Goal: Task Accomplishment & Management: Manage account settings

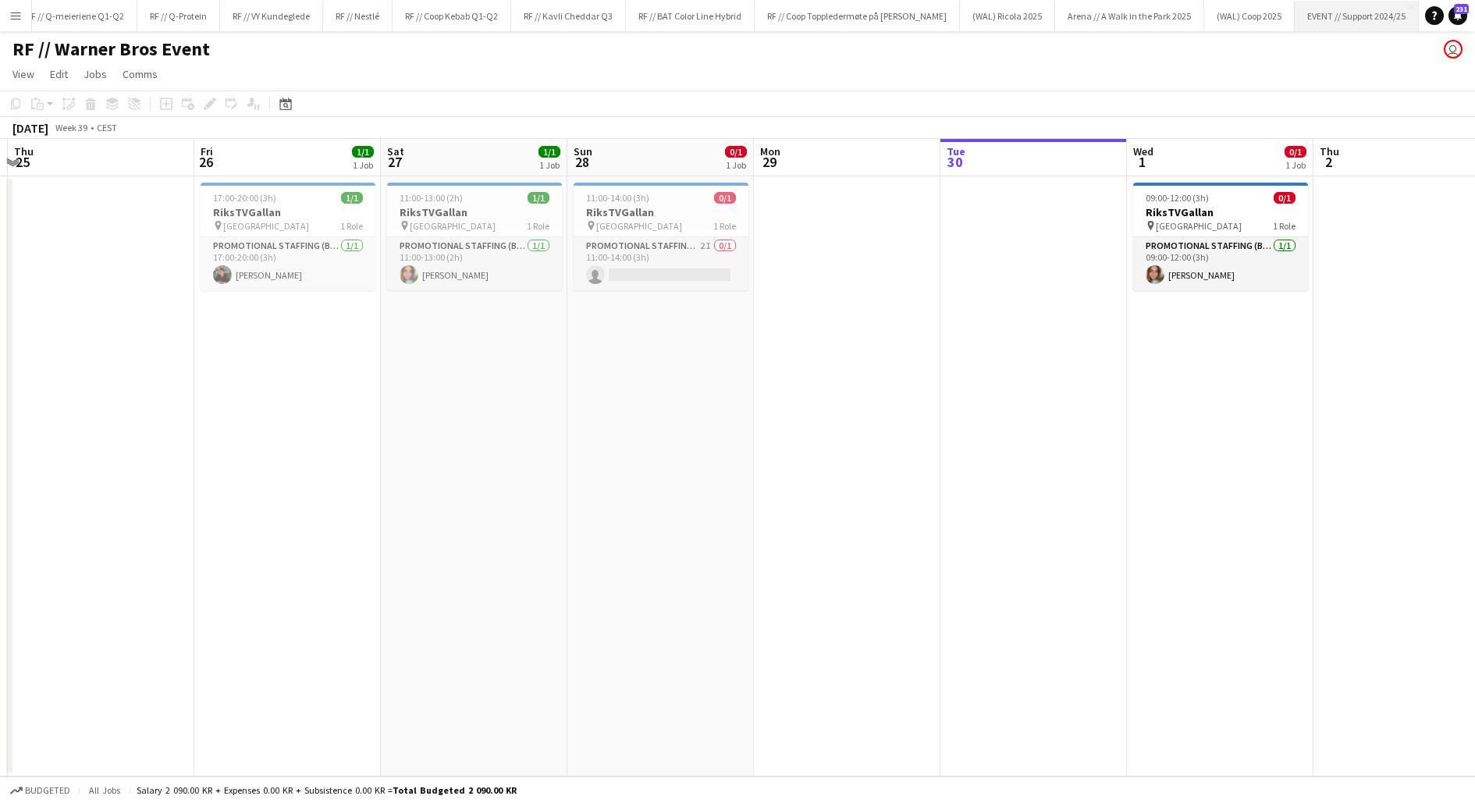
scroll to position [0, 1245]
click at [589, 10] on button "RF // Kavli Cheddar Q3 Close" at bounding box center [599, 16] width 115 height 30
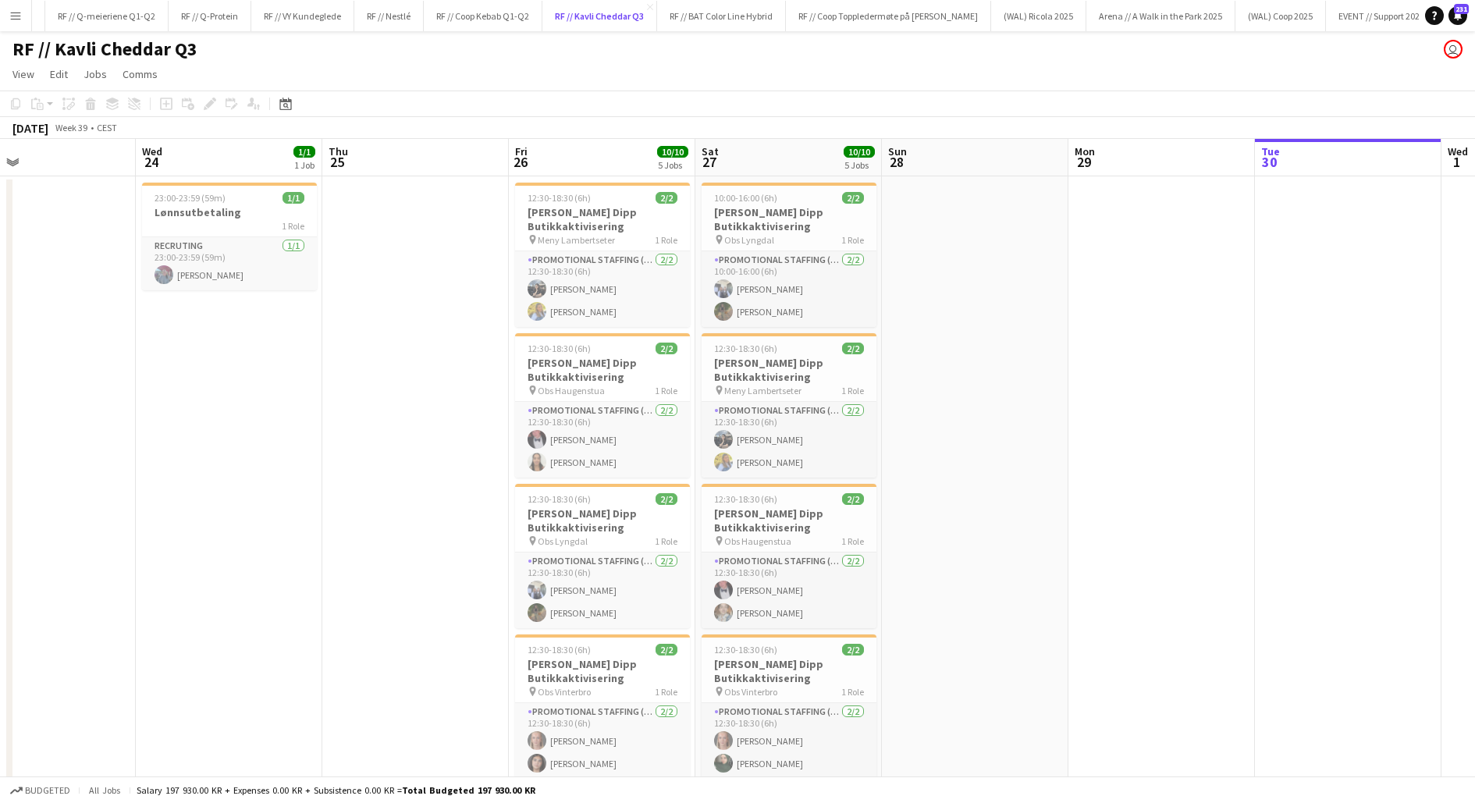
scroll to position [0, 378]
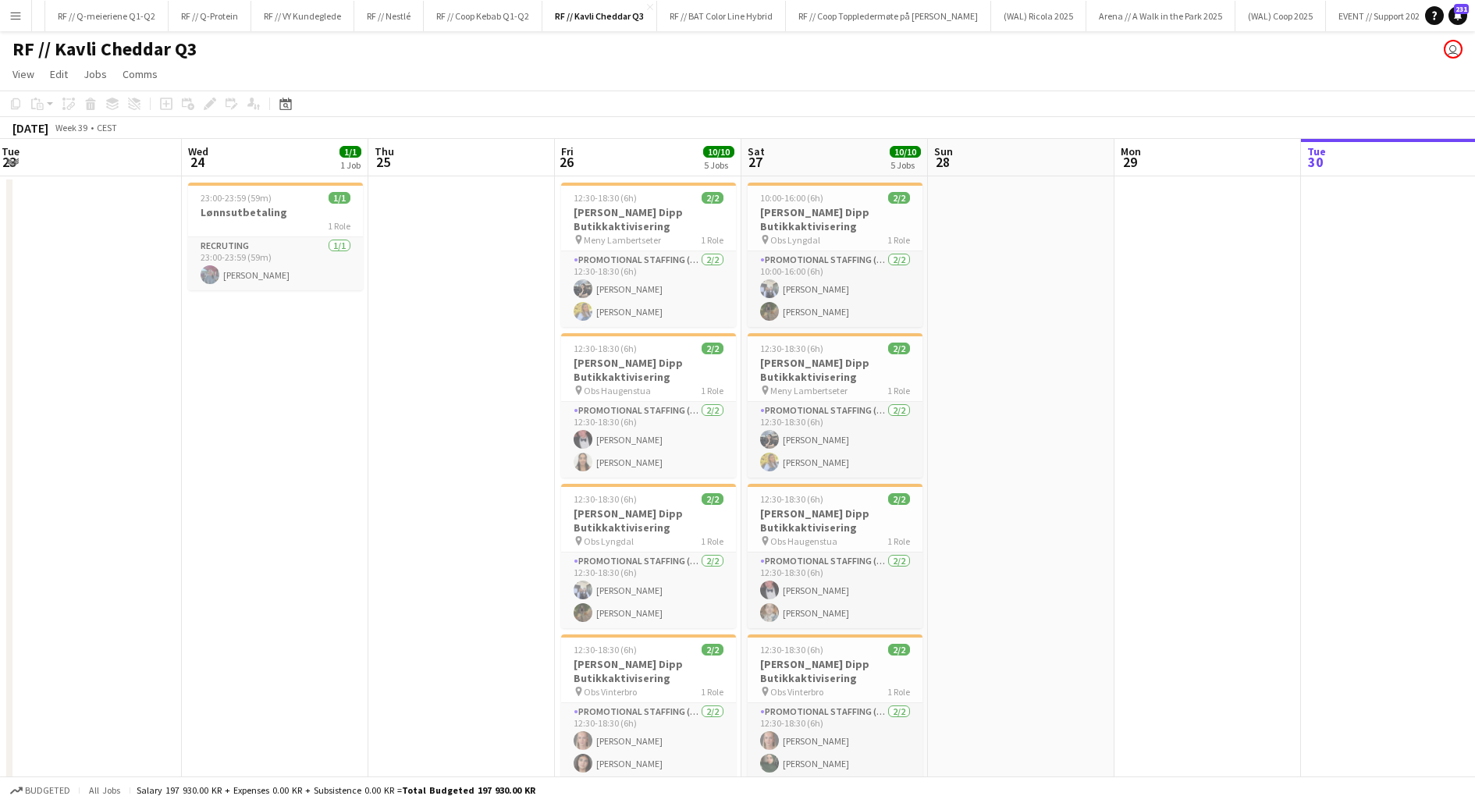
click at [1045, 558] on app-date-cell at bounding box center [1021, 647] width 187 height 942
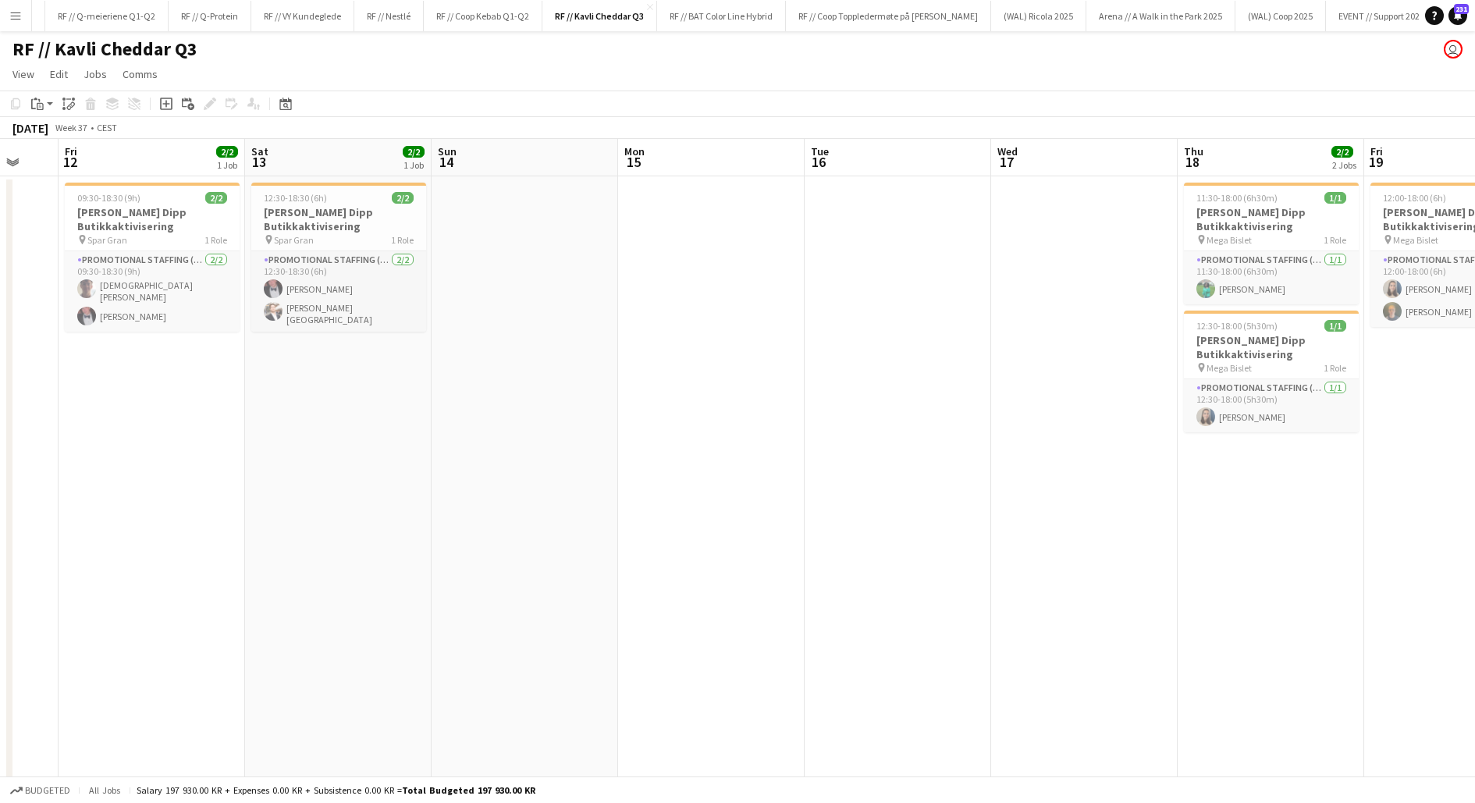
scroll to position [0, 477]
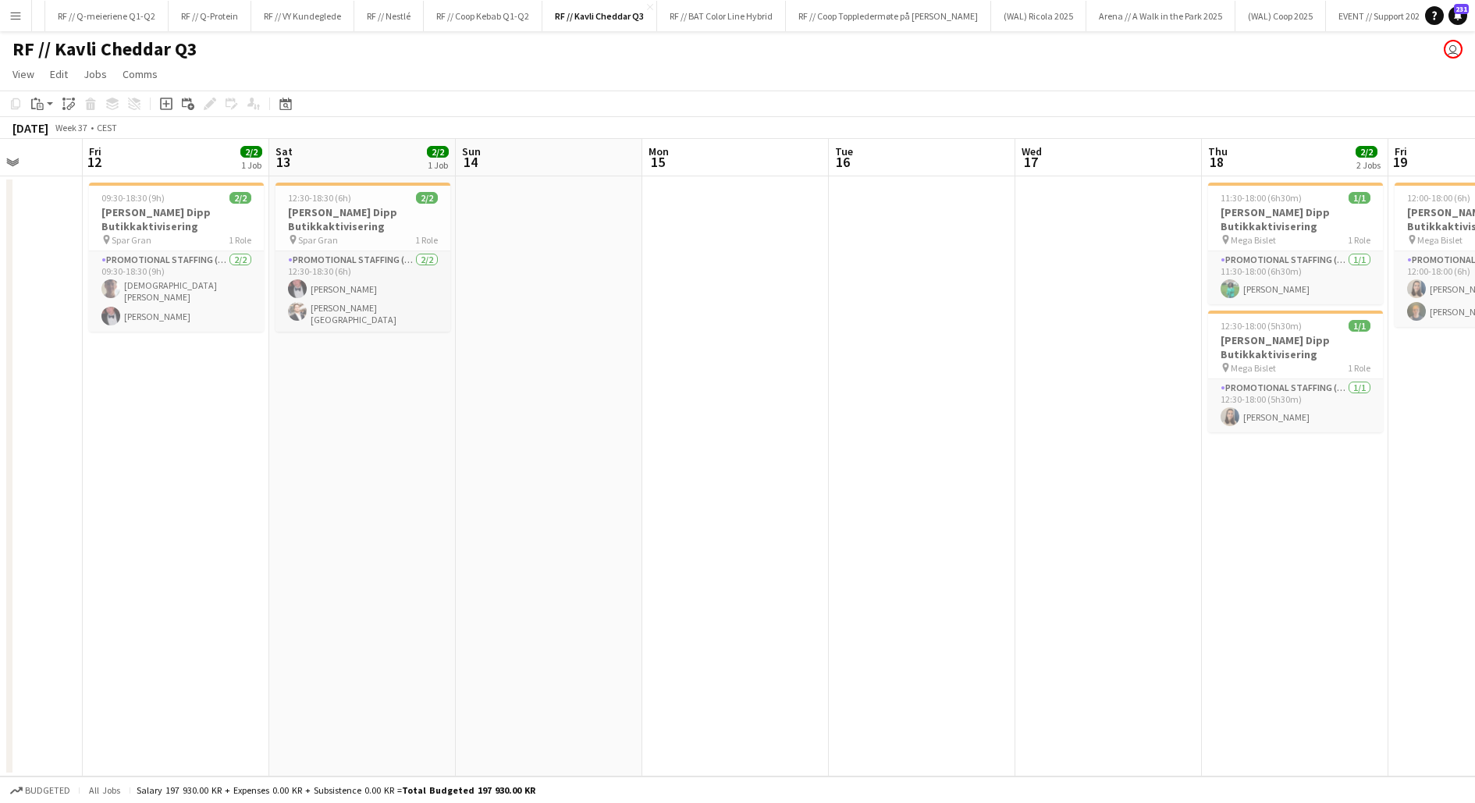
click at [418, 440] on app-date-cell "12:30-18:30 (6h) 2/2 Kavli Cheddar Dipp Butikkaktivisering pin Spar Gran 1 Role…" at bounding box center [362, 476] width 187 height 600
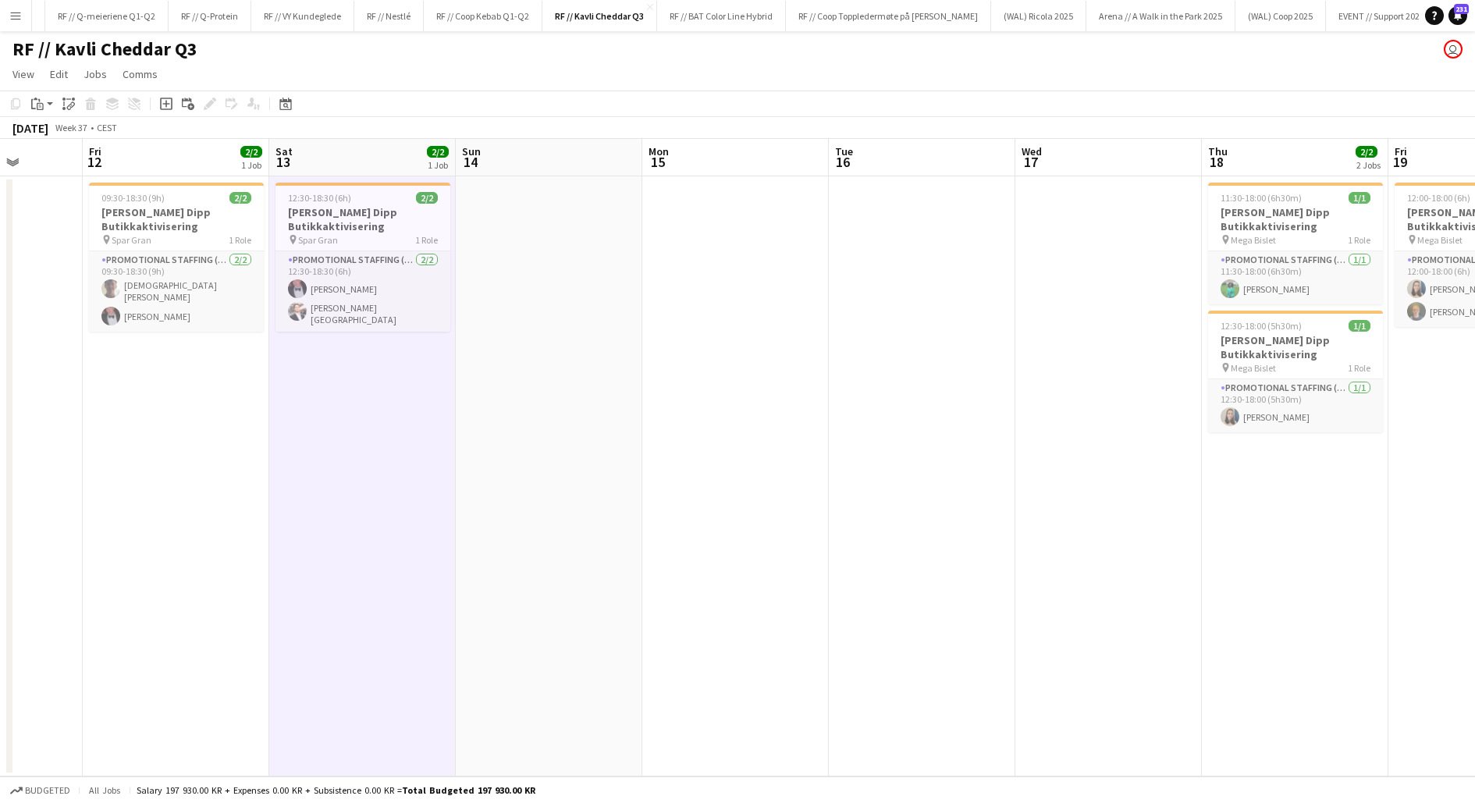
click at [374, 428] on app-date-cell "12:30-18:30 (6h) 2/2 Kavli Cheddar Dipp Butikkaktivisering pin Spar Gran 1 Role…" at bounding box center [362, 476] width 187 height 600
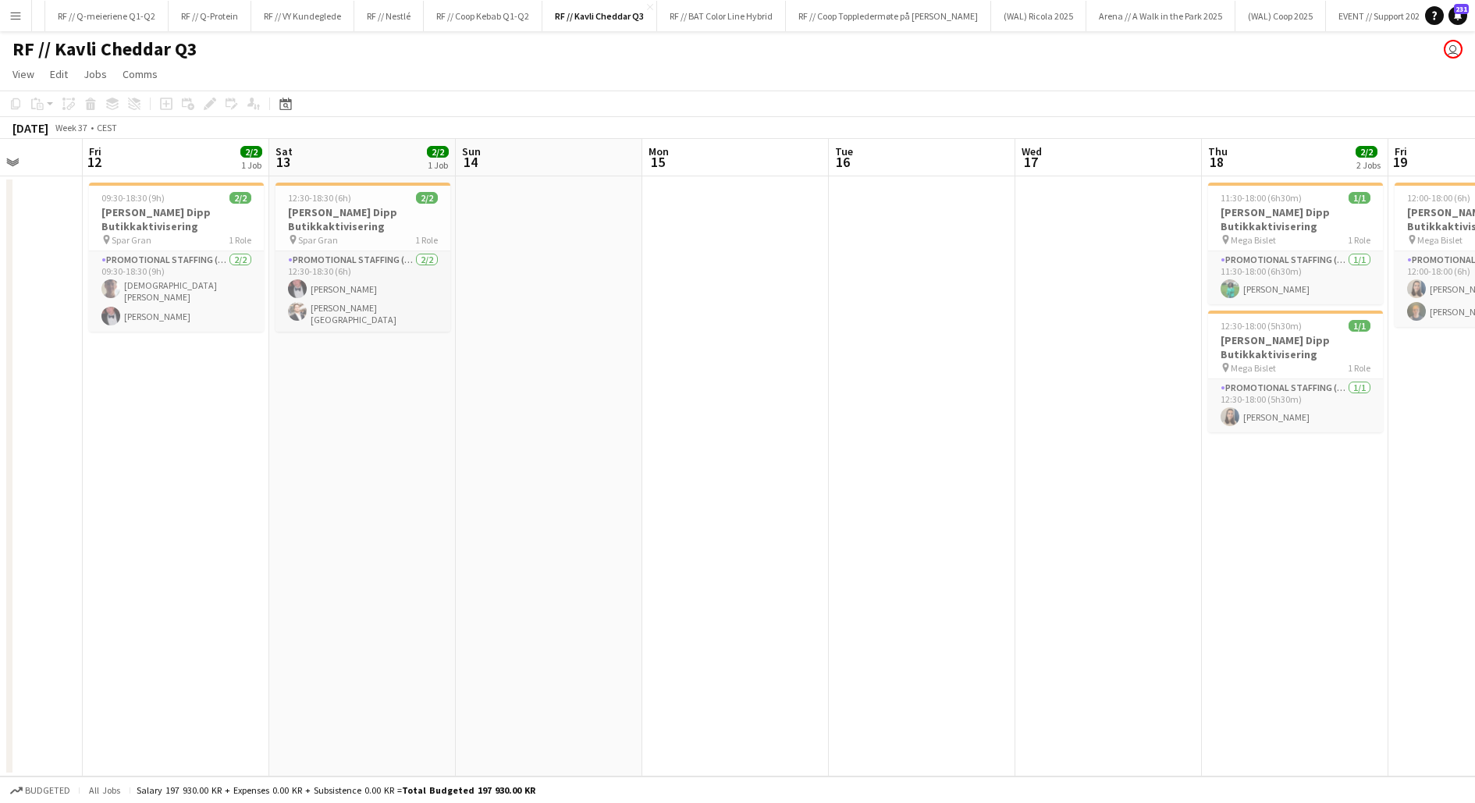
click at [20, 10] on app-icon "Menu" at bounding box center [15, 15] width 12 height 12
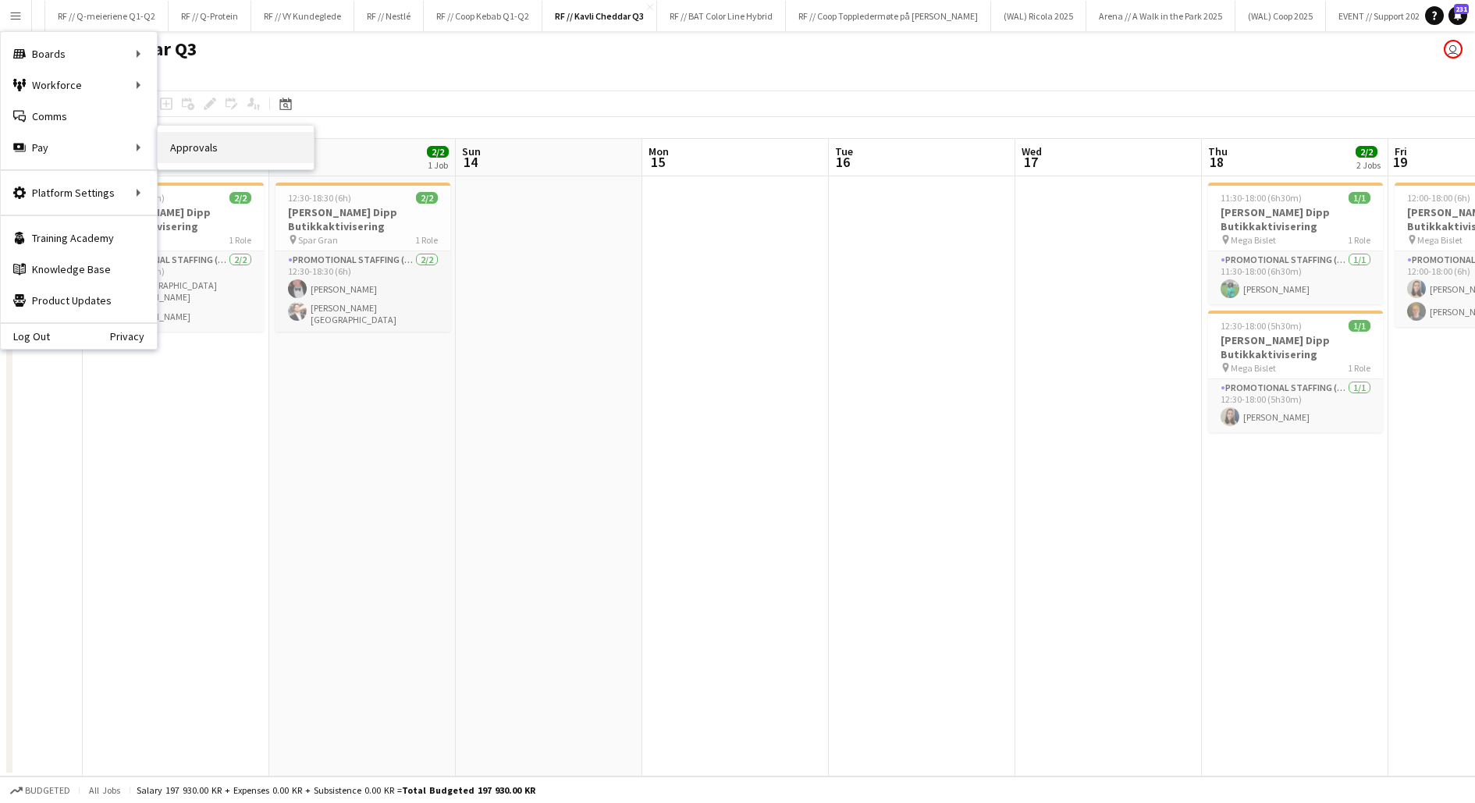
click at [187, 150] on link "Approvals" at bounding box center [236, 147] width 156 height 31
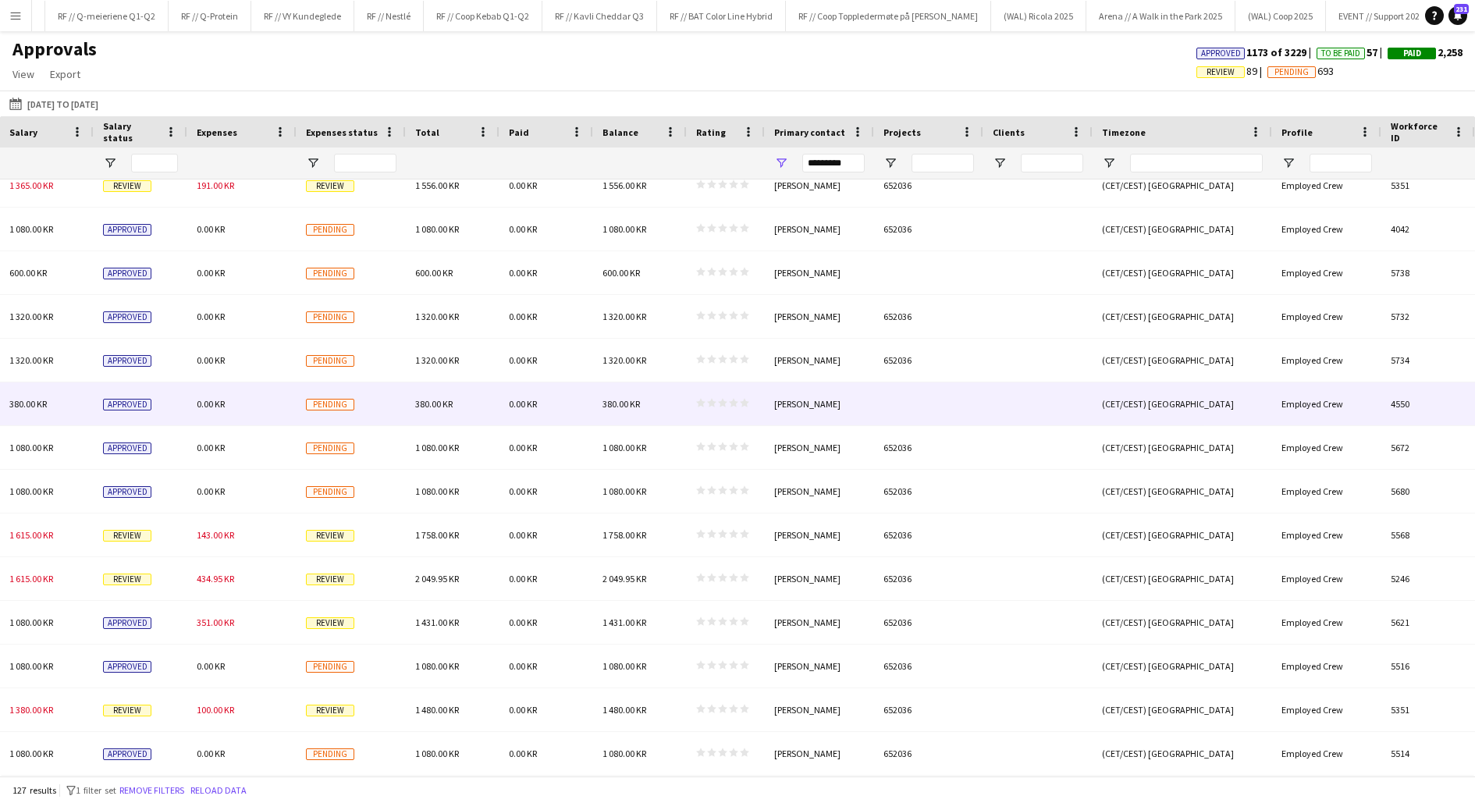
click at [807, 407] on div "Alexander Skeppland Hole" at bounding box center [819, 403] width 109 height 43
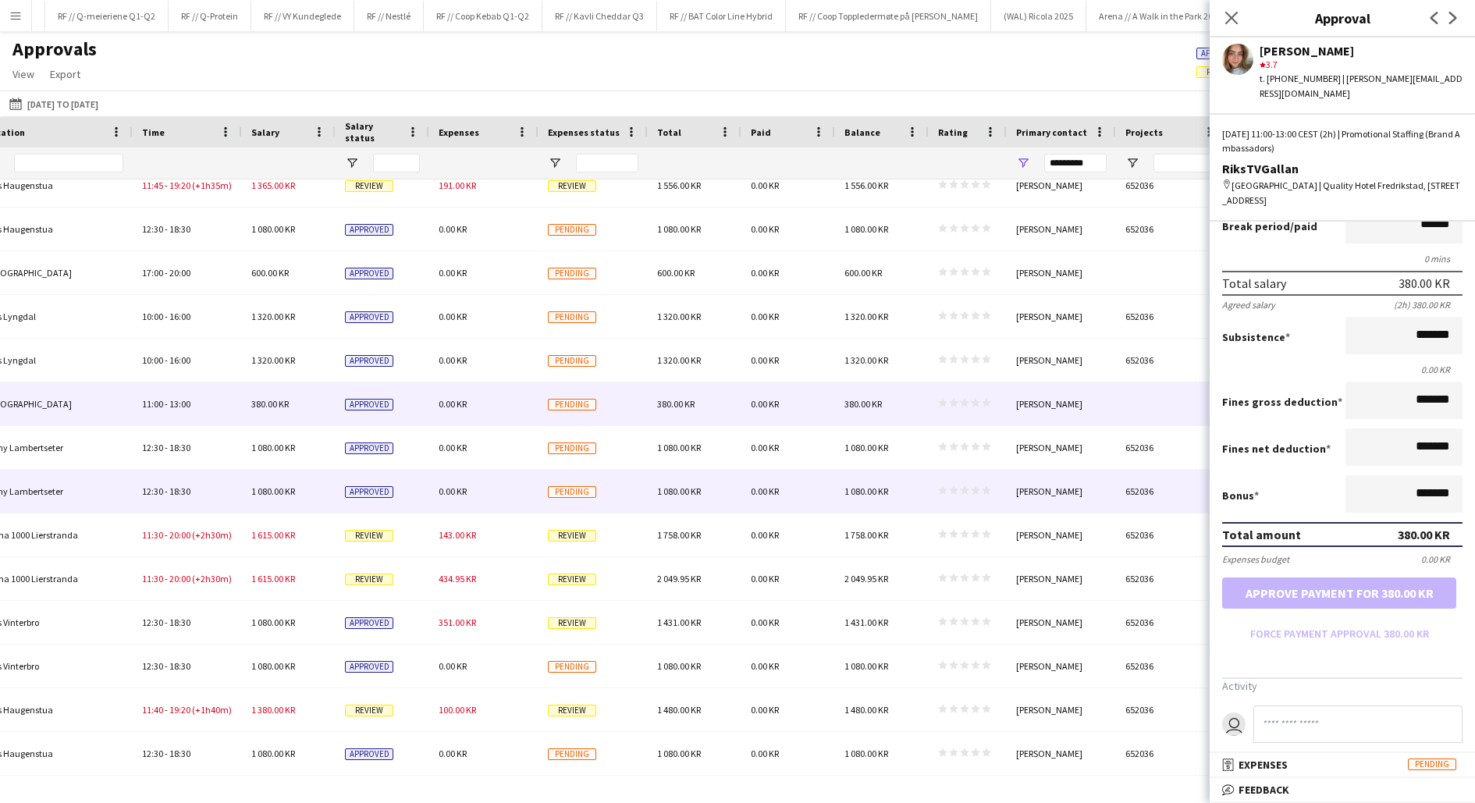
scroll to position [0, 1081]
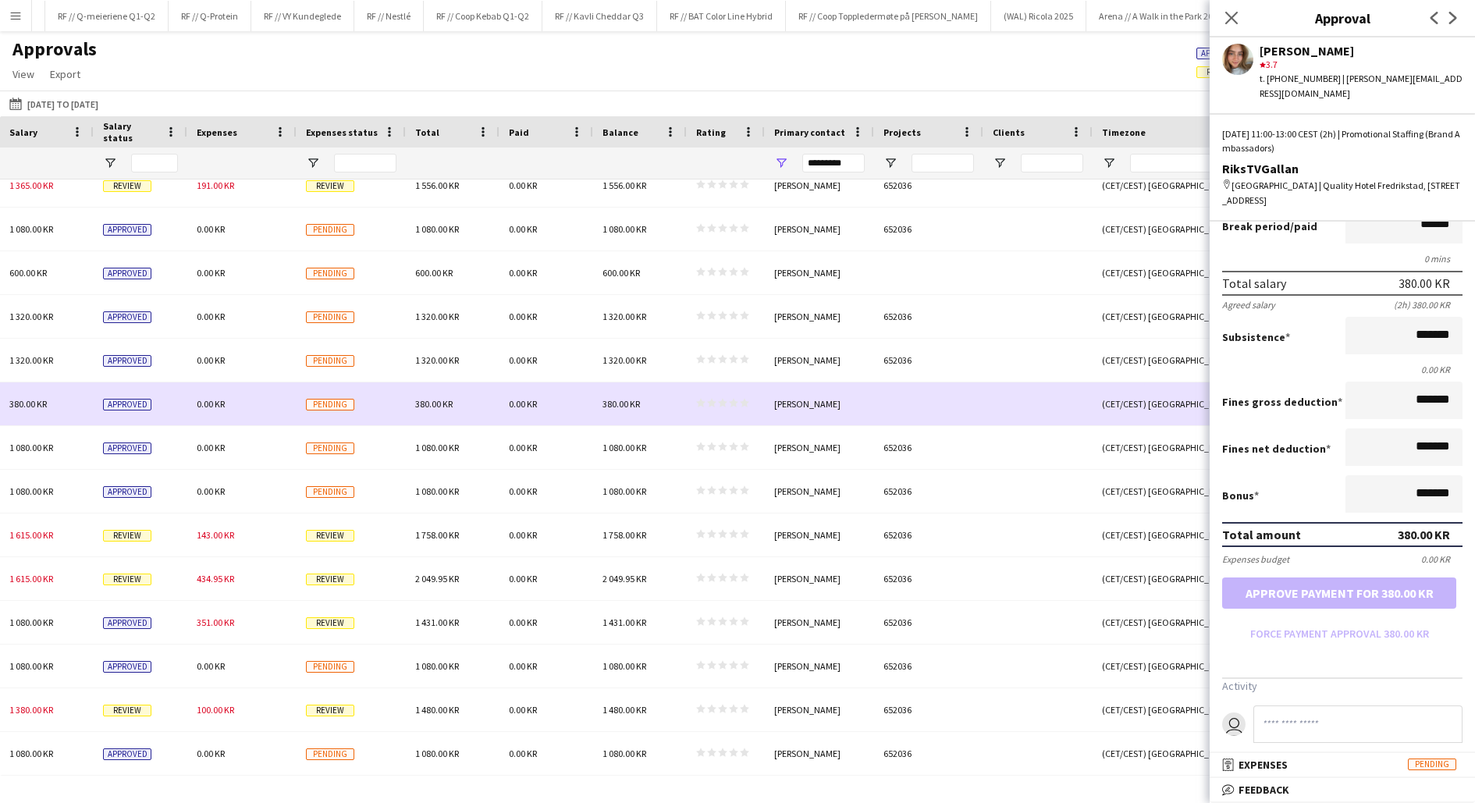
click at [912, 398] on div at bounding box center [928, 403] width 109 height 43
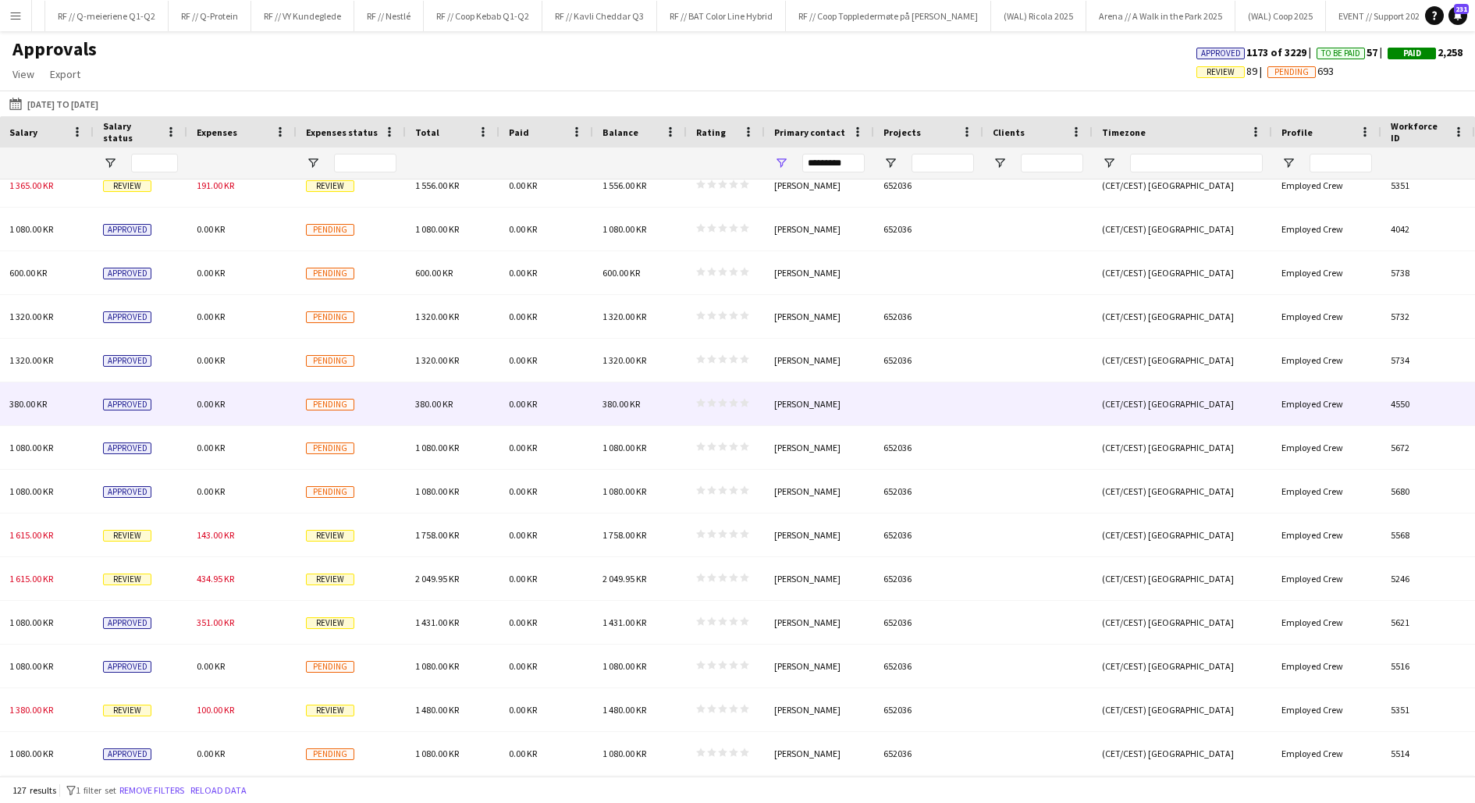
click at [912, 398] on div at bounding box center [928, 403] width 109 height 43
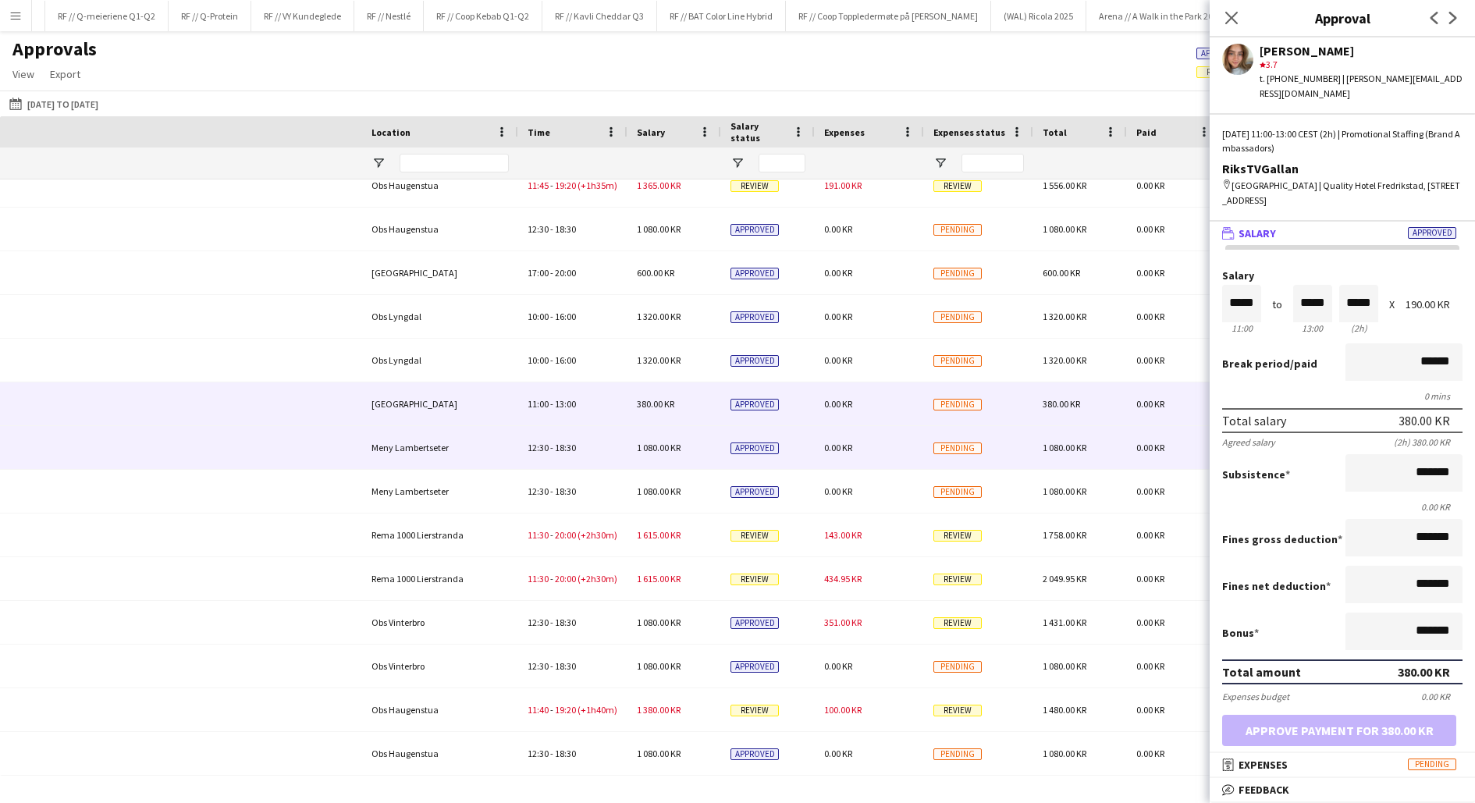
scroll to position [0, 329]
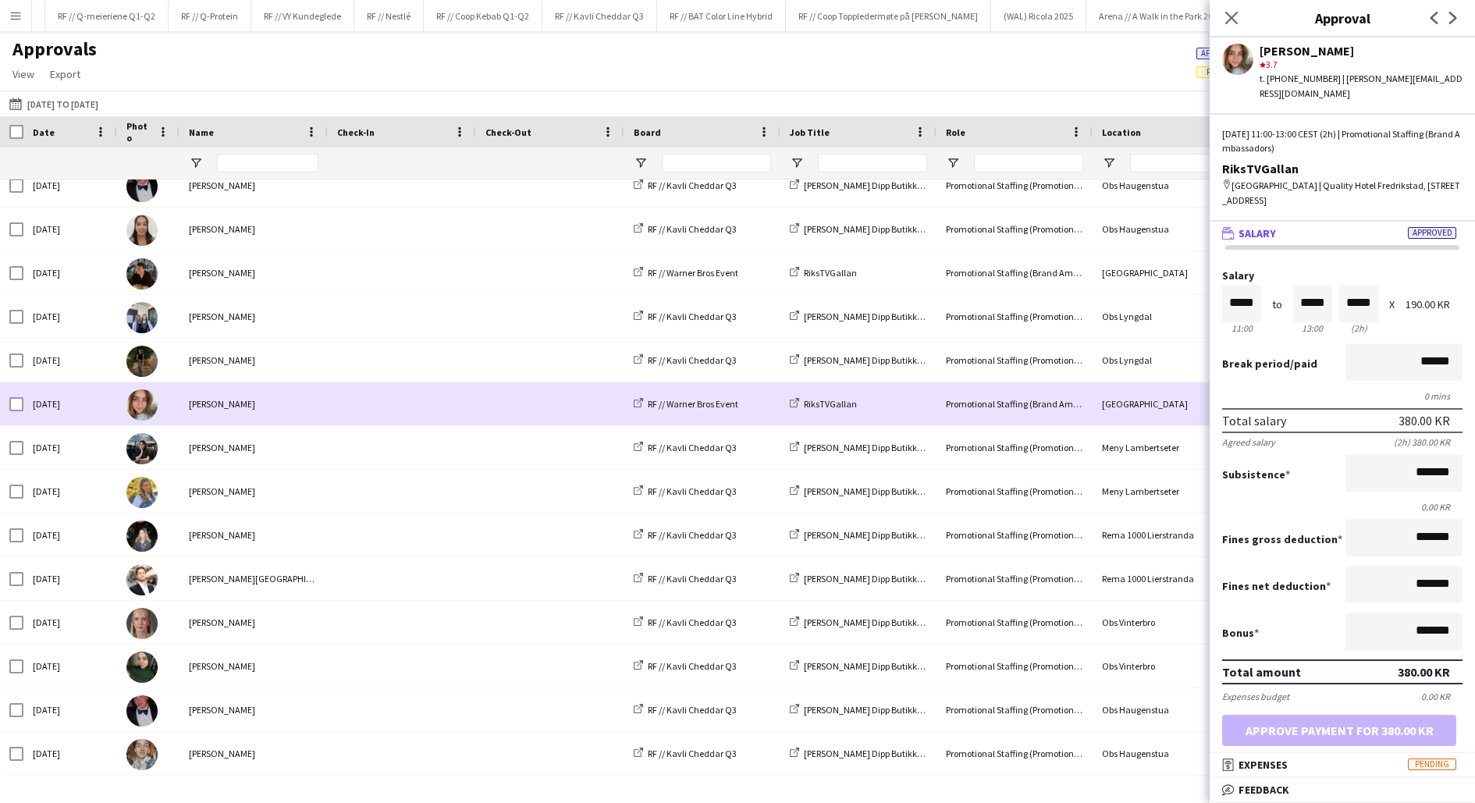
click at [220, 404] on div "Helena Nordby" at bounding box center [254, 403] width 148 height 43
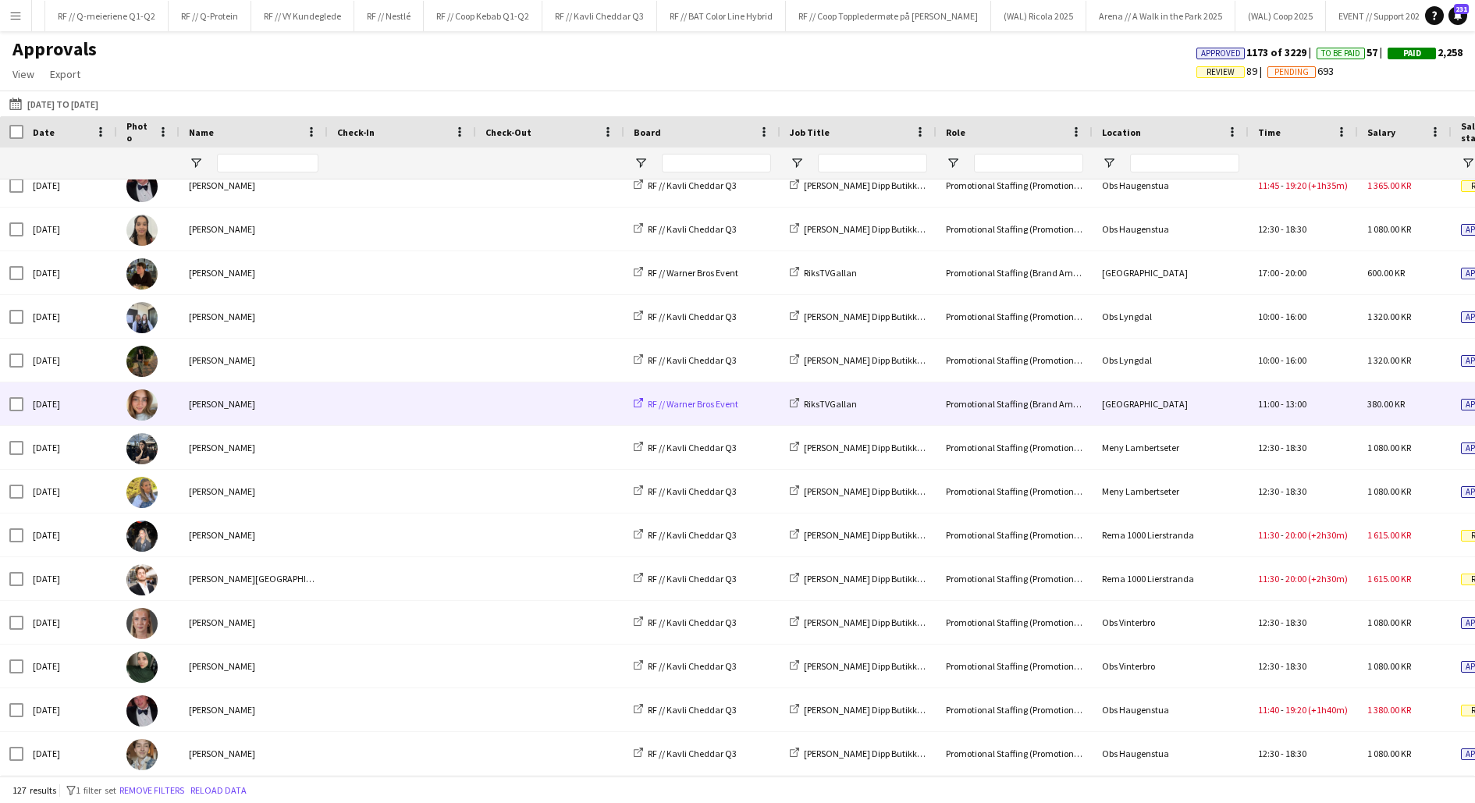
click at [698, 403] on span "RF // Warner Bros Event" at bounding box center [693, 404] width 91 height 12
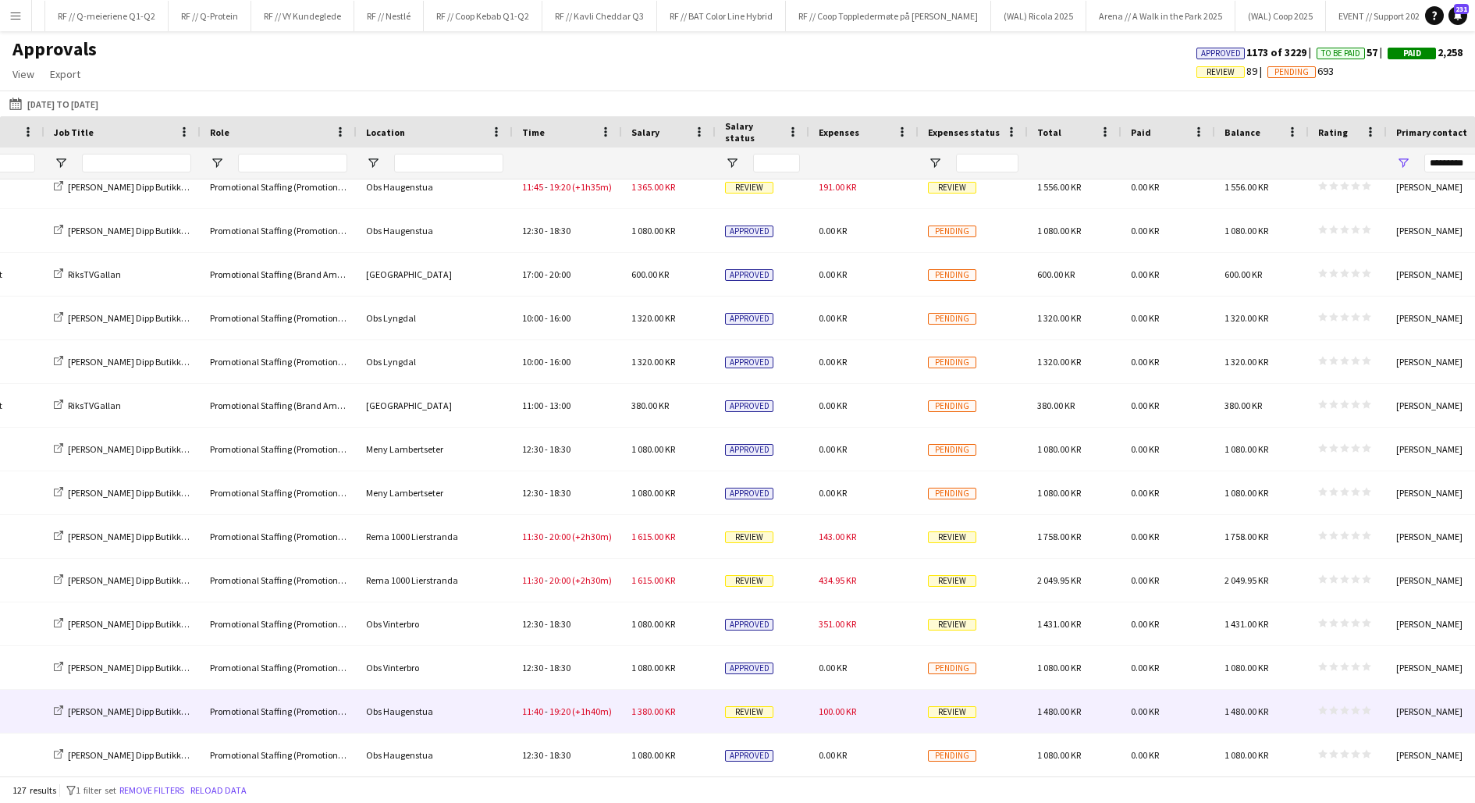
click at [828, 723] on div "100.00 KR" at bounding box center [863, 711] width 109 height 43
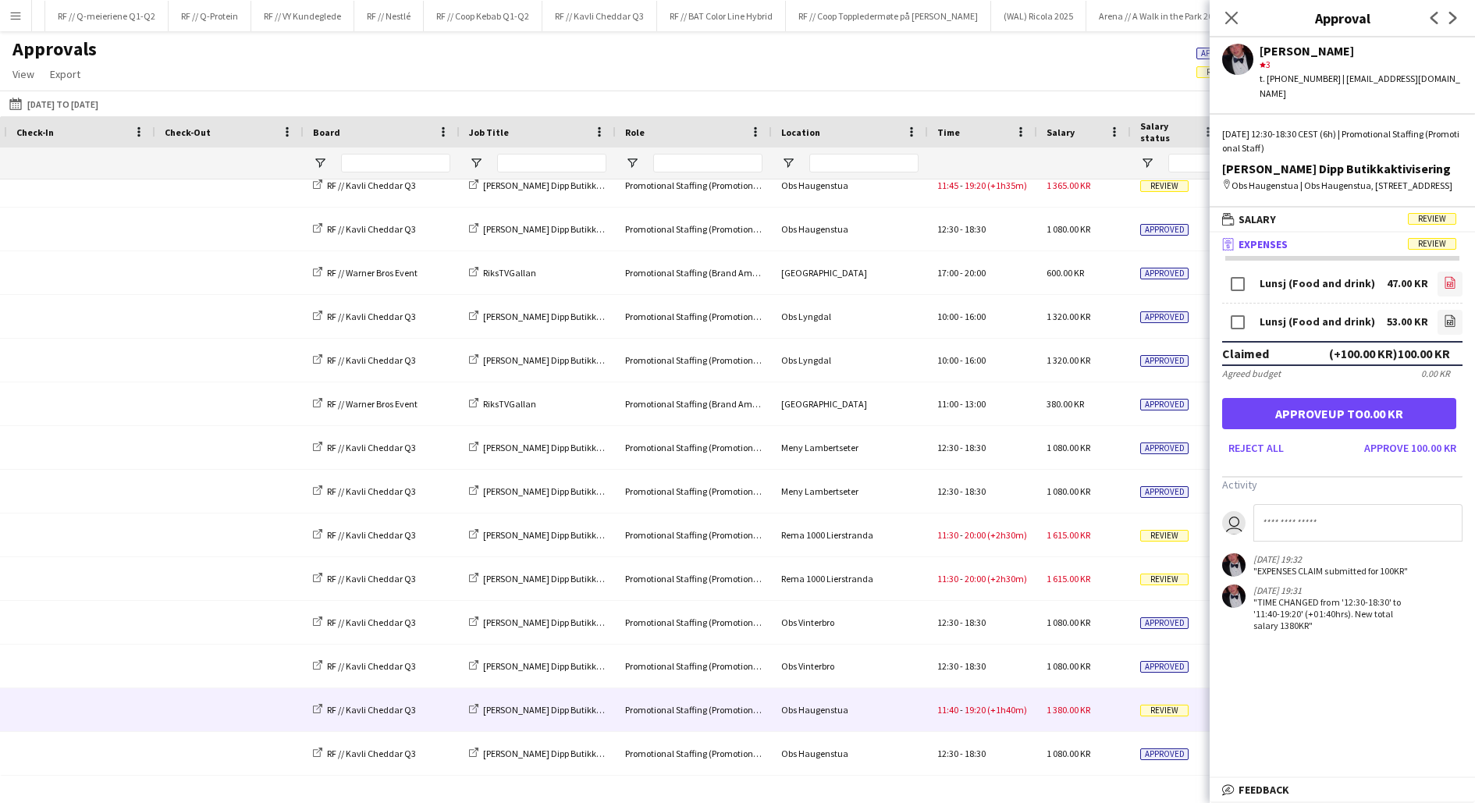
click at [1449, 286] on icon "file-image" at bounding box center [1450, 282] width 12 height 12
click at [1416, 452] on button "Approve 100.00 KR" at bounding box center [1410, 447] width 105 height 25
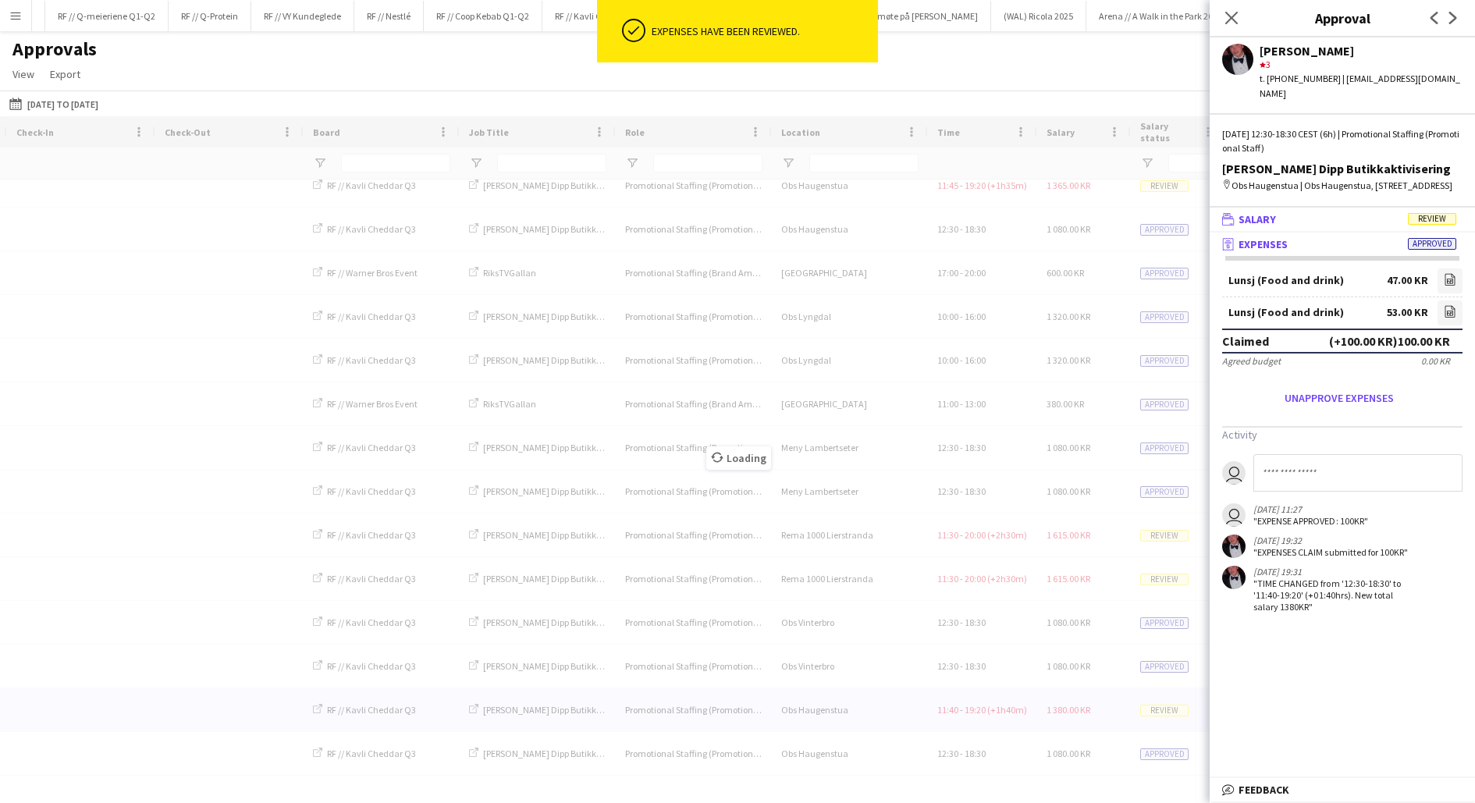
click at [1373, 223] on mat-panel-title "wallet Salary Review" at bounding box center [1339, 219] width 259 height 14
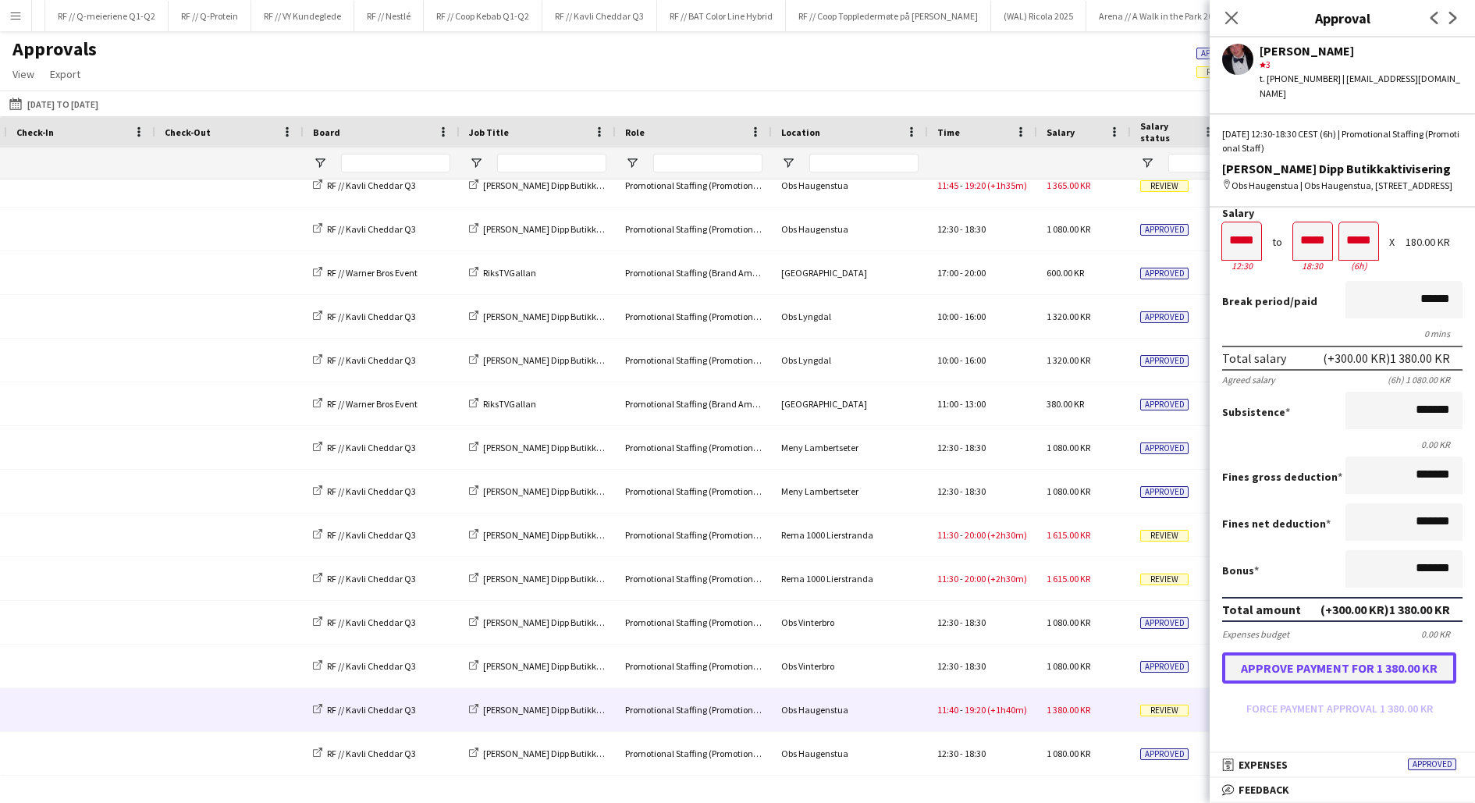
click at [1324, 663] on button "Approve payment for 1 380.00 KR" at bounding box center [1339, 667] width 234 height 31
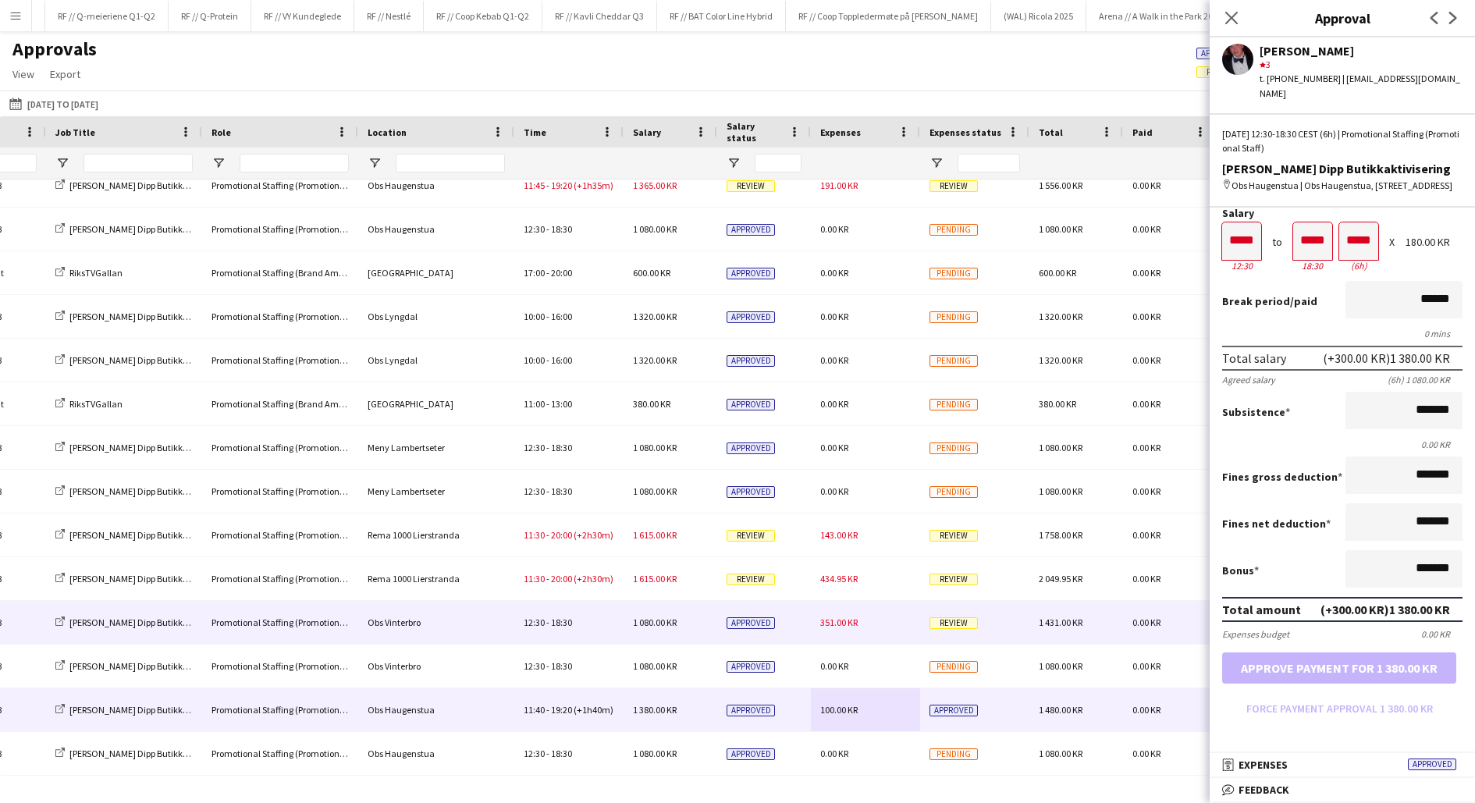
click at [858, 622] on div "351.00 KR" at bounding box center [865, 622] width 109 height 43
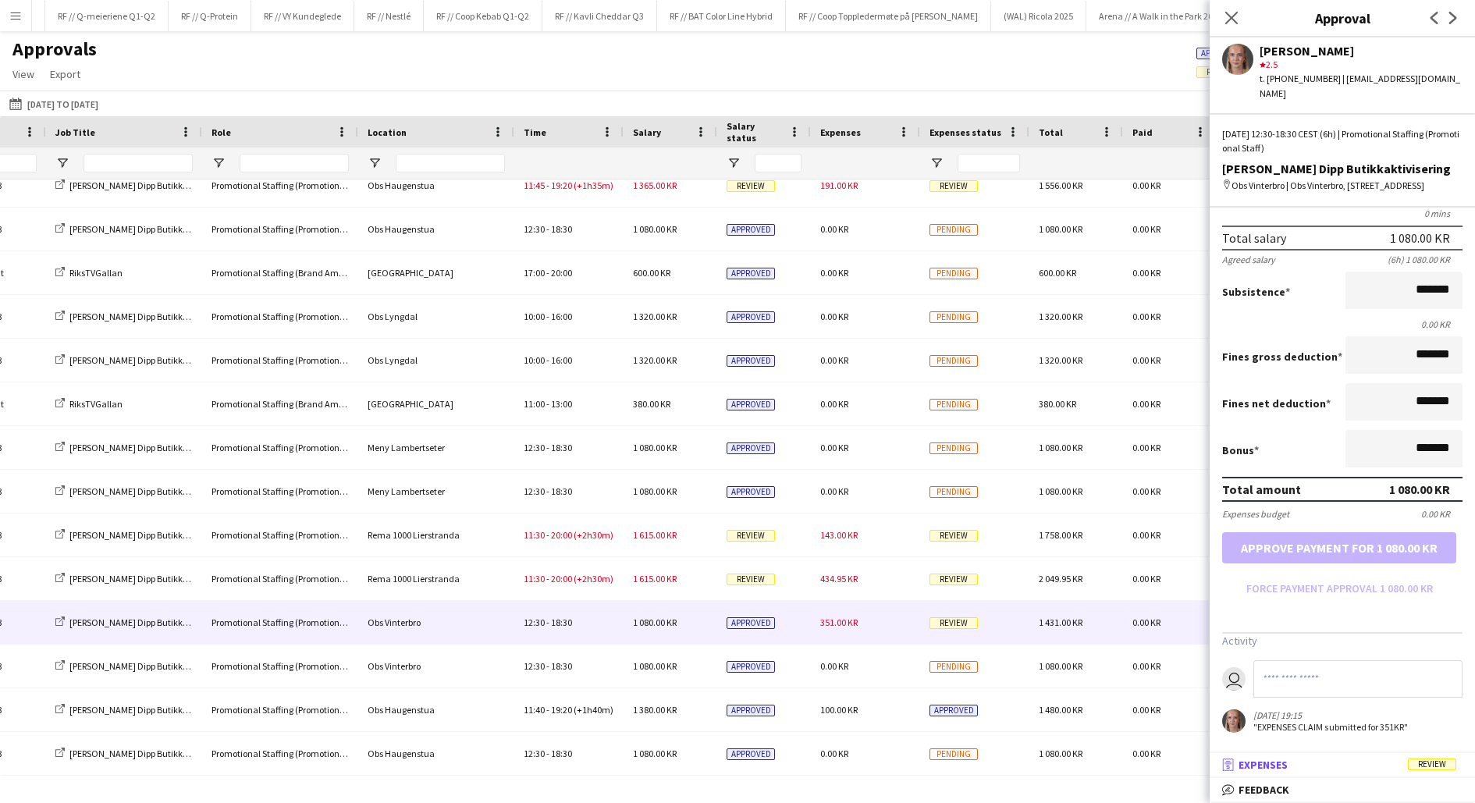
click at [1338, 770] on mat-panel-title "receipt Expenses Review" at bounding box center [1339, 765] width 259 height 14
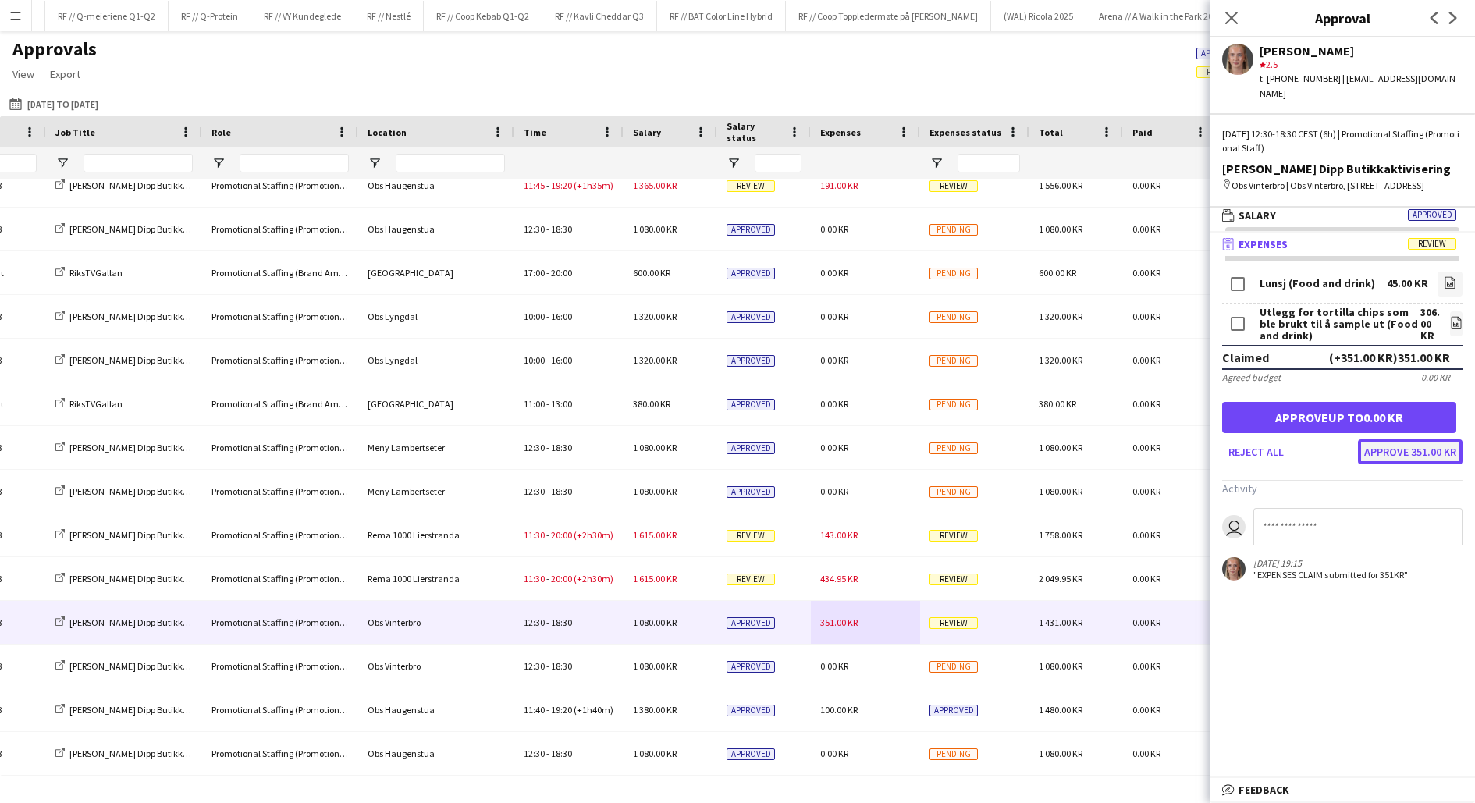
click at [1398, 456] on button "Approve 351.00 KR" at bounding box center [1410, 451] width 105 height 25
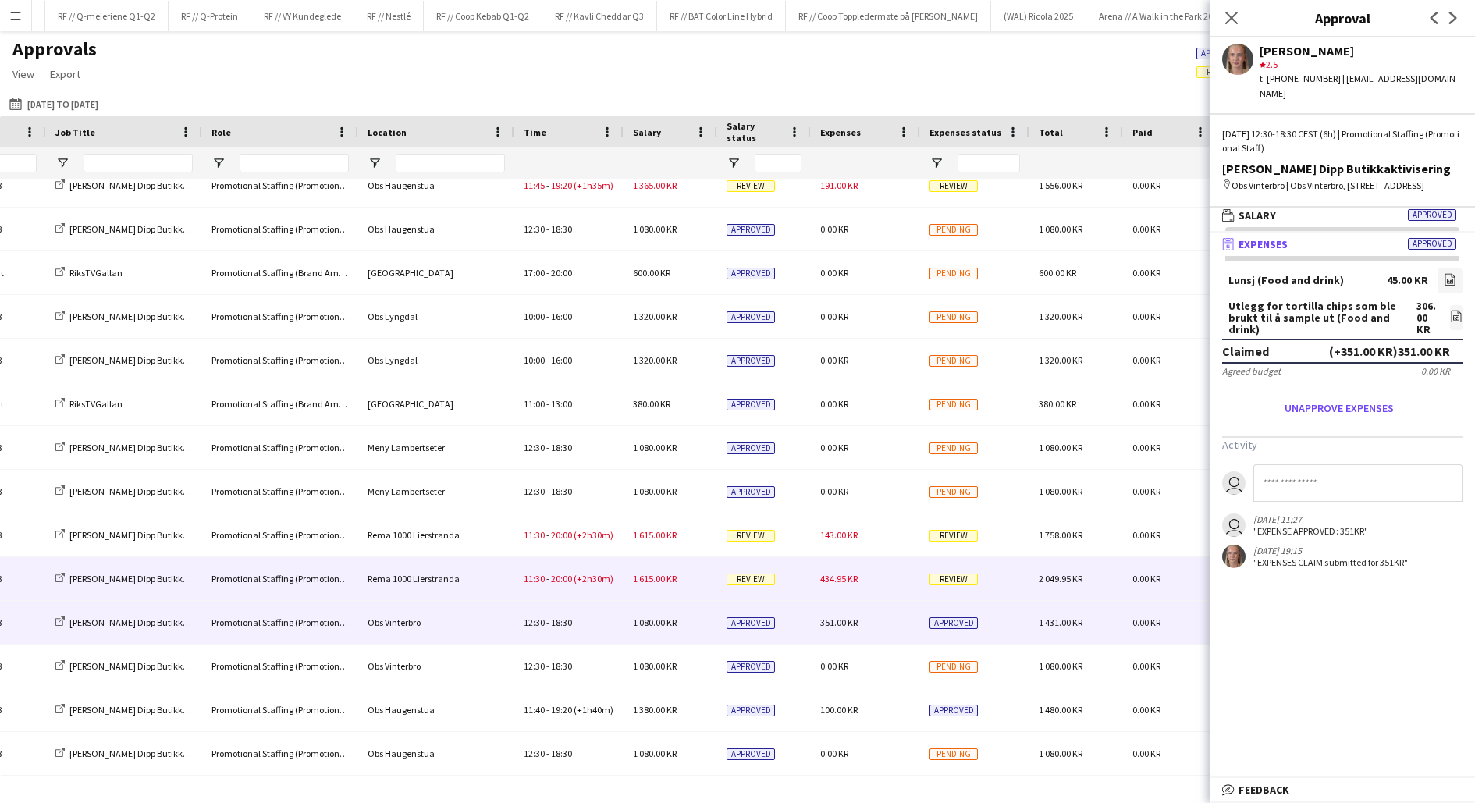
click at [858, 581] on div "434.95 KR" at bounding box center [865, 578] width 109 height 43
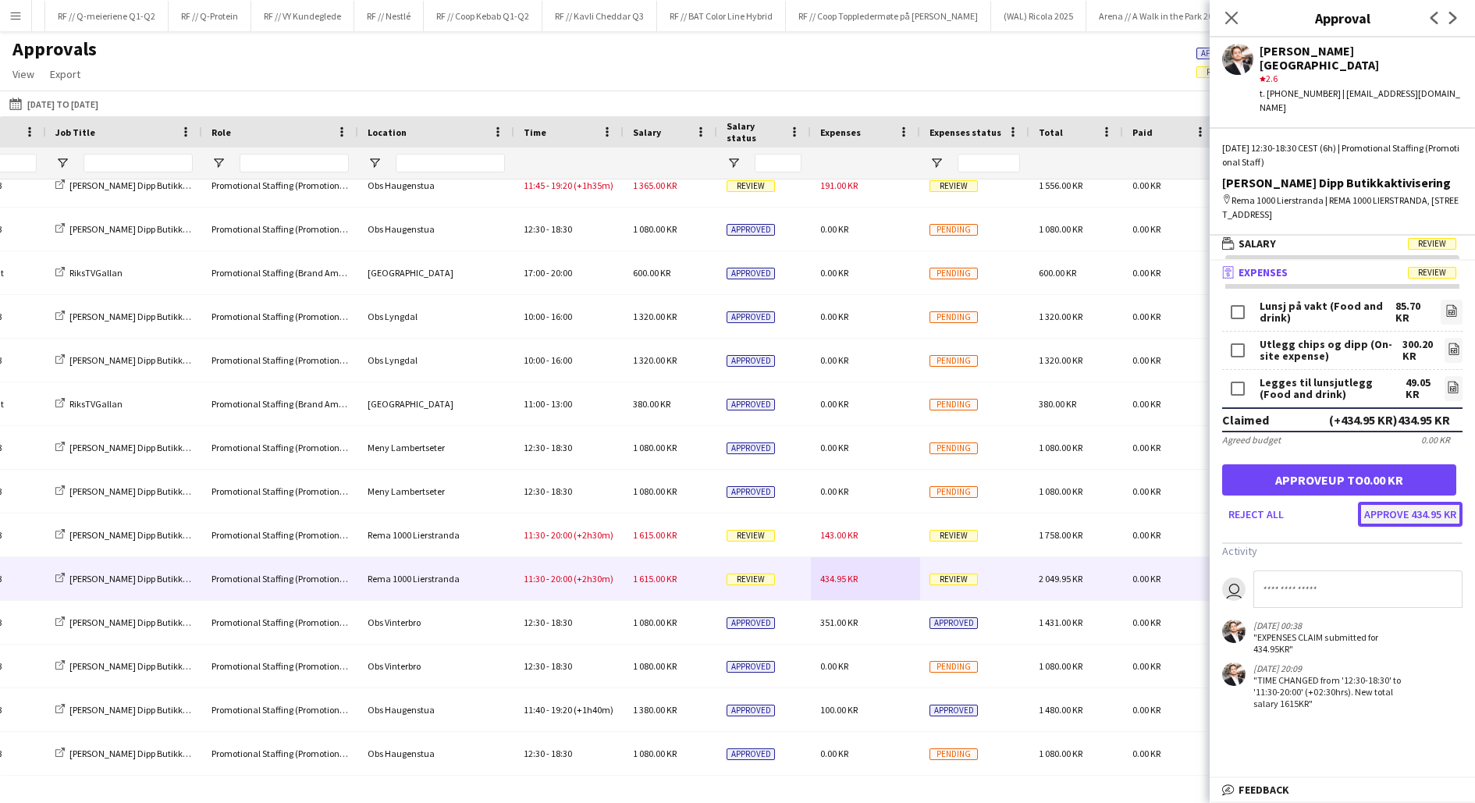
click at [1395, 502] on button "Approve 434.95 KR" at bounding box center [1410, 514] width 105 height 25
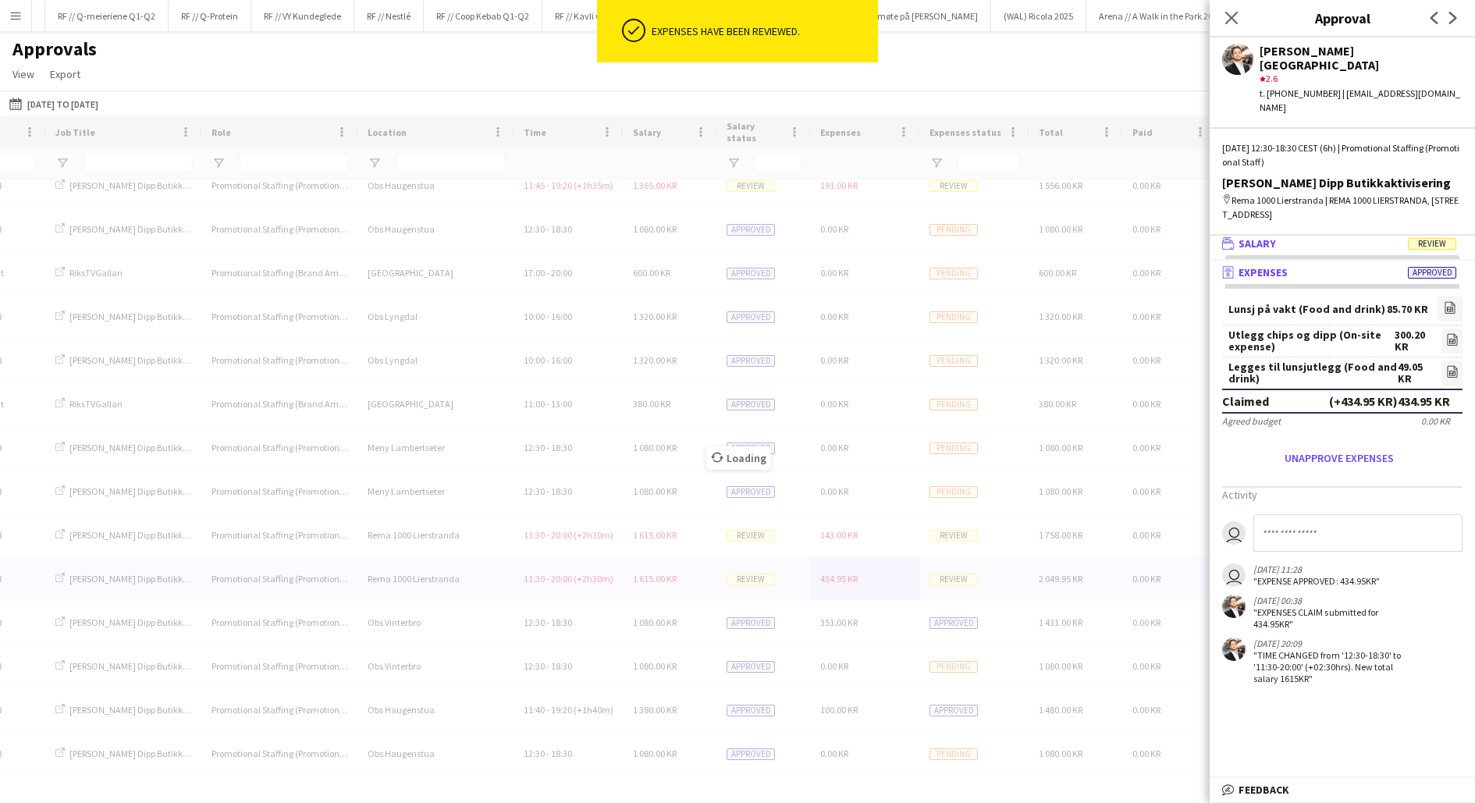
click at [1302, 236] on mat-panel-title "wallet Salary Review" at bounding box center [1339, 243] width 259 height 14
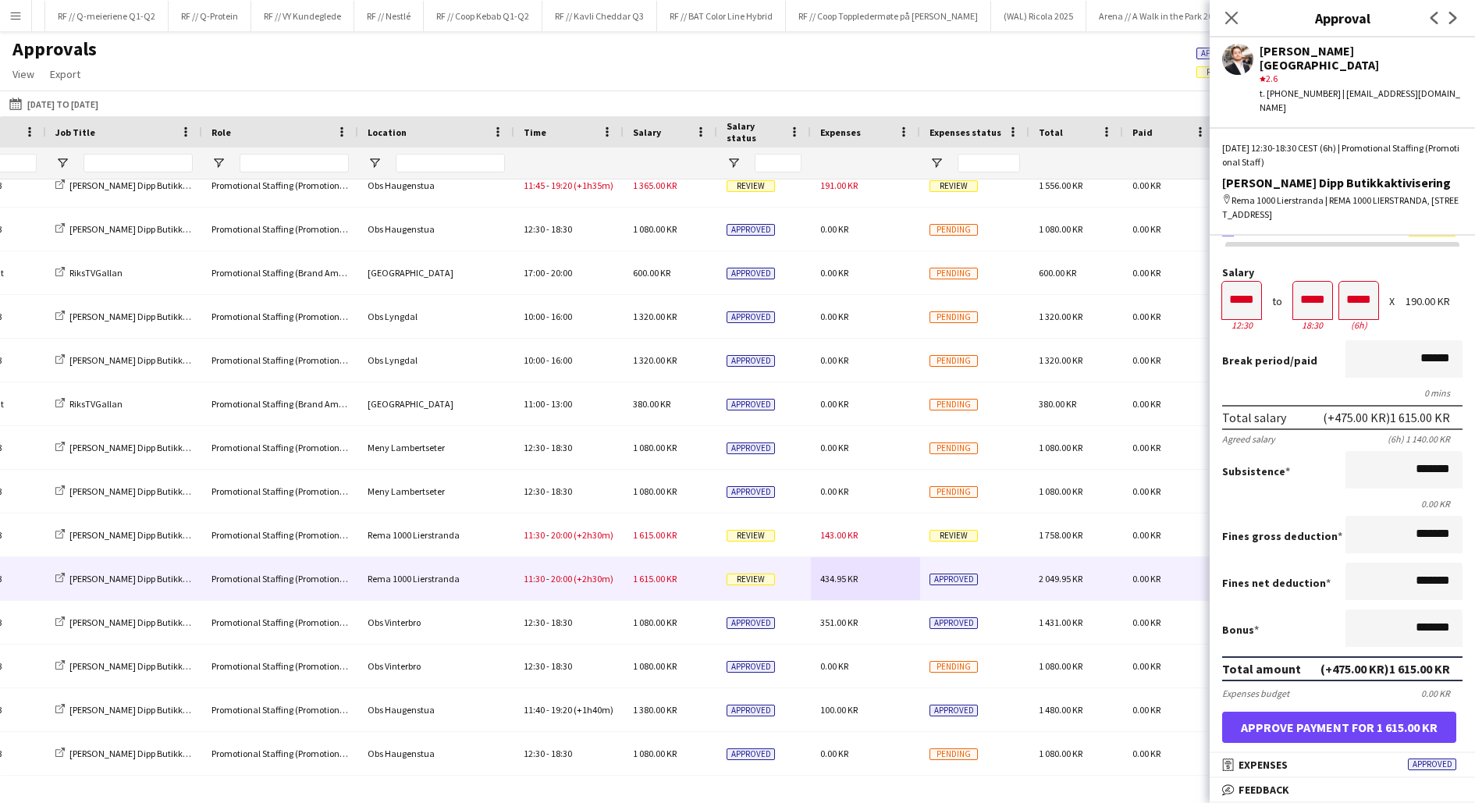
scroll to position [0, 0]
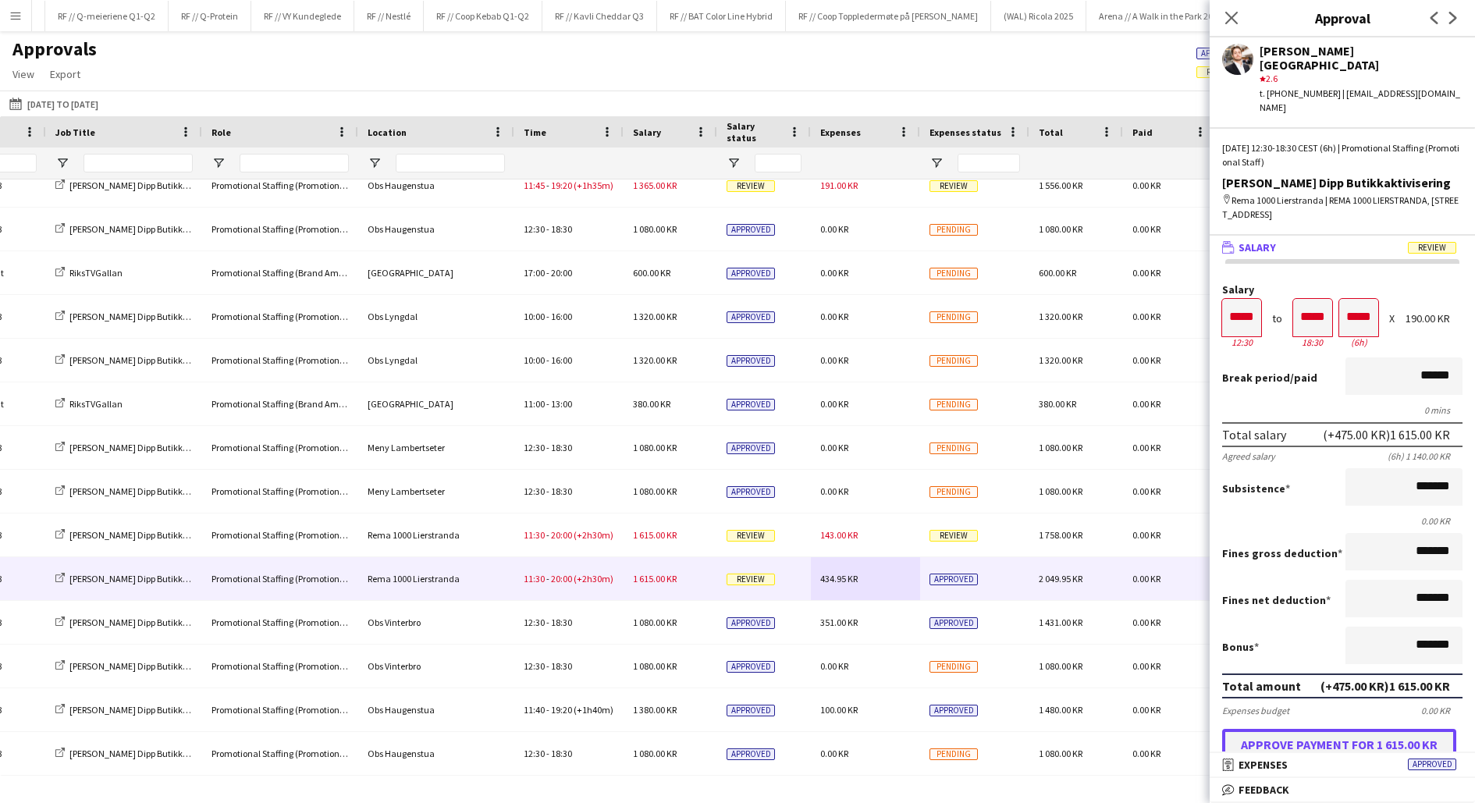
click at [1346, 729] on button "Approve payment for 1 615.00 KR" at bounding box center [1339, 744] width 234 height 31
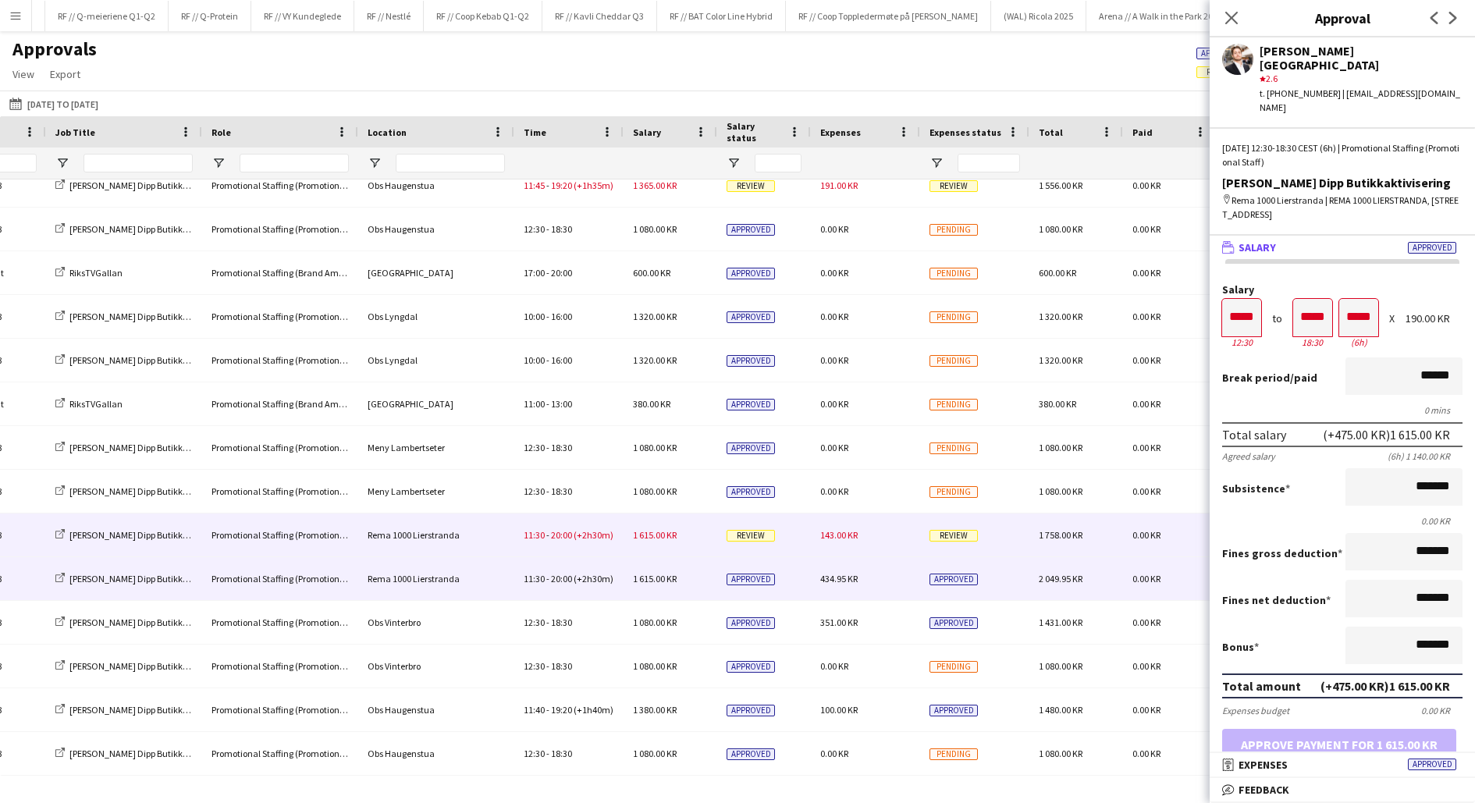
click at [841, 532] on span "143.00 KR" at bounding box center [838, 535] width 37 height 12
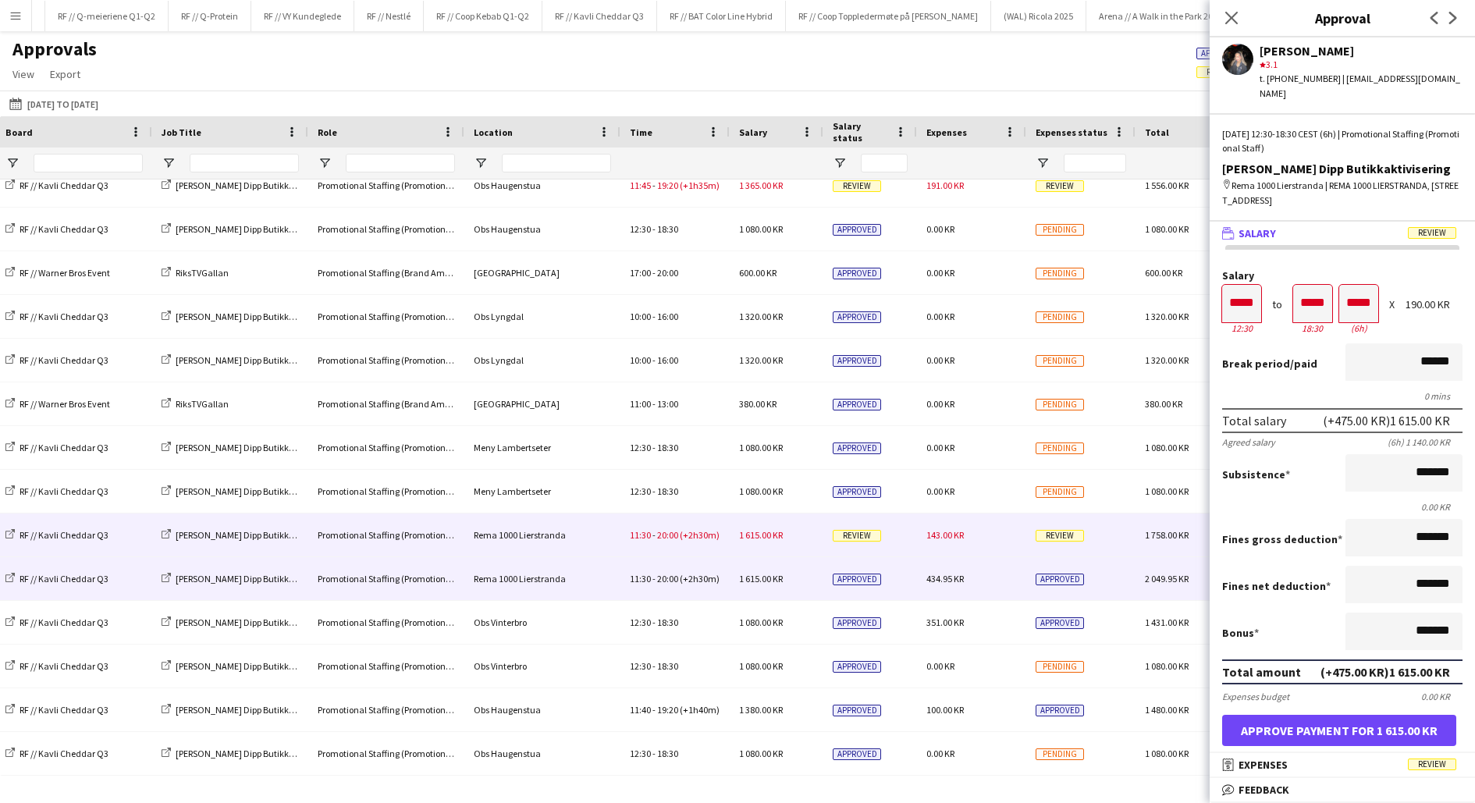
scroll to position [0, 586]
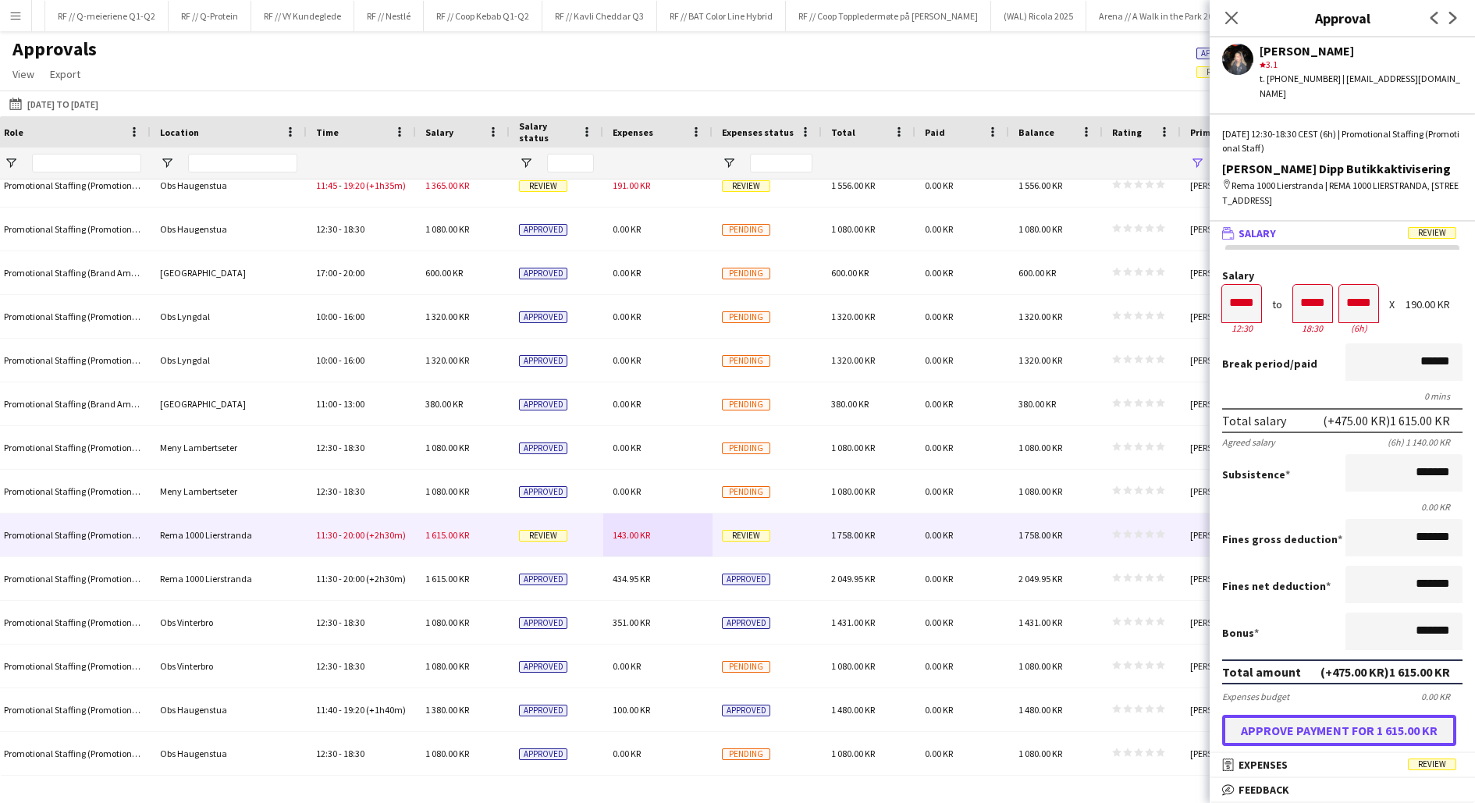
click at [1281, 723] on button "Approve payment for 1 615.00 KR" at bounding box center [1339, 730] width 234 height 31
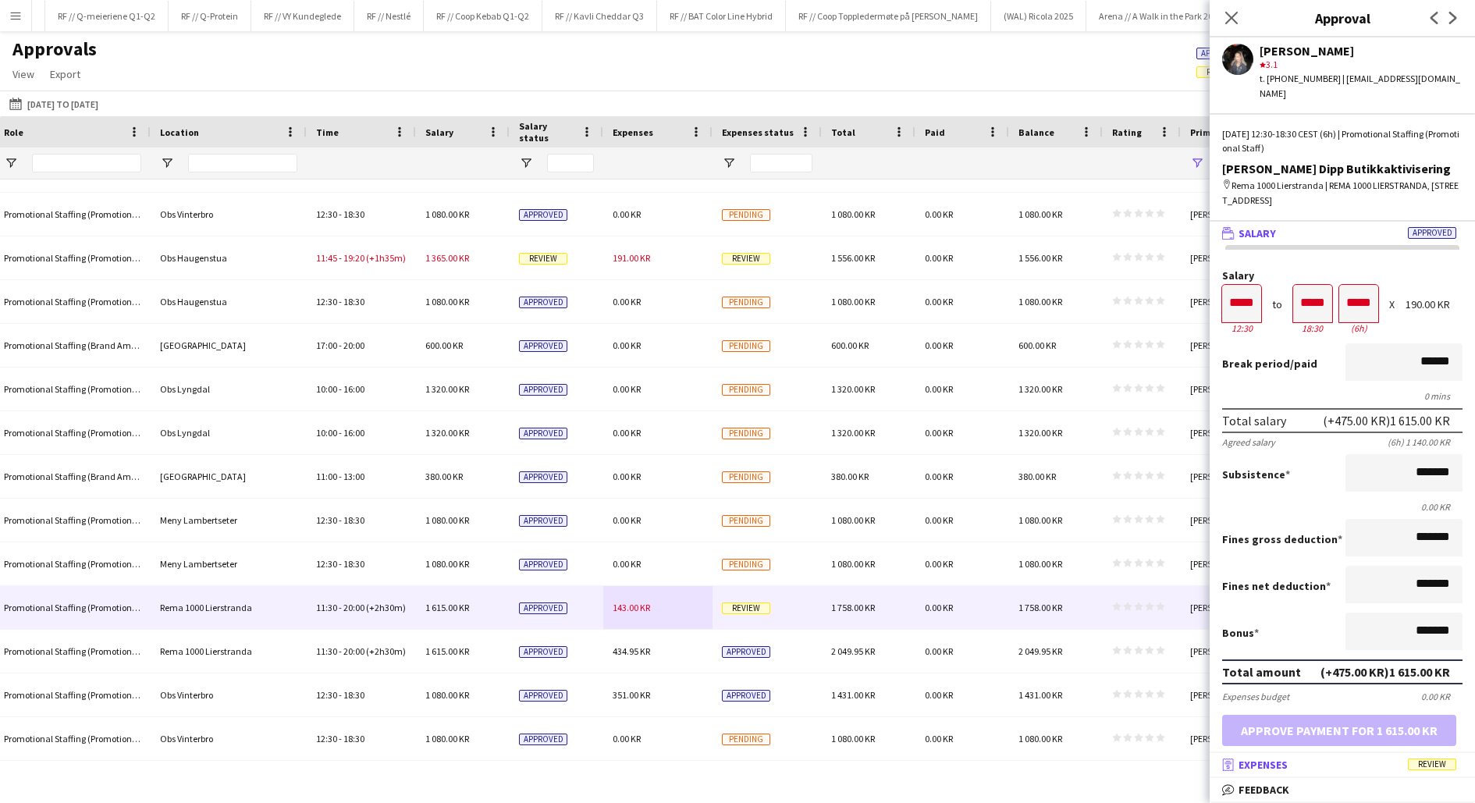
click at [1251, 768] on span "Expenses" at bounding box center [1263, 765] width 49 height 14
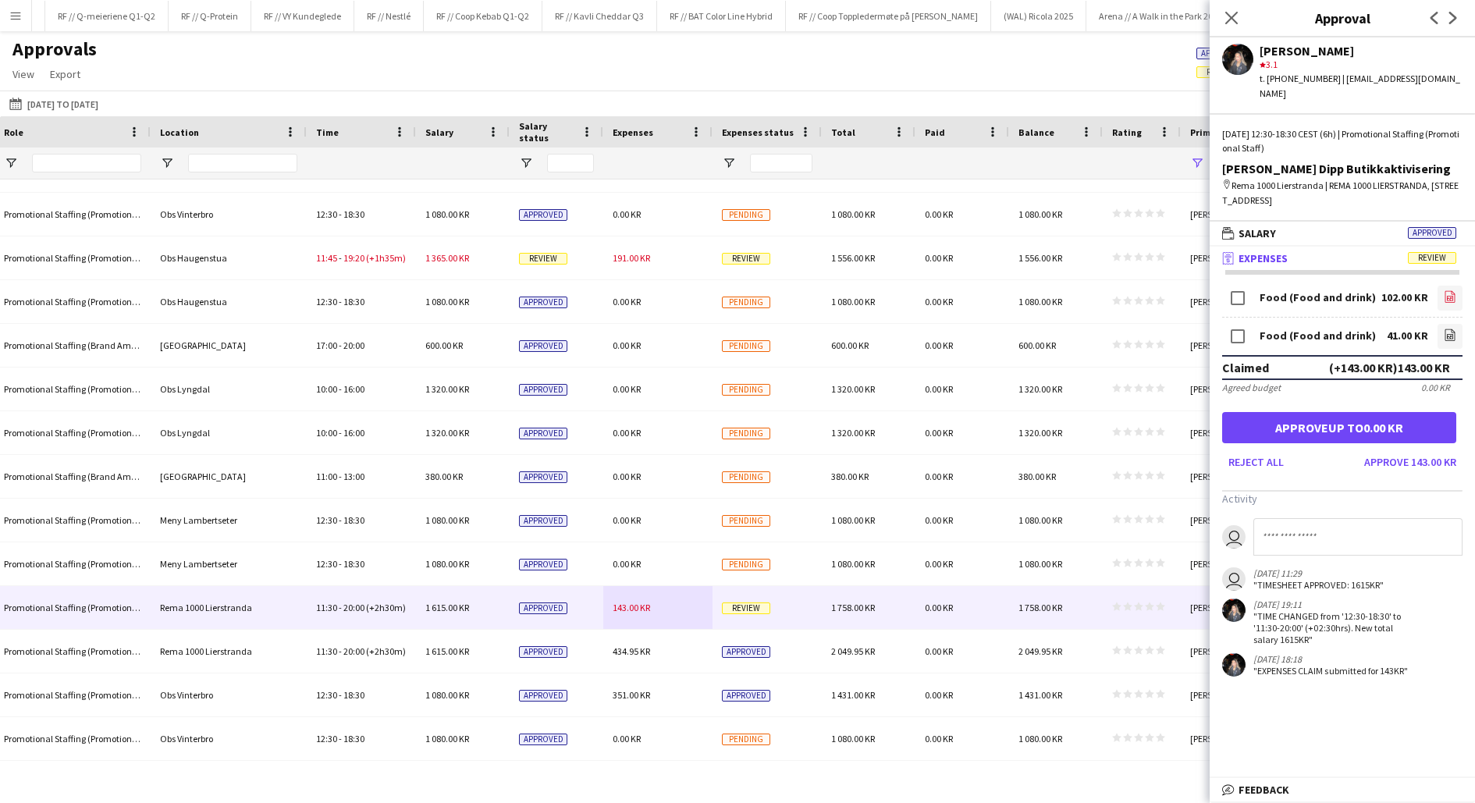
click at [1447, 296] on icon at bounding box center [1450, 298] width 6 height 5
click at [1444, 290] on icon "file-image" at bounding box center [1450, 296] width 12 height 12
click at [1394, 450] on button "Approve 143.00 KR" at bounding box center [1410, 462] width 105 height 25
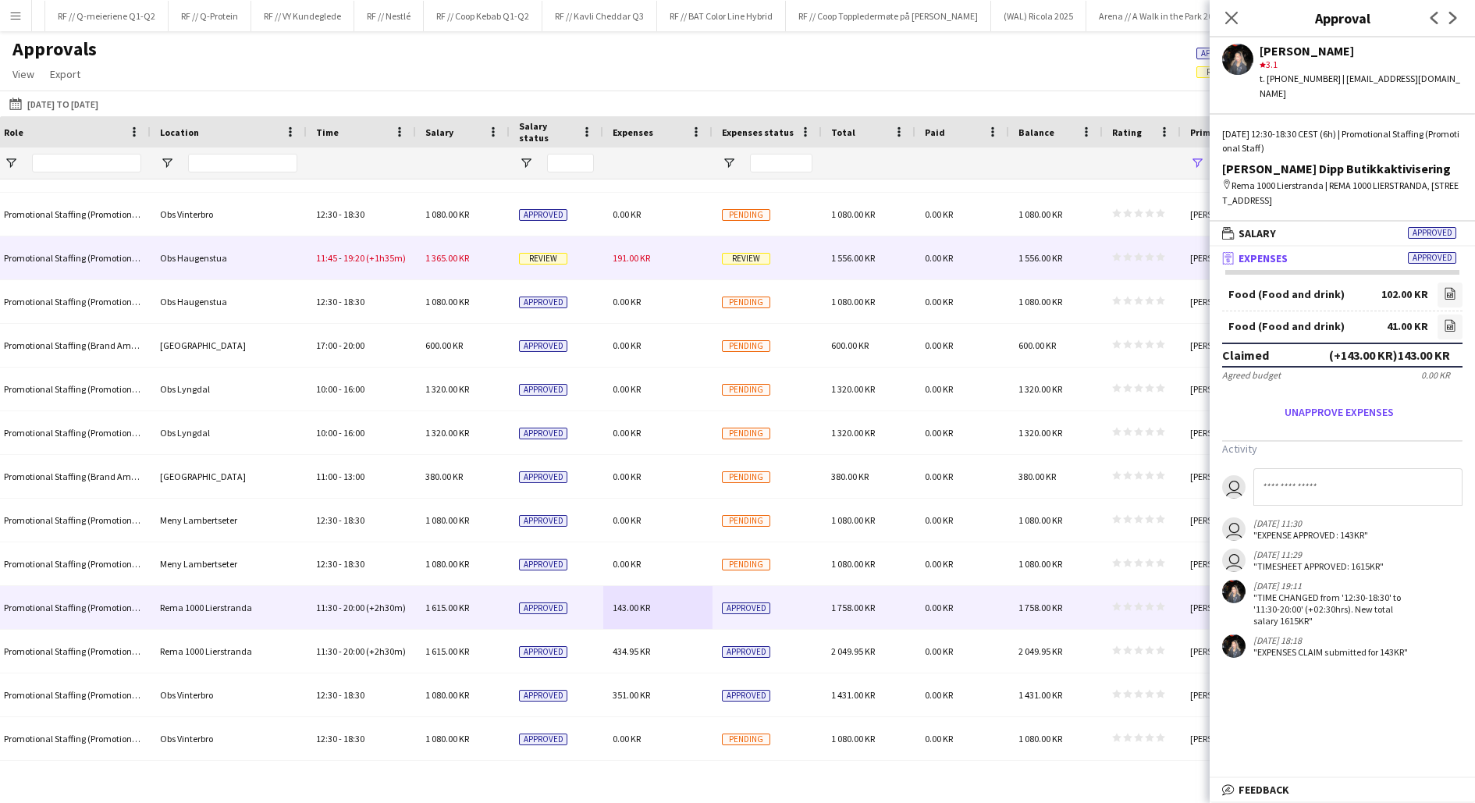
click at [684, 271] on div "191.00 KR" at bounding box center [657, 257] width 109 height 43
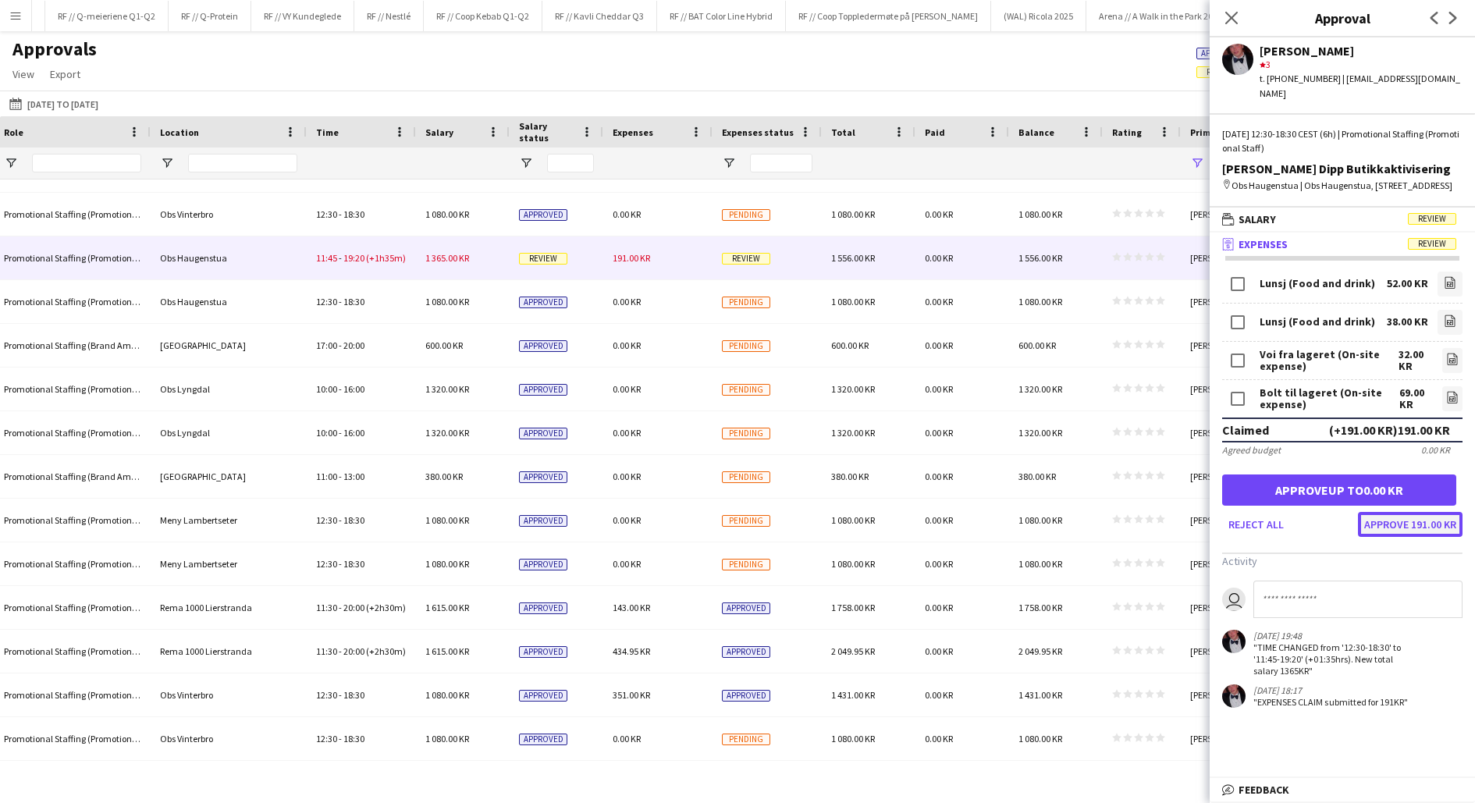
click at [1397, 523] on button "Approve 191.00 KR" at bounding box center [1410, 524] width 105 height 25
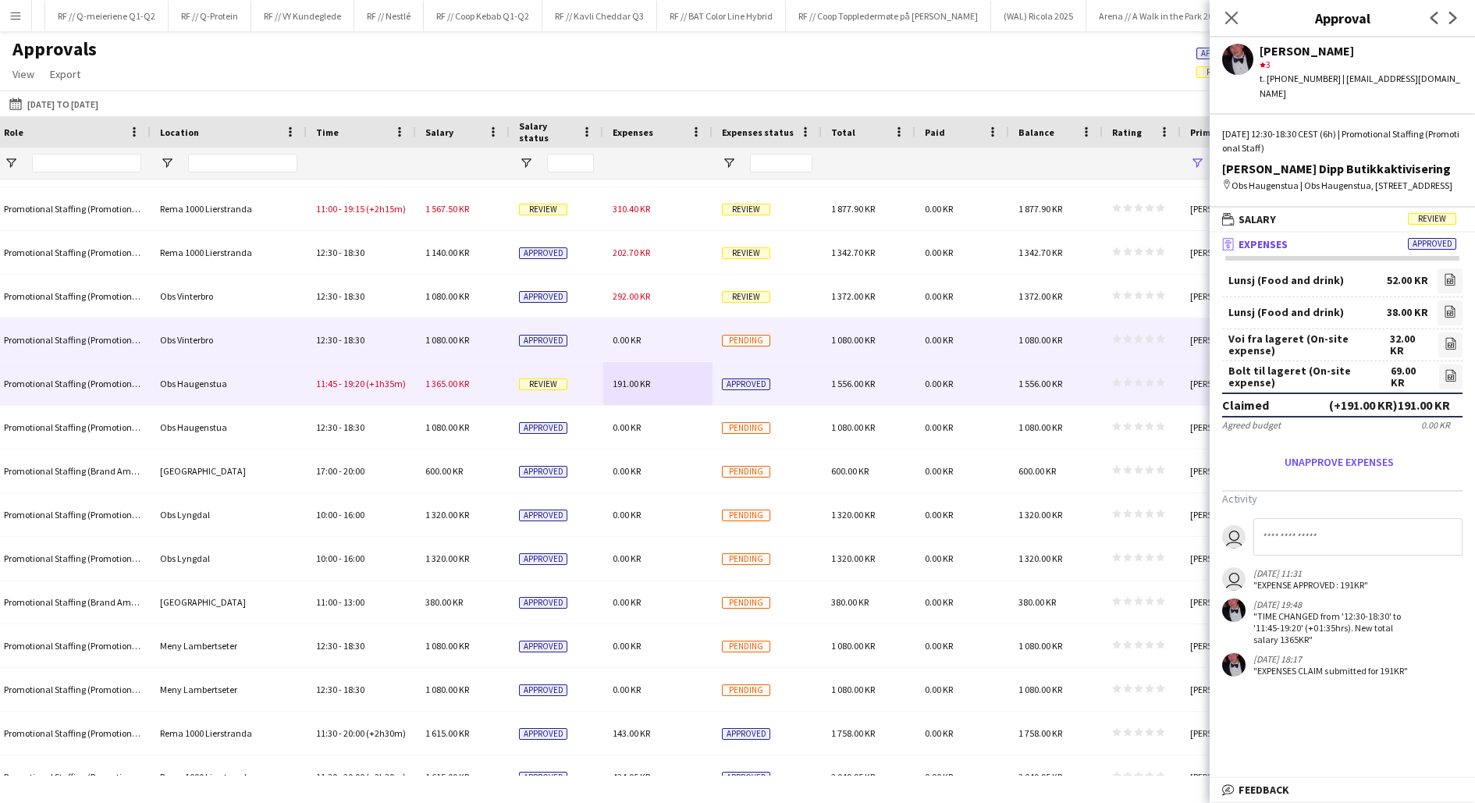
scroll to position [4725, 0]
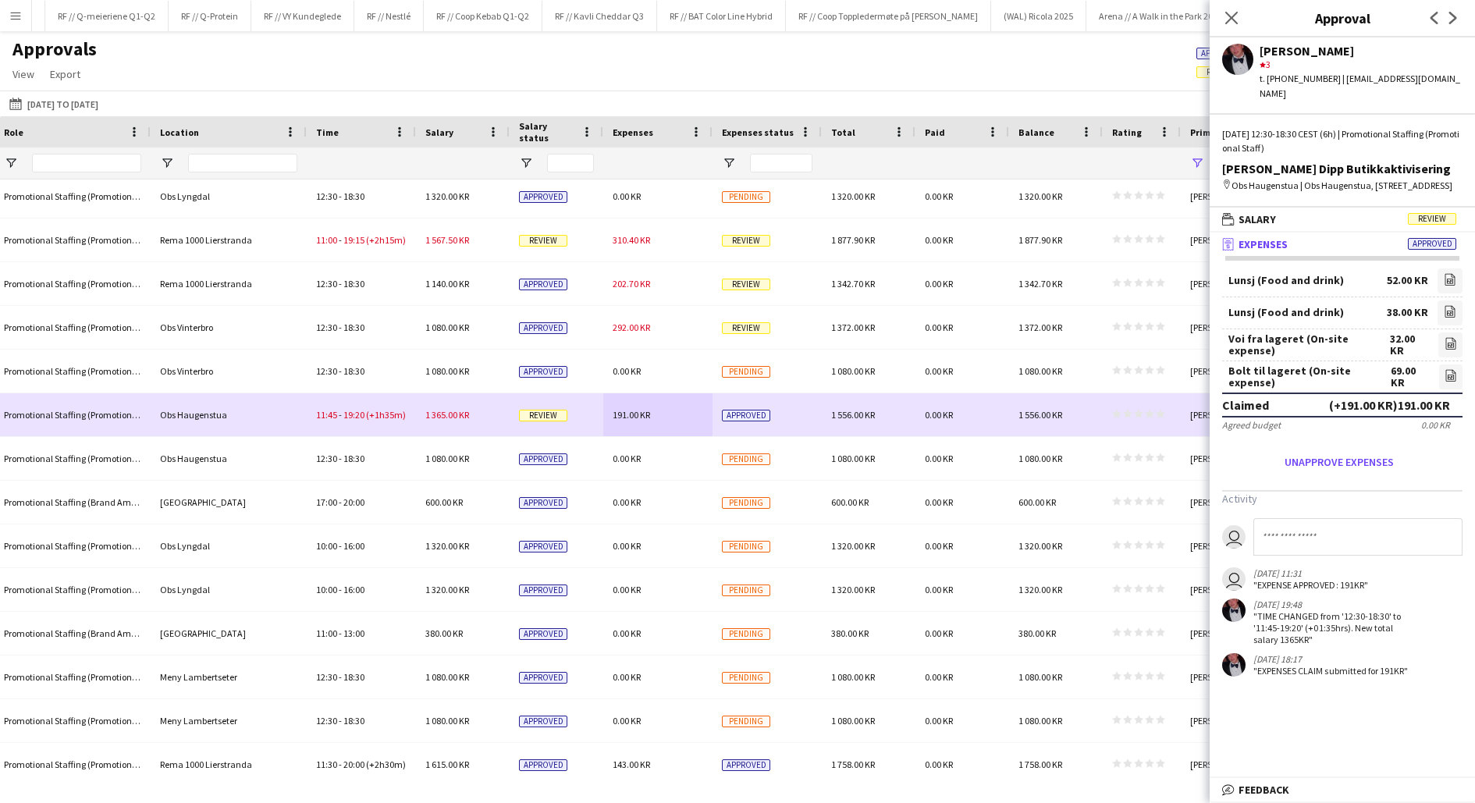
click at [656, 416] on div "191.00 KR" at bounding box center [657, 414] width 109 height 43
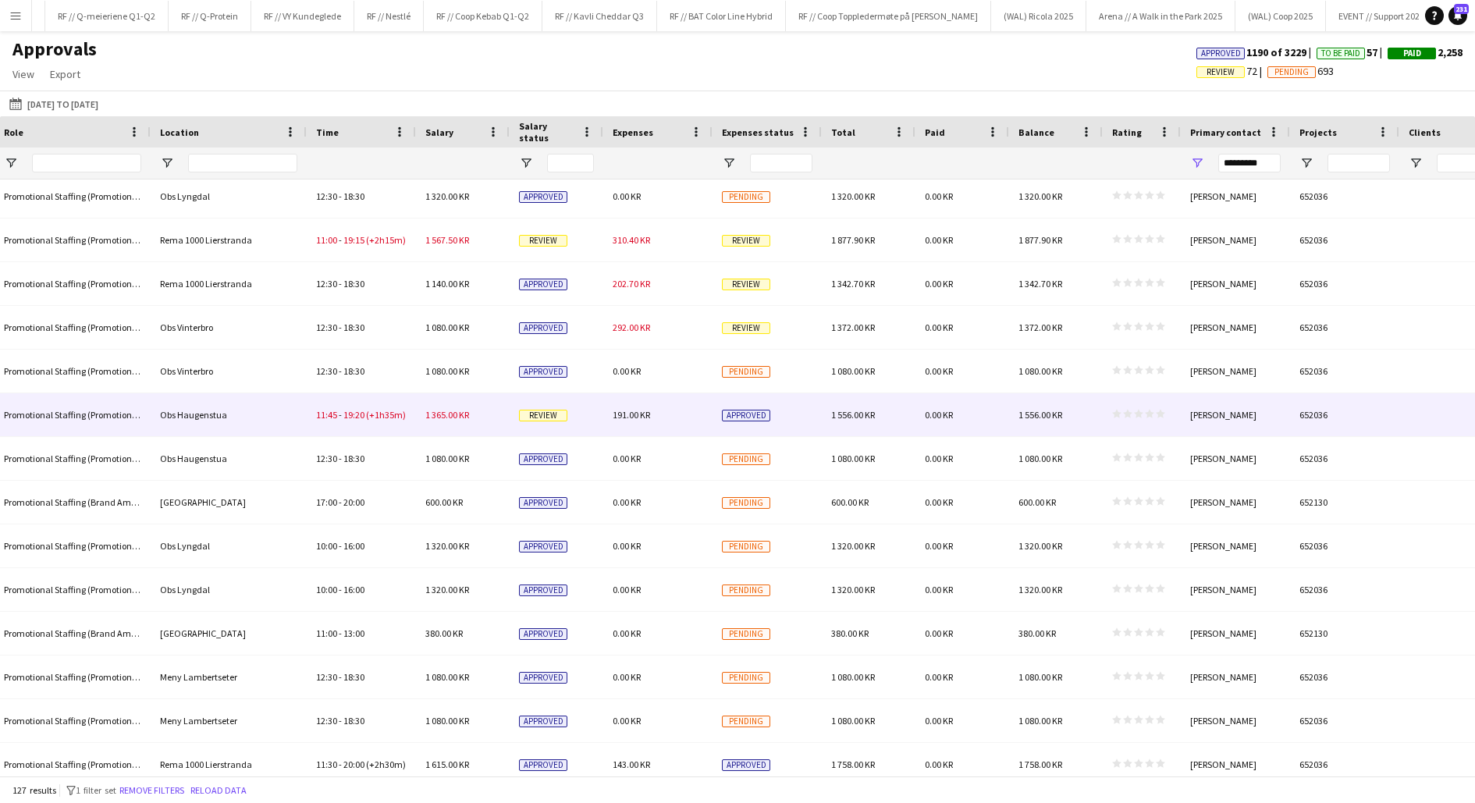
click at [656, 416] on div "191.00 KR" at bounding box center [657, 414] width 109 height 43
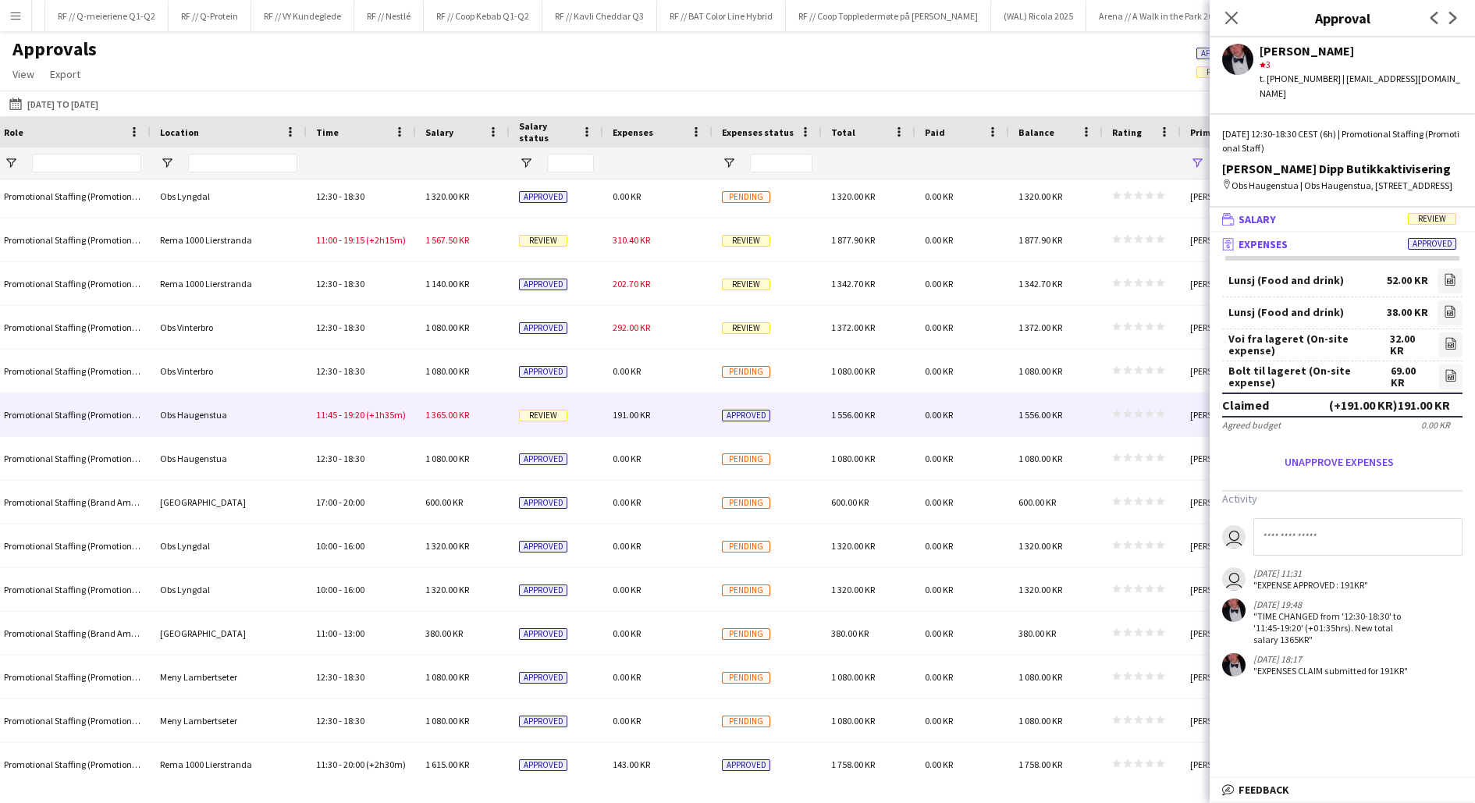
click at [1337, 220] on mat-panel-title "wallet Salary Review" at bounding box center [1339, 219] width 259 height 14
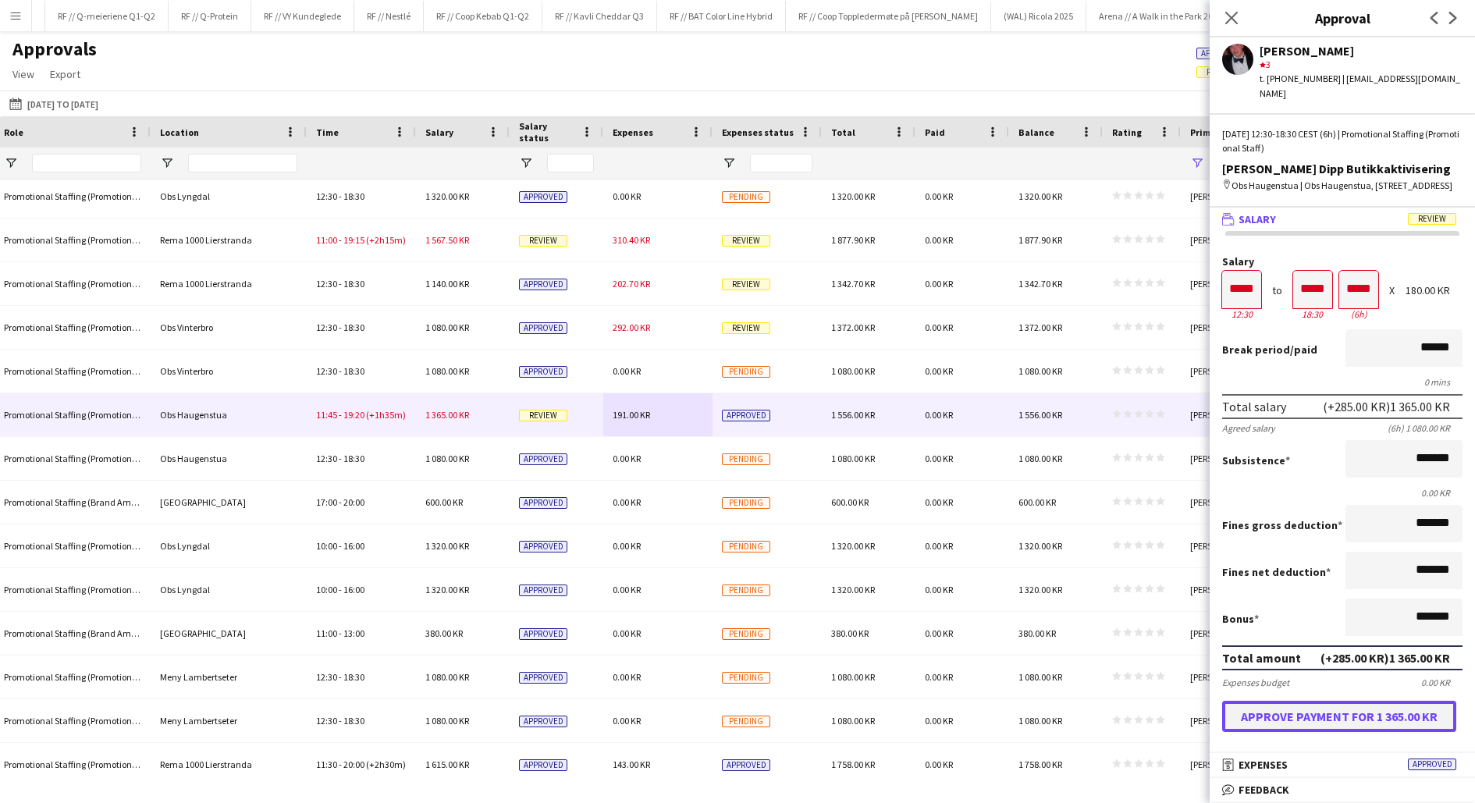
click at [1336, 717] on button "Approve payment for 1 365.00 KR" at bounding box center [1339, 716] width 234 height 31
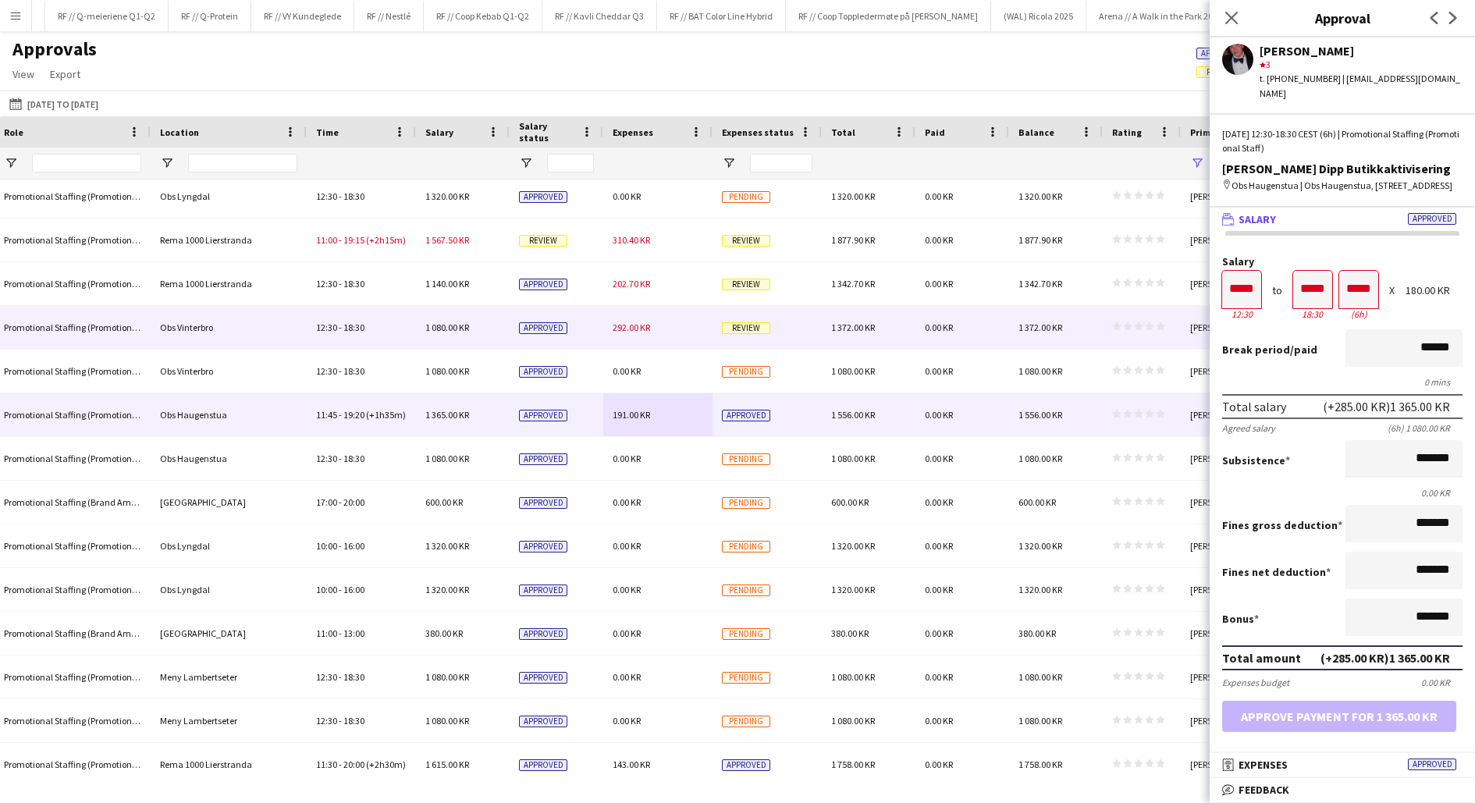
click at [674, 329] on div "292.00 KR" at bounding box center [657, 327] width 109 height 43
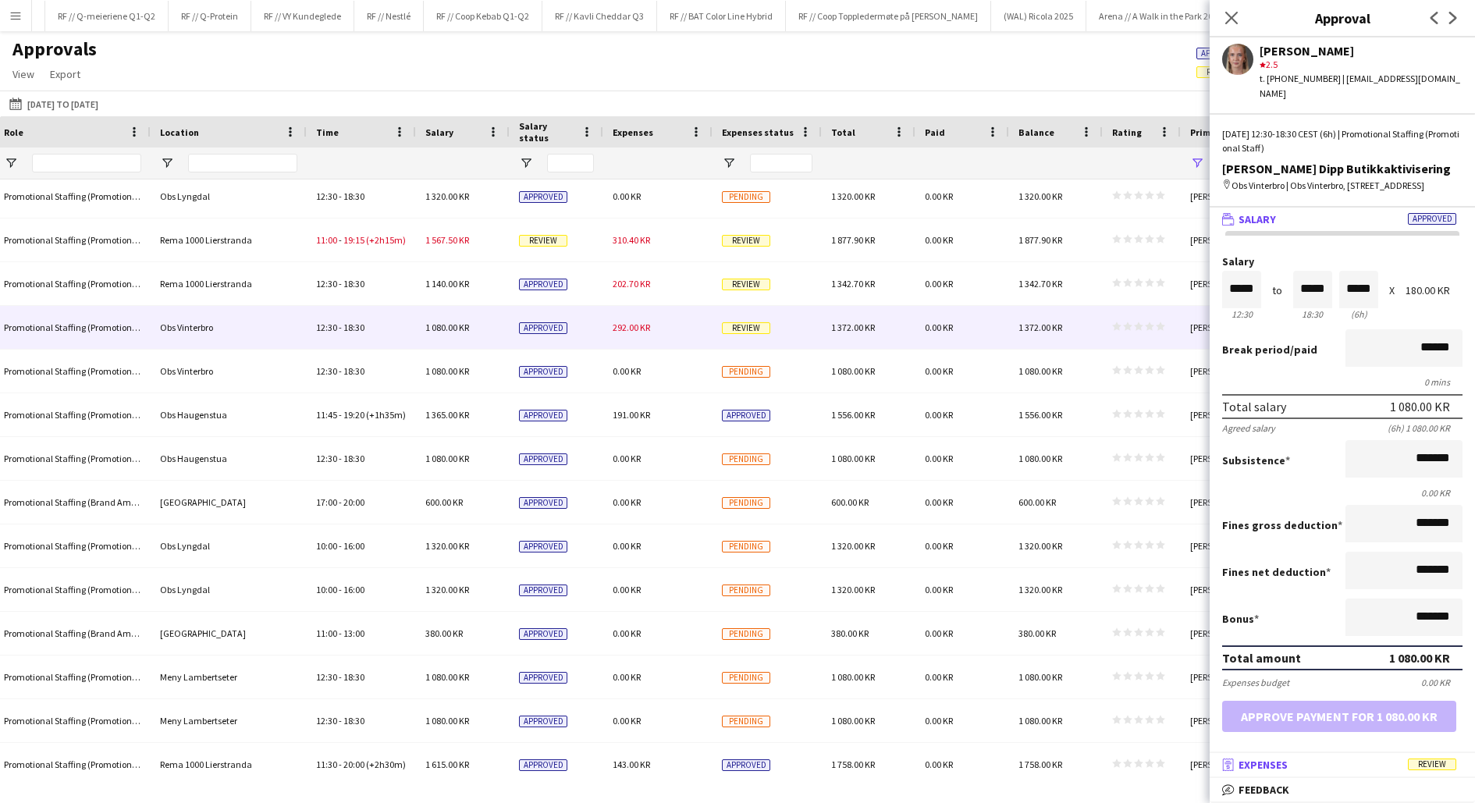
click at [1307, 763] on mat-panel-title "receipt Expenses Review" at bounding box center [1339, 765] width 259 height 14
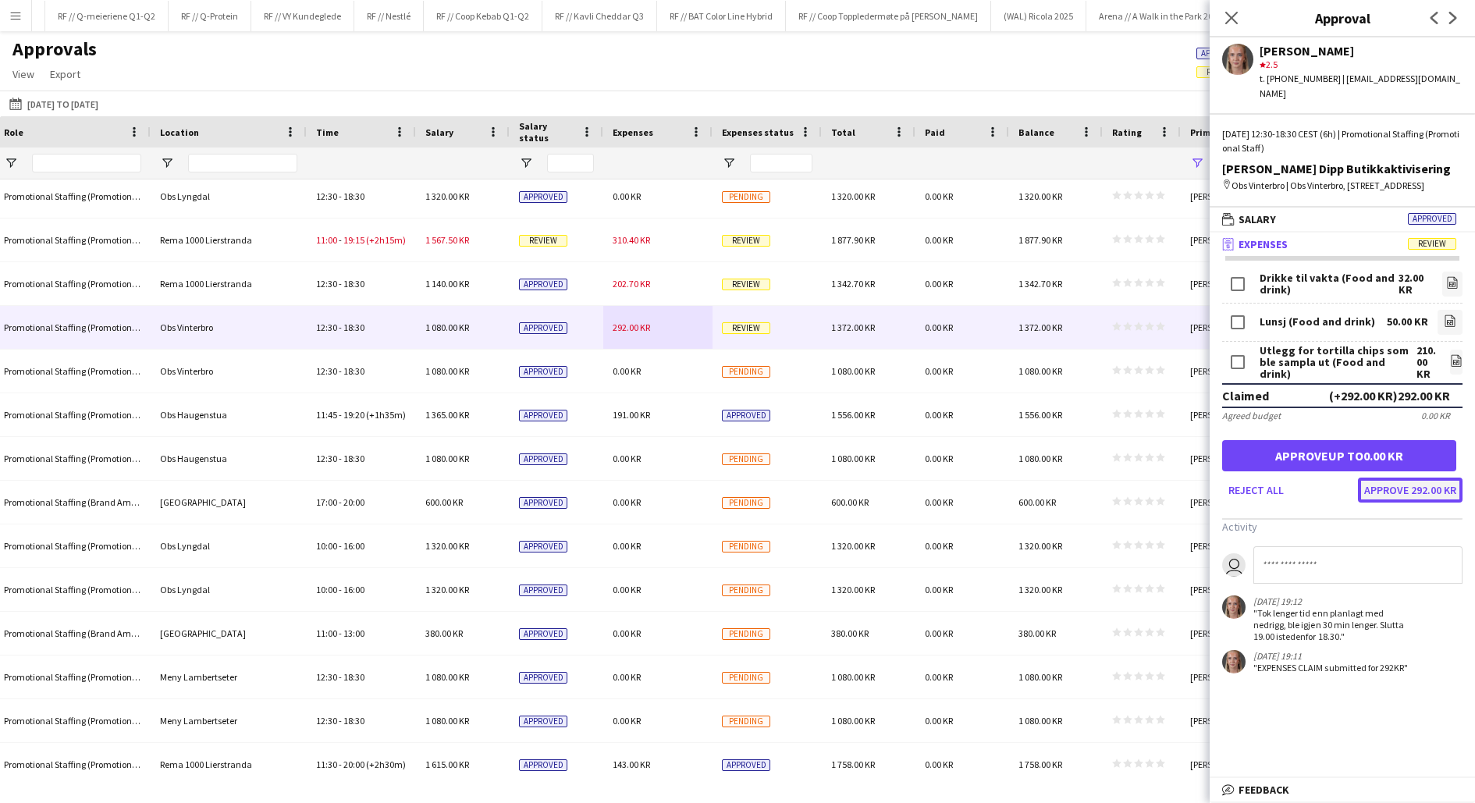
click at [1402, 489] on button "Approve 292.00 KR" at bounding box center [1410, 490] width 105 height 25
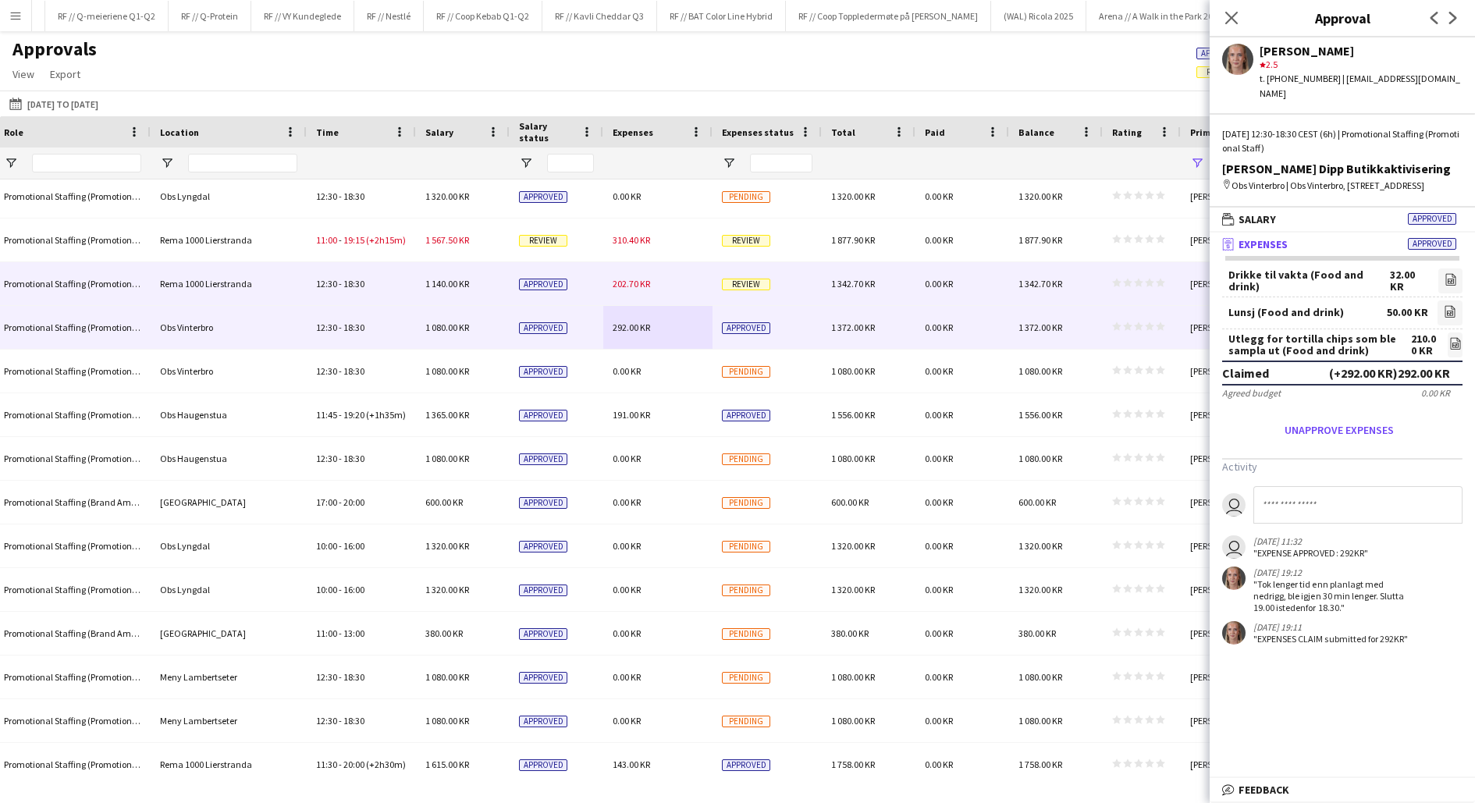
click at [631, 289] on span "202.70 KR" at bounding box center [631, 284] width 37 height 12
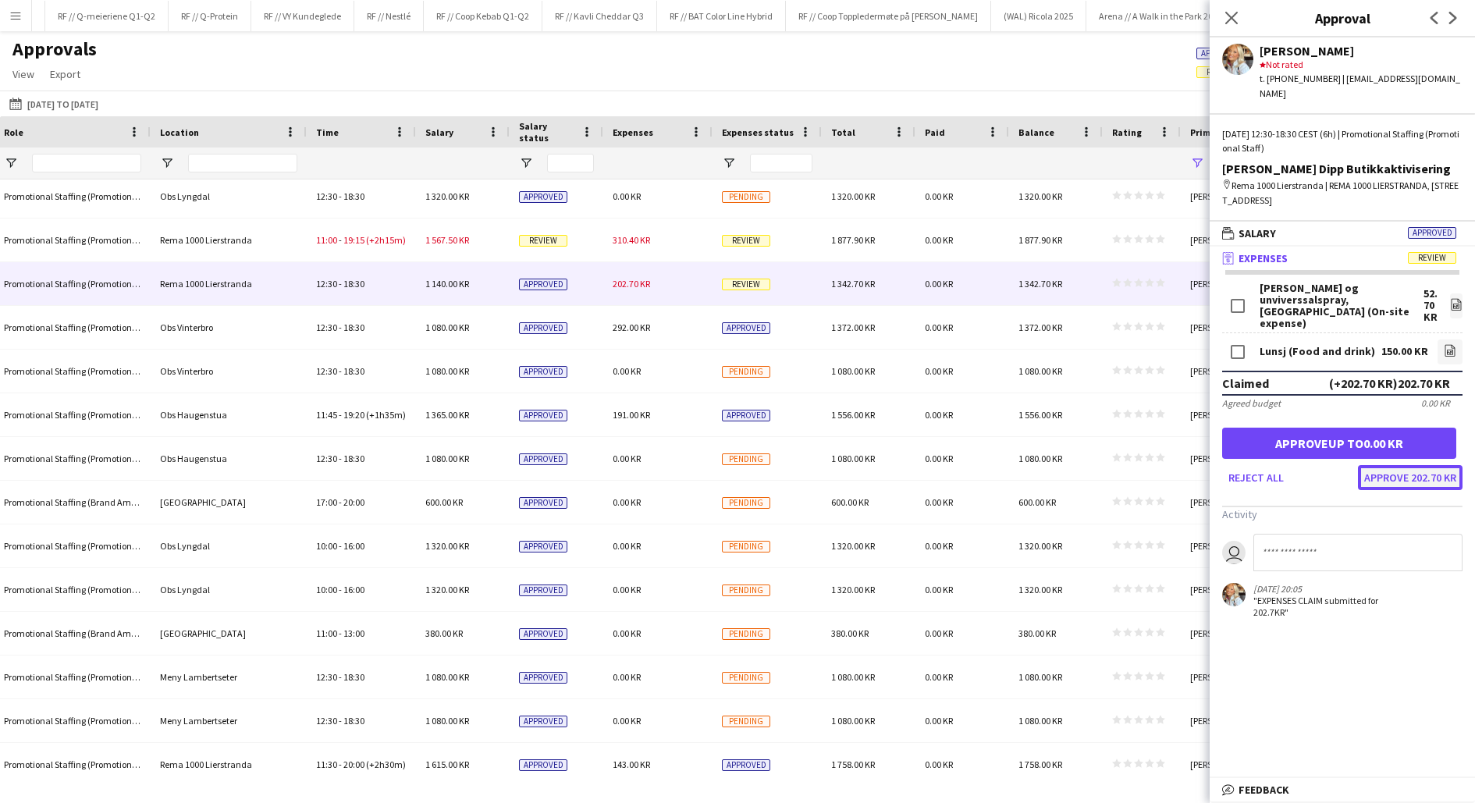
click at [1406, 465] on button "Approve 202.70 KR" at bounding box center [1410, 477] width 105 height 25
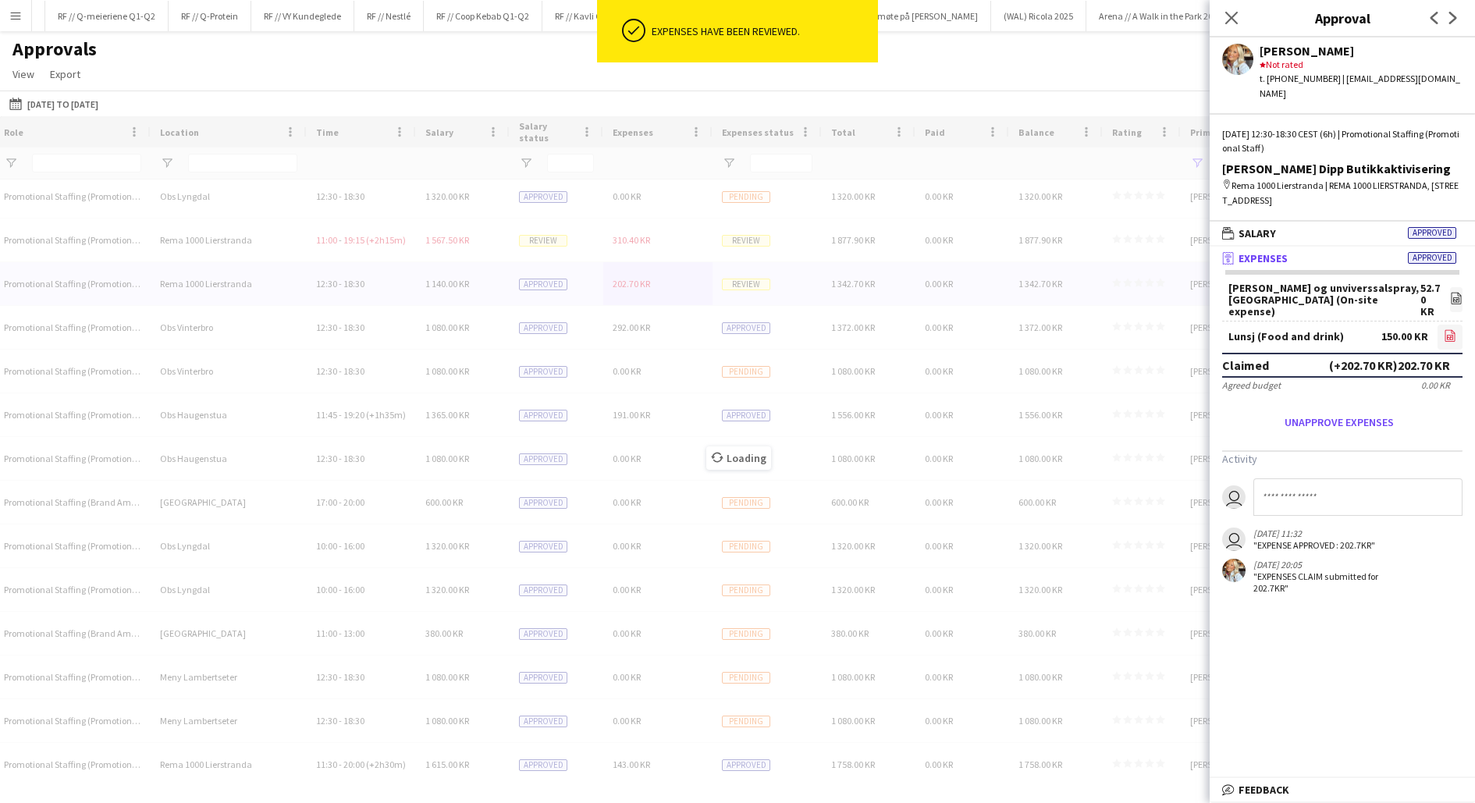
click at [1453, 329] on icon "file-image" at bounding box center [1450, 335] width 12 height 12
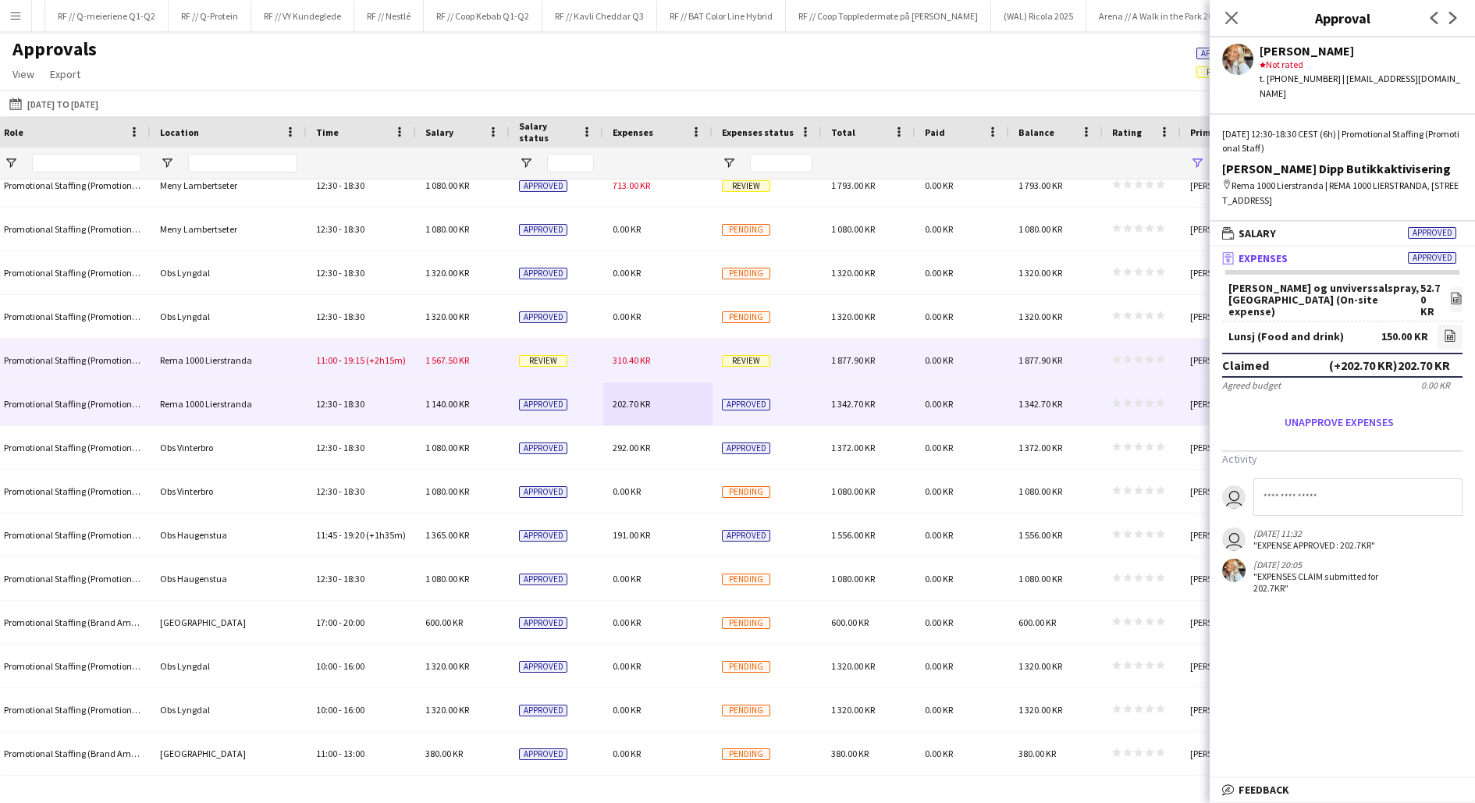
scroll to position [4588, 0]
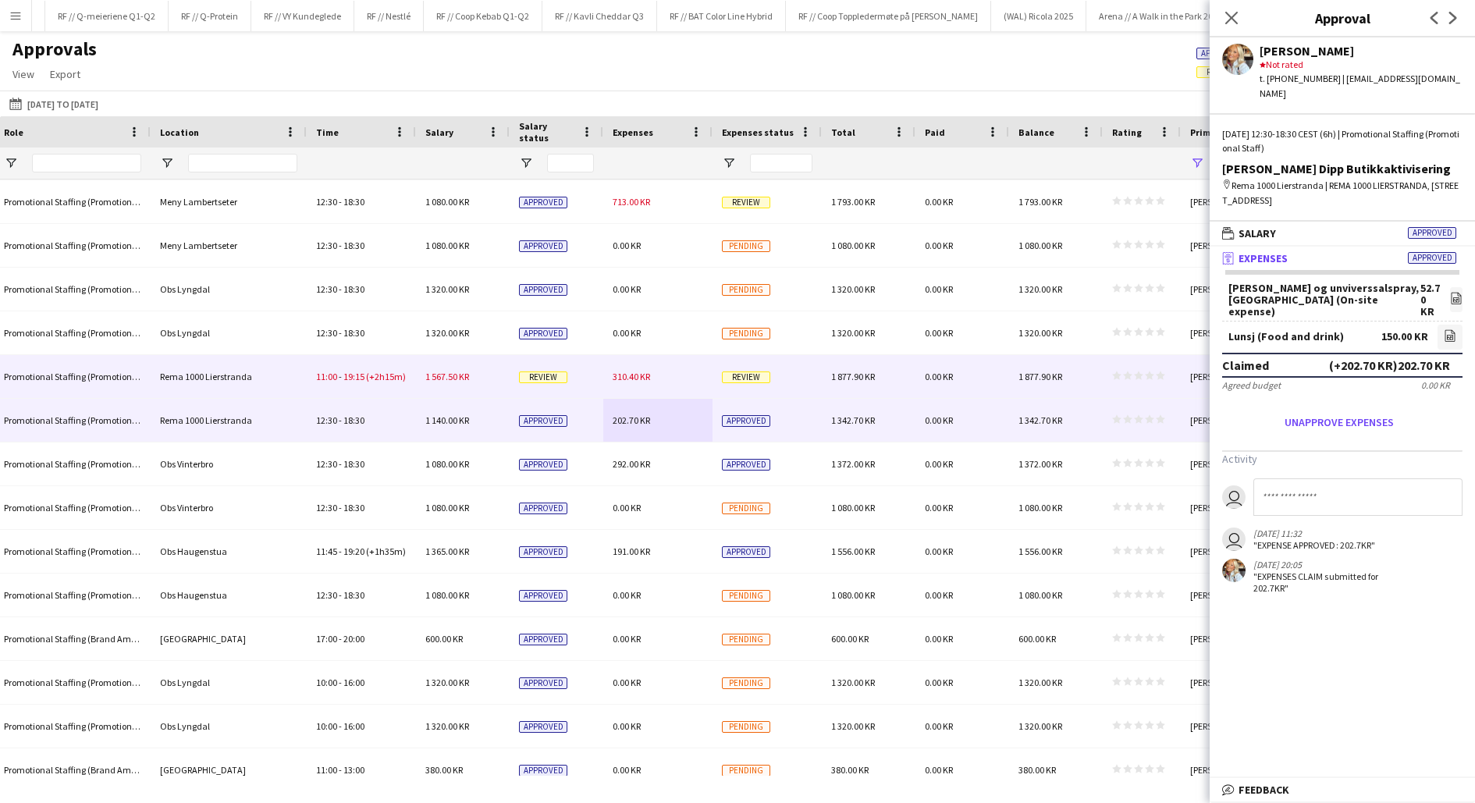
click at [573, 382] on div "Review" at bounding box center [557, 376] width 94 height 43
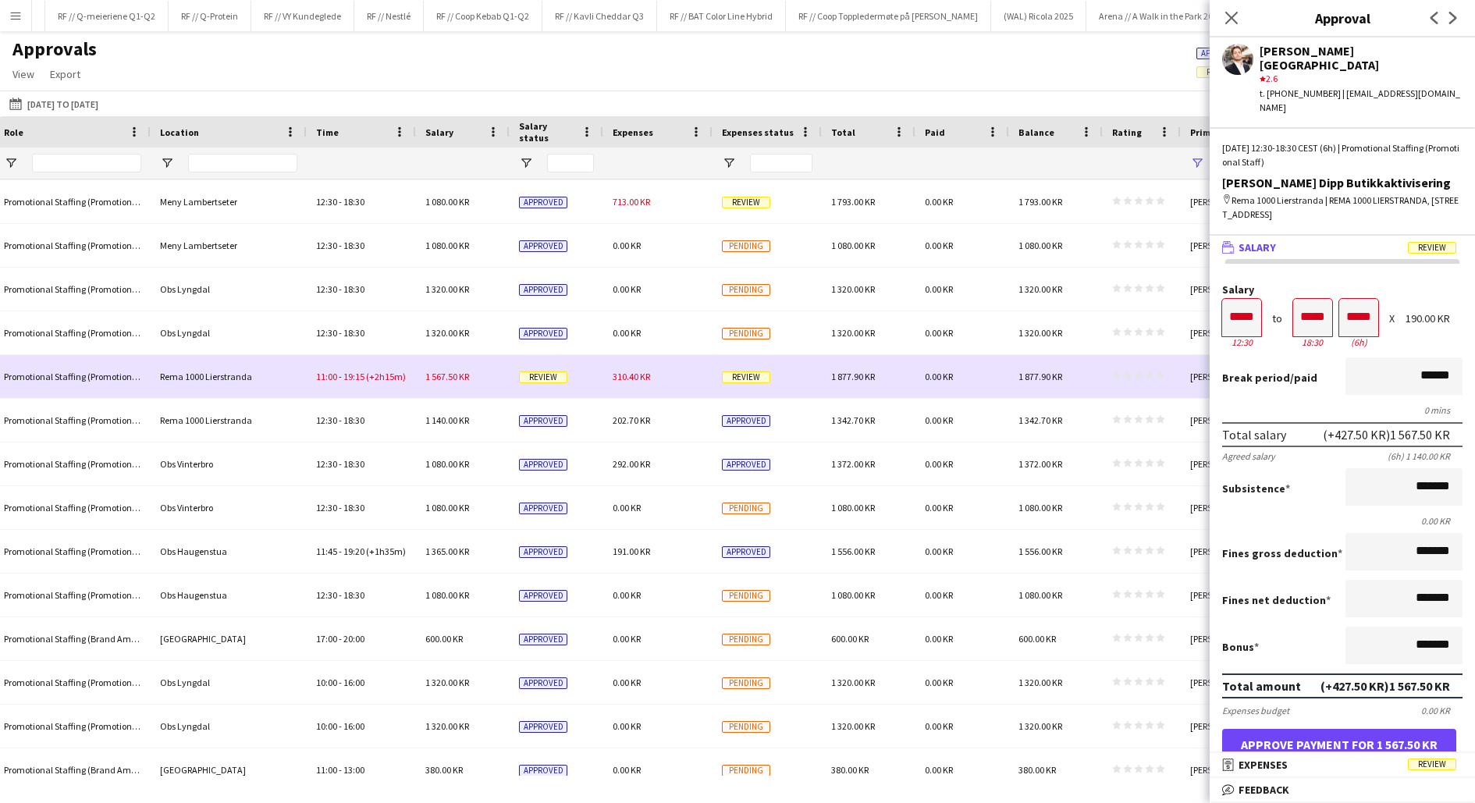
click at [624, 391] on div "310.40 KR" at bounding box center [657, 376] width 109 height 43
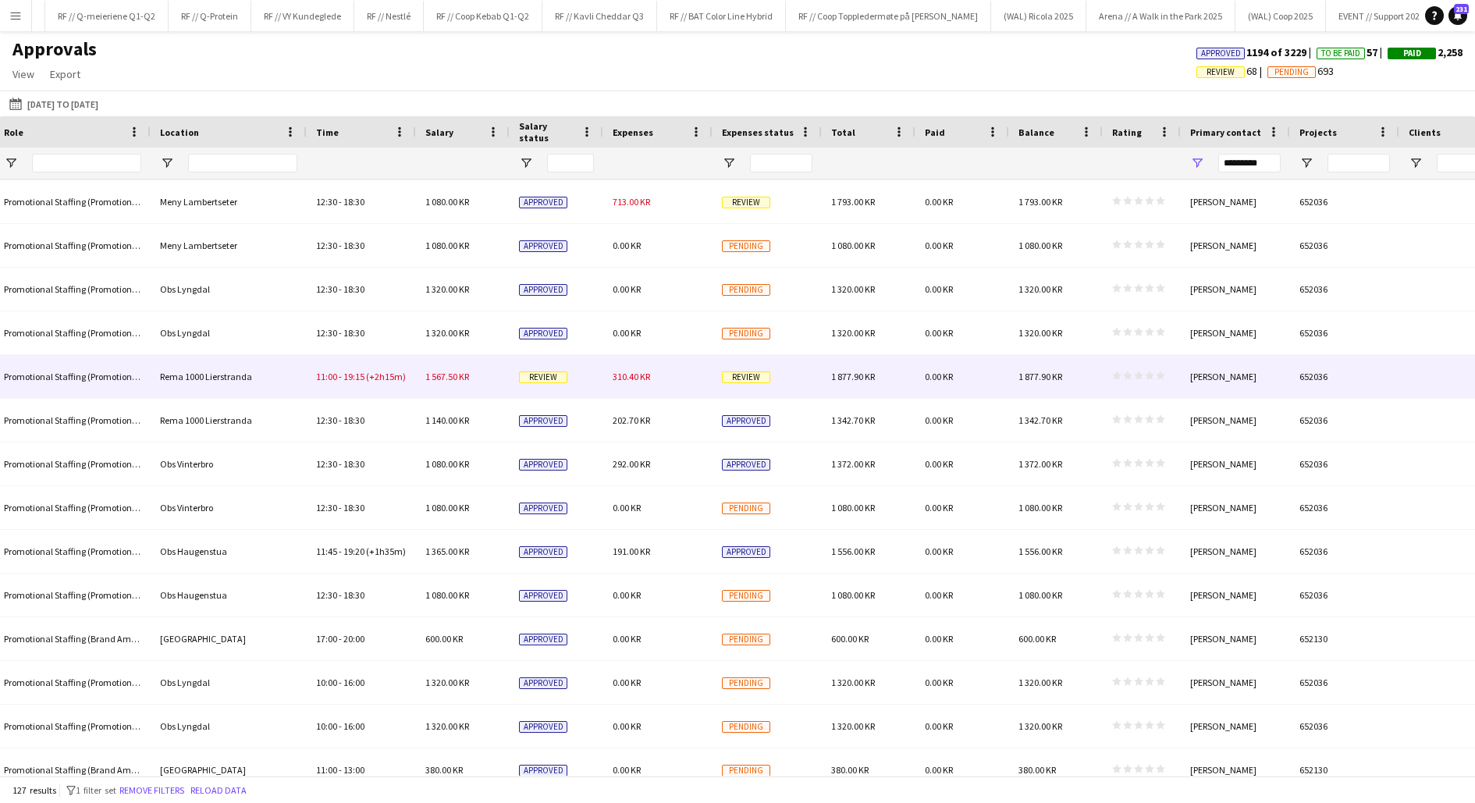
click at [624, 391] on div "310.40 KR" at bounding box center [657, 376] width 109 height 43
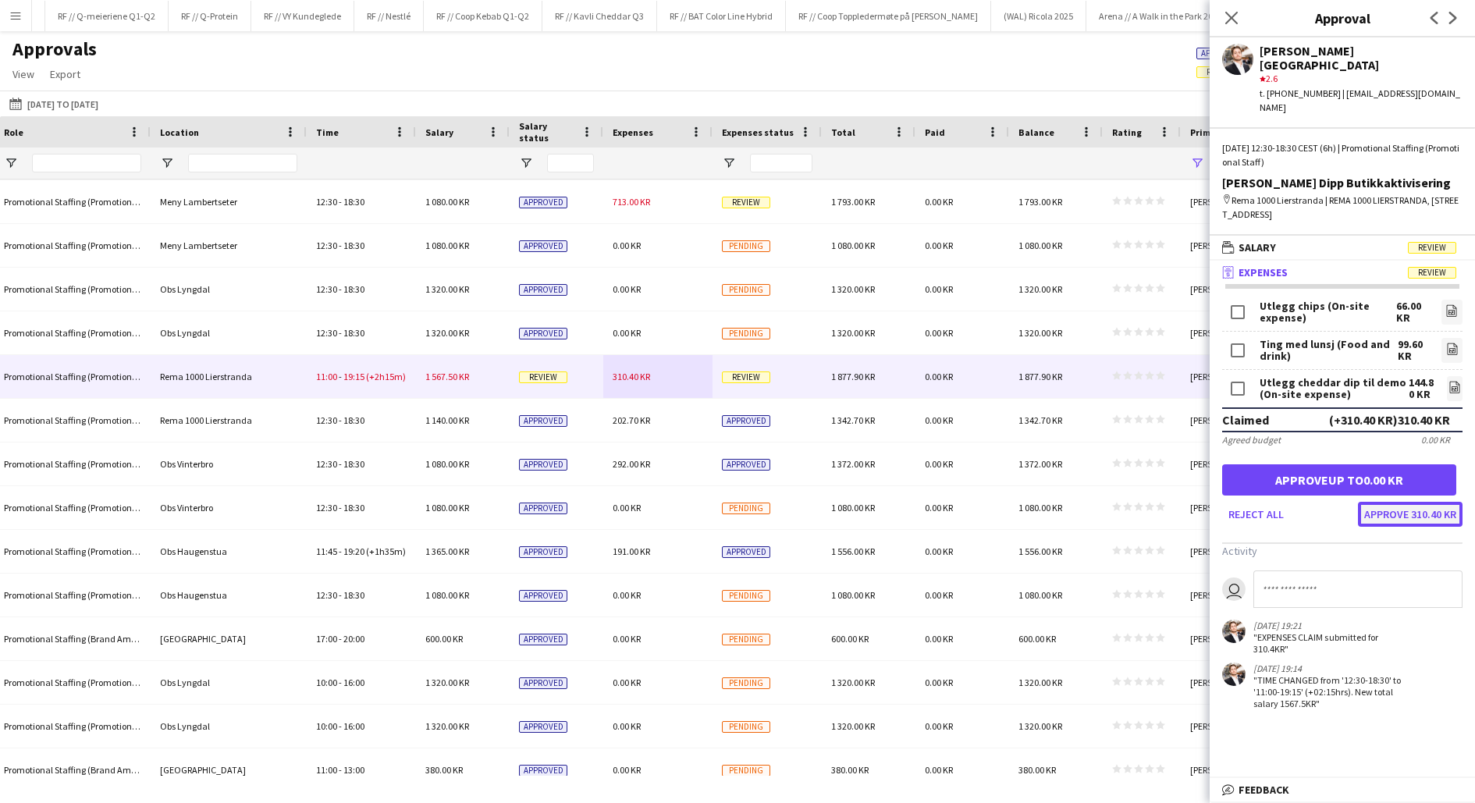
click at [1396, 502] on button "Approve 310.40 KR" at bounding box center [1410, 514] width 105 height 25
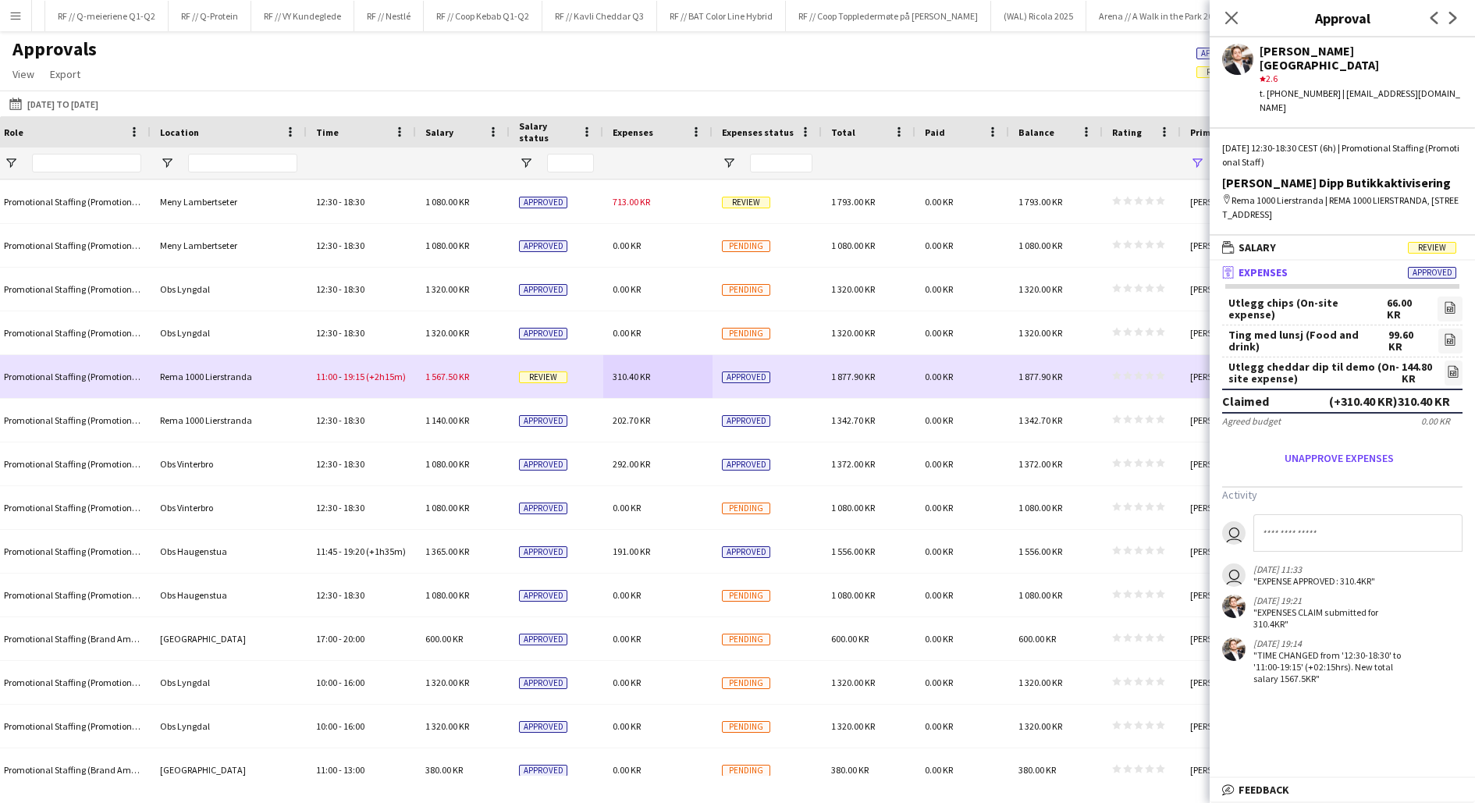
click at [569, 382] on div "Review" at bounding box center [557, 376] width 94 height 43
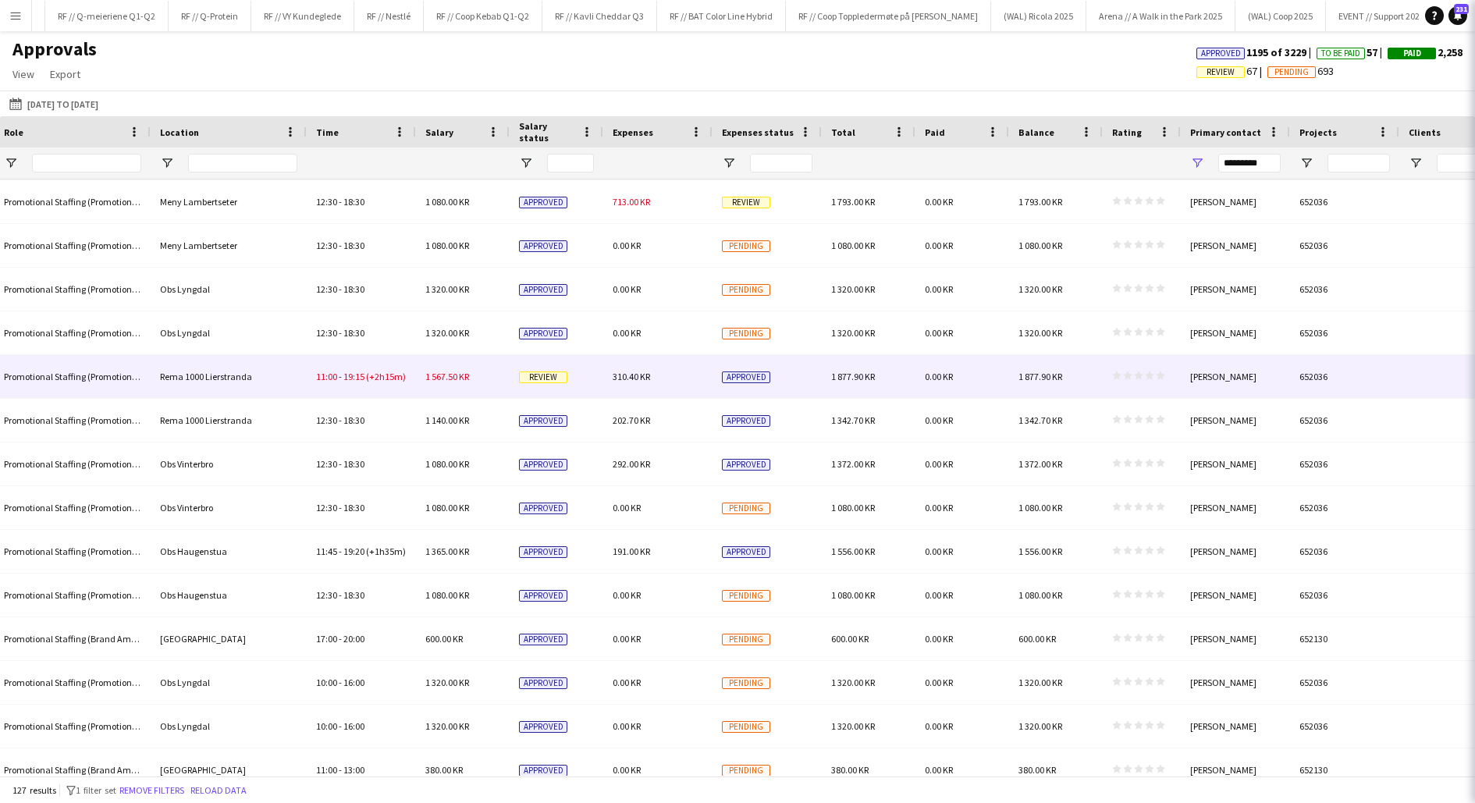
click at [569, 382] on div "Review" at bounding box center [557, 376] width 94 height 43
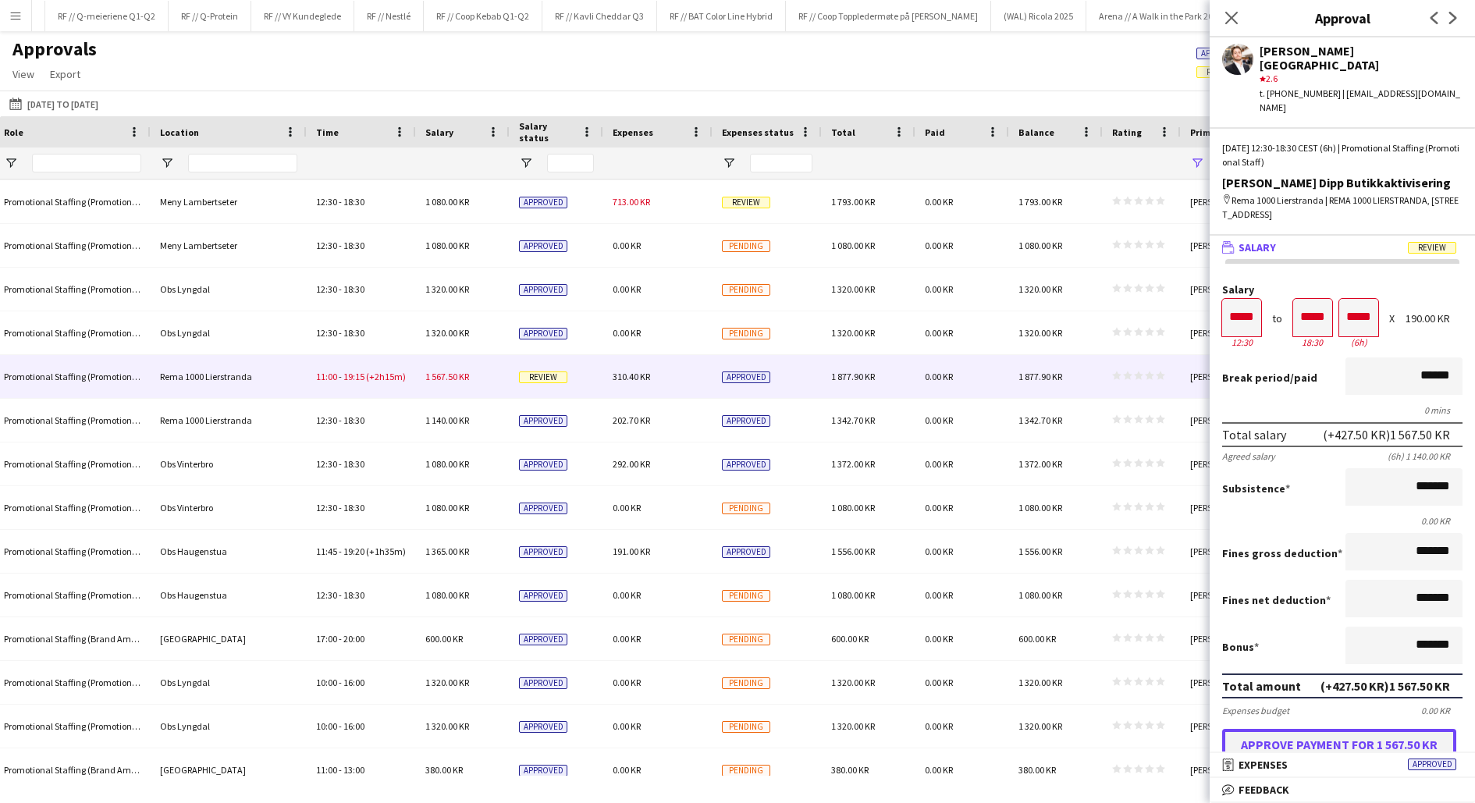
click at [1347, 729] on button "Approve payment for 1 567.50 KR" at bounding box center [1339, 744] width 234 height 31
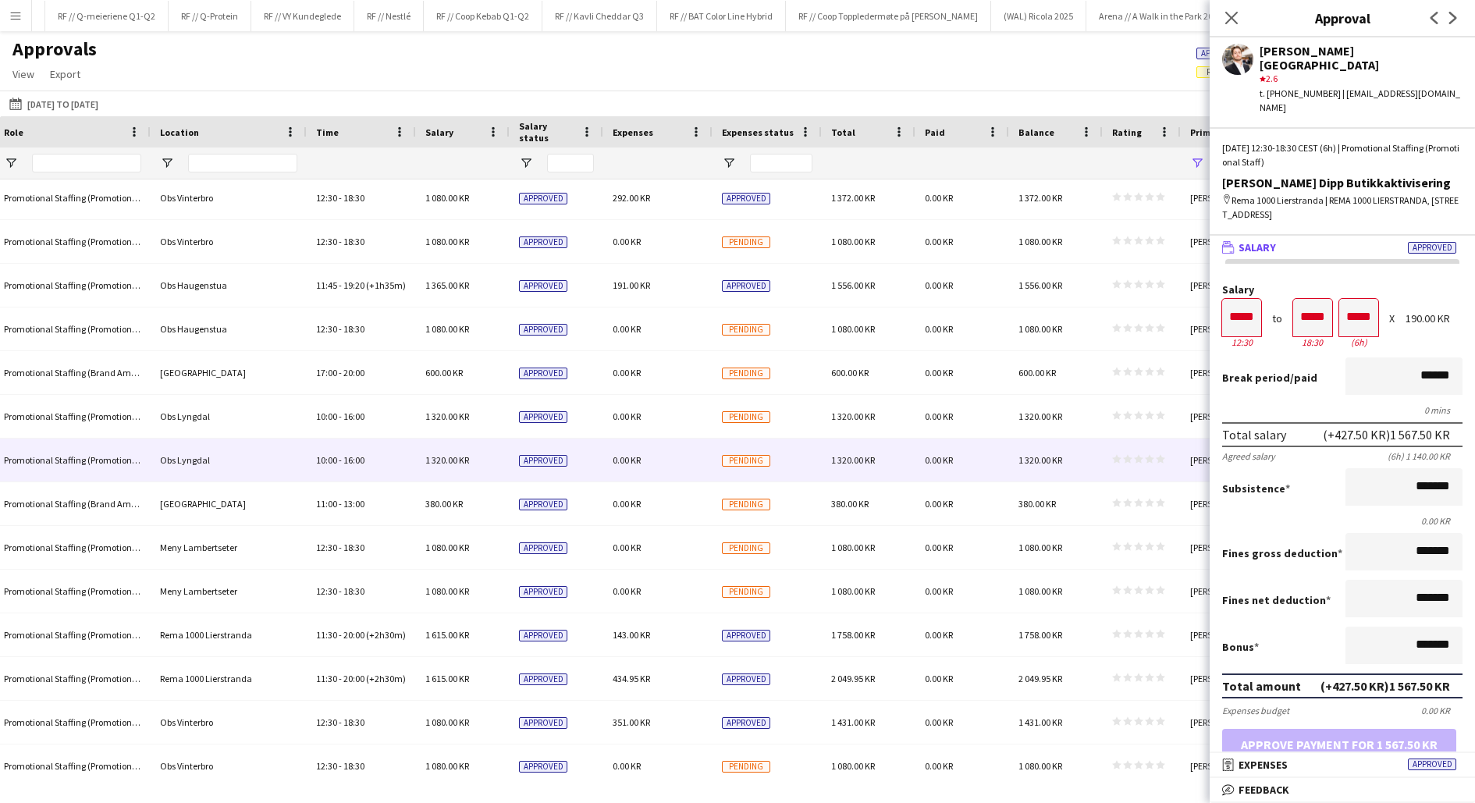
scroll to position [4445, 0]
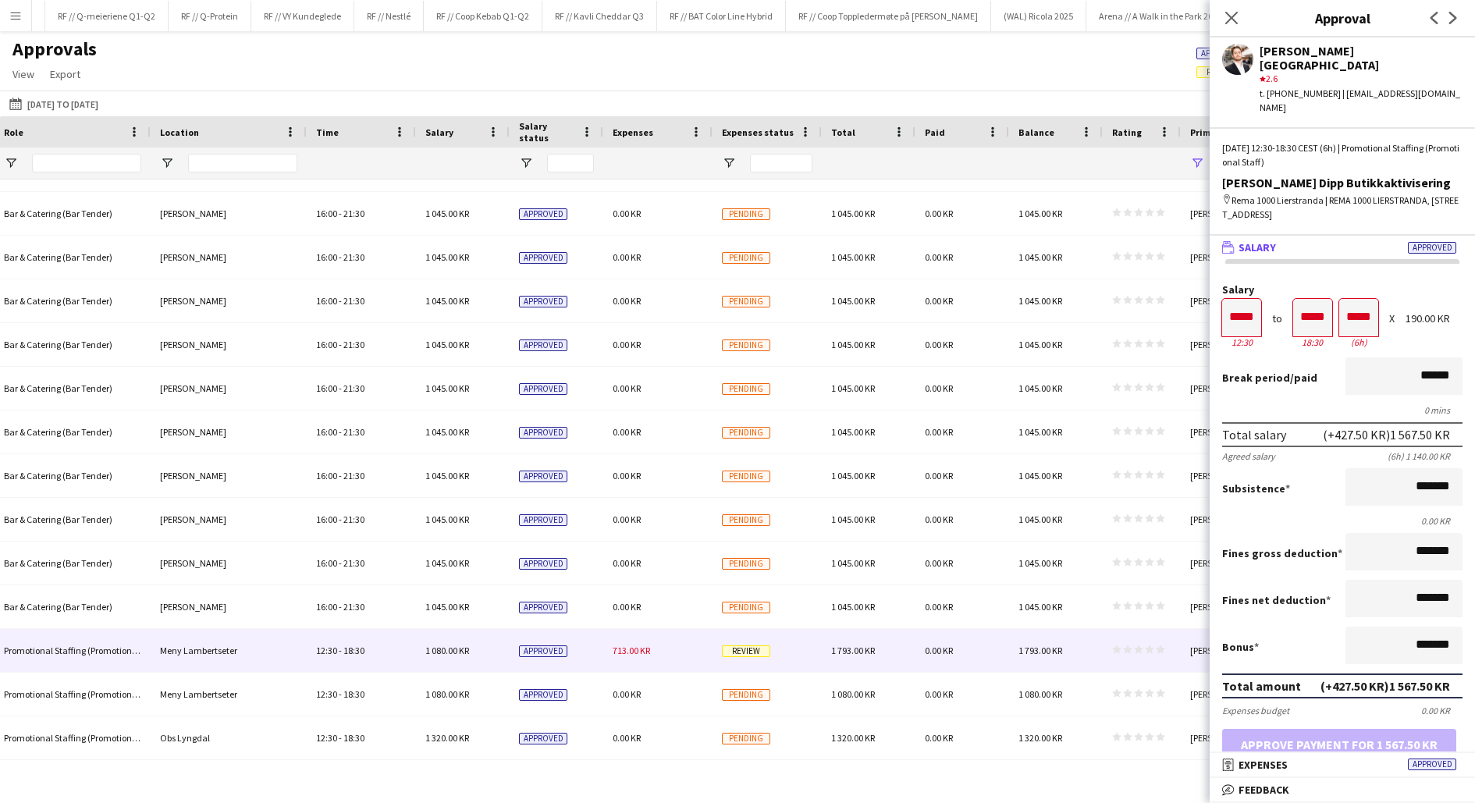
click at [775, 655] on div "Review" at bounding box center [767, 650] width 109 height 43
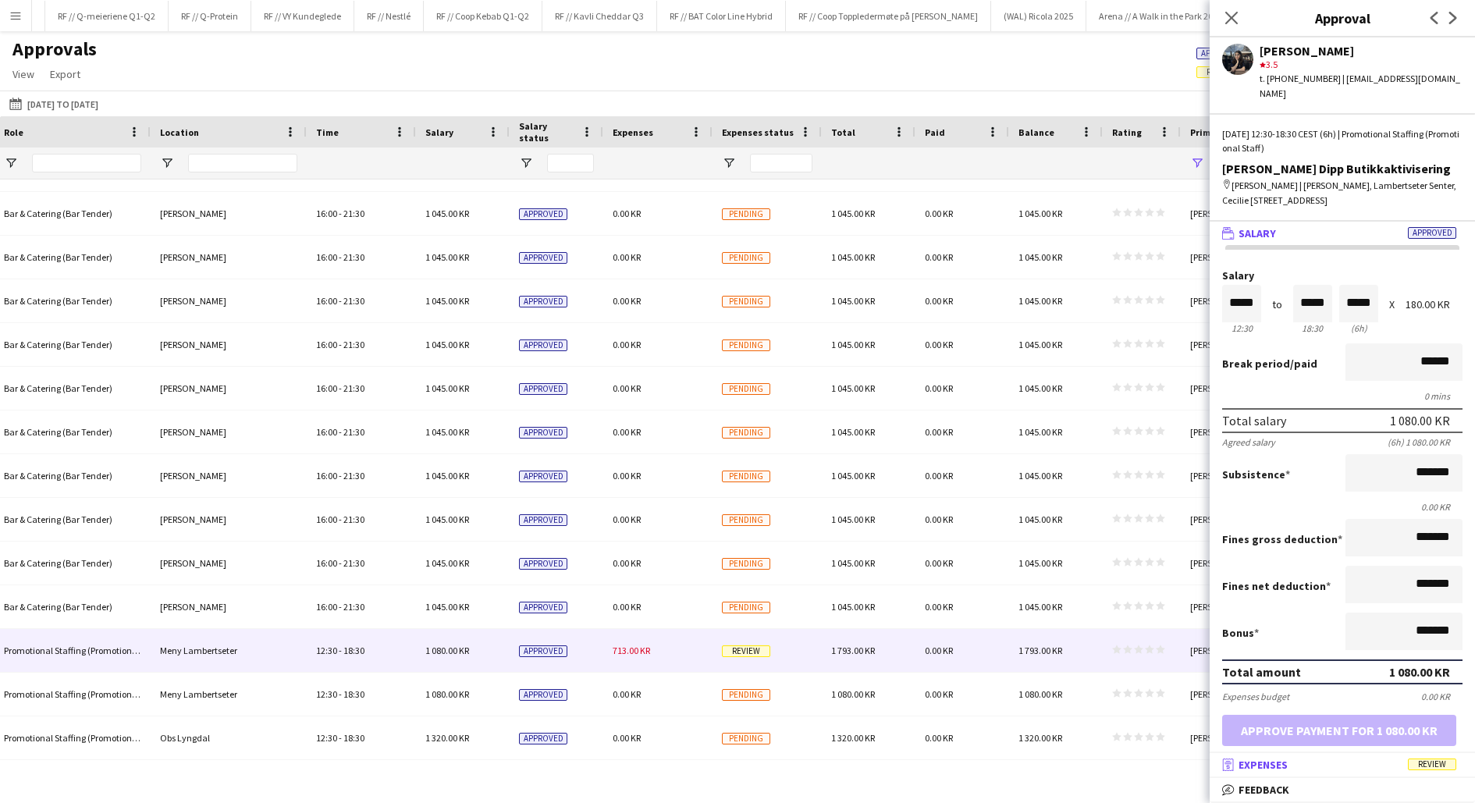
click at [1364, 761] on mat-panel-title "receipt Expenses Review" at bounding box center [1339, 765] width 259 height 14
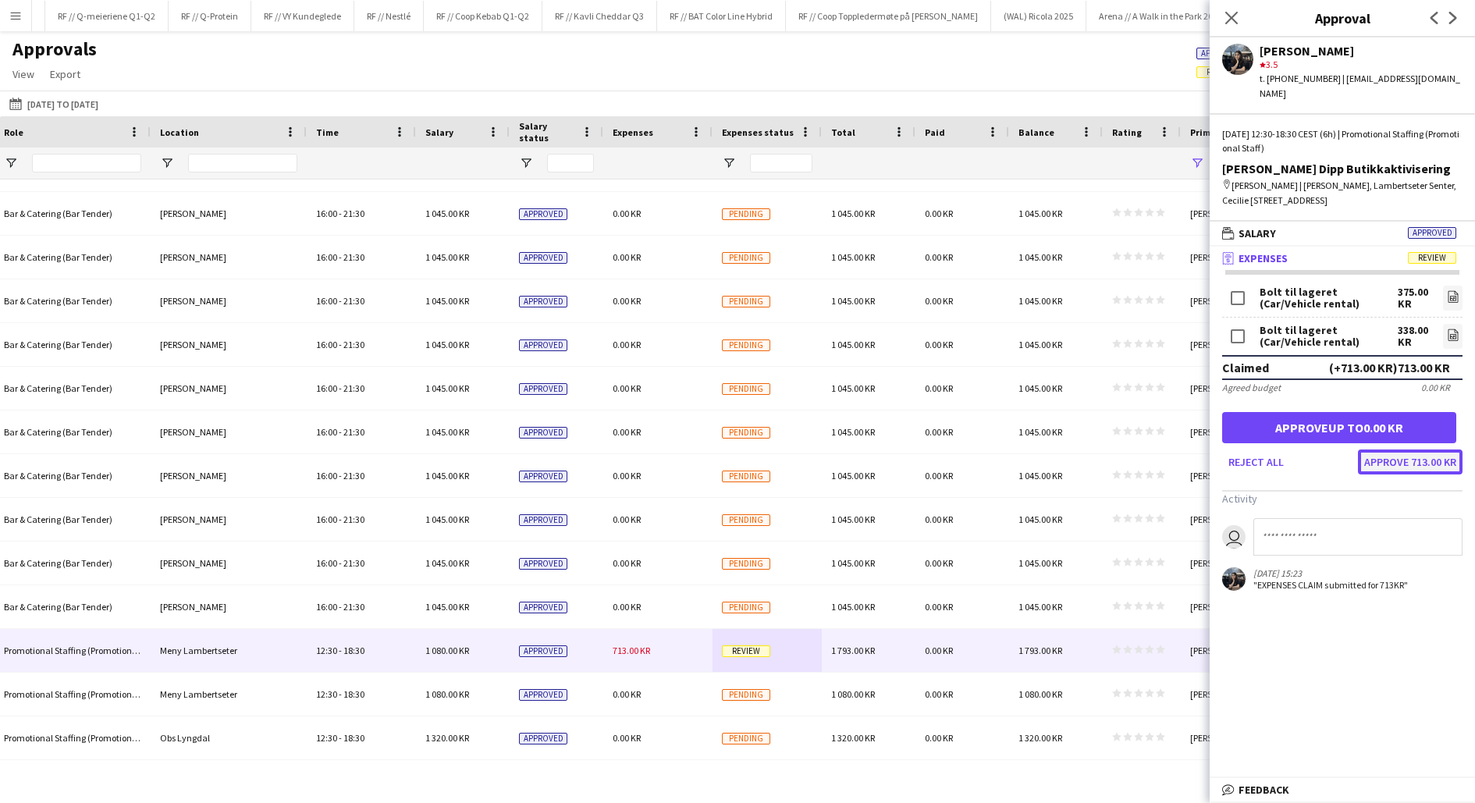
click at [1415, 450] on button "Approve 713.00 KR" at bounding box center [1410, 462] width 105 height 25
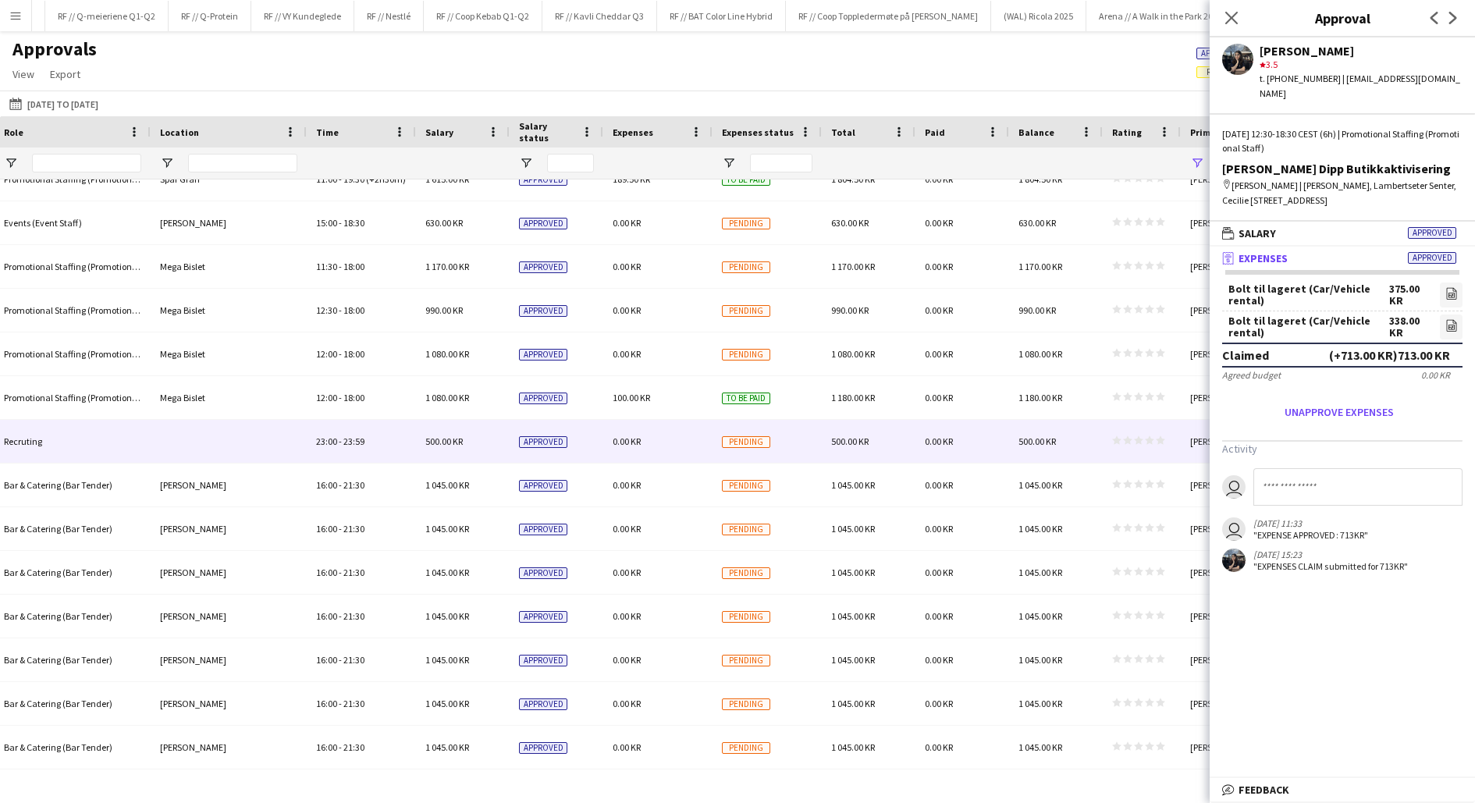
scroll to position [3748, 0]
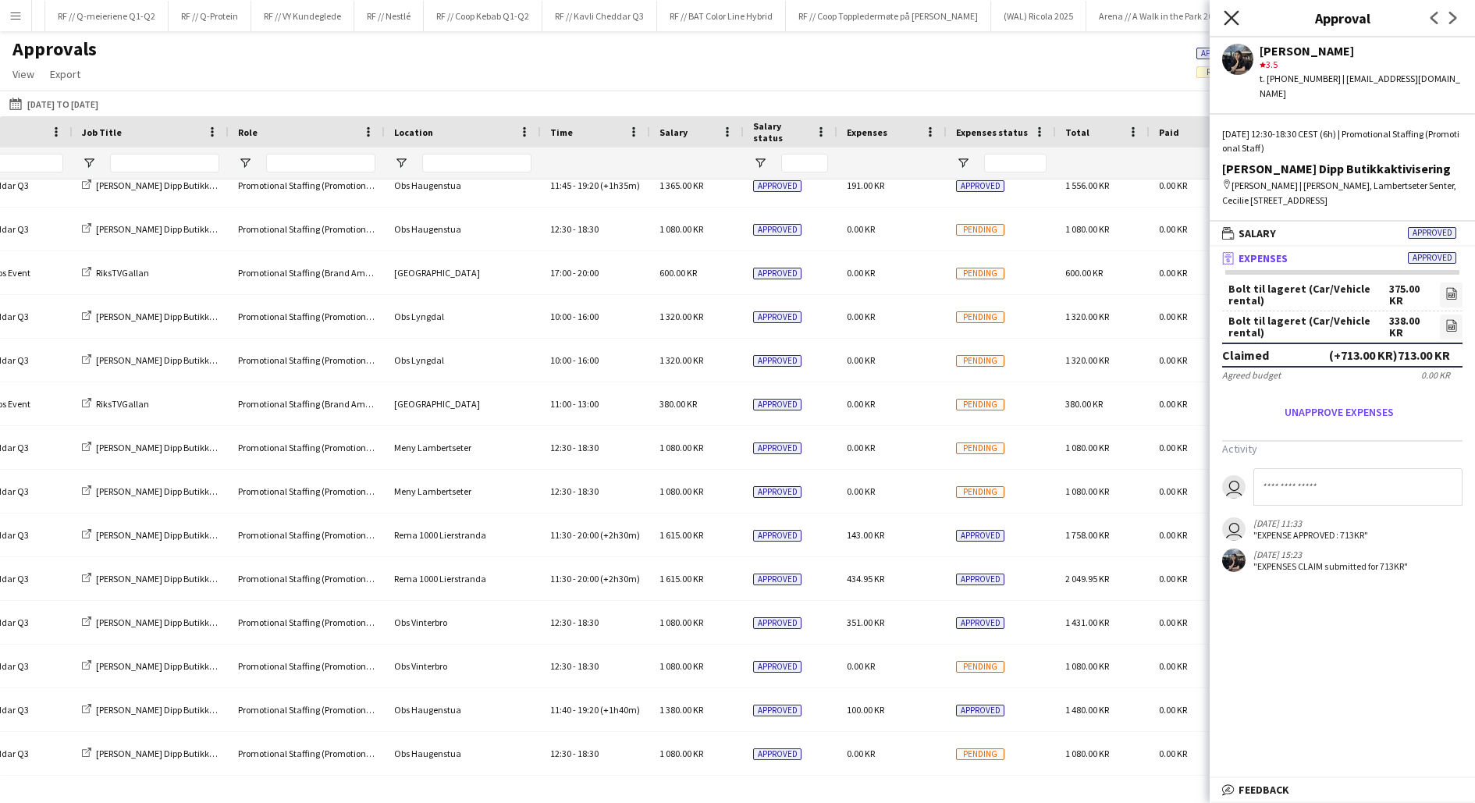
click at [1233, 14] on icon "Close pop-in" at bounding box center [1231, 17] width 15 height 15
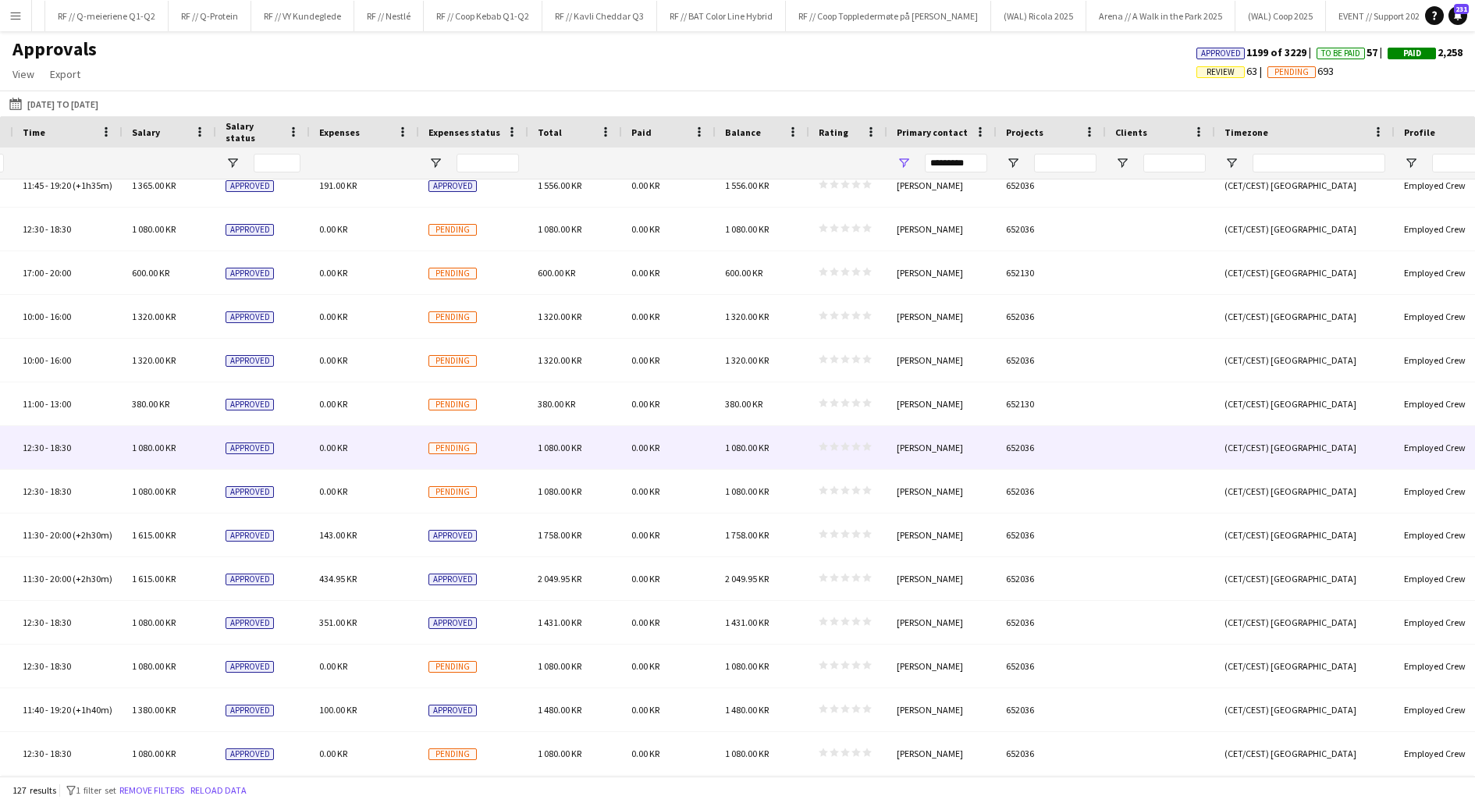
scroll to position [0, 1194]
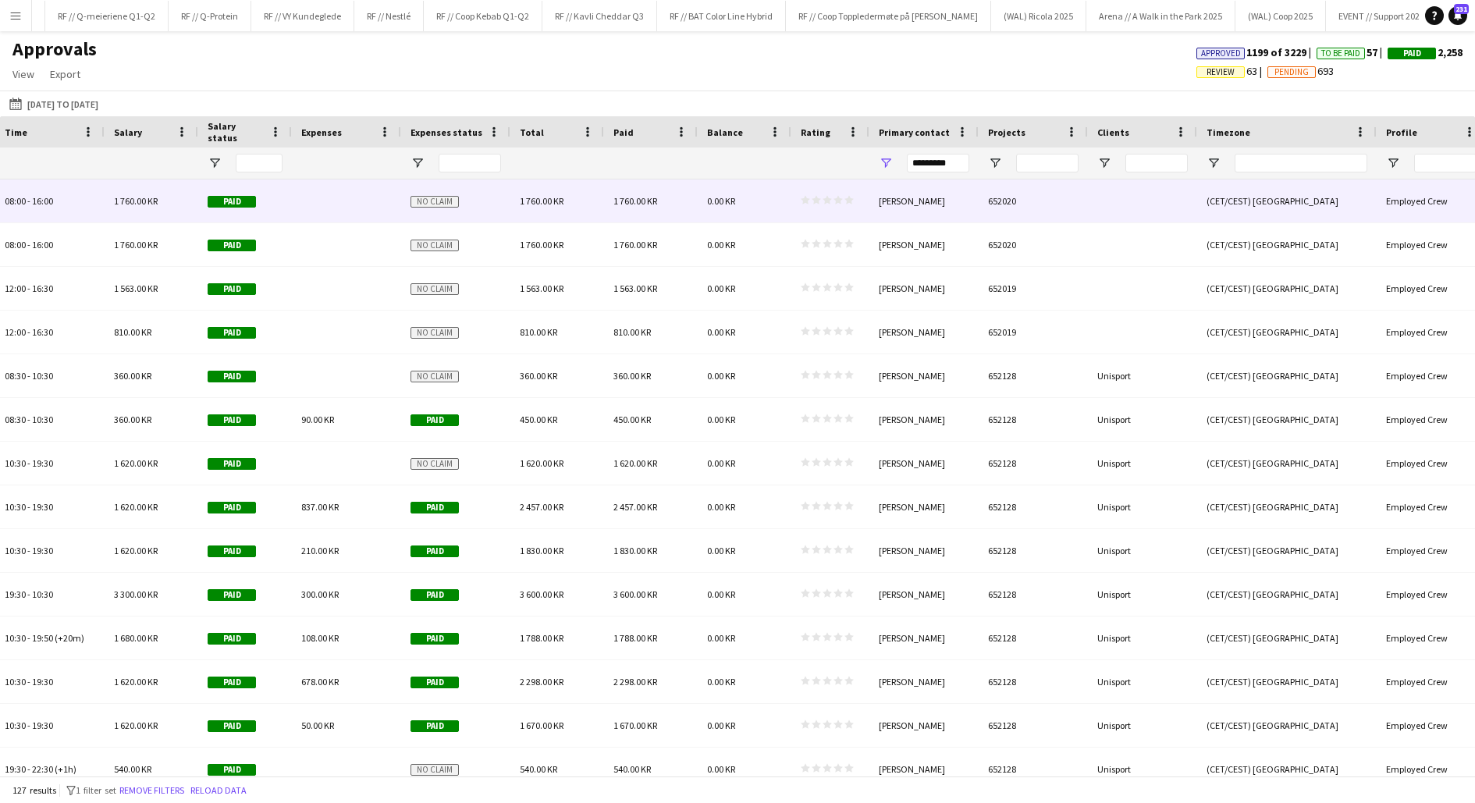
click at [804, 203] on polygon at bounding box center [805, 200] width 9 height 9
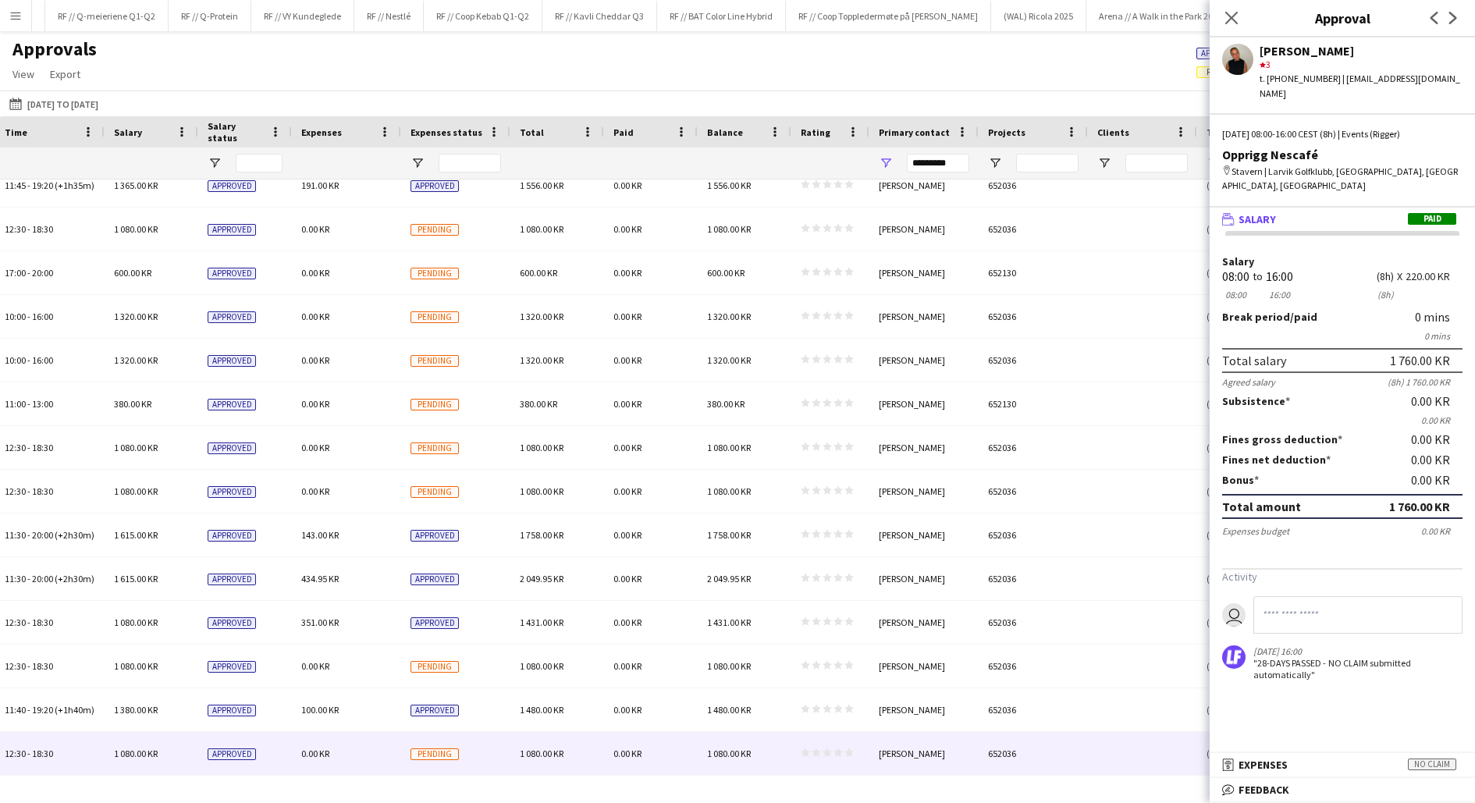
click at [823, 755] on icon "star" at bounding box center [827, 752] width 9 height 9
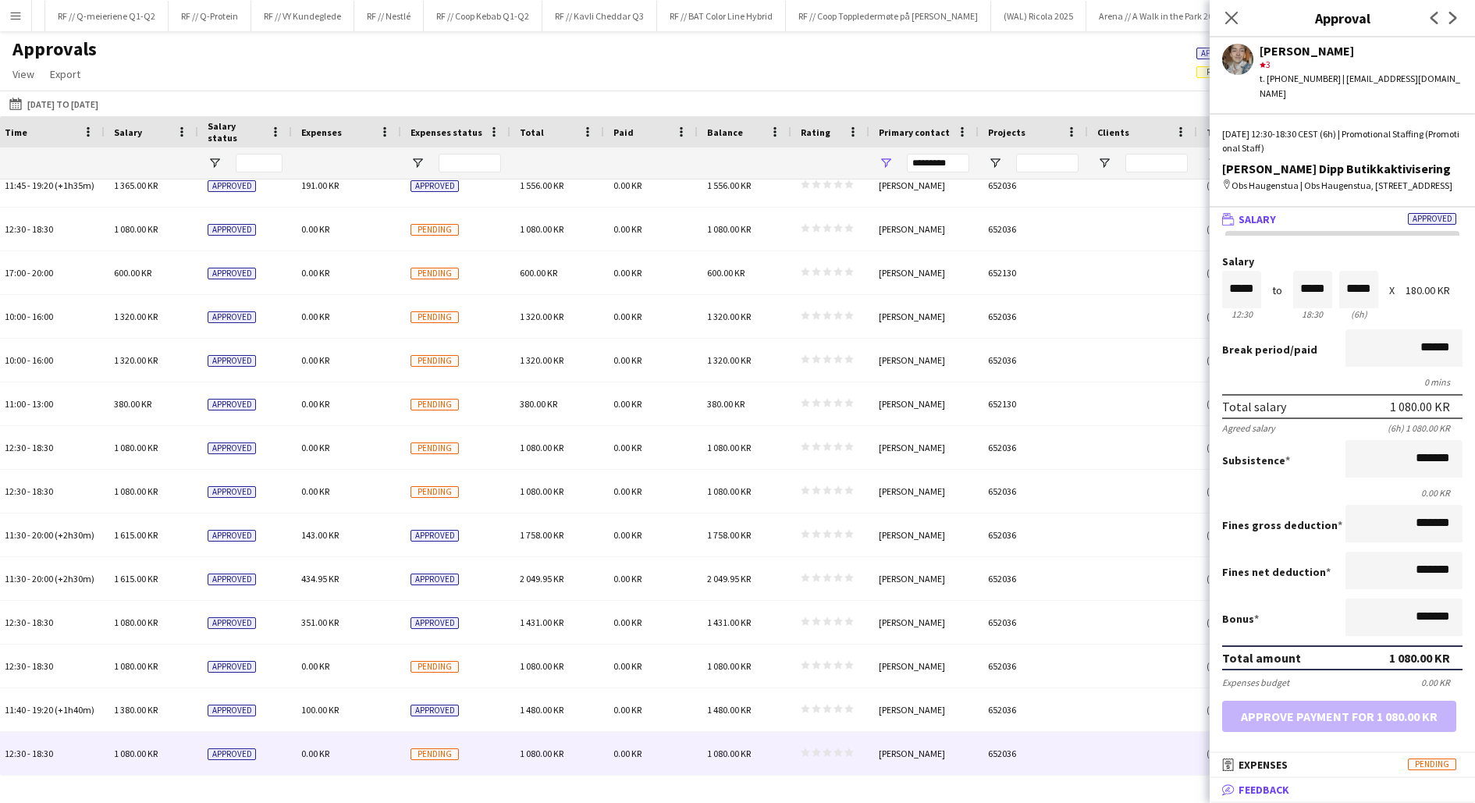
click at [1295, 788] on mat-panel-title "bubble-pencil Feedback" at bounding box center [1339, 790] width 259 height 14
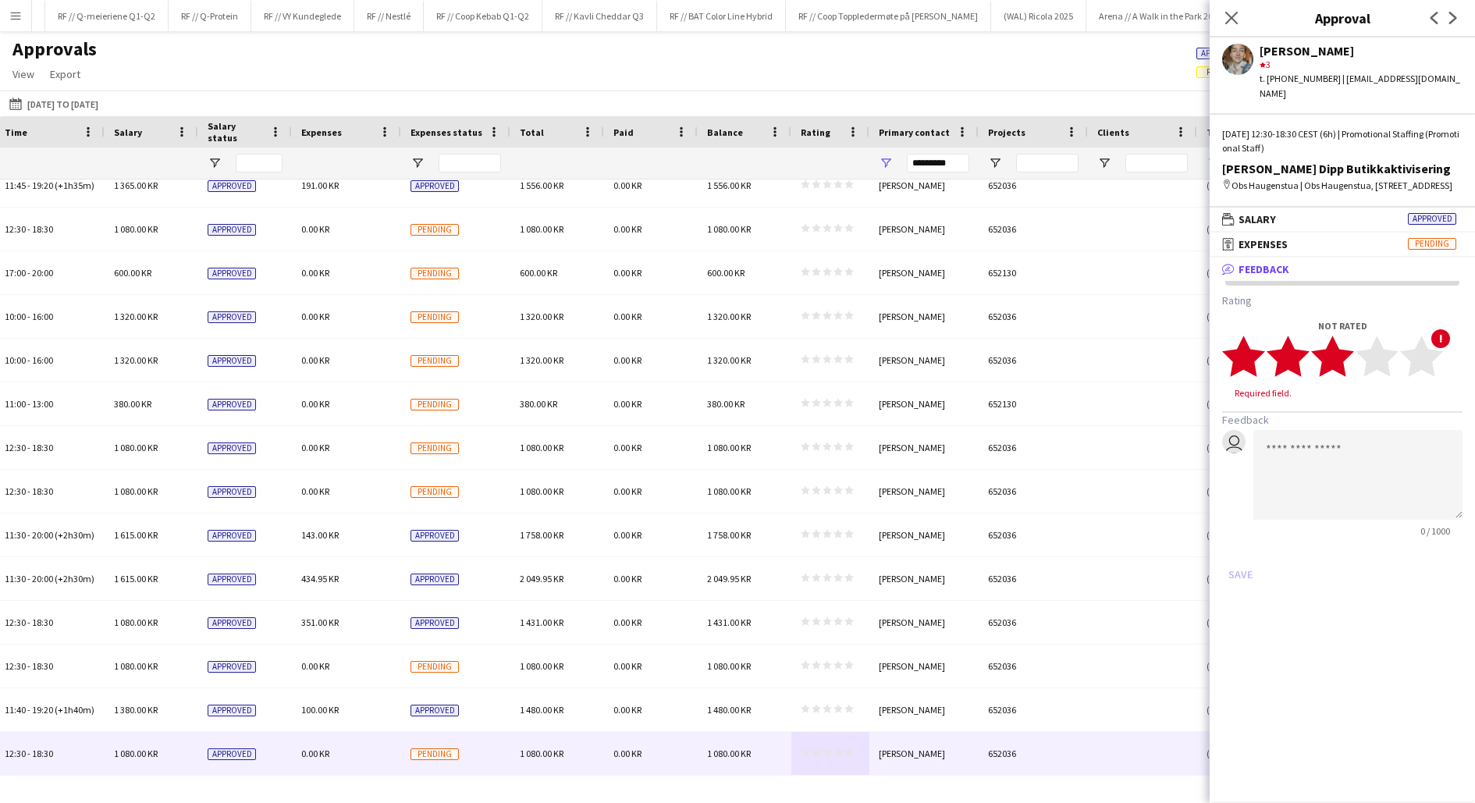
click at [1342, 358] on polygon at bounding box center [1332, 356] width 43 height 41
click at [1246, 559] on button "Save" at bounding box center [1240, 559] width 37 height 25
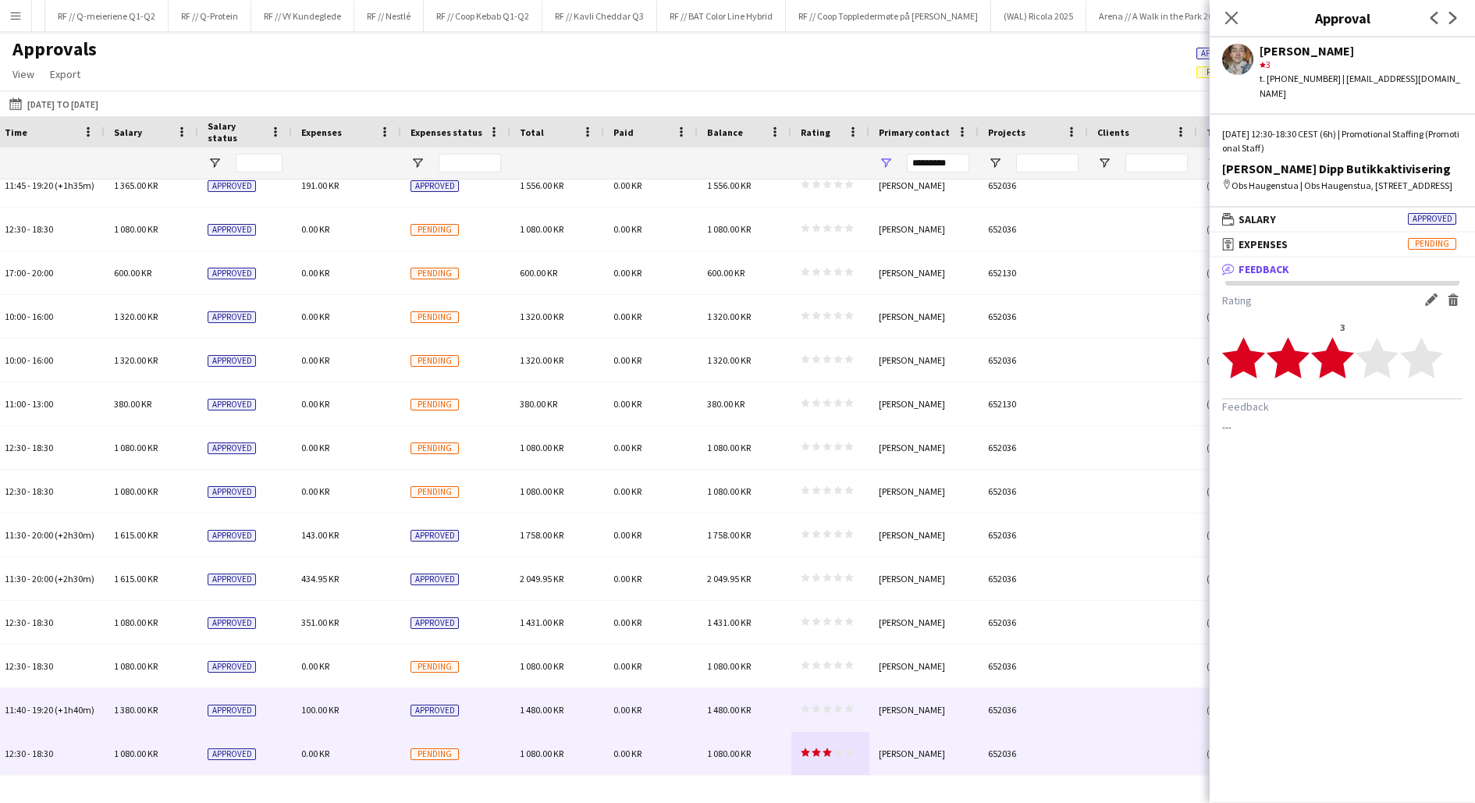
click at [785, 714] on div "1 480.00 KR" at bounding box center [745, 709] width 94 height 43
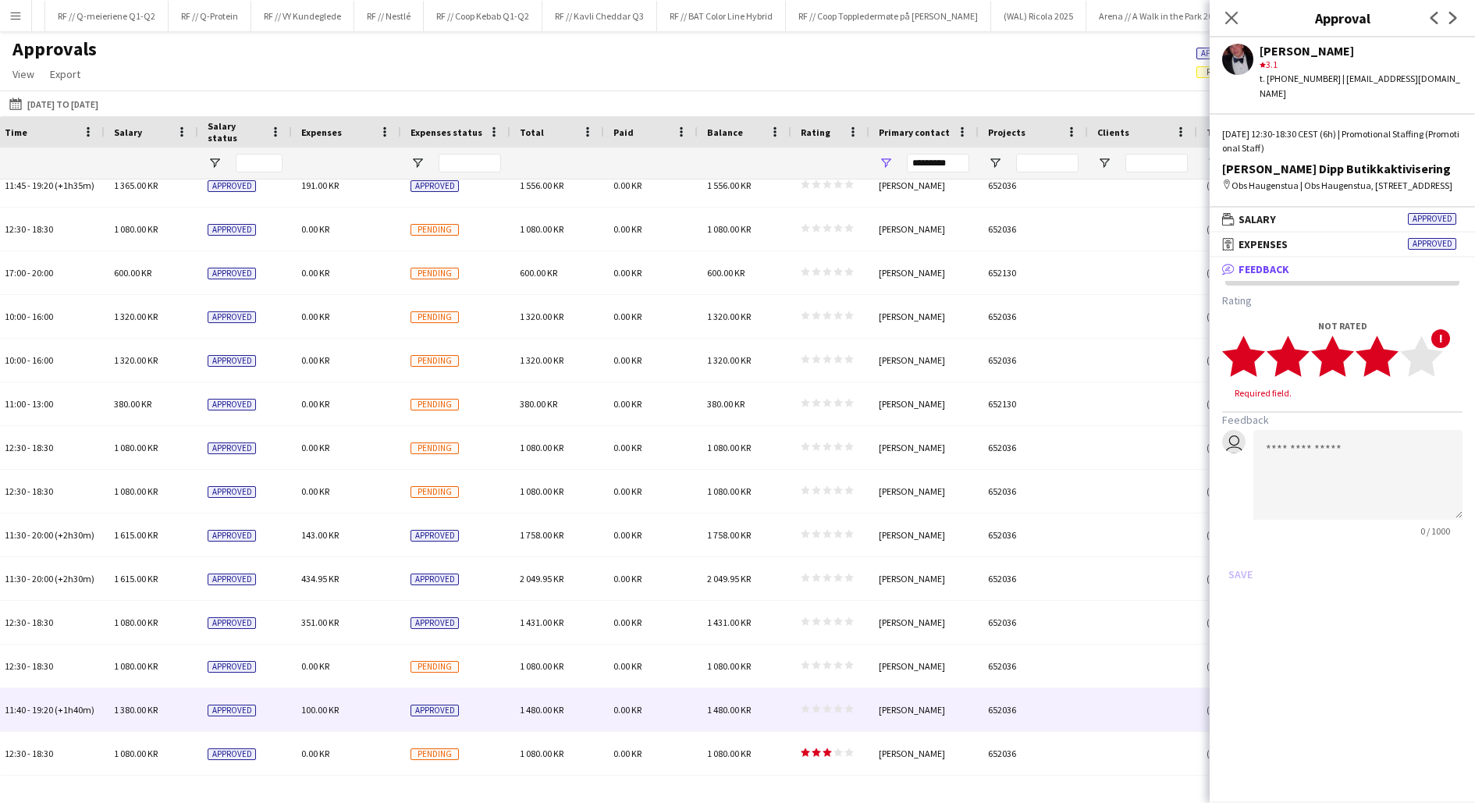
click at [1381, 346] on polygon at bounding box center [1377, 356] width 43 height 41
click at [1366, 361] on icon "star" at bounding box center [1377, 356] width 43 height 43
click at [1240, 563] on button "Save" at bounding box center [1240, 559] width 37 height 25
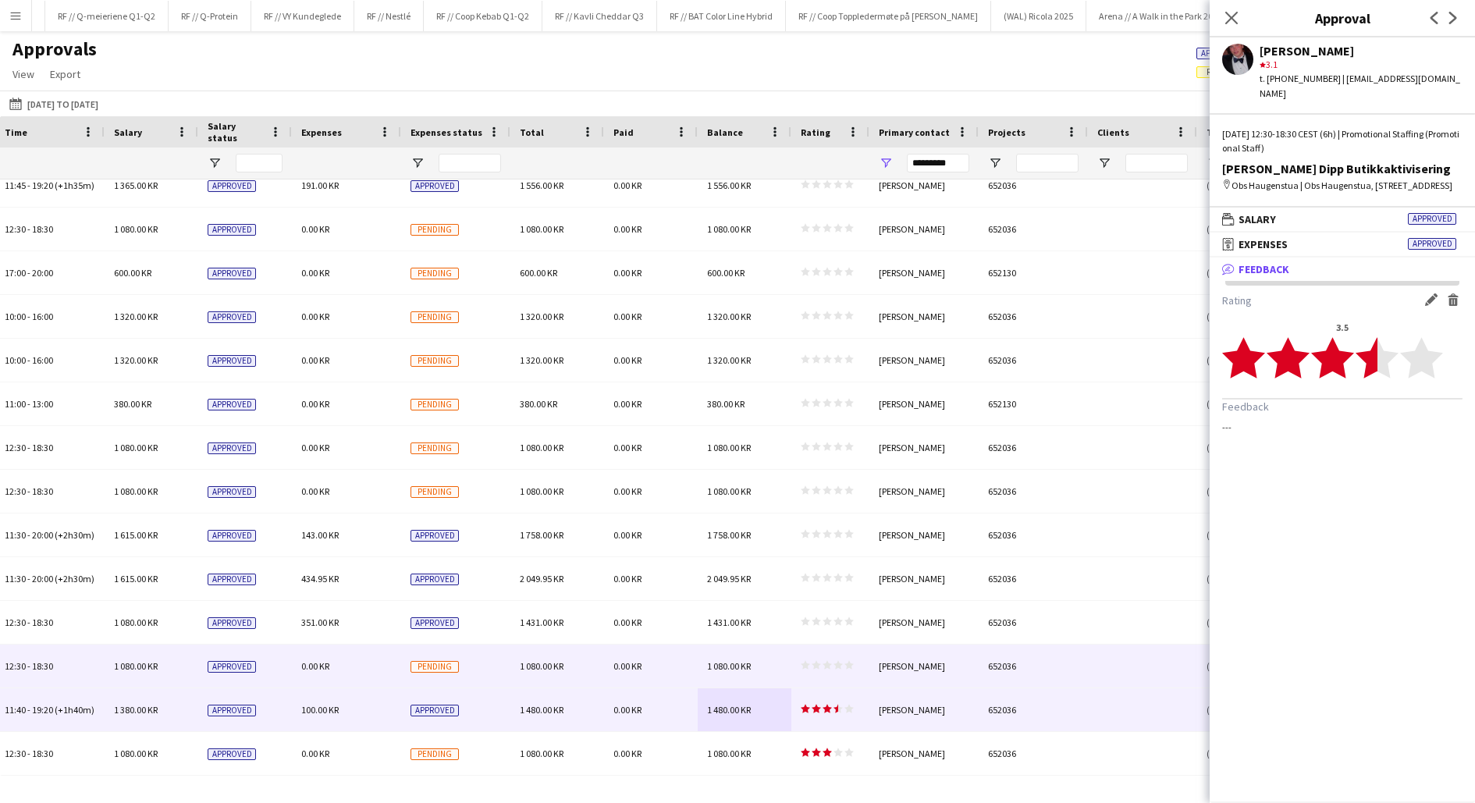
click at [844, 665] on icon "star" at bounding box center [848, 664] width 9 height 9
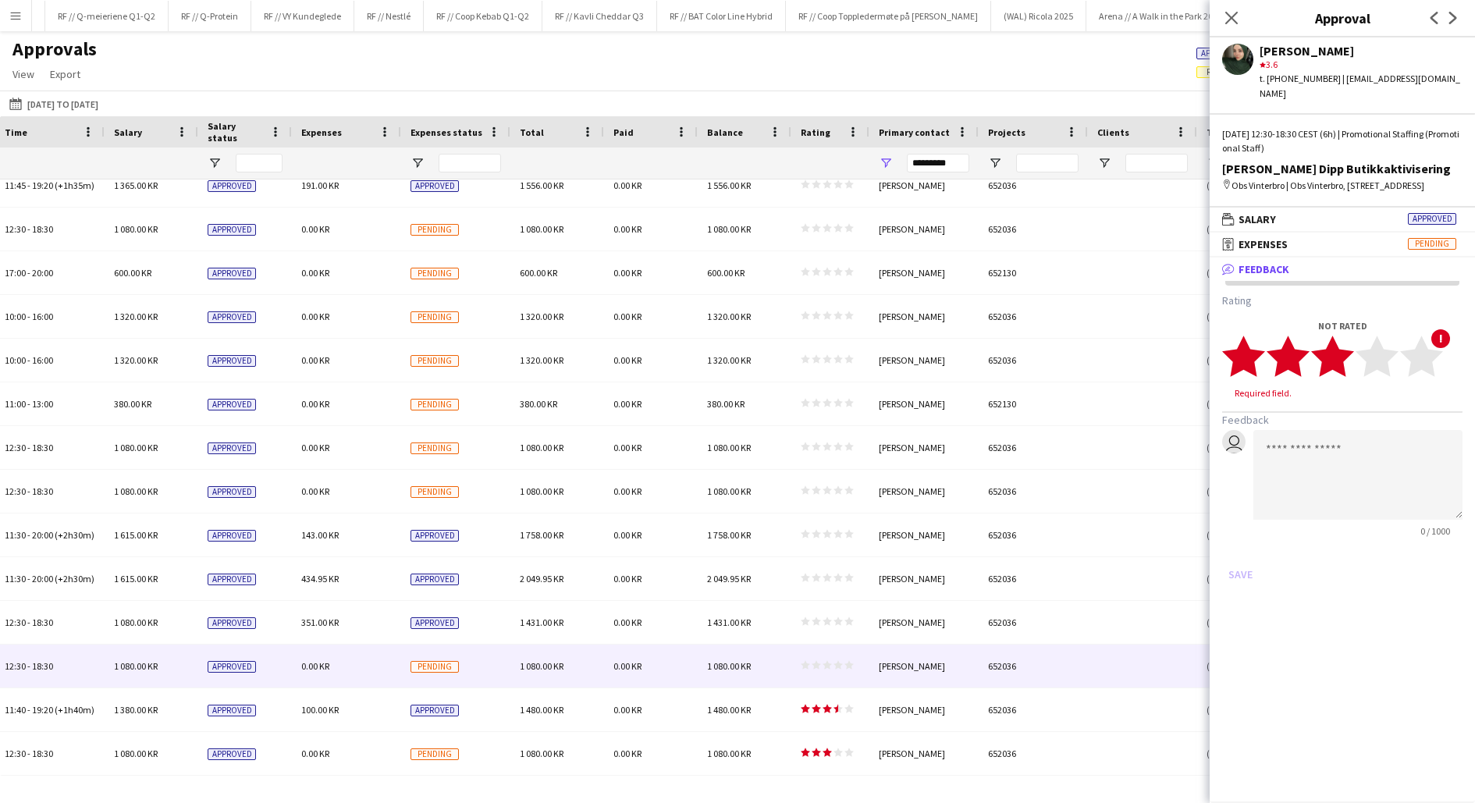
click at [1345, 356] on polygon at bounding box center [1332, 356] width 43 height 41
click at [1341, 356] on polygon at bounding box center [1332, 356] width 43 height 41
click at [1245, 561] on button "Save" at bounding box center [1240, 559] width 37 height 25
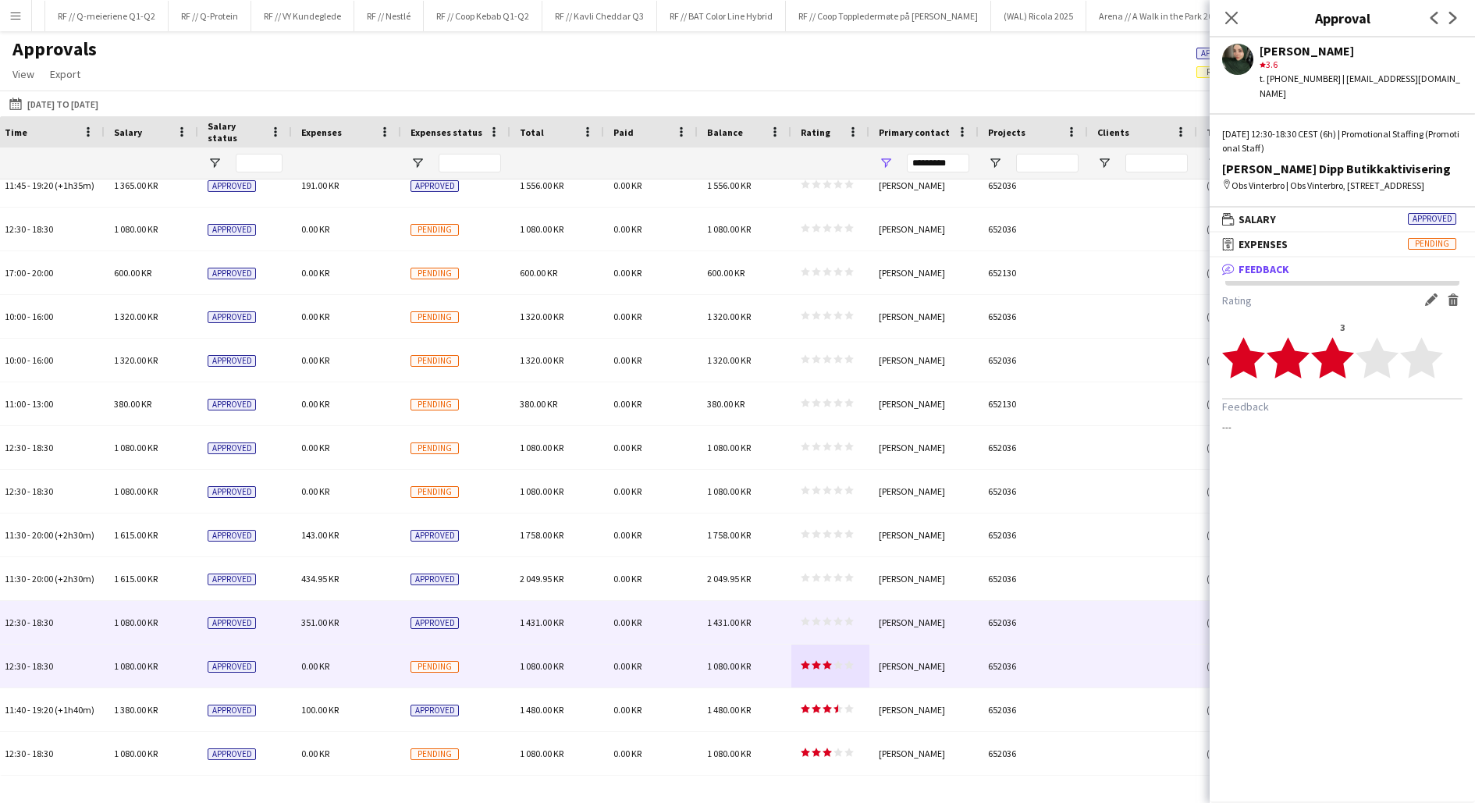
click at [846, 625] on polygon at bounding box center [848, 621] width 9 height 9
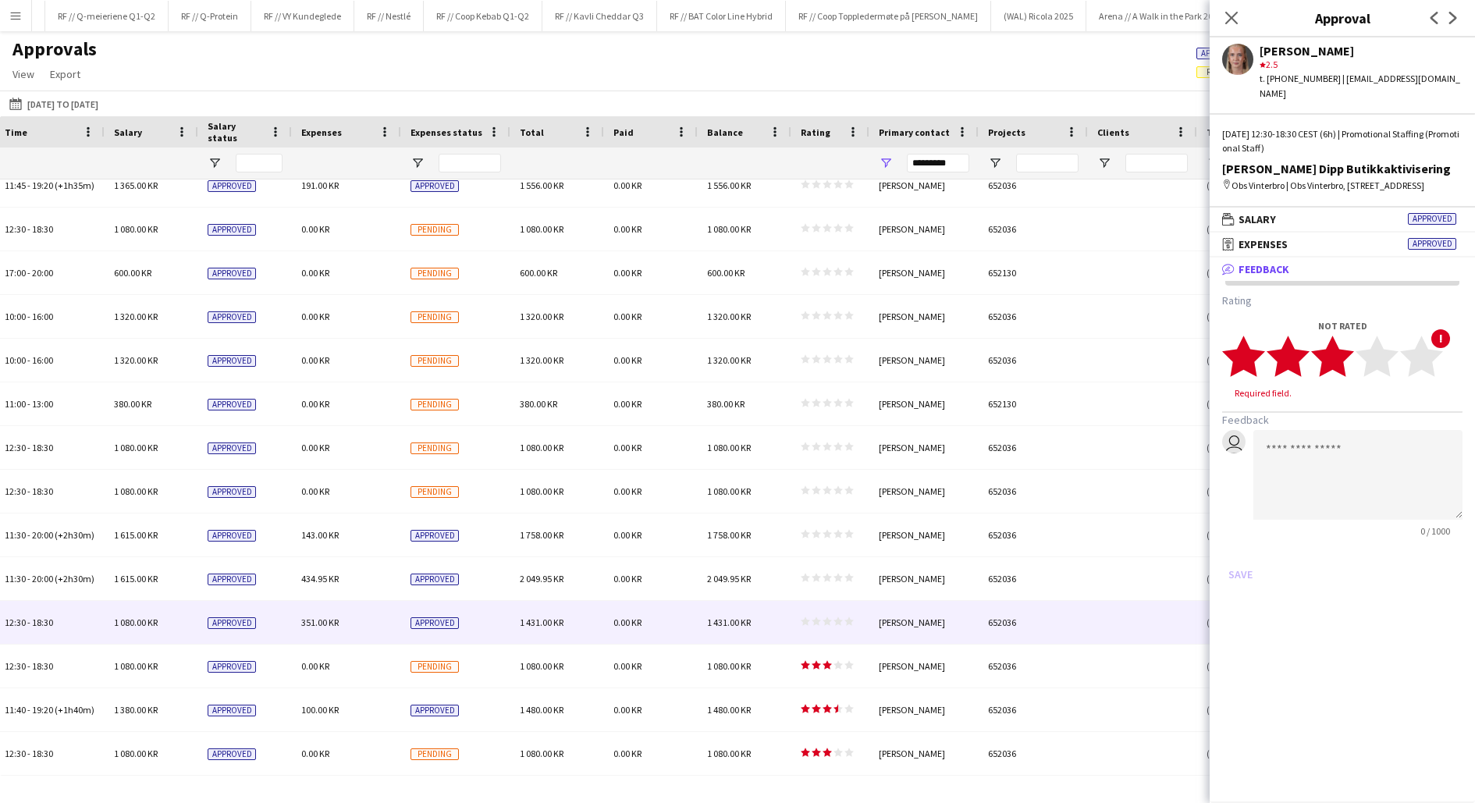
click at [1349, 359] on icon "star" at bounding box center [1332, 356] width 43 height 43
click at [1243, 558] on button "Save" at bounding box center [1240, 559] width 37 height 25
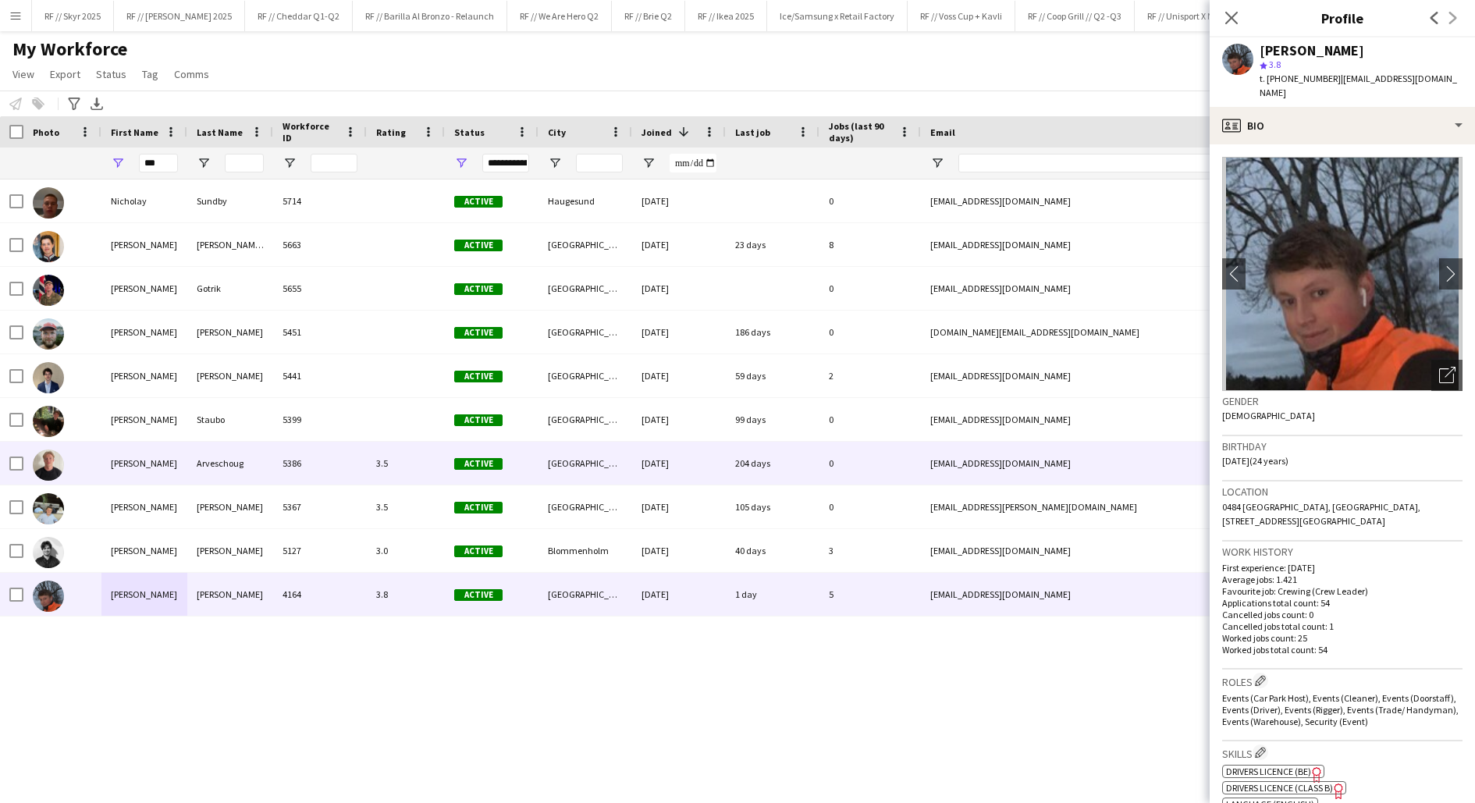
scroll to position [445, 0]
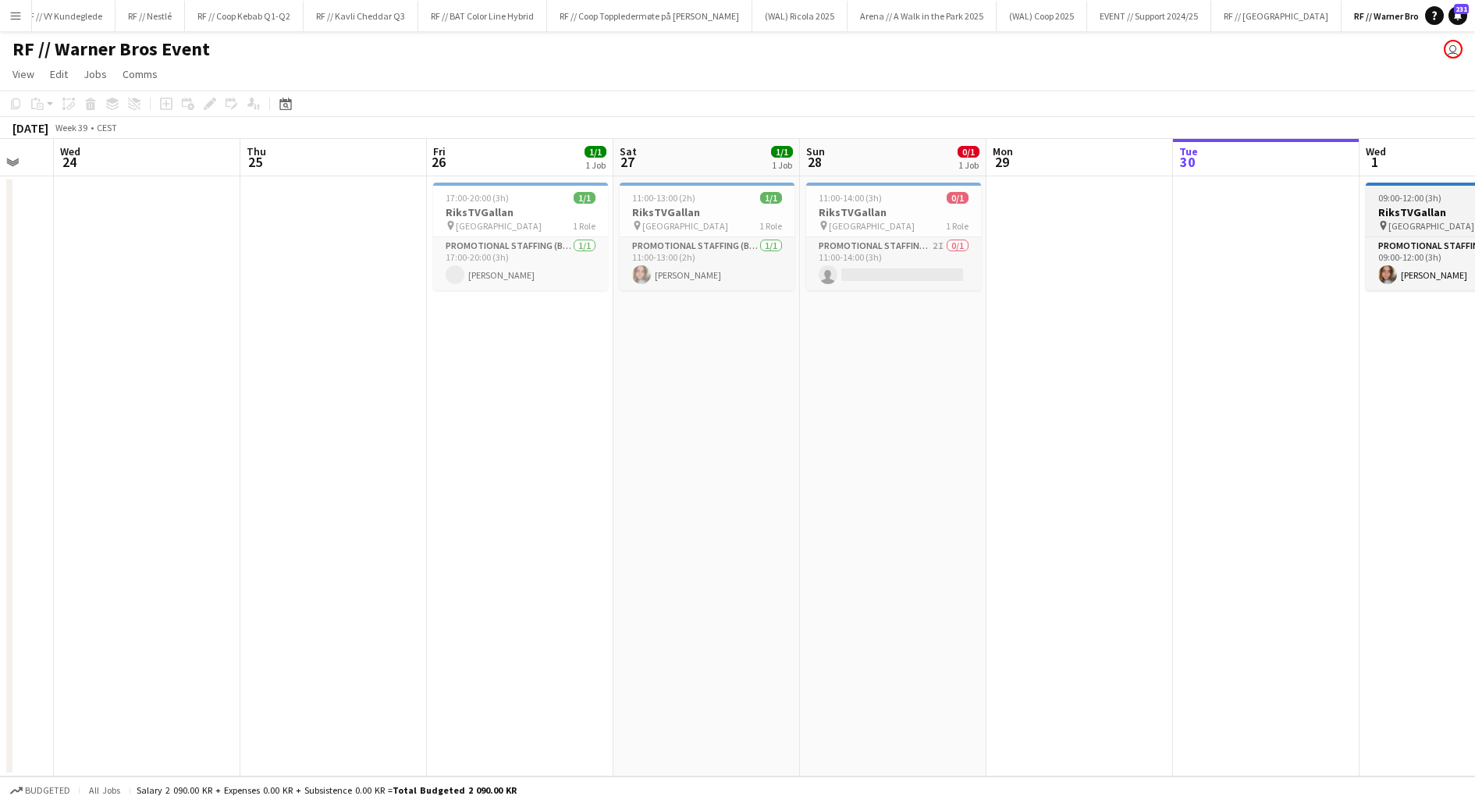
scroll to position [0, 482]
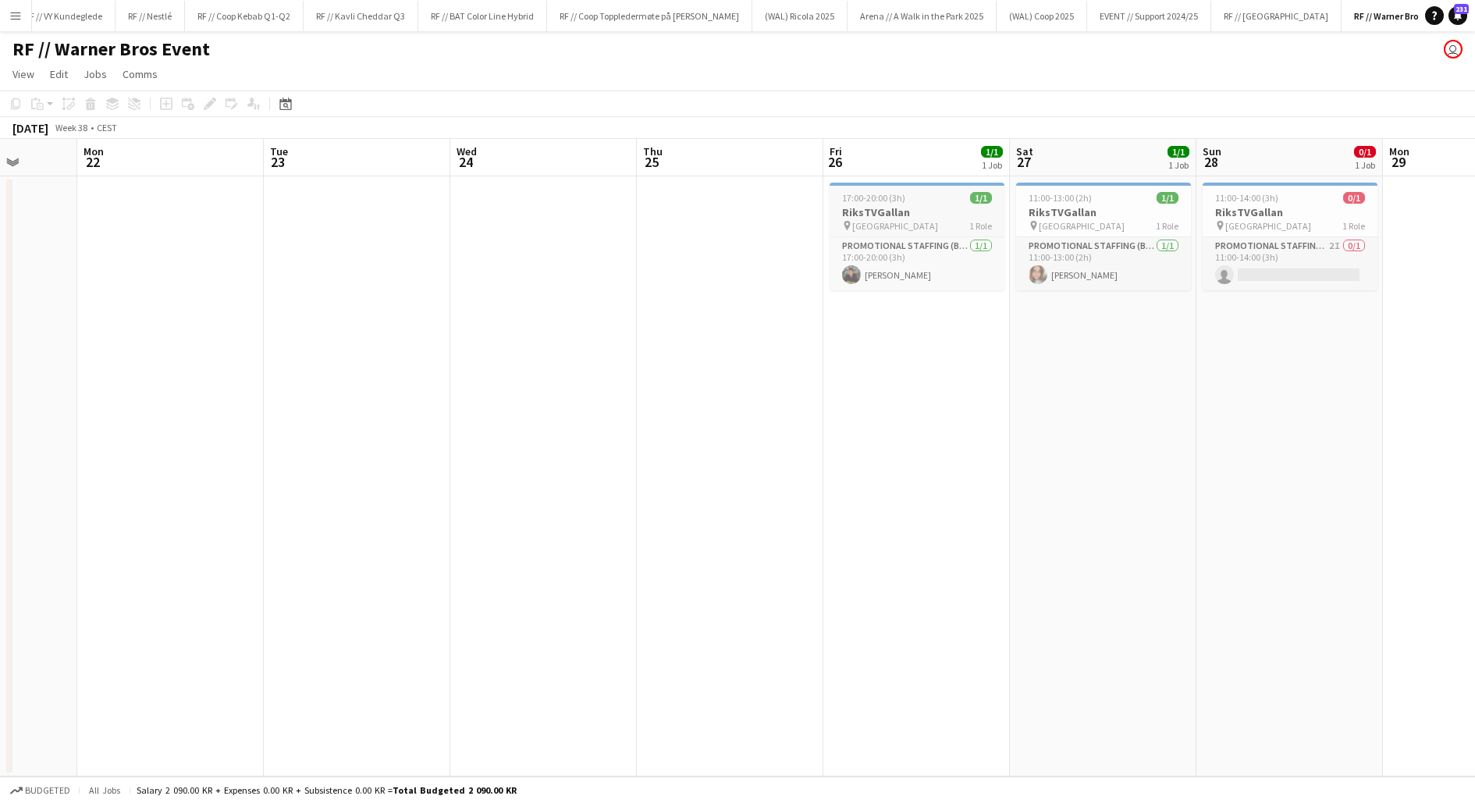
click at [870, 205] on h3 "RiksTVGallan" at bounding box center [917, 212] width 175 height 14
click at [1086, 216] on h3 "RiksTVGallan" at bounding box center [1103, 212] width 175 height 14
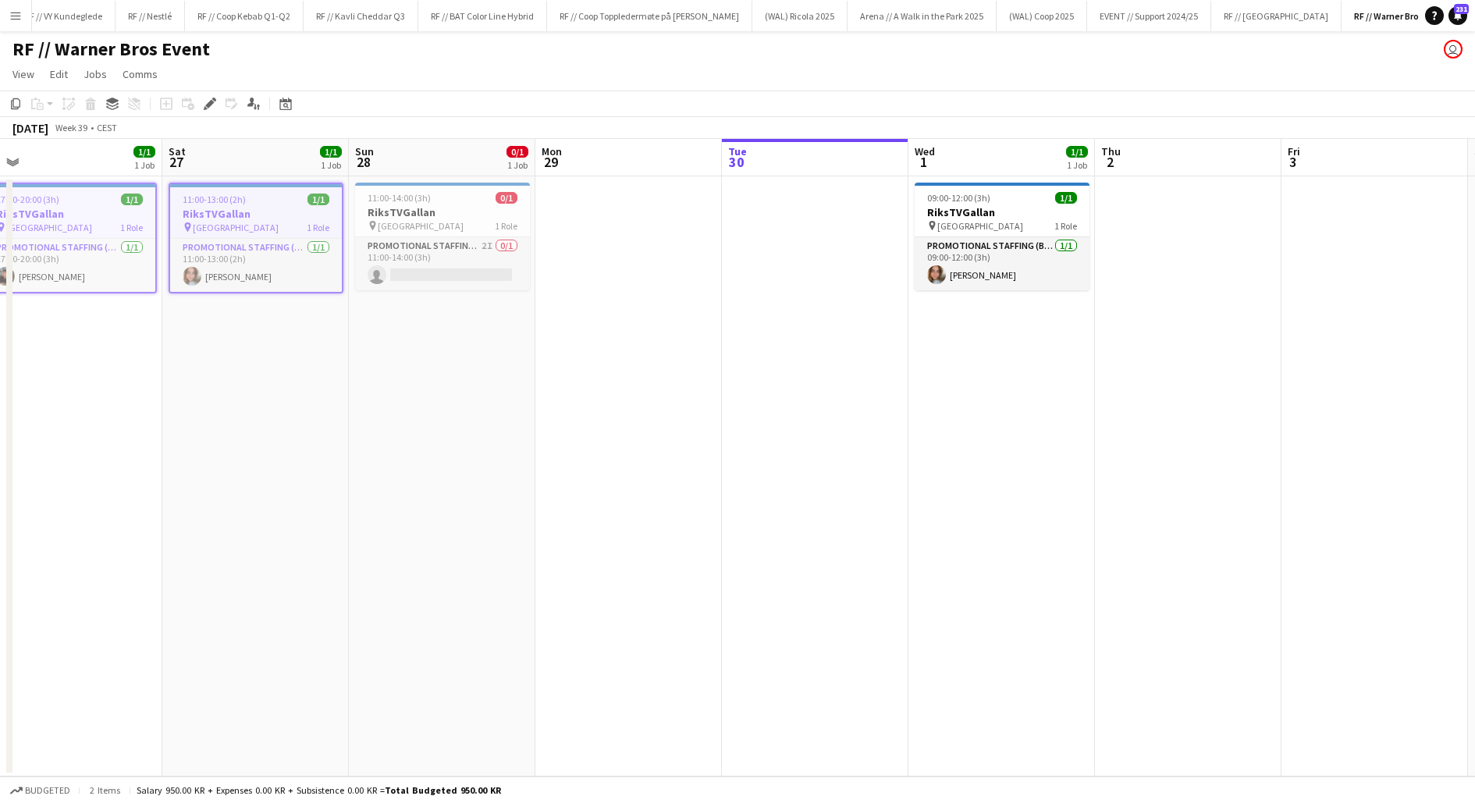
scroll to position [0, 625]
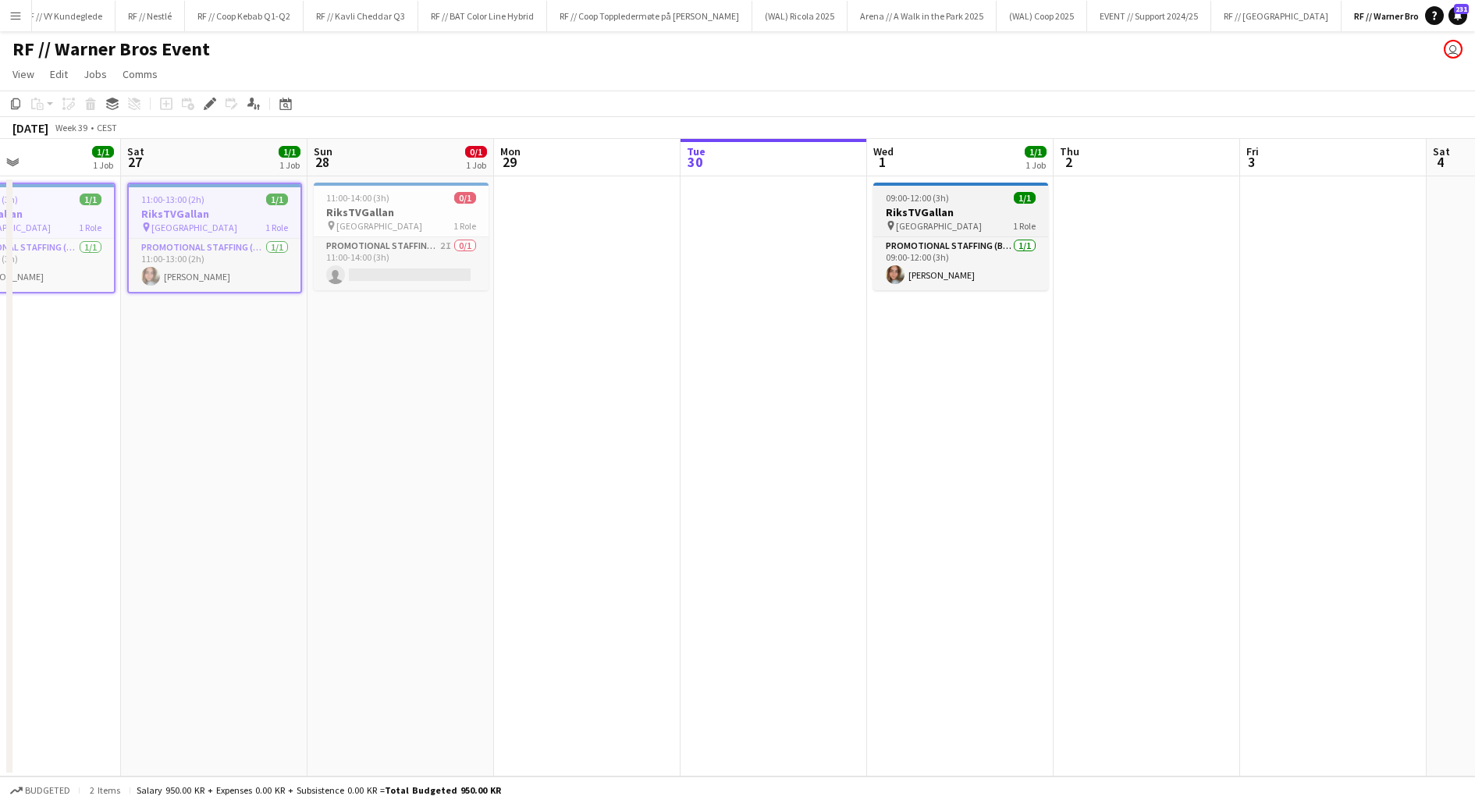
click at [1004, 213] on h3 "RiksTVGallan" at bounding box center [960, 212] width 175 height 14
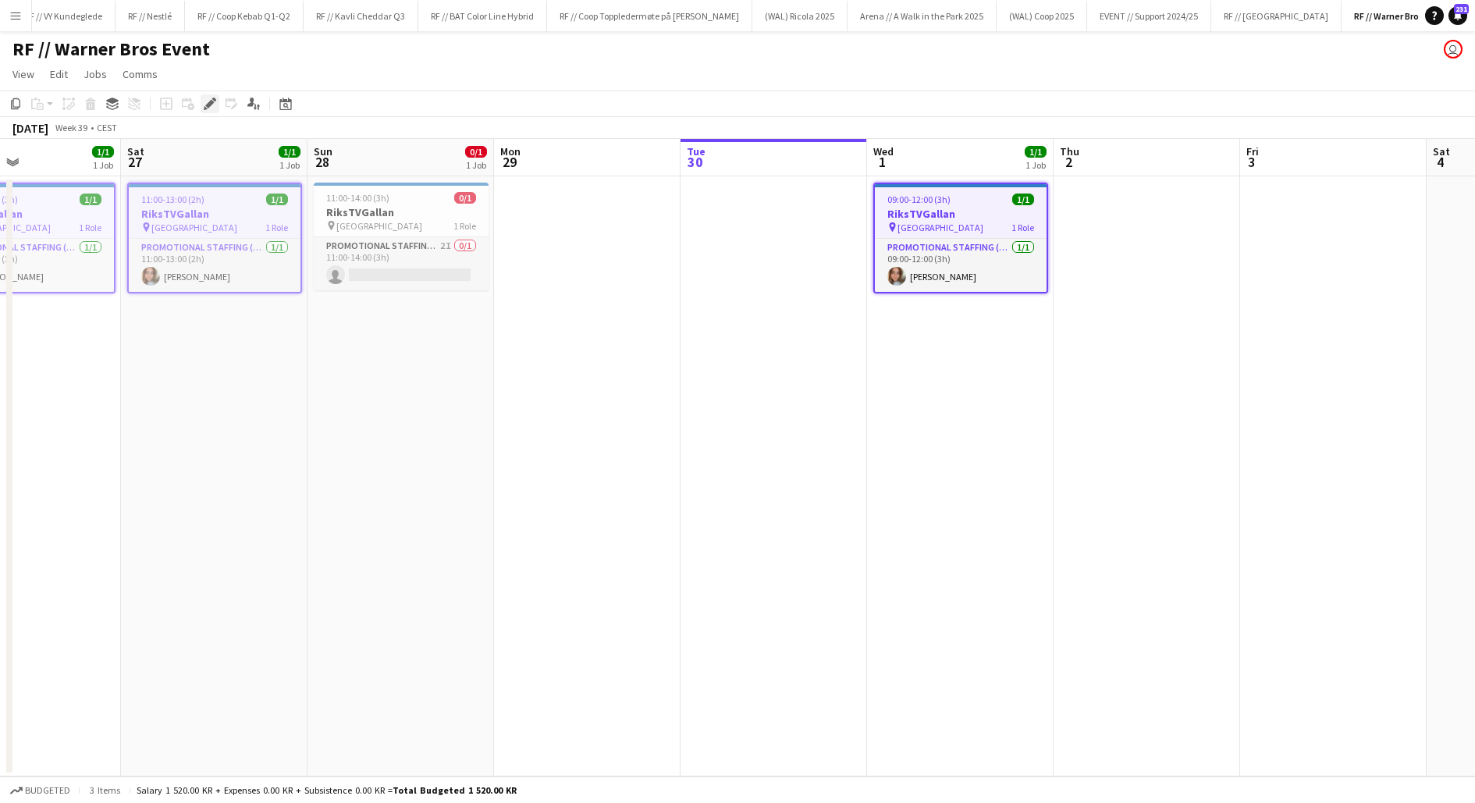
click at [212, 106] on icon "Edit" at bounding box center [210, 104] width 12 height 12
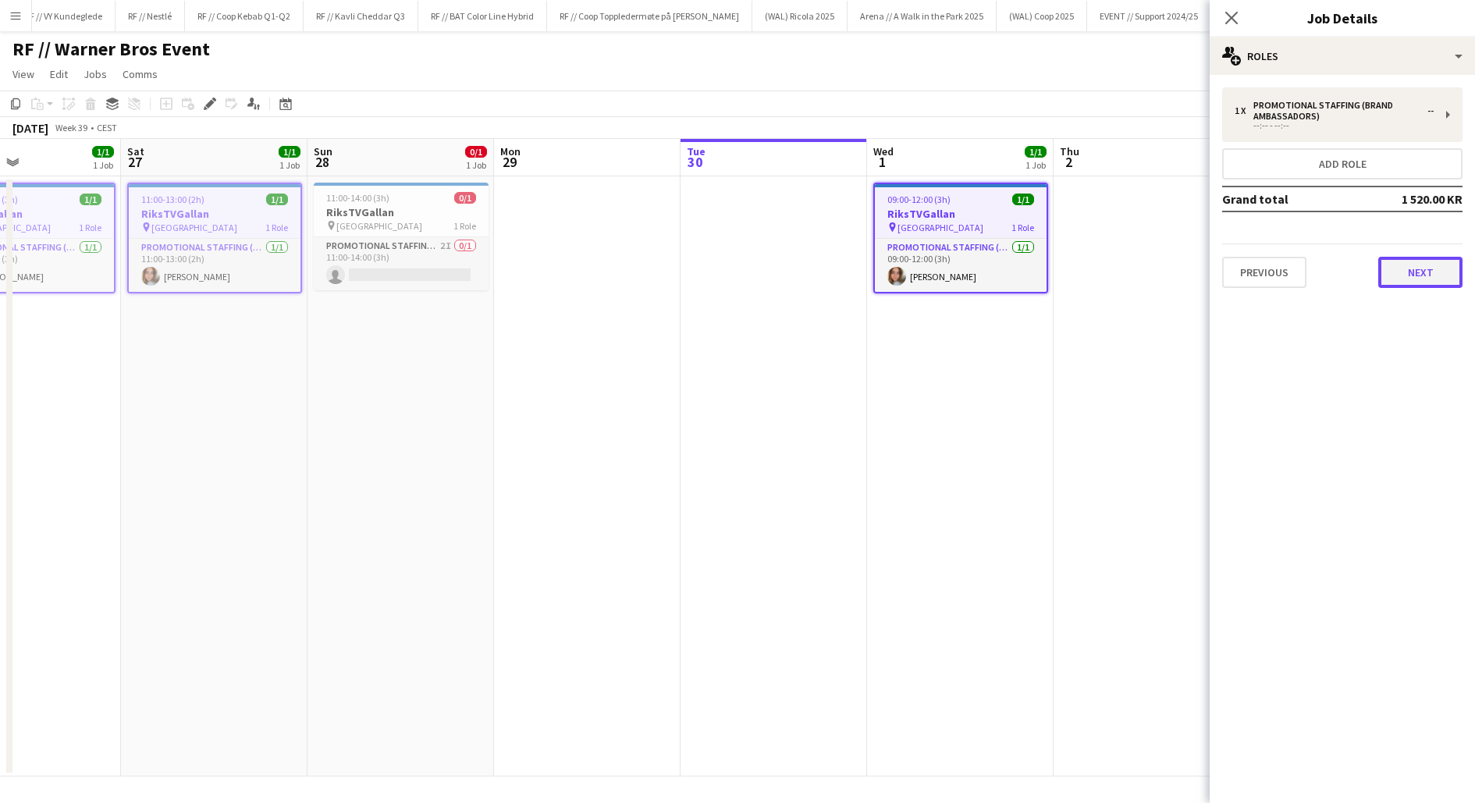
click at [1401, 265] on button "Next" at bounding box center [1420, 272] width 84 height 31
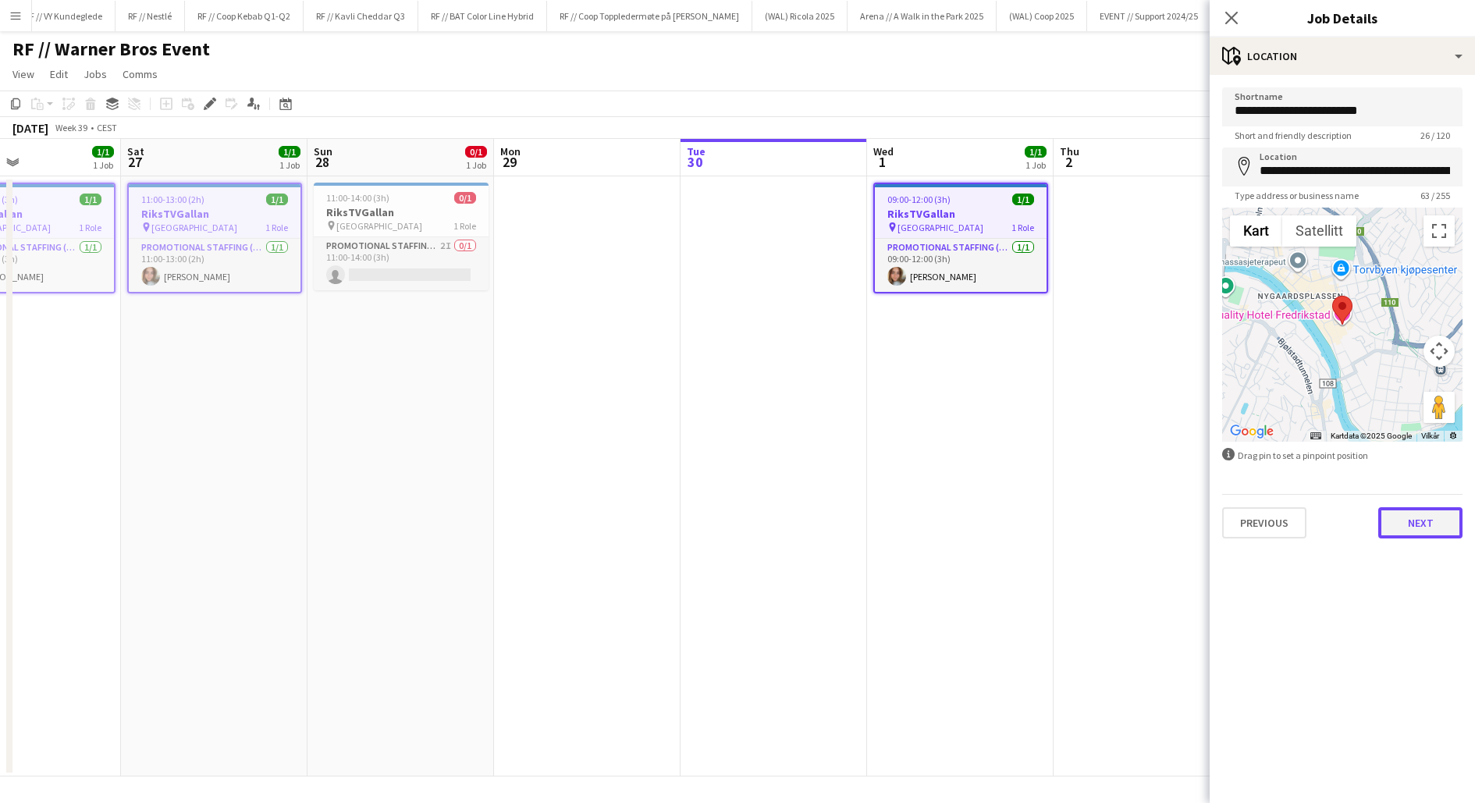
click at [1420, 519] on button "Next" at bounding box center [1420, 522] width 84 height 31
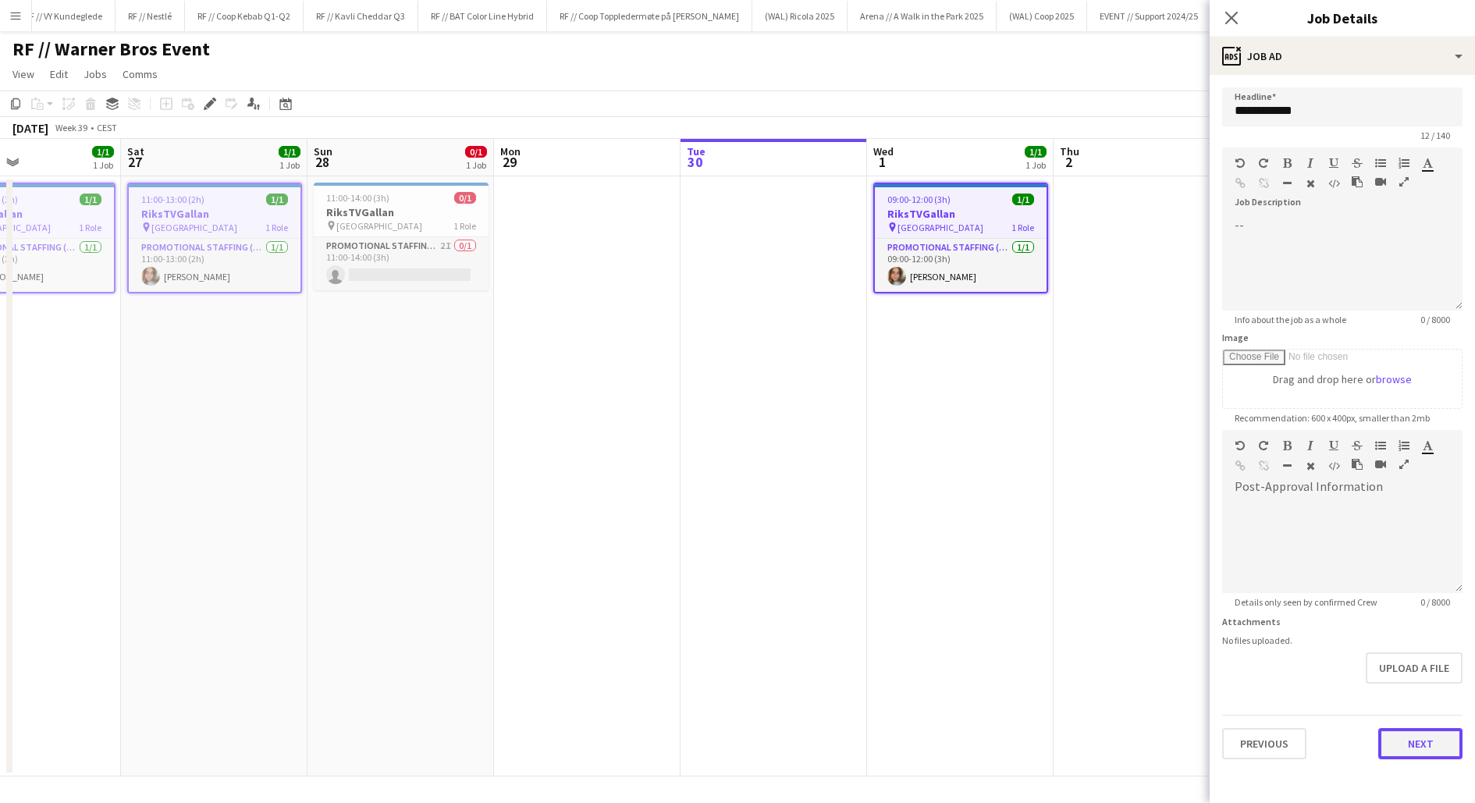
click at [1412, 752] on button "Next" at bounding box center [1420, 743] width 84 height 31
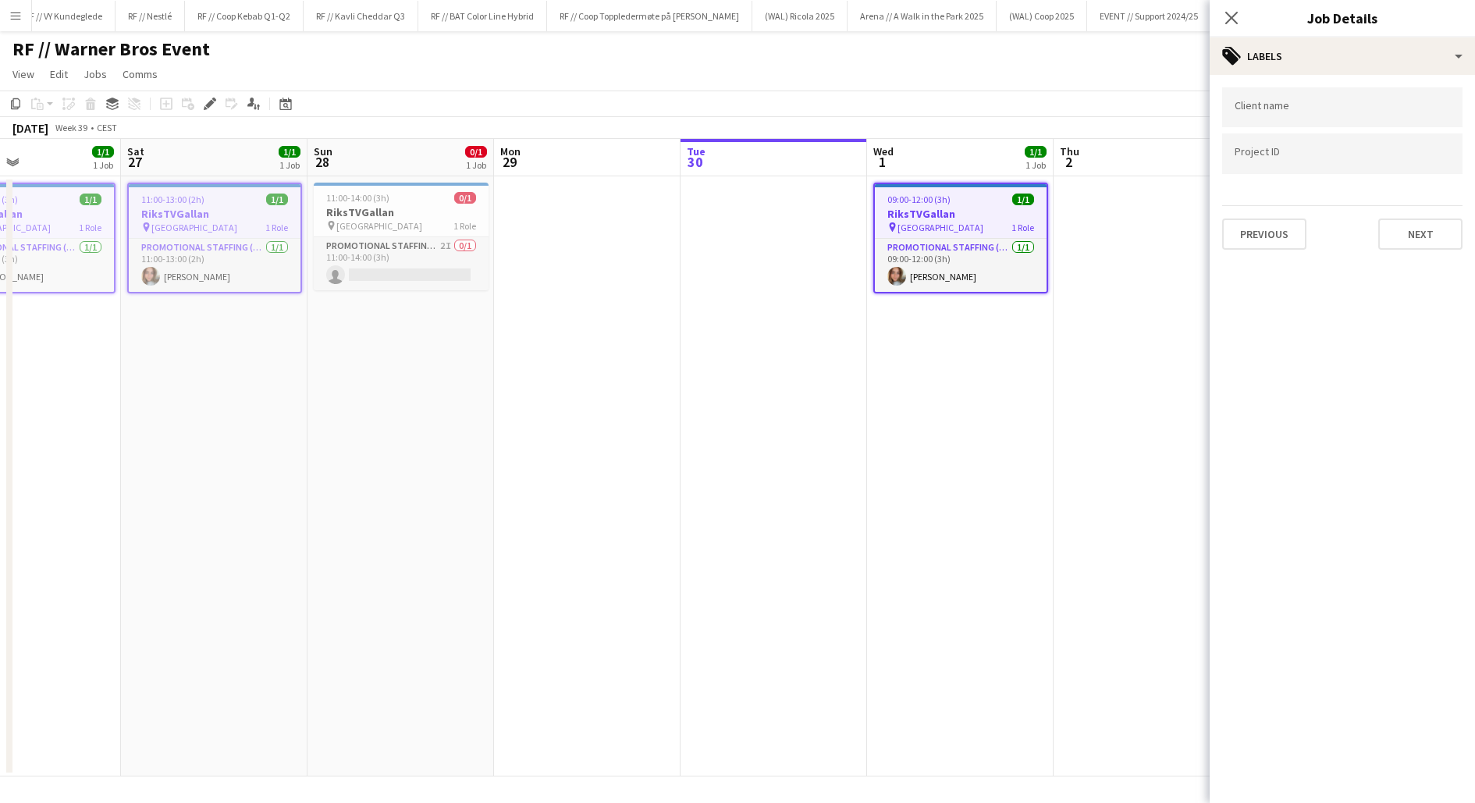
click at [1270, 156] on input "Type to search project ID labels..." at bounding box center [1342, 154] width 215 height 14
paste input "******"
type input "******"
click at [1402, 230] on button "Next" at bounding box center [1420, 234] width 84 height 31
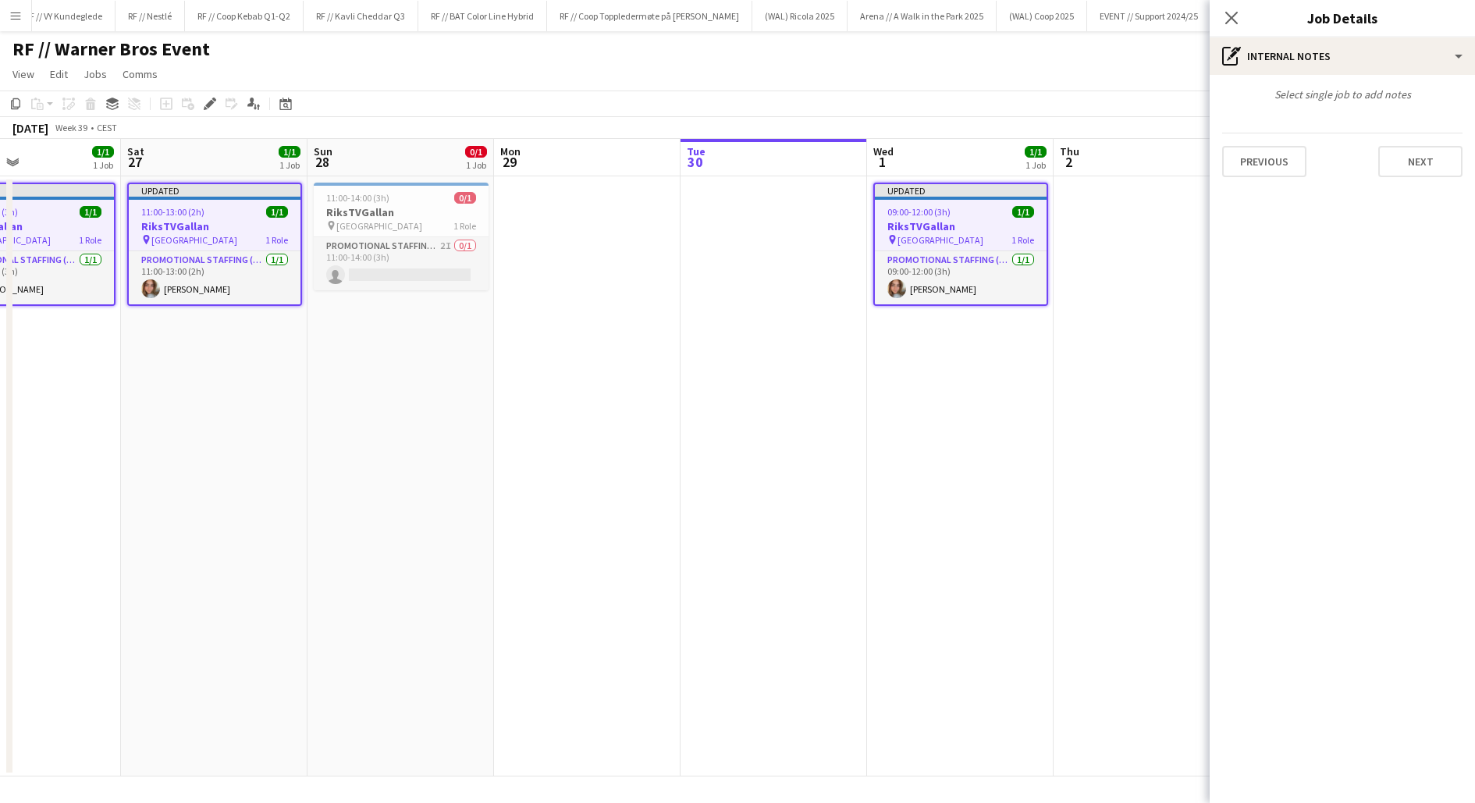
click at [1028, 458] on app-date-cell "Updated 09:00-12:00 (3h) 1/1 RiksTVGallan pin Fredrikstad Quality Resort 1 Role…" at bounding box center [960, 476] width 187 height 600
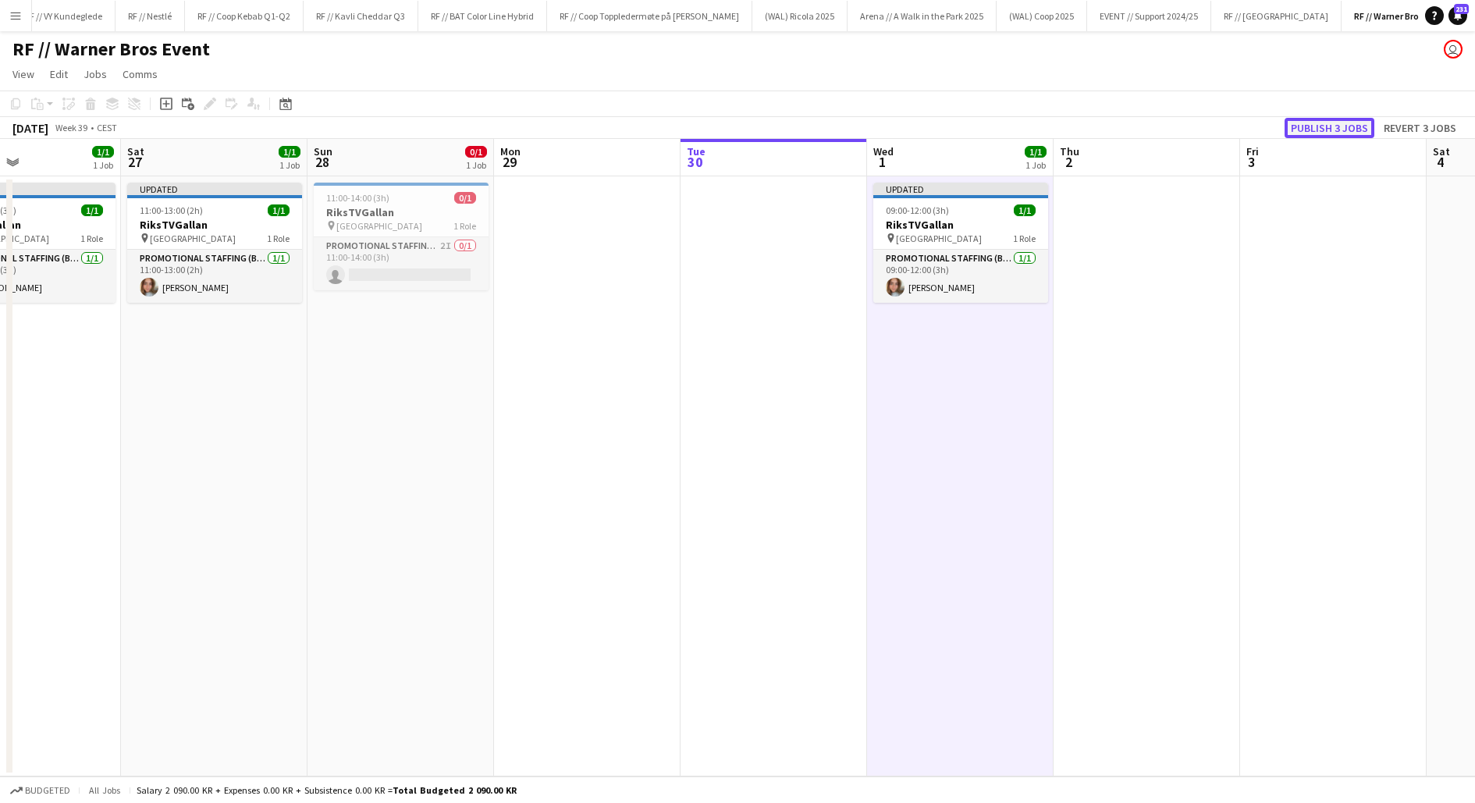
click at [1340, 132] on button "Publish 3 jobs" at bounding box center [1330, 128] width 90 height 20
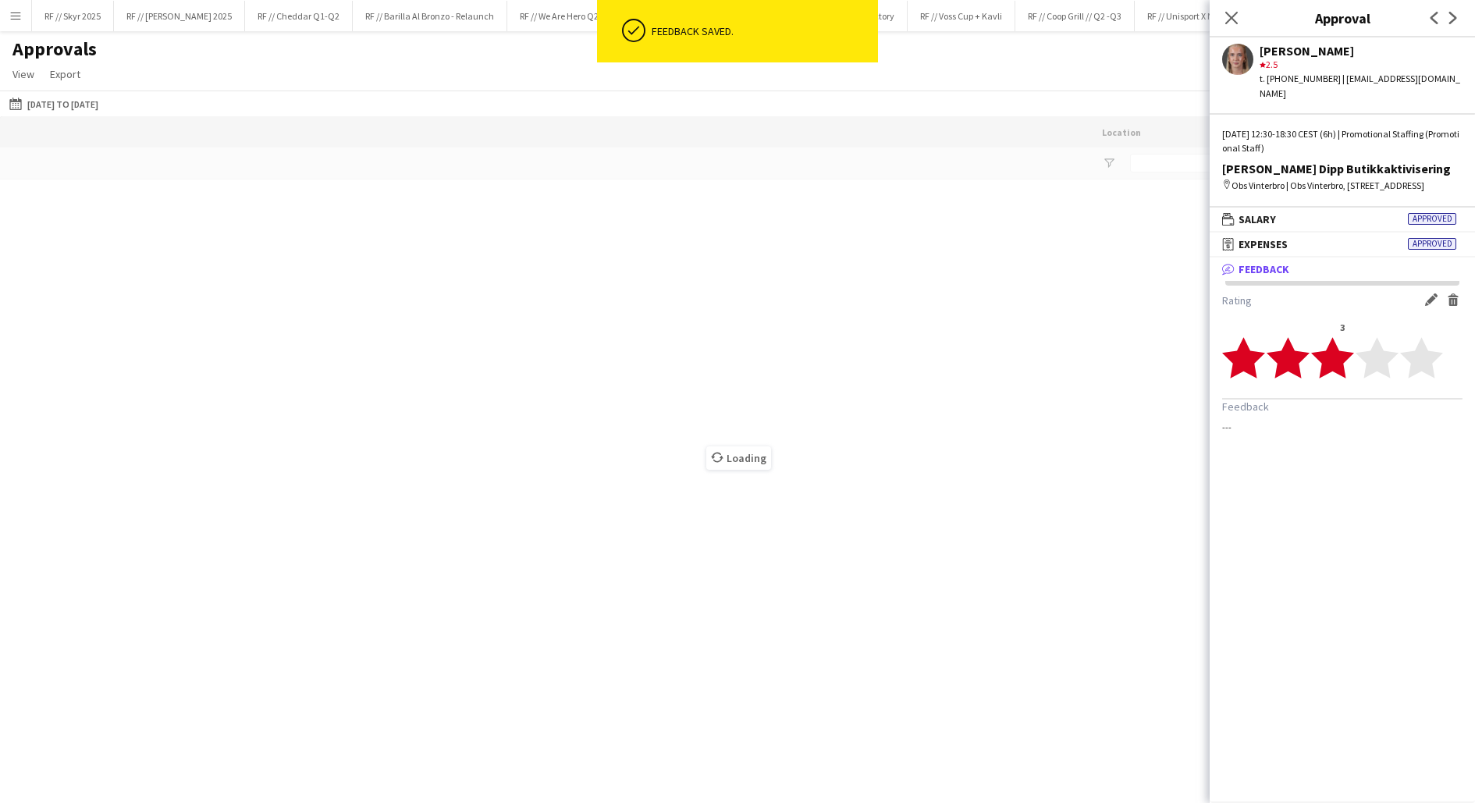
scroll to position [0, 1253]
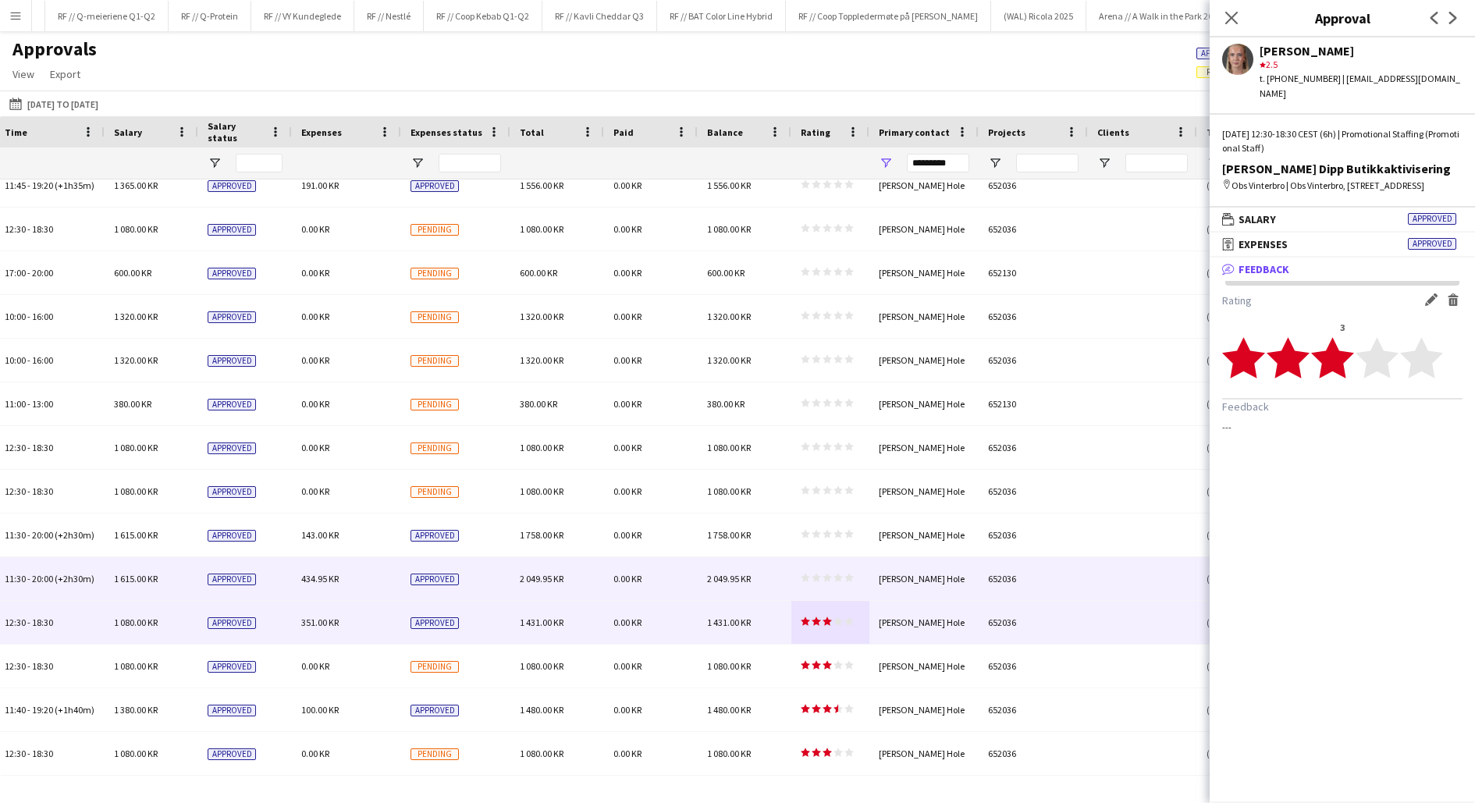
click at [819, 583] on app-approvals-table-rating-cell "star star star star star star star star star star" at bounding box center [827, 579] width 53 height 12
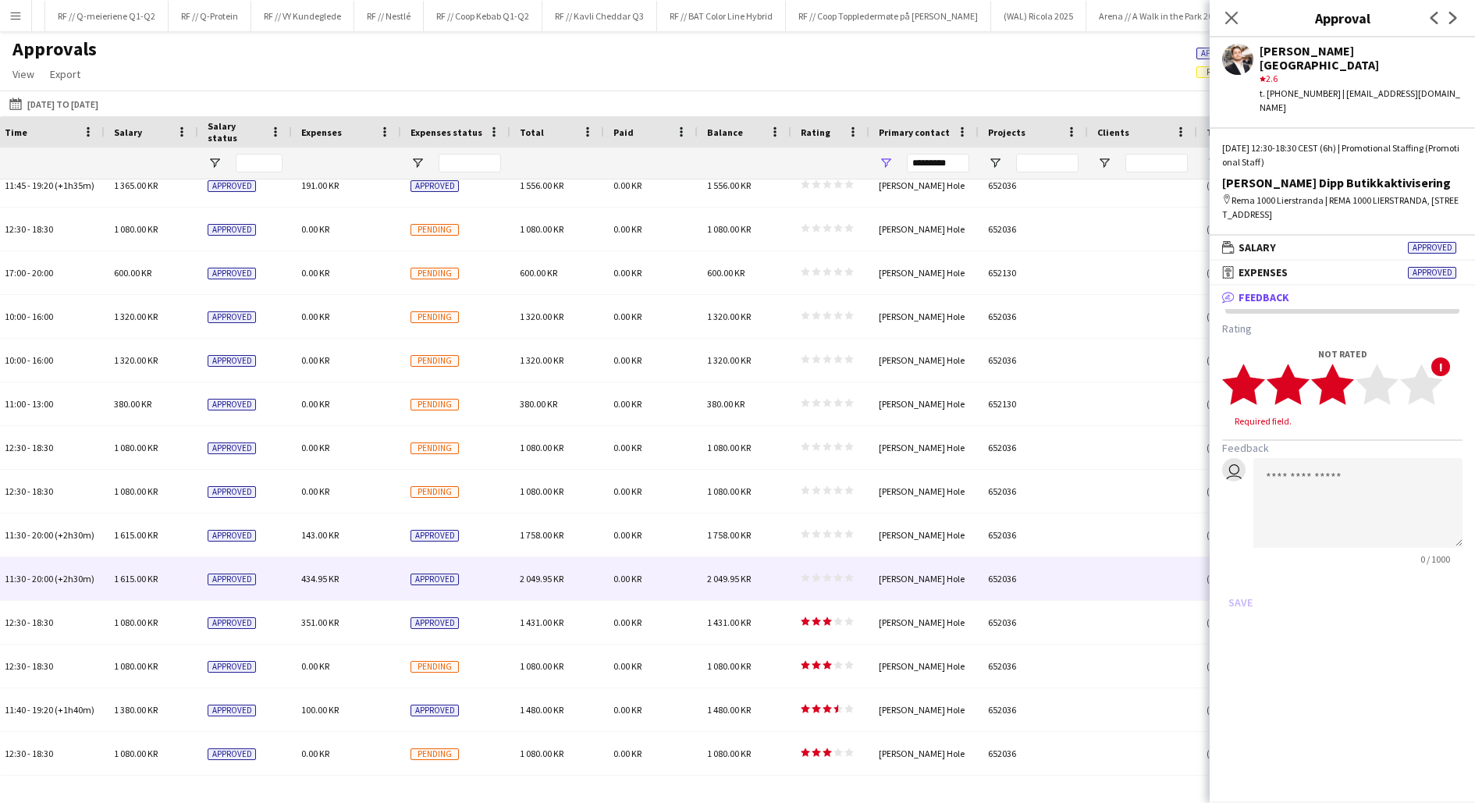
click at [1347, 364] on polygon at bounding box center [1332, 384] width 43 height 41
click at [1318, 460] on textarea at bounding box center [1357, 488] width 209 height 90
type textarea "*"
drag, startPoint x: 1391, startPoint y: 429, endPoint x: 1334, endPoint y: 435, distance: 57.3
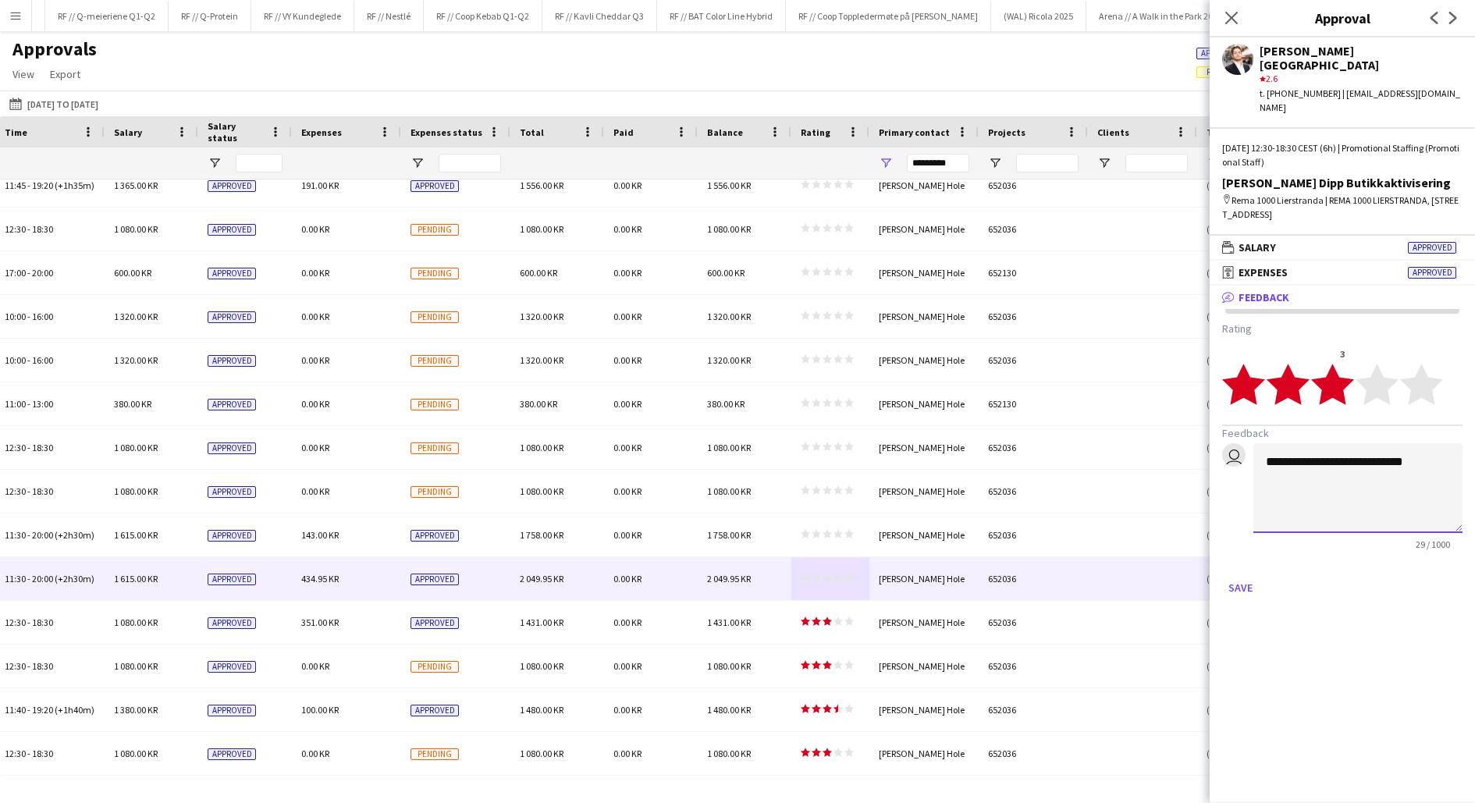
click at [1334, 443] on textarea "**********" at bounding box center [1357, 488] width 209 height 90
type textarea "**********"
click at [1245, 575] on button "Save" at bounding box center [1240, 587] width 37 height 25
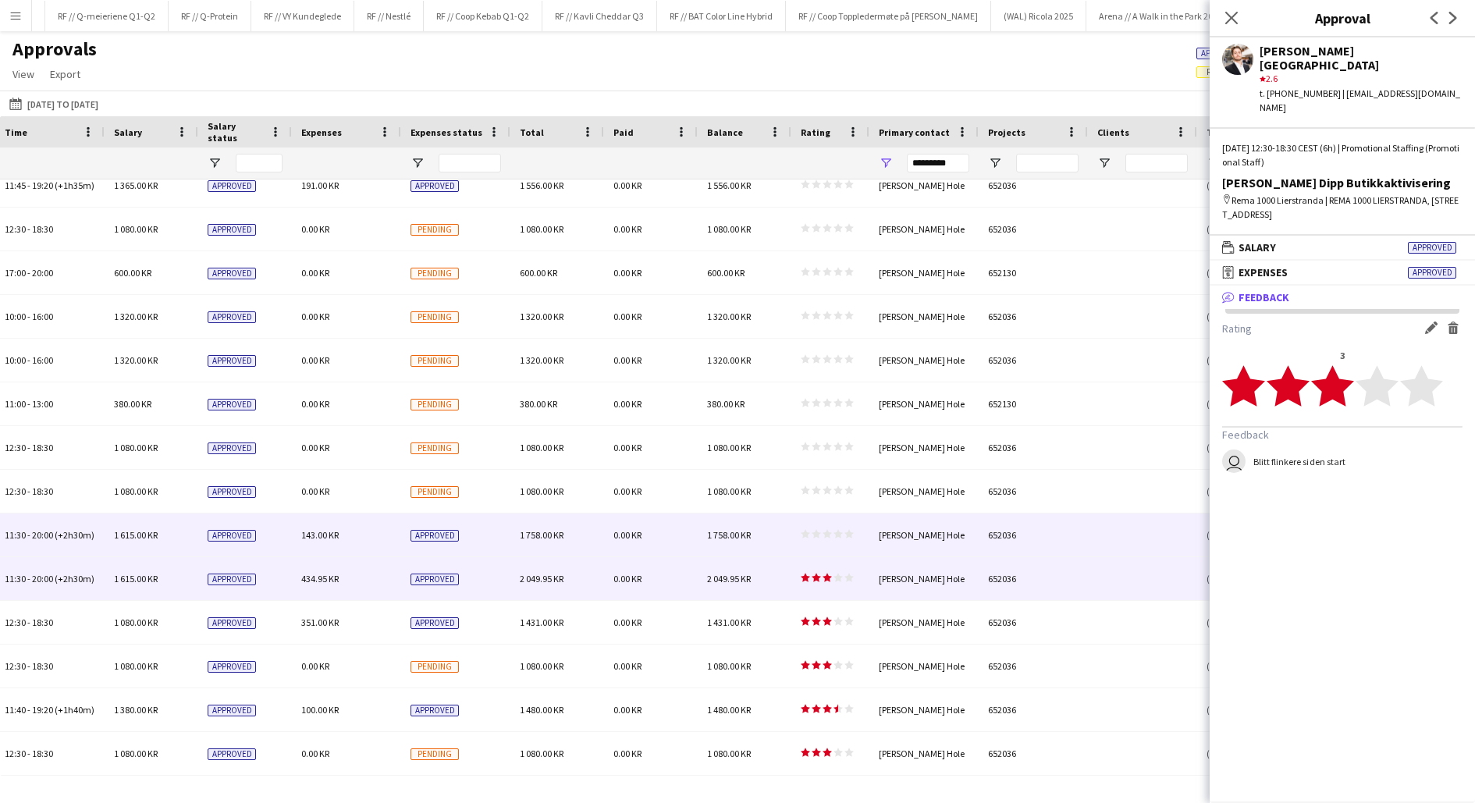
click at [814, 540] on app-approvals-table-rating-cell "star star star star star star star star star star" at bounding box center [827, 535] width 53 height 12
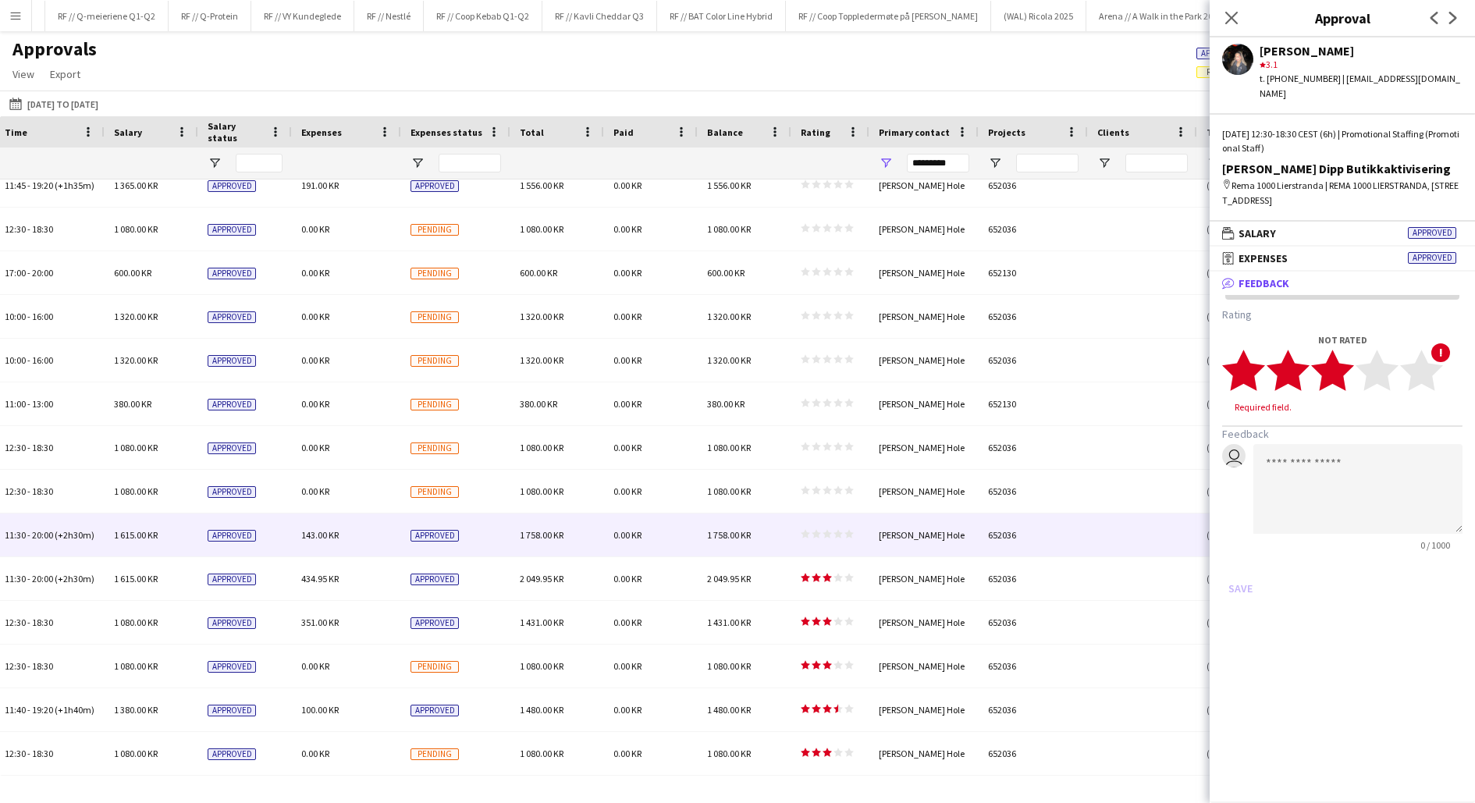
click at [1341, 361] on polygon at bounding box center [1332, 370] width 43 height 41
click at [1241, 561] on button "Save" at bounding box center [1240, 573] width 37 height 25
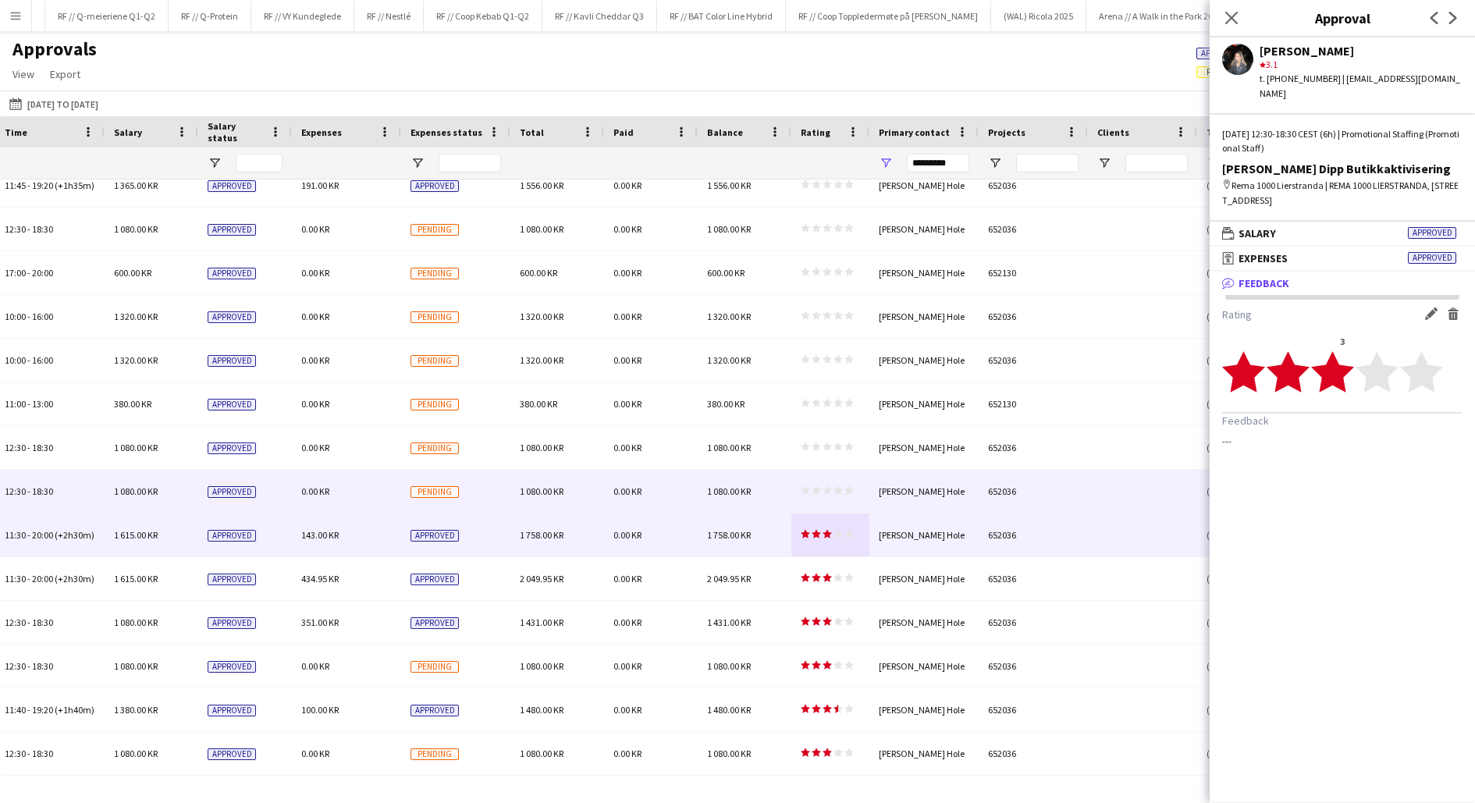
click at [816, 492] on polygon at bounding box center [816, 490] width 9 height 9
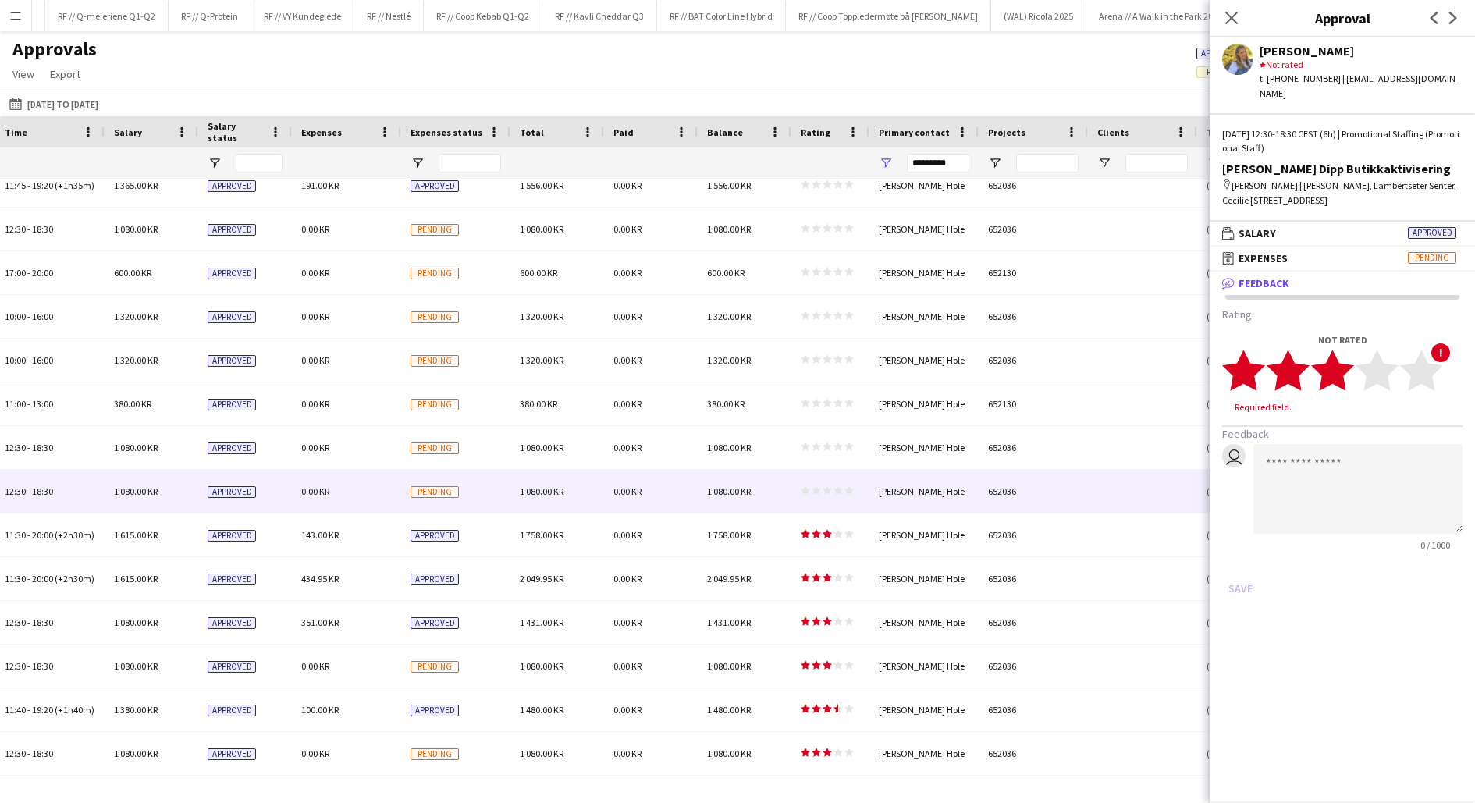
click at [1338, 361] on polygon at bounding box center [1332, 370] width 43 height 41
click at [1325, 364] on polygon at bounding box center [1332, 370] width 43 height 41
click at [1324, 435] on textarea at bounding box center [1357, 474] width 209 height 90
click at [1302, 436] on textarea "**********" at bounding box center [1357, 474] width 209 height 90
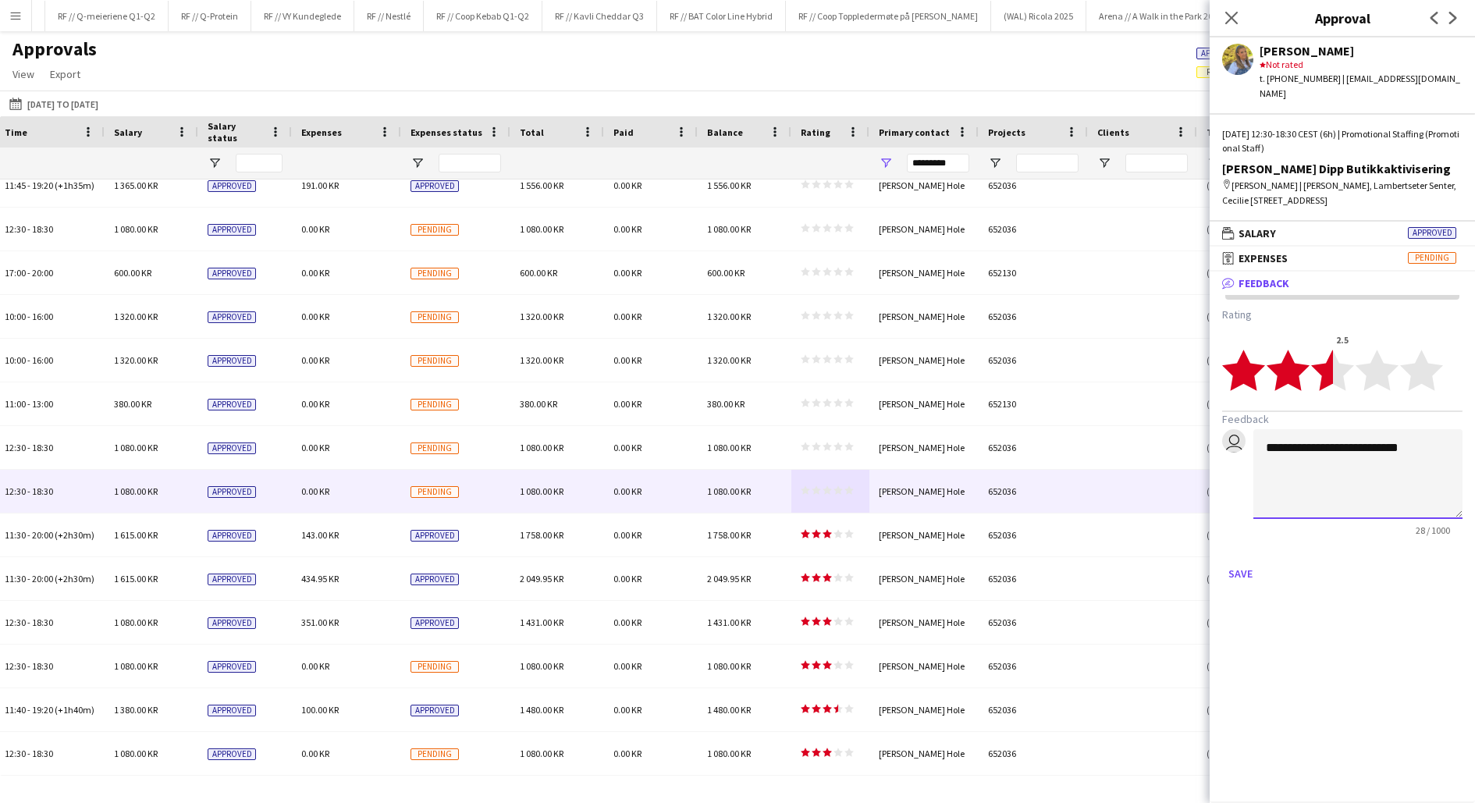
click at [1412, 435] on textarea "**********" at bounding box center [1357, 474] width 209 height 90
type textarea "**********"
click at [1239, 561] on button "Save" at bounding box center [1240, 573] width 37 height 25
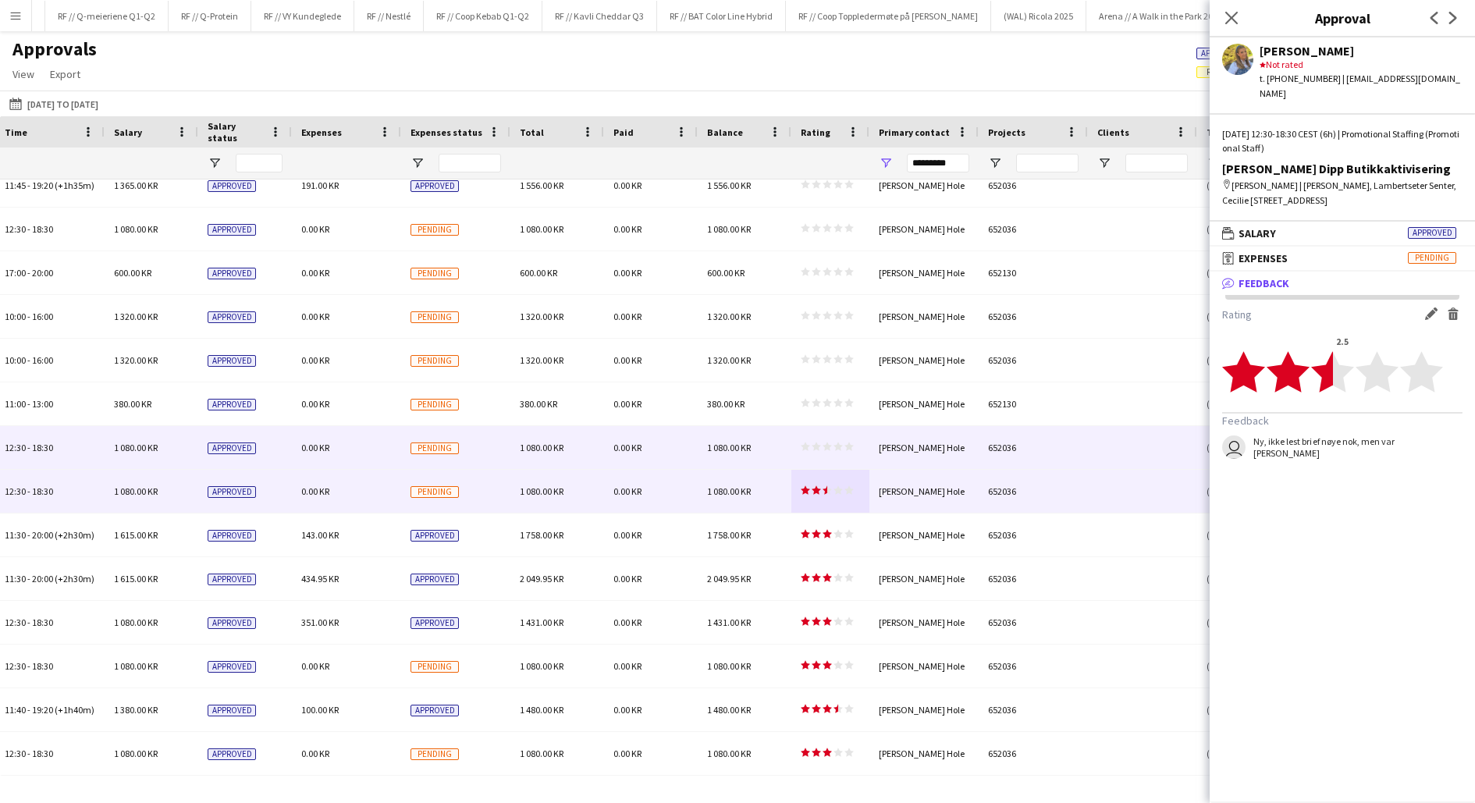
click at [790, 447] on div "1 080.00 KR" at bounding box center [745, 447] width 94 height 43
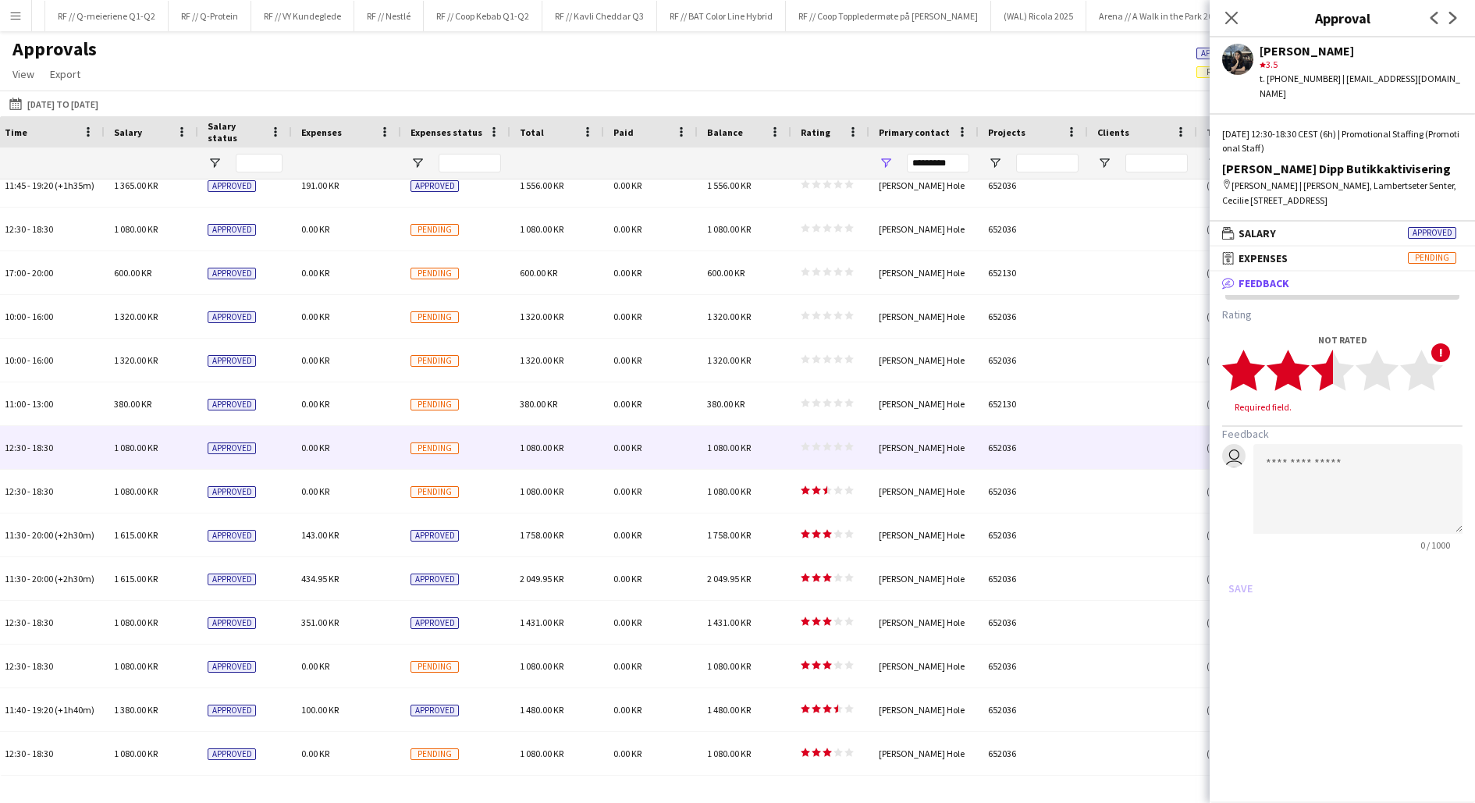
click at [1333, 354] on polygon at bounding box center [1332, 370] width 43 height 41
click at [1315, 429] on textarea at bounding box center [1357, 474] width 209 height 90
type textarea "**********"
click at [1235, 561] on button "Save" at bounding box center [1240, 573] width 37 height 25
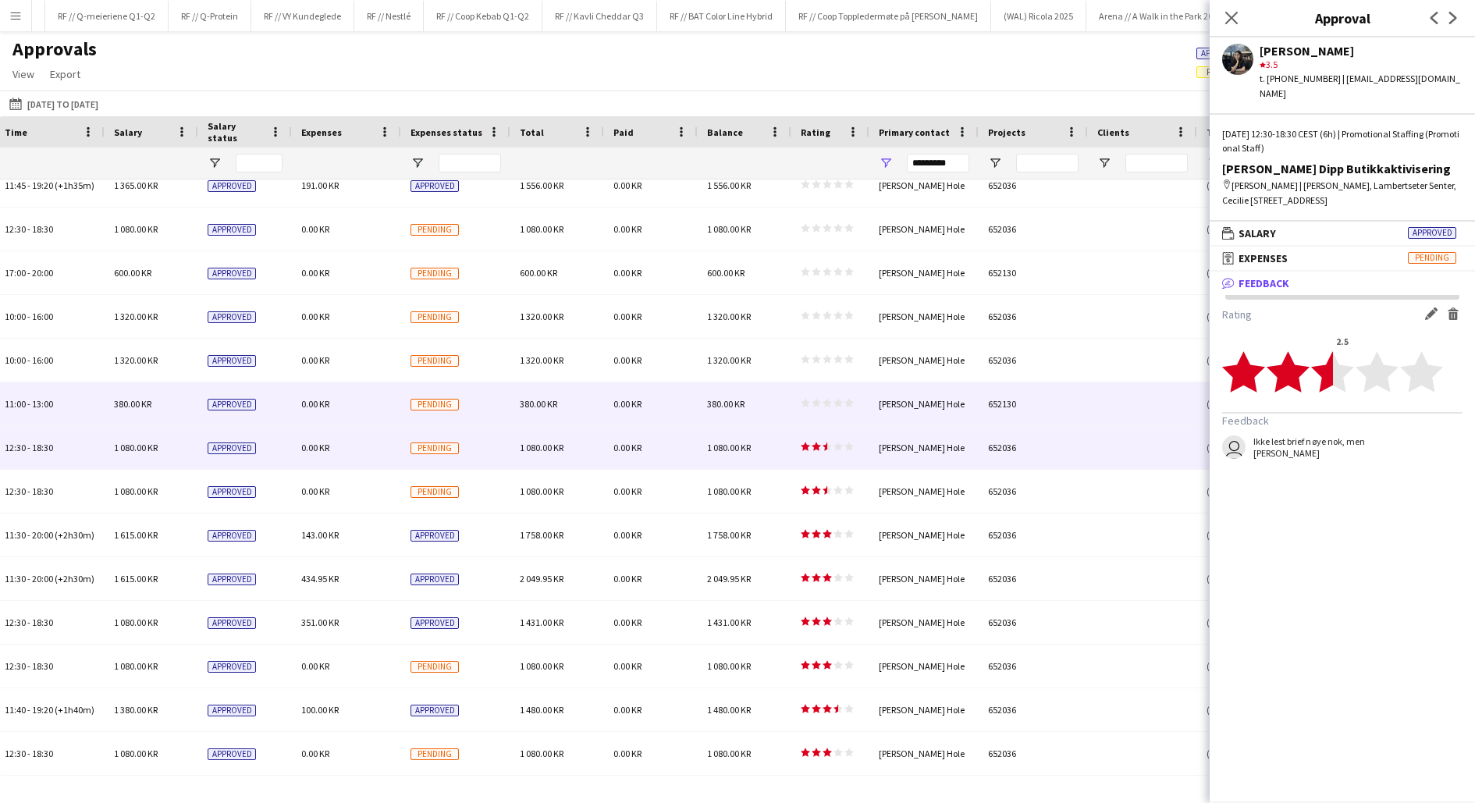
click at [805, 409] on app-approvals-table-rating-cell "star star star star star star star star star star" at bounding box center [827, 404] width 53 height 12
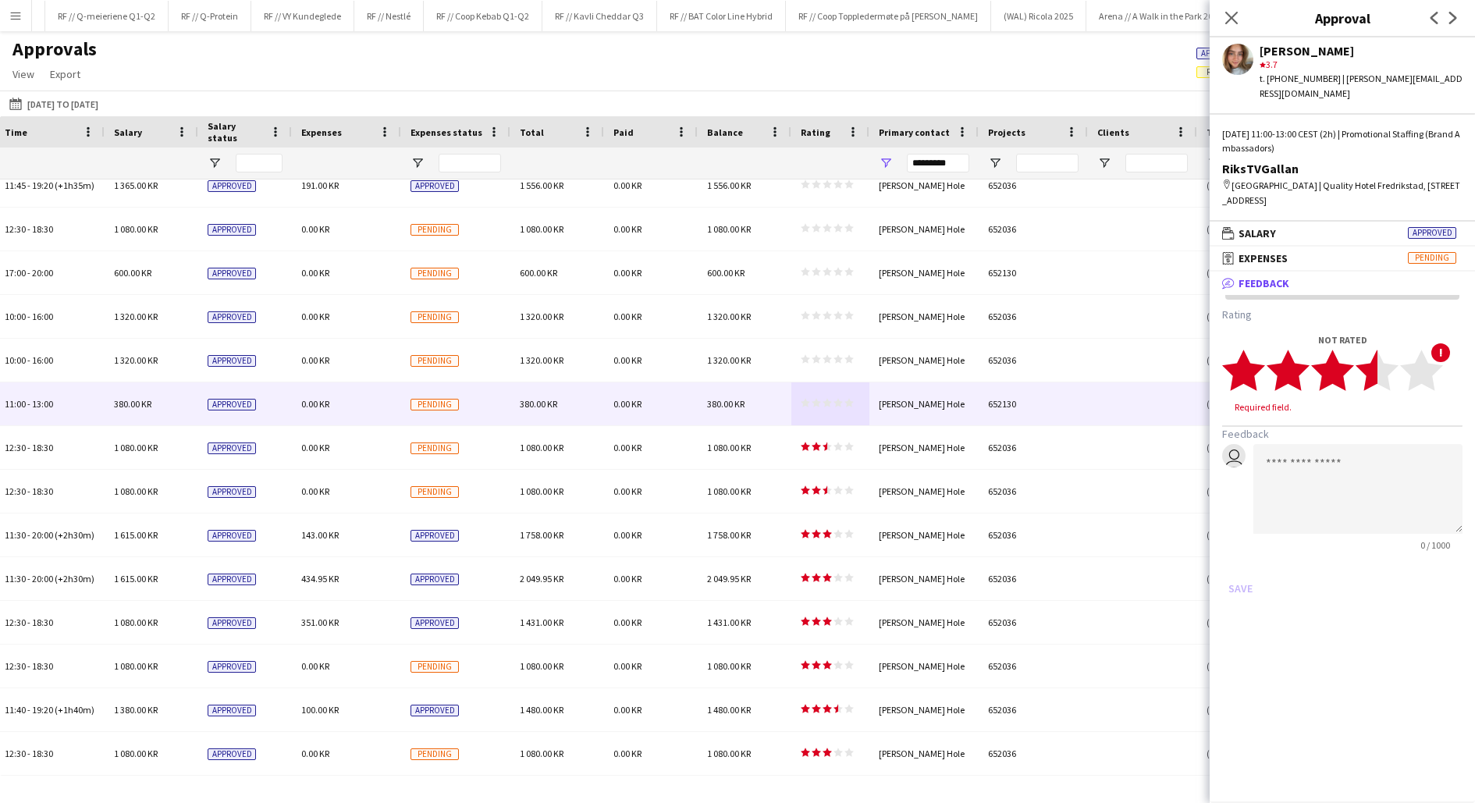
click at [1370, 356] on polygon at bounding box center [1377, 370] width 43 height 41
click at [1252, 561] on button "Save" at bounding box center [1240, 573] width 37 height 25
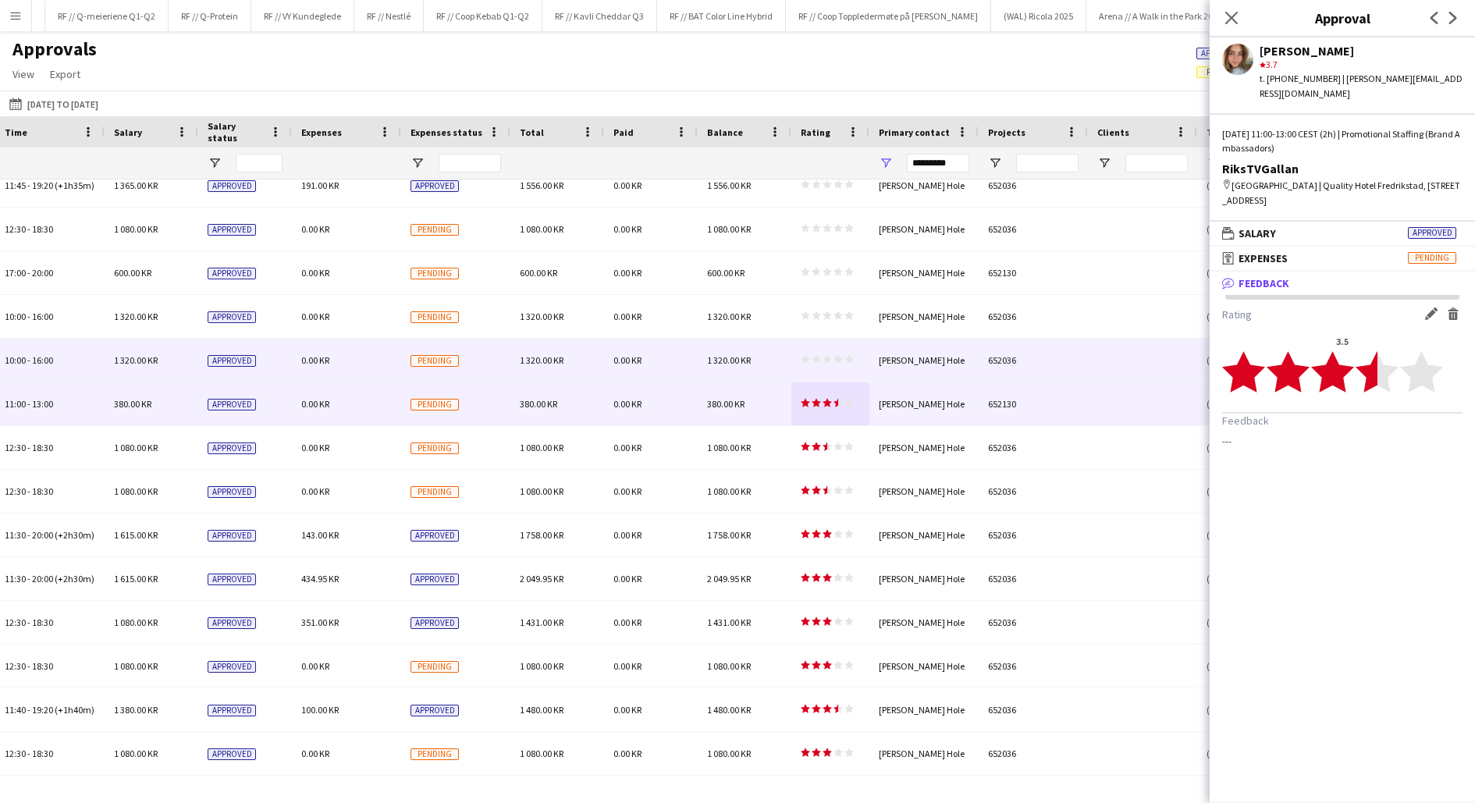
click at [830, 363] on icon "star" at bounding box center [827, 358] width 9 height 9
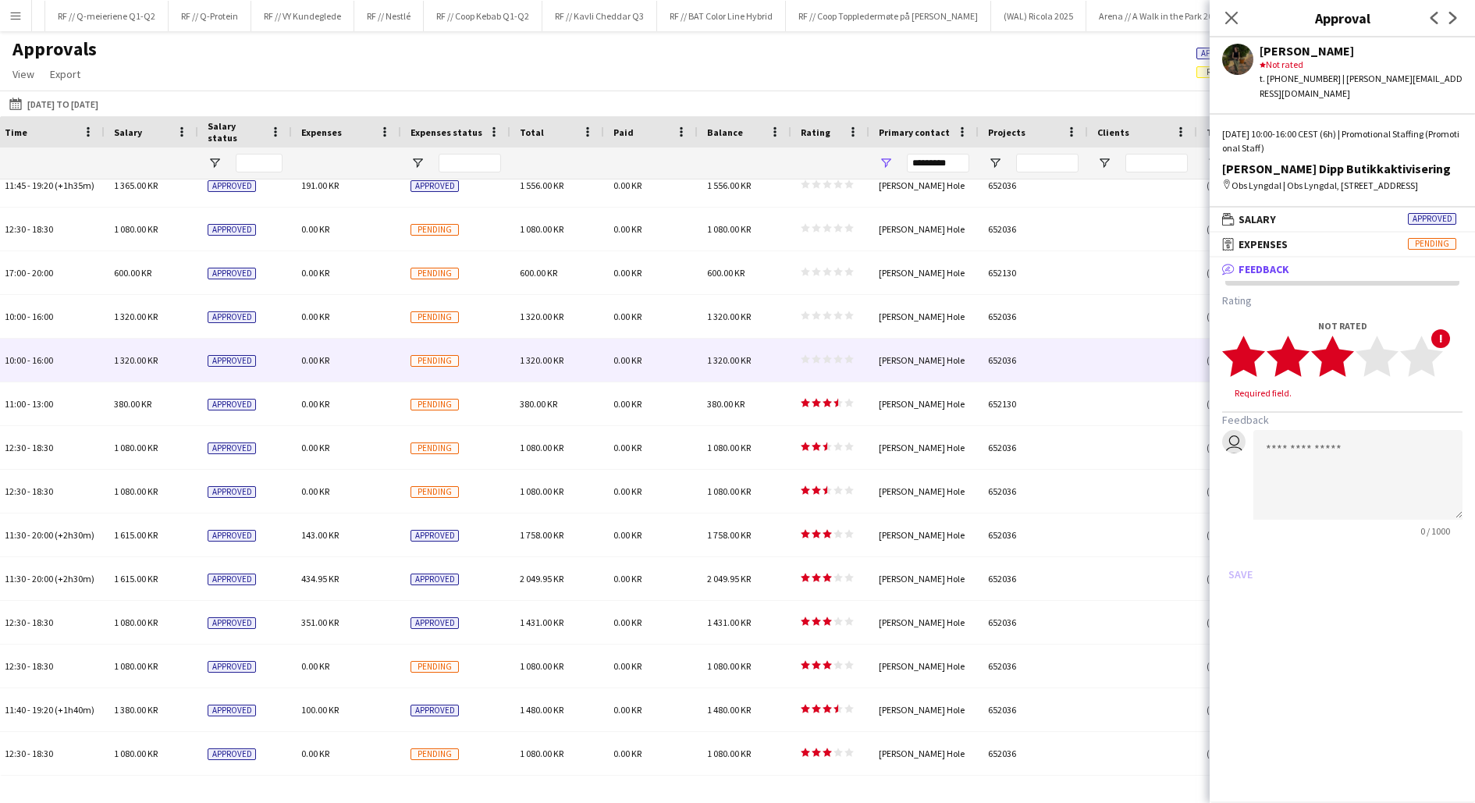
click at [1335, 359] on polygon at bounding box center [1332, 356] width 43 height 41
click at [1243, 556] on button "Save" at bounding box center [1240, 559] width 37 height 25
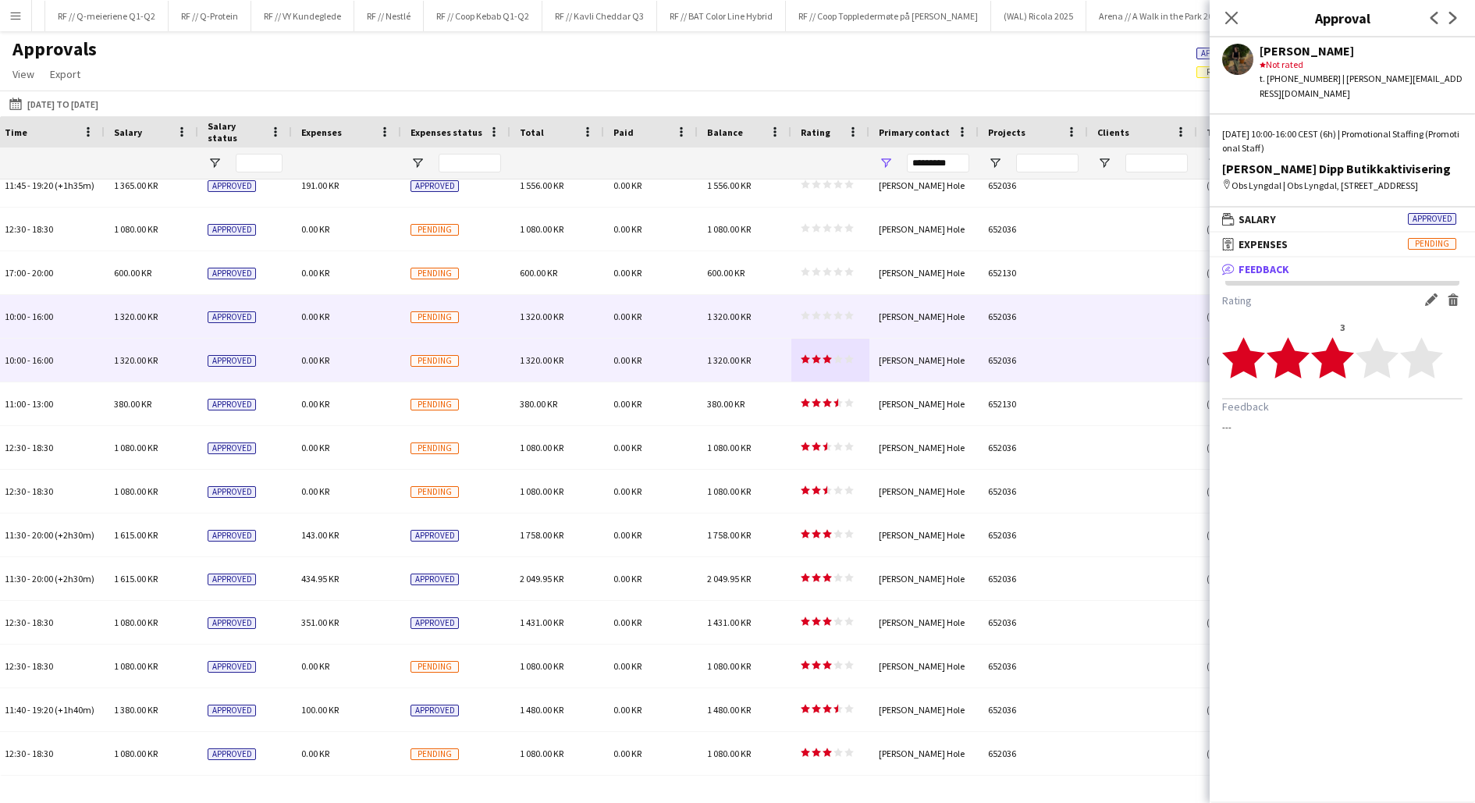
click at [801, 315] on icon "star" at bounding box center [805, 315] width 9 height 9
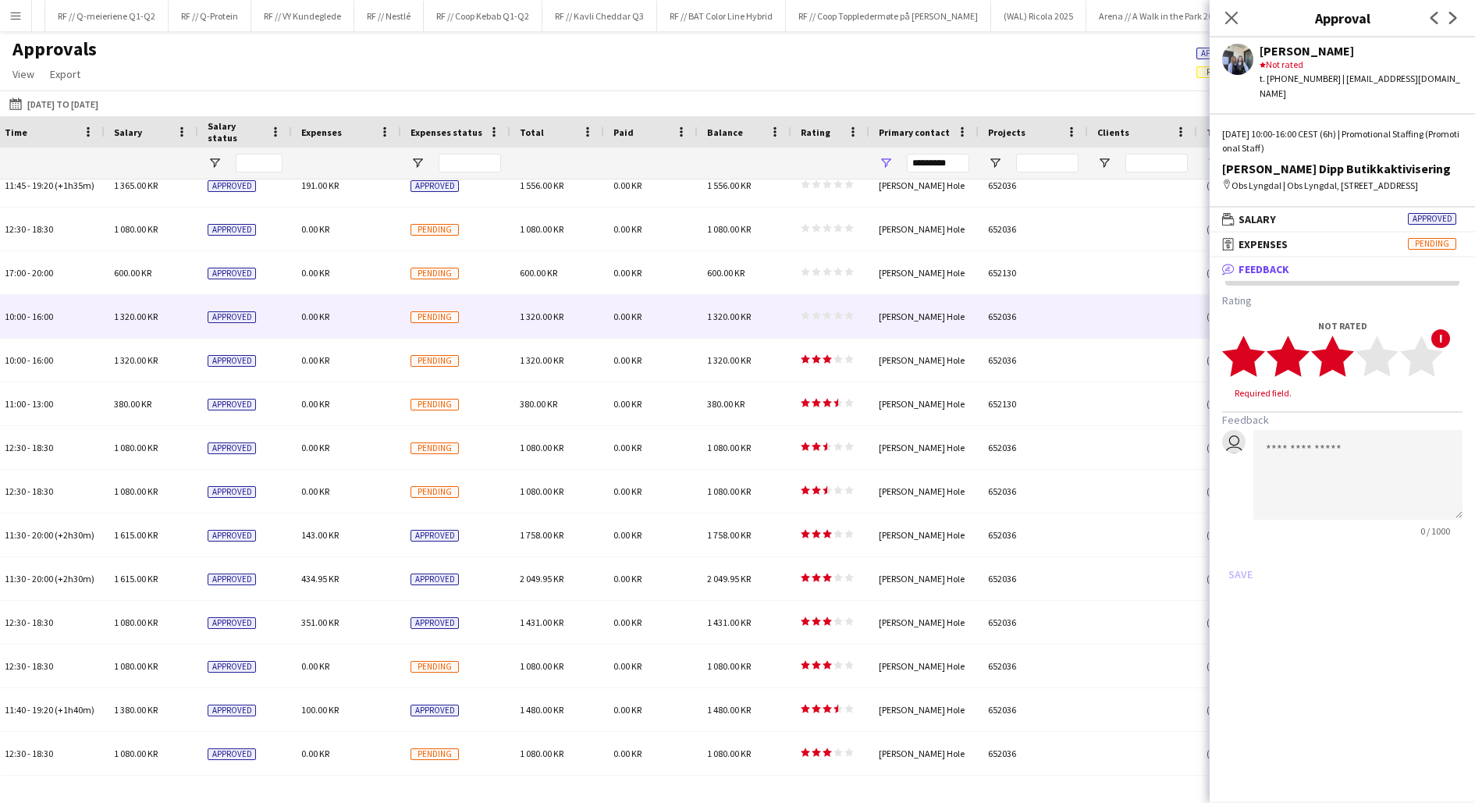
click at [1338, 352] on polygon at bounding box center [1332, 356] width 43 height 41
click at [1239, 566] on button "Save" at bounding box center [1240, 559] width 37 height 25
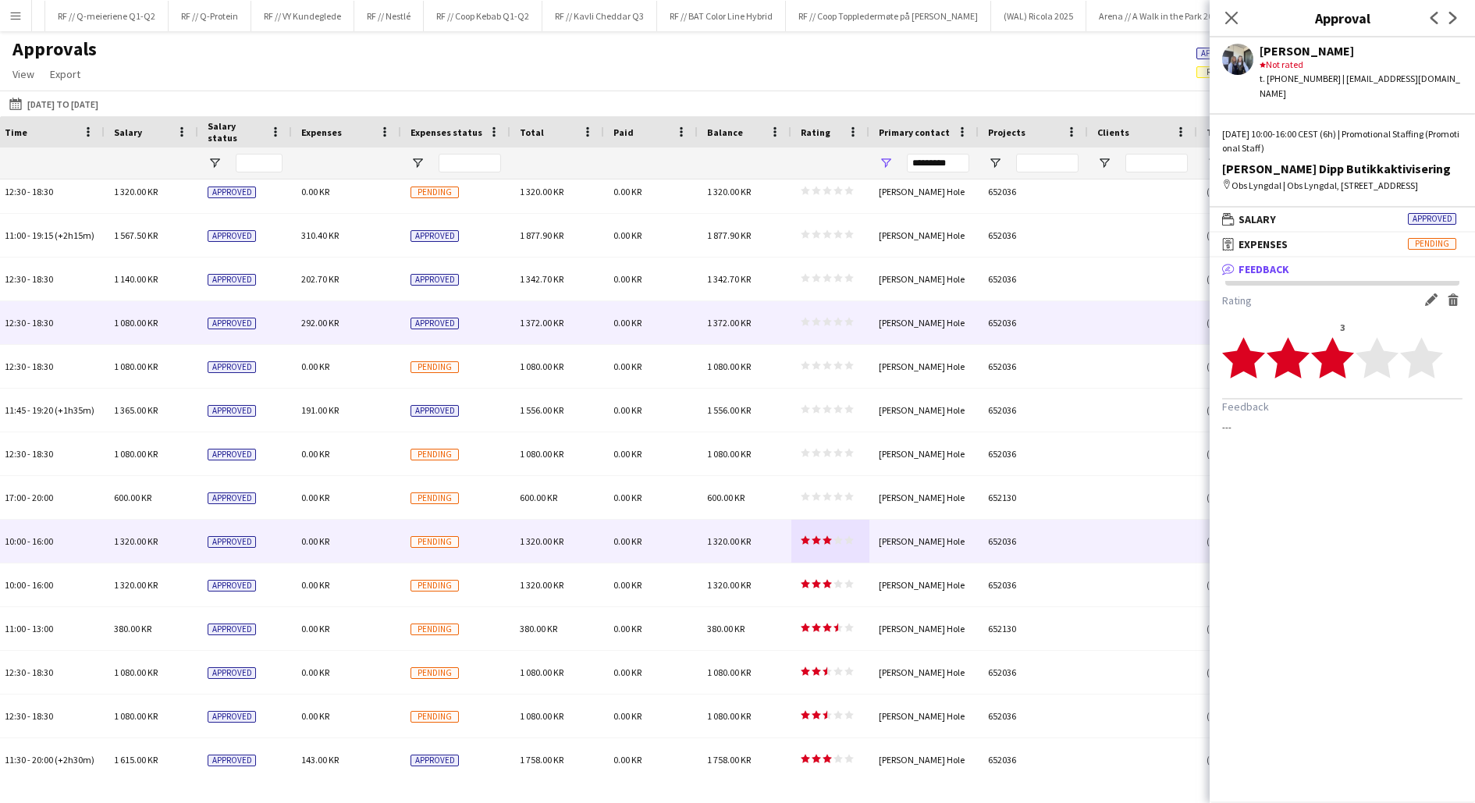
scroll to position [4705, 0]
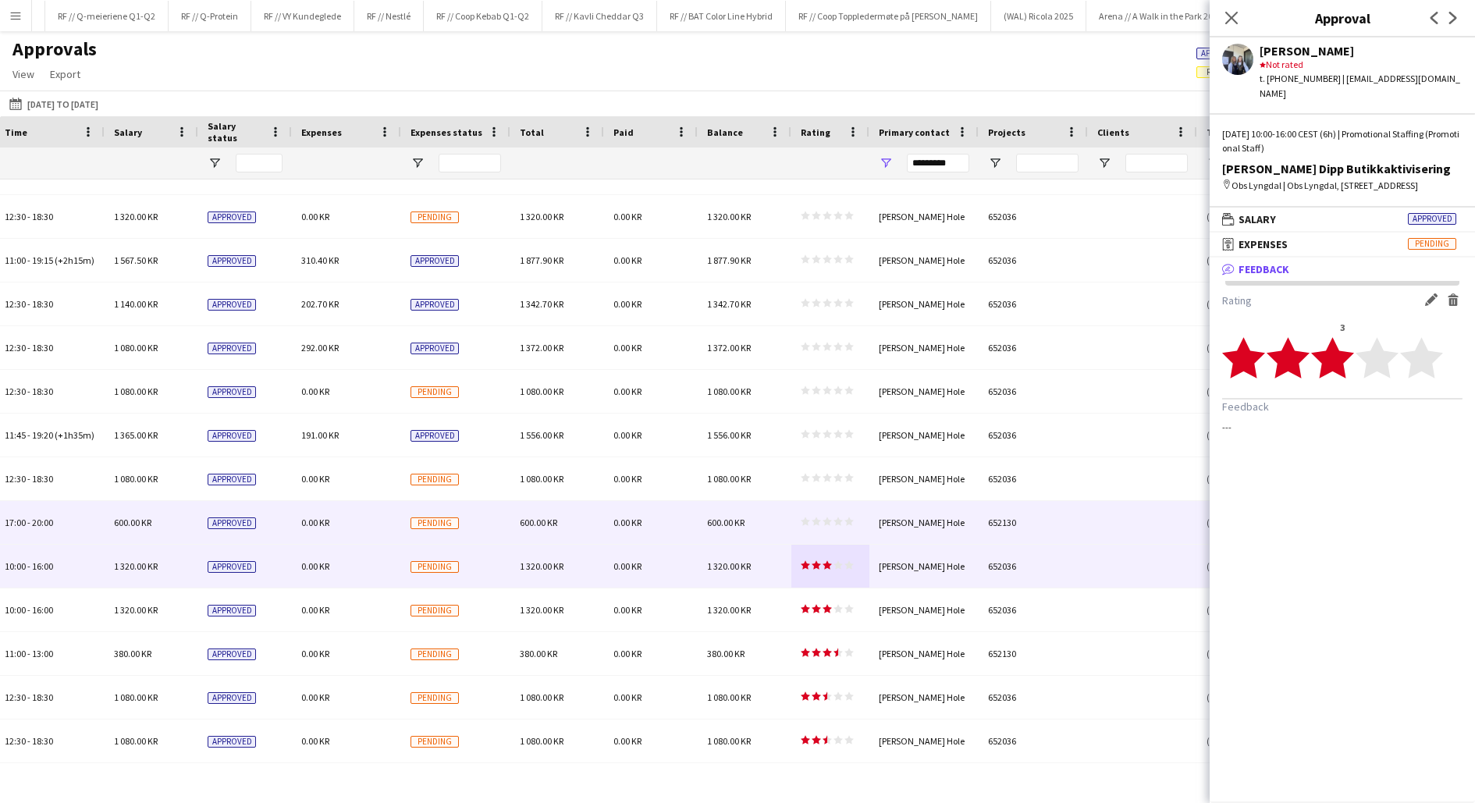
click at [815, 526] on app-approvals-table-rating-cell "star star star star star star star star star star" at bounding box center [827, 523] width 53 height 12
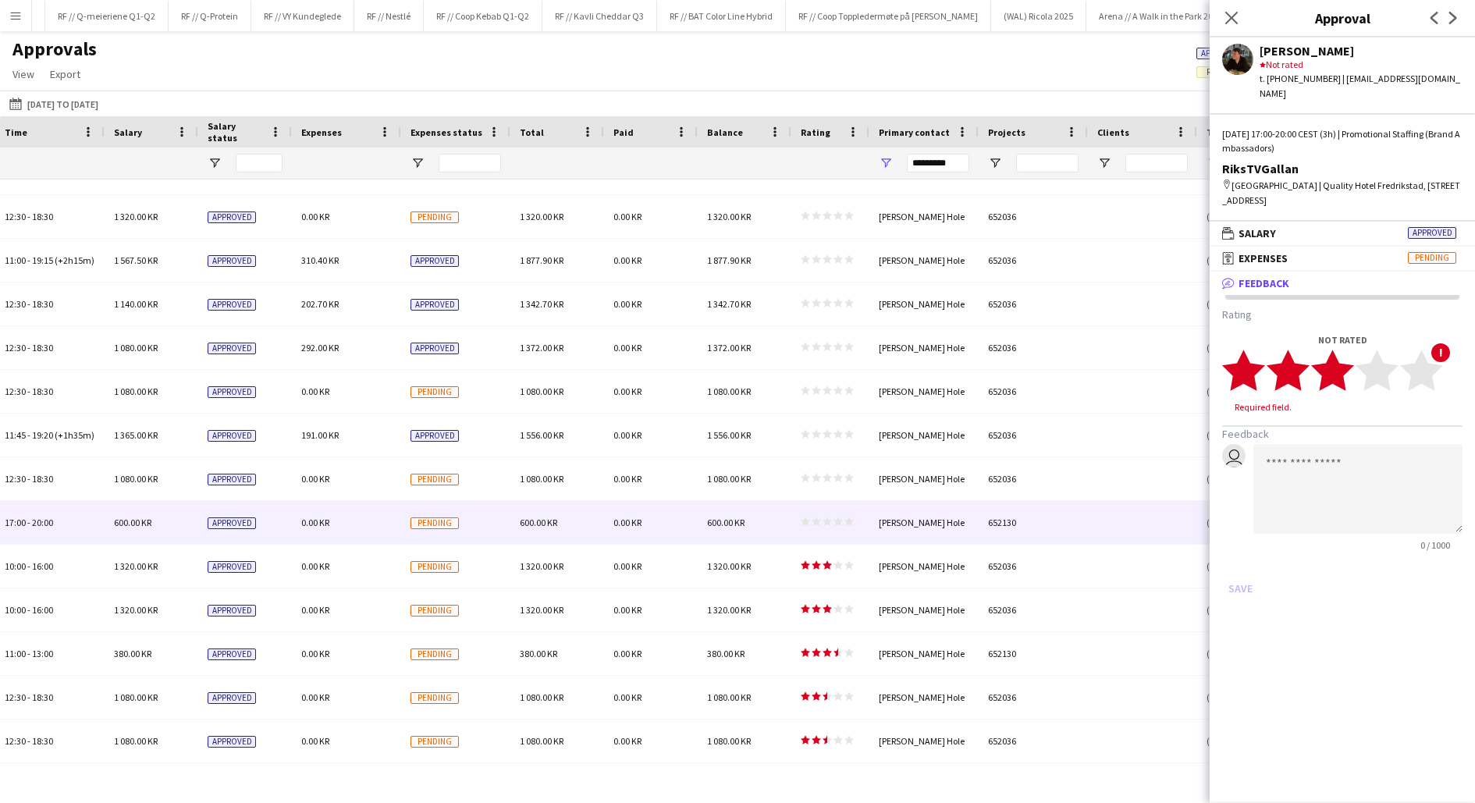
click at [1353, 356] on icon "star" at bounding box center [1332, 370] width 43 height 43
click at [1370, 354] on polygon at bounding box center [1377, 370] width 43 height 41
click at [1243, 561] on button "Save" at bounding box center [1240, 573] width 37 height 25
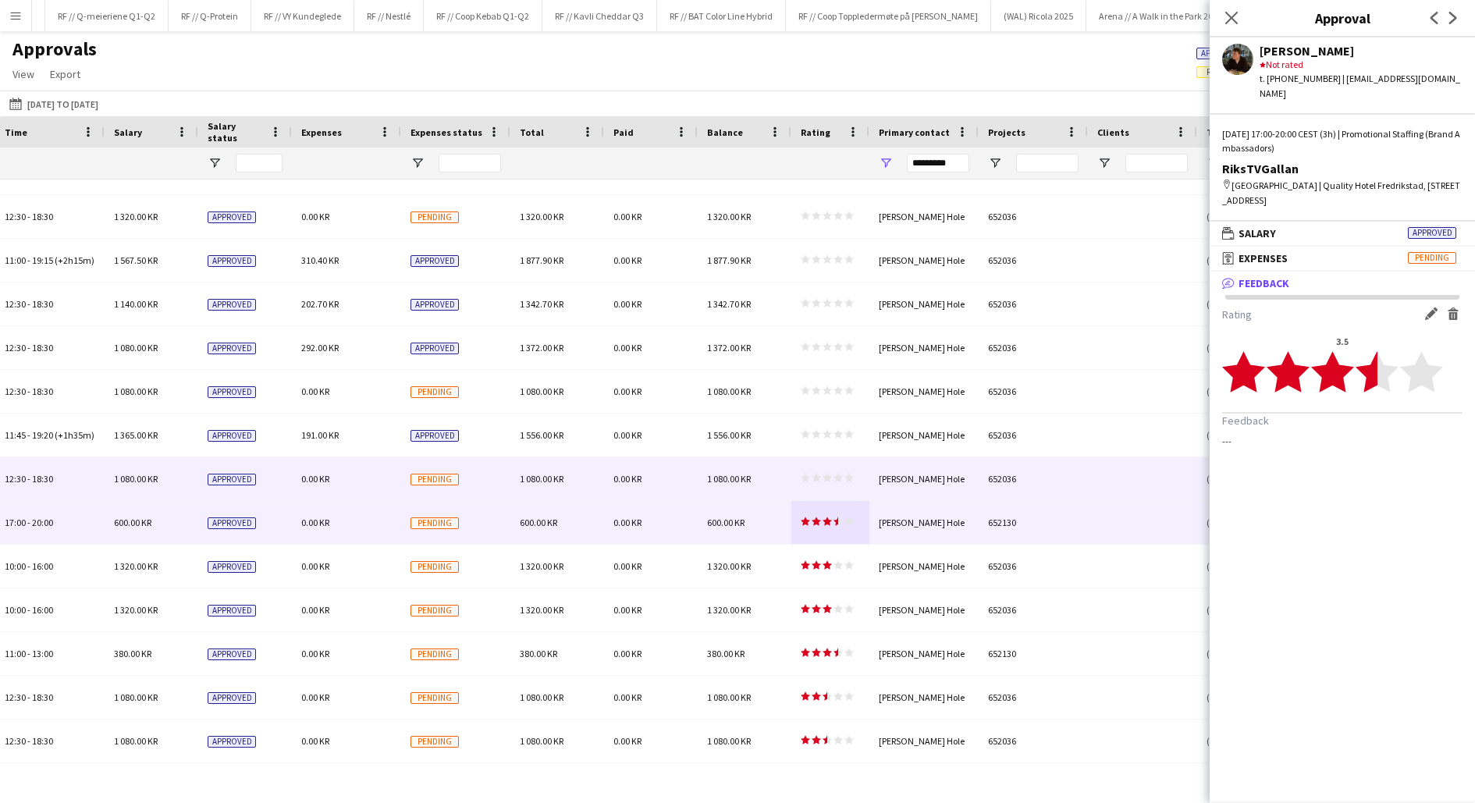
click at [800, 485] on div "star star star star star star star star star star" at bounding box center [830, 478] width 78 height 43
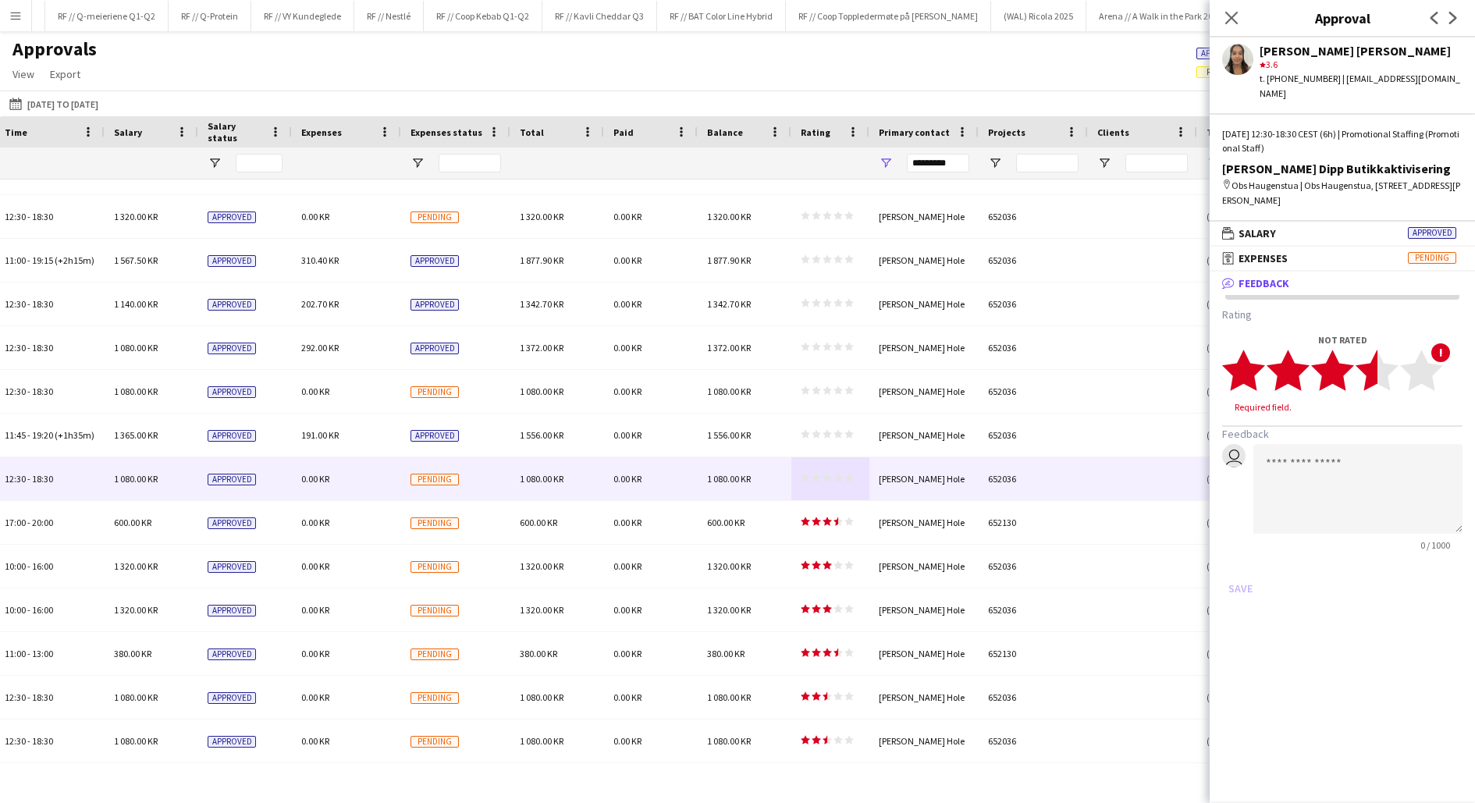
click at [1367, 358] on polygon at bounding box center [1377, 370] width 43 height 41
click at [1235, 561] on button "Save" at bounding box center [1240, 573] width 37 height 25
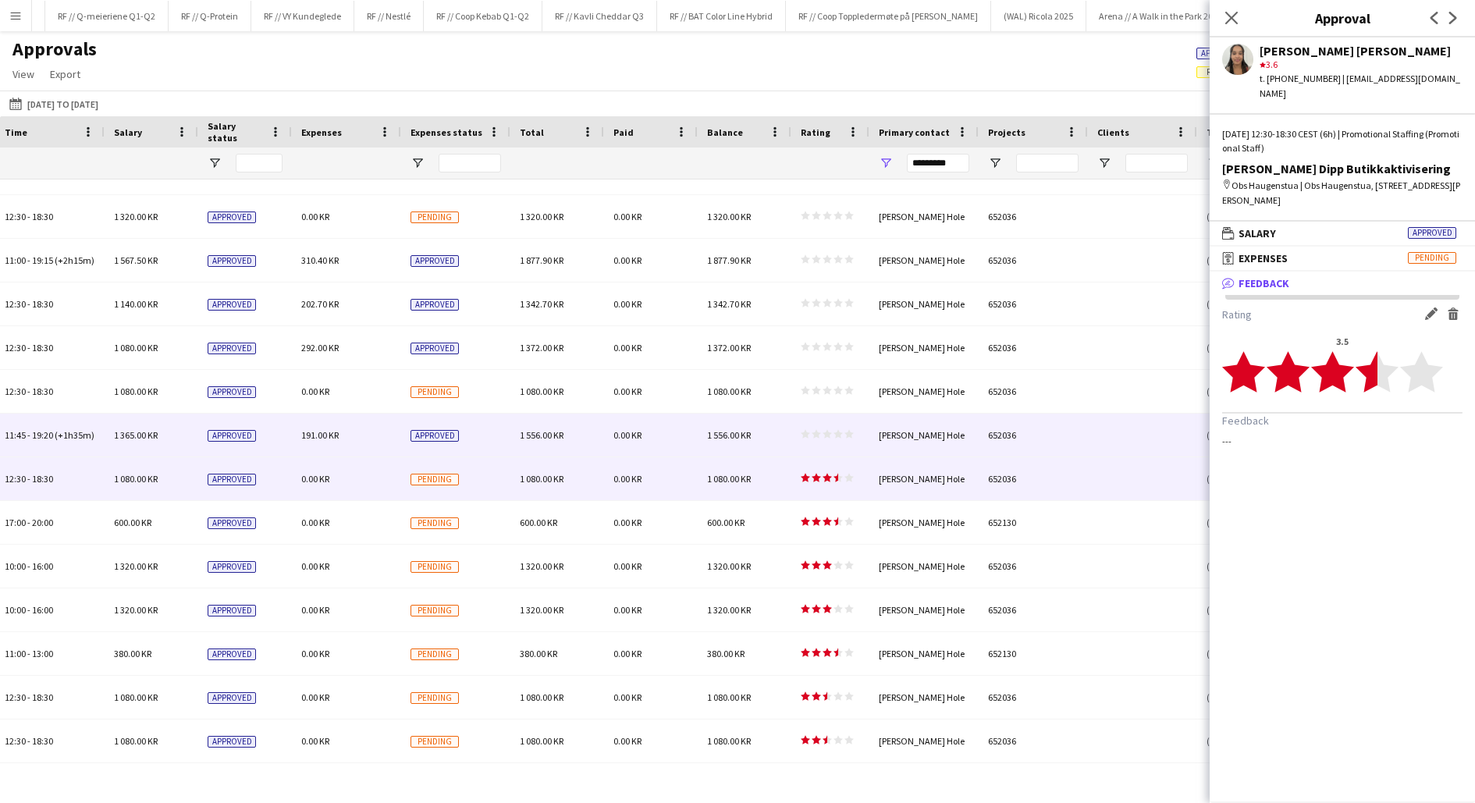
click at [819, 439] on app-approvals-table-rating-cell "star star star star star star star star star star" at bounding box center [827, 435] width 53 height 12
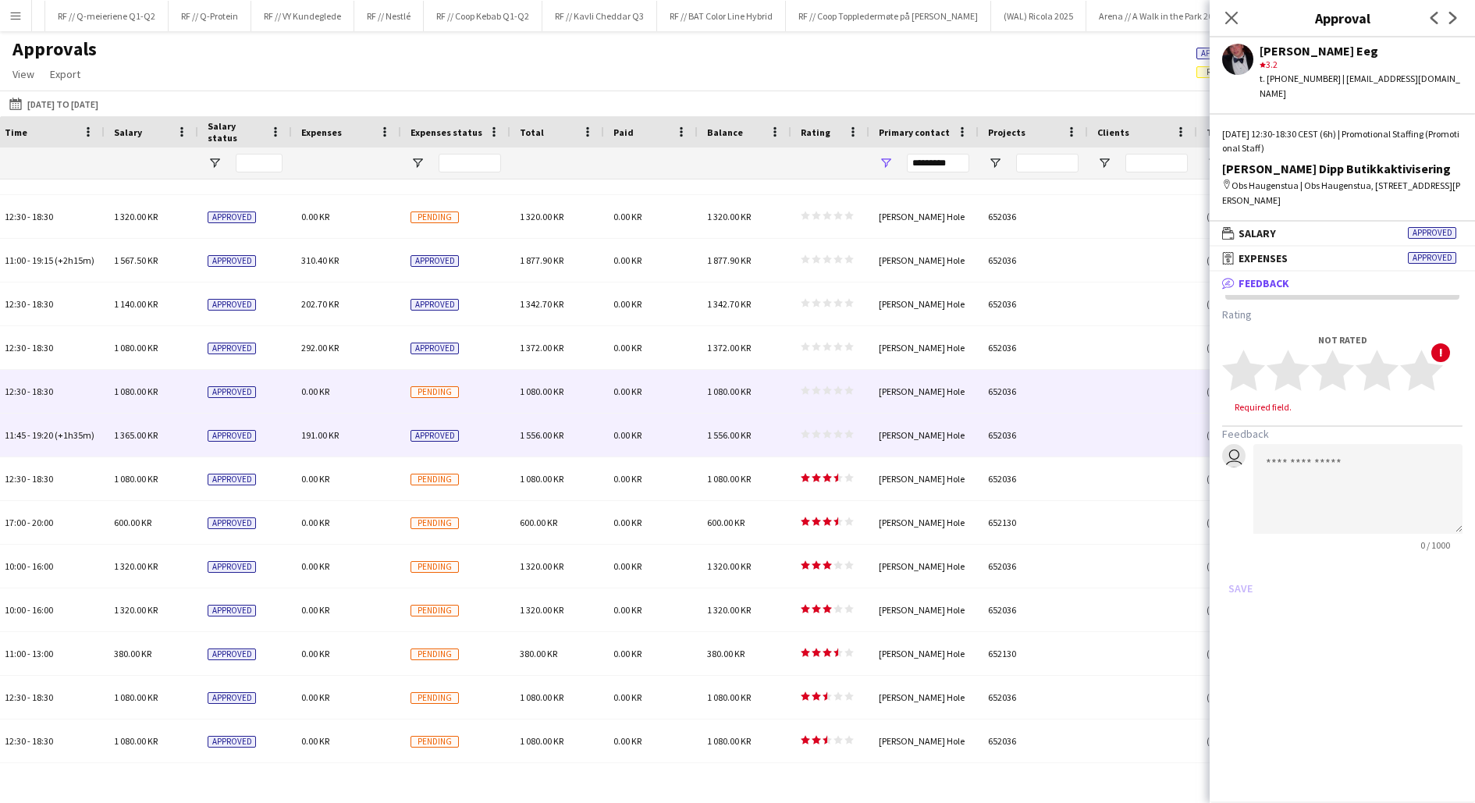
click at [796, 388] on div "star star star star star star star star star star" at bounding box center [830, 391] width 78 height 43
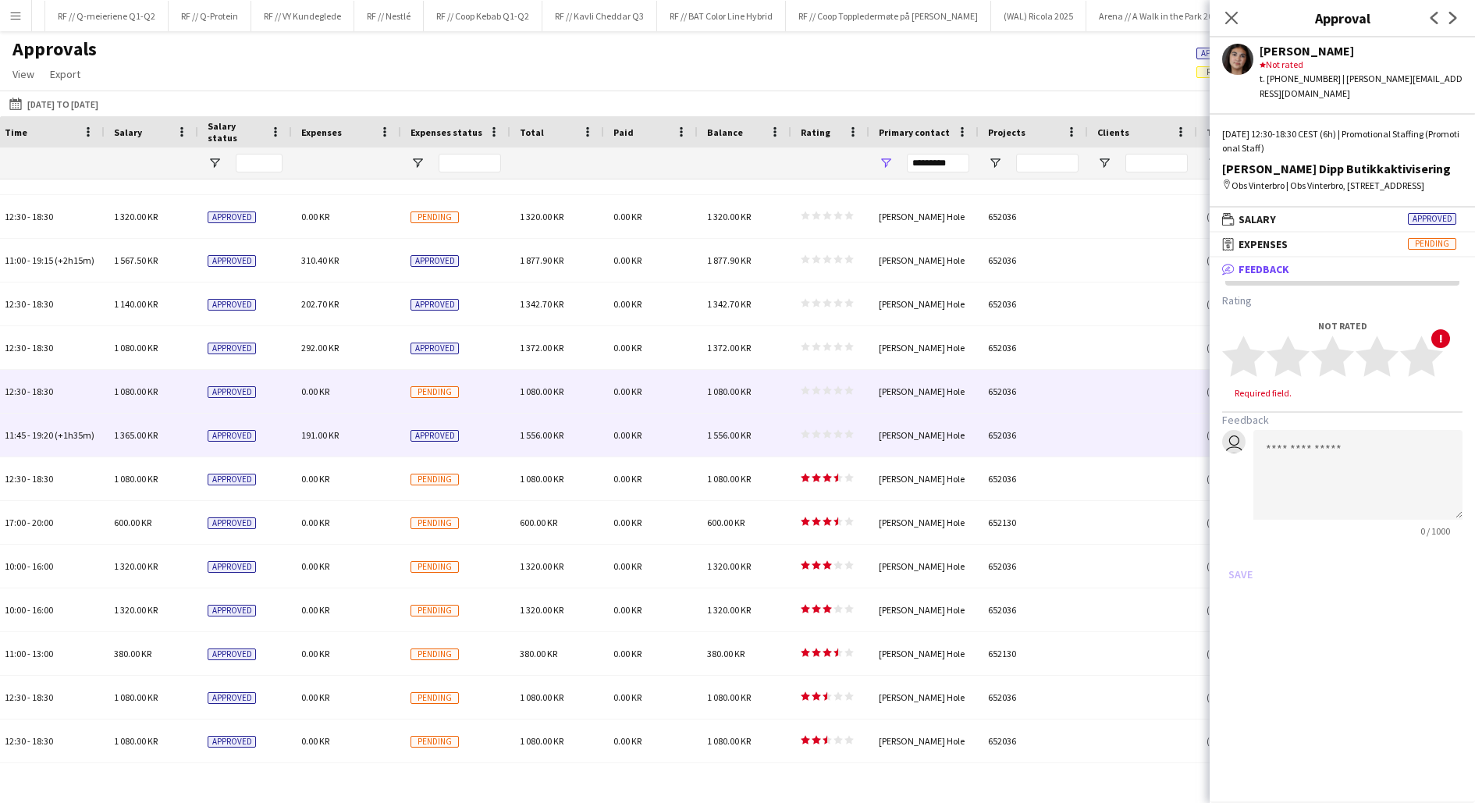
click at [821, 438] on span "star star star star star" at bounding box center [827, 433] width 53 height 9
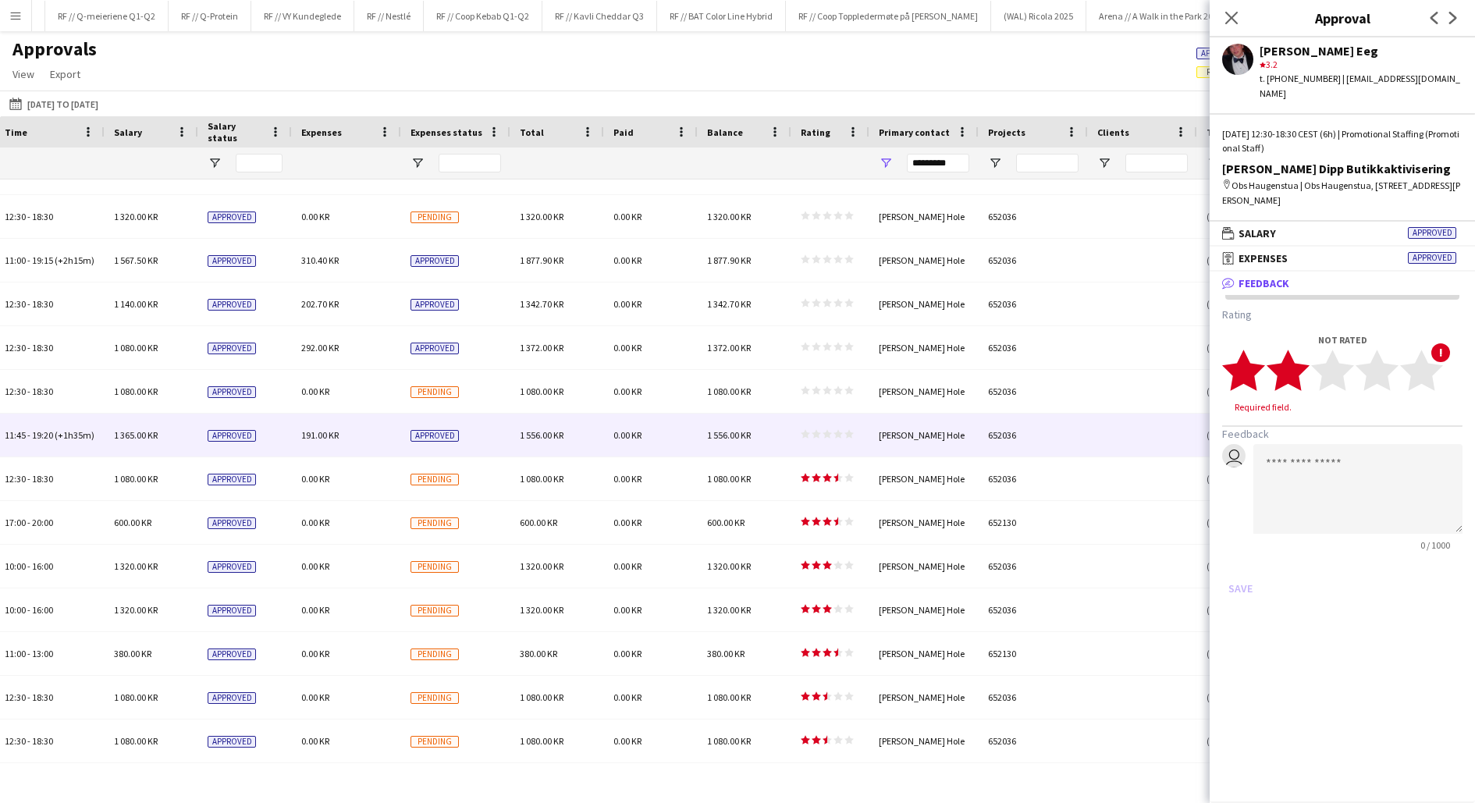
click at [1308, 354] on icon "star" at bounding box center [1288, 370] width 43 height 43
click at [1300, 447] on textarea at bounding box center [1357, 474] width 209 height 90
click at [1298, 450] on textarea at bounding box center [1357, 474] width 209 height 90
type textarea "**********"
click at [1248, 561] on button "Save" at bounding box center [1240, 573] width 37 height 25
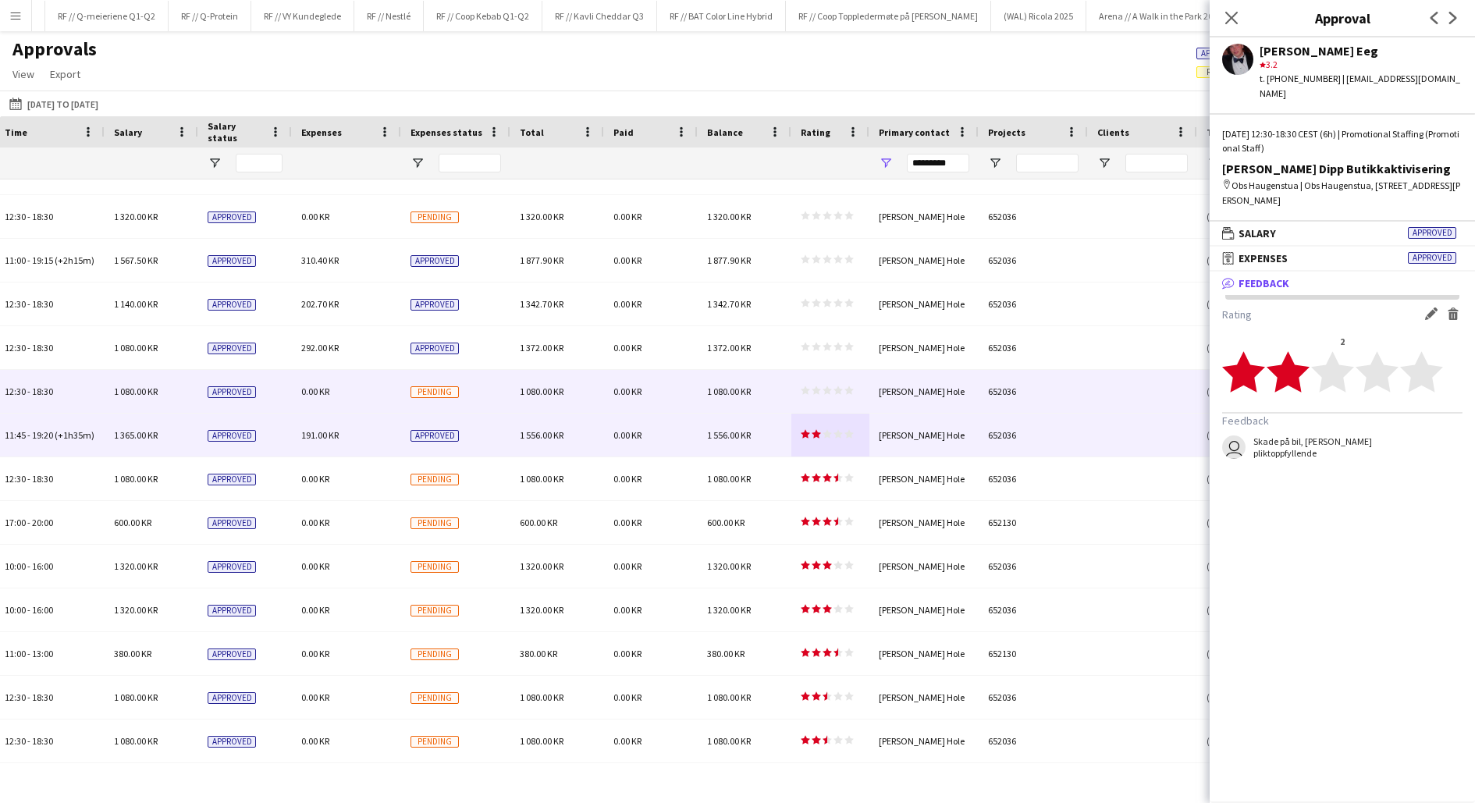
click at [839, 401] on div "star star star star star star star star star star" at bounding box center [830, 391] width 78 height 43
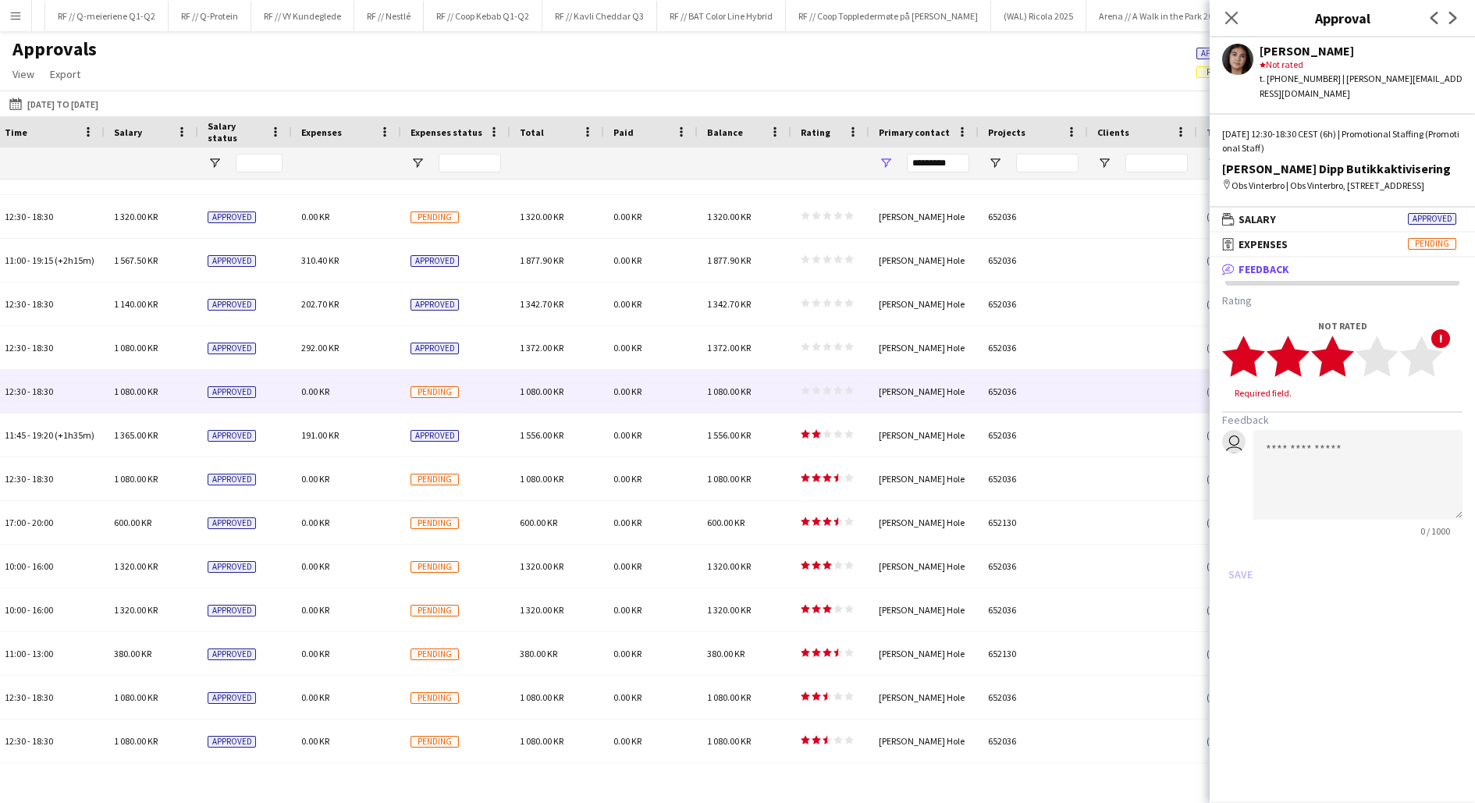
click at [1342, 366] on polygon at bounding box center [1332, 356] width 43 height 41
click at [1248, 548] on button "Save" at bounding box center [1240, 559] width 37 height 25
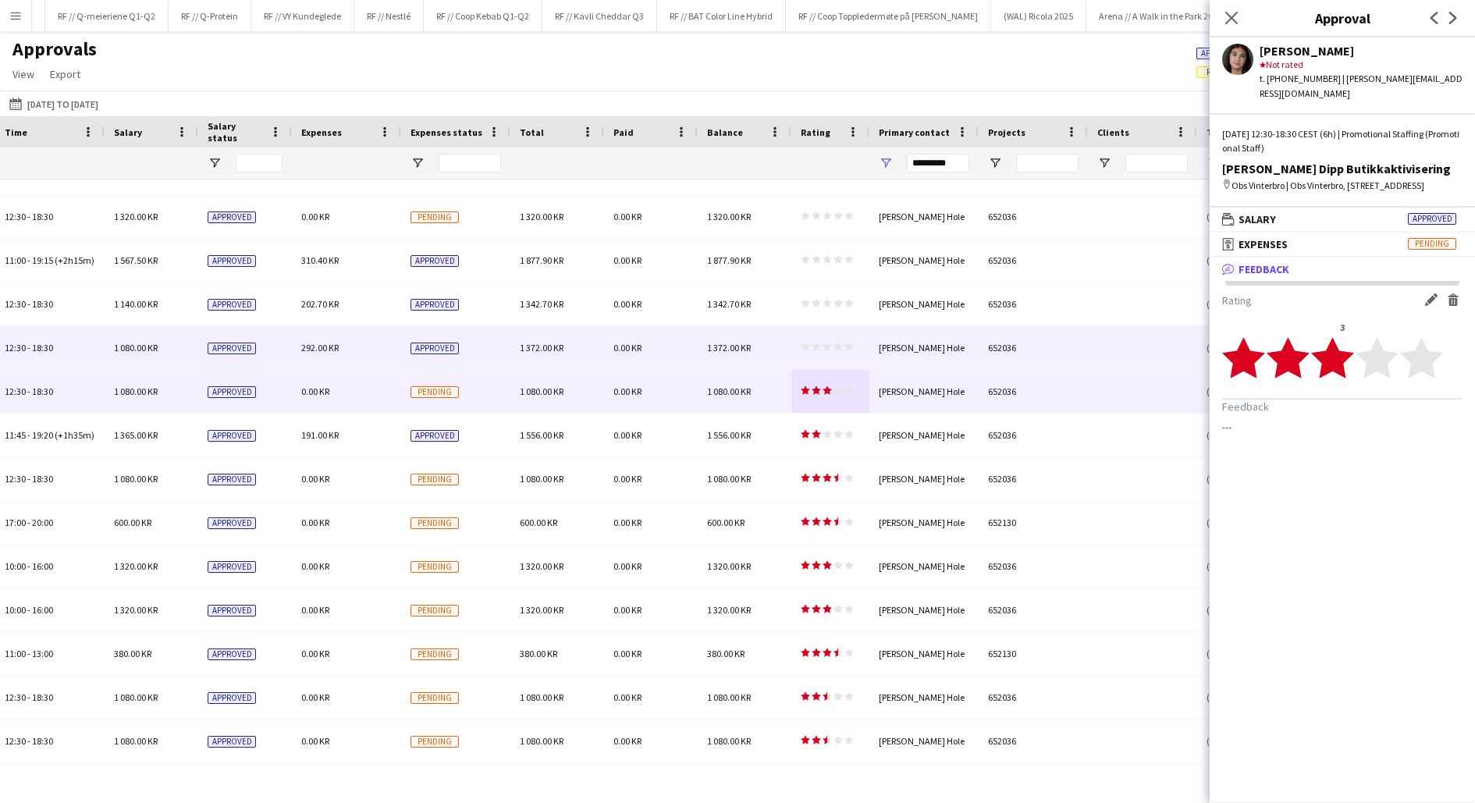
click at [847, 355] on div "star star star star star star star star star star" at bounding box center [830, 347] width 78 height 43
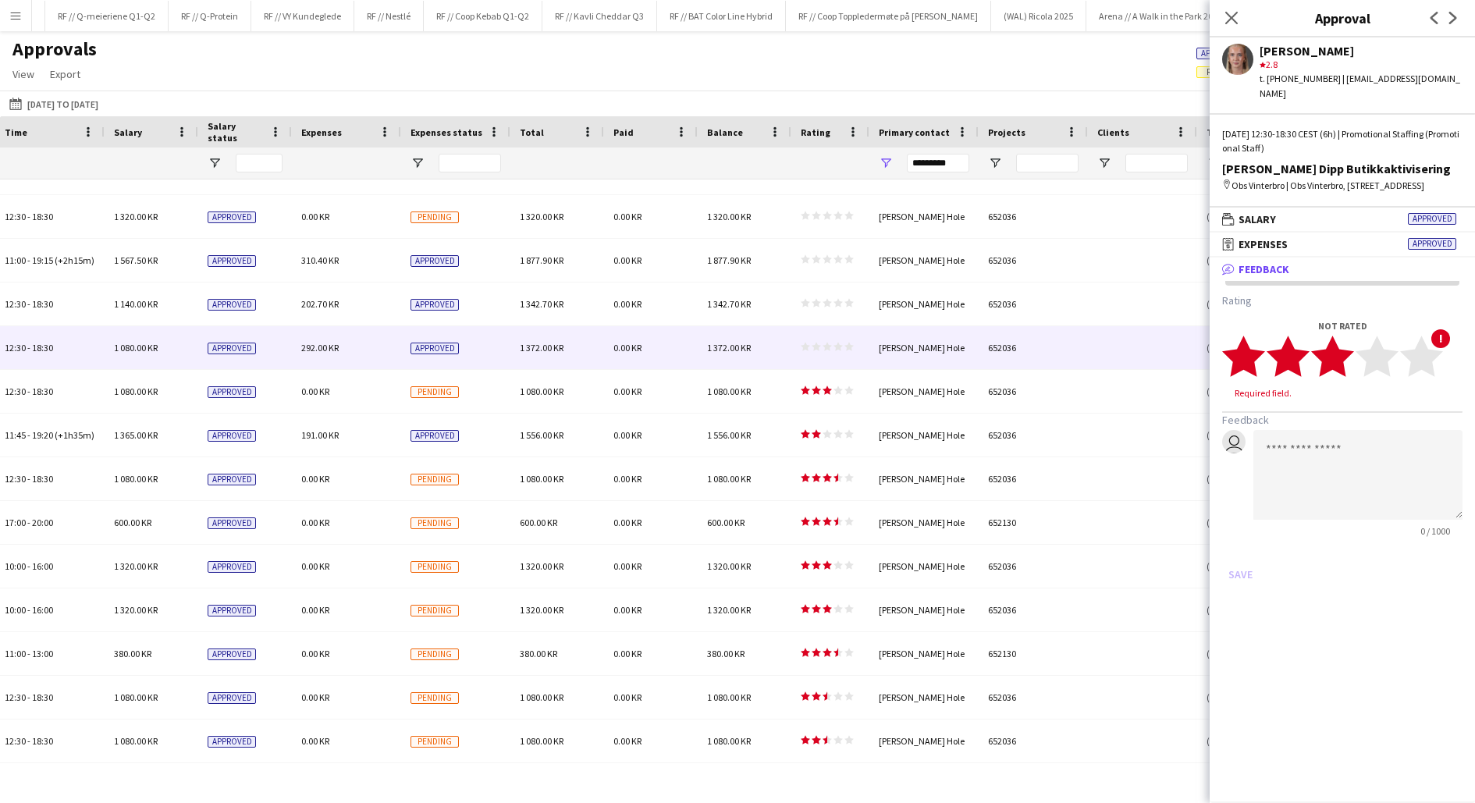
click at [1347, 359] on icon "star" at bounding box center [1332, 356] width 43 height 43
click at [1249, 558] on button "Save" at bounding box center [1240, 559] width 37 height 25
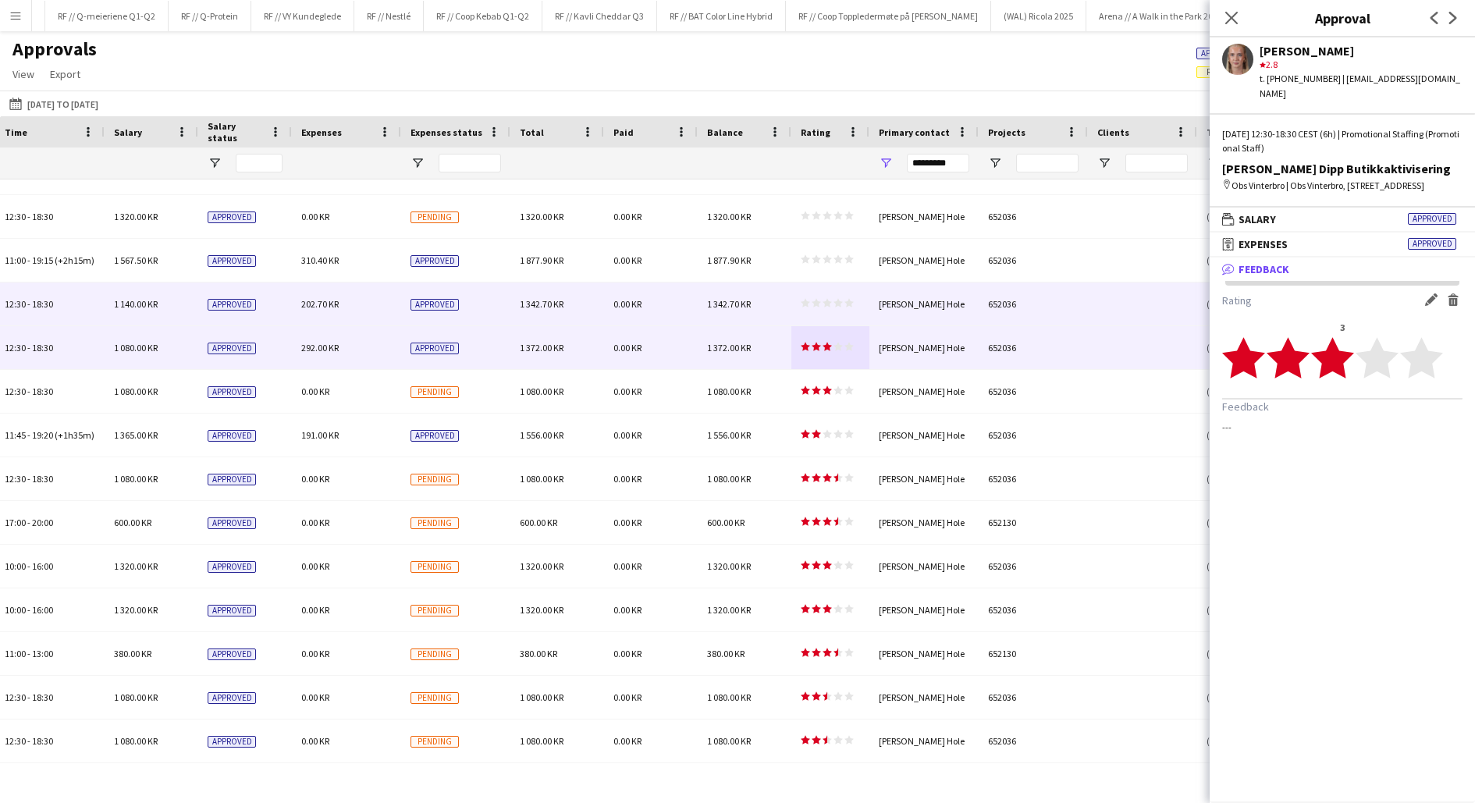
click at [825, 305] on polygon at bounding box center [827, 303] width 9 height 9
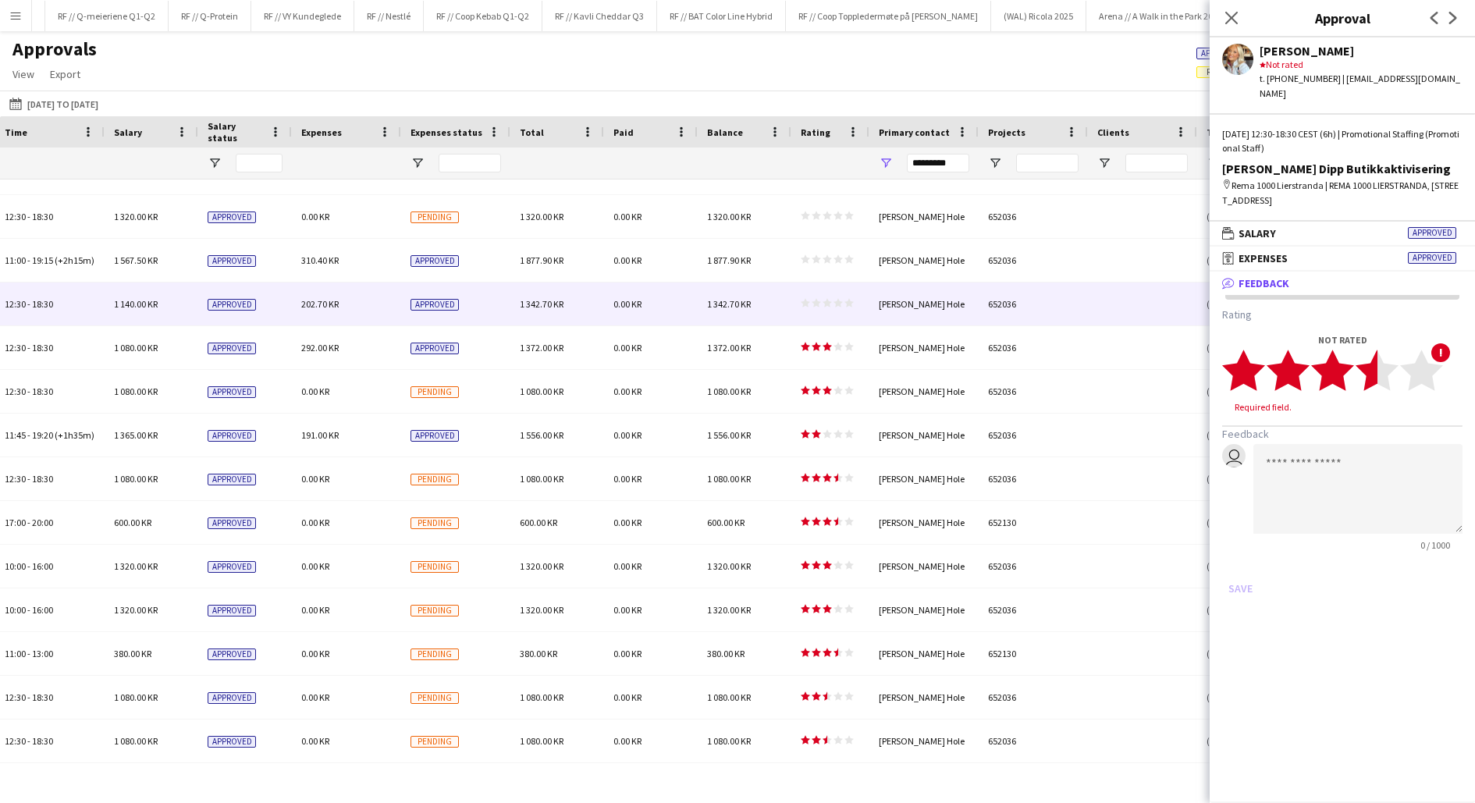
click at [1364, 360] on icon "star" at bounding box center [1377, 370] width 43 height 43
click at [1249, 561] on button "Save" at bounding box center [1240, 573] width 37 height 25
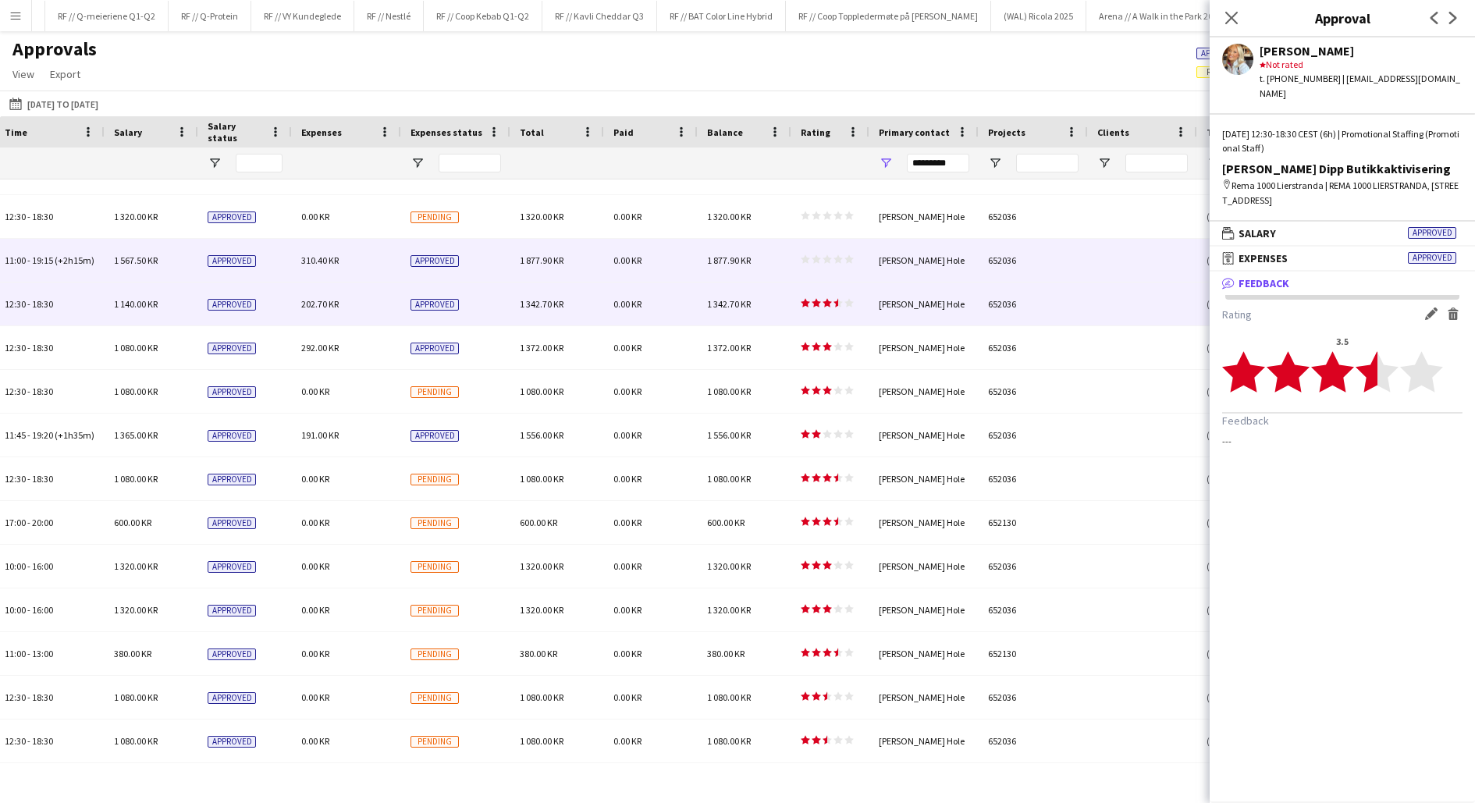
click at [837, 266] on app-approvals-table-rating-cell "star star star star star star star star star star" at bounding box center [827, 260] width 53 height 12
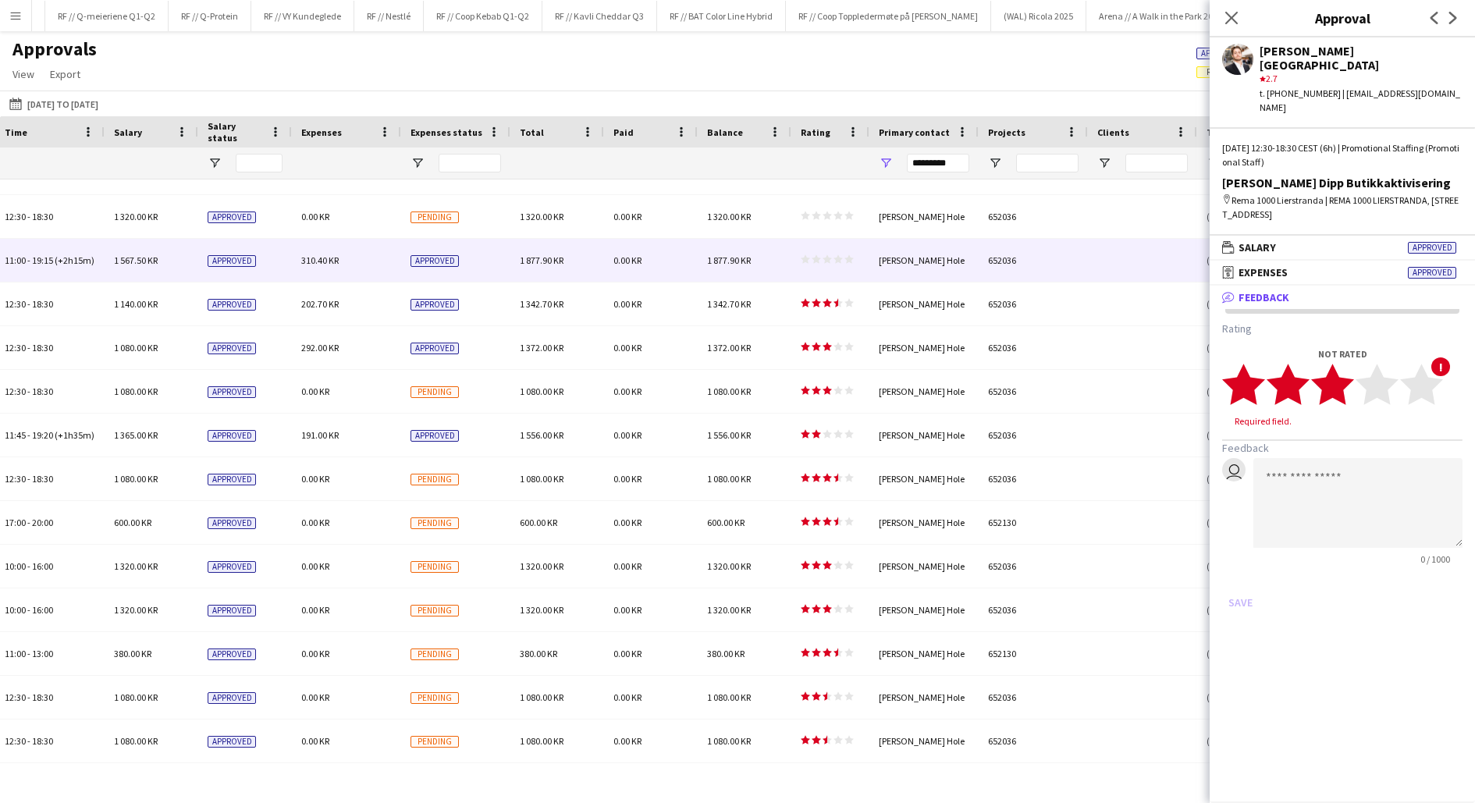
click at [1336, 364] on polygon at bounding box center [1332, 384] width 43 height 41
click at [1246, 575] on button "Save" at bounding box center [1240, 587] width 37 height 25
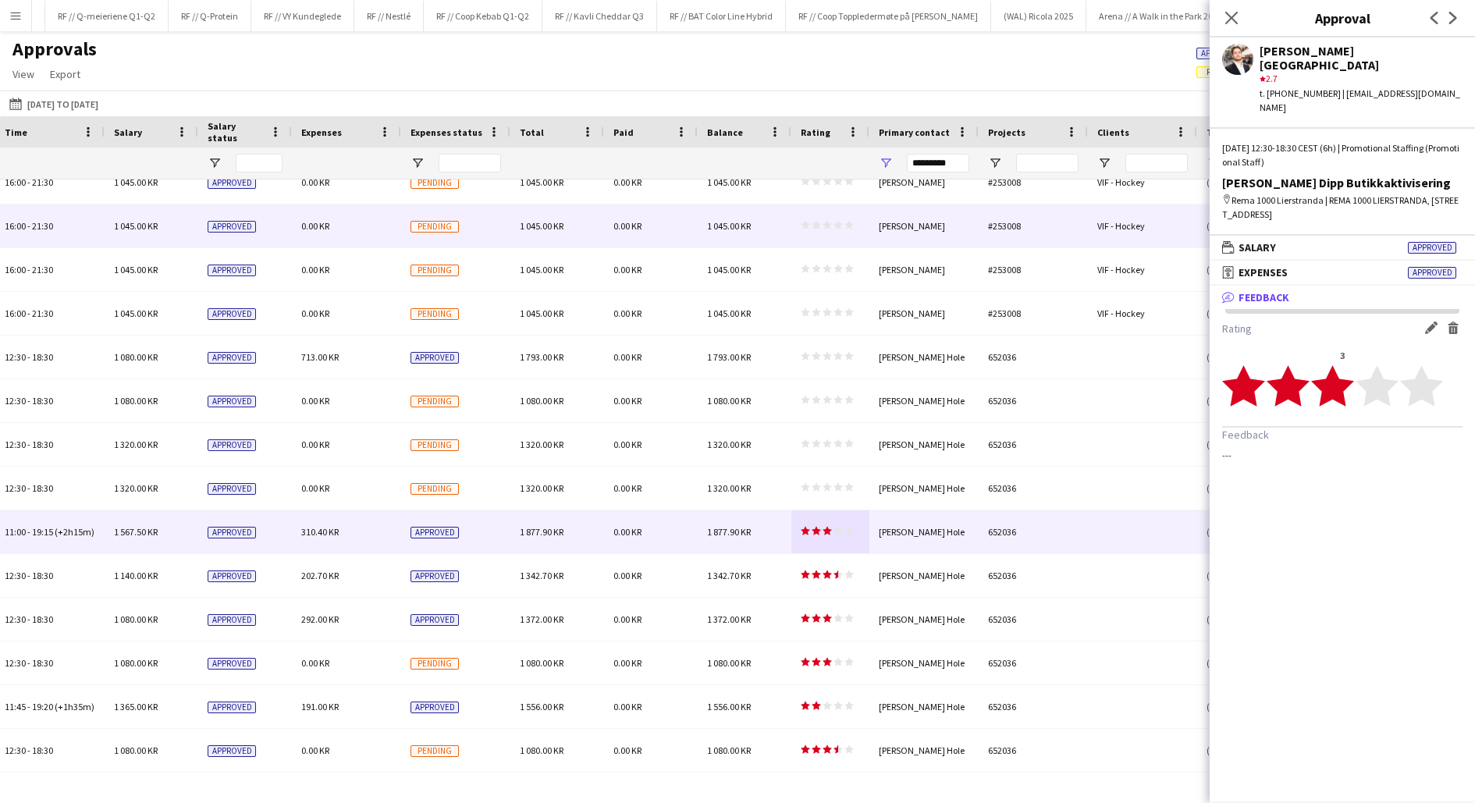
scroll to position [0, 0]
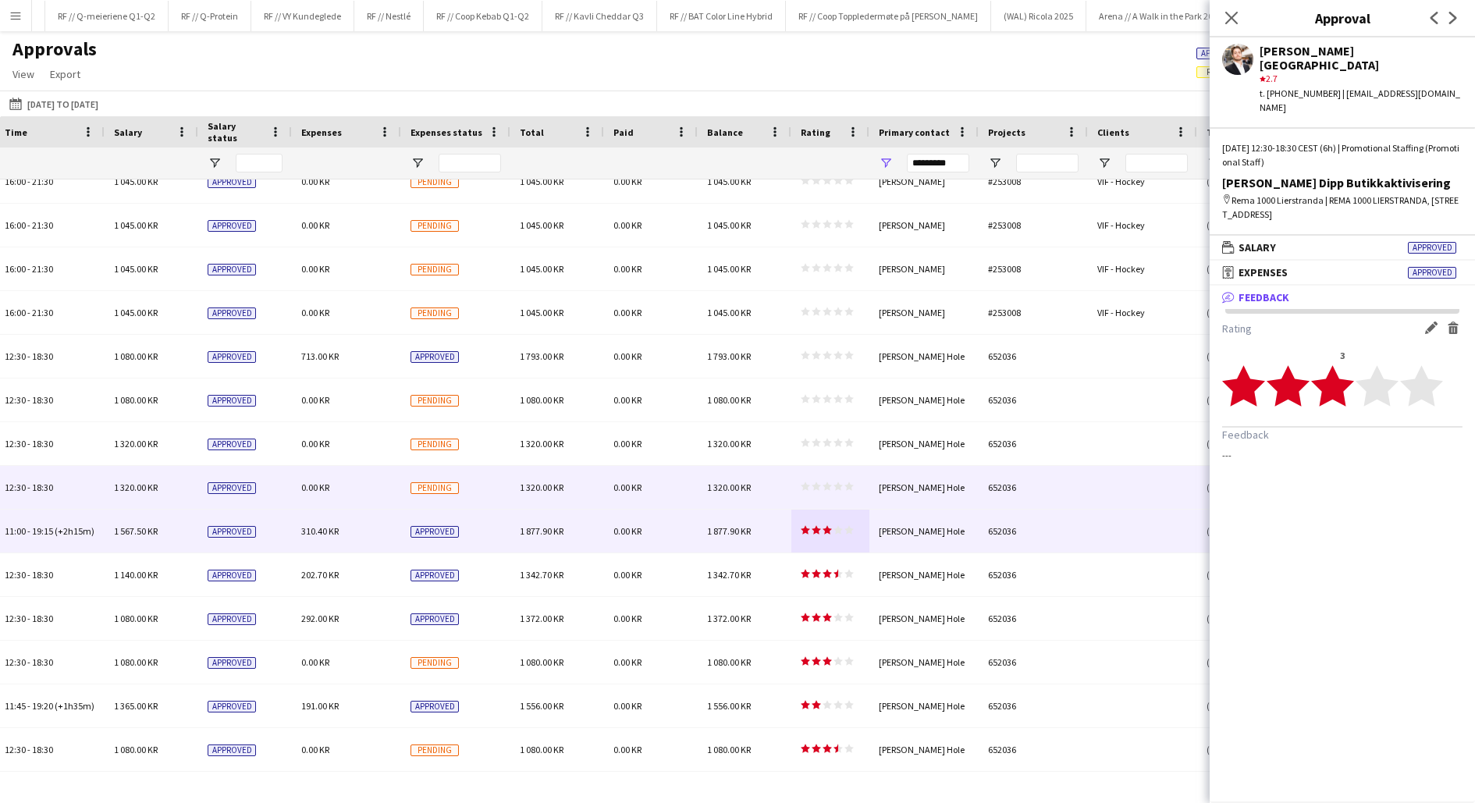
click at [804, 471] on div "star star star star star star star star star star" at bounding box center [830, 487] width 78 height 43
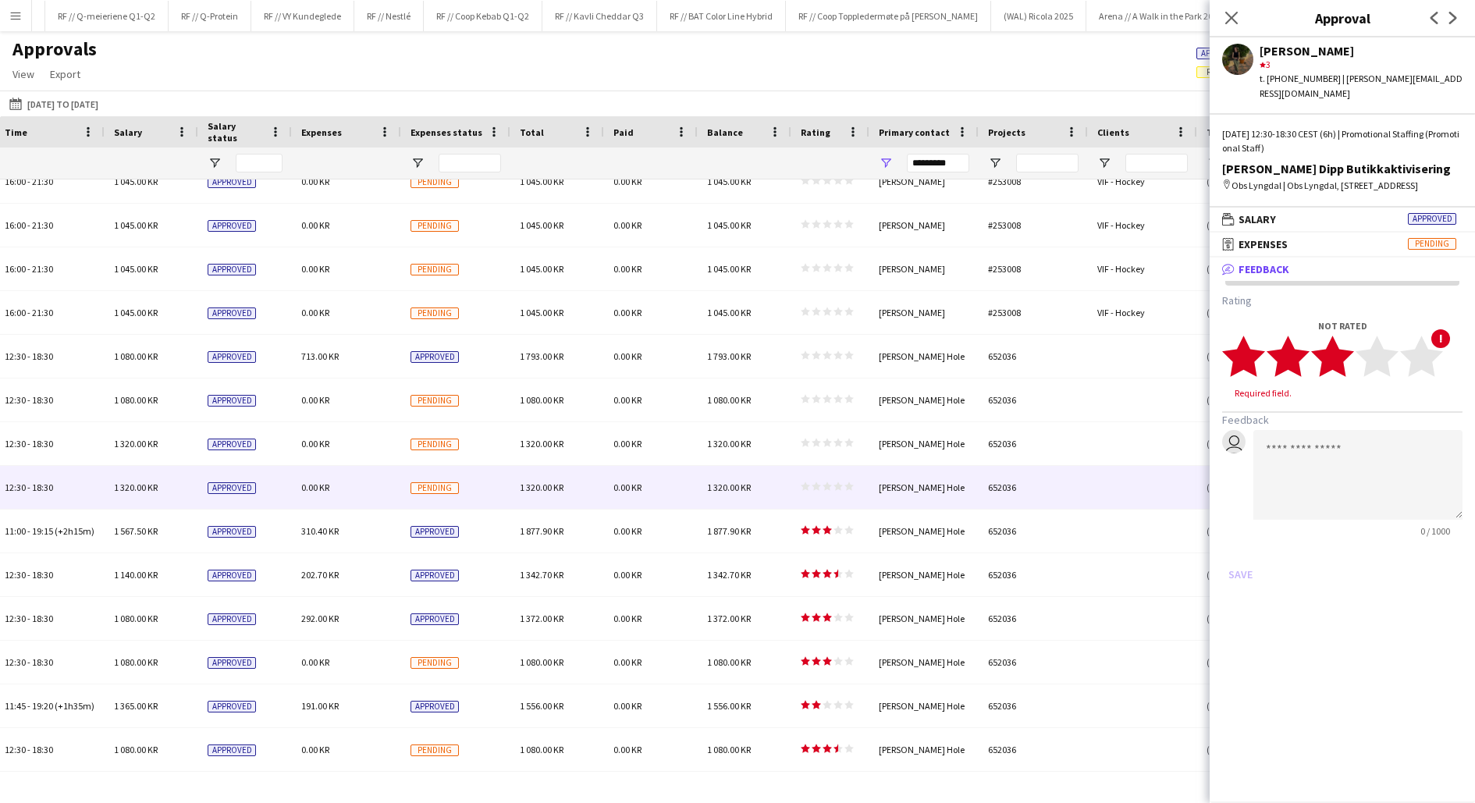
click at [1340, 356] on polygon at bounding box center [1332, 356] width 43 height 41
click at [1243, 556] on button "Save" at bounding box center [1240, 559] width 37 height 25
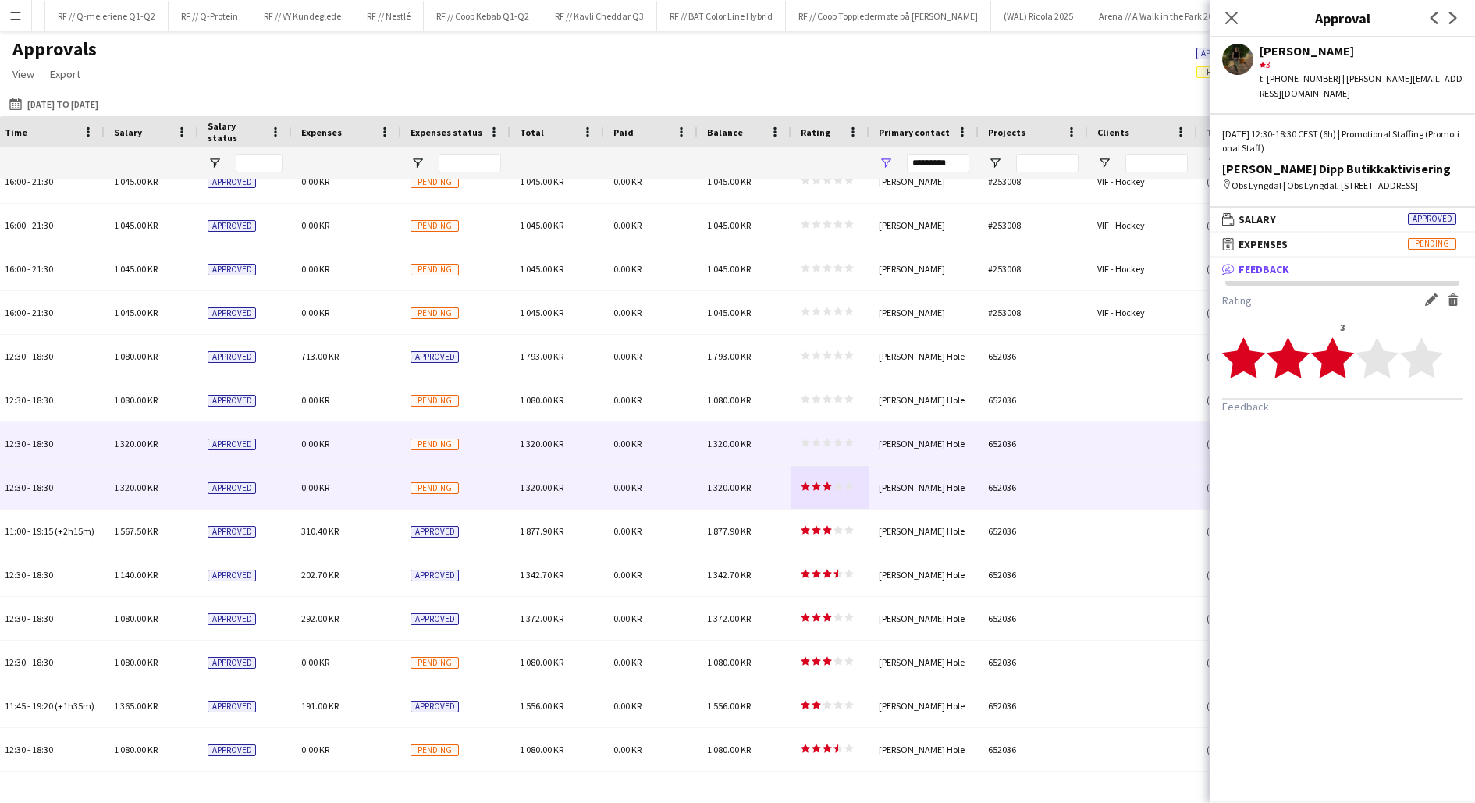
click at [787, 443] on div "1 320.00 KR" at bounding box center [745, 443] width 94 height 43
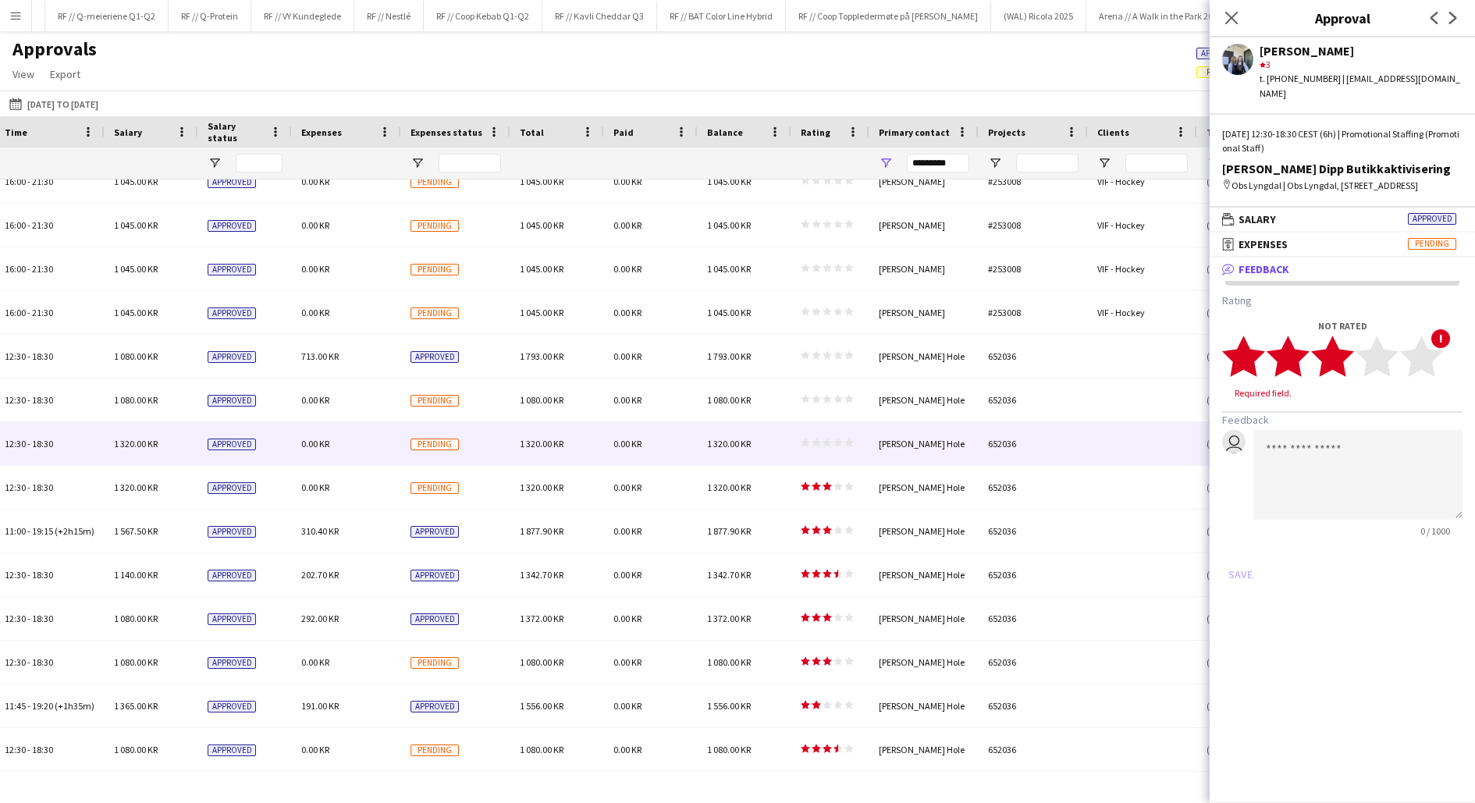
click at [1343, 360] on polygon at bounding box center [1332, 356] width 43 height 41
click at [1248, 551] on button "Save" at bounding box center [1240, 559] width 37 height 25
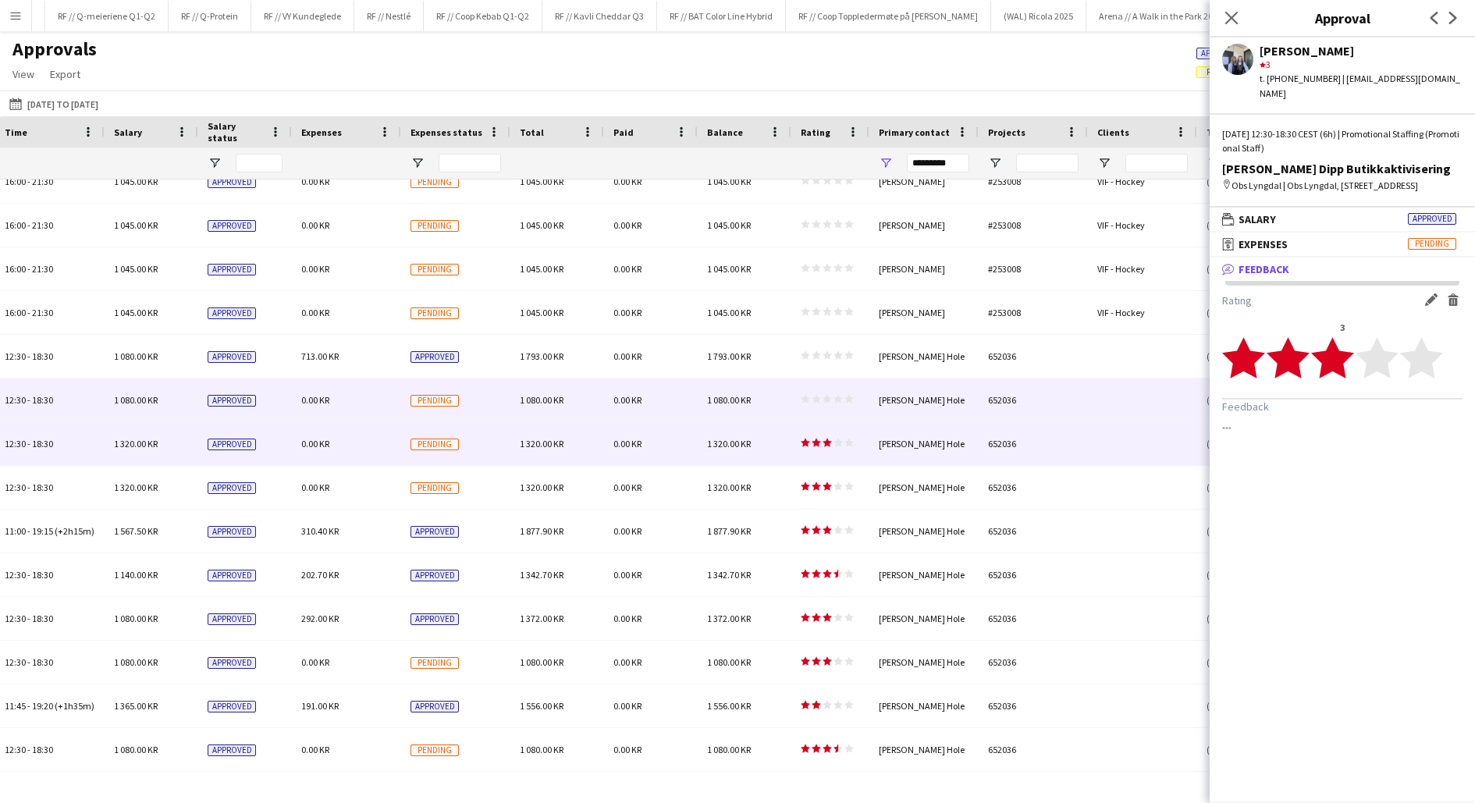
click at [784, 399] on div "1 080.00 KR" at bounding box center [745, 400] width 94 height 43
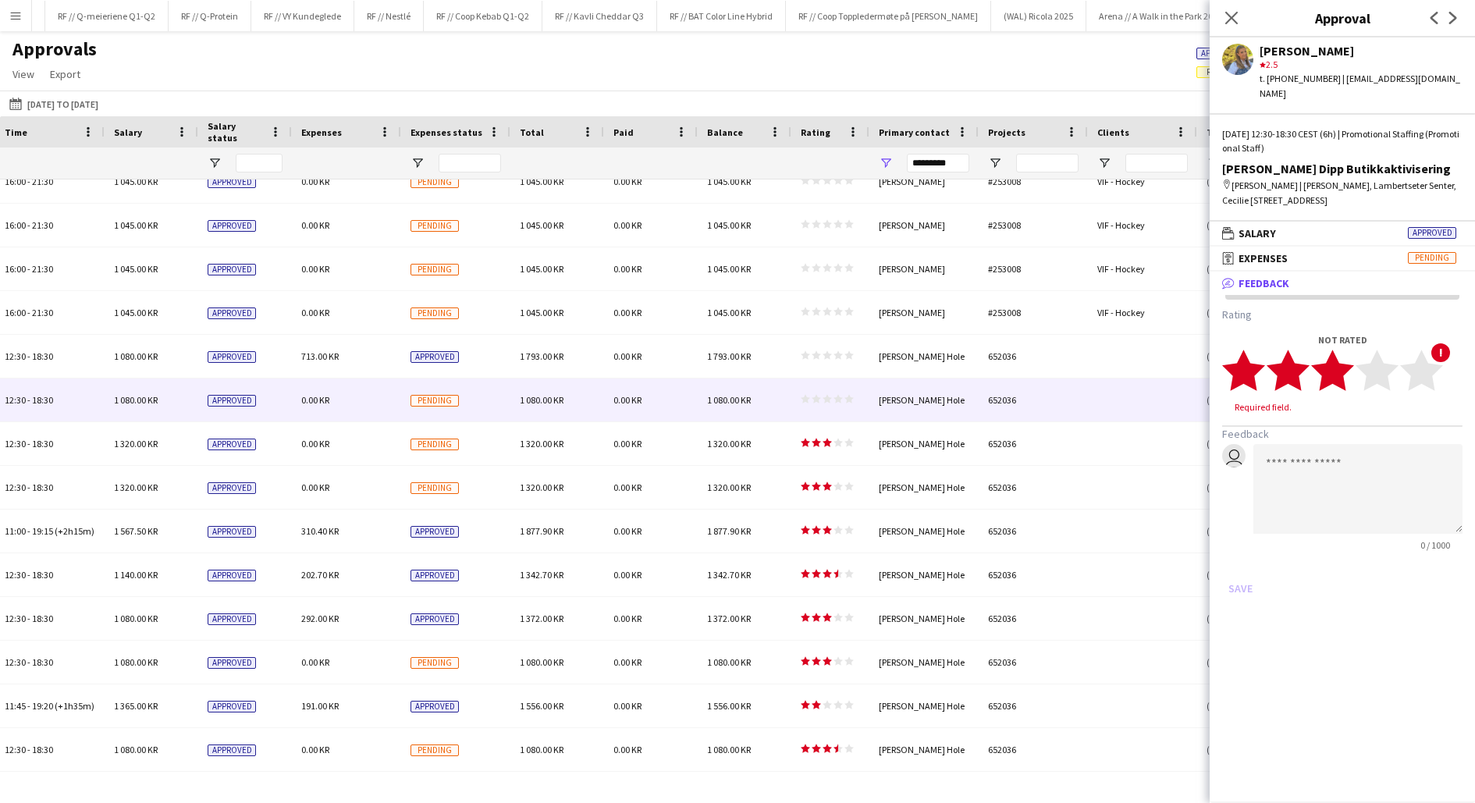
click at [1340, 354] on polygon at bounding box center [1332, 370] width 43 height 41
click at [1250, 561] on button "Save" at bounding box center [1240, 573] width 37 height 25
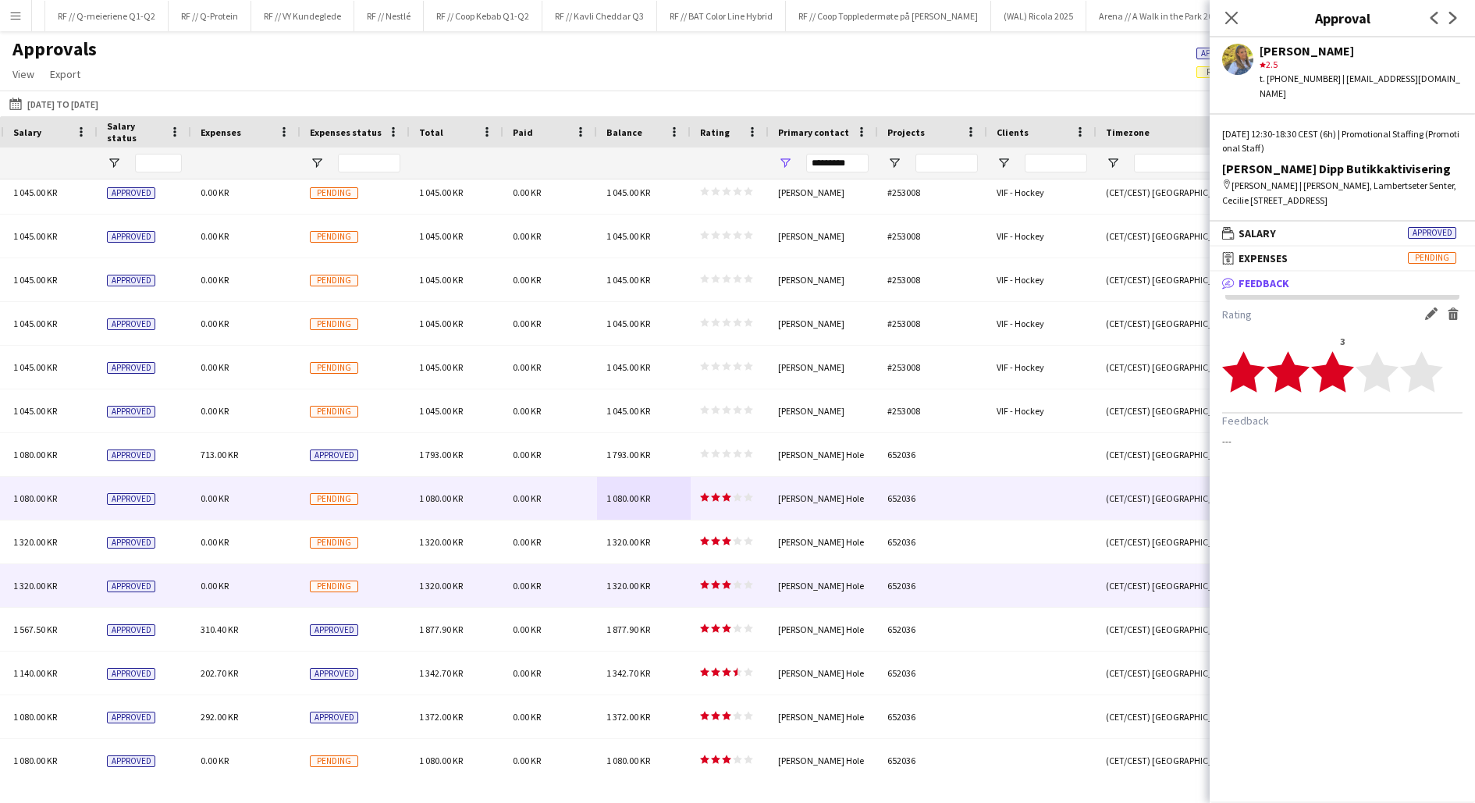
scroll to position [0, 1130]
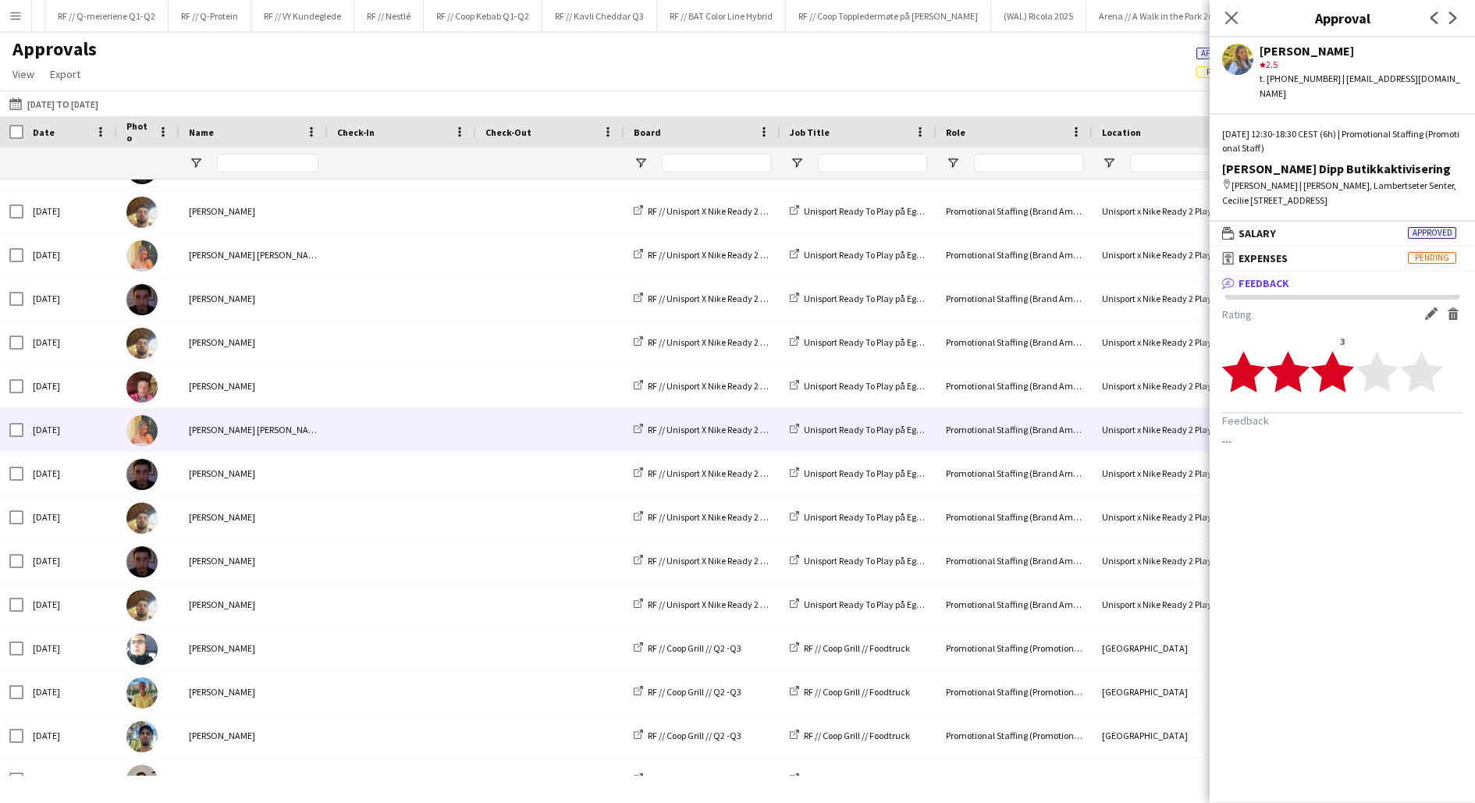
click at [480, 428] on div at bounding box center [550, 429] width 148 height 43
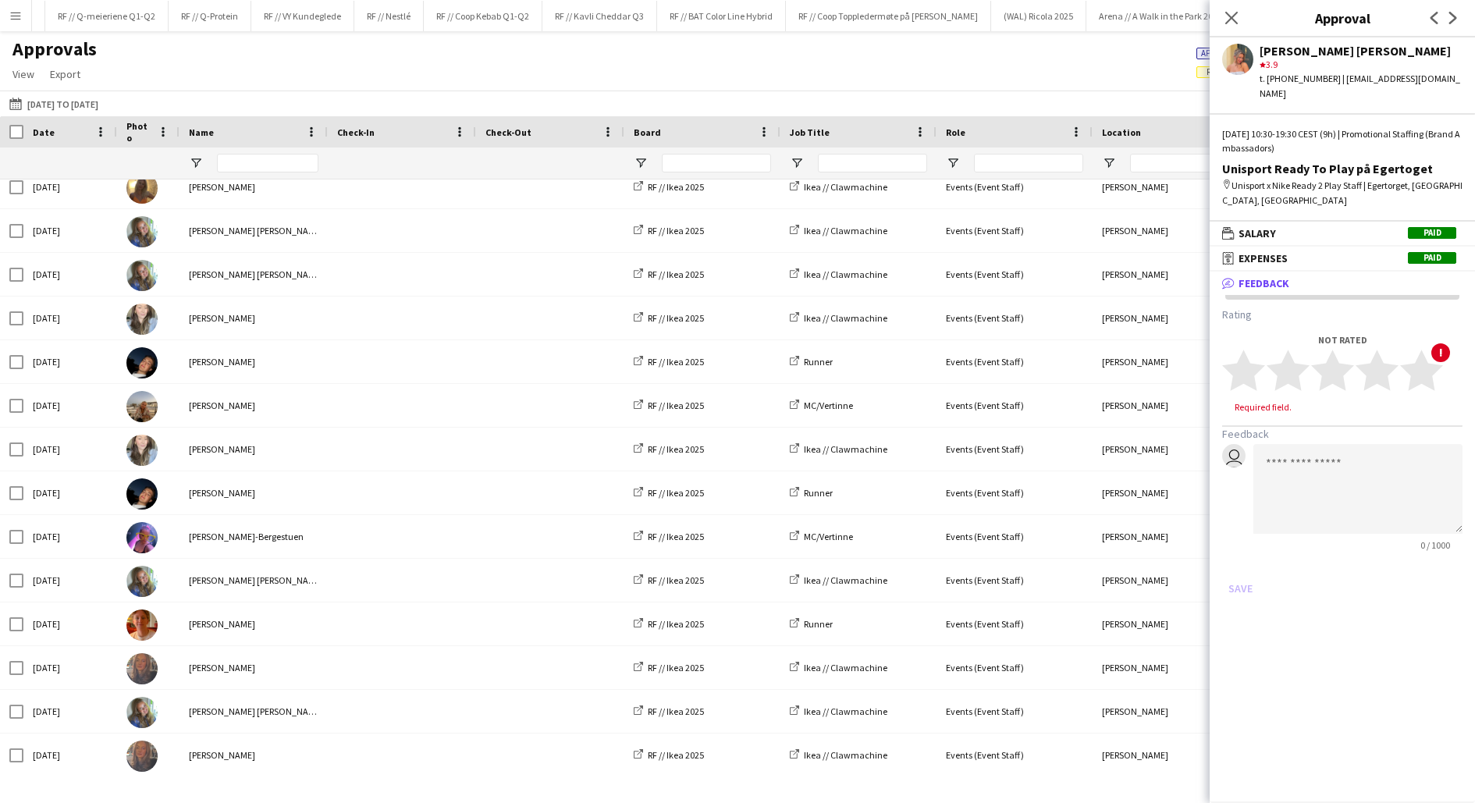
click at [857, 91] on div "01-07-2025 to 30-09-2025 01-07-2025 to 30-09-2025 Today This Week This Month Ye…" at bounding box center [737, 104] width 1475 height 26
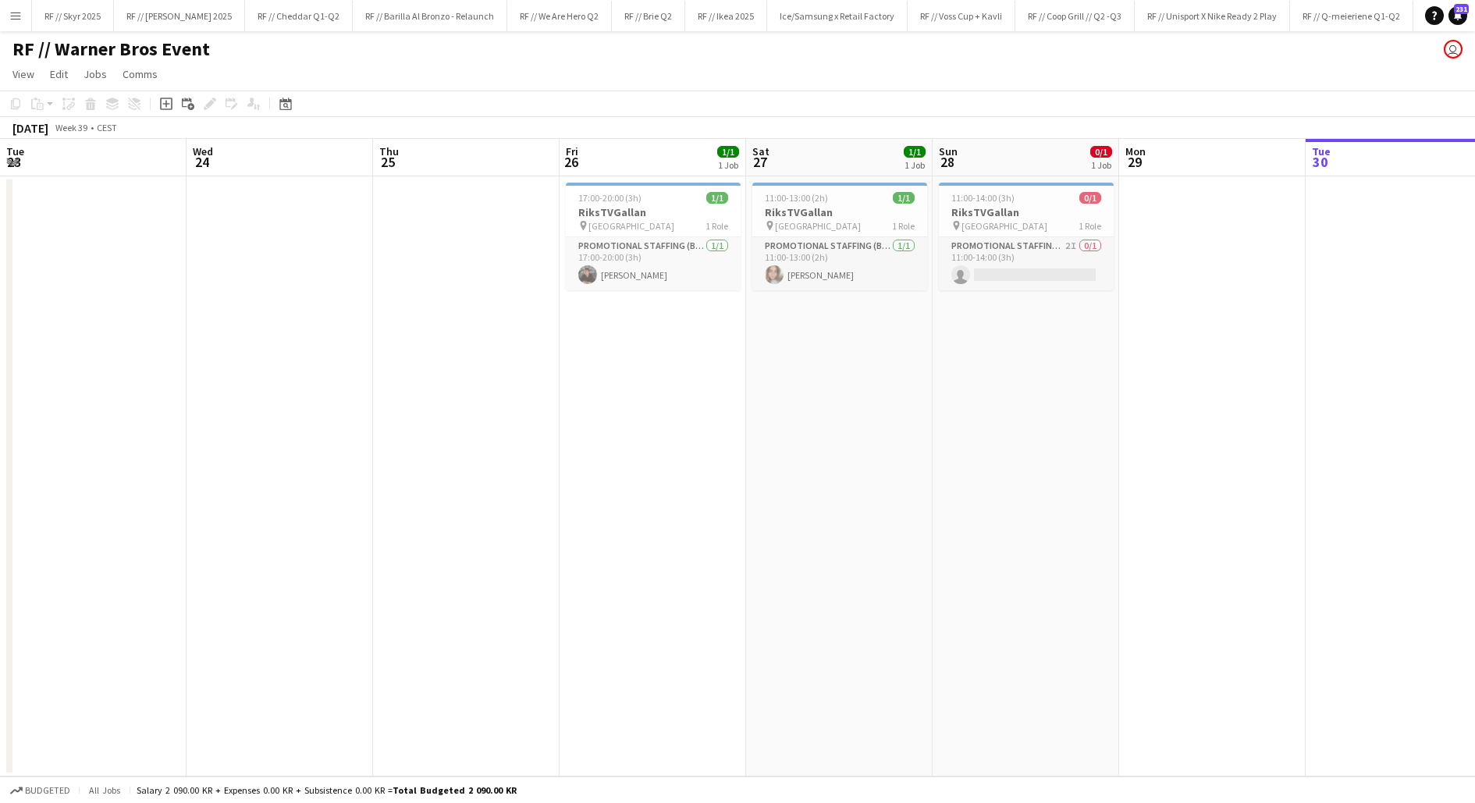
scroll to position [0, 625]
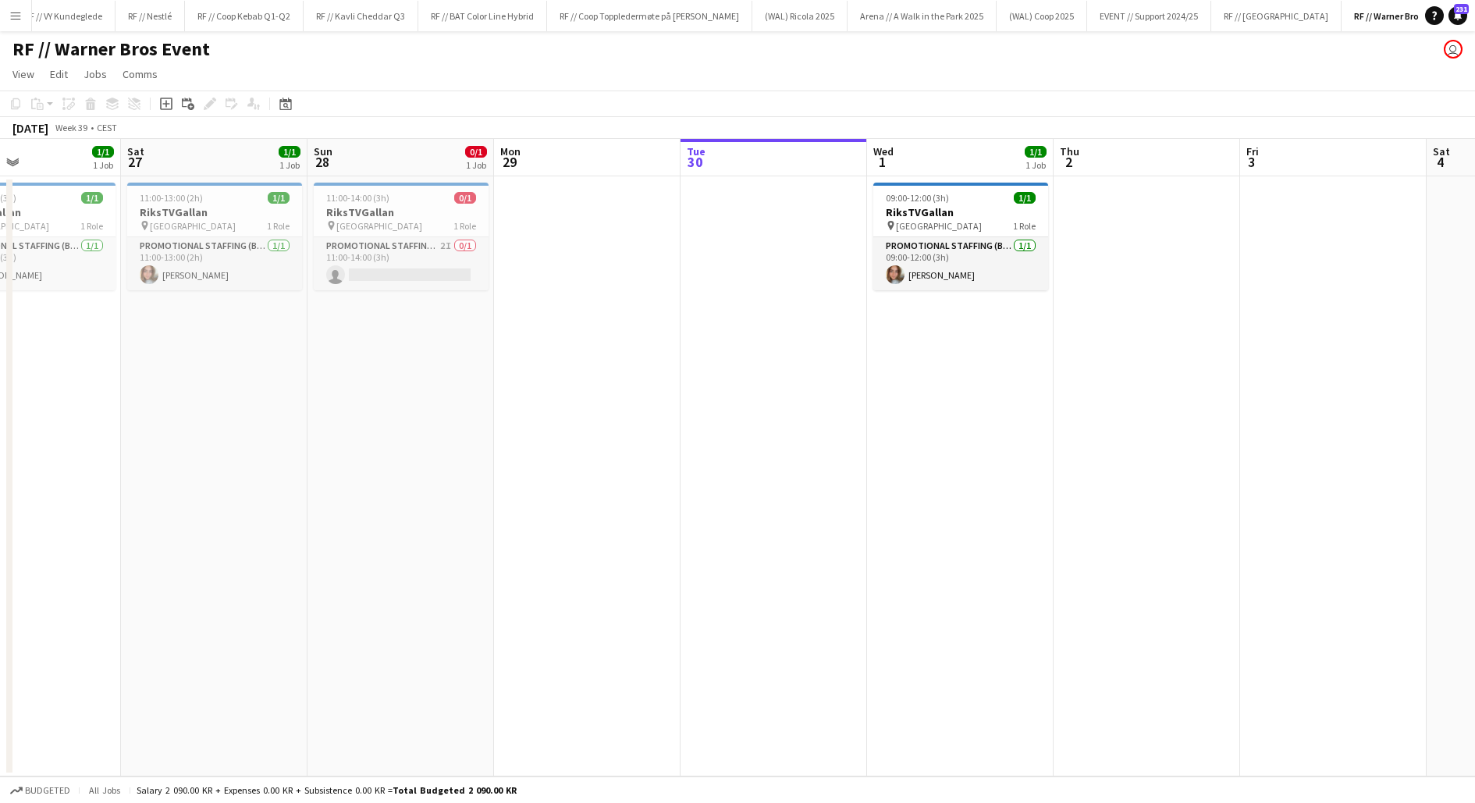
click at [701, 440] on app-date-cell at bounding box center [774, 476] width 187 height 600
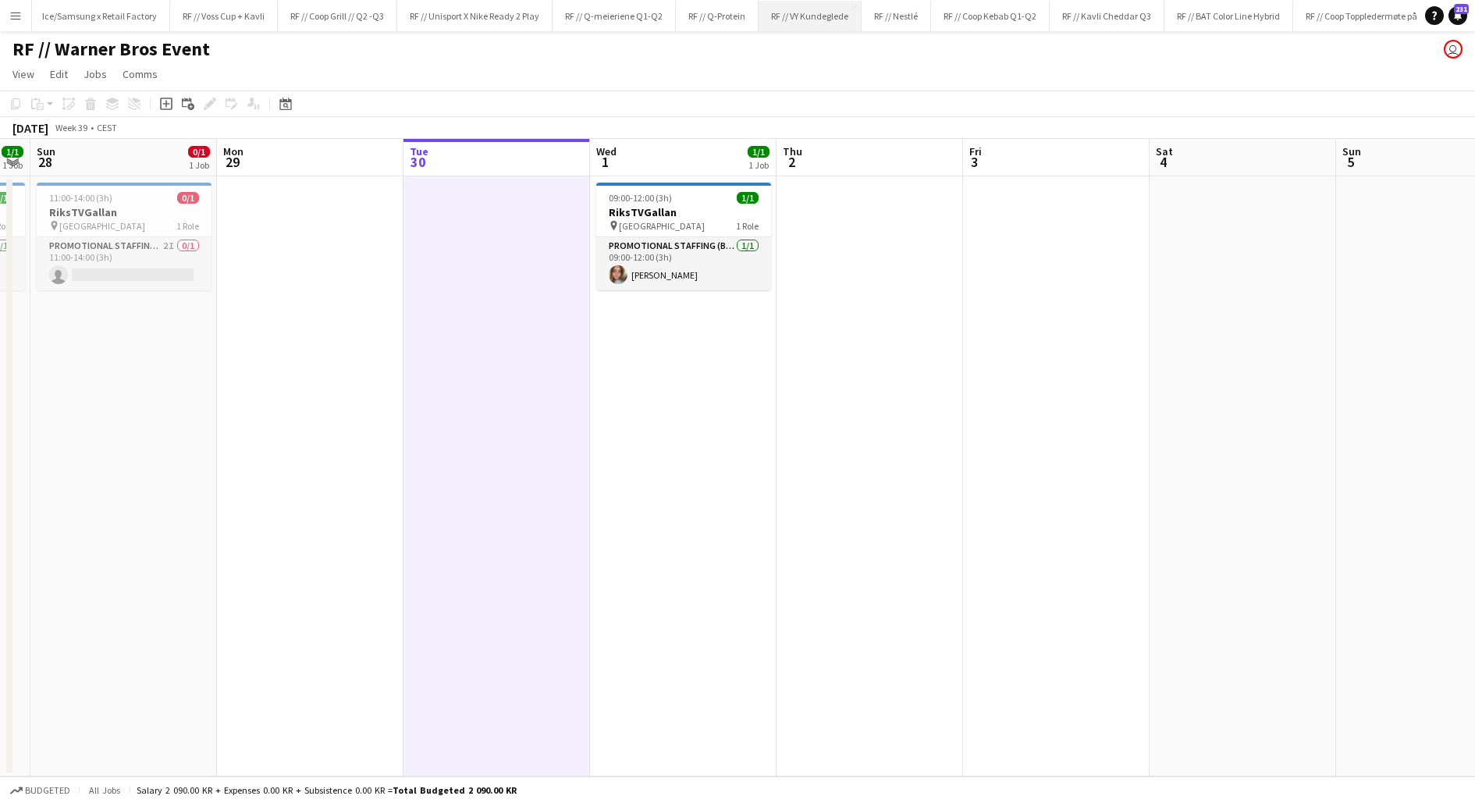
scroll to position [0, 751]
click at [1087, 22] on button "RF // Kavli Cheddar Q3 Close" at bounding box center [1093, 16] width 115 height 30
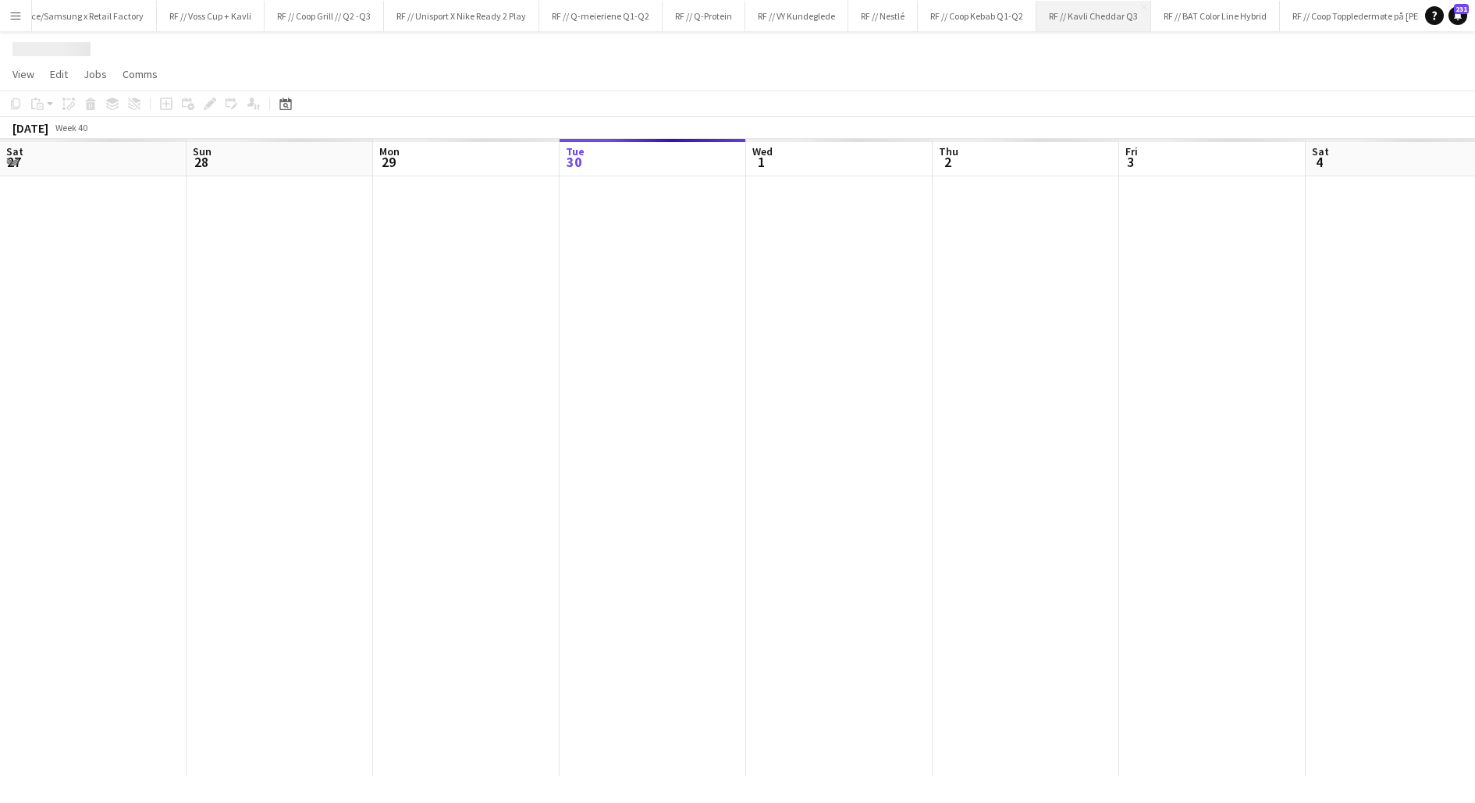
scroll to position [0, 373]
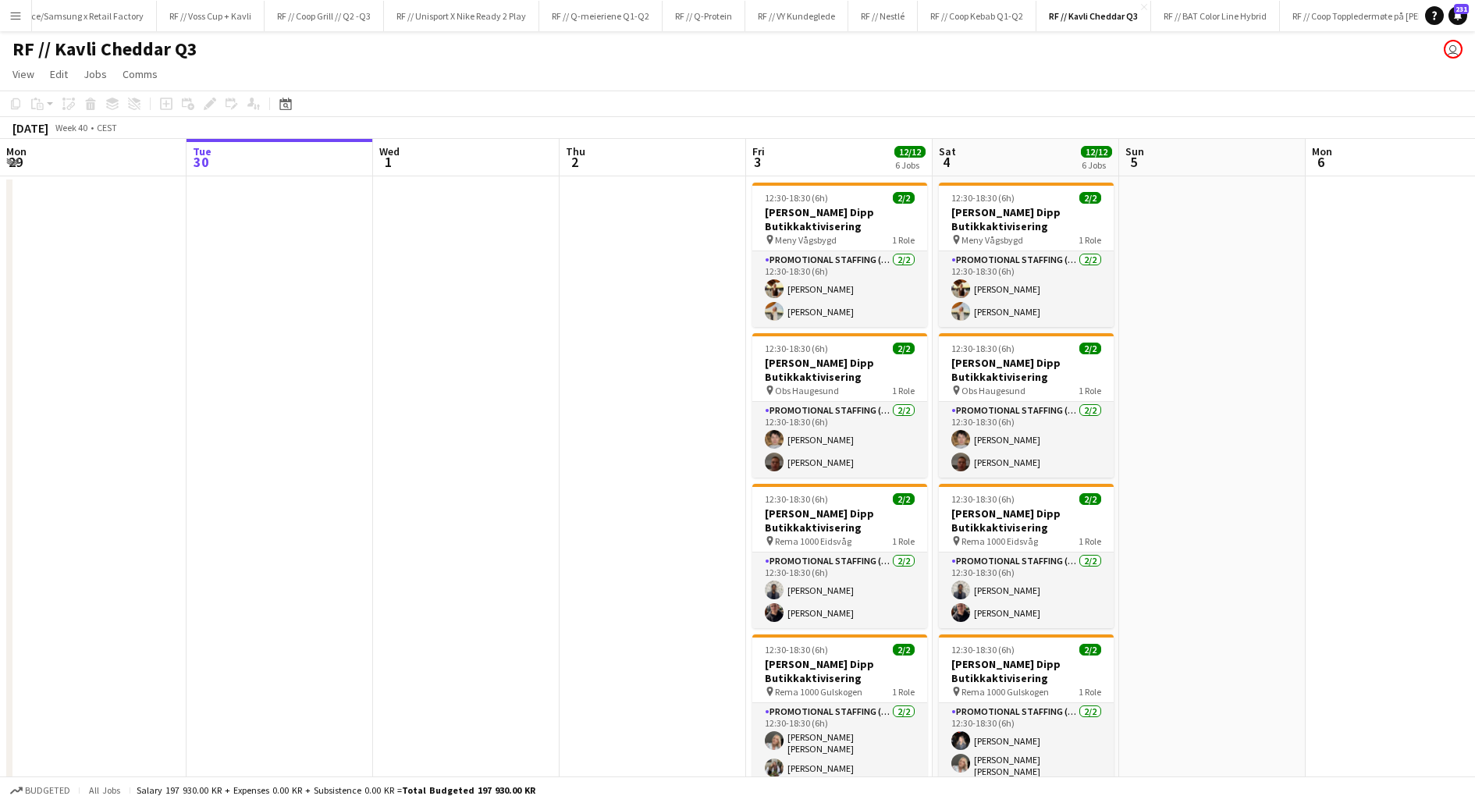
click at [663, 435] on app-date-cell at bounding box center [653, 647] width 187 height 942
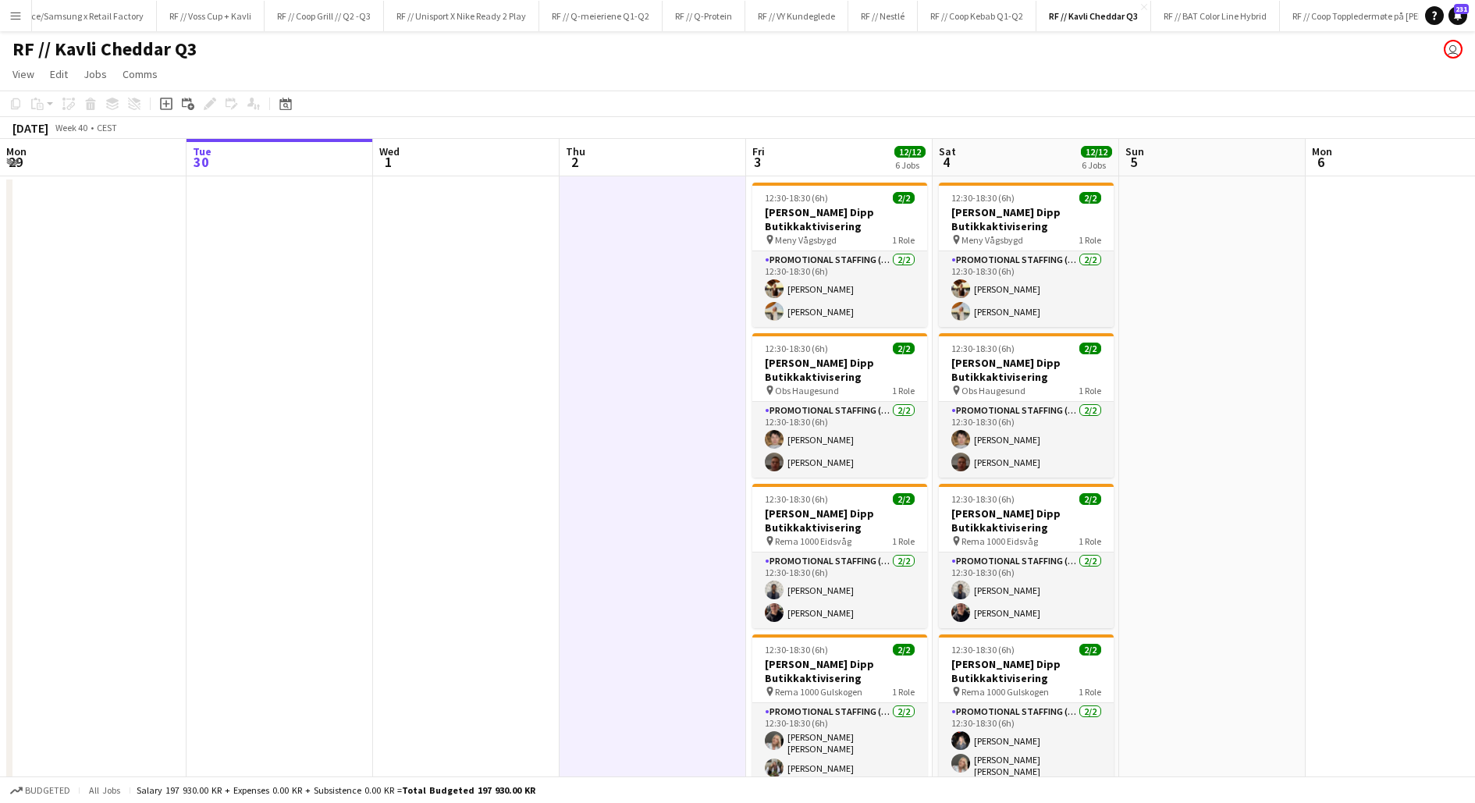
click at [663, 435] on app-date-cell at bounding box center [653, 647] width 187 height 942
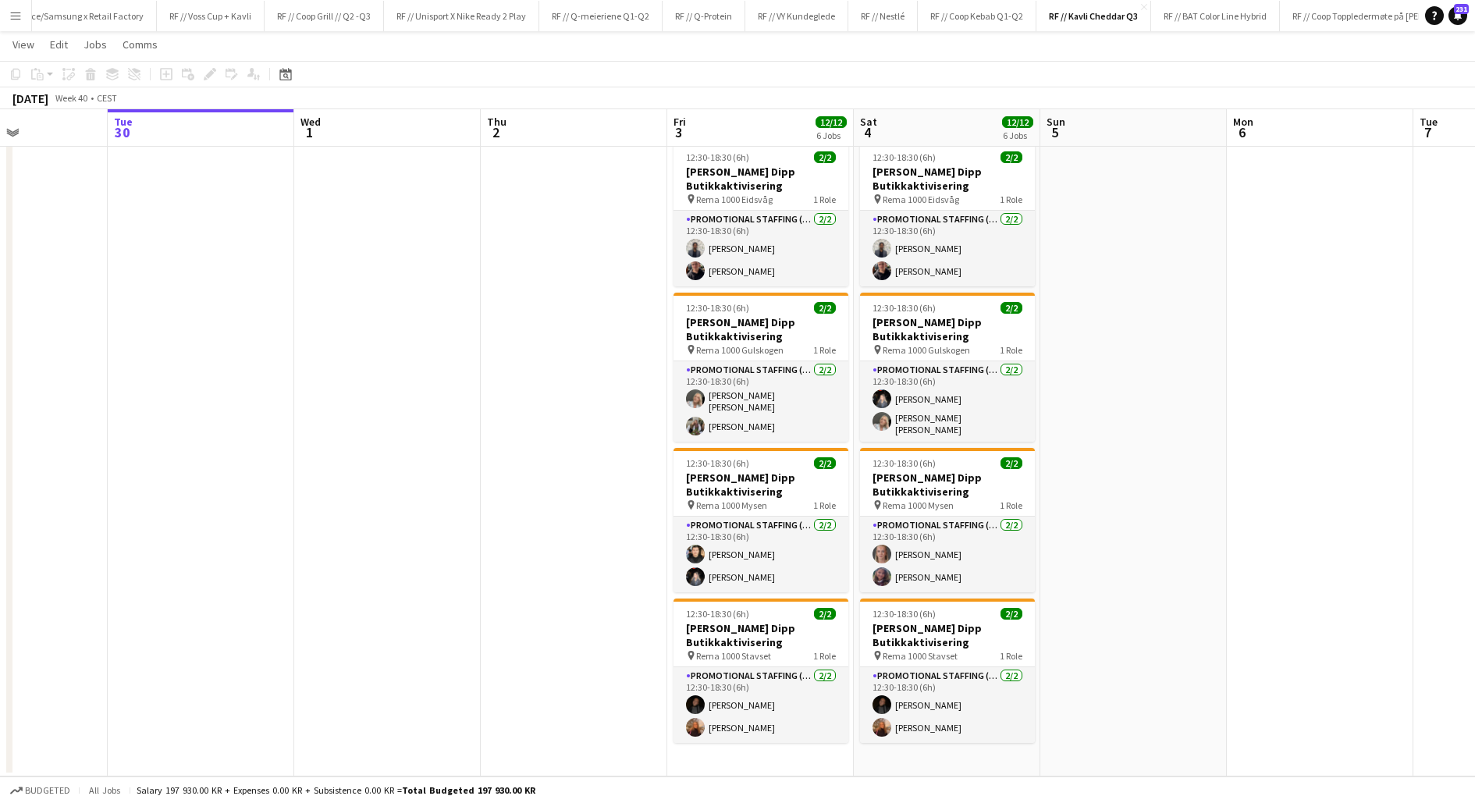
scroll to position [336, 0]
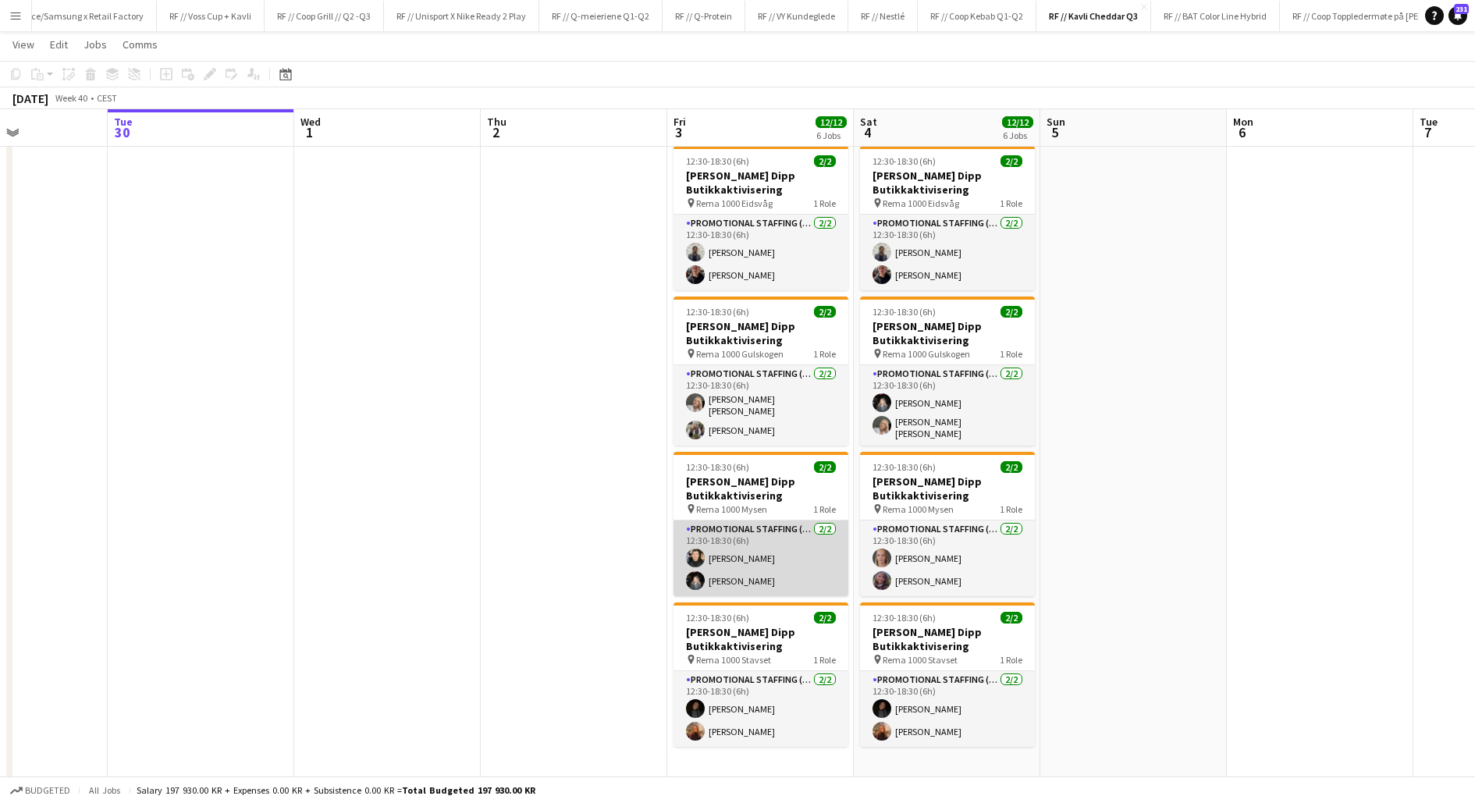
click at [720, 555] on app-card-role "Promotional Staffing (Promotional Staff) 2/2 12:30-18:30 (6h) Ishak Kayabasi Ho…" at bounding box center [761, 559] width 175 height 76
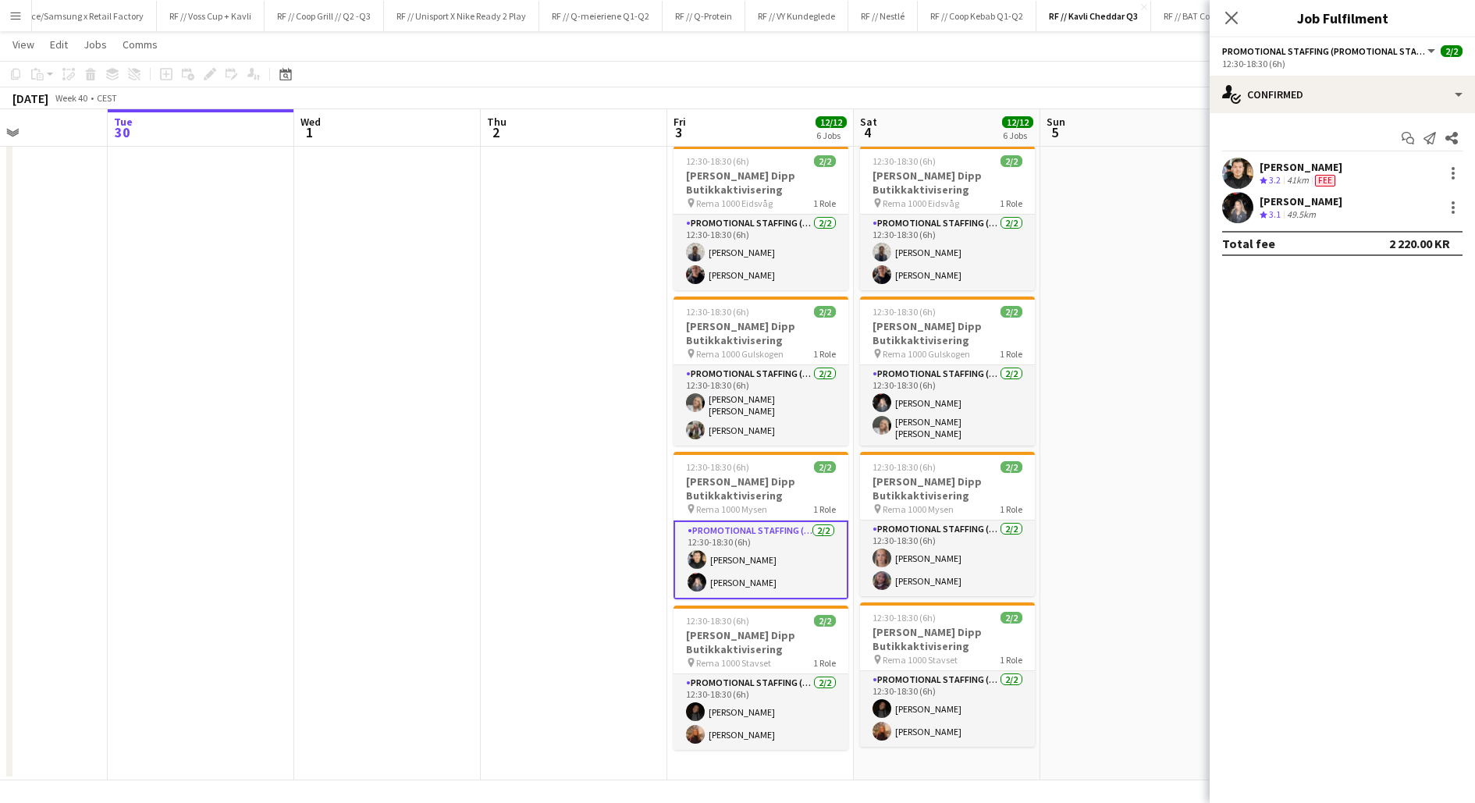
click at [1253, 166] on div "[PERSON_NAME] Crew rating 3.2 41km Fee" at bounding box center [1342, 173] width 265 height 31
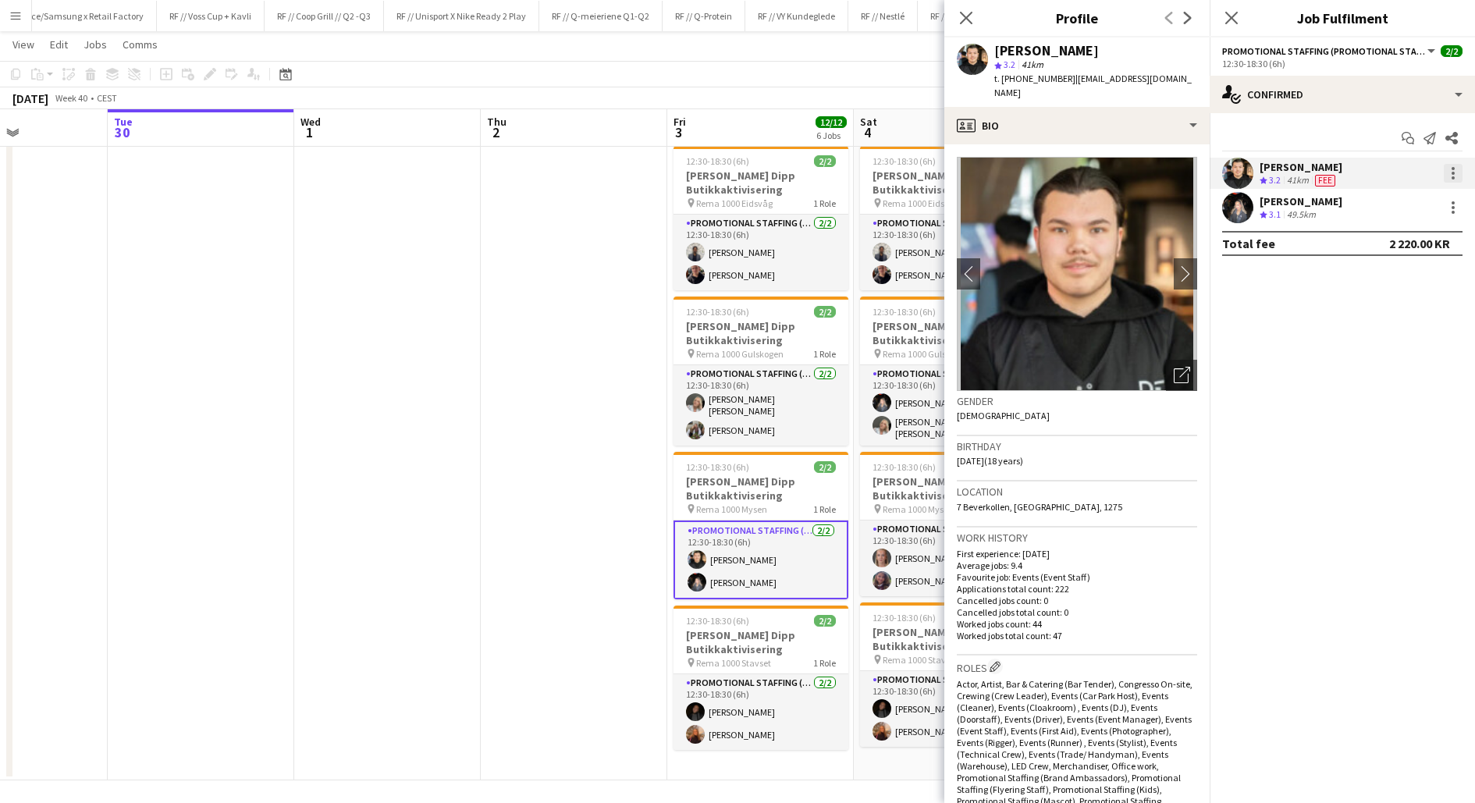
click at [1455, 173] on div at bounding box center [1453, 173] width 19 height 19
click at [1397, 215] on button "Edit fee" at bounding box center [1402, 201] width 122 height 37
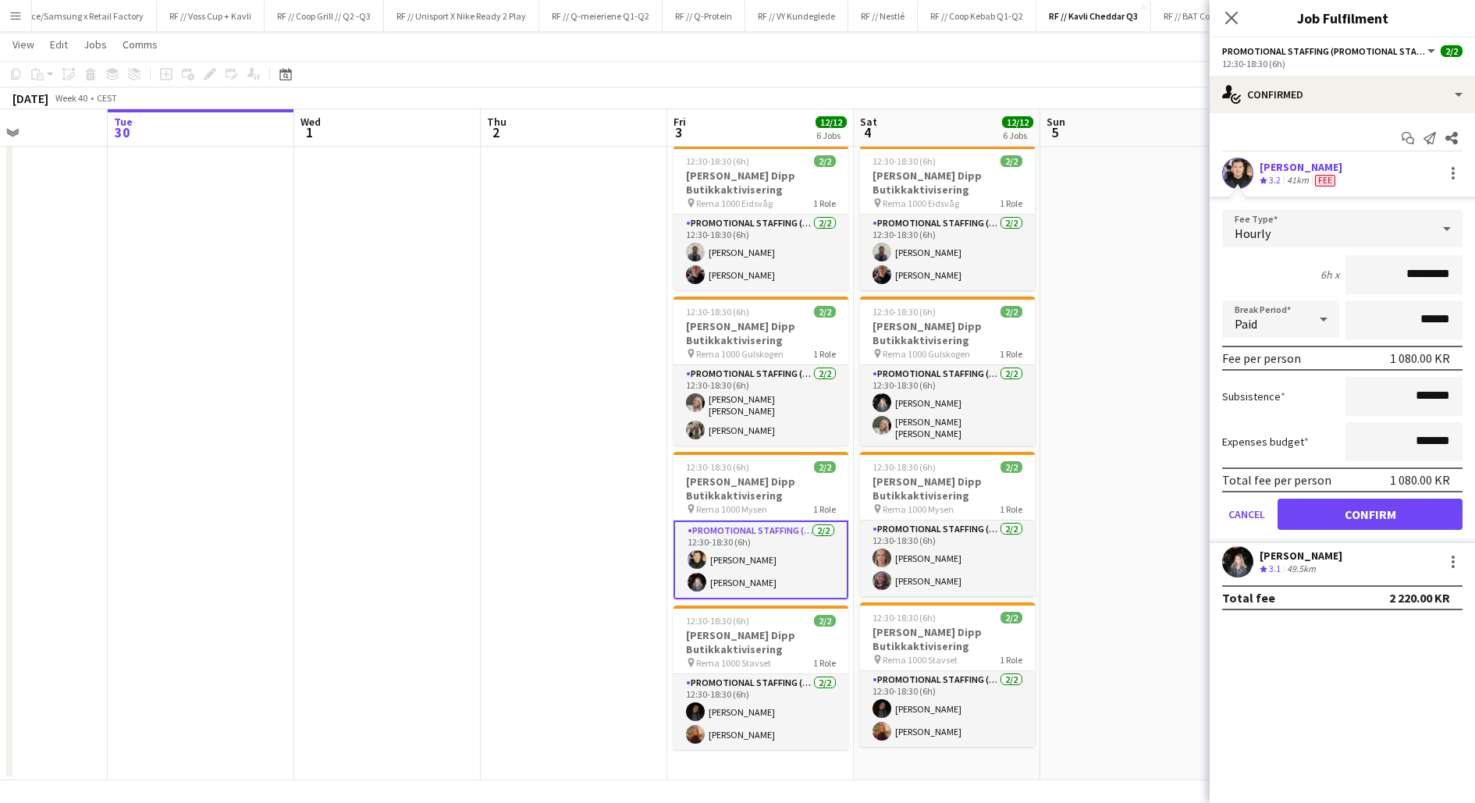
click at [1092, 498] on app-date-cell at bounding box center [1133, 309] width 187 height 942
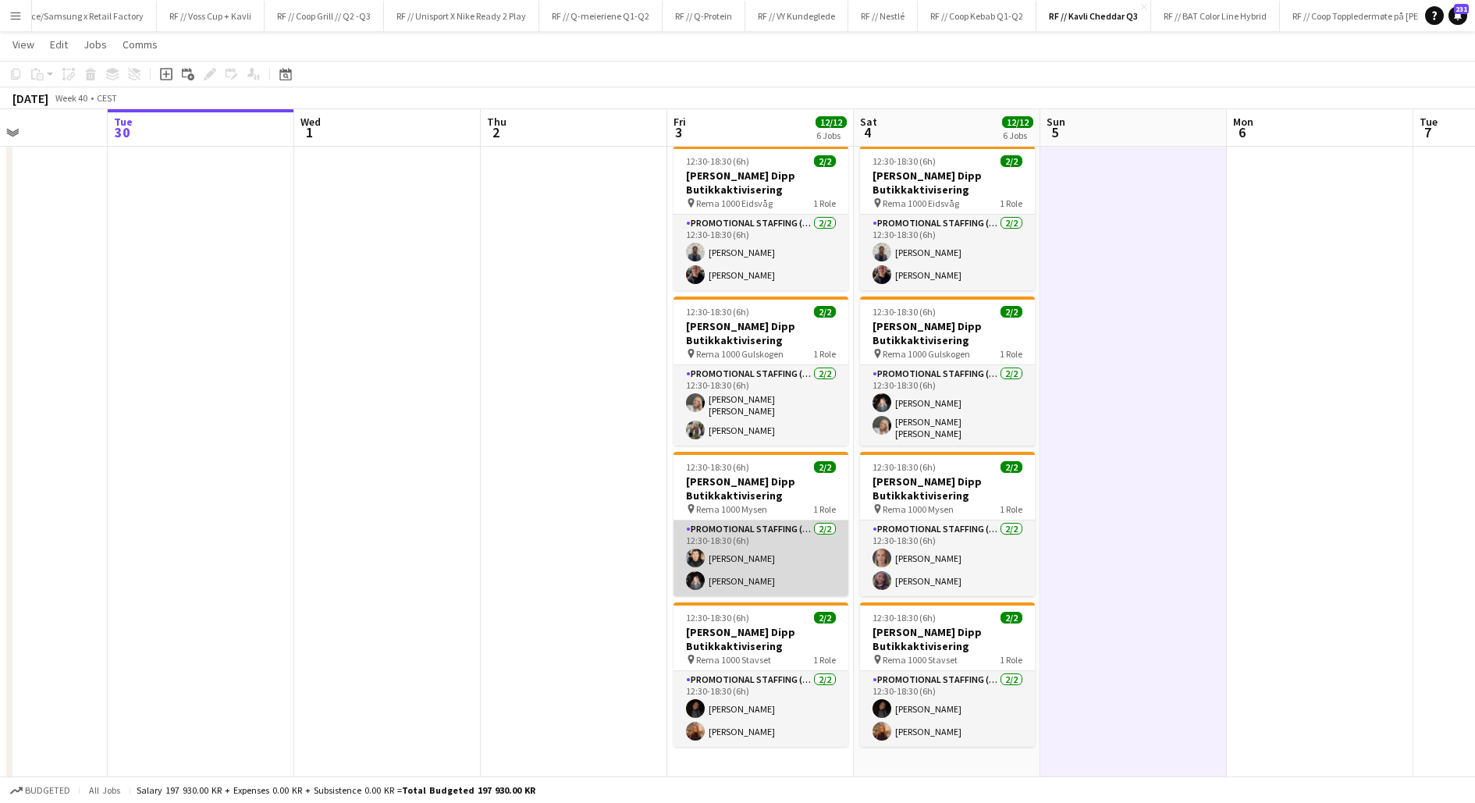
click at [709, 556] on app-card-role "Promotional Staffing (Promotional Staff) [DATE] 12:30-18:30 (6h) [PERSON_NAME] …" at bounding box center [761, 559] width 175 height 76
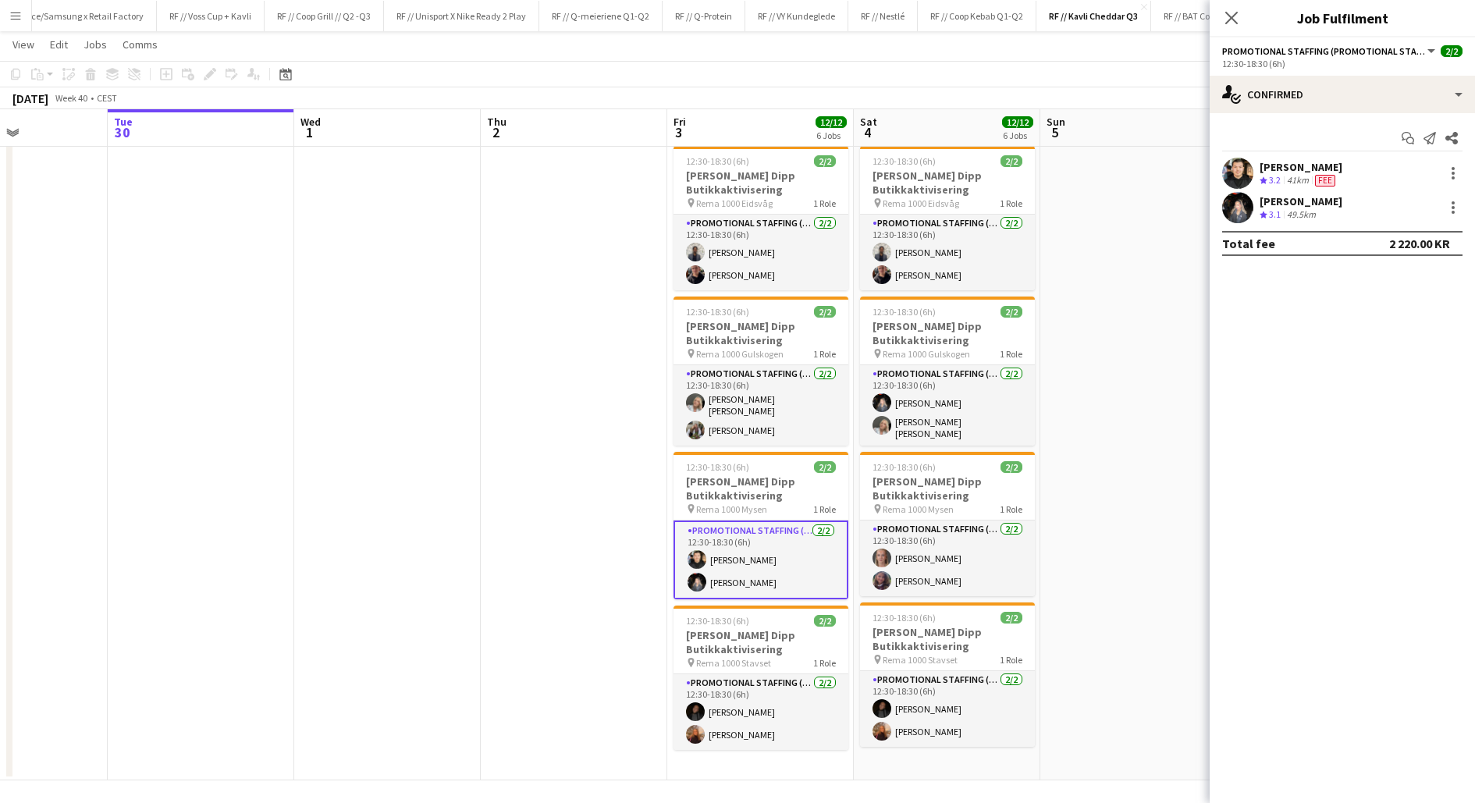
click at [1240, 176] on app-user-avatar at bounding box center [1237, 173] width 31 height 31
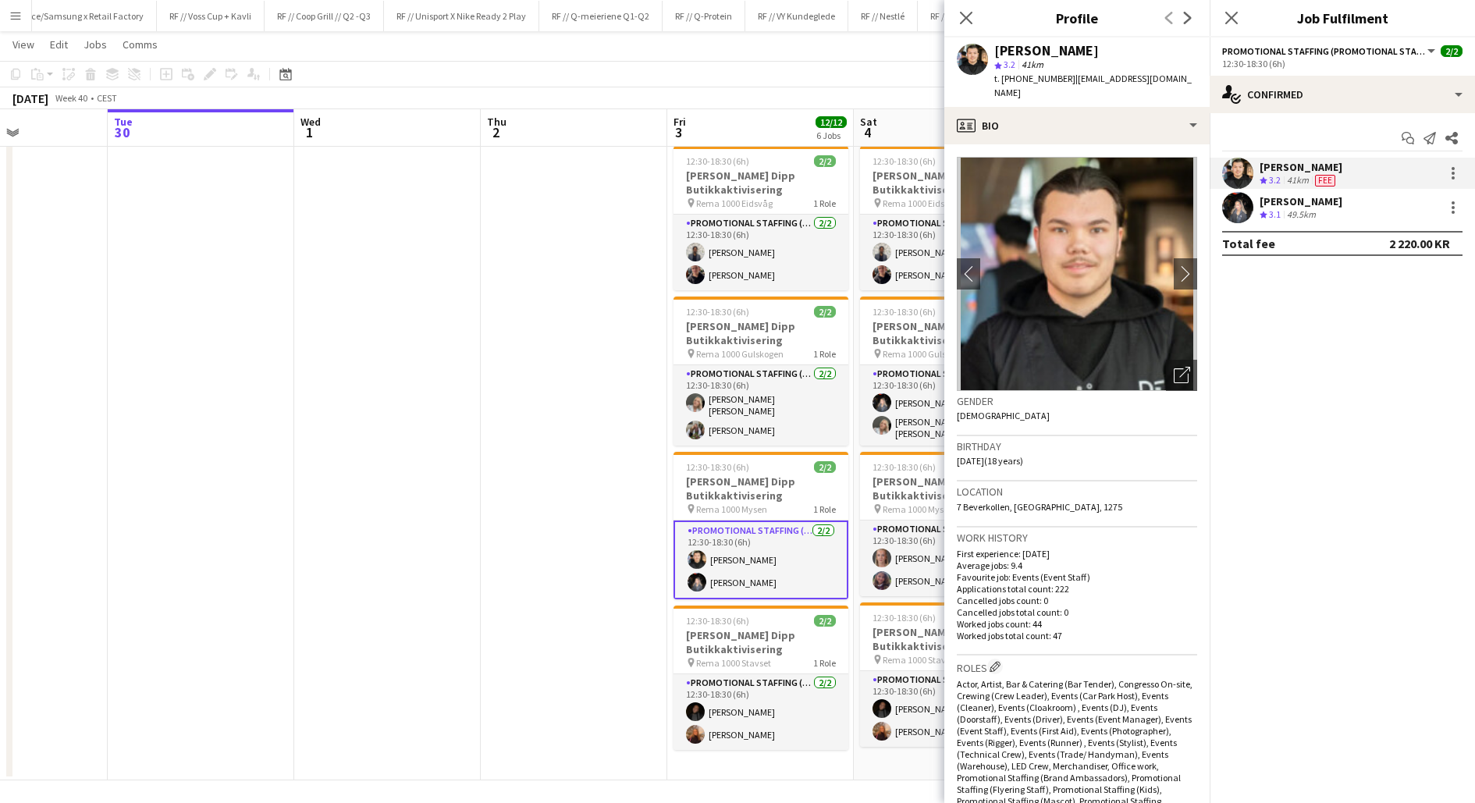
click at [1239, 199] on app-user-avatar at bounding box center [1237, 207] width 31 height 31
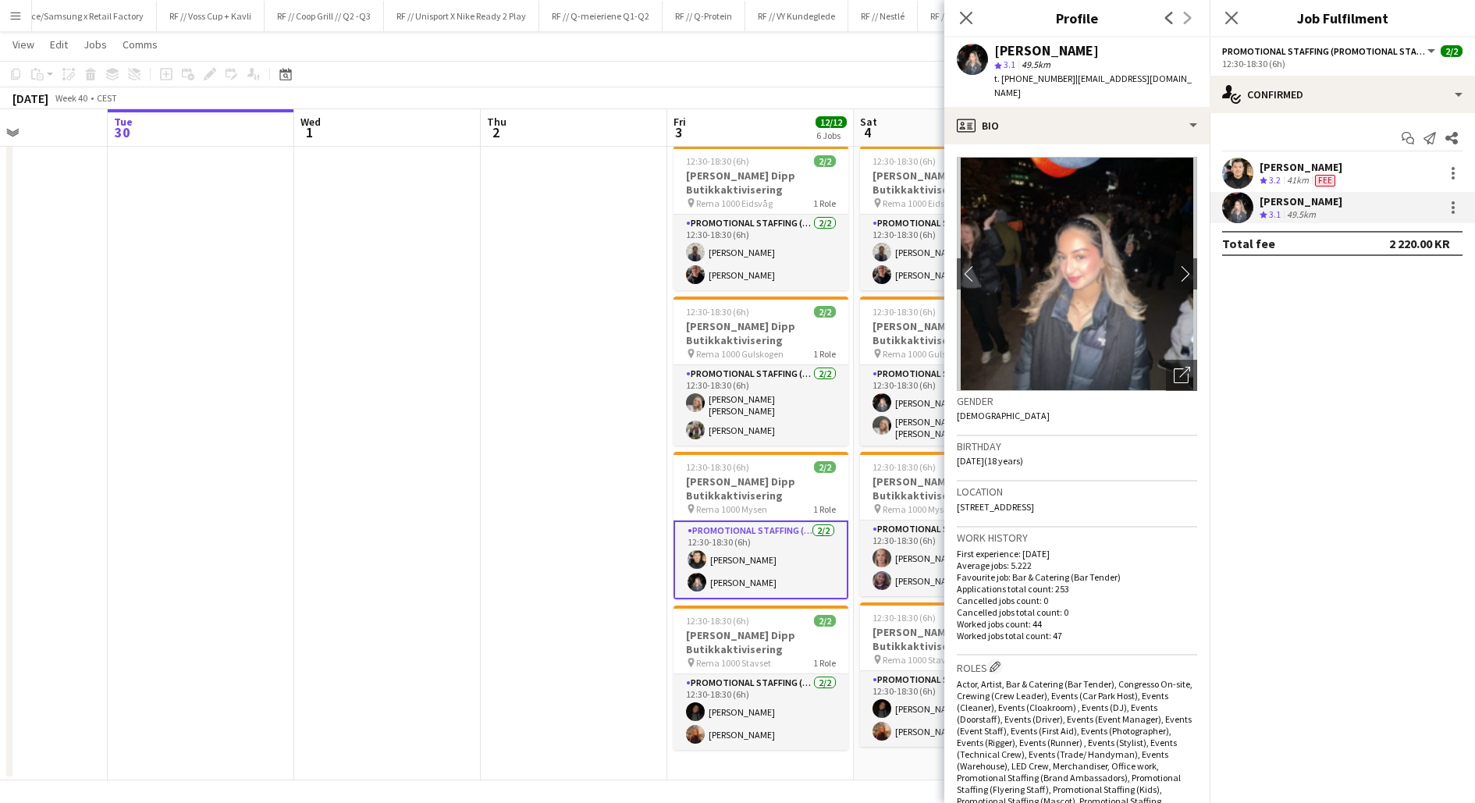
click at [1250, 172] on app-user-avatar at bounding box center [1237, 173] width 31 height 31
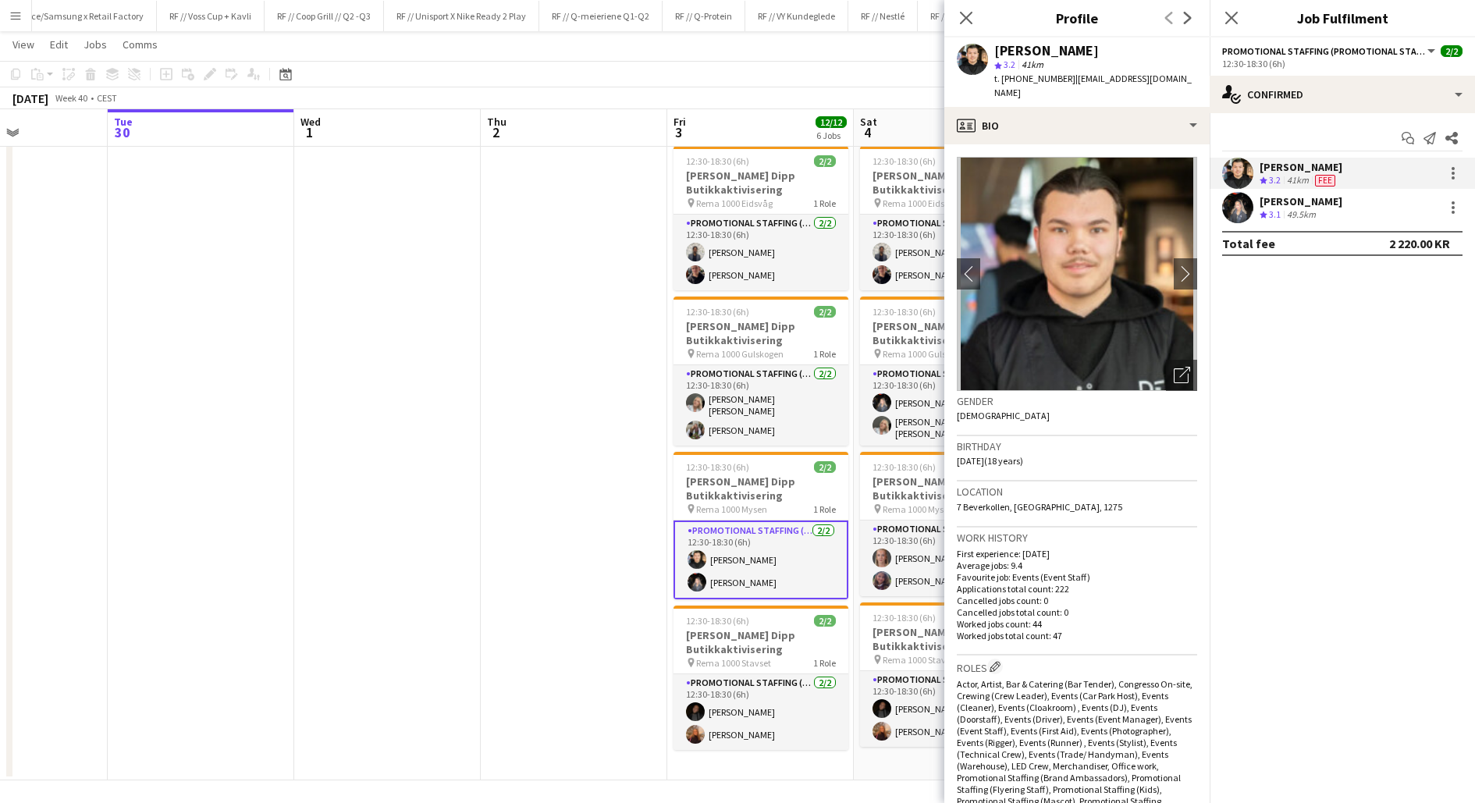
click at [593, 654] on app-date-cell at bounding box center [574, 309] width 187 height 942
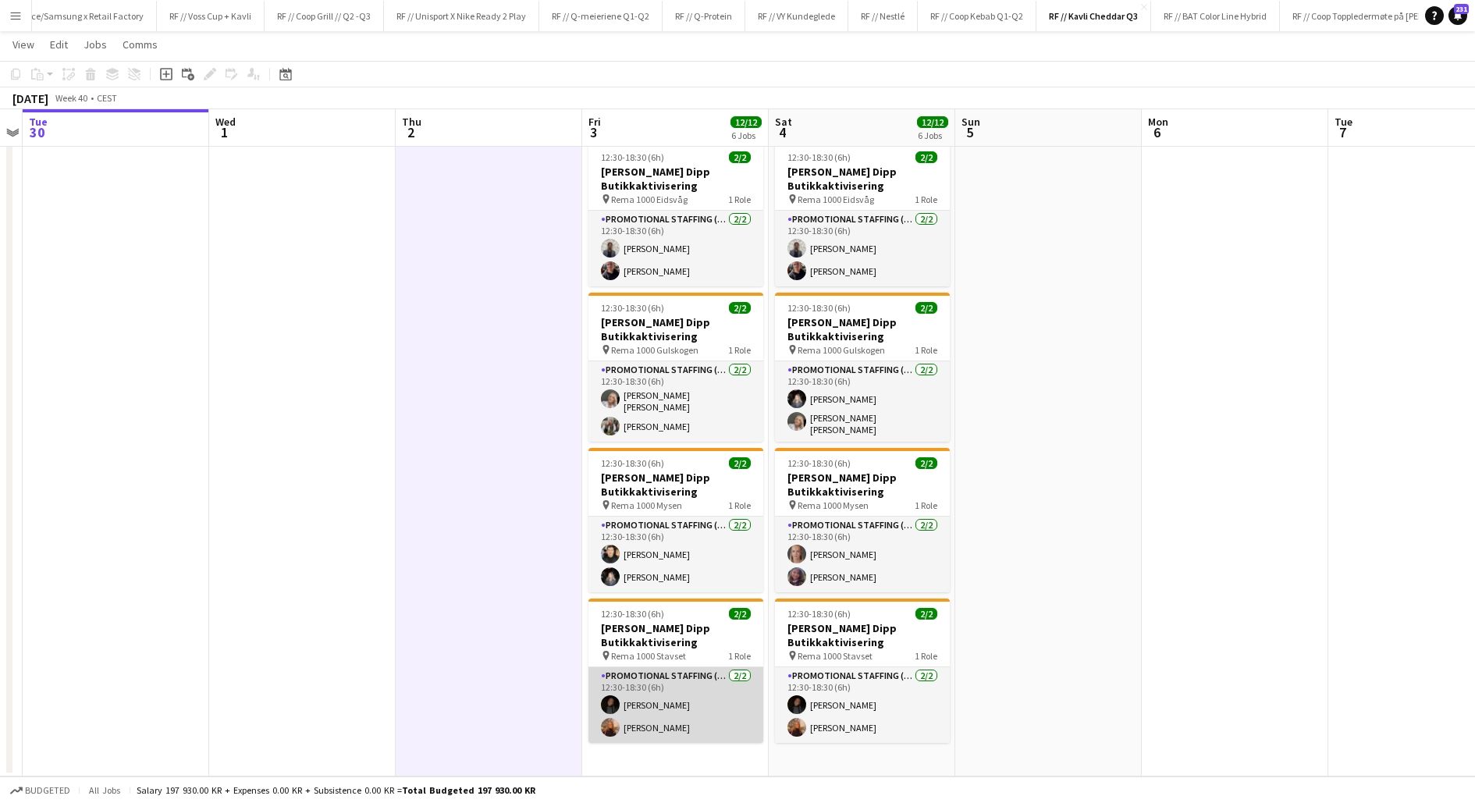
scroll to position [0, 535]
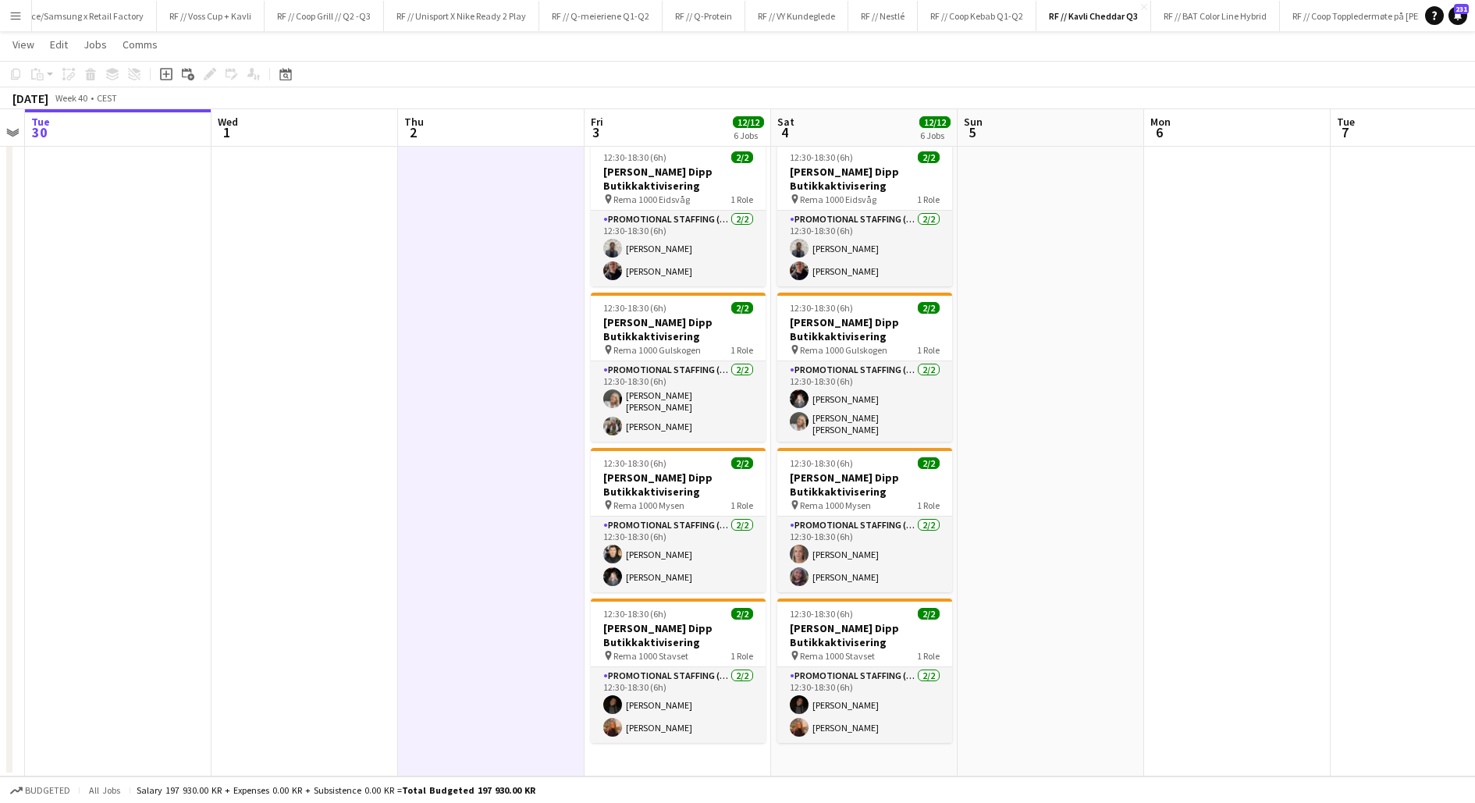
click at [521, 680] on app-date-cell at bounding box center [491, 306] width 187 height 942
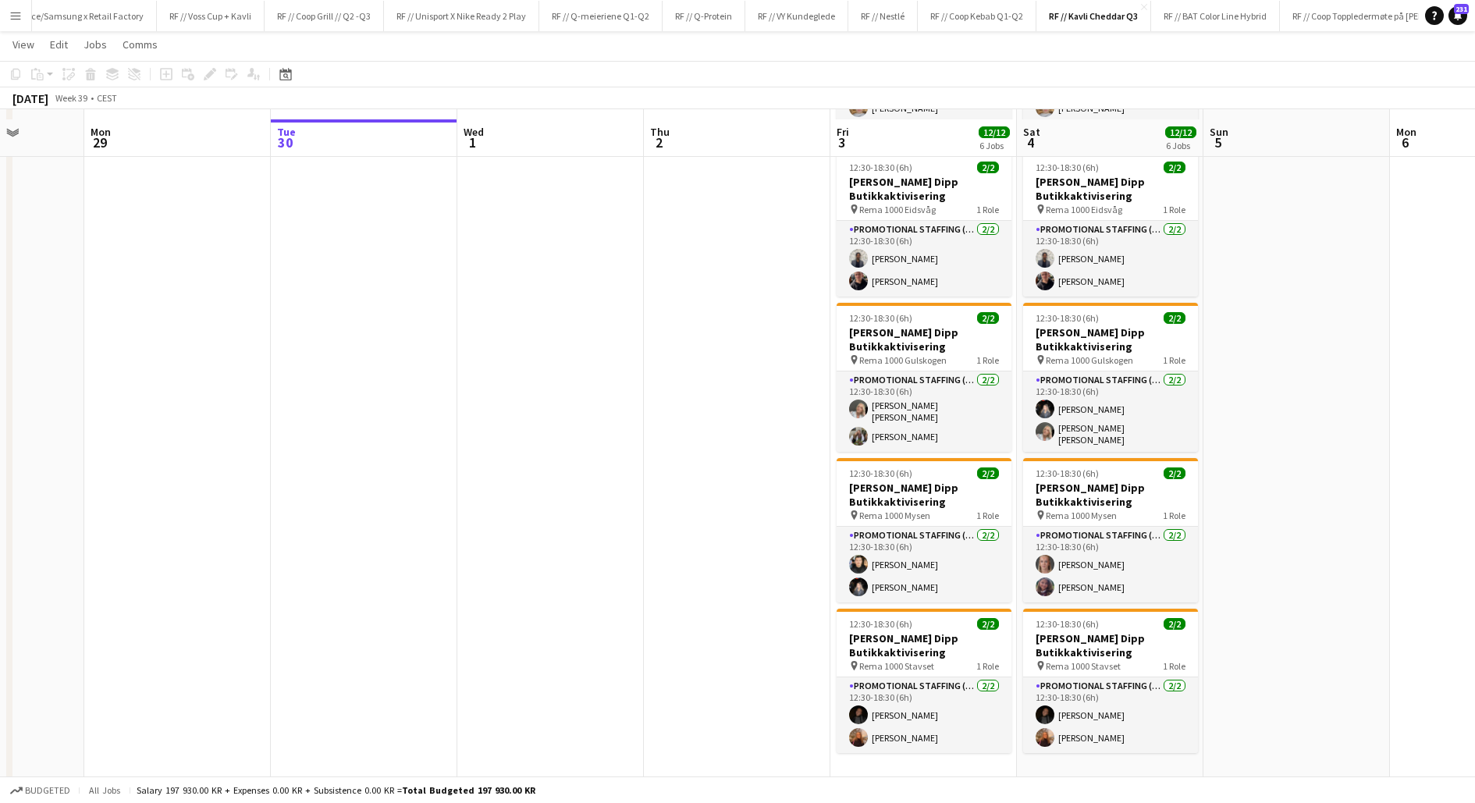
scroll to position [340, 0]
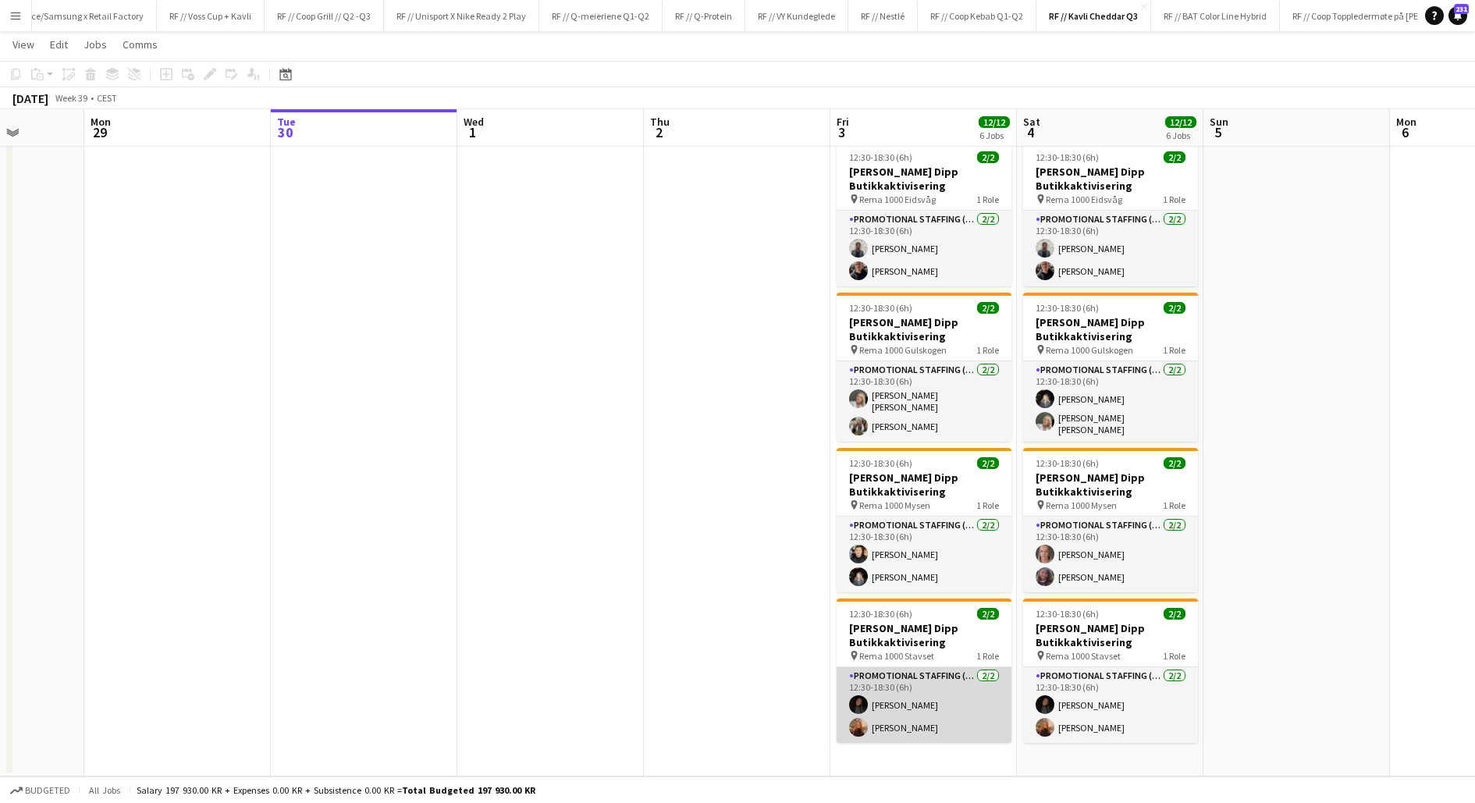
click at [891, 707] on app-card-role "Promotional Staffing (Promotional Staff) 2/2 12:30-18:30 (6h) Julie Herrevold I…" at bounding box center [924, 705] width 175 height 76
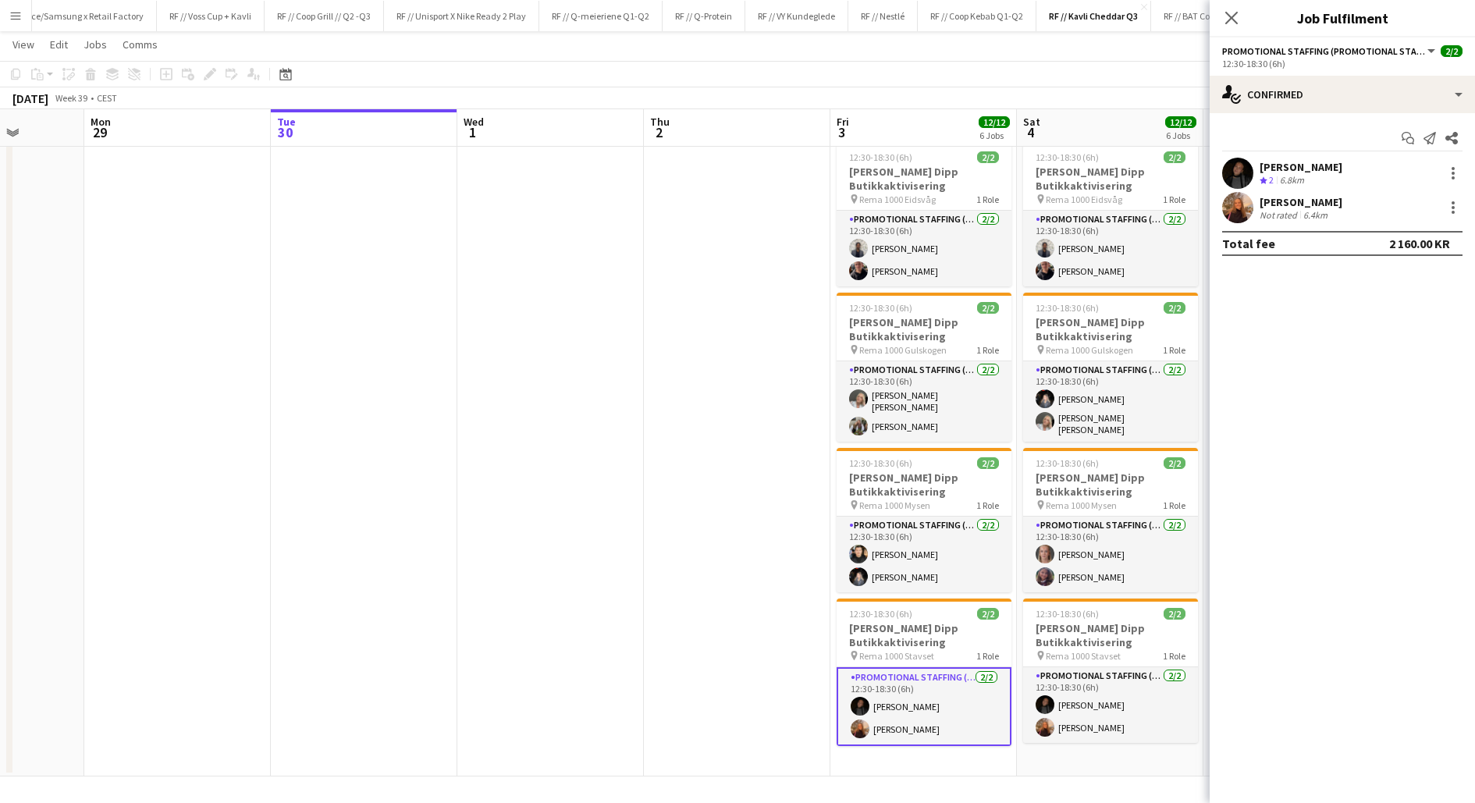
click at [1248, 208] on app-user-avatar at bounding box center [1237, 207] width 31 height 31
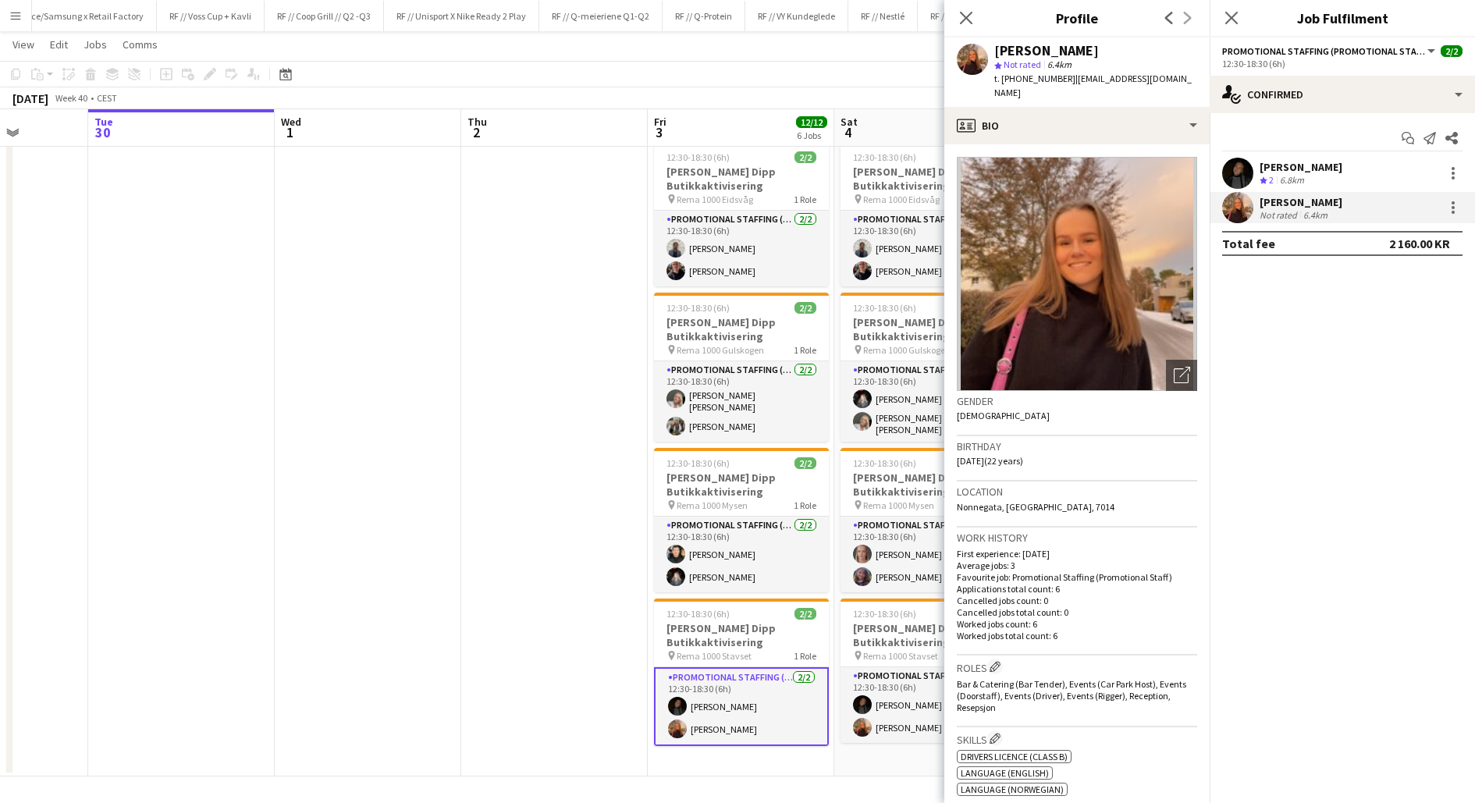
scroll to position [0, 492]
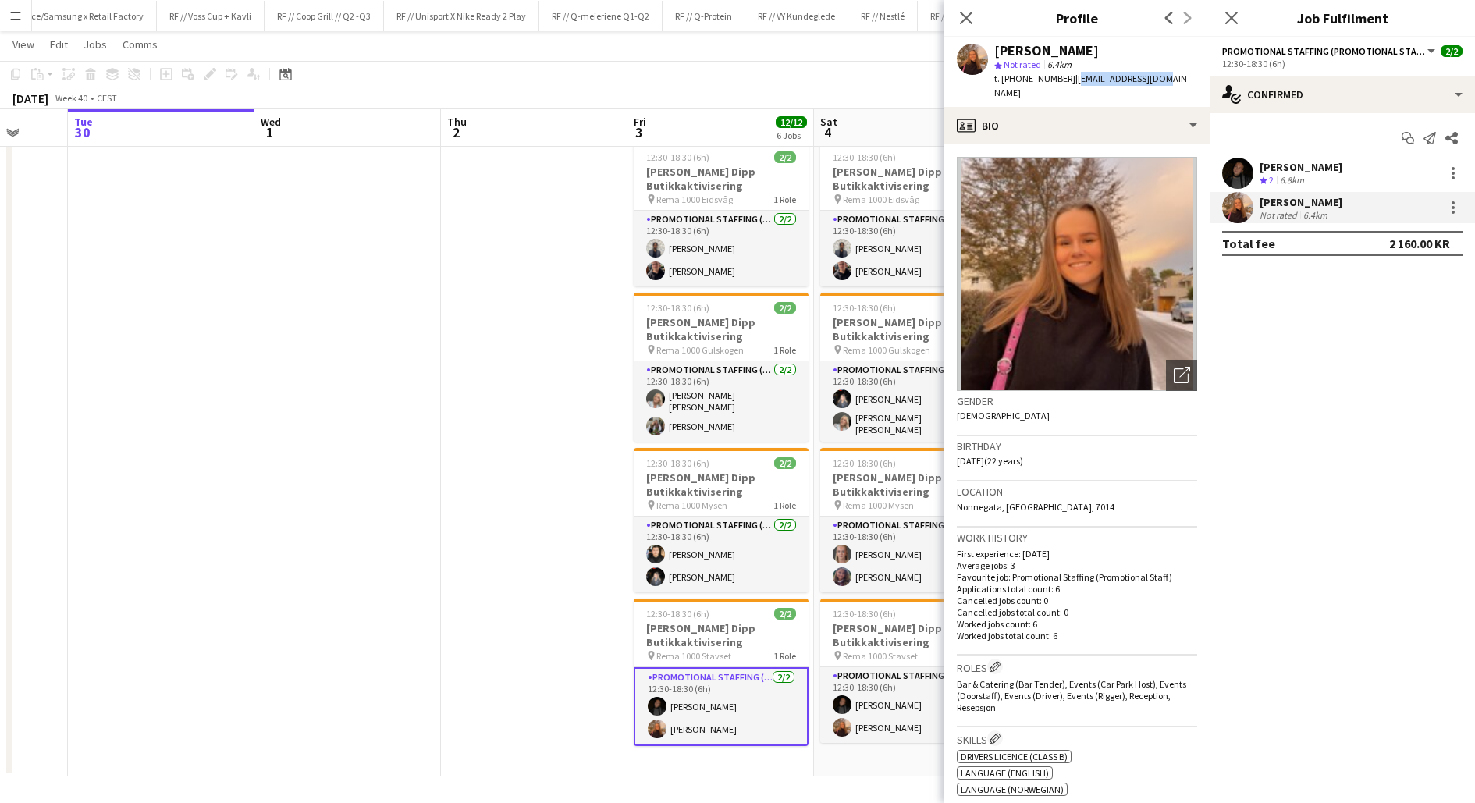
drag, startPoint x: 1145, startPoint y: 81, endPoint x: 1058, endPoint y: 76, distance: 86.8
click at [1058, 76] on div "Ingunn Bergset star Not rated 6.4km t. +4741544859 | ingber30@gmail.com" at bounding box center [1076, 71] width 265 height 69
copy span "ingber30@gmail.com"
click at [1164, 81] on app-profile-header "Ingunn Bergset star Not rated 6.4km t. +4741544859 | ingber30@gmail.com" at bounding box center [1076, 71] width 265 height 69
drag, startPoint x: 1153, startPoint y: 81, endPoint x: 1059, endPoint y: 80, distance: 94.4
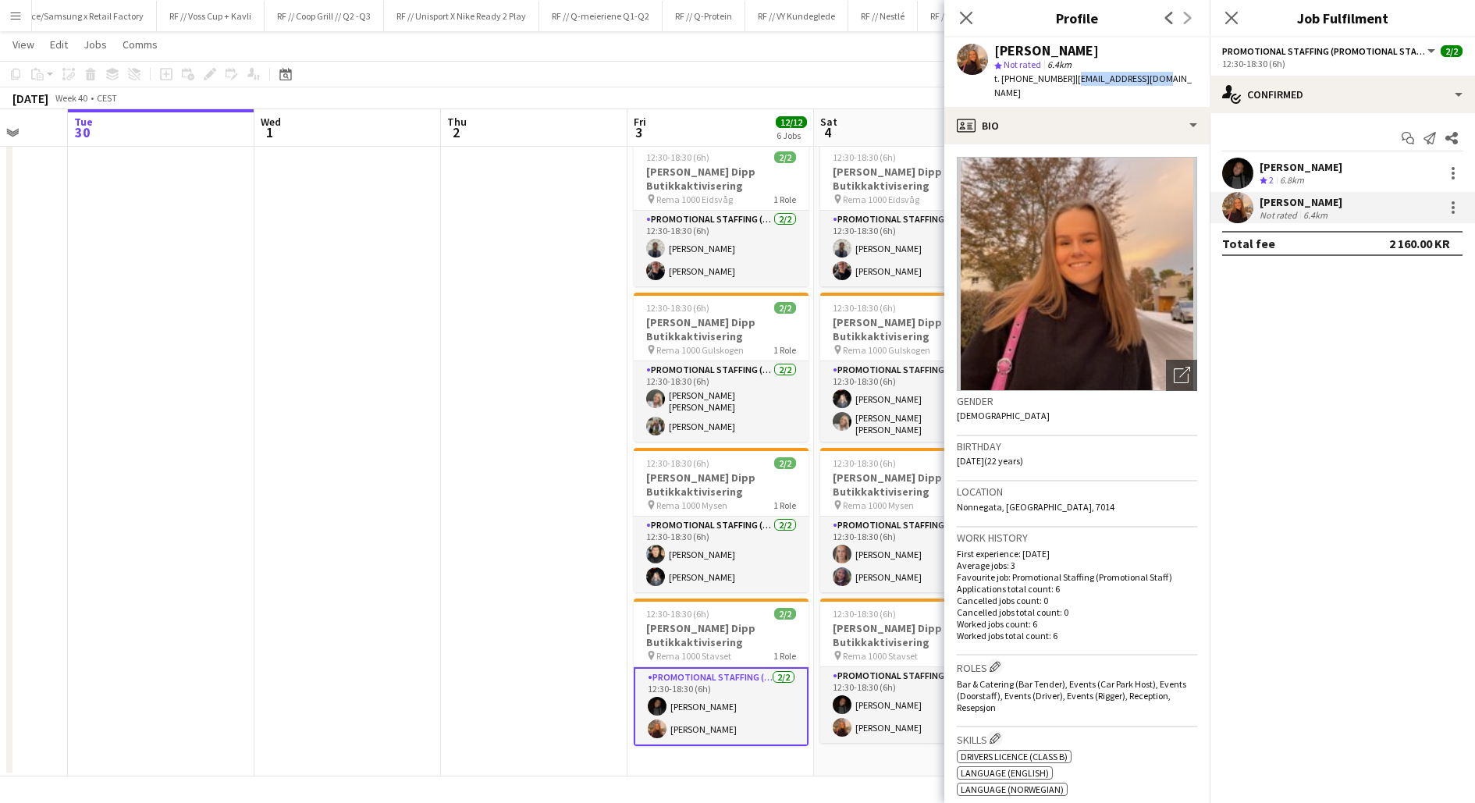
click at [1059, 80] on div "Ingunn Bergset star Not rated 6.4km t. +4741544859 | ingber30@gmail.com" at bounding box center [1076, 71] width 265 height 69
copy span "ingber30@gmail.com"
click at [1242, 171] on app-user-avatar at bounding box center [1237, 173] width 31 height 31
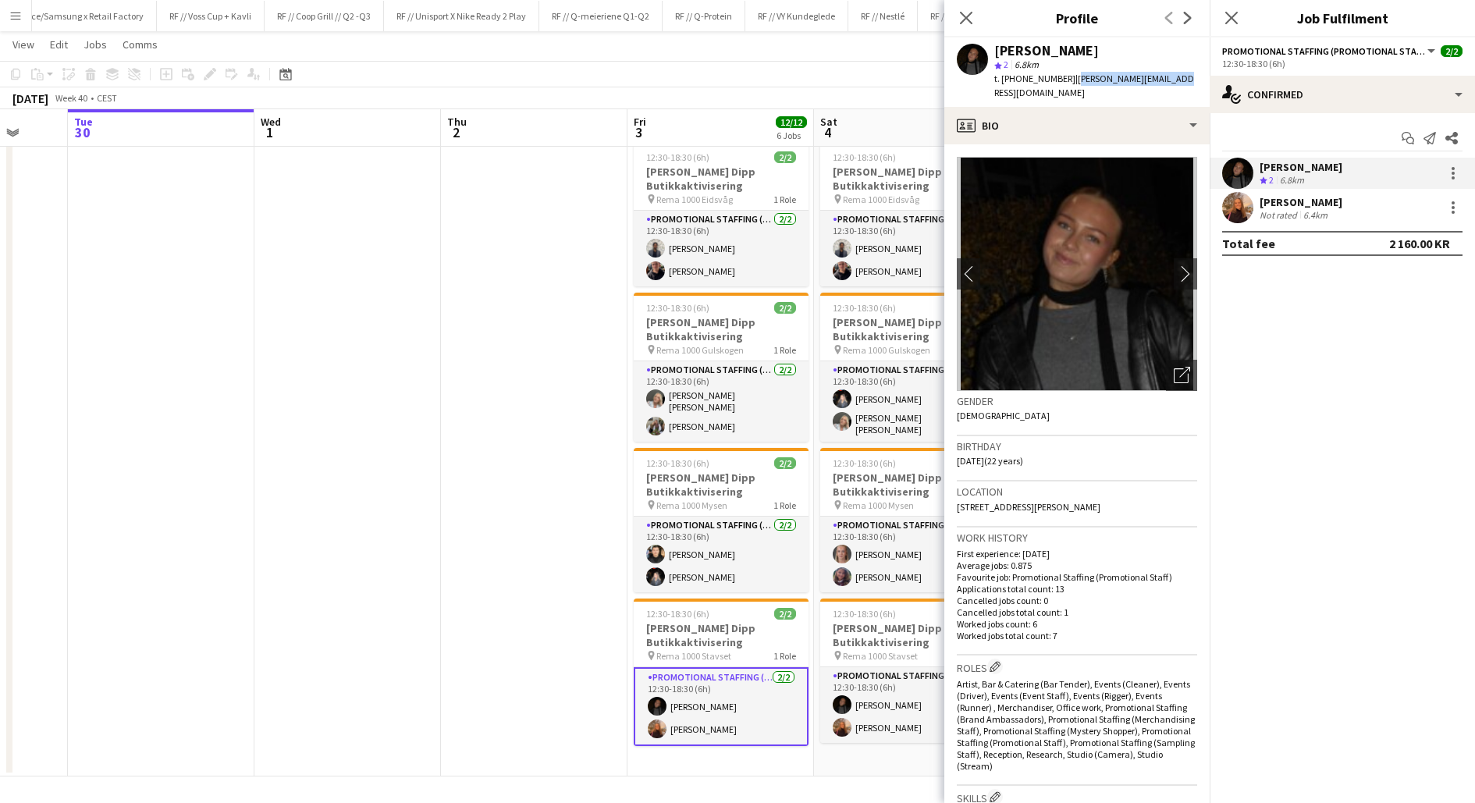
drag, startPoint x: 1146, startPoint y: 80, endPoint x: 1058, endPoint y: 80, distance: 88.2
click at [1058, 80] on span "| julie.flolos@gmail.com" at bounding box center [1094, 86] width 200 height 26
copy span "julie.flolos@gmail.com"
click at [1243, 209] on app-user-avatar at bounding box center [1237, 207] width 31 height 31
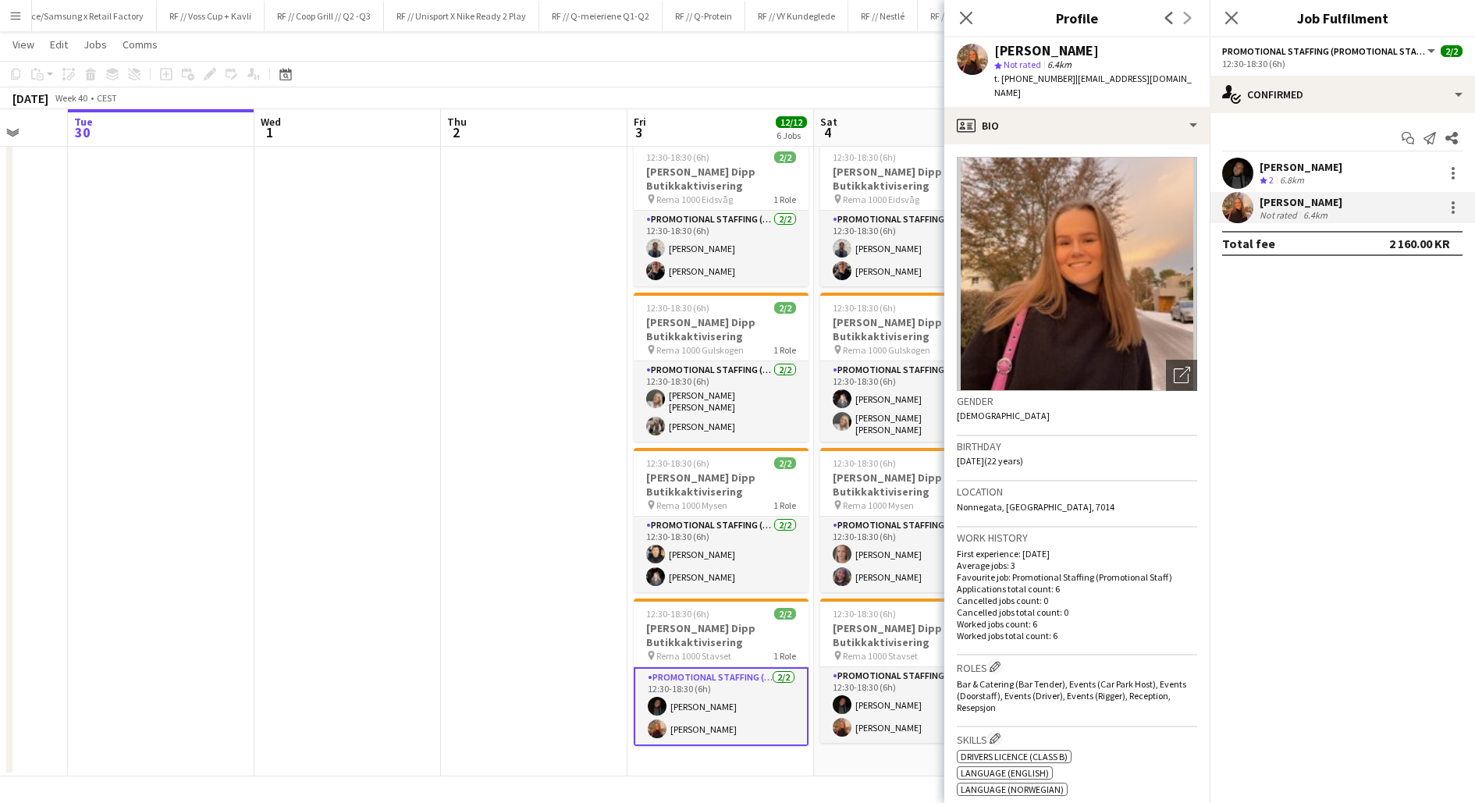
click at [1240, 176] on app-user-avatar at bounding box center [1237, 173] width 31 height 31
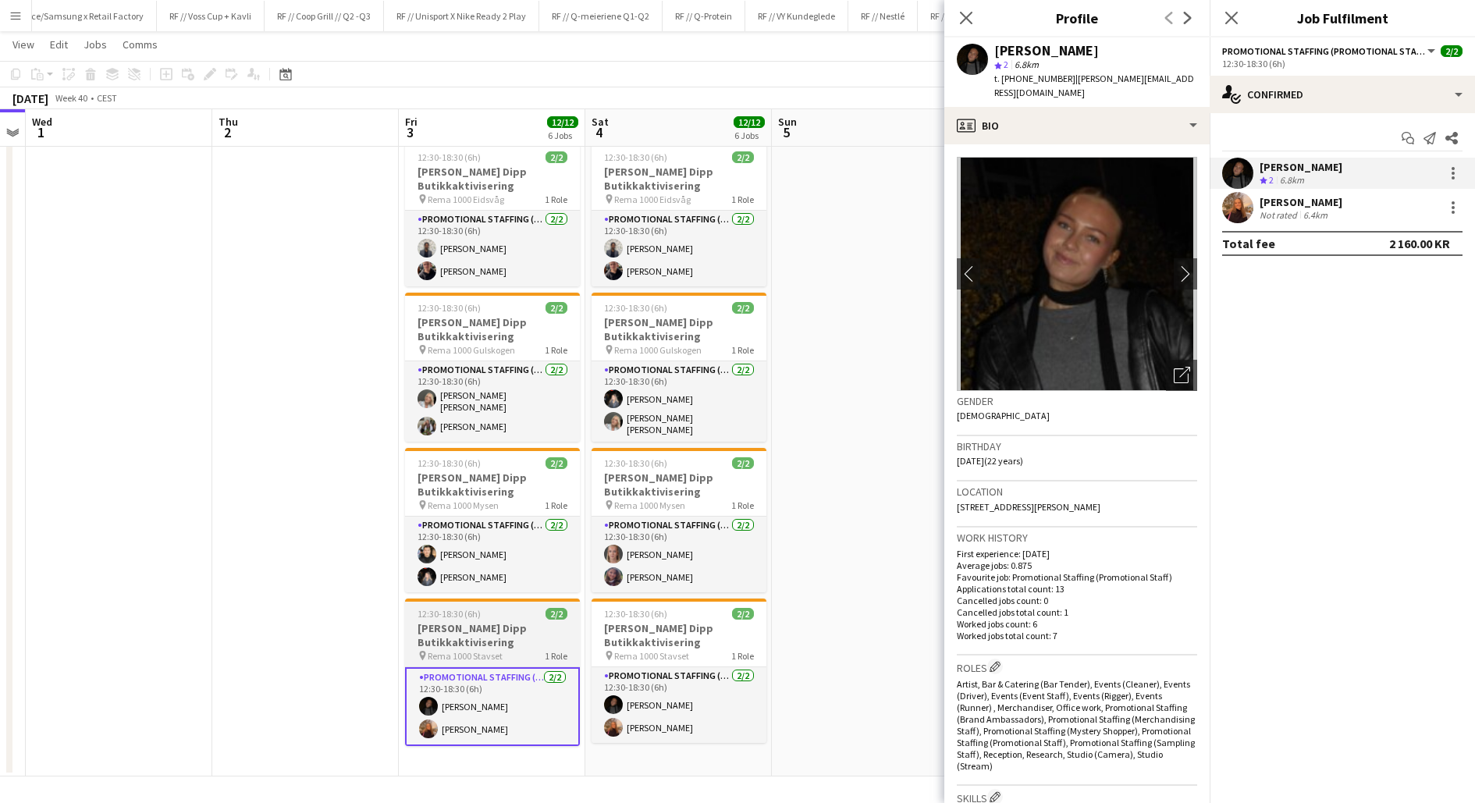
scroll to position [0, 542]
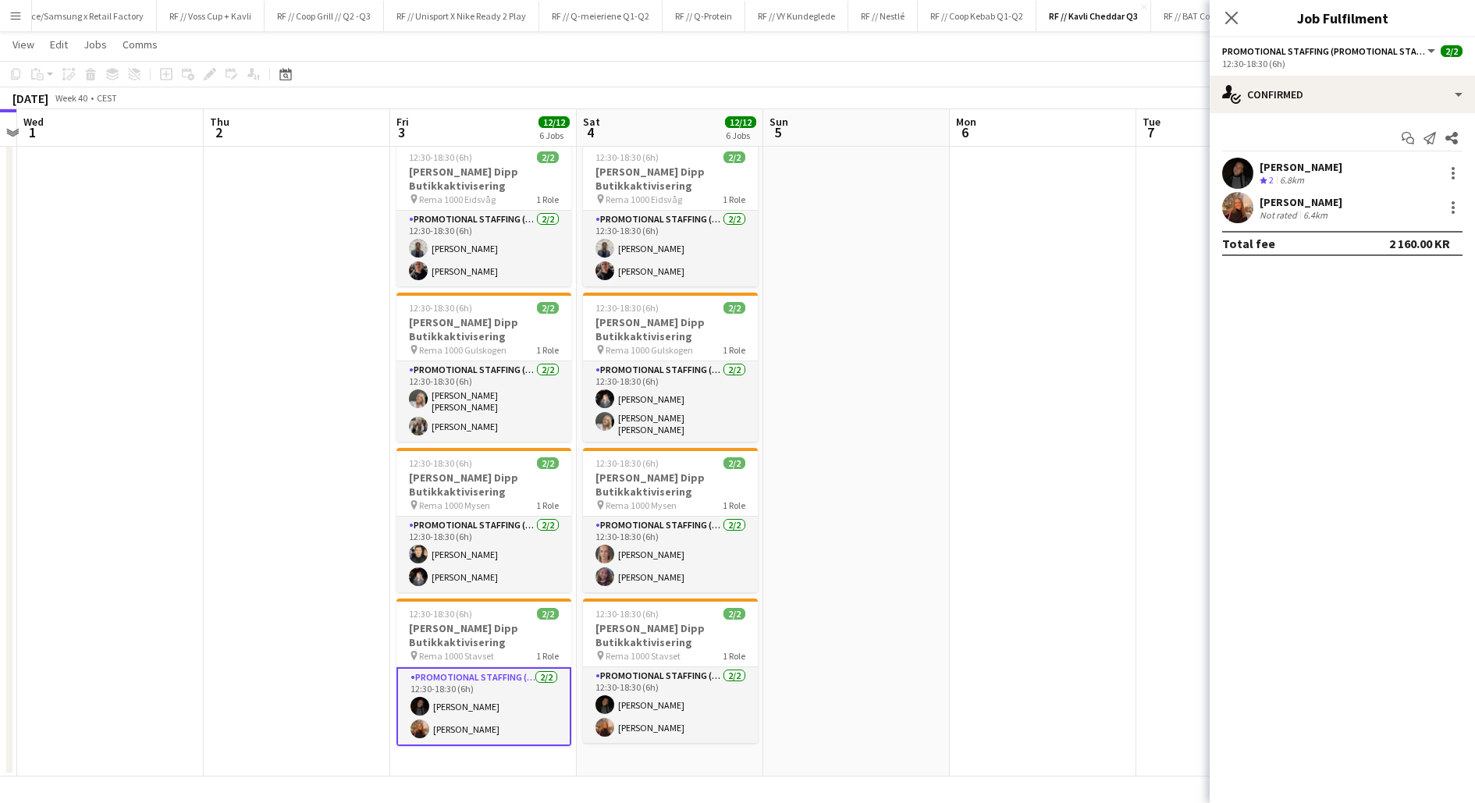
click at [838, 656] on app-date-cell at bounding box center [856, 306] width 187 height 942
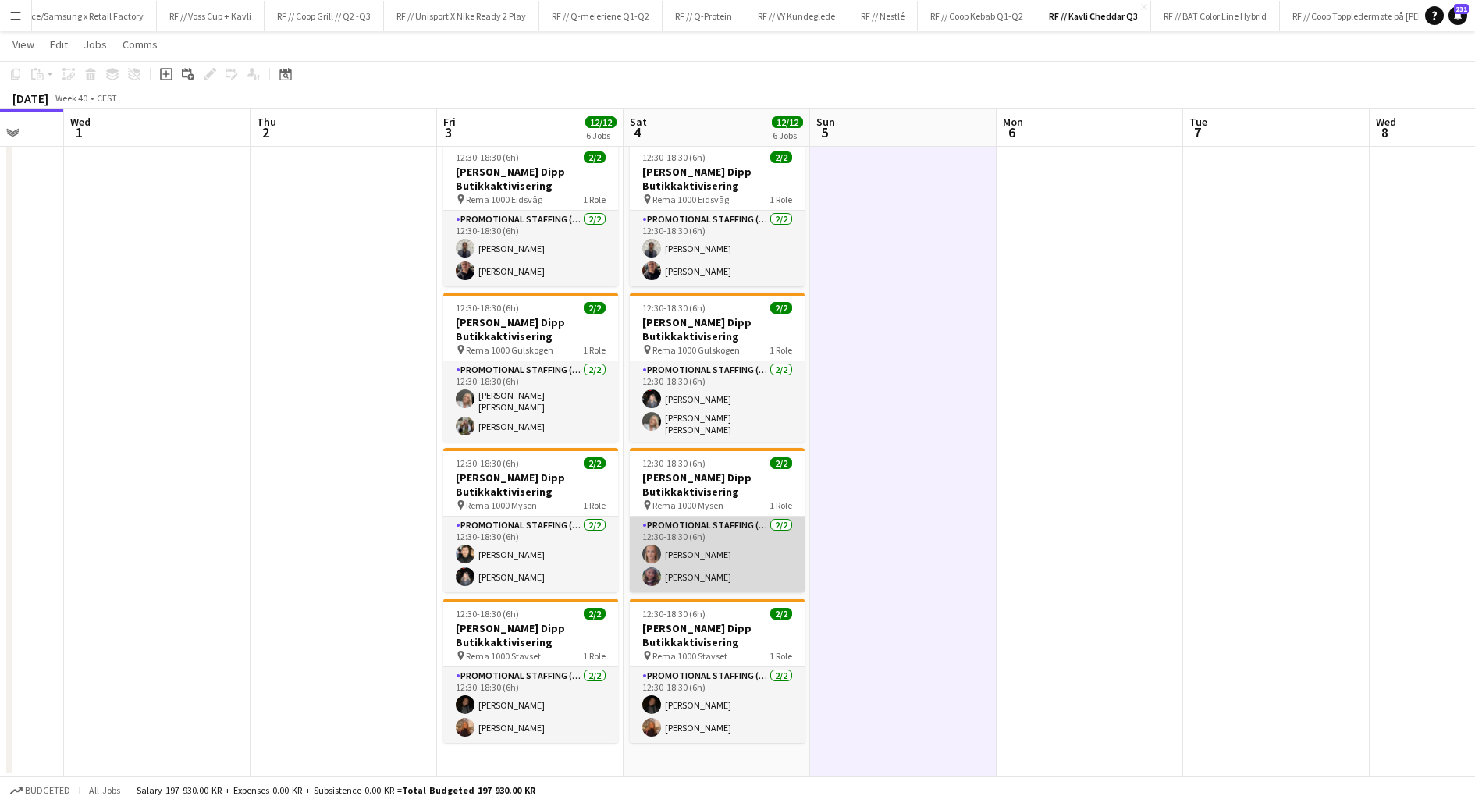
scroll to position [0, 490]
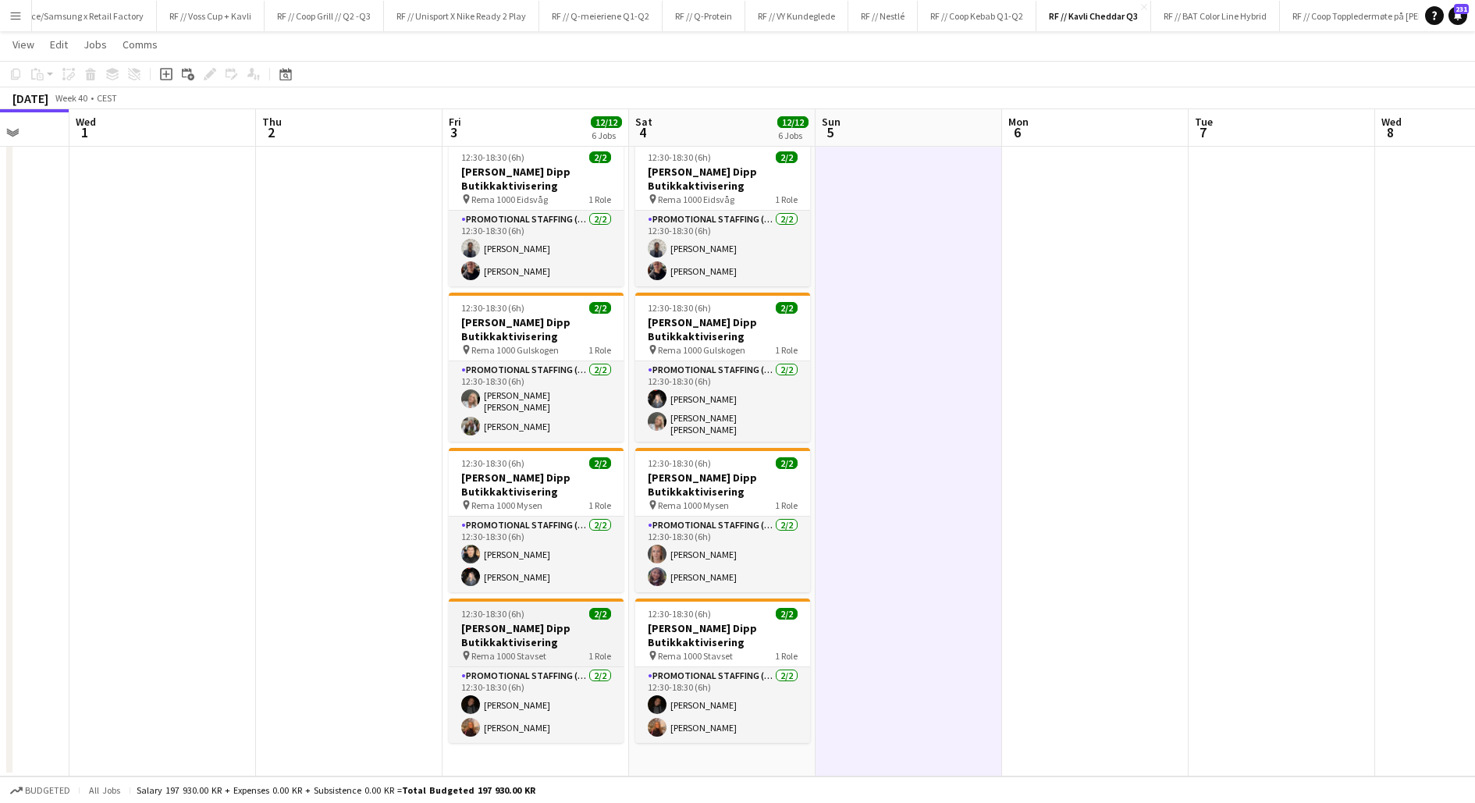
click at [539, 624] on h3 "[PERSON_NAME] Dipp Butikkaktivisering" at bounding box center [536, 635] width 175 height 28
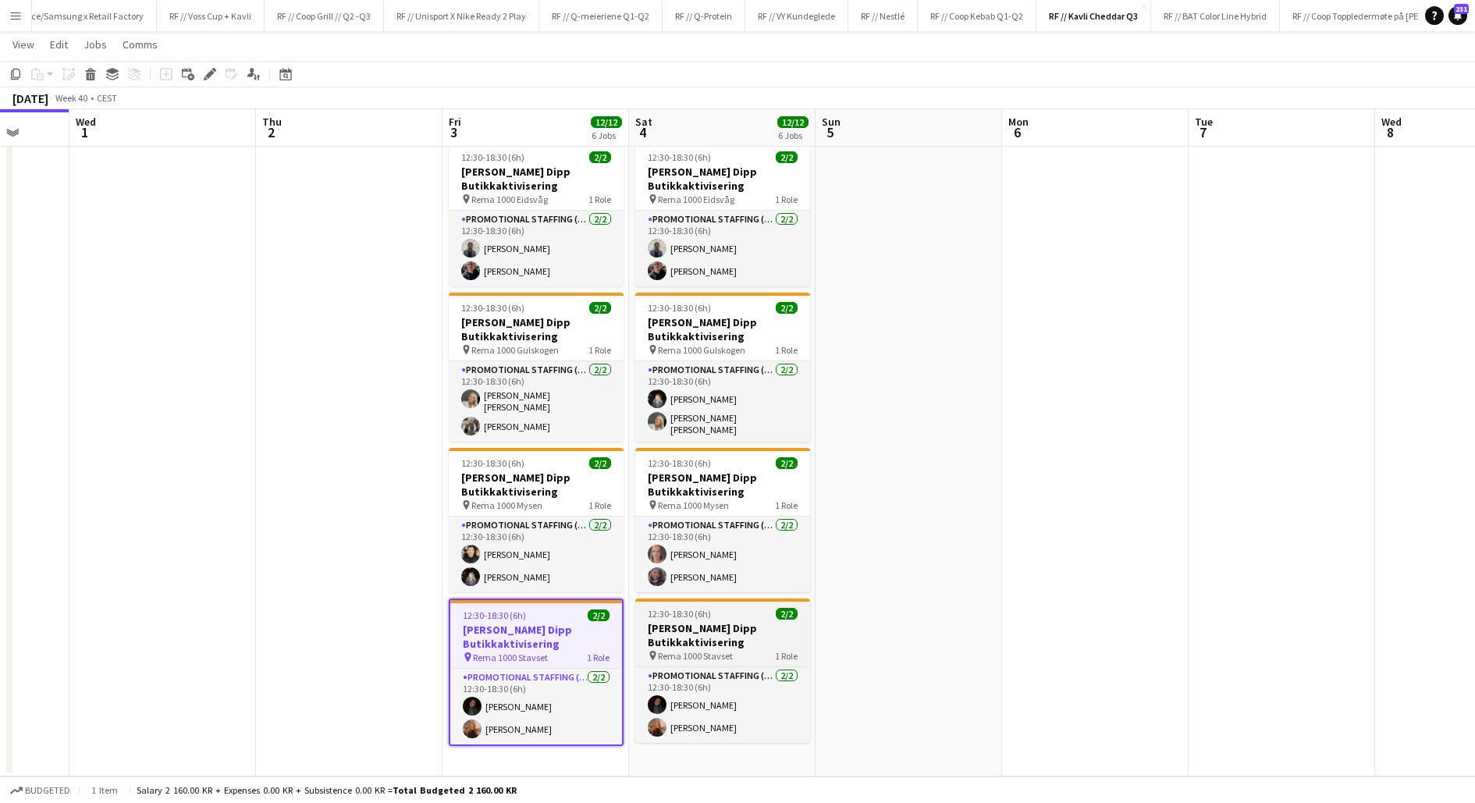
click at [695, 621] on h3 "[PERSON_NAME] Dipp Butikkaktivisering" at bounding box center [722, 635] width 175 height 28
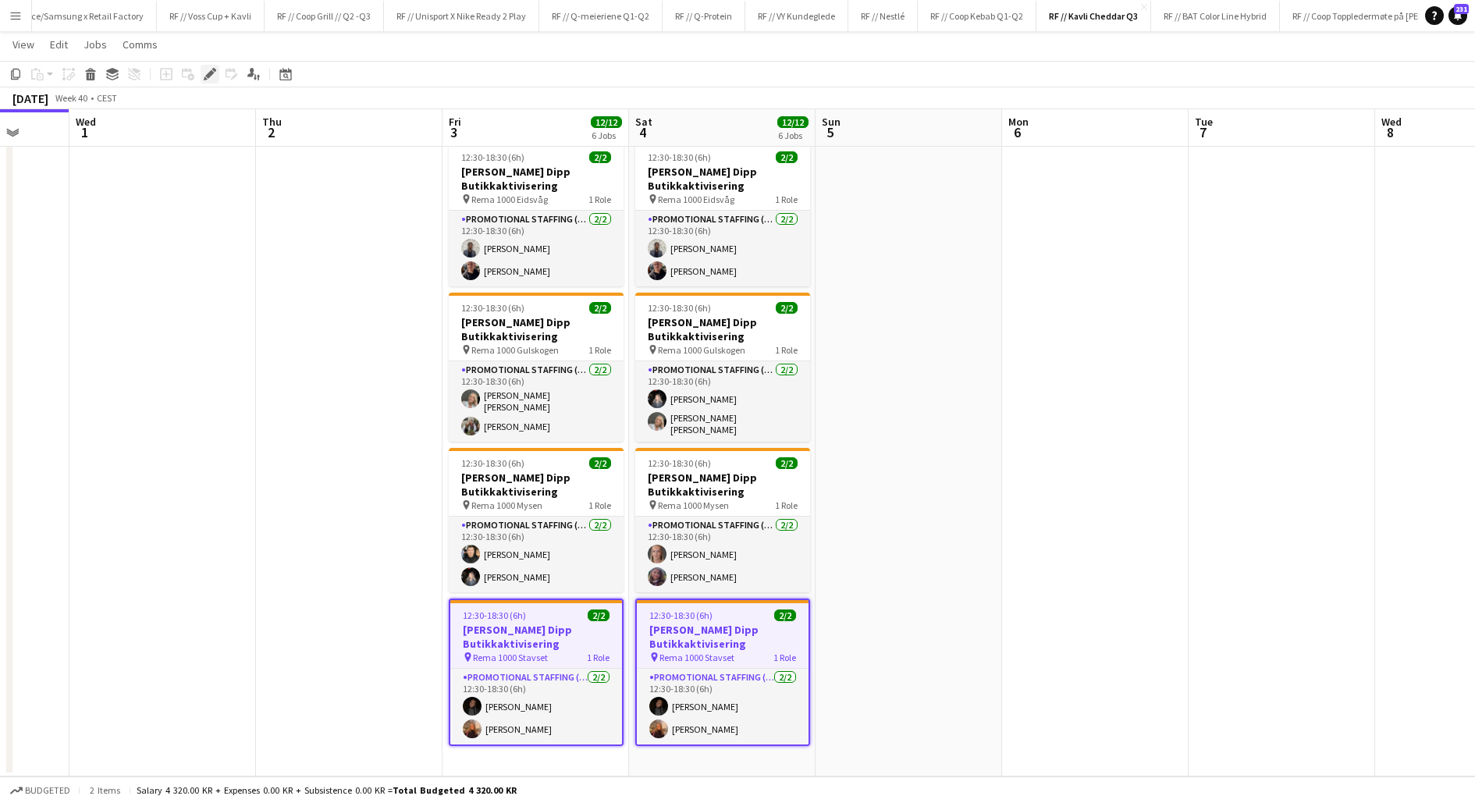
click at [208, 76] on icon at bounding box center [209, 74] width 9 height 9
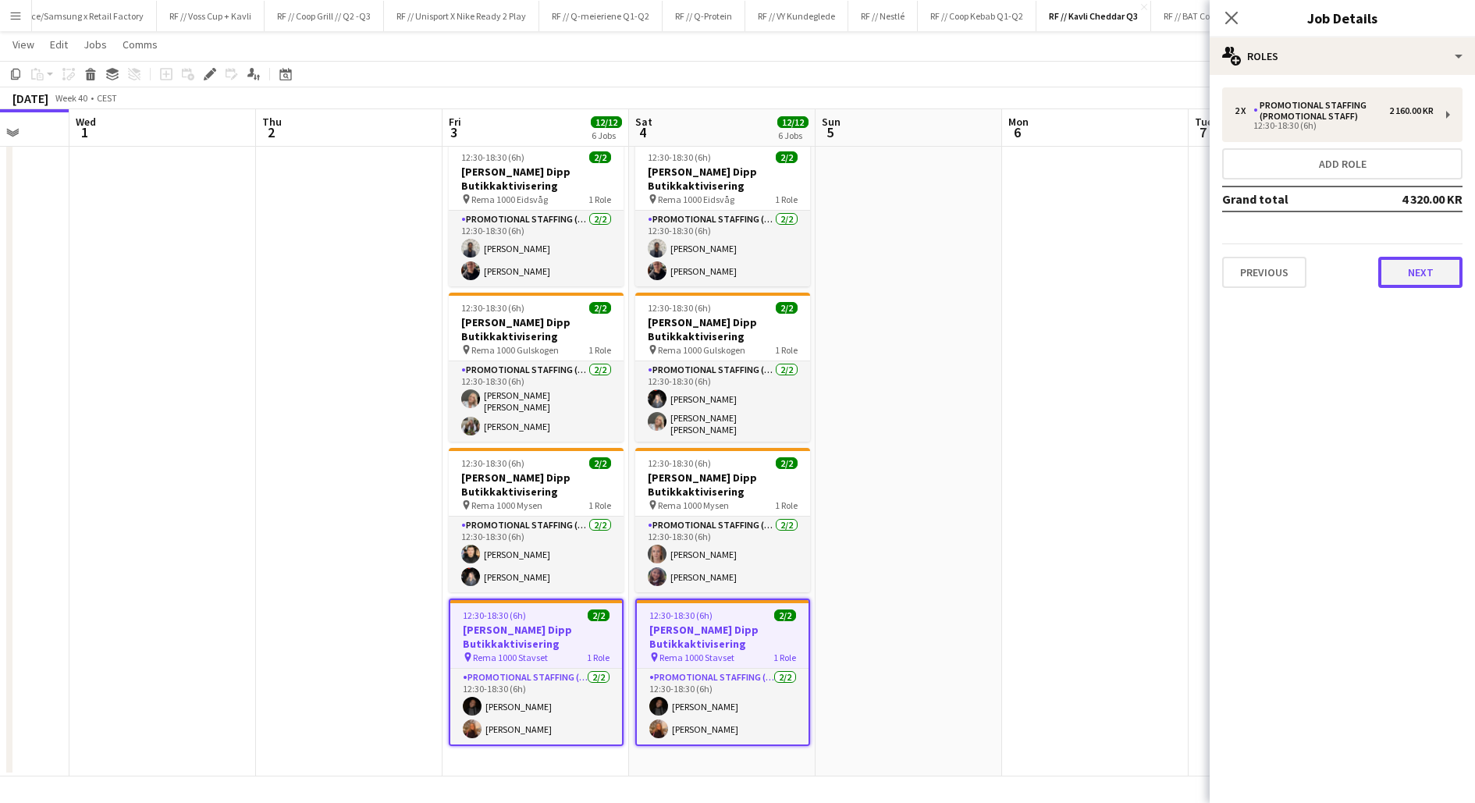
click at [1404, 266] on button "Next" at bounding box center [1420, 272] width 84 height 31
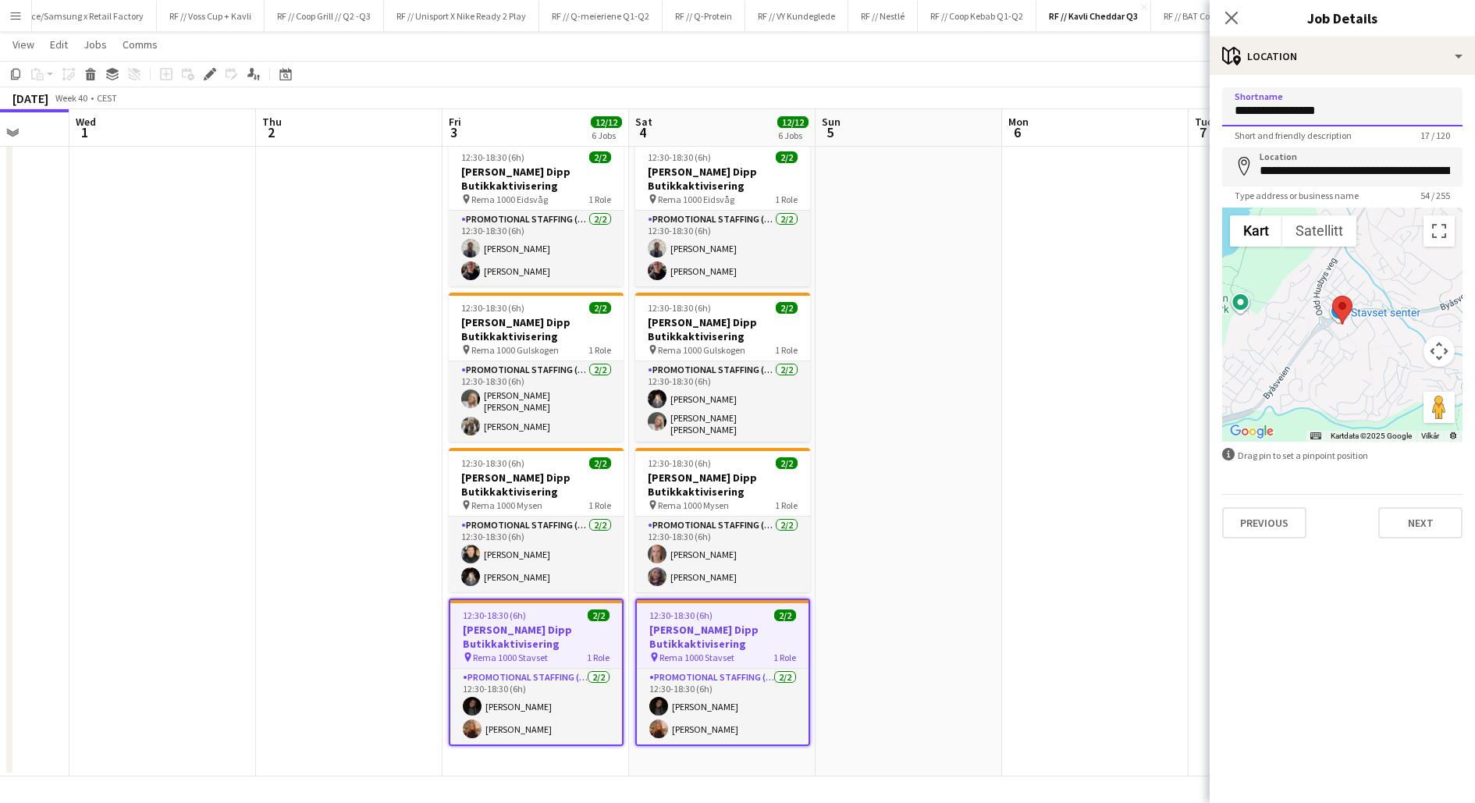
click at [1295, 108] on input "**********" at bounding box center [1342, 106] width 240 height 39
type input "**********"
click at [1321, 173] on input "**********" at bounding box center [1342, 167] width 240 height 39
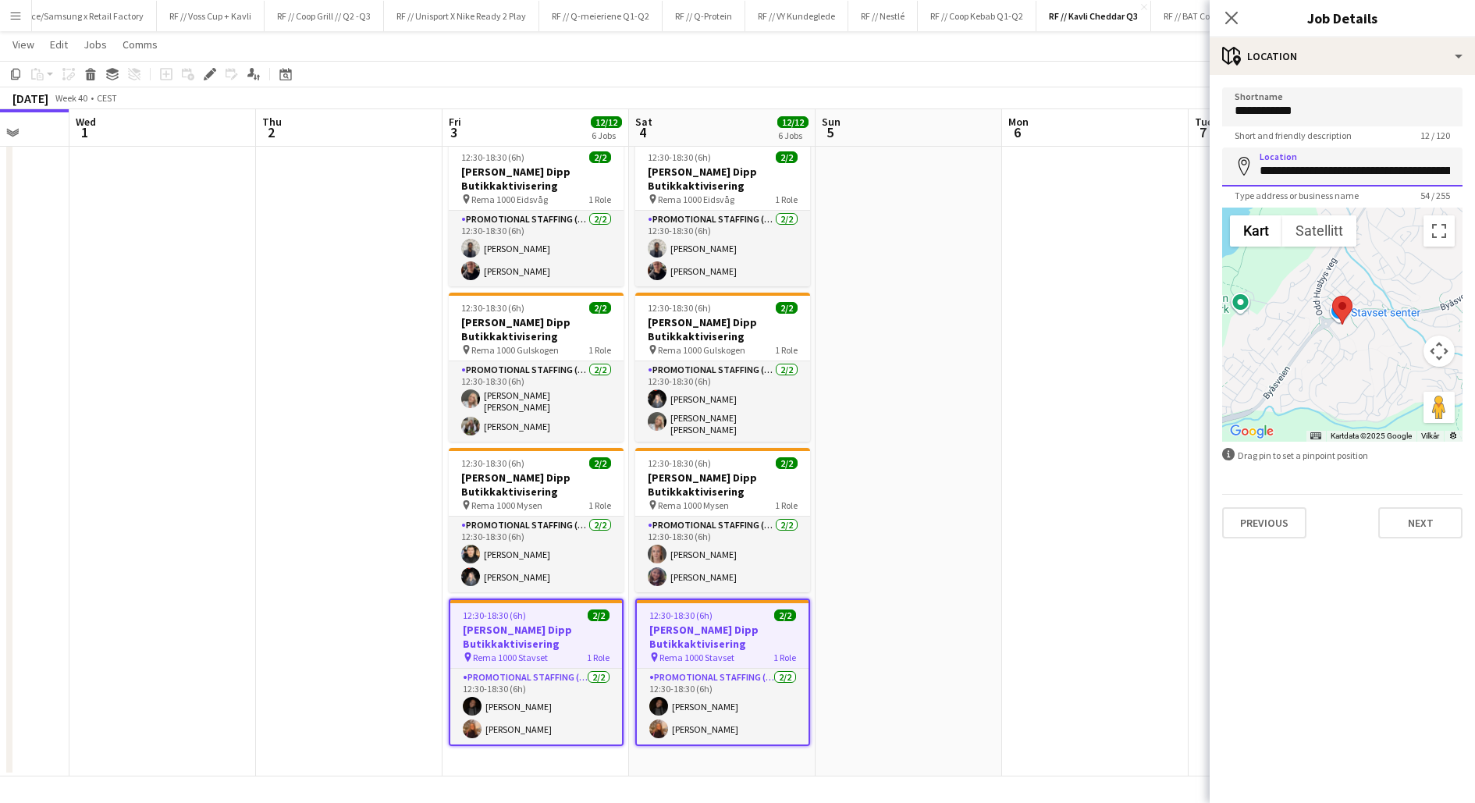
click at [1321, 173] on input "**********" at bounding box center [1342, 167] width 240 height 39
type input "**********"
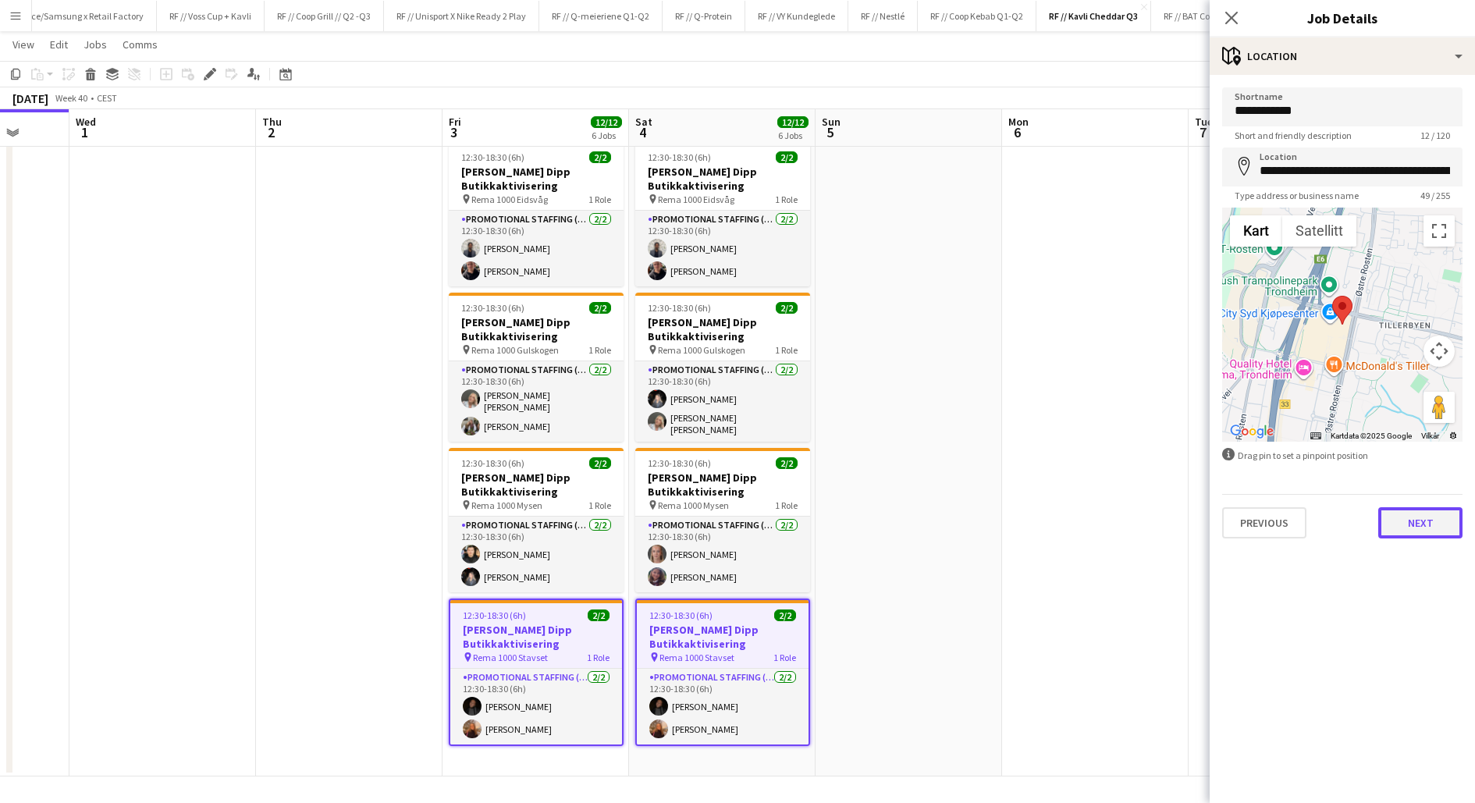
click at [1402, 527] on button "Next" at bounding box center [1420, 522] width 84 height 31
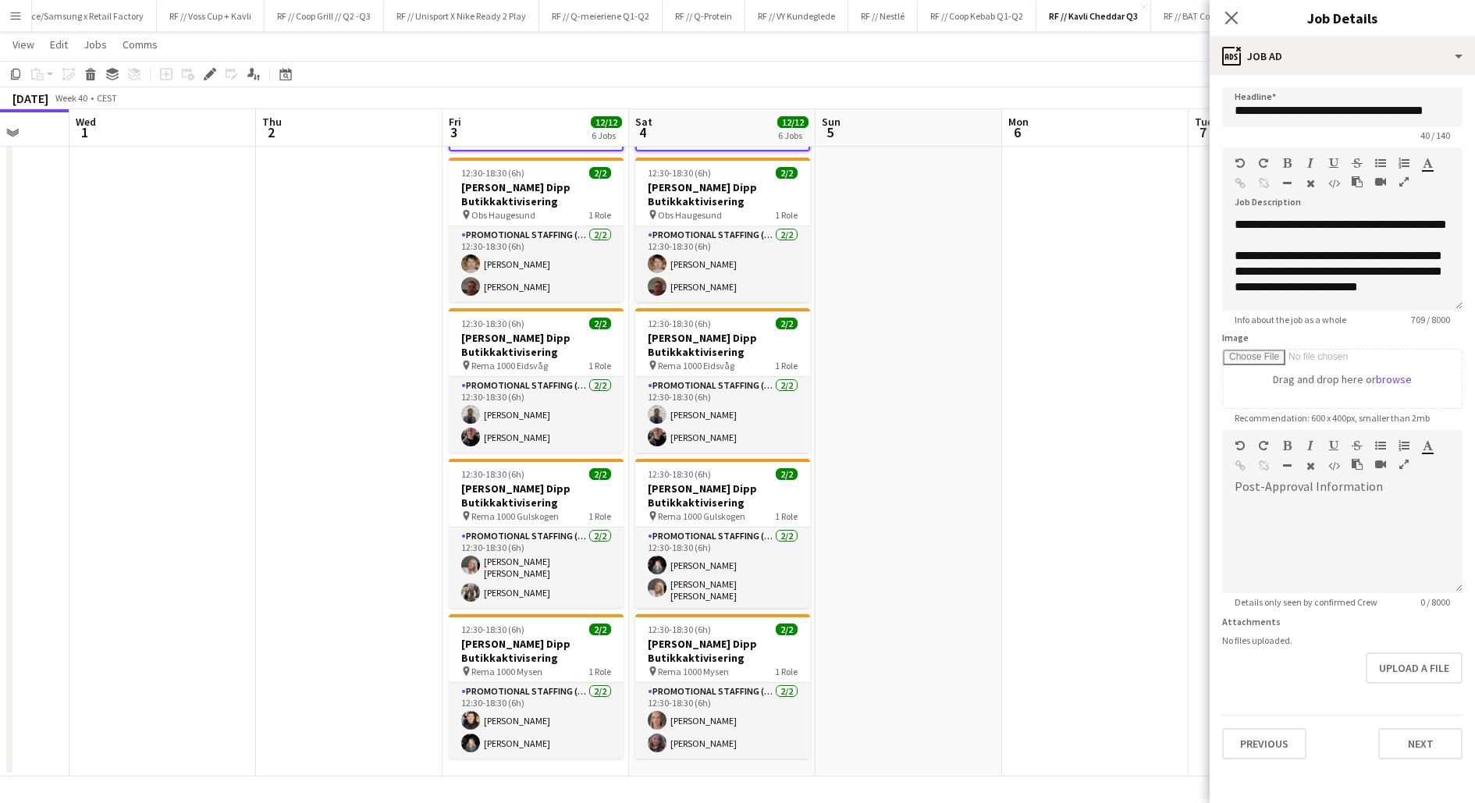
click at [994, 603] on app-date-cell at bounding box center [909, 306] width 187 height 942
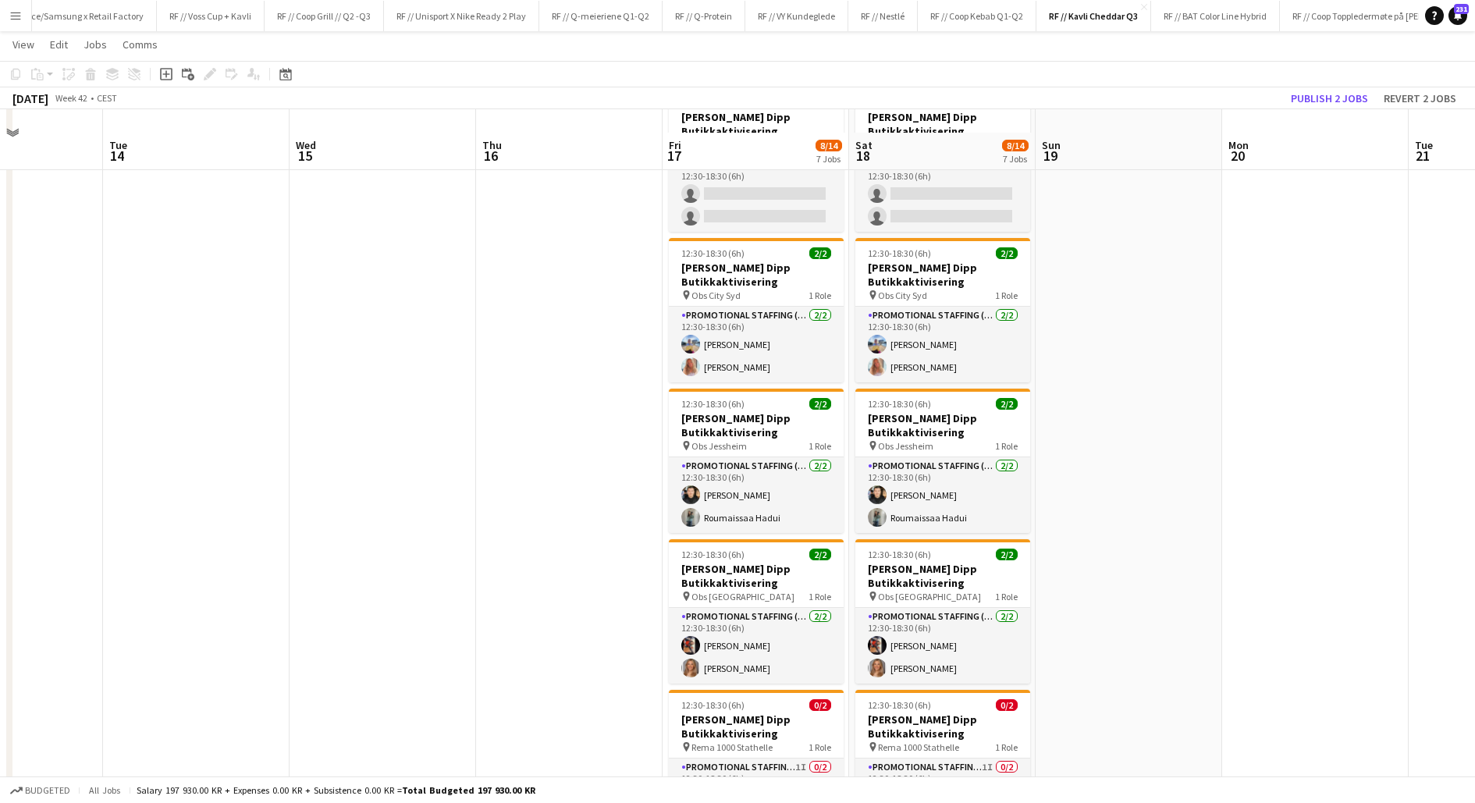
scroll to position [74, 0]
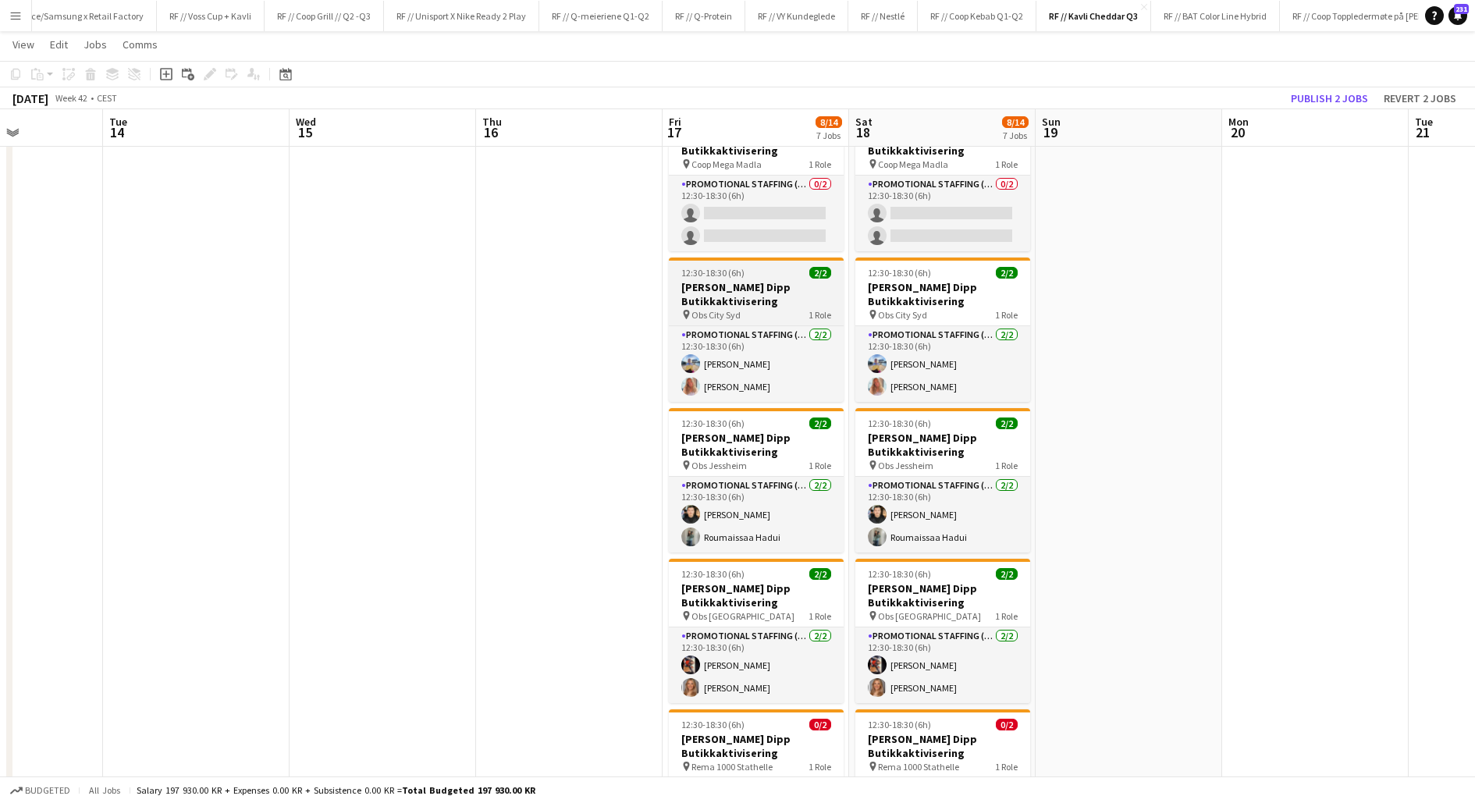
click at [773, 310] on div "pin Obs City Syd 1 Role" at bounding box center [756, 314] width 175 height 12
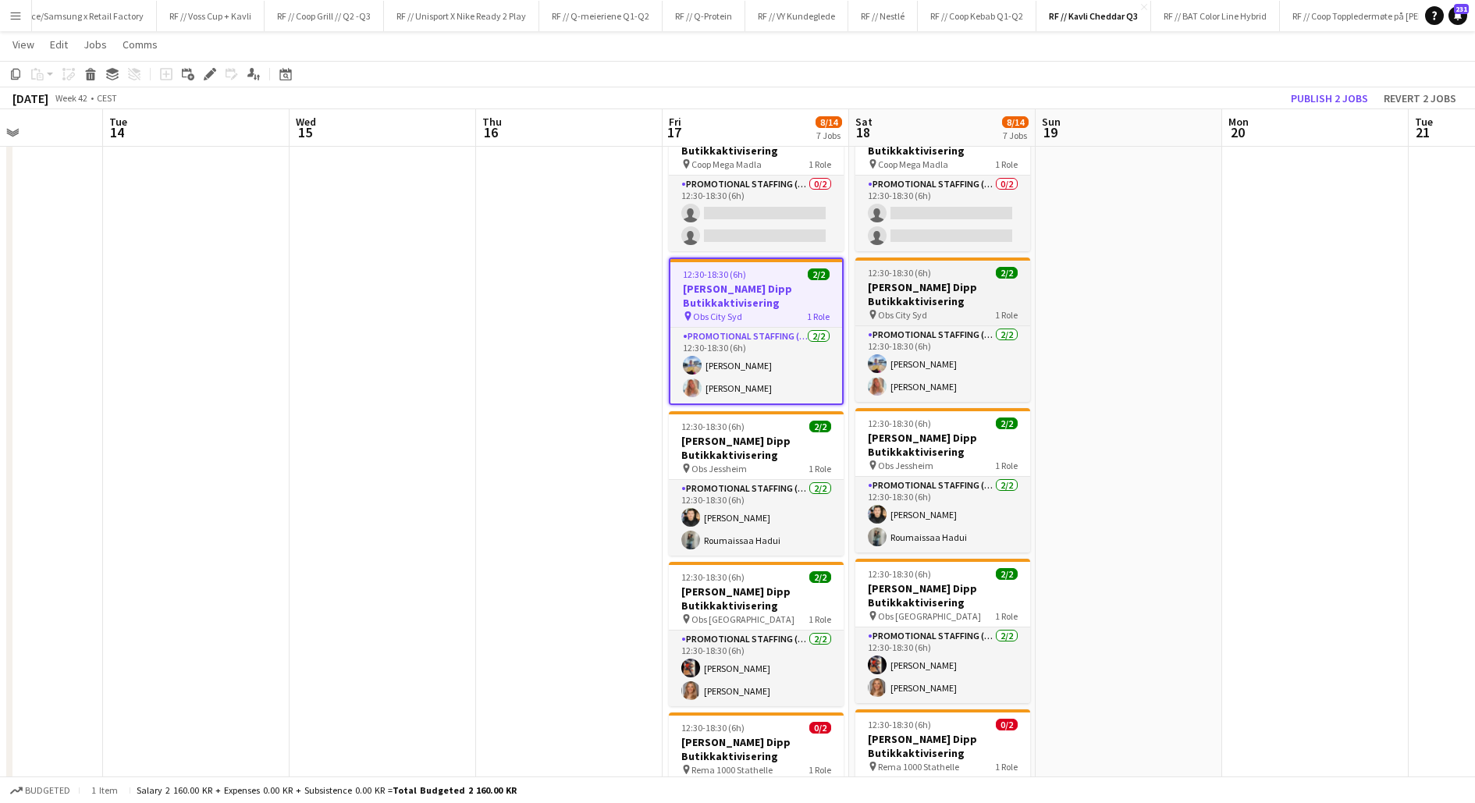
click at [912, 296] on h3 "[PERSON_NAME] Dipp Butikkaktivisering" at bounding box center [942, 294] width 175 height 28
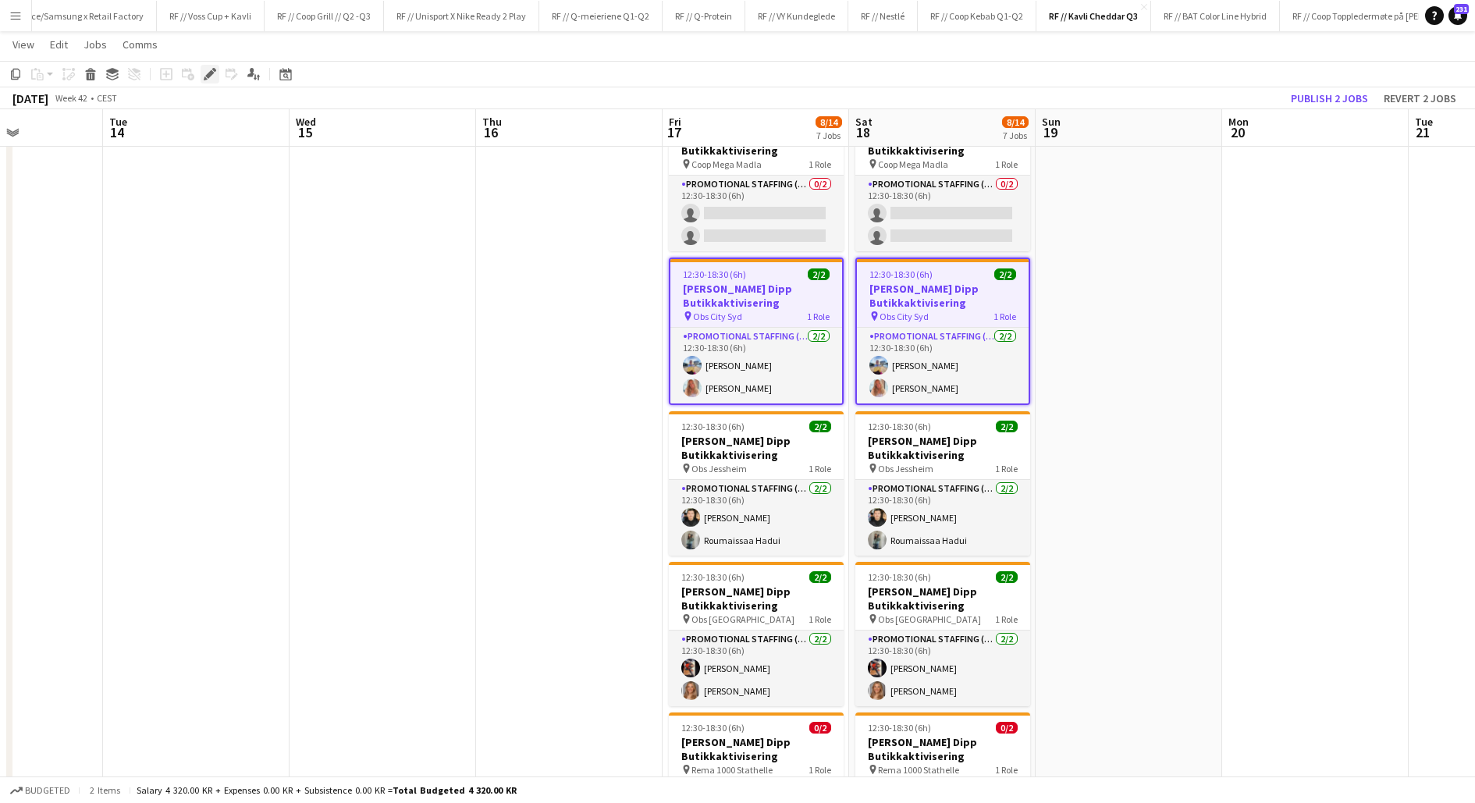
click at [214, 74] on icon "Edit" at bounding box center [210, 74] width 12 height 12
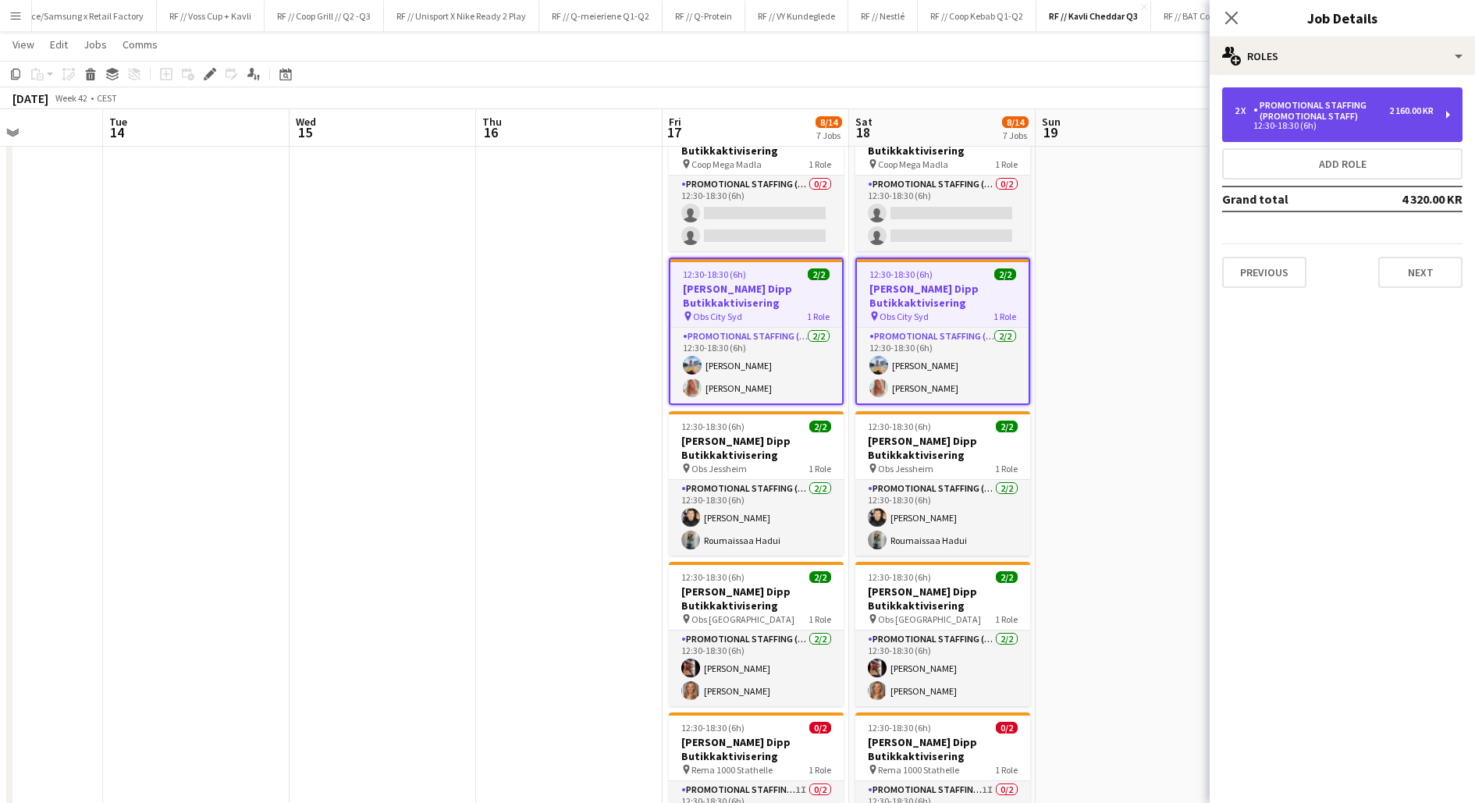
click at [1367, 120] on div "Promotional Staffing (Promotional Staff)" at bounding box center [1321, 111] width 136 height 22
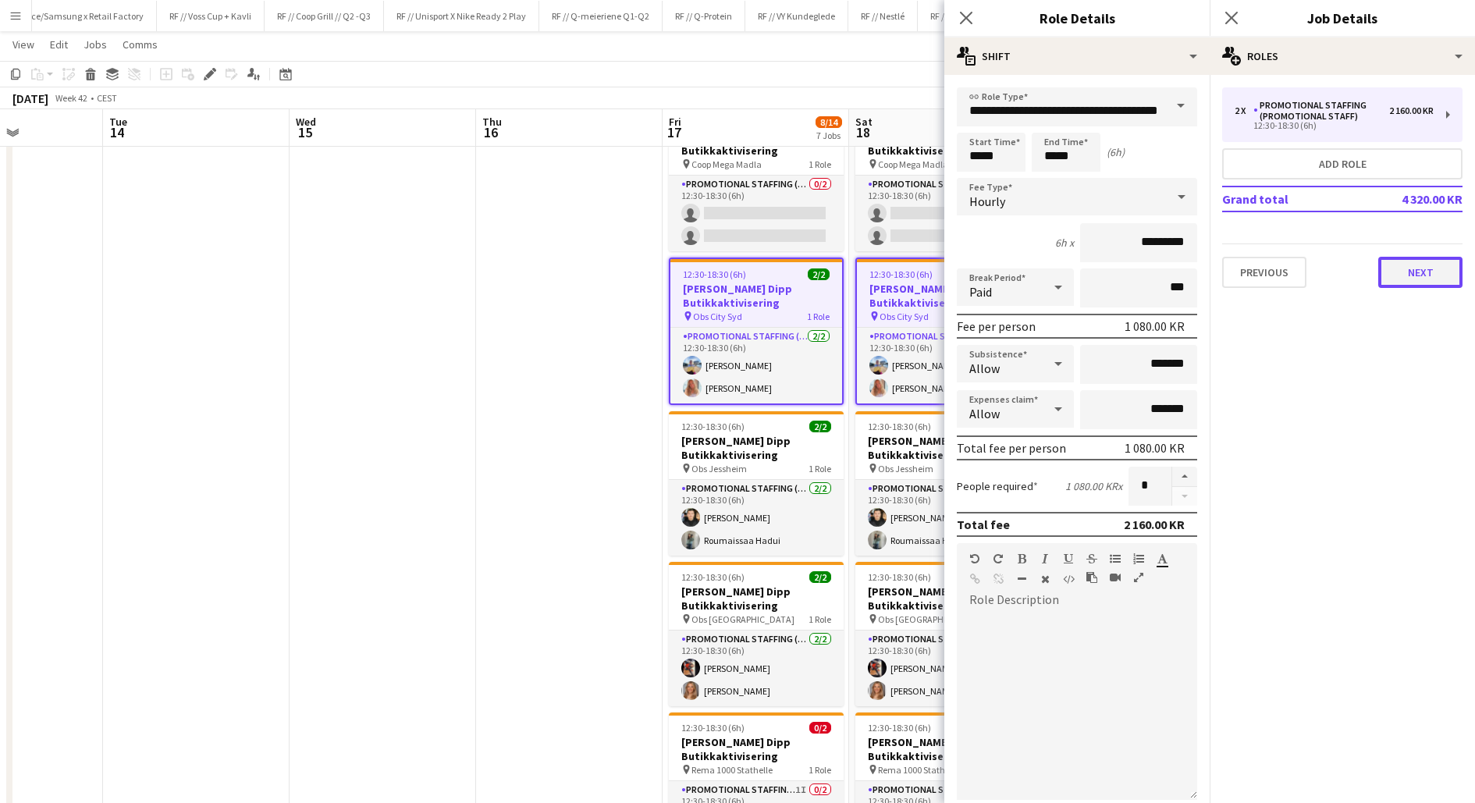
click at [1424, 282] on button "Next" at bounding box center [1420, 272] width 84 height 31
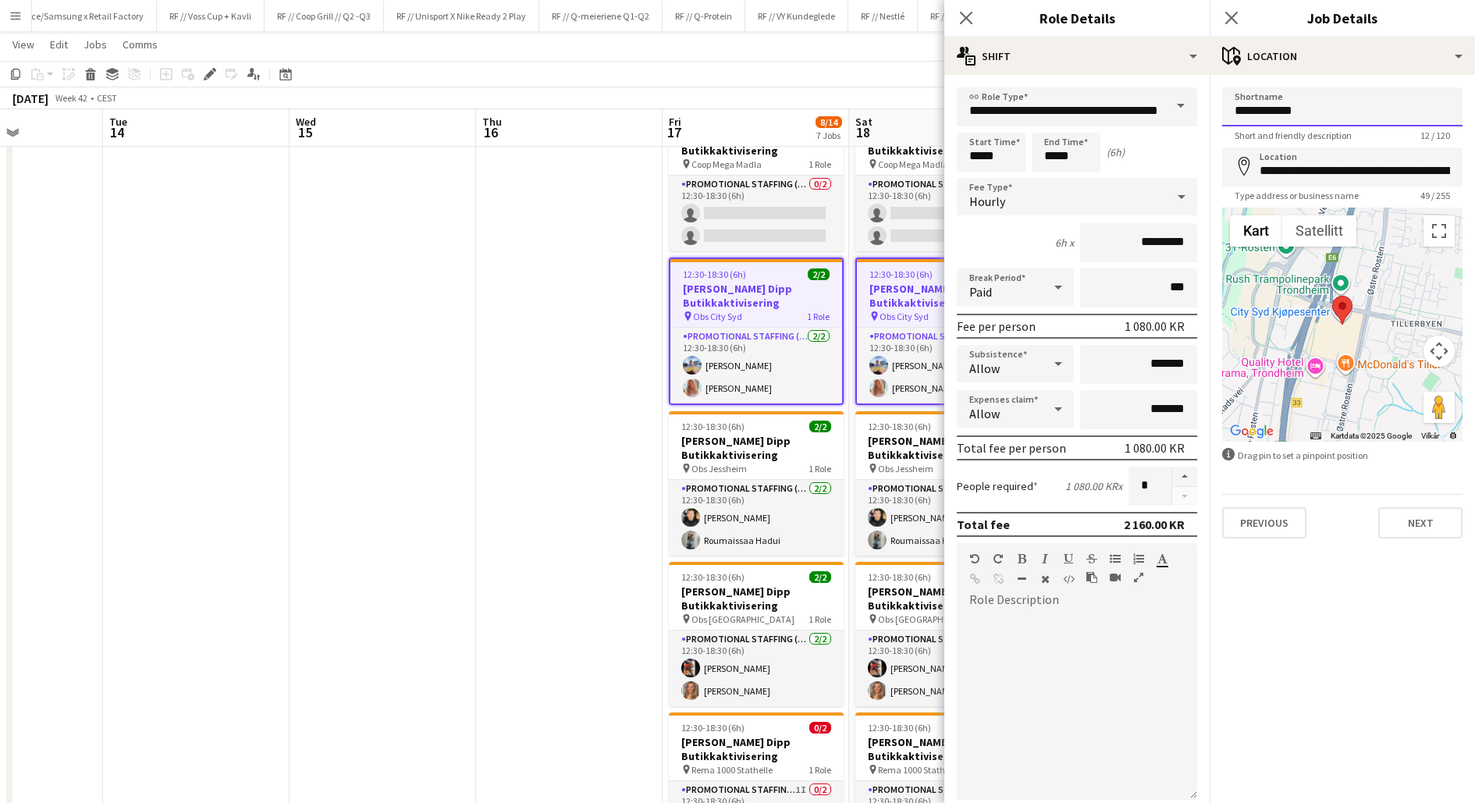
click at [1290, 112] on input "**********" at bounding box center [1342, 106] width 240 height 39
type input "**********"
click at [1270, 168] on input "**********" at bounding box center [1342, 167] width 240 height 39
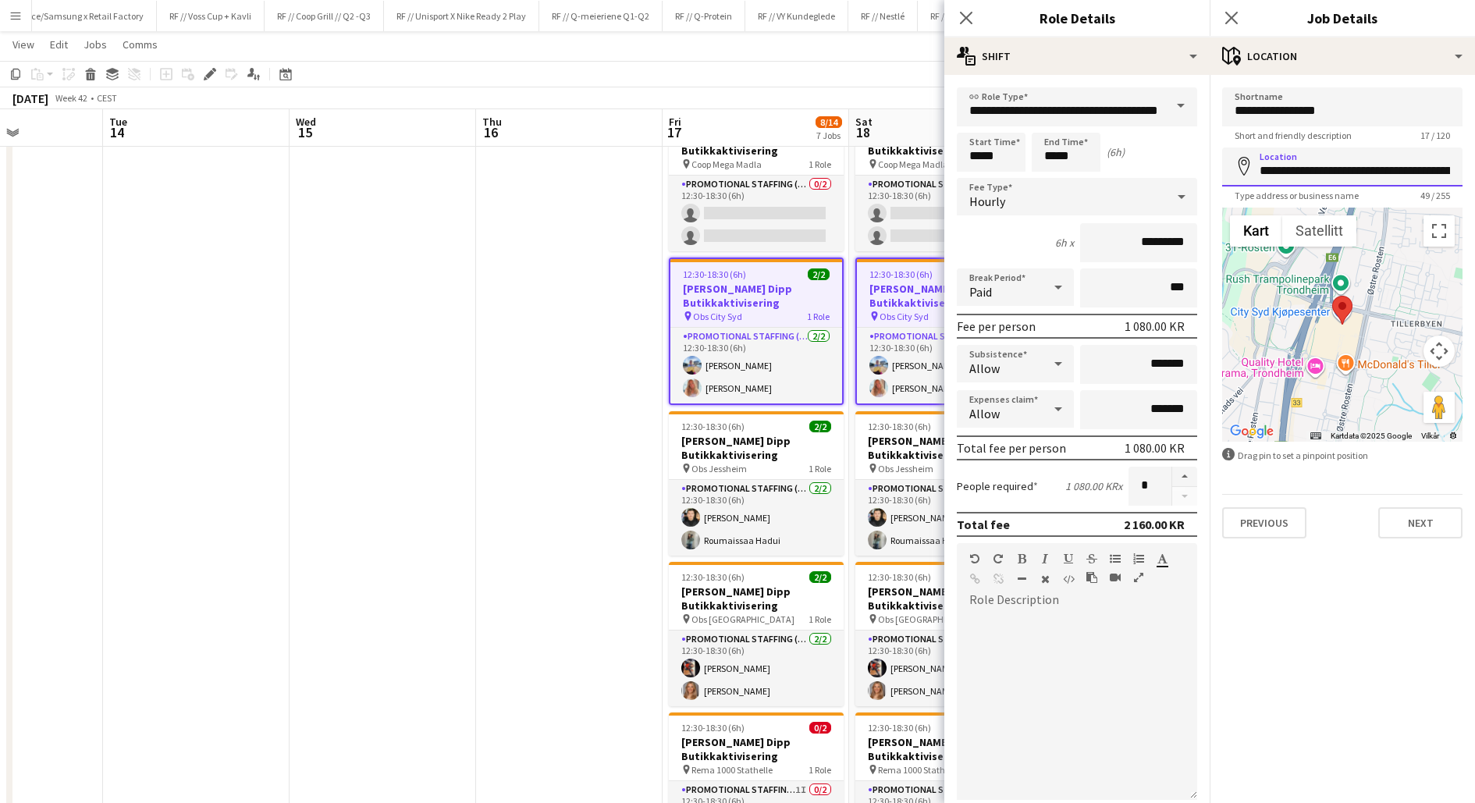
click at [1270, 168] on input "**********" at bounding box center [1342, 167] width 240 height 39
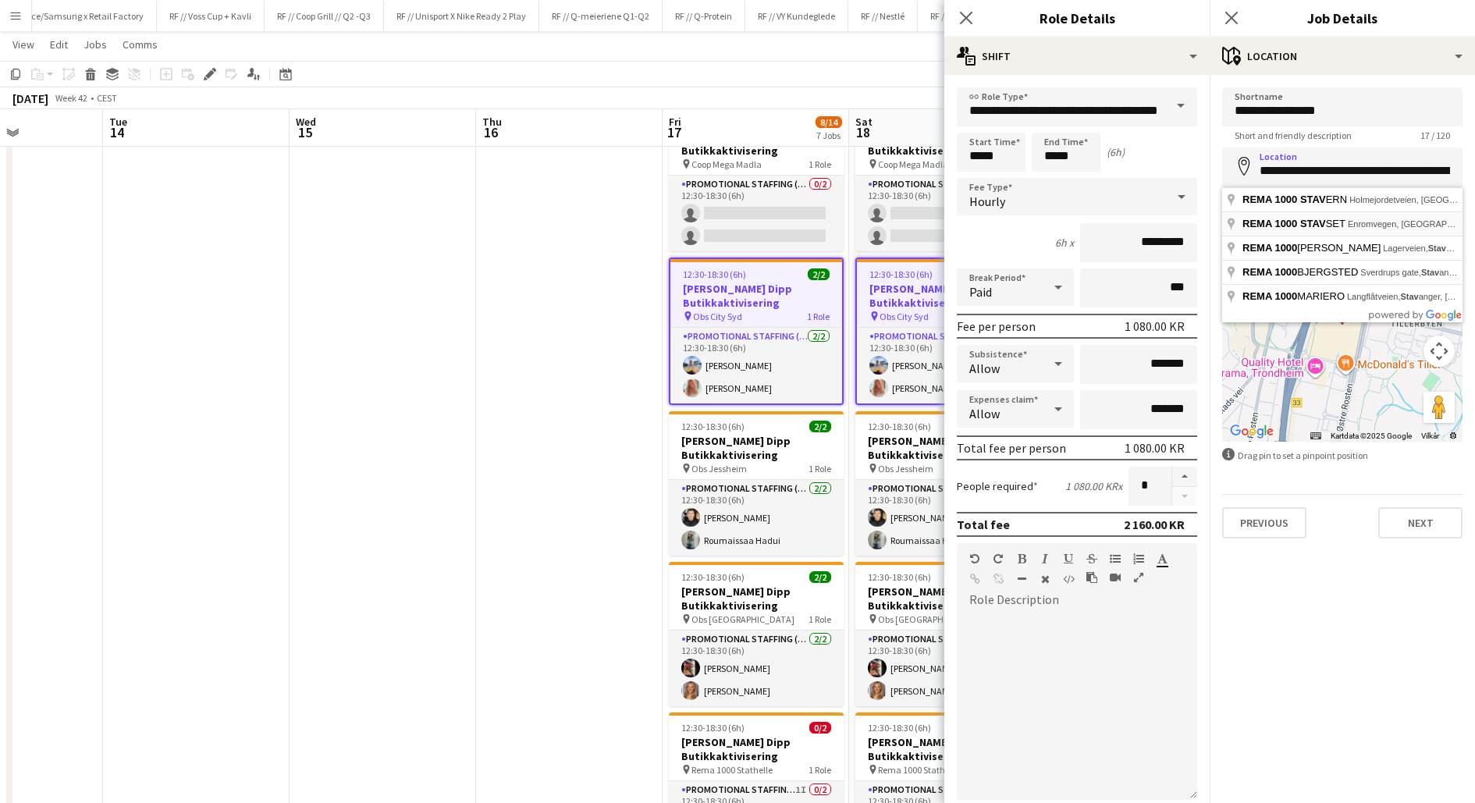
type input "**********"
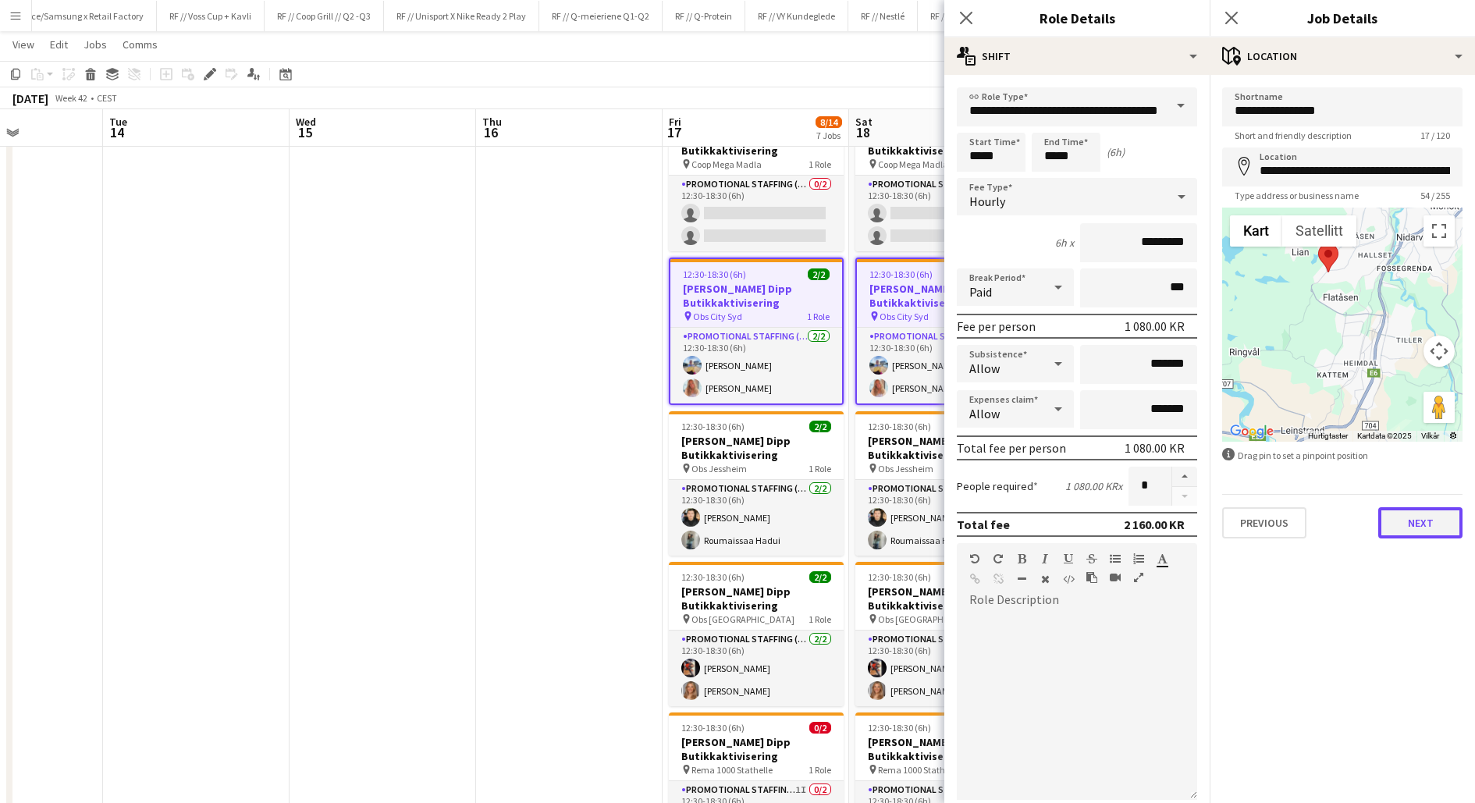
click at [1407, 527] on button "Next" at bounding box center [1420, 522] width 84 height 31
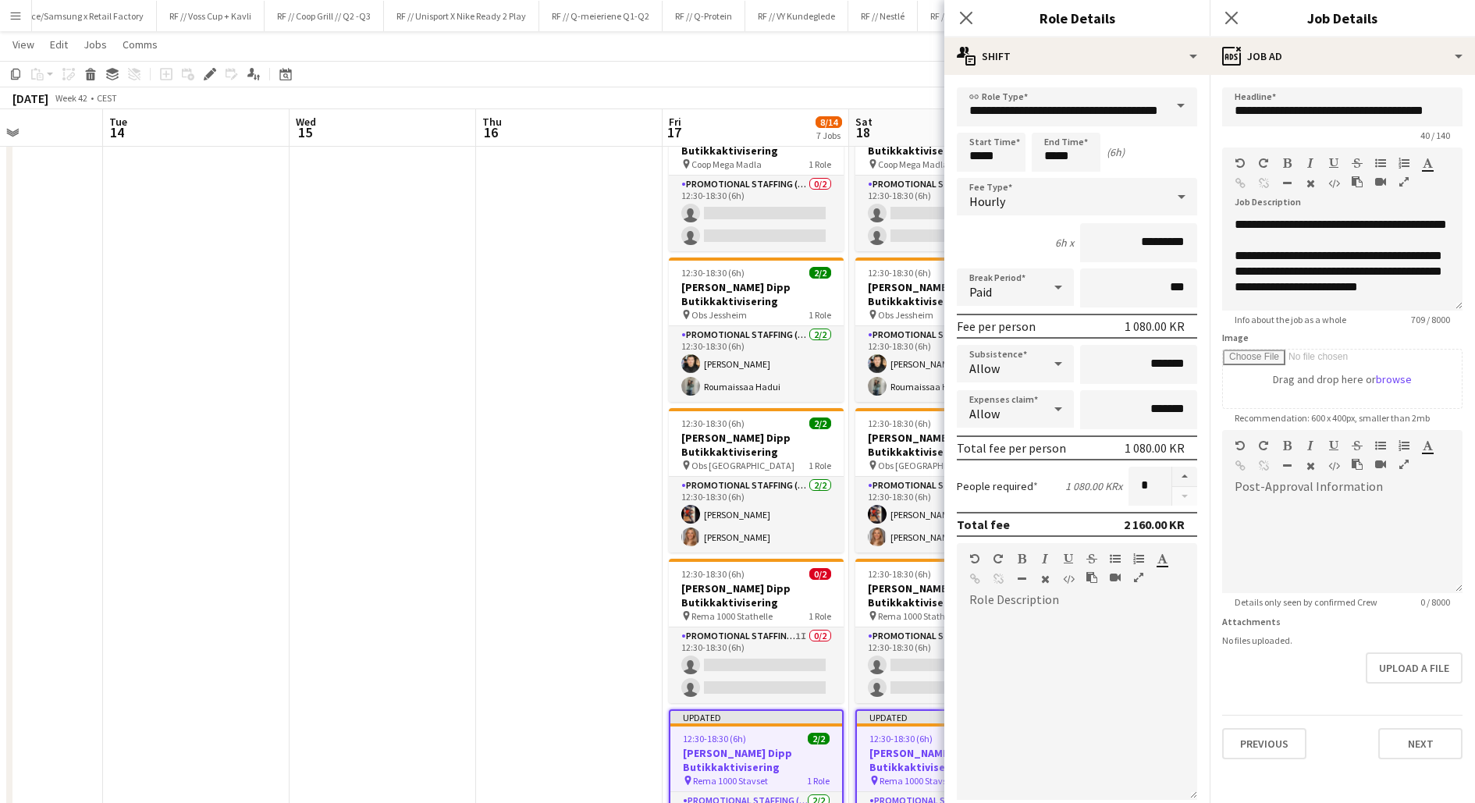
click at [593, 541] on app-date-cell at bounding box center [569, 648] width 187 height 1094
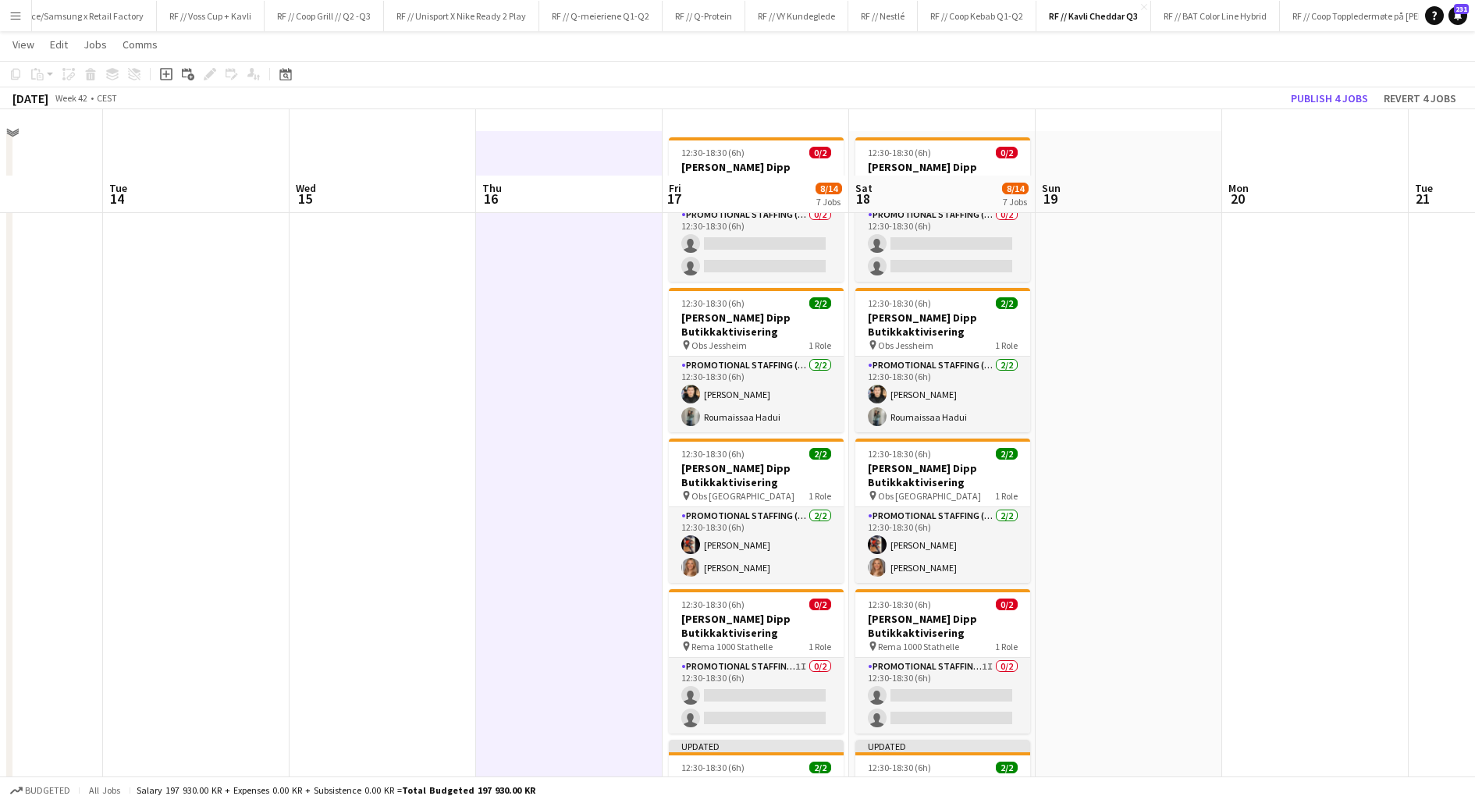
scroll to position [0, 0]
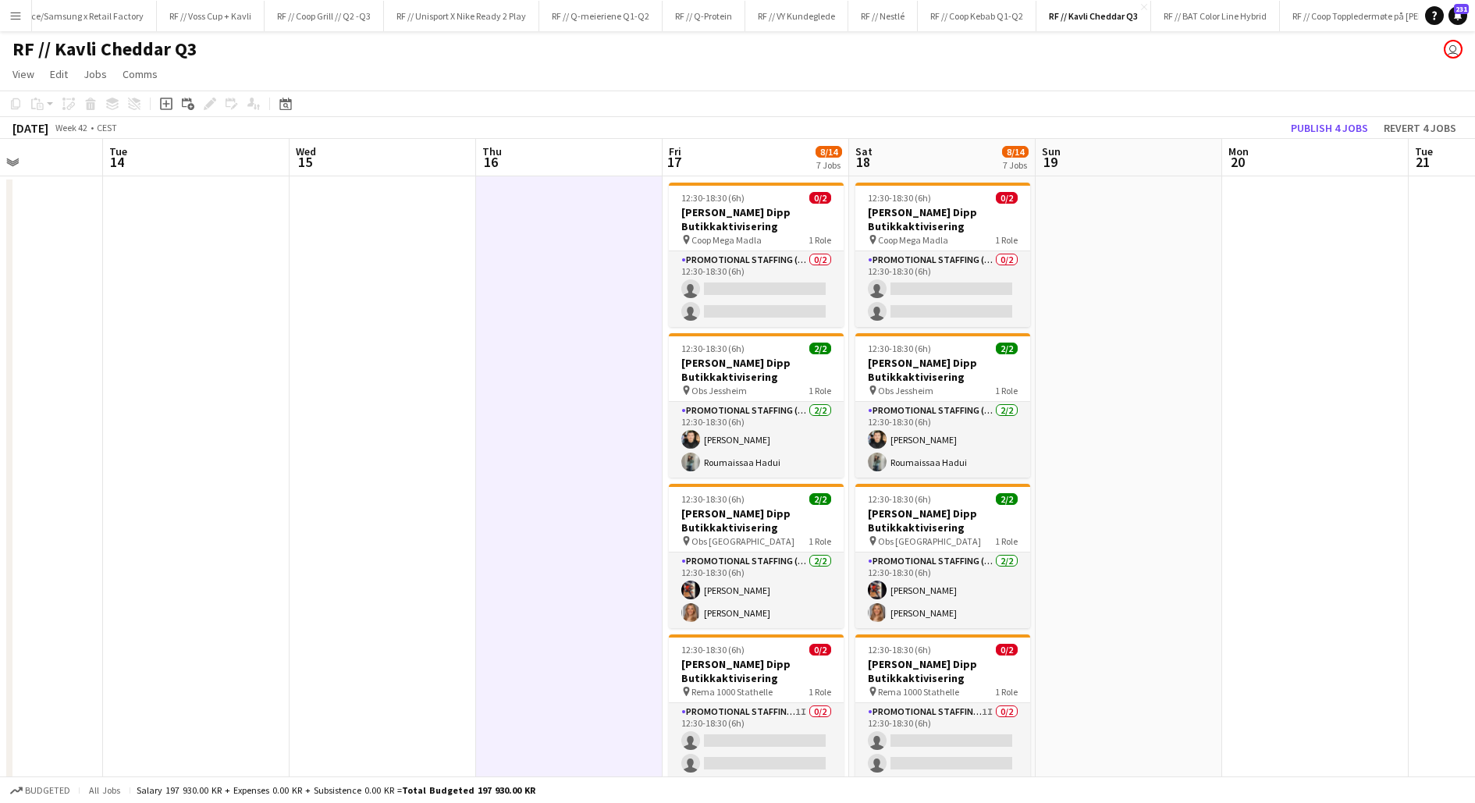
click at [1149, 316] on app-date-cell at bounding box center [1129, 723] width 187 height 1094
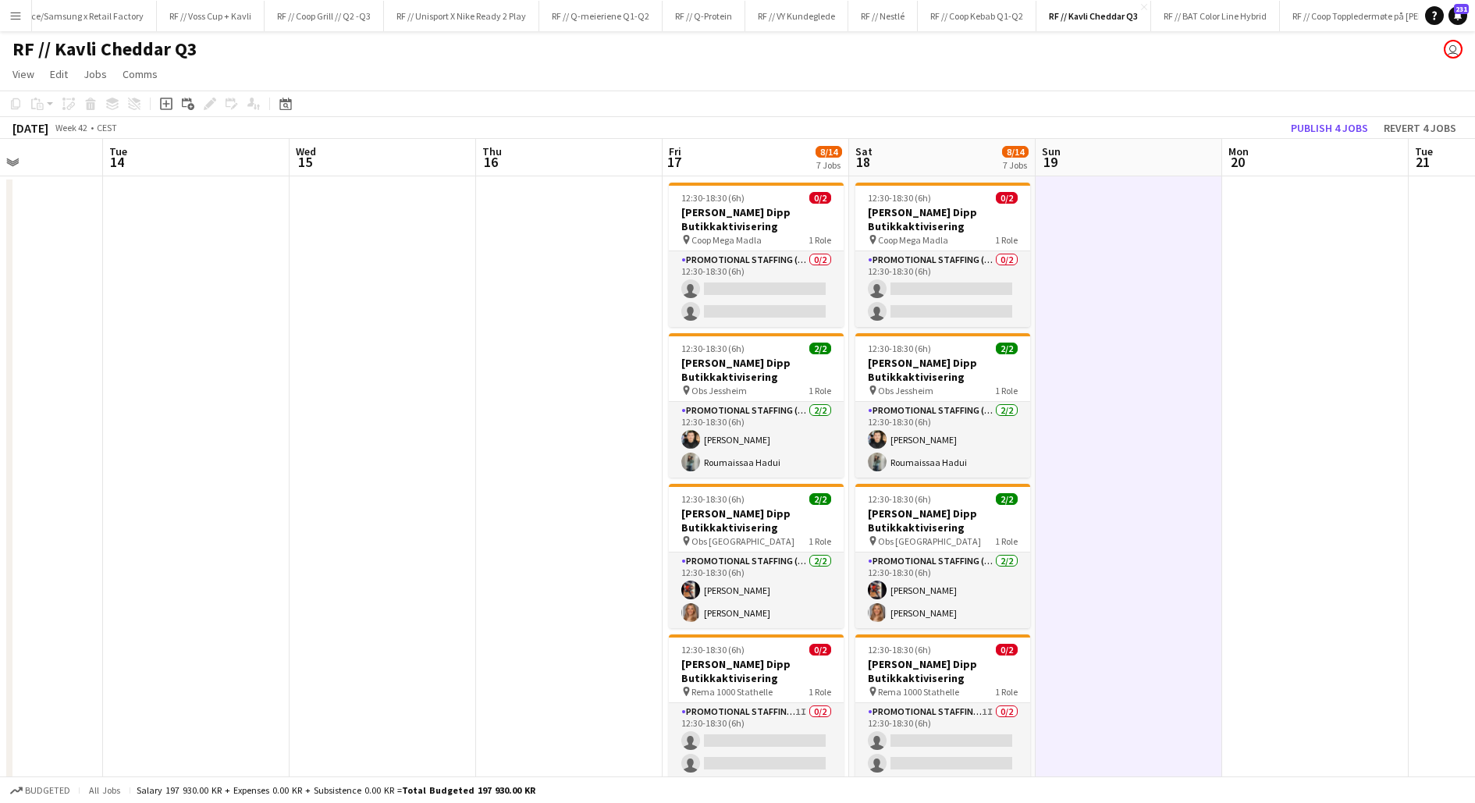
click at [1329, 140] on app-board-header-date "Mon 20" at bounding box center [1315, 157] width 187 height 37
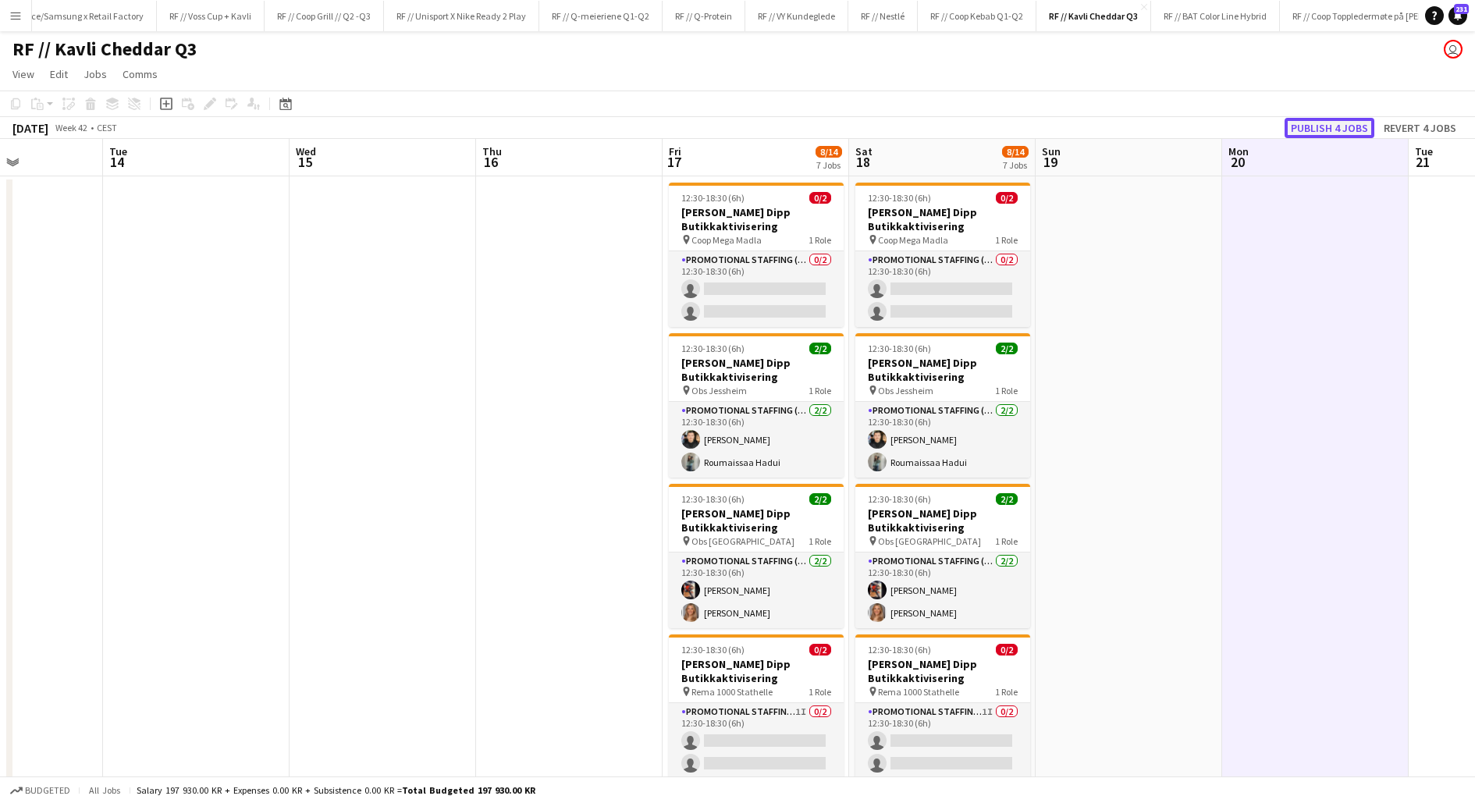
click at [1329, 134] on button "Publish 4 jobs" at bounding box center [1330, 128] width 90 height 20
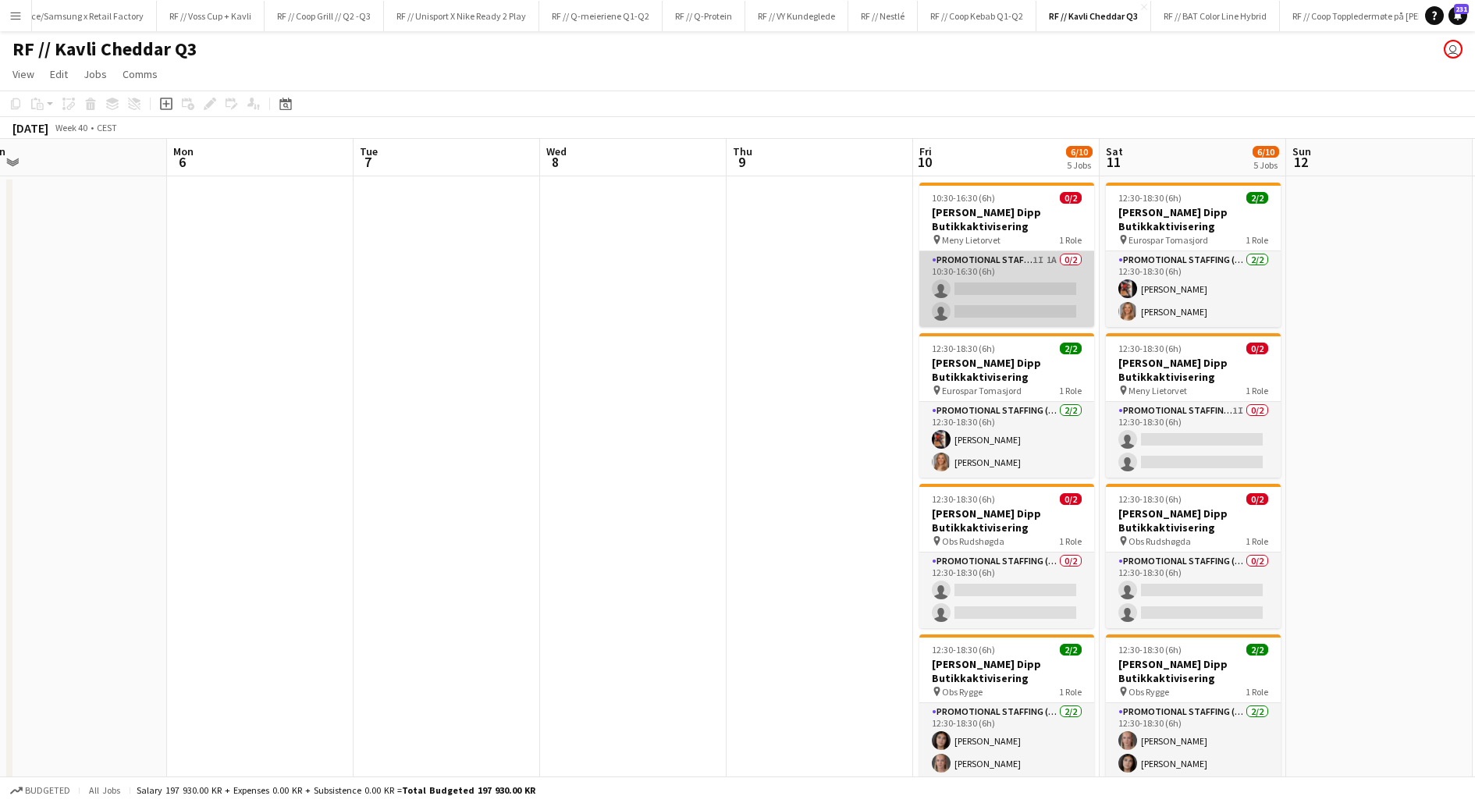
click at [1002, 293] on app-card-role "Promotional Staffing (Promotional Staff) 1I 1A 0/2 10:30-16:30 (6h) single-neut…" at bounding box center [1006, 289] width 175 height 76
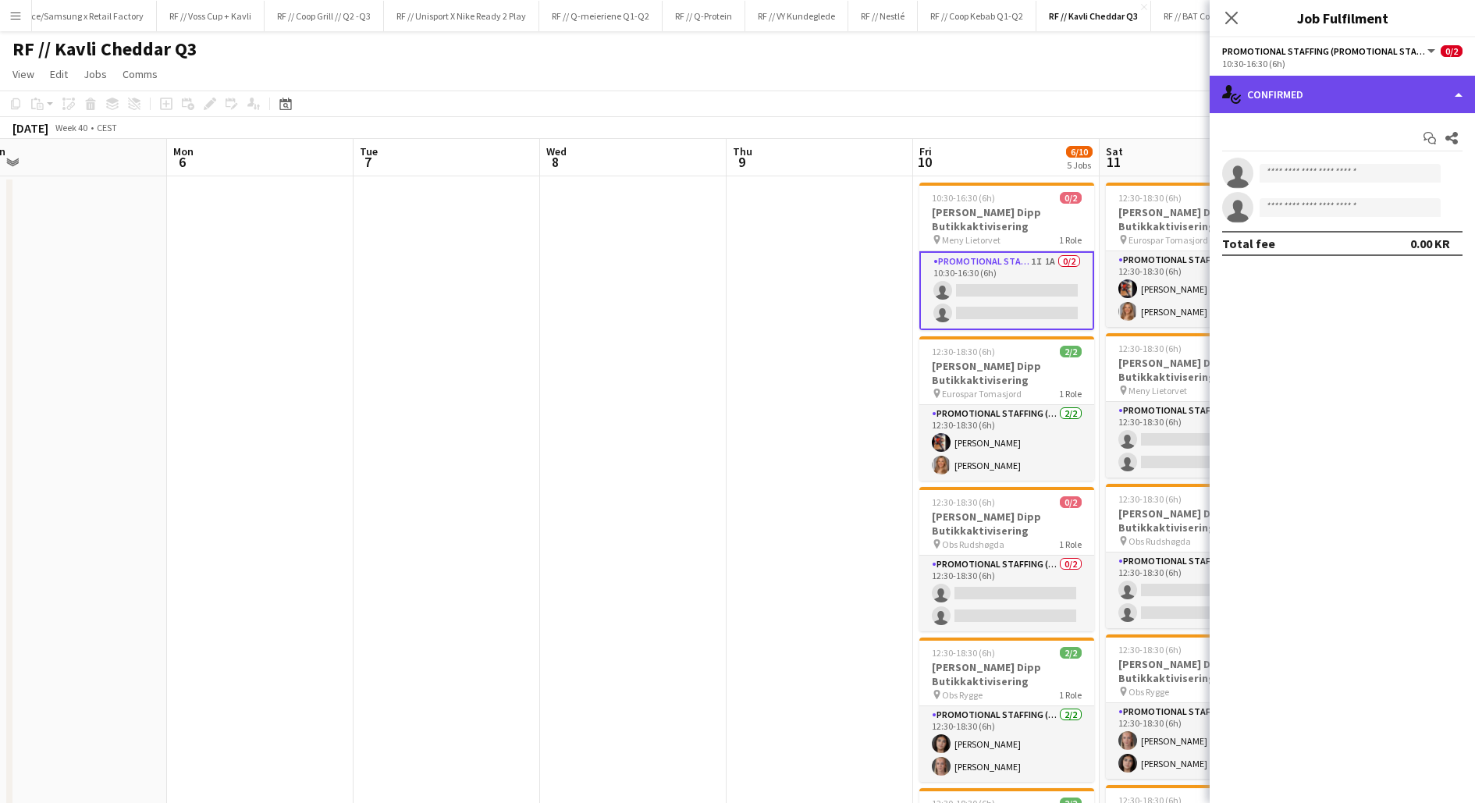
click at [1284, 98] on div "single-neutral-actions-check-2 Confirmed" at bounding box center [1342, 94] width 265 height 37
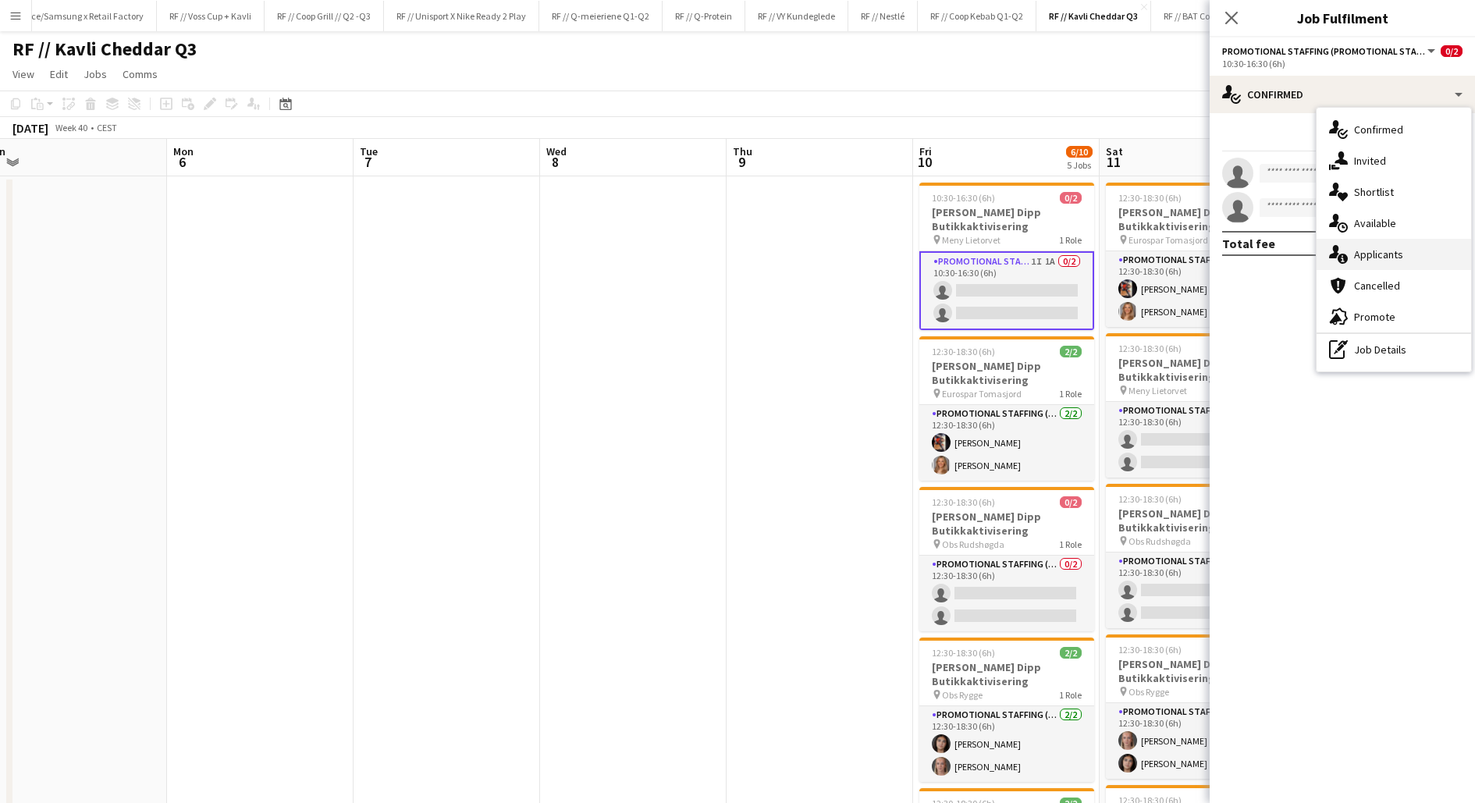
click at [1361, 252] on span "Applicants" at bounding box center [1378, 254] width 49 height 14
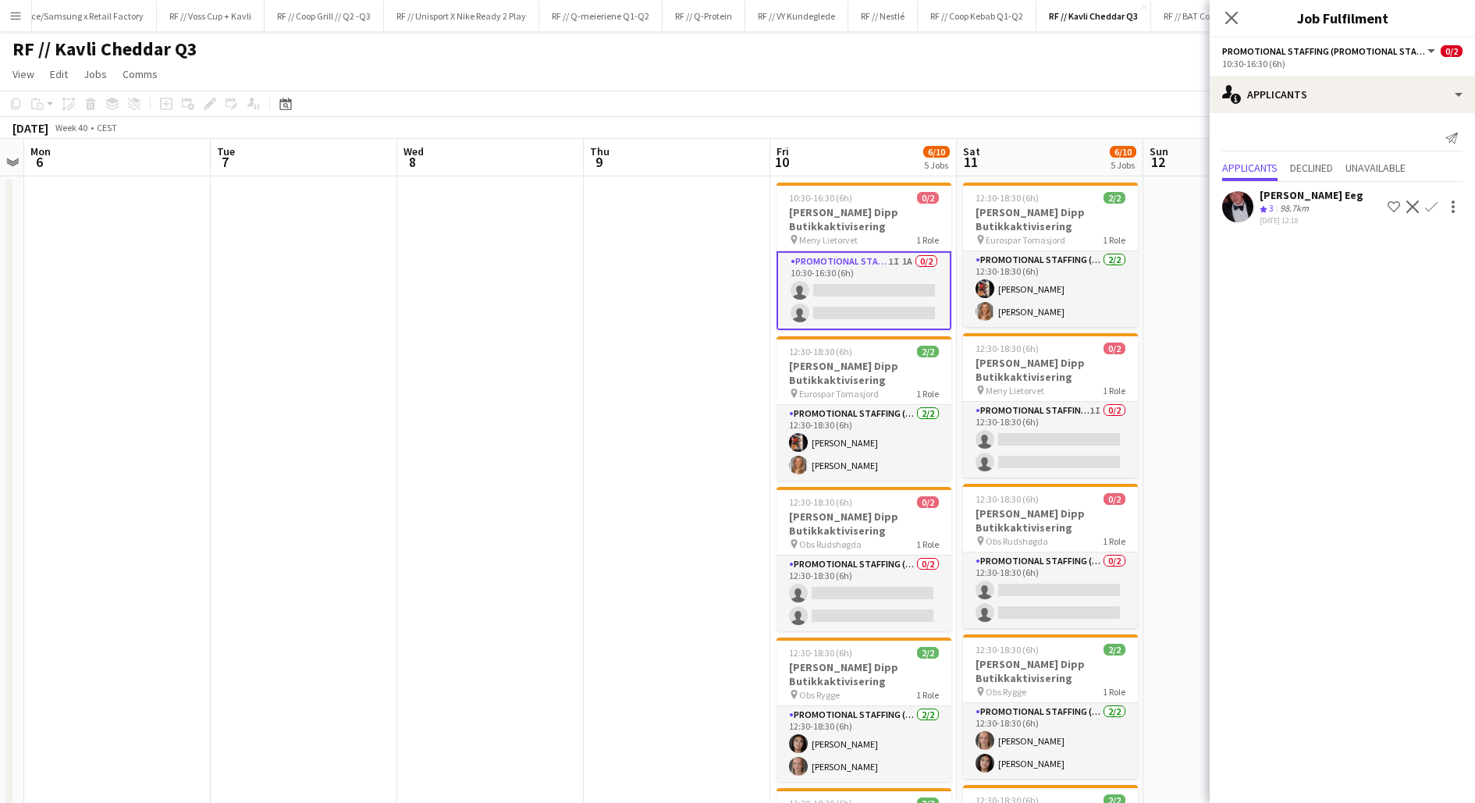
scroll to position [0, 540]
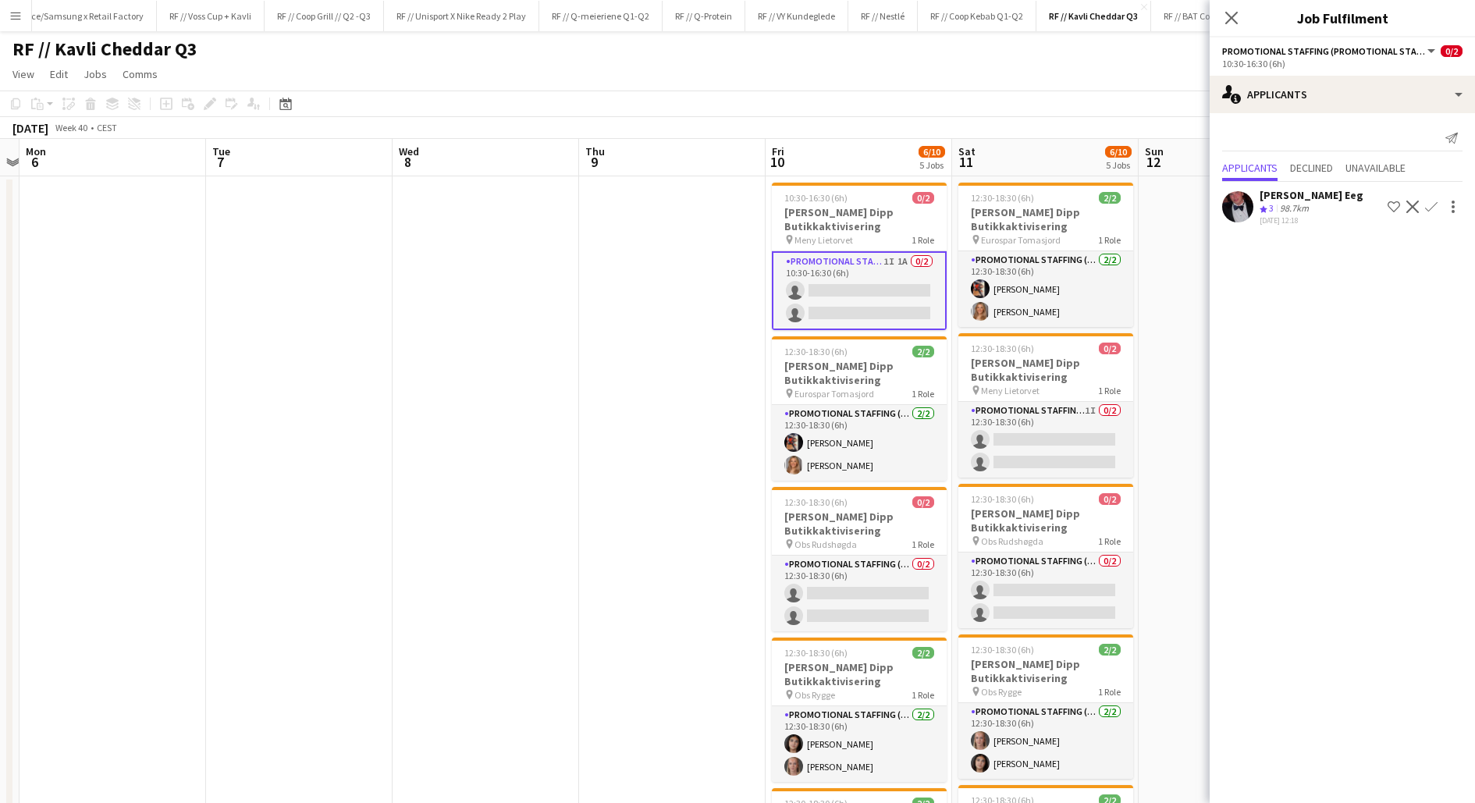
click at [706, 519] on app-date-cell at bounding box center [672, 723] width 187 height 1094
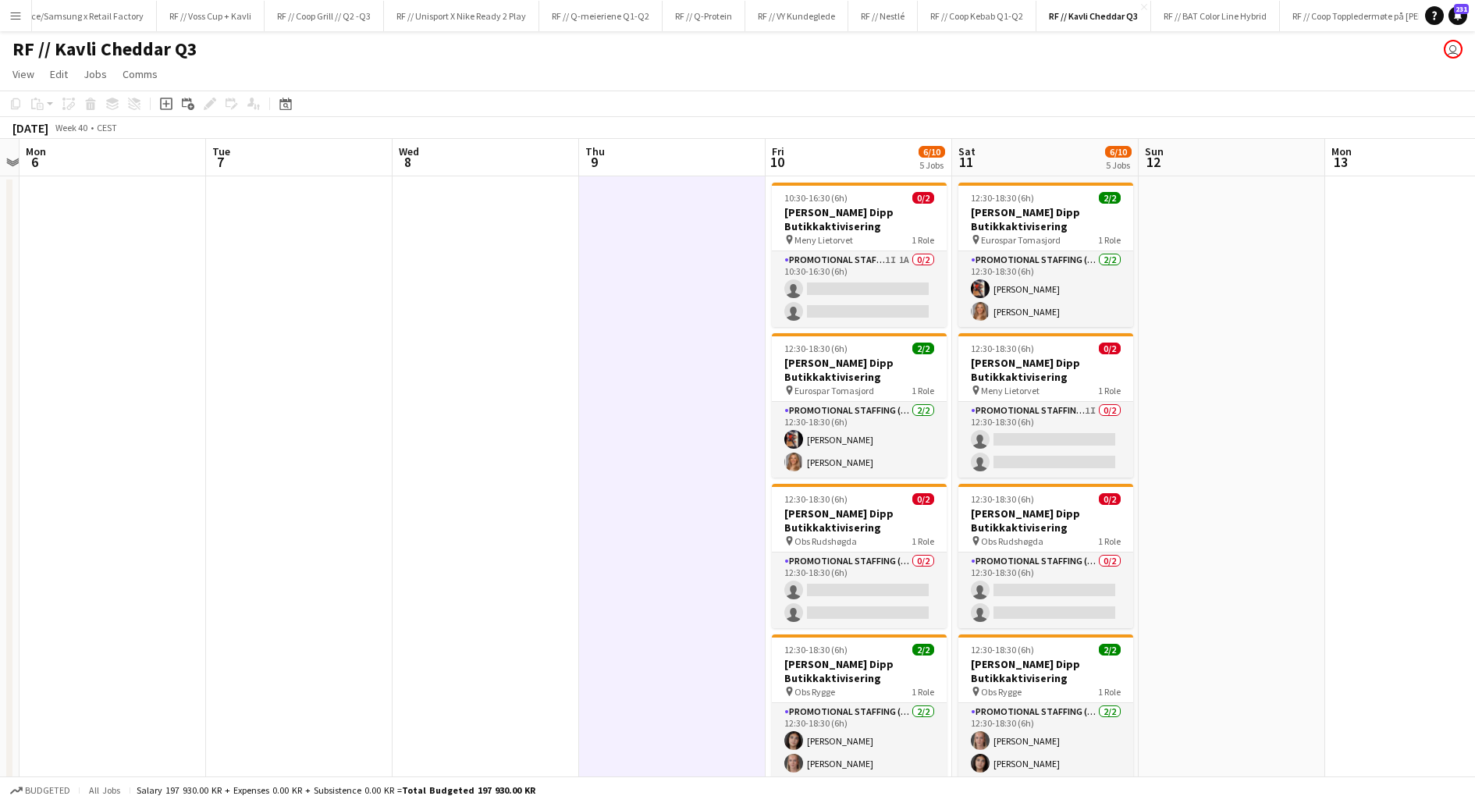
click at [706, 519] on app-date-cell at bounding box center [672, 723] width 187 height 1094
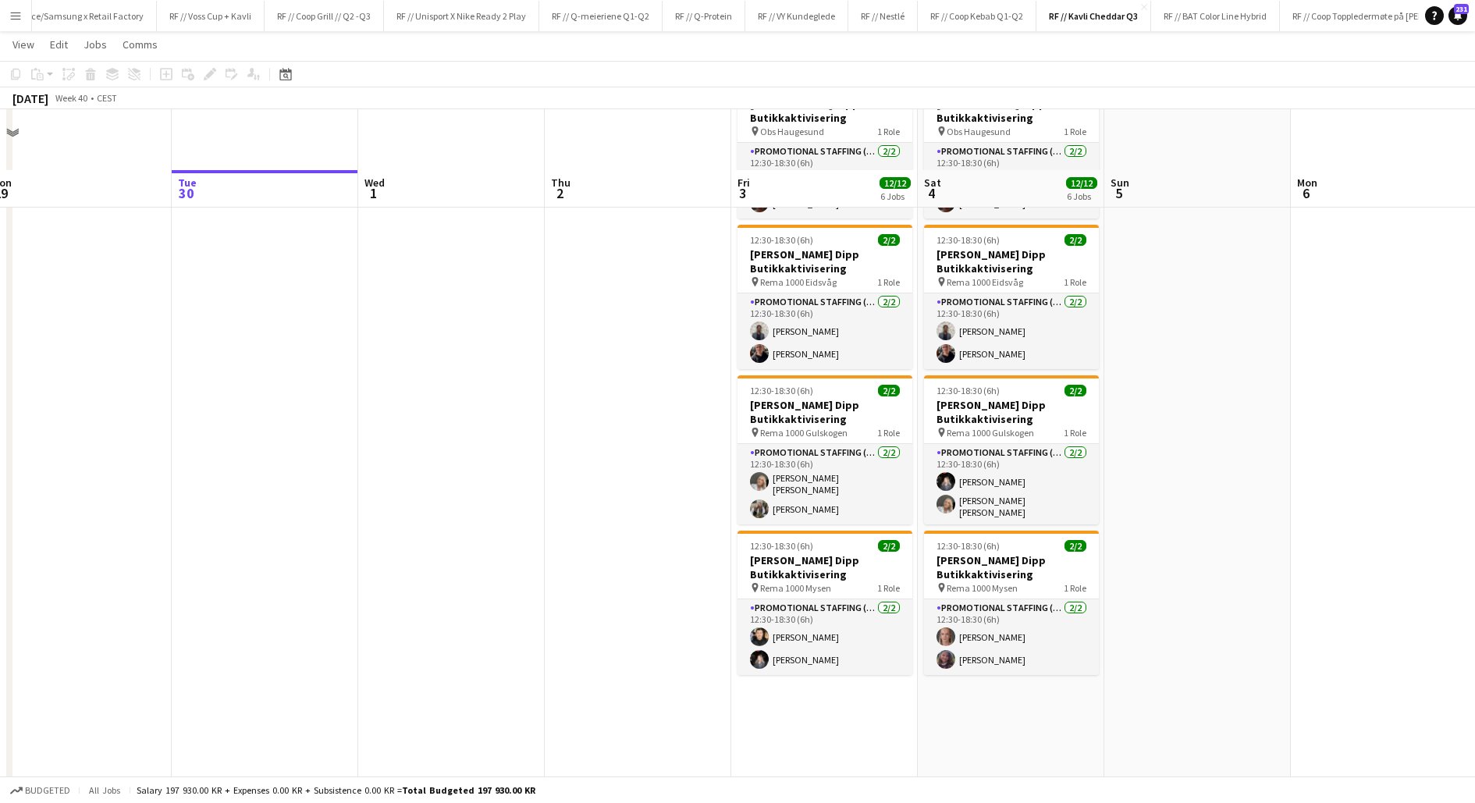
scroll to position [492, 0]
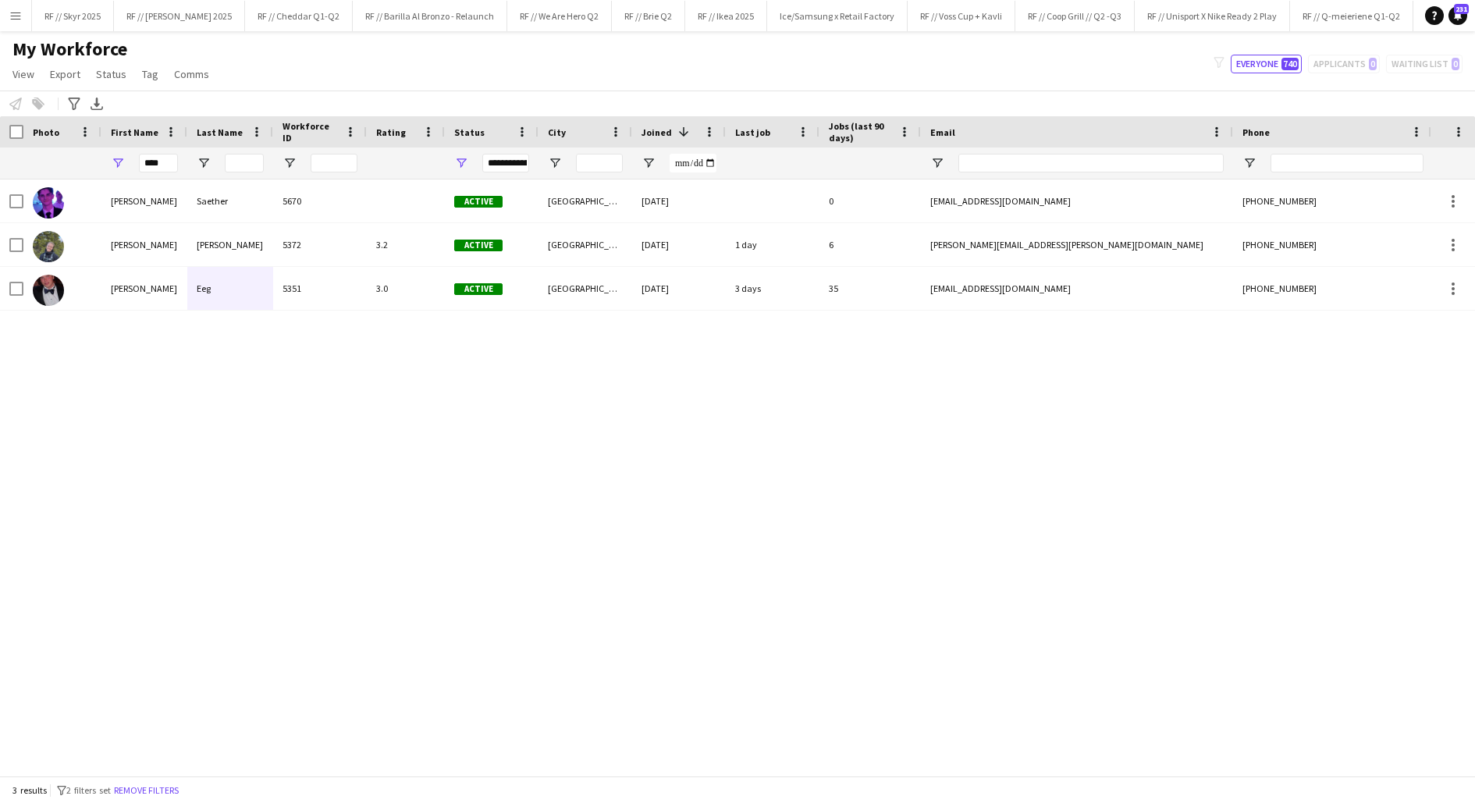
scroll to position [0, 1500]
click at [162, 162] on input "****" at bounding box center [158, 163] width 39 height 19
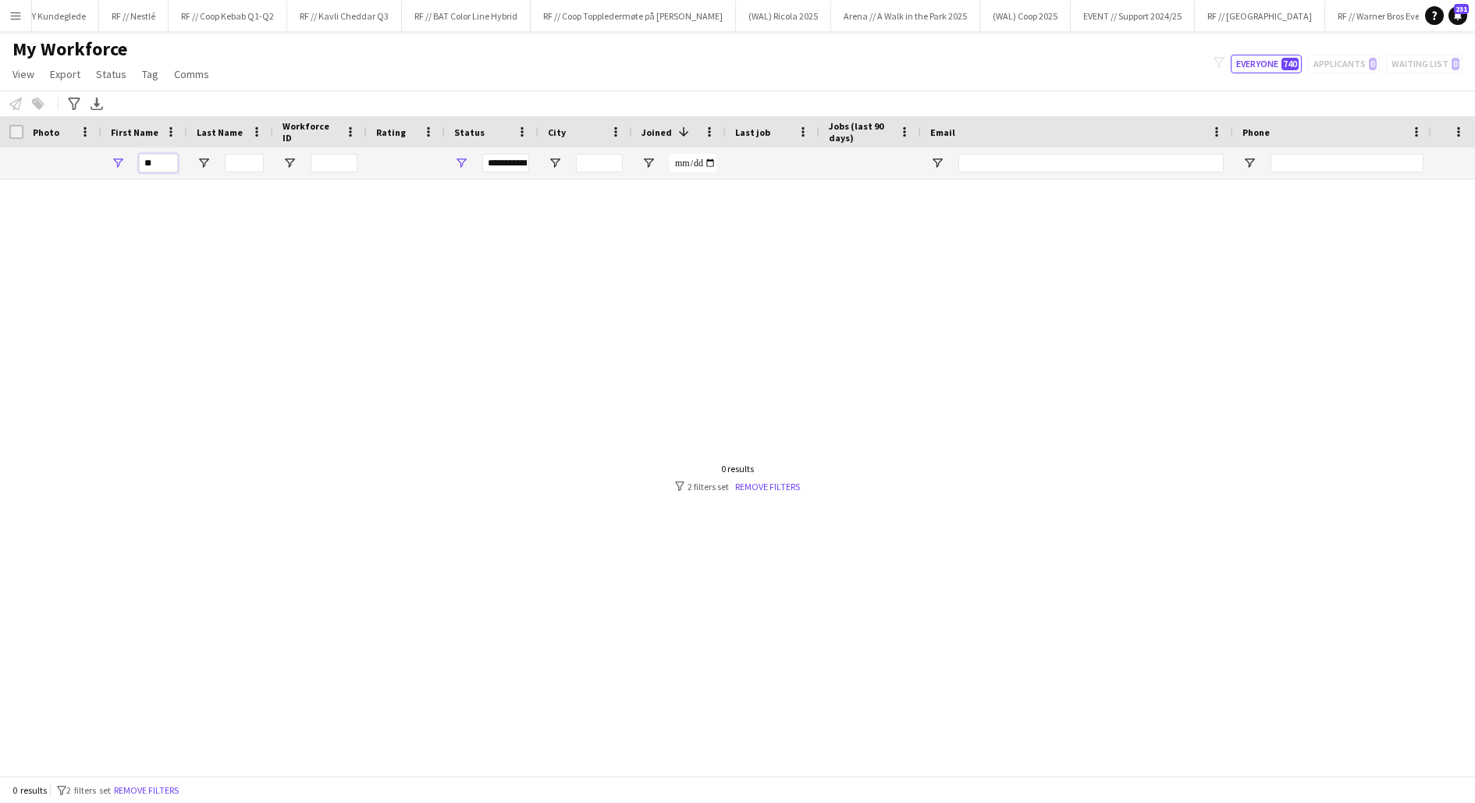
type input "*"
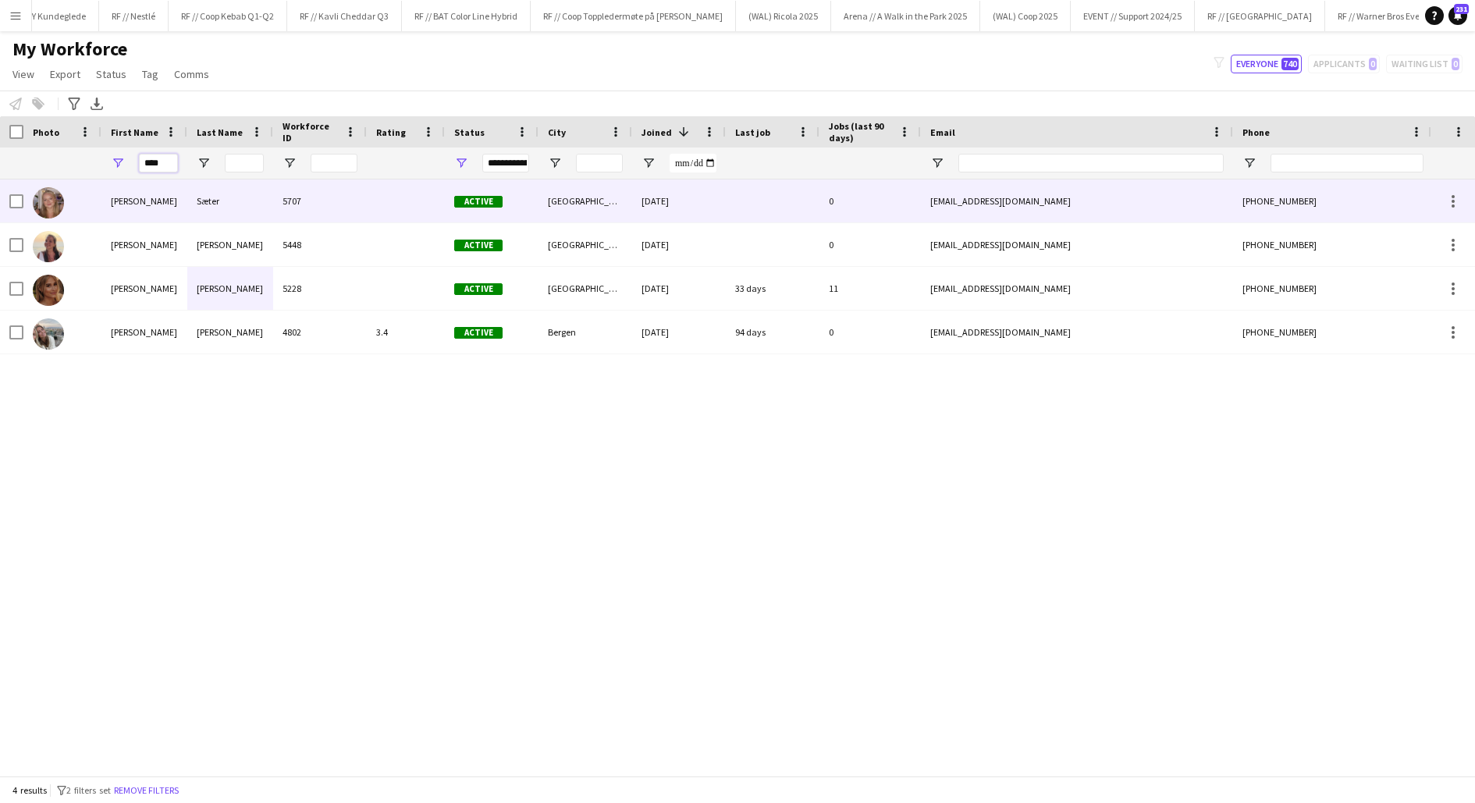
type input "****"
click at [169, 210] on div "[PERSON_NAME]" at bounding box center [144, 201] width 86 height 43
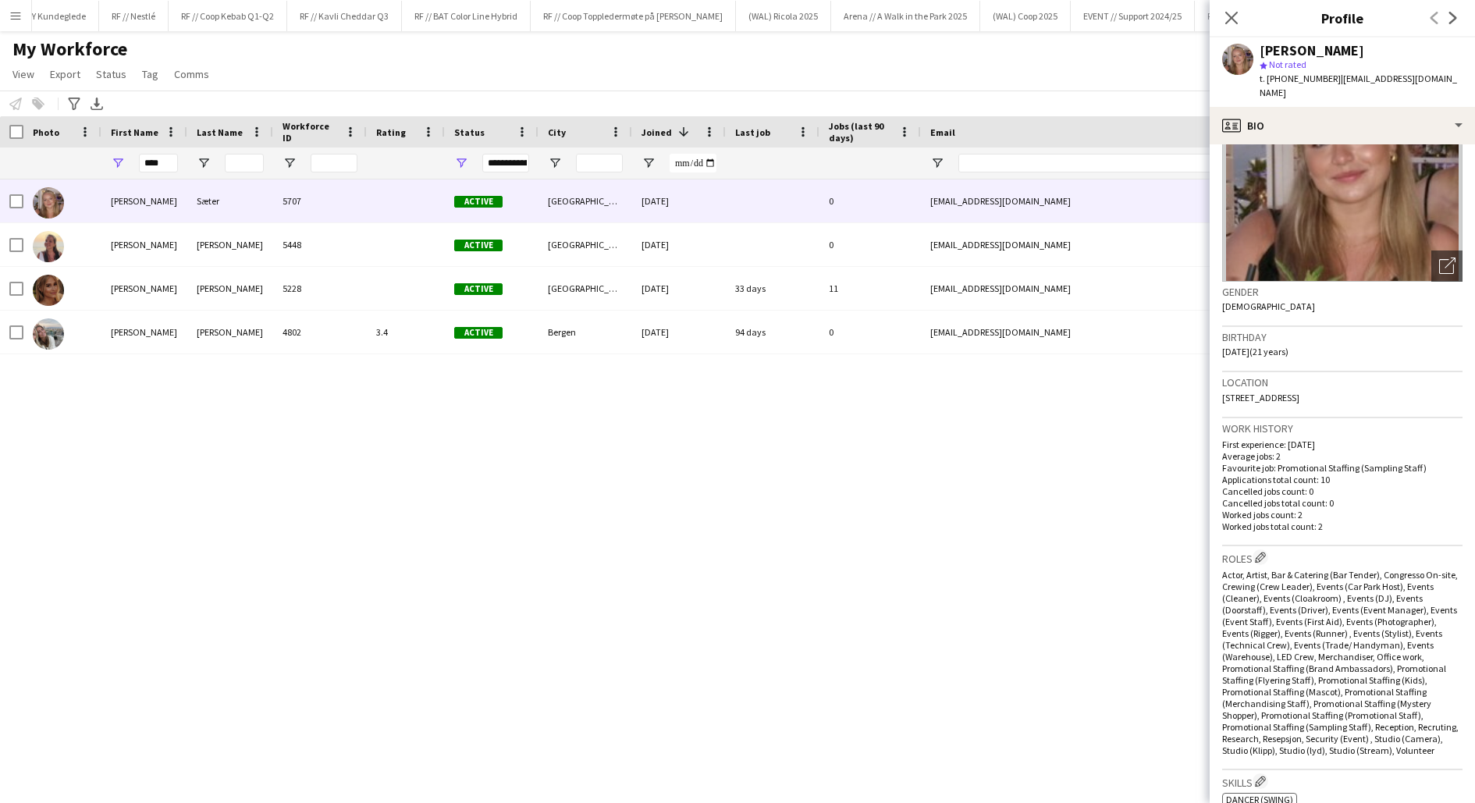
scroll to position [0, 0]
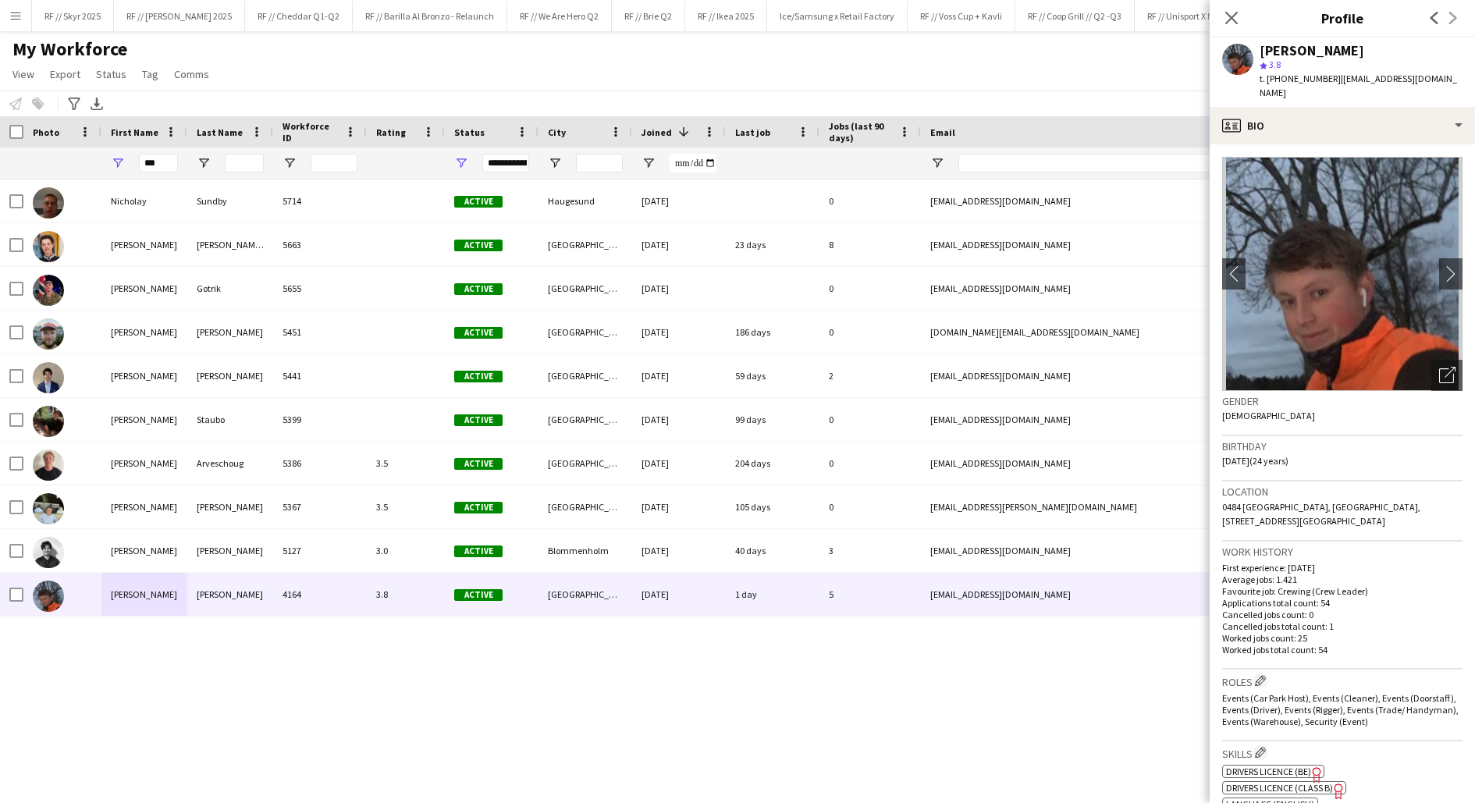
scroll to position [445, 0]
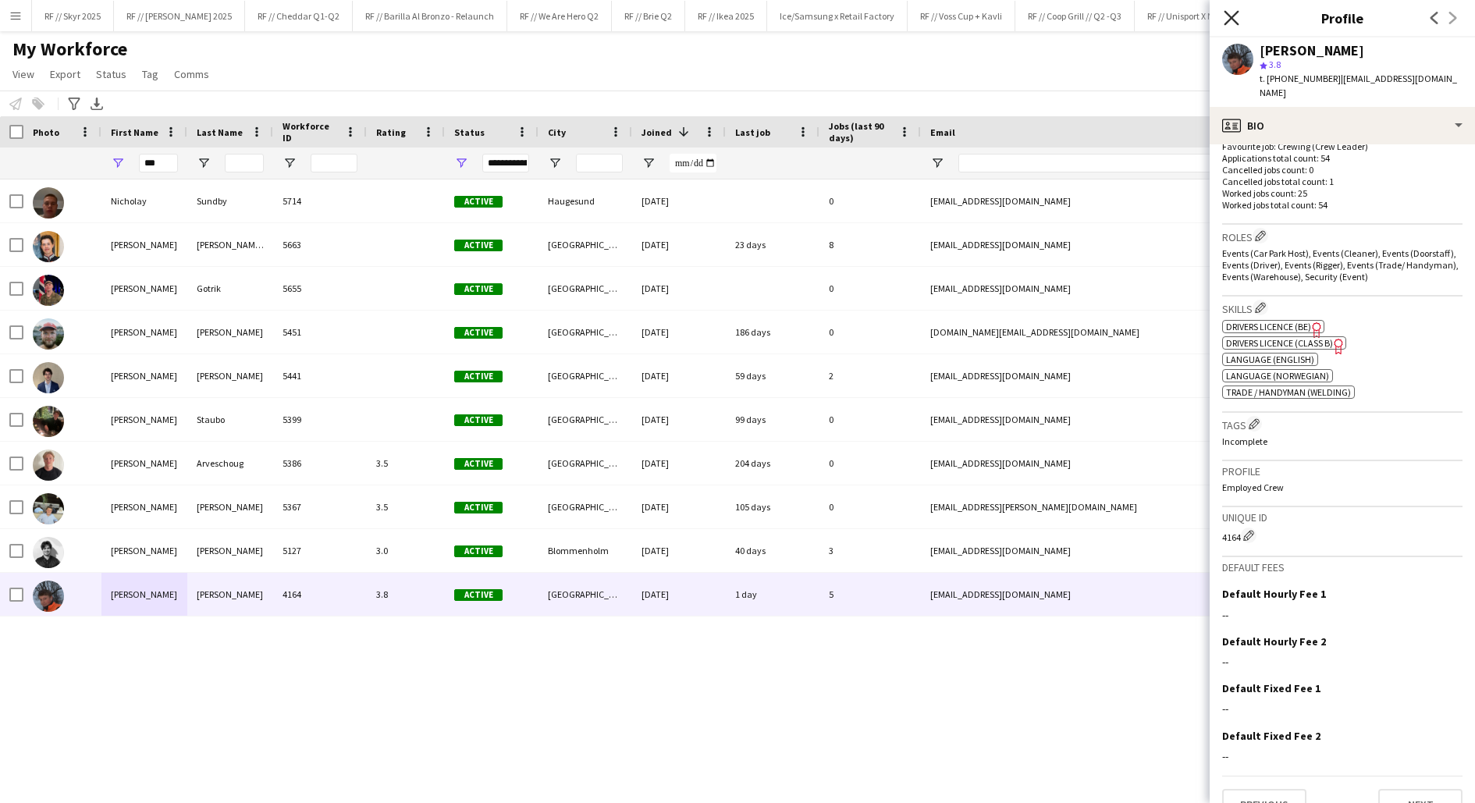
click at [1226, 18] on icon "Close pop-in" at bounding box center [1231, 17] width 15 height 15
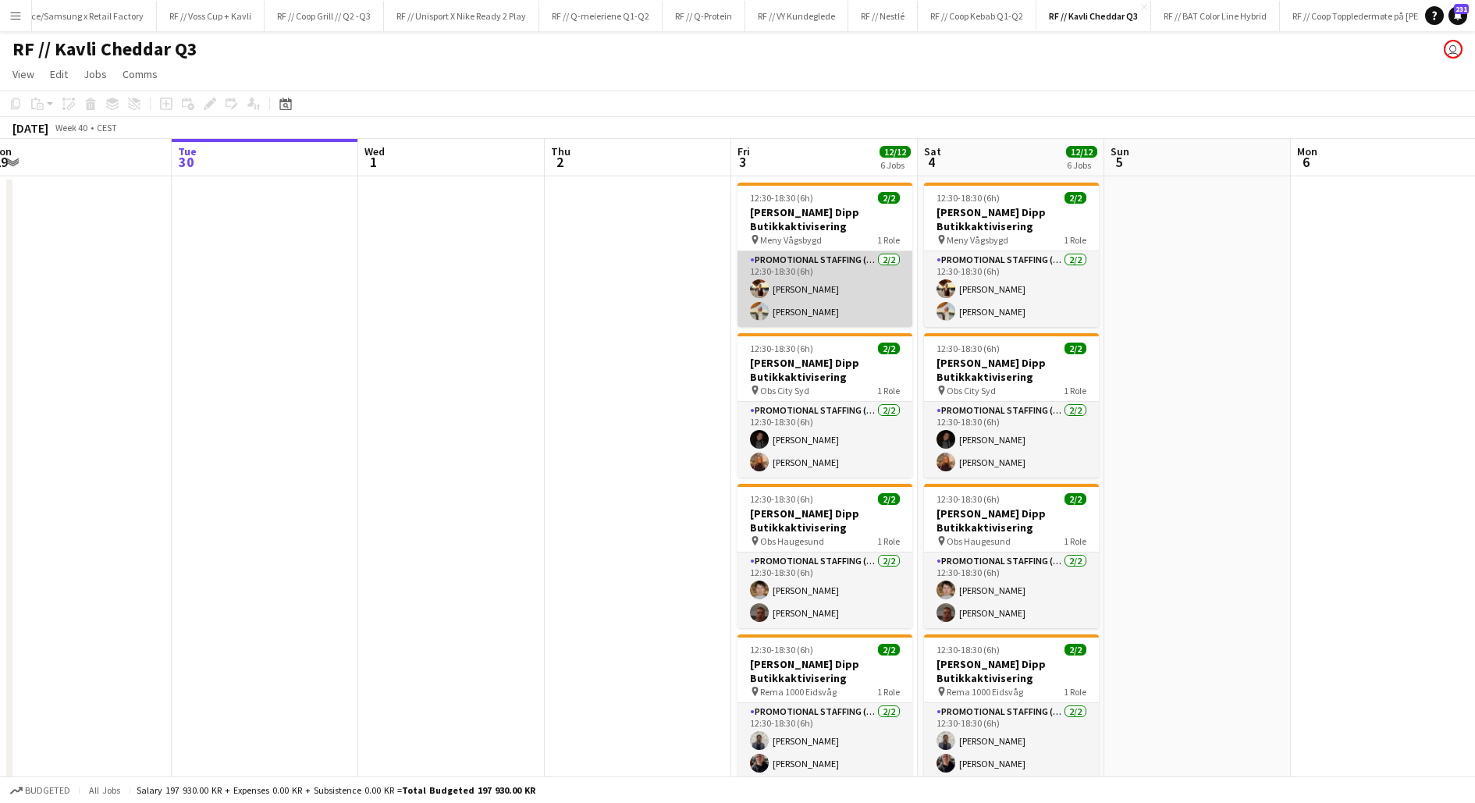
click at [818, 296] on app-card-role "Promotional Staffing (Promotional Staff) [DATE] 12:30-18:30 (6h) [PERSON_NAME] …" at bounding box center [825, 289] width 175 height 76
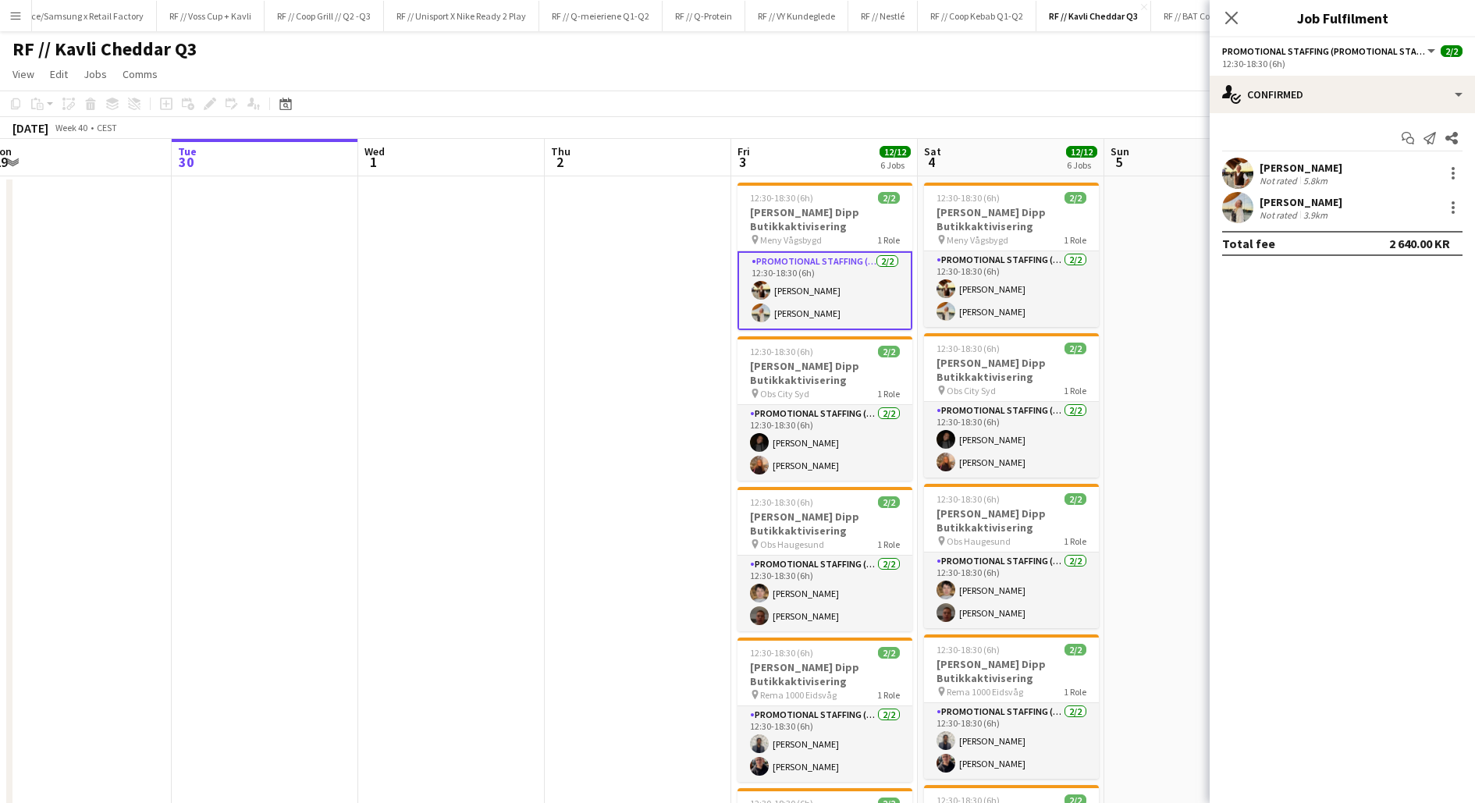
click at [1240, 211] on app-user-avatar at bounding box center [1237, 207] width 31 height 31
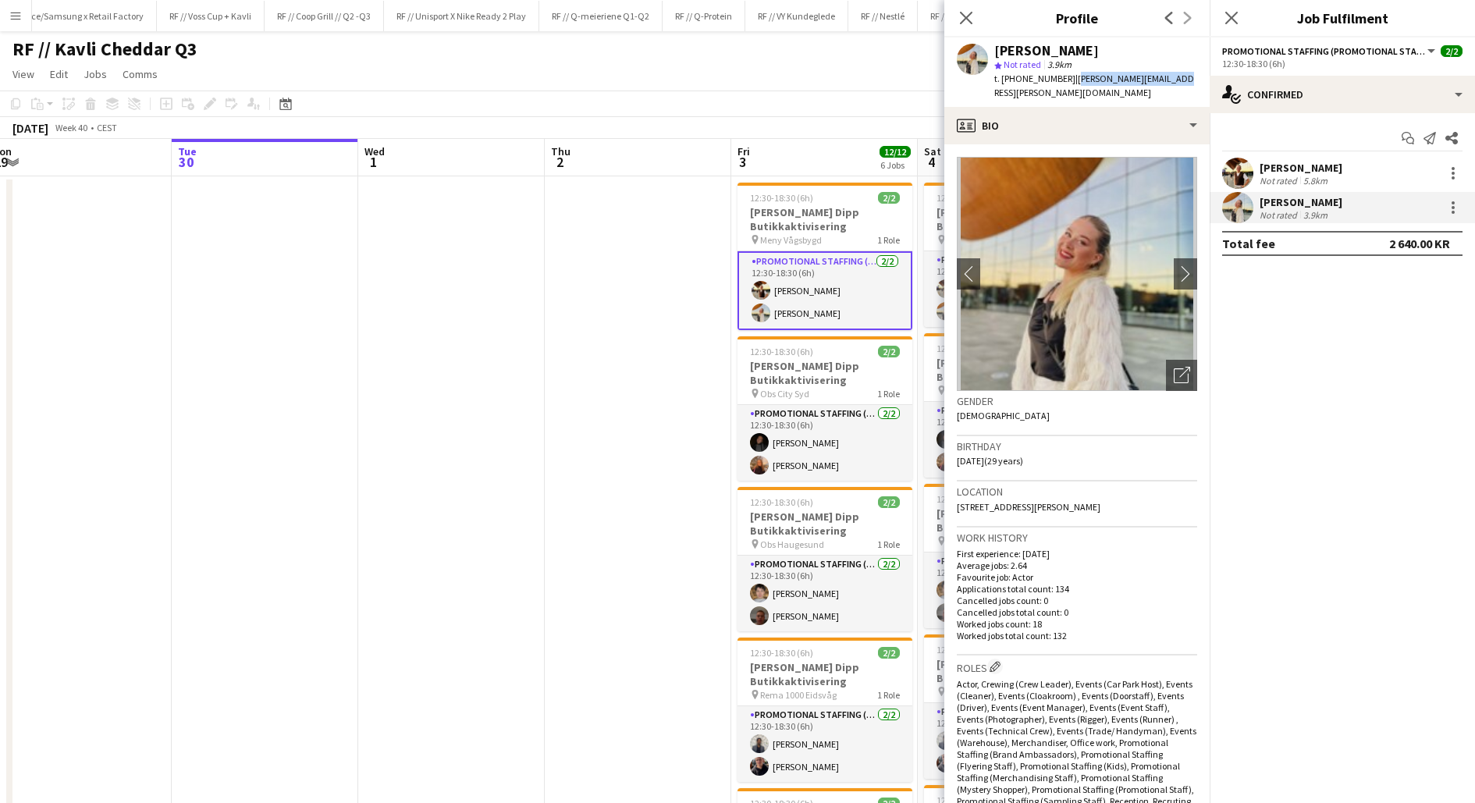
drag, startPoint x: 1159, startPoint y: 76, endPoint x: 1059, endPoint y: 76, distance: 99.9
click at [1059, 76] on div "[PERSON_NAME] star Not rated 3.9km t. [PHONE_NUMBER] | [PERSON_NAME][EMAIL_ADDR…" at bounding box center [1076, 71] width 265 height 69
copy span "[PERSON_NAME][EMAIL_ADDRESS][PERSON_NAME][DOMAIN_NAME]"
click at [1237, 171] on app-user-avatar at bounding box center [1237, 173] width 31 height 31
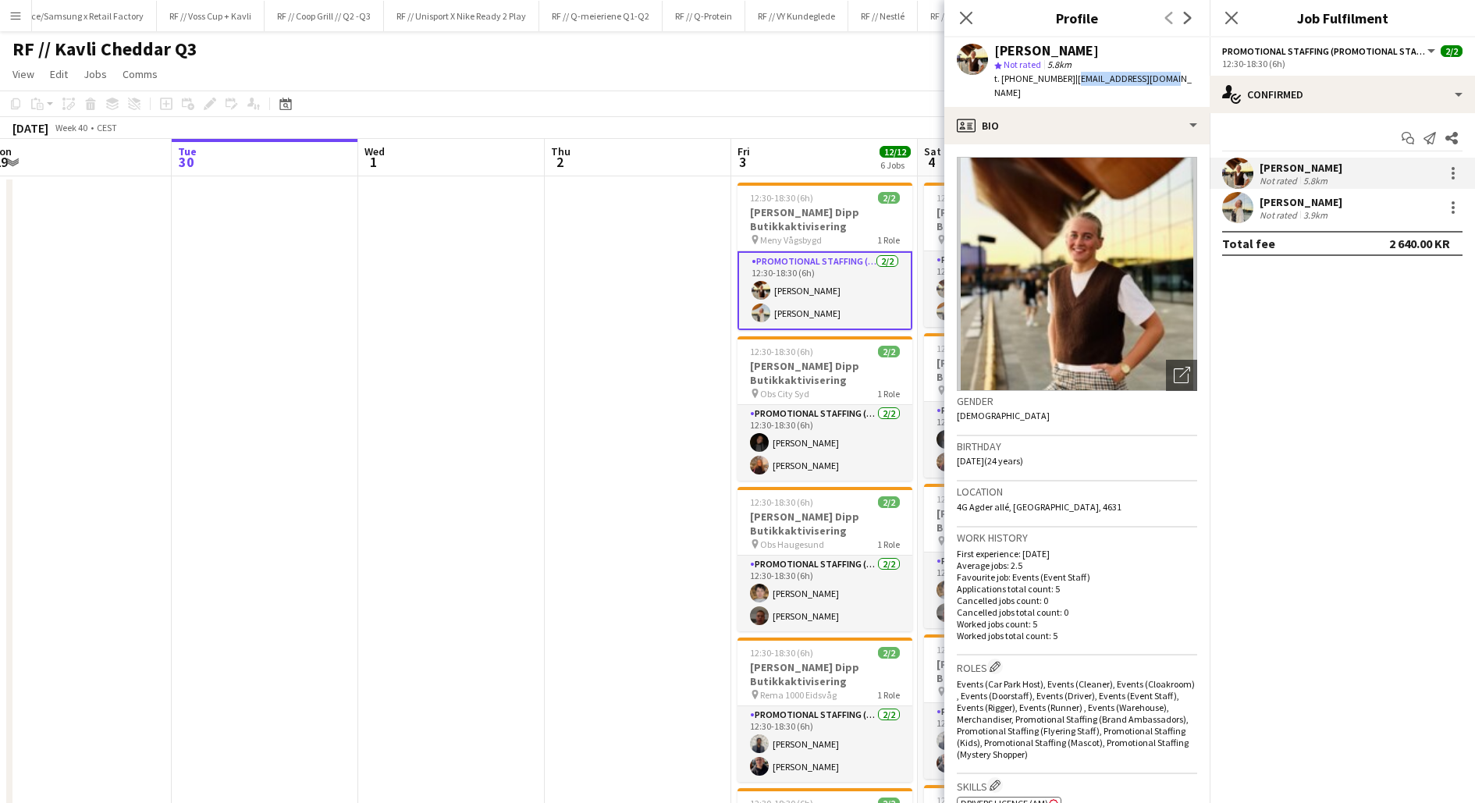
drag, startPoint x: 1154, startPoint y: 81, endPoint x: 1061, endPoint y: 78, distance: 93.7
click at [1061, 78] on span "| [EMAIL_ADDRESS][DOMAIN_NAME]" at bounding box center [1092, 86] width 197 height 26
copy span "[EMAIL_ADDRESS][DOMAIN_NAME]"
click at [965, 16] on icon at bounding box center [965, 17] width 15 height 15
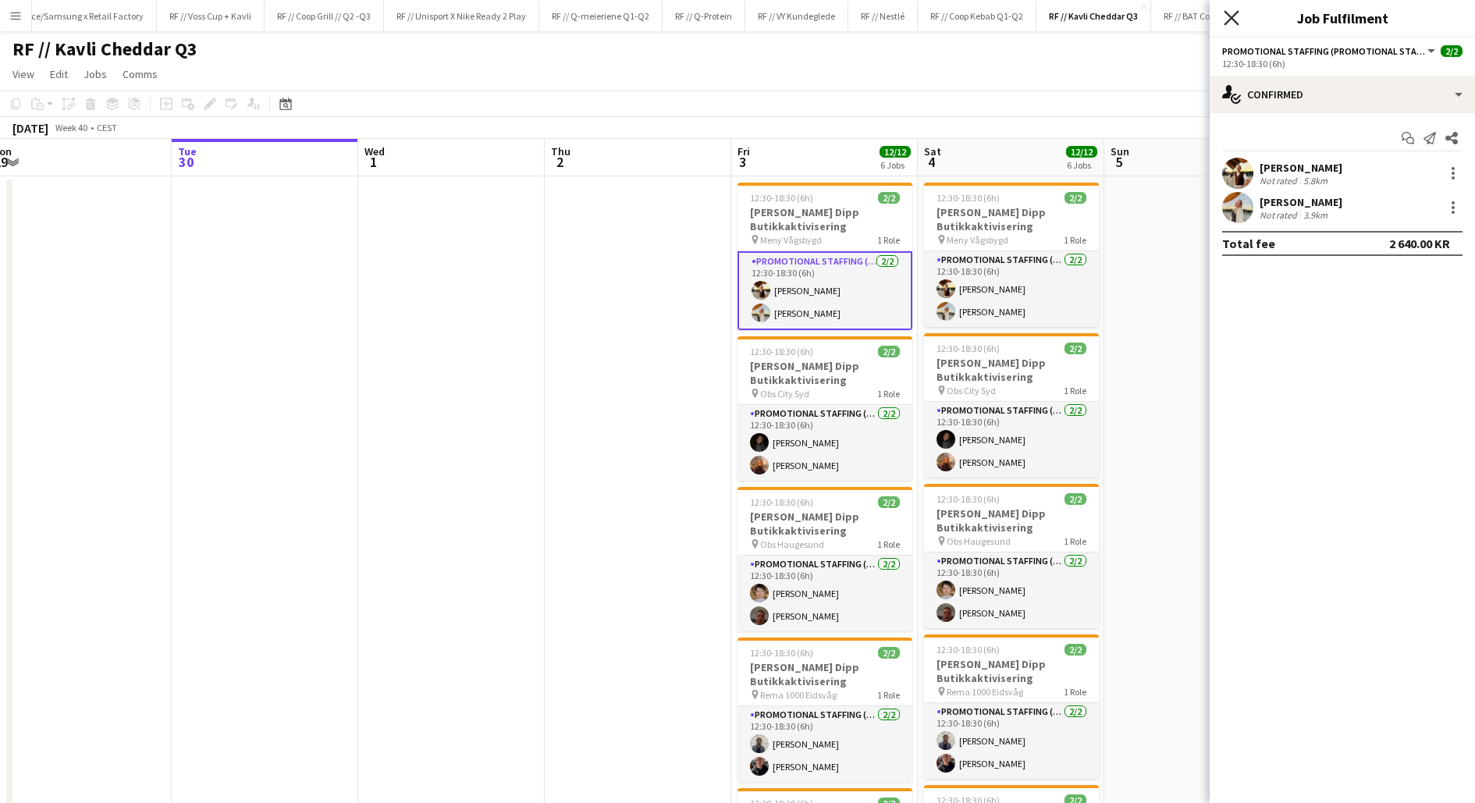
click at [1238, 22] on icon "Close pop-in" at bounding box center [1231, 17] width 15 height 15
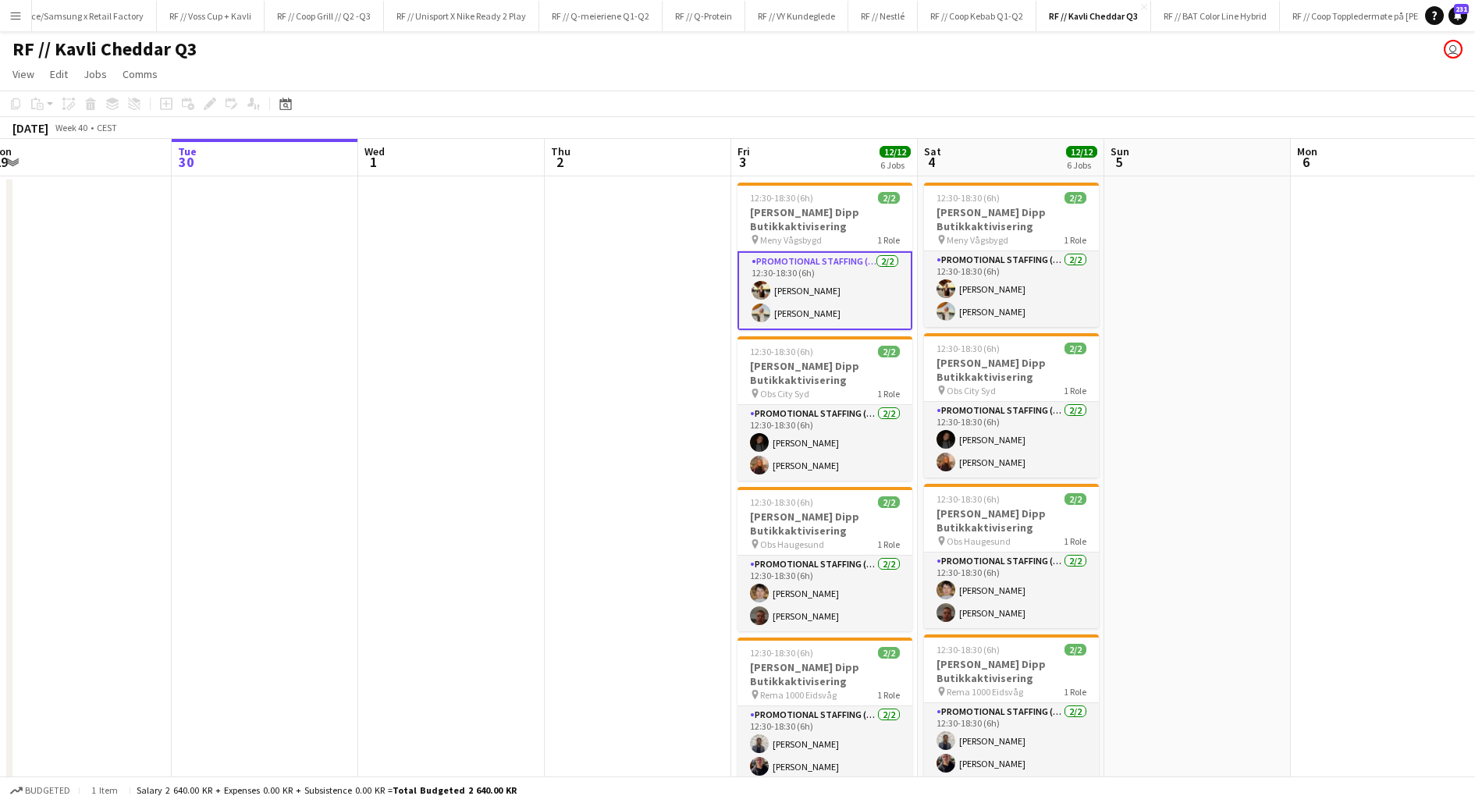
click at [660, 398] on app-date-cell at bounding box center [638, 723] width 187 height 1094
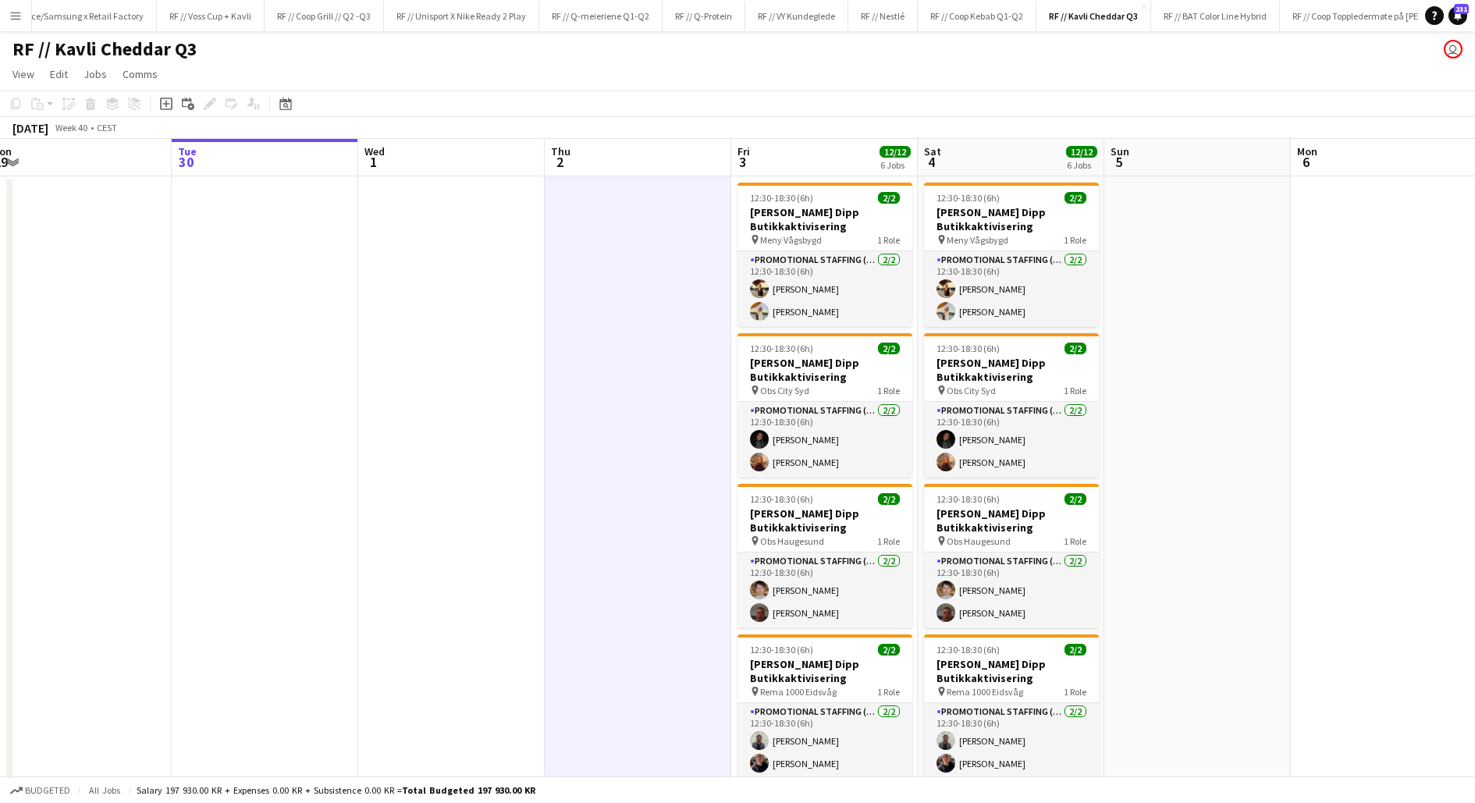
click at [669, 394] on app-date-cell at bounding box center [638, 723] width 187 height 1094
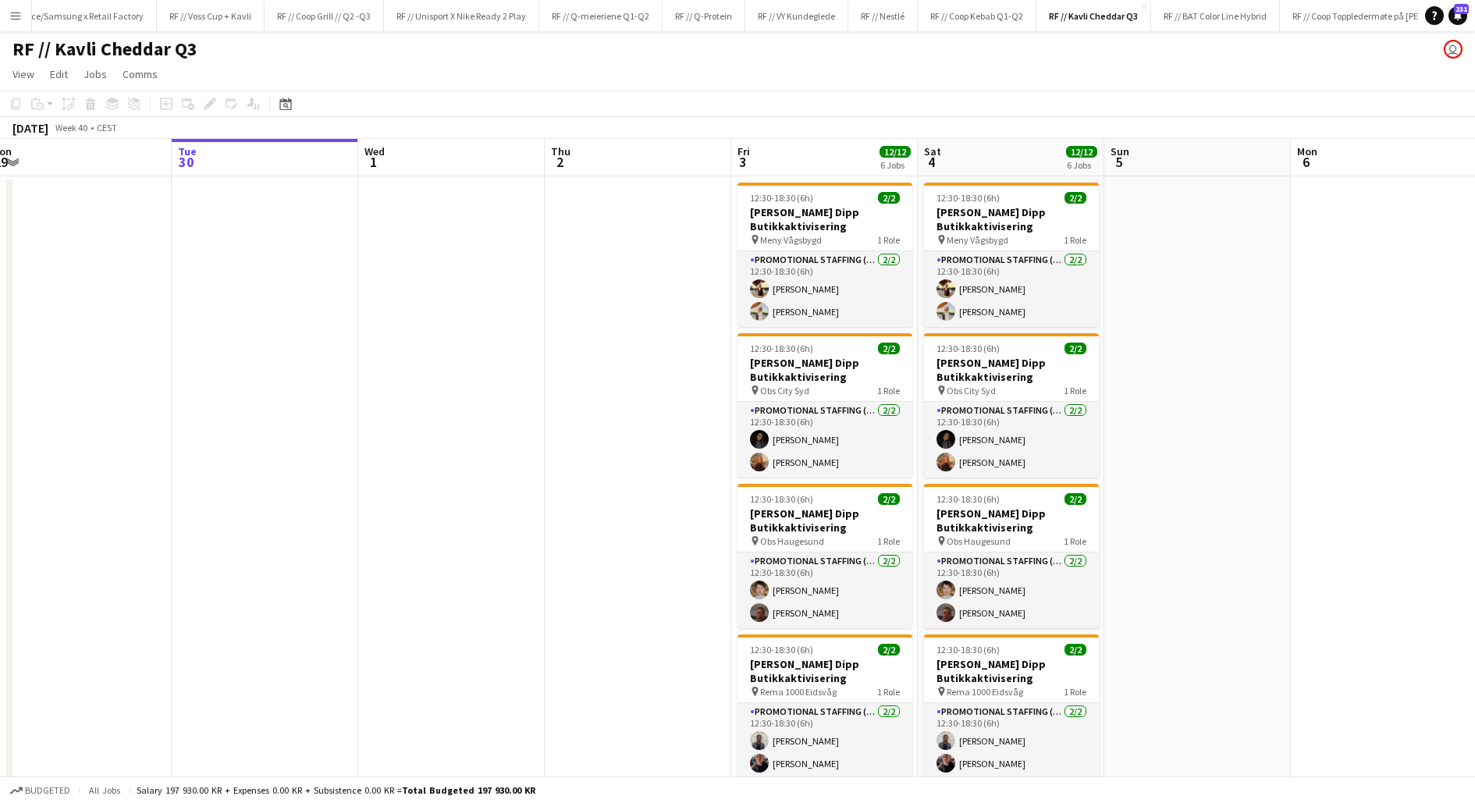
scroll to position [0, 575]
click at [688, 489] on app-date-cell at bounding box center [637, 723] width 187 height 1094
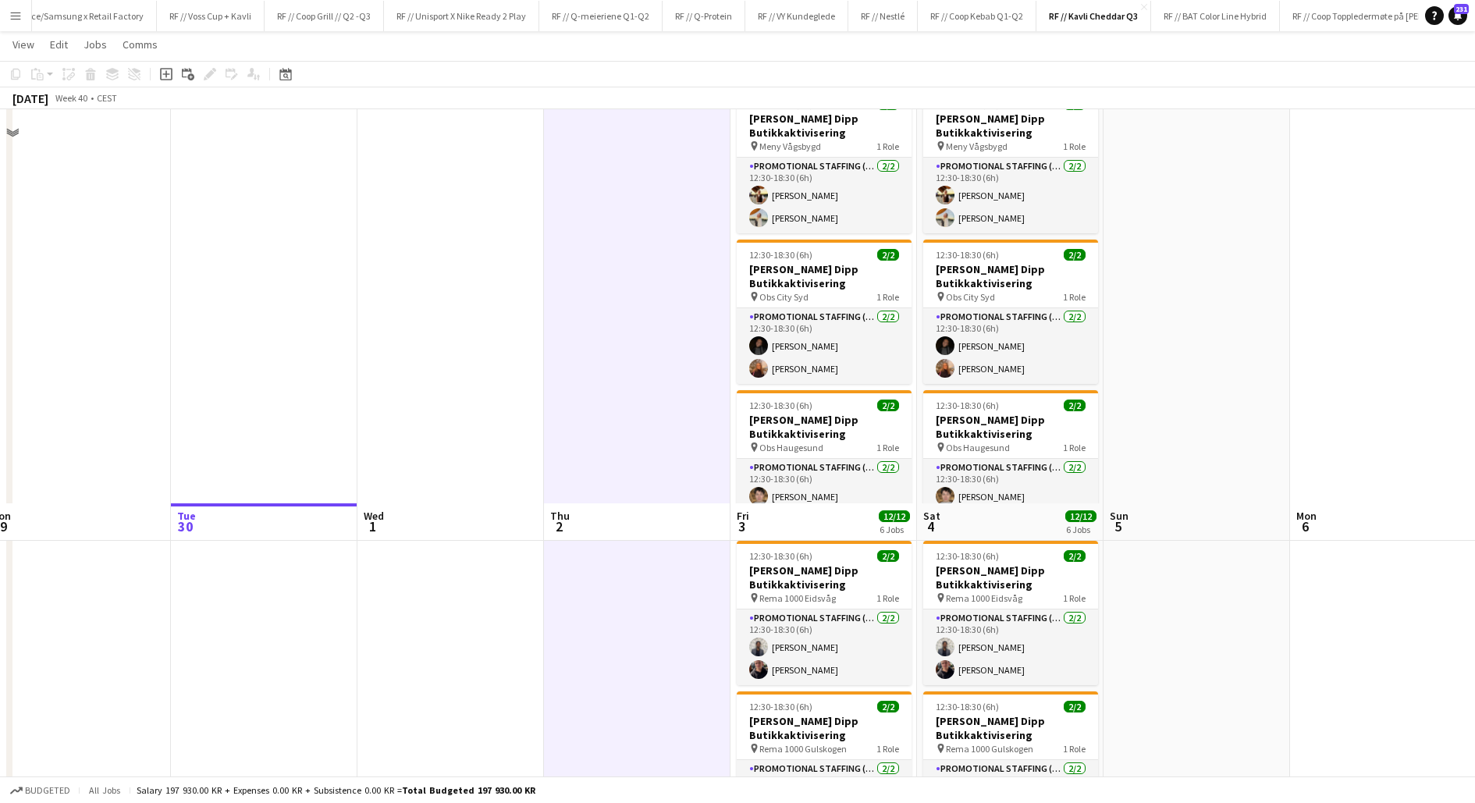
scroll to position [0, 0]
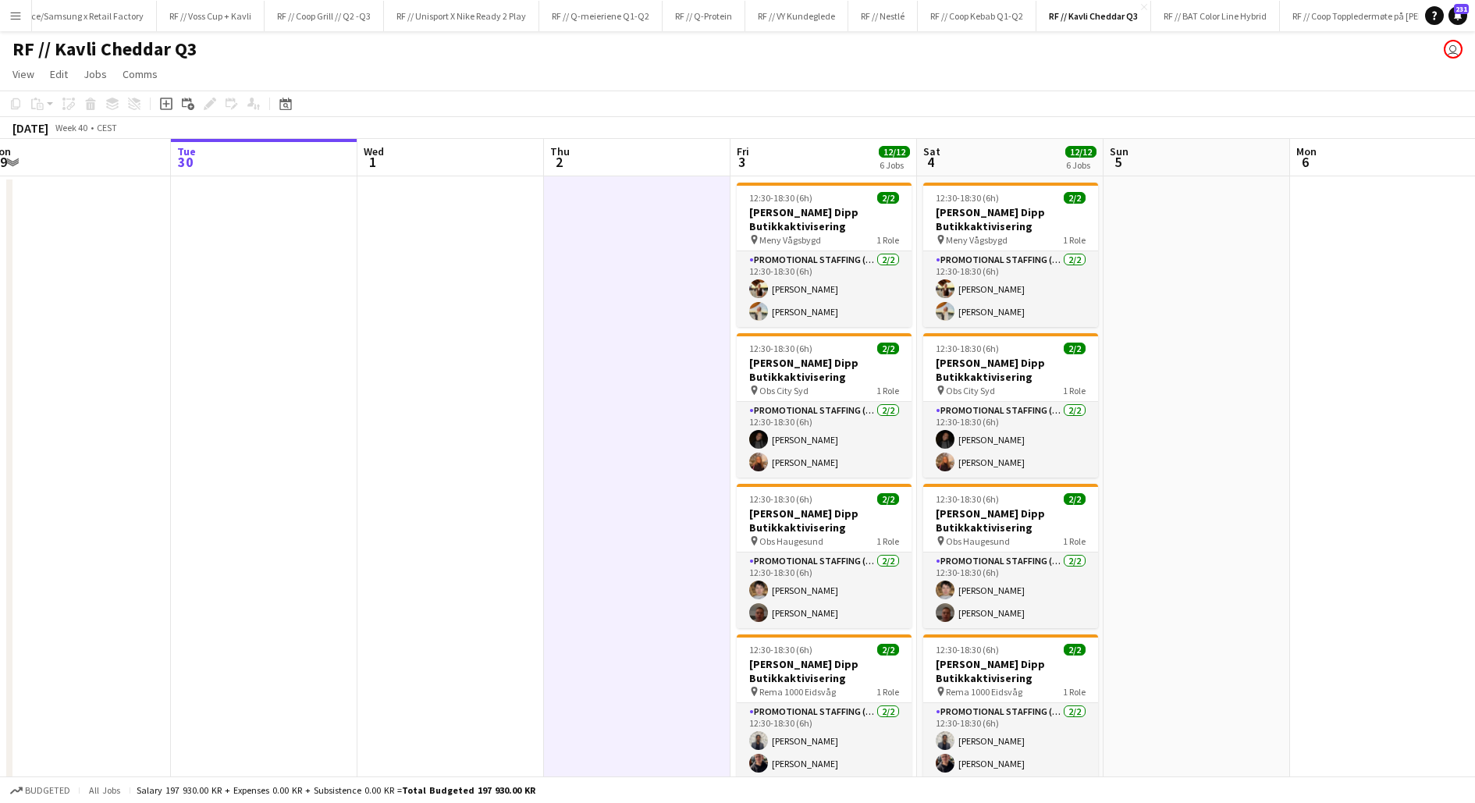
click at [647, 348] on app-date-cell at bounding box center [637, 723] width 187 height 1094
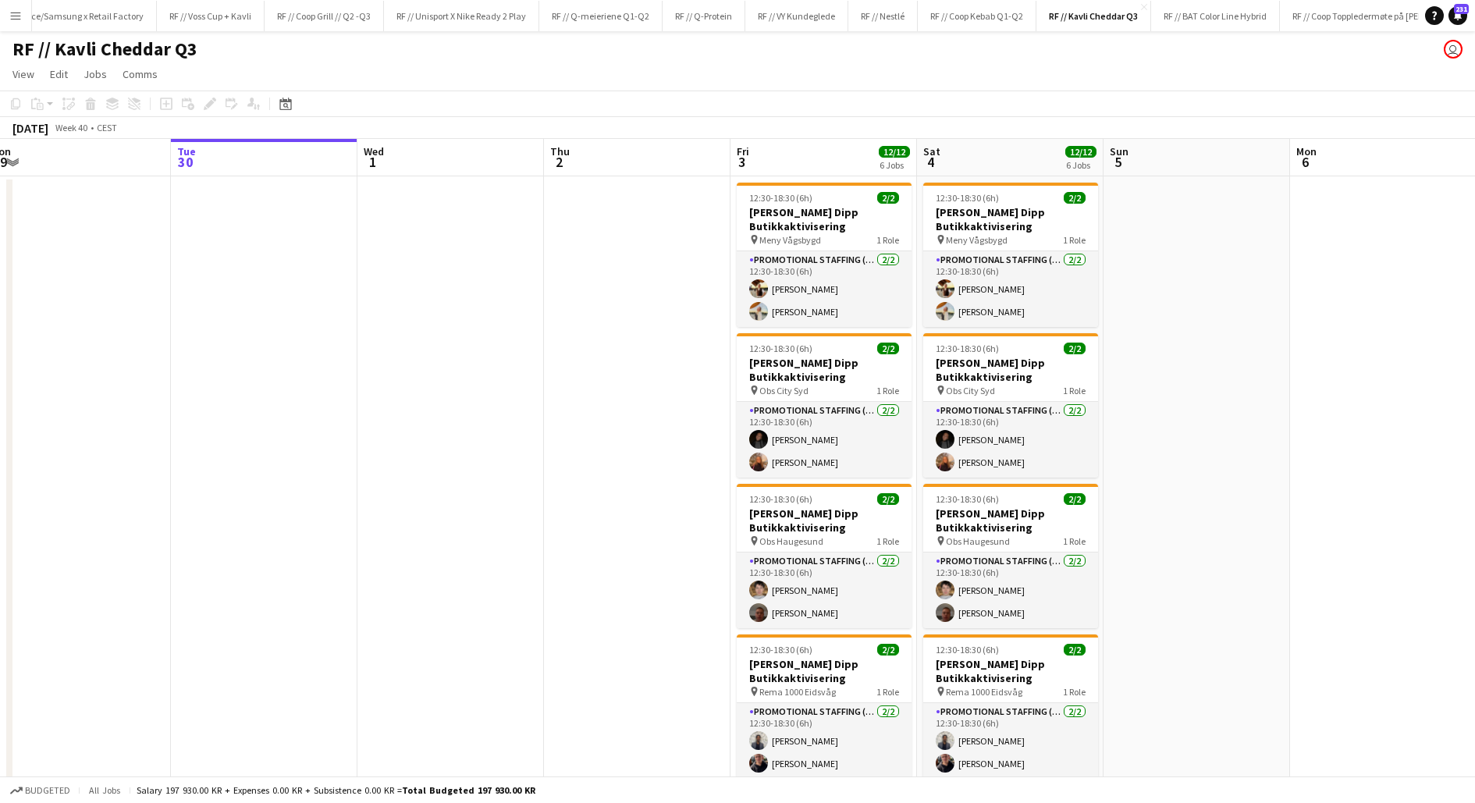
click at [656, 382] on app-date-cell at bounding box center [637, 723] width 187 height 1094
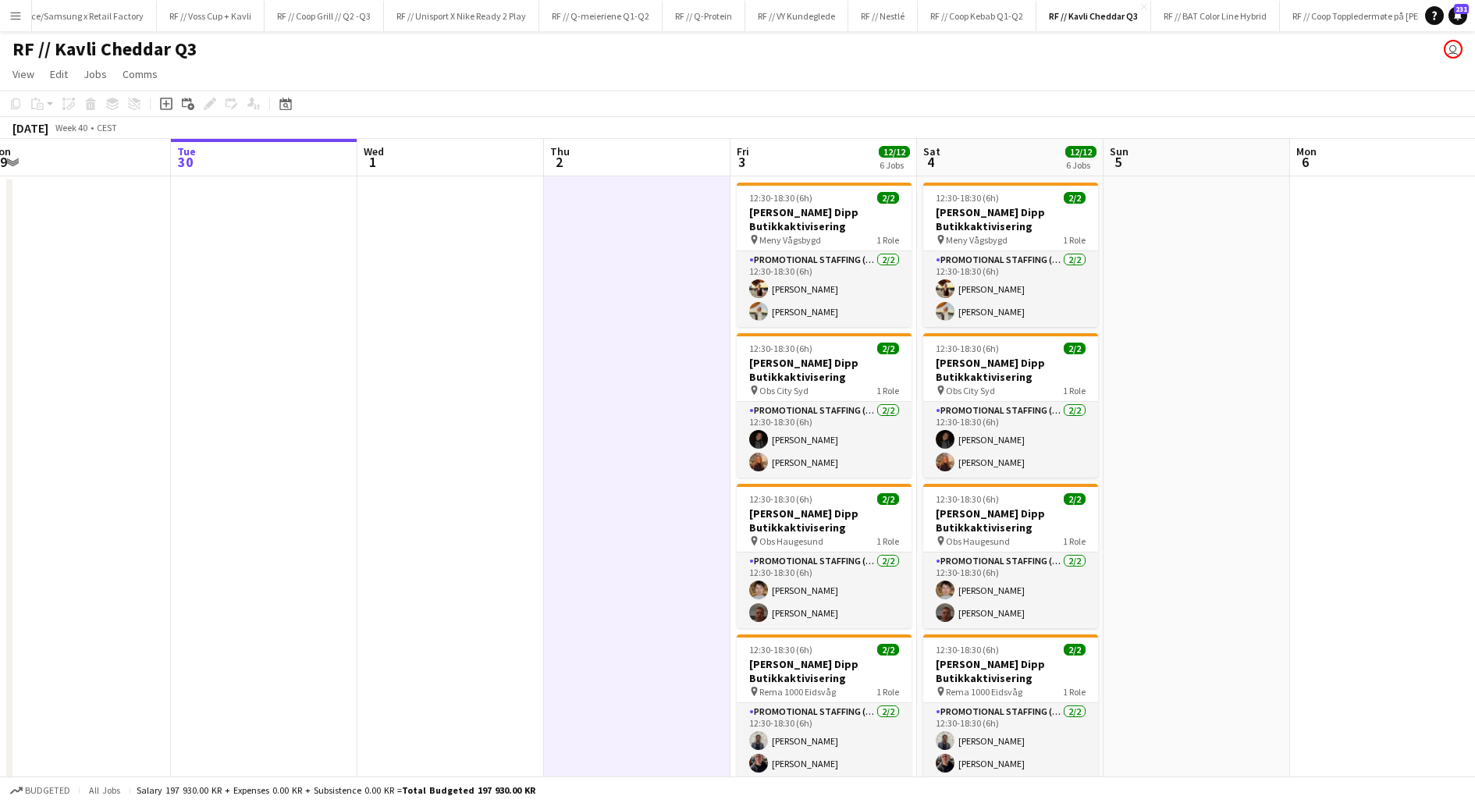
click at [656, 382] on app-date-cell at bounding box center [637, 723] width 187 height 1094
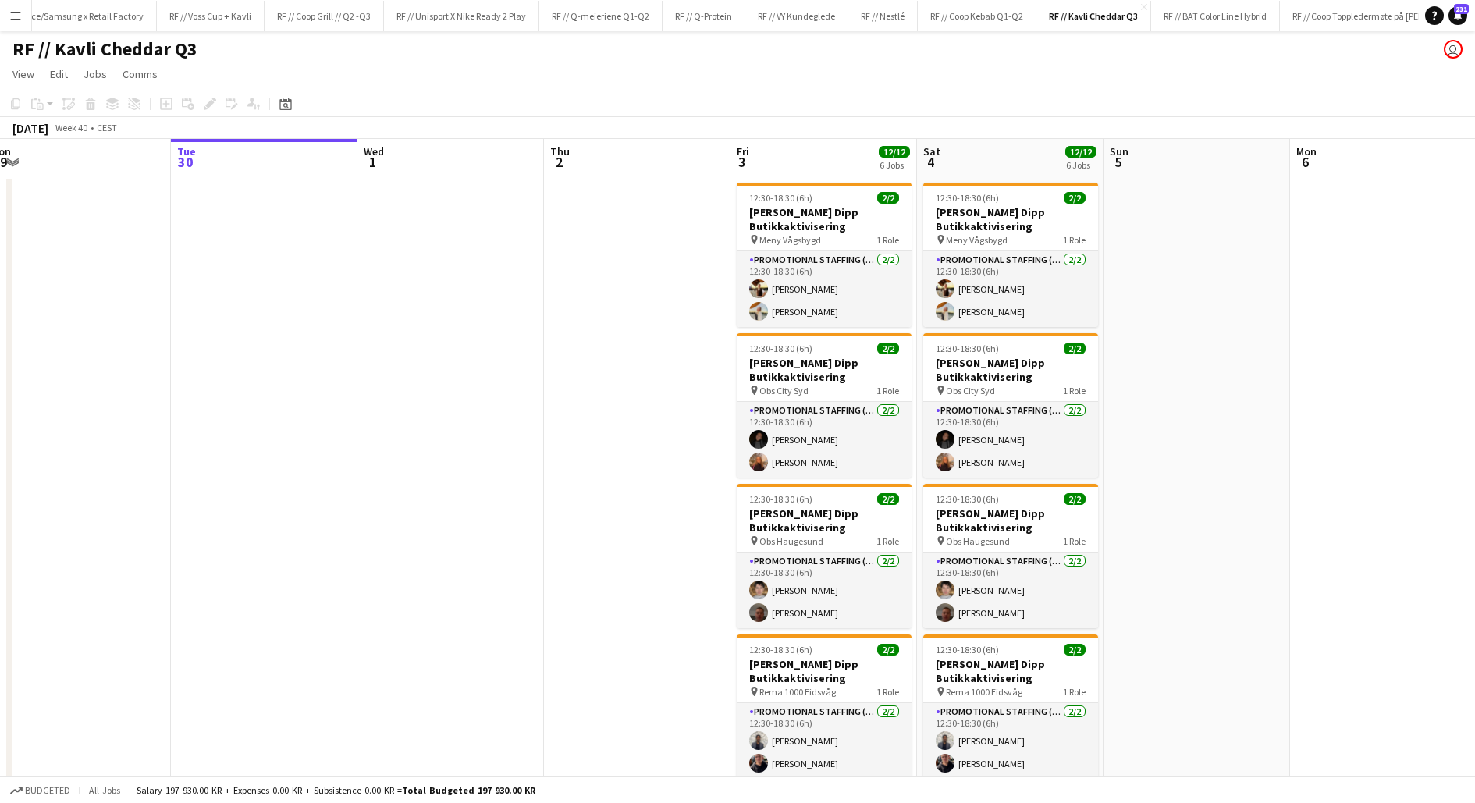
click at [656, 382] on app-date-cell at bounding box center [637, 723] width 187 height 1094
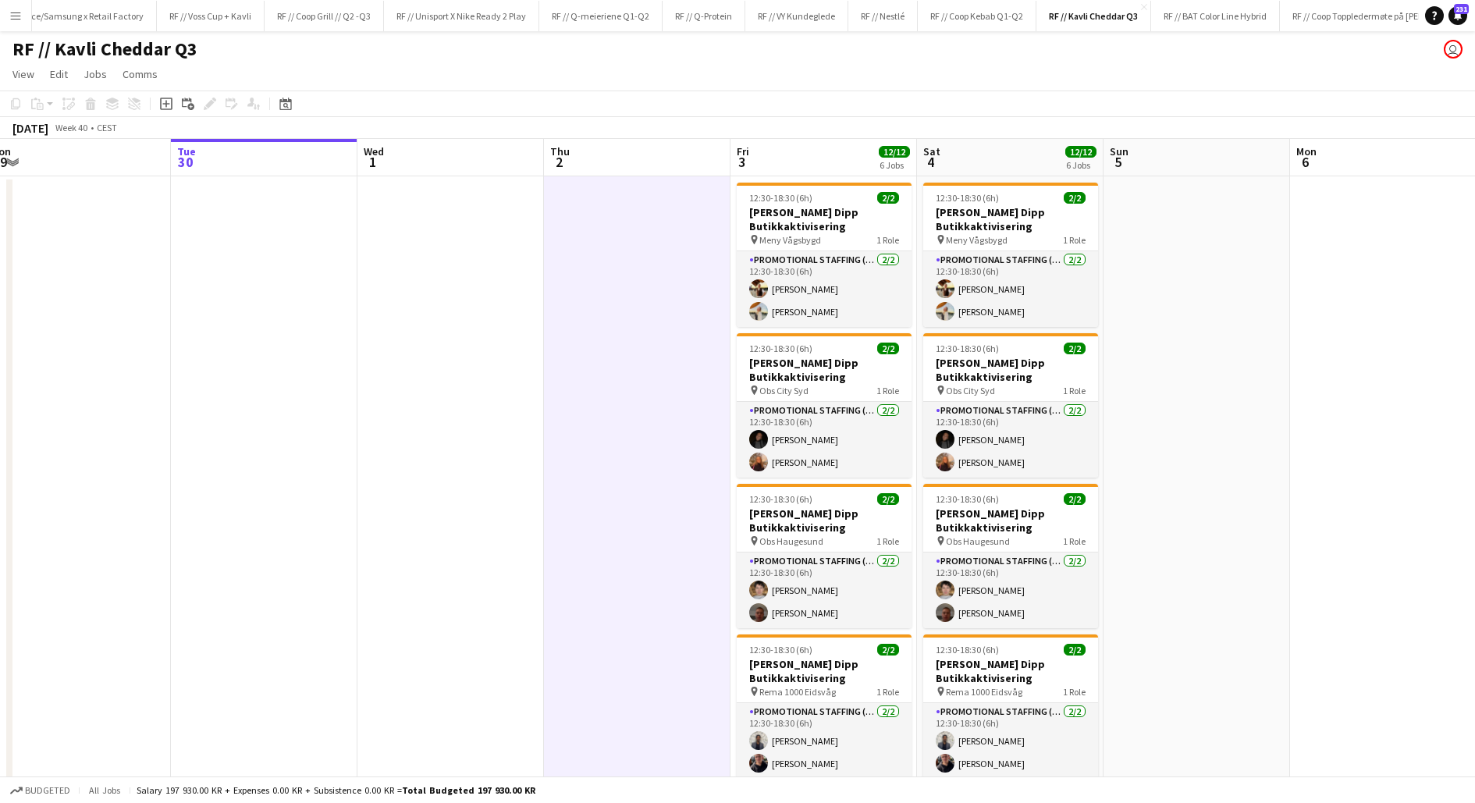
click at [686, 548] on app-date-cell at bounding box center [637, 723] width 187 height 1094
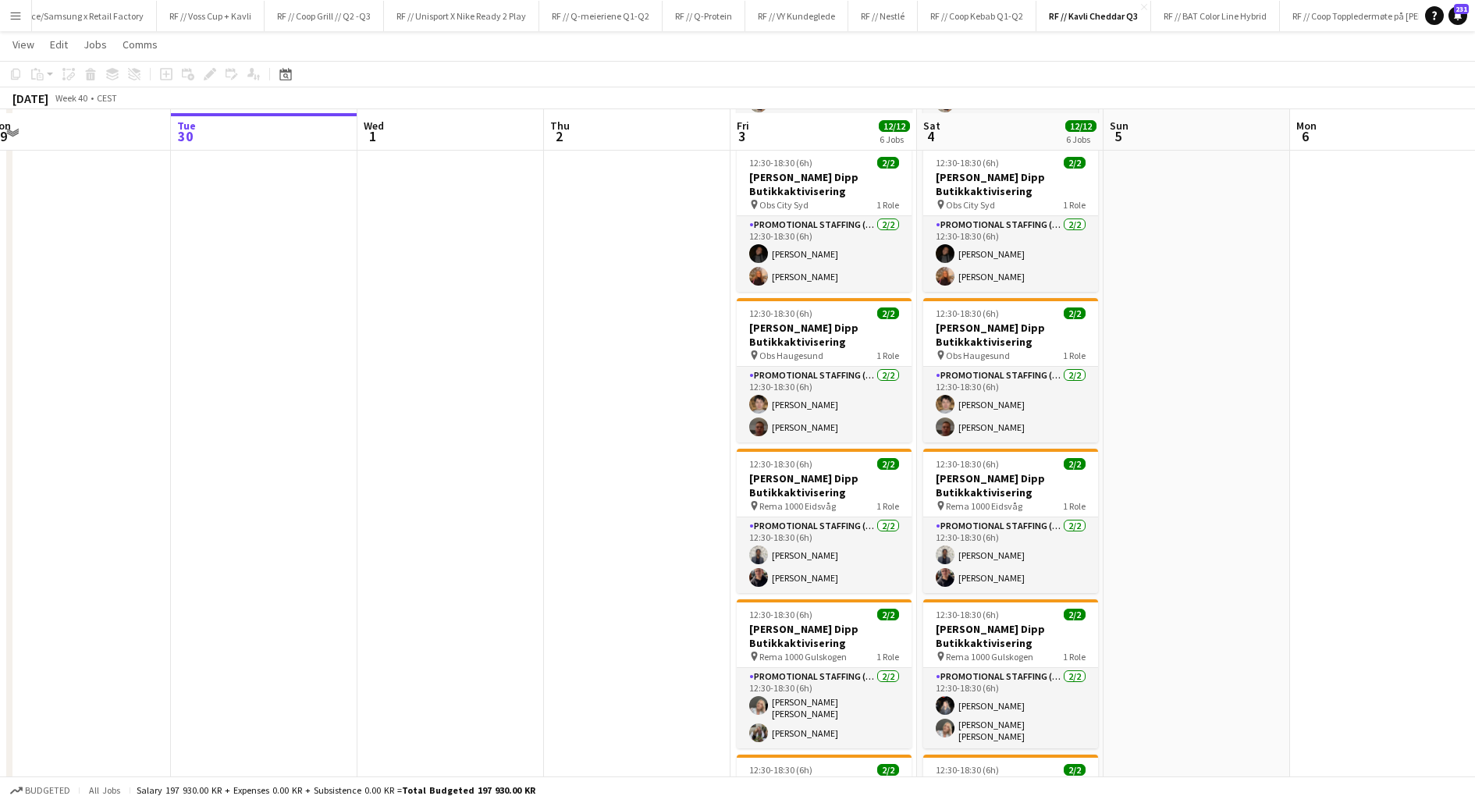
scroll to position [190, 0]
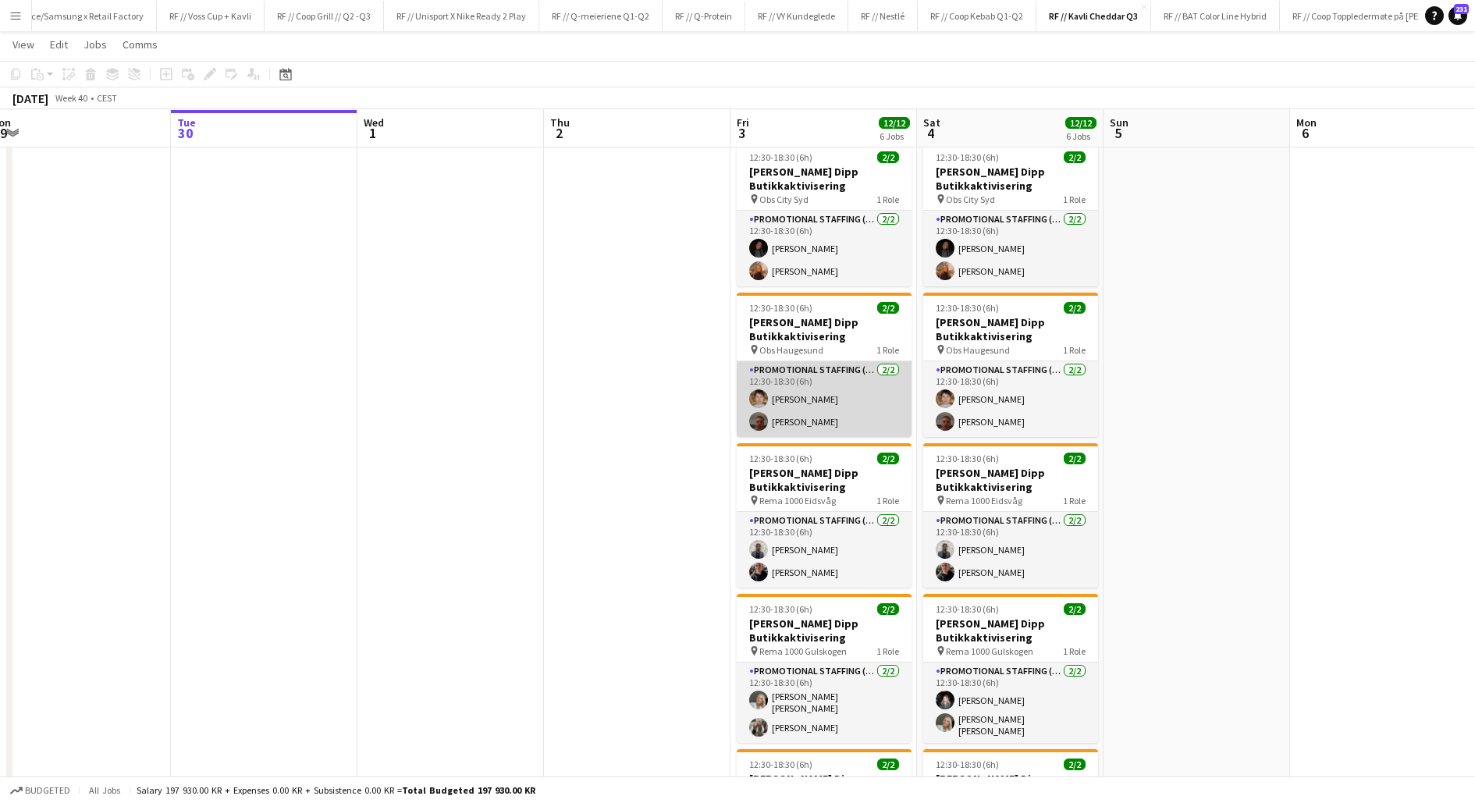
click at [790, 412] on app-card-role "Promotional Staffing (Promotional Staff) [DATE] 12:30-18:30 (6h) [PERSON_NAME] …" at bounding box center [824, 399] width 175 height 76
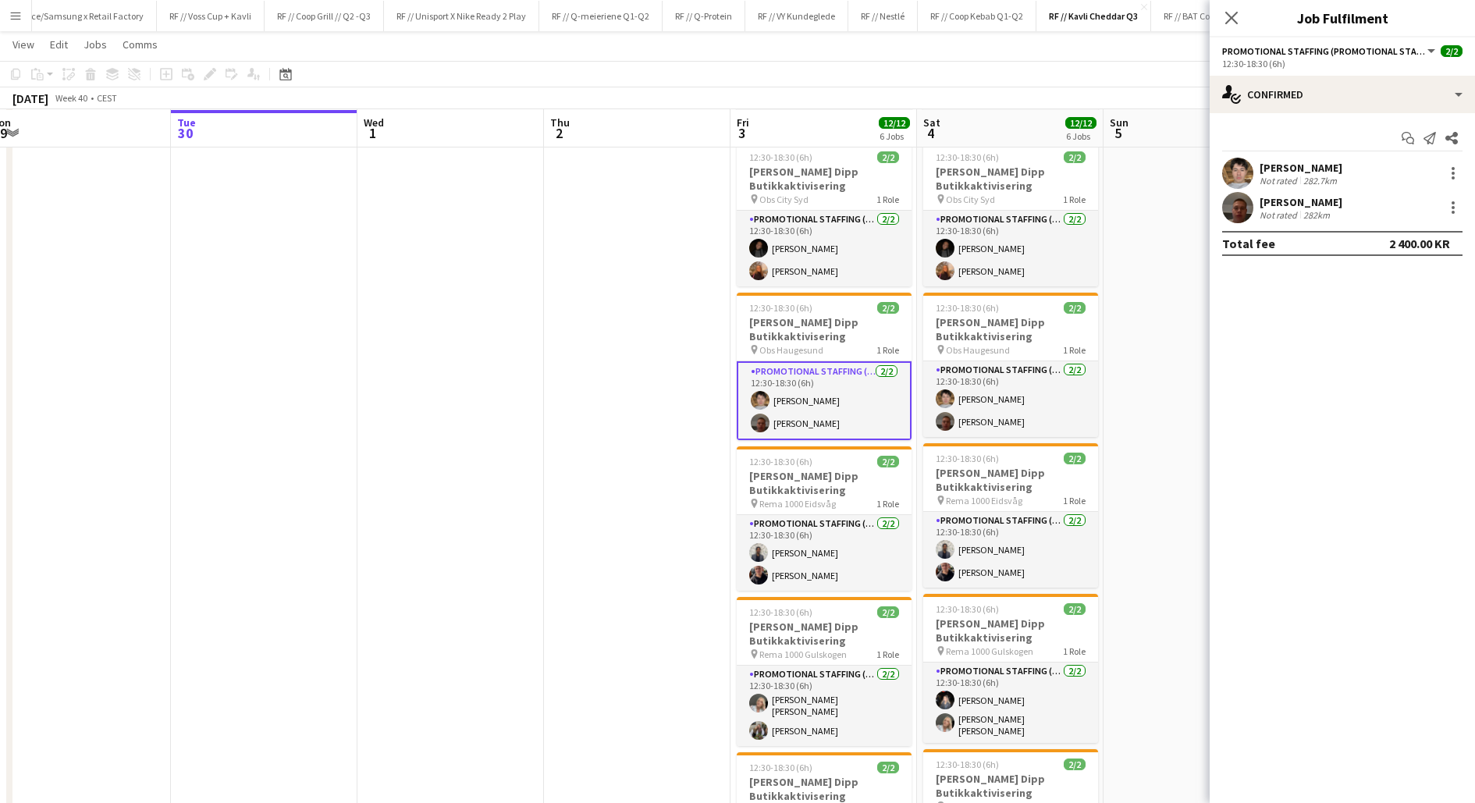
click at [1234, 173] on app-user-avatar at bounding box center [1237, 173] width 31 height 31
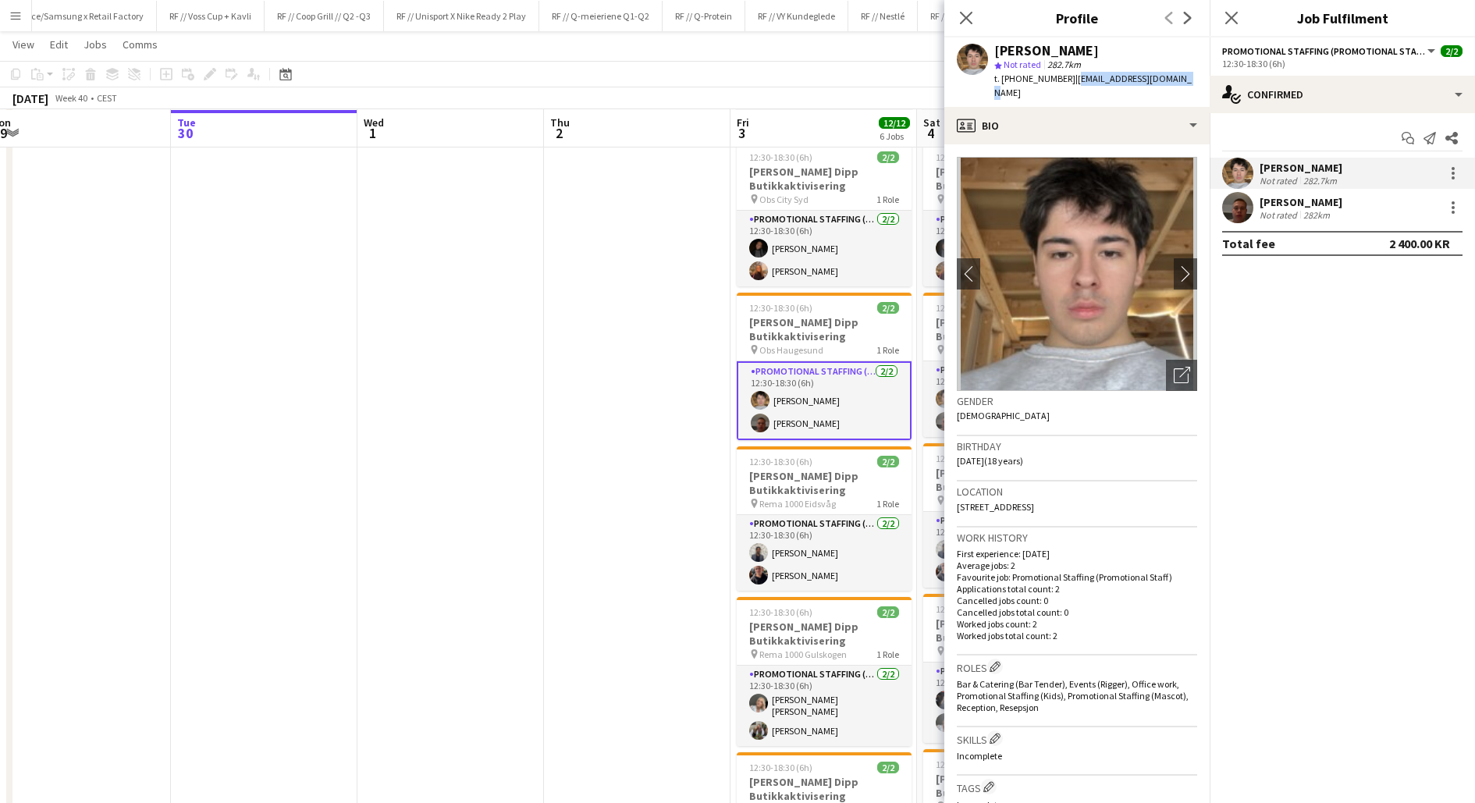
drag, startPoint x: 1171, startPoint y: 76, endPoint x: 1062, endPoint y: 78, distance: 108.5
click at [1062, 78] on div "[PERSON_NAME] star Not rated 282.7km t. [PHONE_NUMBER] | [EMAIL_ADDRESS][DOMAIN…" at bounding box center [1076, 71] width 265 height 69
click at [1119, 83] on span "| [EMAIL_ADDRESS][DOMAIN_NAME]" at bounding box center [1092, 86] width 197 height 26
drag, startPoint x: 1170, startPoint y: 78, endPoint x: 1060, endPoint y: 79, distance: 110.0
click at [1060, 79] on div "[PERSON_NAME] star Not rated 282.7km t. [PHONE_NUMBER] | [EMAIL_ADDRESS][DOMAIN…" at bounding box center [1076, 71] width 265 height 69
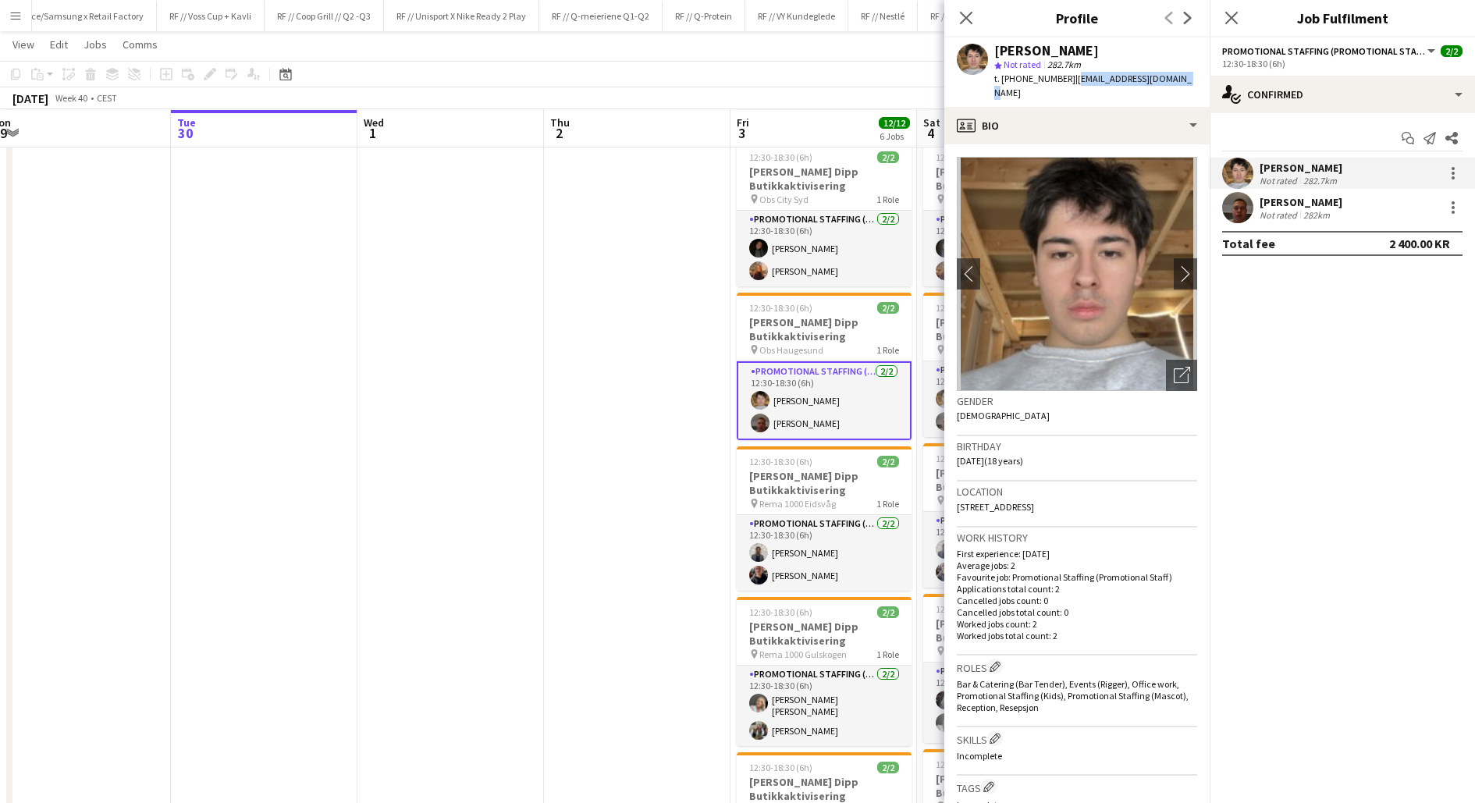
copy span "[EMAIL_ADDRESS][DOMAIN_NAME]"
click at [1266, 209] on div "Not rated" at bounding box center [1280, 215] width 41 height 12
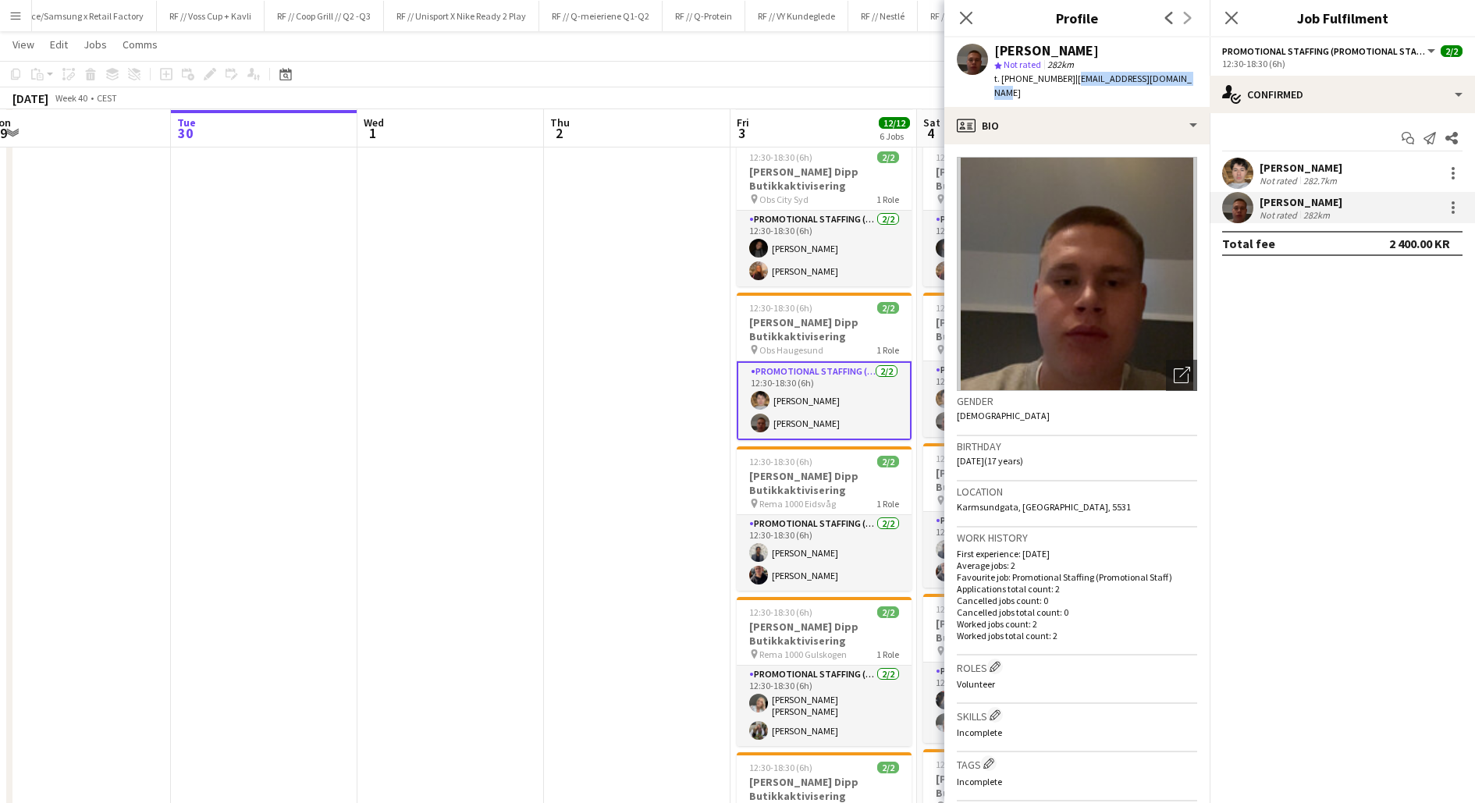
drag, startPoint x: 1176, startPoint y: 78, endPoint x: 1058, endPoint y: 78, distance: 117.8
click at [1058, 78] on div "[PERSON_NAME] star Not rated 282km t. [PHONE_NUMBER] | [EMAIL_ADDRESS][DOMAIN_N…" at bounding box center [1076, 71] width 265 height 69
copy span "[EMAIL_ADDRESS][DOMAIN_NAME]"
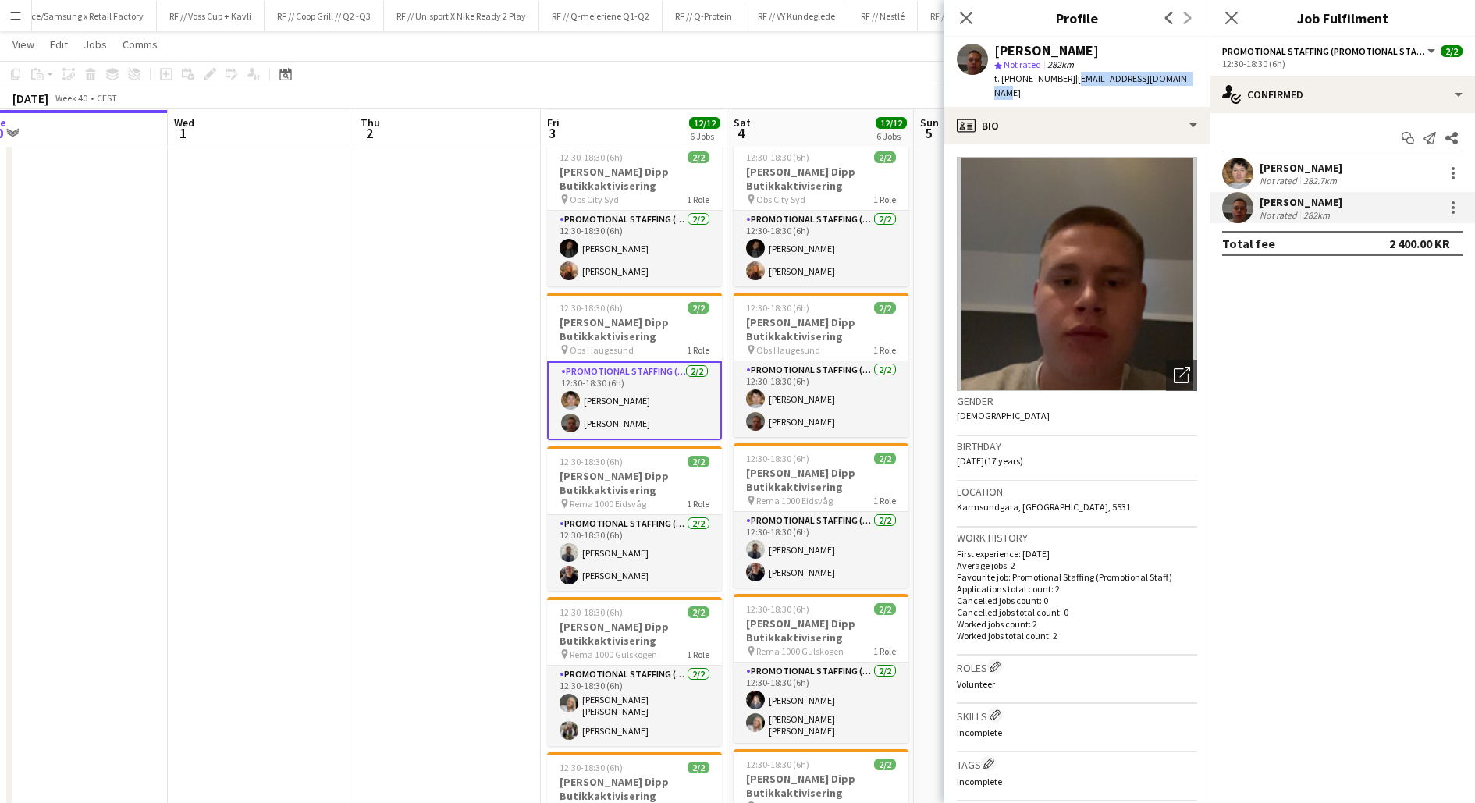
scroll to position [0, 584]
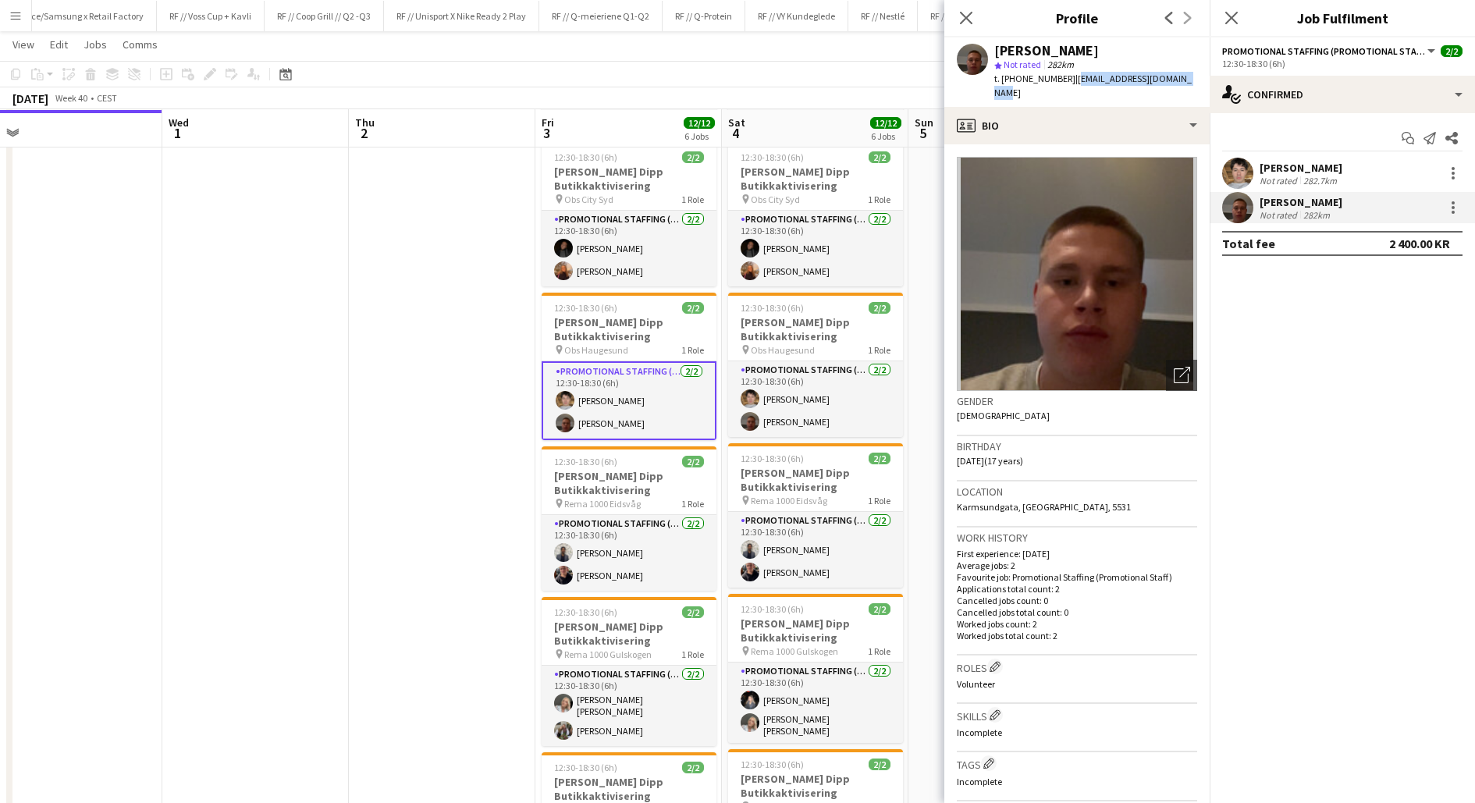
click at [449, 535] on app-date-cell at bounding box center [442, 532] width 187 height 1094
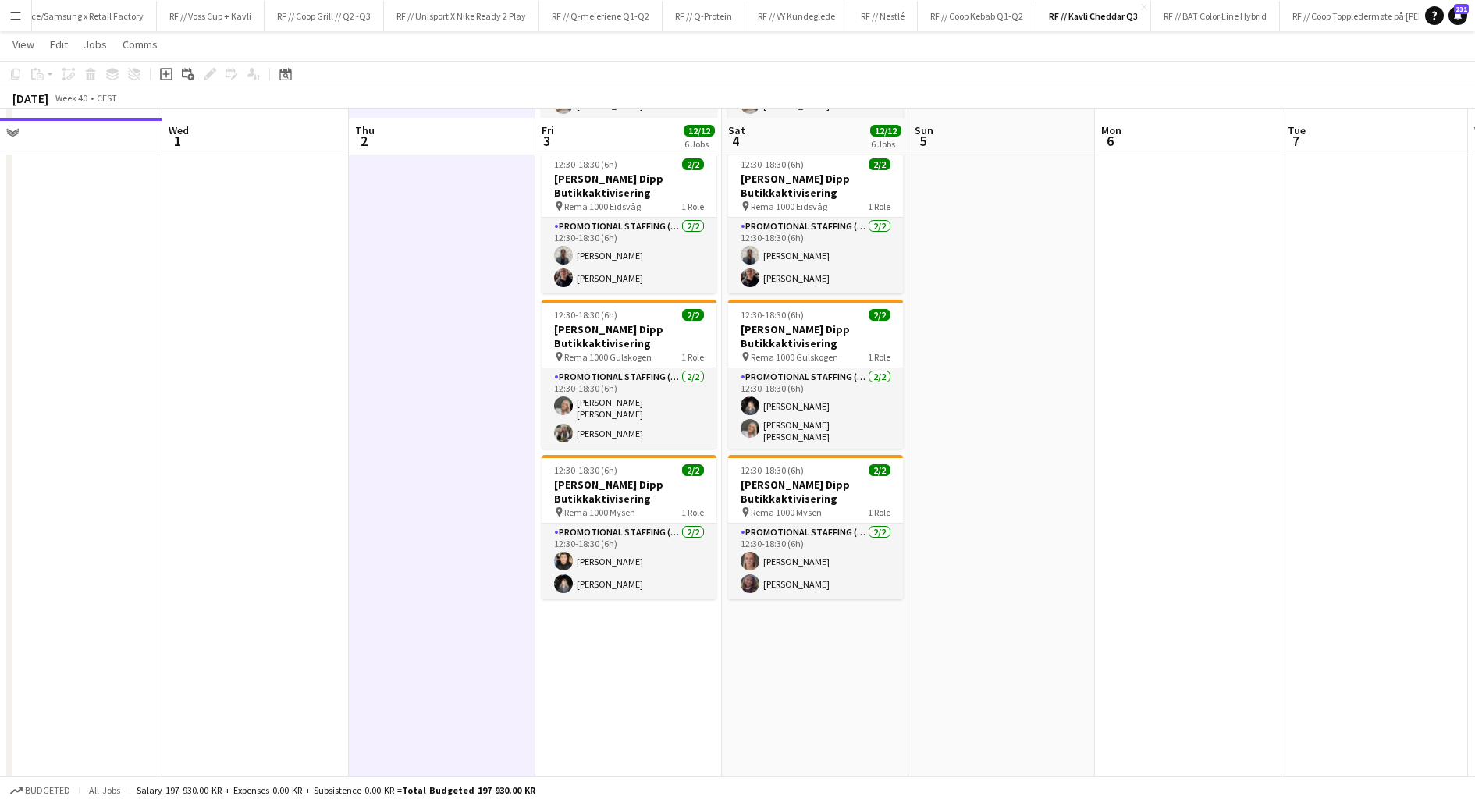
scroll to position [492, 0]
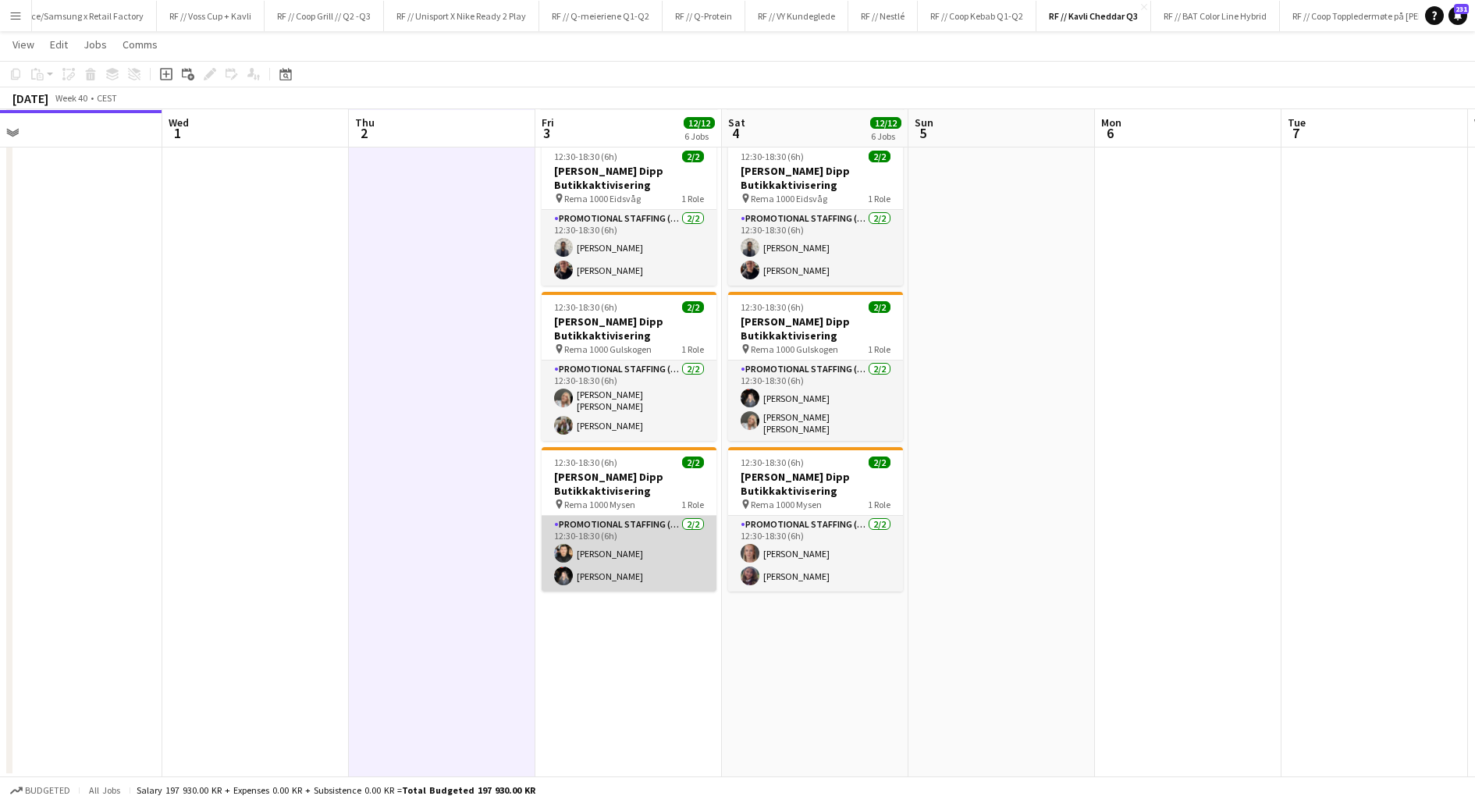
click at [574, 549] on app-card-role "Promotional Staffing (Promotional Staff) [DATE] 12:30-18:30 (6h) [PERSON_NAME] …" at bounding box center [629, 554] width 175 height 76
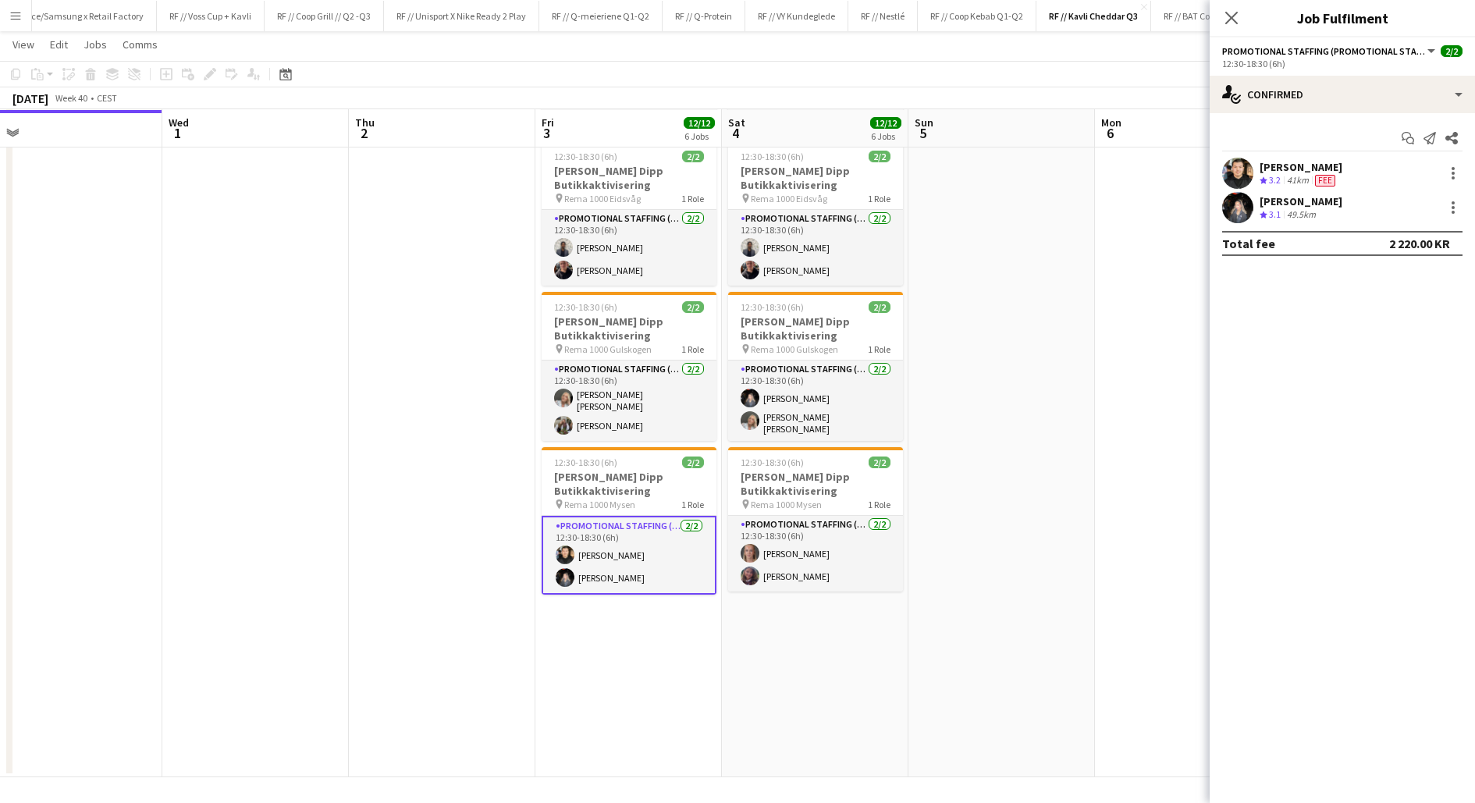
click at [1258, 168] on div "[PERSON_NAME] Crew rating 3.2 41km Fee" at bounding box center [1342, 173] width 265 height 31
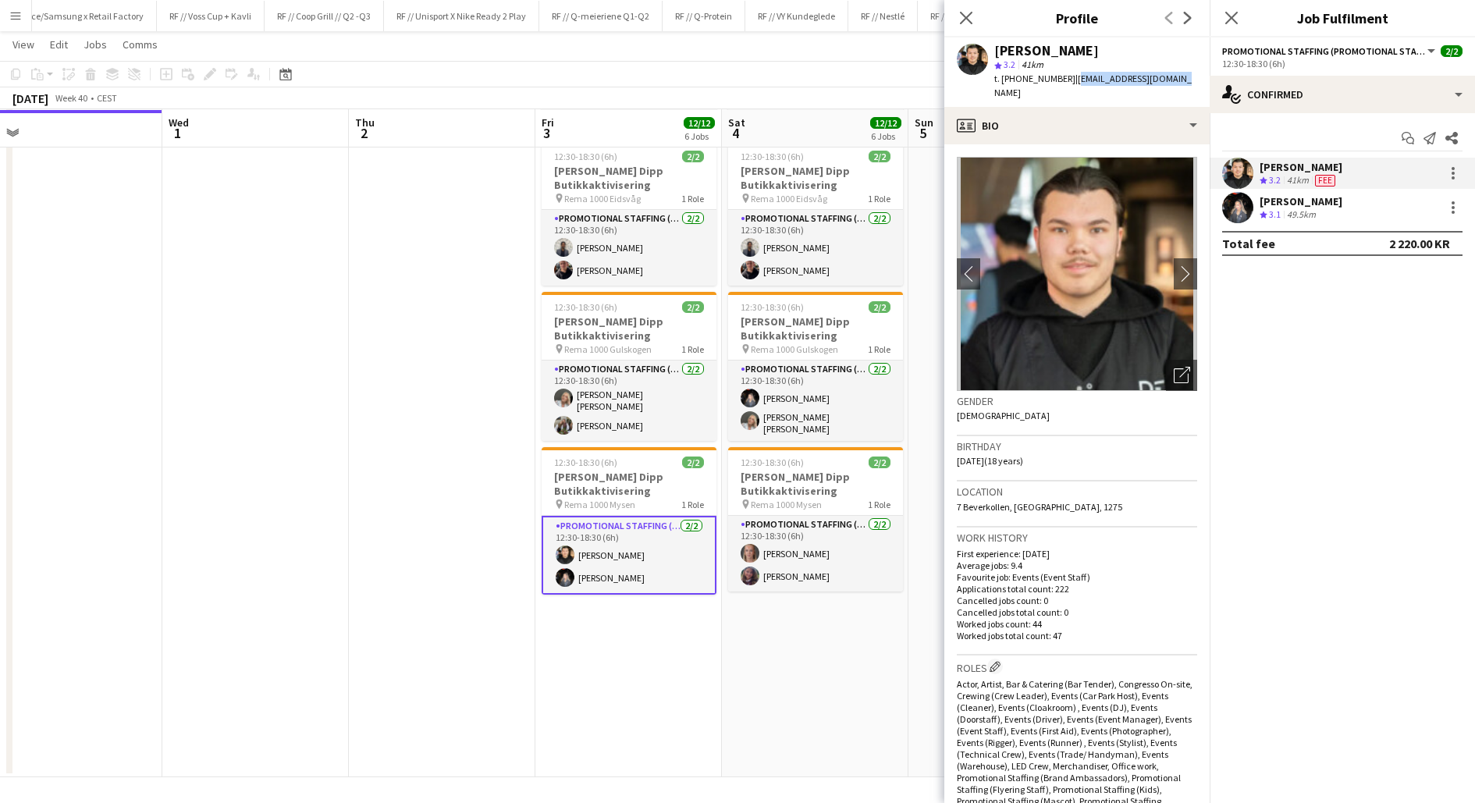
drag, startPoint x: 1157, startPoint y: 76, endPoint x: 1059, endPoint y: 76, distance: 97.6
click at [1059, 76] on div "[PERSON_NAME] star 3.2 41km t. [PHONE_NUMBER] | [EMAIL_ADDRESS][DOMAIN_NAME]" at bounding box center [1076, 71] width 265 height 69
copy span "[EMAIL_ADDRESS][DOMAIN_NAME]"
click at [1244, 204] on app-user-avatar at bounding box center [1237, 207] width 31 height 31
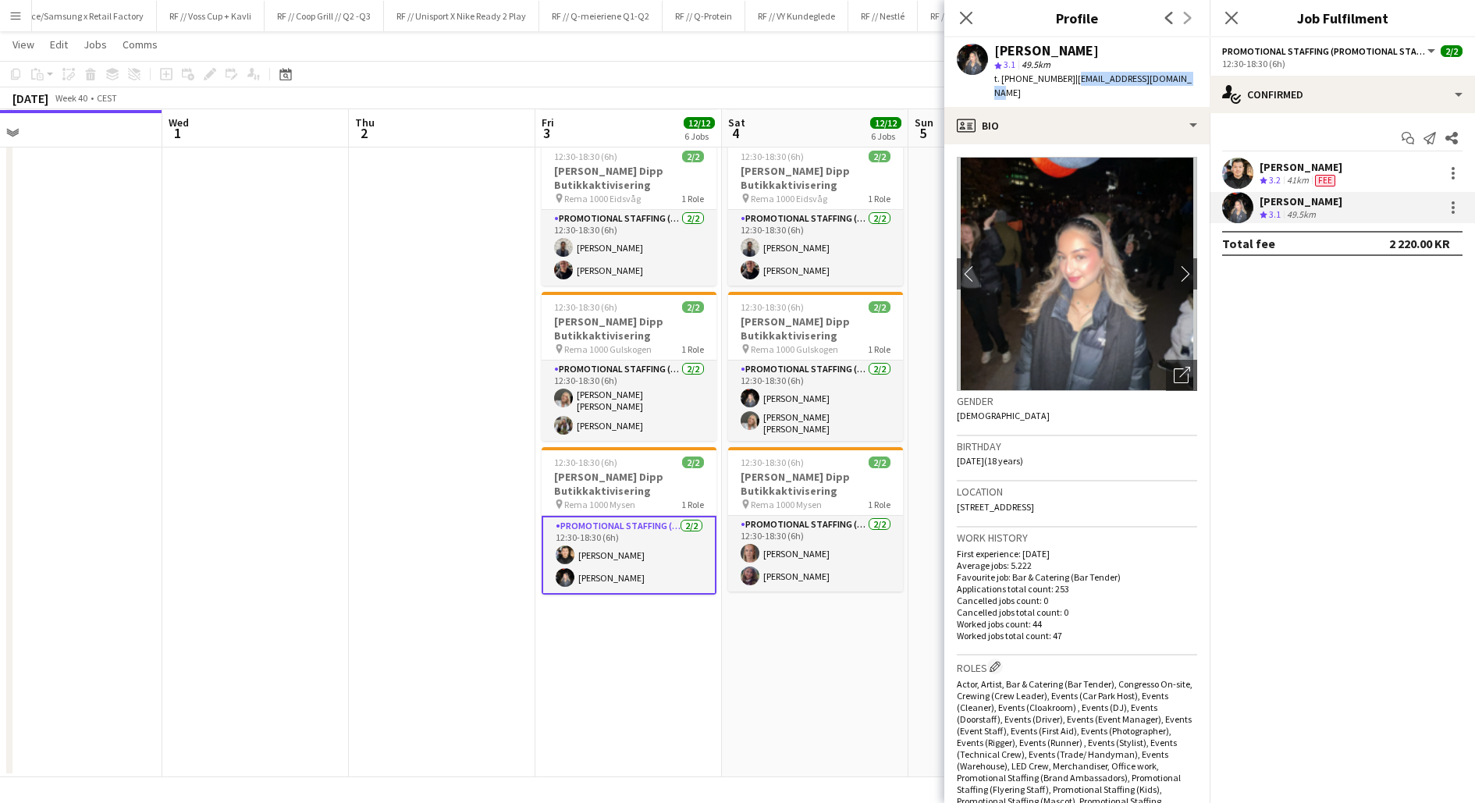
drag, startPoint x: 1179, startPoint y: 81, endPoint x: 1060, endPoint y: 77, distance: 119.5
click at [1060, 77] on div "[PERSON_NAME] star 3.1 49.5km t. [PHONE_NUMBER] | [EMAIL_ADDRESS][DOMAIN_NAME]" at bounding box center [1076, 71] width 265 height 69
copy span "[EMAIL_ADDRESS][DOMAIN_NAME]"
click at [829, 545] on app-card-role "Promotional Staffing (Promotional Staff) [DATE] 12:30-18:30 (6h) [PERSON_NAME]" at bounding box center [815, 554] width 175 height 76
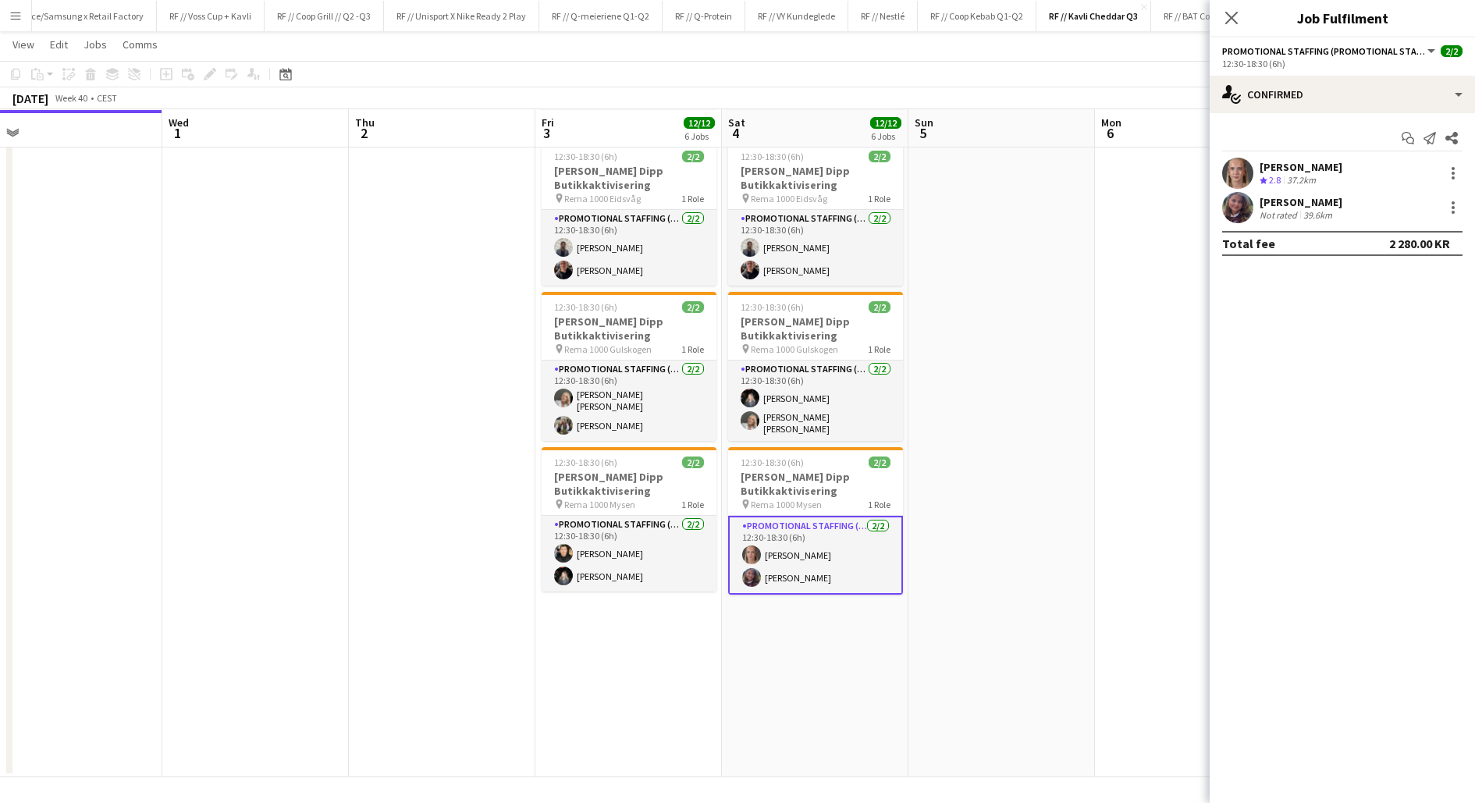
click at [1245, 201] on app-user-avatar at bounding box center [1237, 207] width 31 height 31
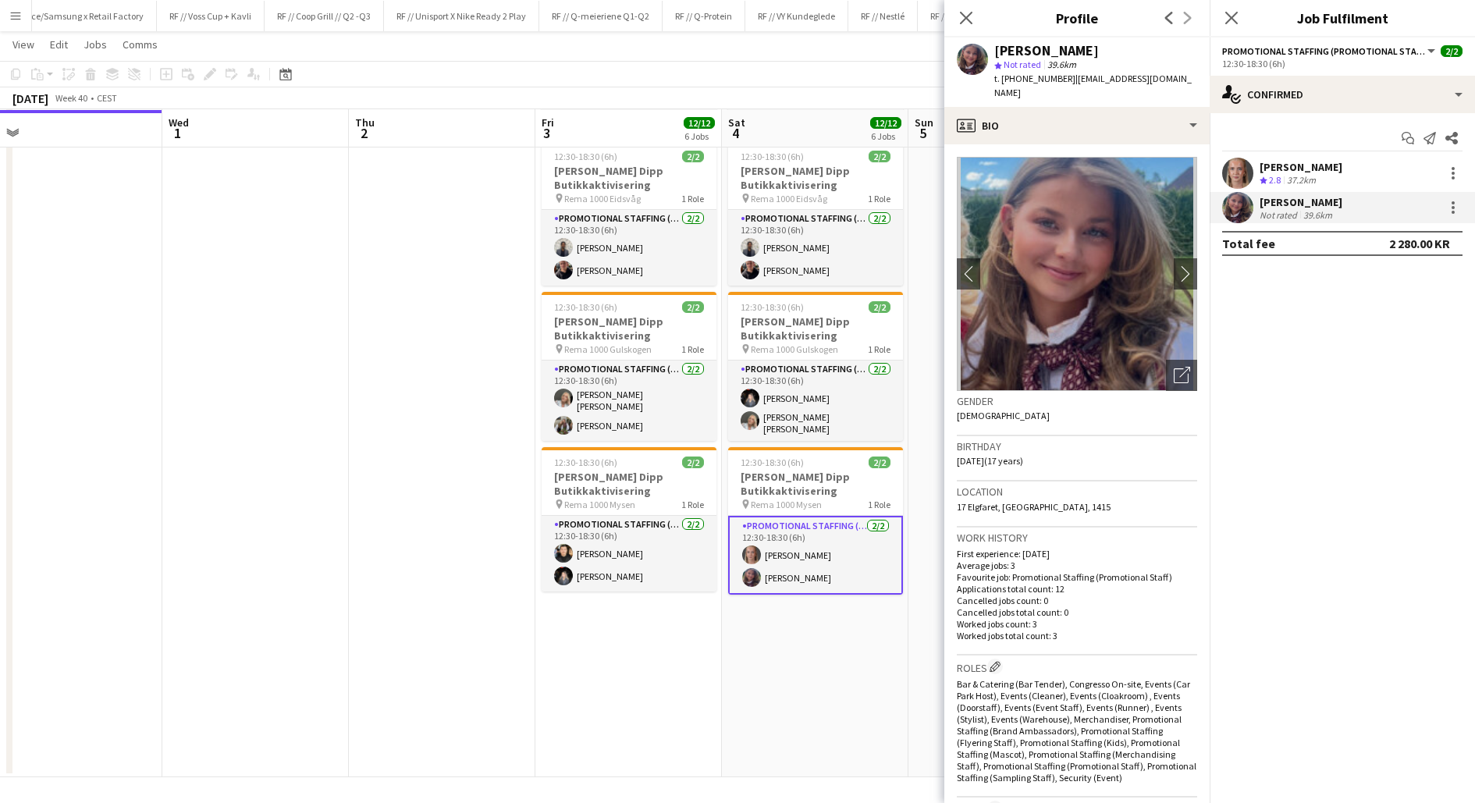
drag, startPoint x: 1163, startPoint y: 80, endPoint x: 1060, endPoint y: 78, distance: 103.0
click at [1060, 78] on div "[PERSON_NAME] star Not rated 39.6km t. [PHONE_NUMBER] | [EMAIL_ADDRESS][DOMAIN_…" at bounding box center [1076, 71] width 265 height 69
copy span "[EMAIL_ADDRESS][DOMAIN_NAME]"
click at [826, 629] on app-date-cell "12:30-18:30 (6h) 2/2 Kavli Cheddar Dipp Butikkaktivisering pin Meny Vågsbygd 1 …" at bounding box center [815, 230] width 187 height 1094
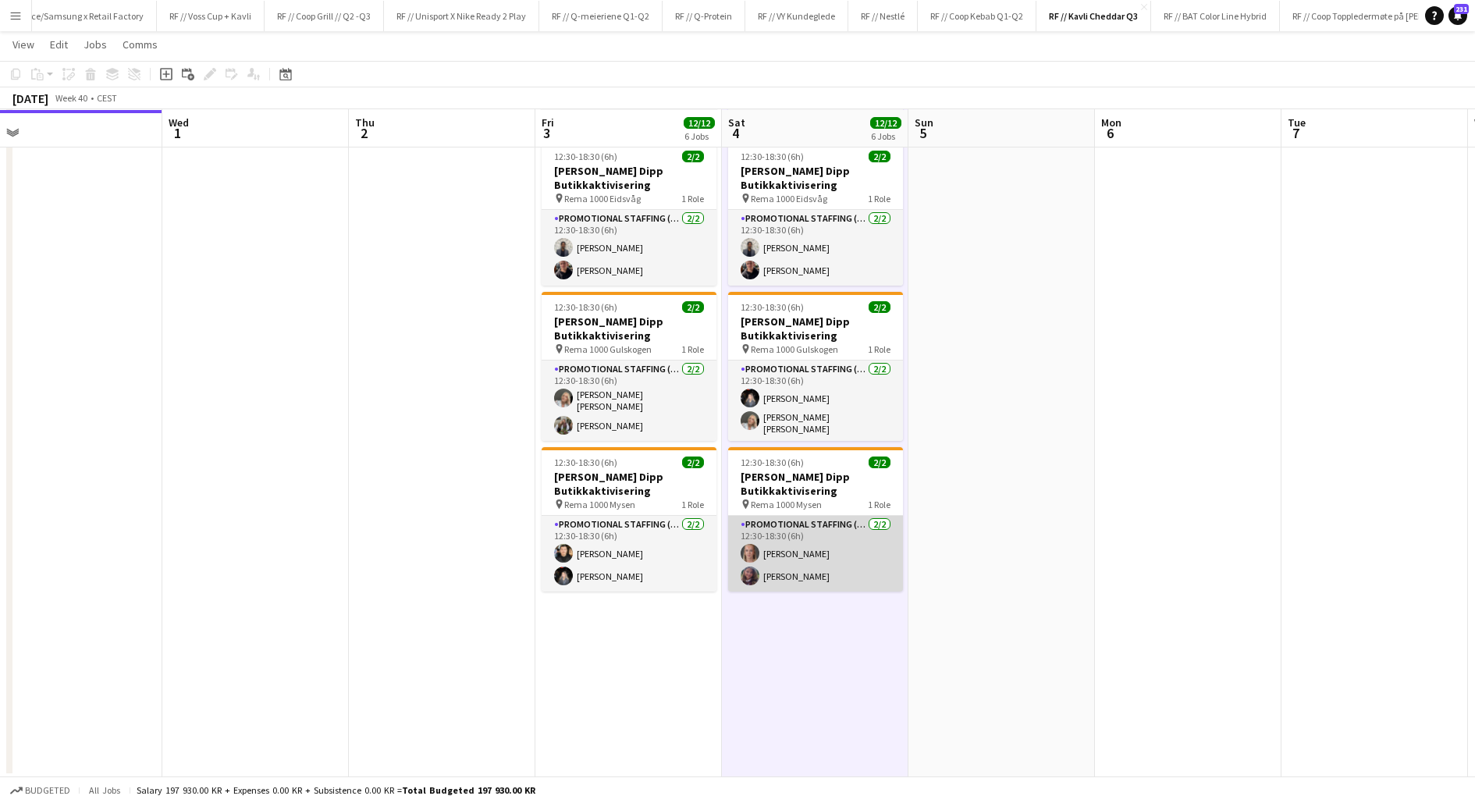
click at [805, 539] on app-card-role "Promotional Staffing (Promotional Staff) [DATE] 12:30-18:30 (6h) [PERSON_NAME]" at bounding box center [815, 554] width 175 height 76
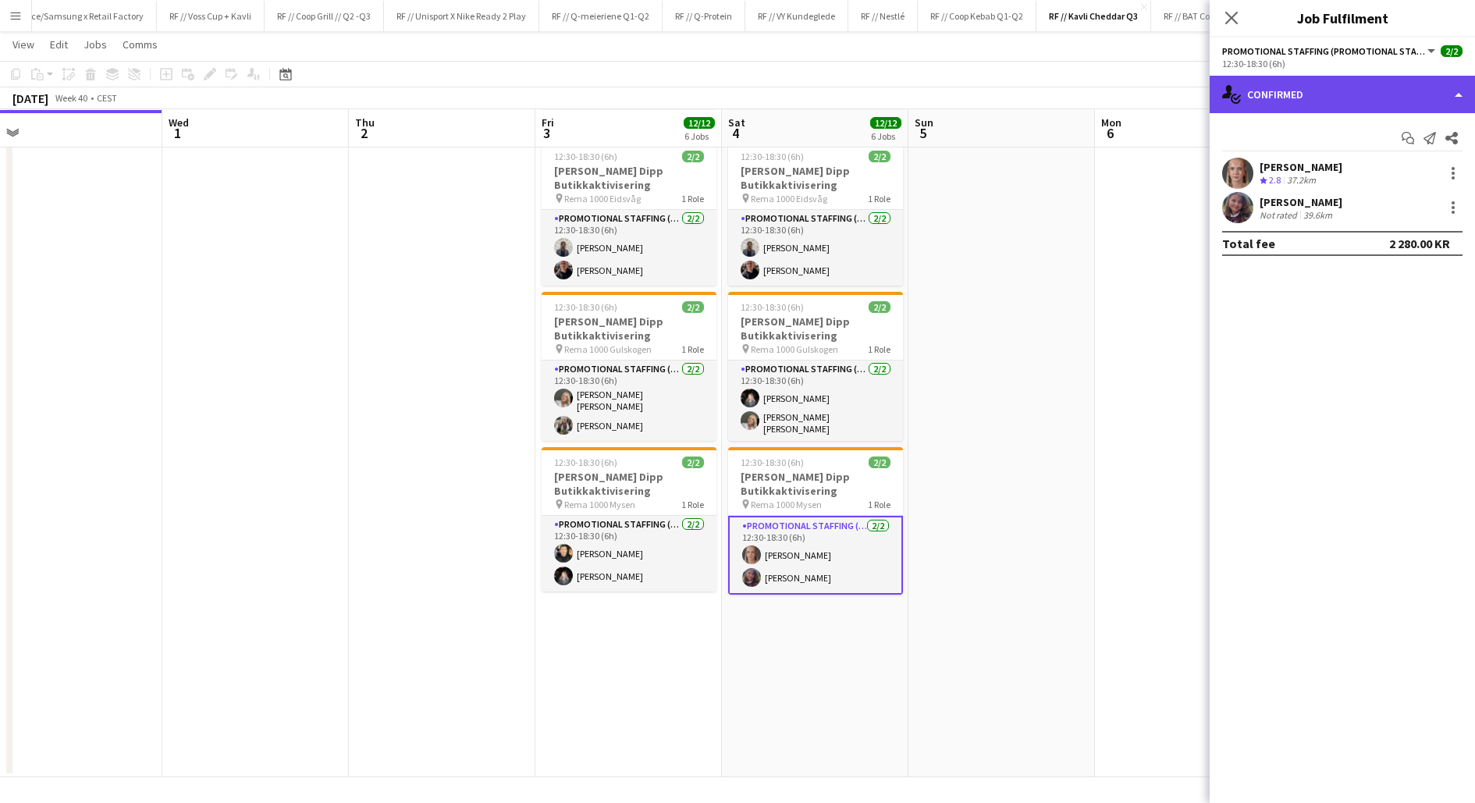
click at [1292, 86] on div "single-neutral-actions-check-2 Confirmed" at bounding box center [1342, 94] width 265 height 37
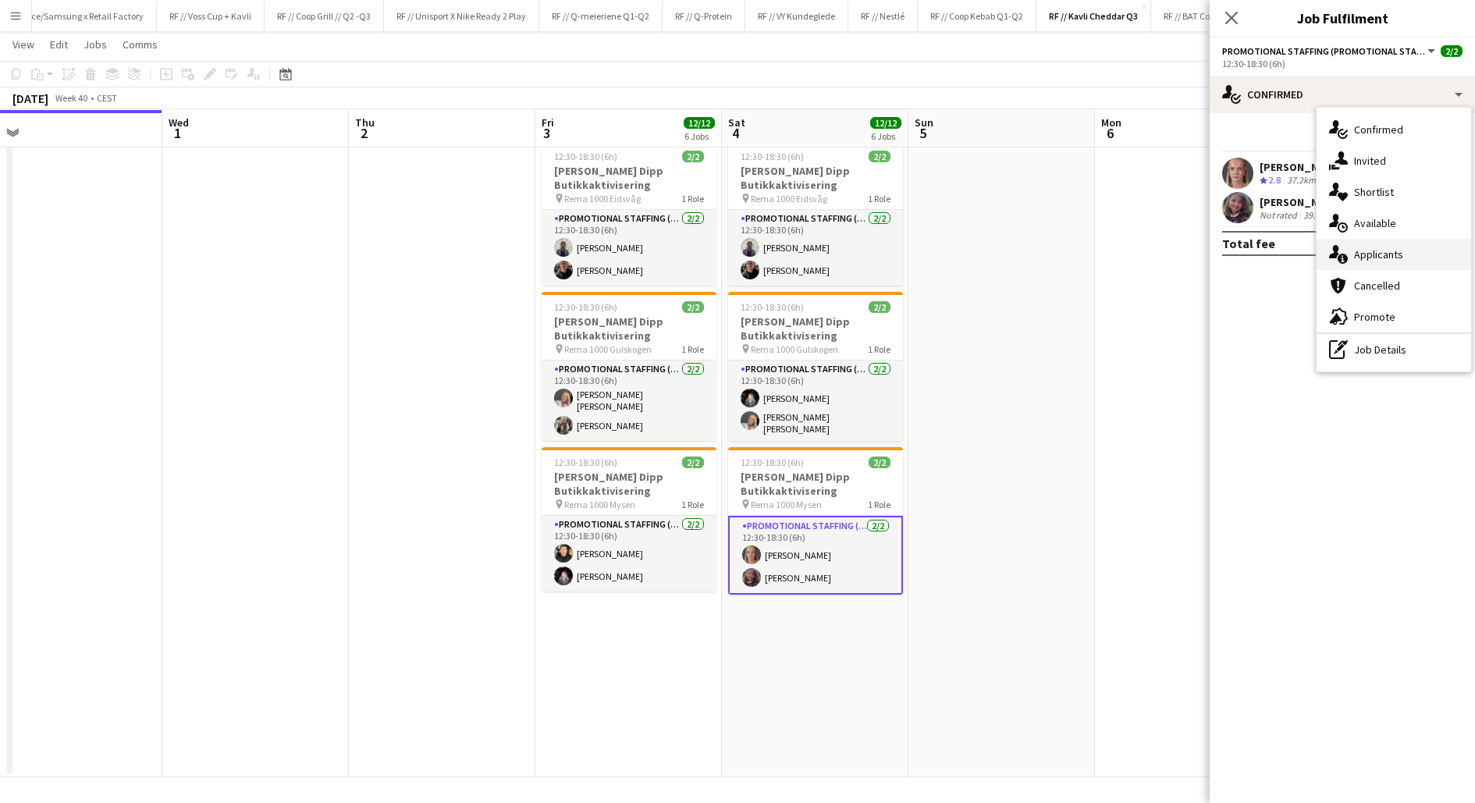
click at [1362, 248] on span "Applicants" at bounding box center [1378, 254] width 49 height 14
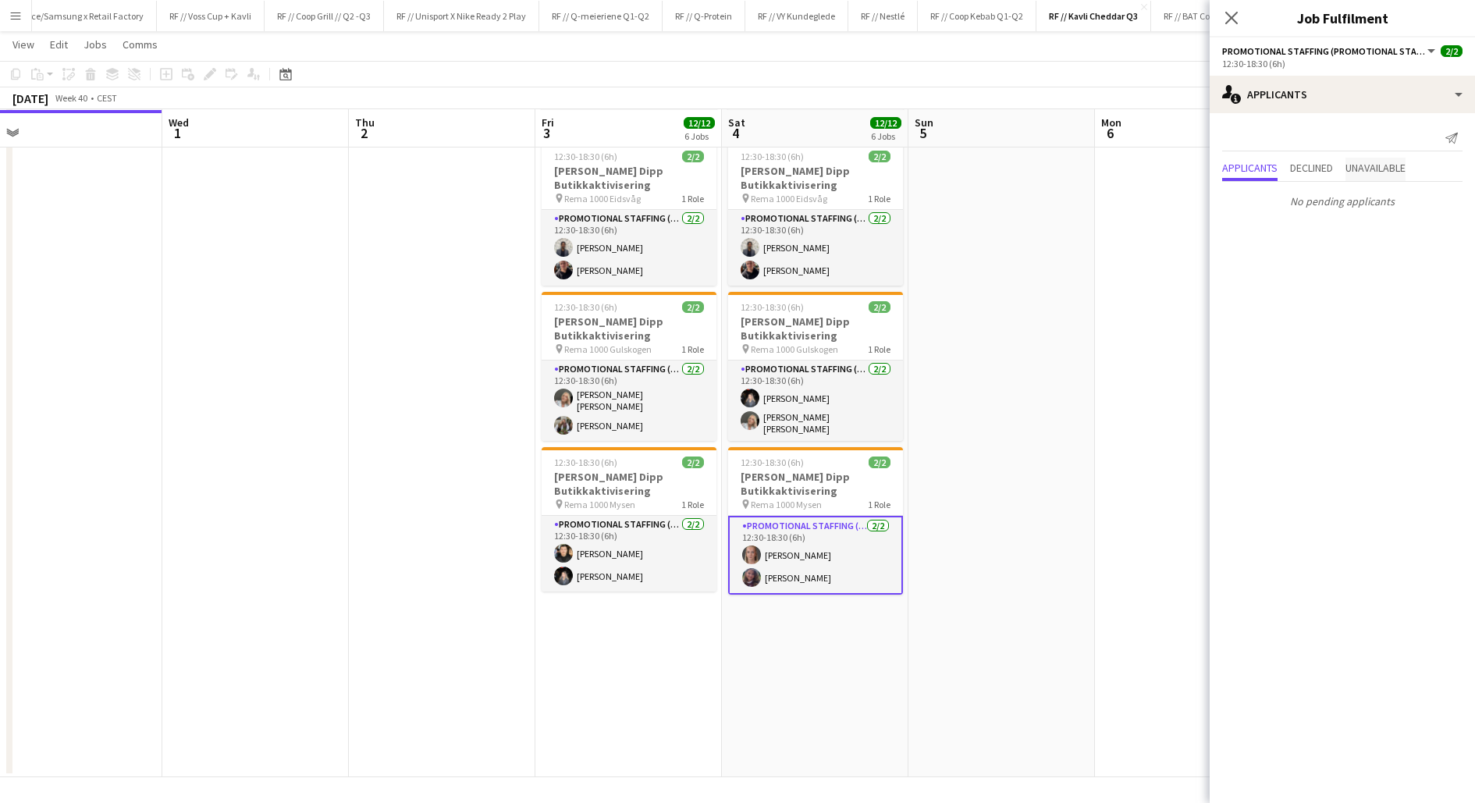
click at [1367, 164] on span "Unavailable" at bounding box center [1375, 167] width 60 height 11
click at [1335, 160] on p "No unavailable applicants" at bounding box center [1342, 169] width 265 height 27
click at [1328, 146] on span "Declined" at bounding box center [1311, 137] width 43 height 23
click at [987, 517] on app-date-cell at bounding box center [1001, 230] width 187 height 1094
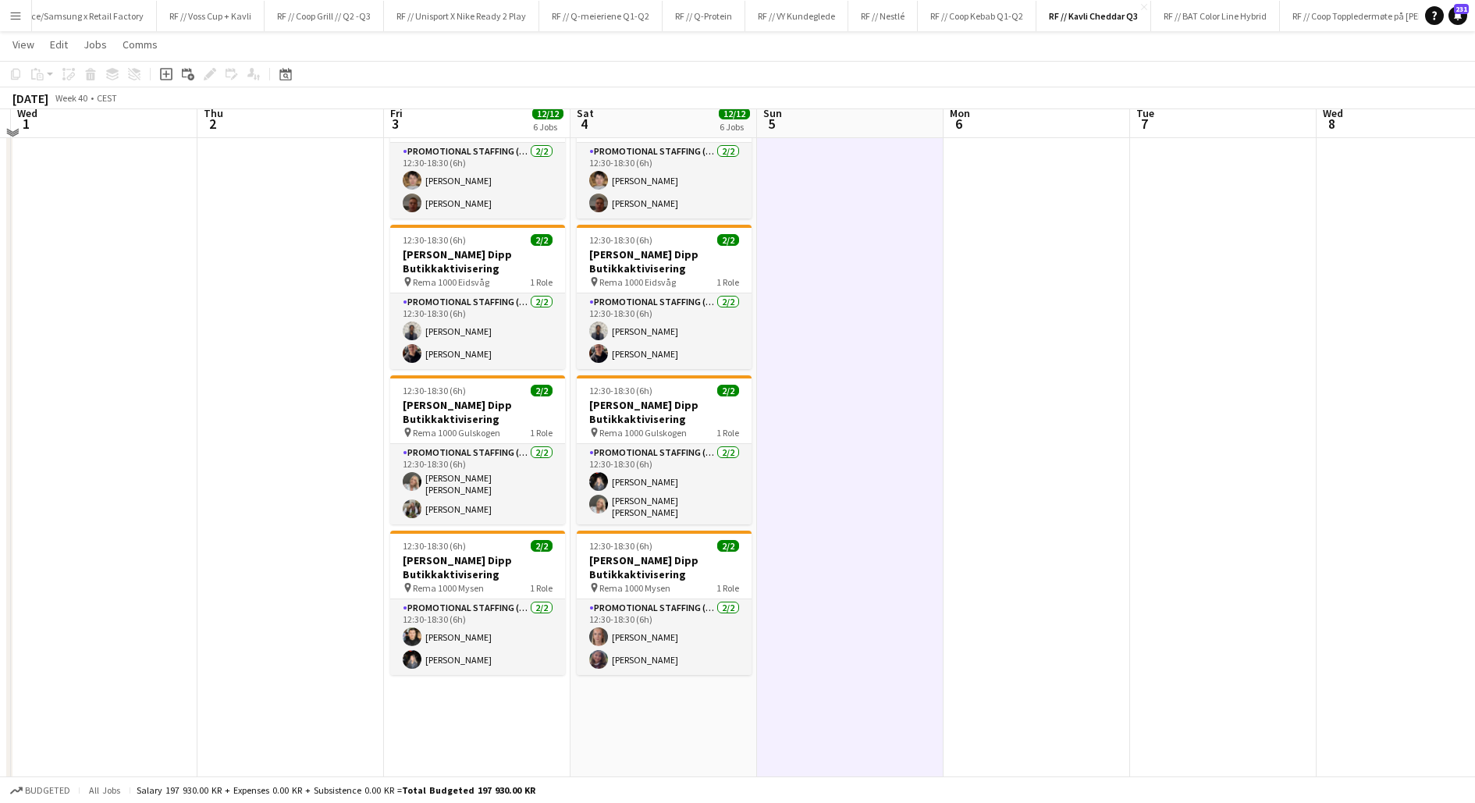
scroll to position [397, 0]
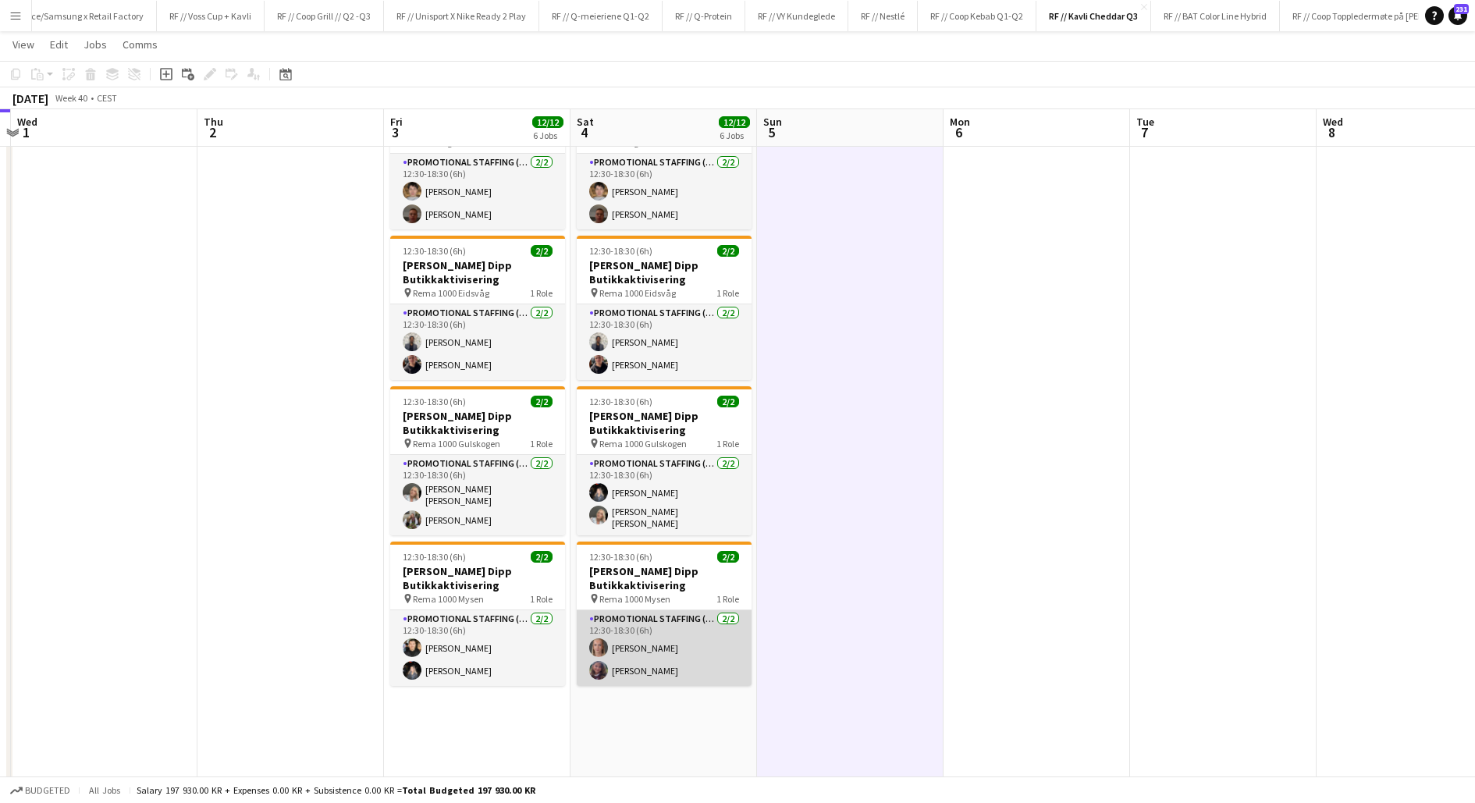
click at [653, 642] on app-card-role "Promotional Staffing (Promotional Staff) [DATE] 12:30-18:30 (6h) [PERSON_NAME]" at bounding box center [664, 648] width 175 height 76
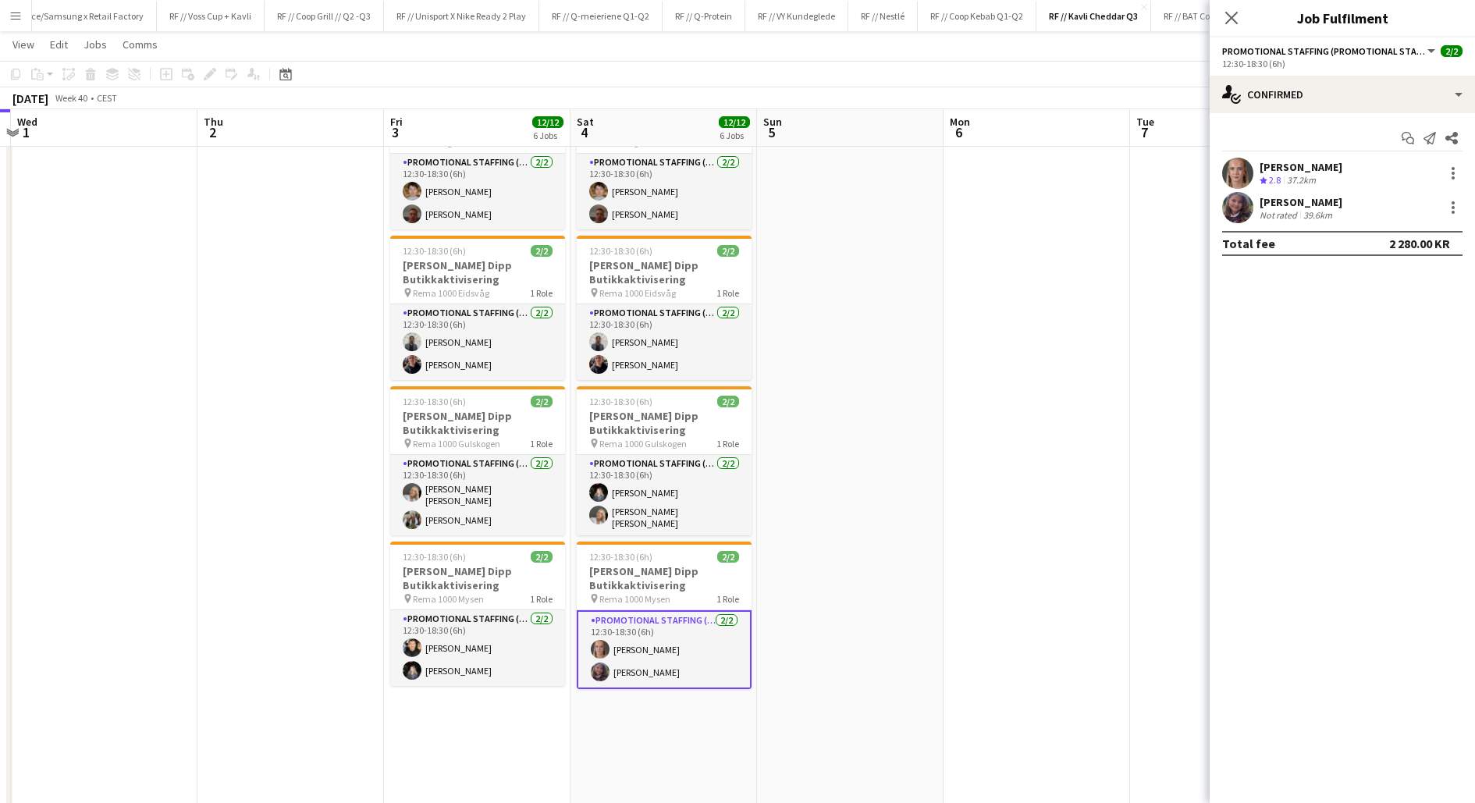
click at [1248, 164] on app-user-avatar at bounding box center [1237, 173] width 31 height 31
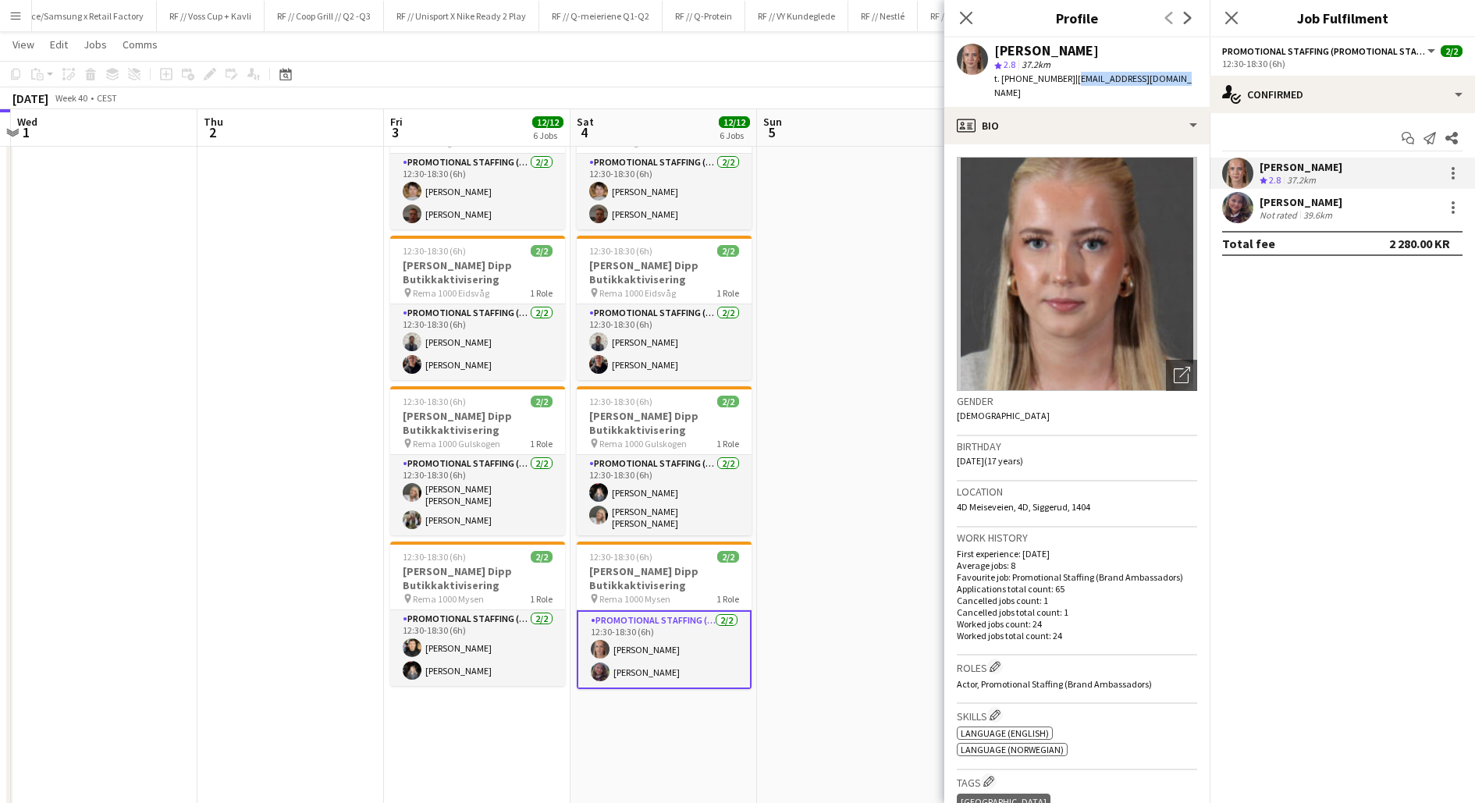
drag, startPoint x: 1162, startPoint y: 80, endPoint x: 1061, endPoint y: 79, distance: 100.7
click at [1061, 79] on div "[PERSON_NAME] star 2.8 37.2km t. [PHONE_NUMBER] | [EMAIL_ADDRESS][DOMAIN_NAME]" at bounding box center [1076, 71] width 265 height 69
copy span "[EMAIL_ADDRESS][DOMAIN_NAME]"
click at [1239, 201] on app-user-avatar at bounding box center [1237, 207] width 31 height 31
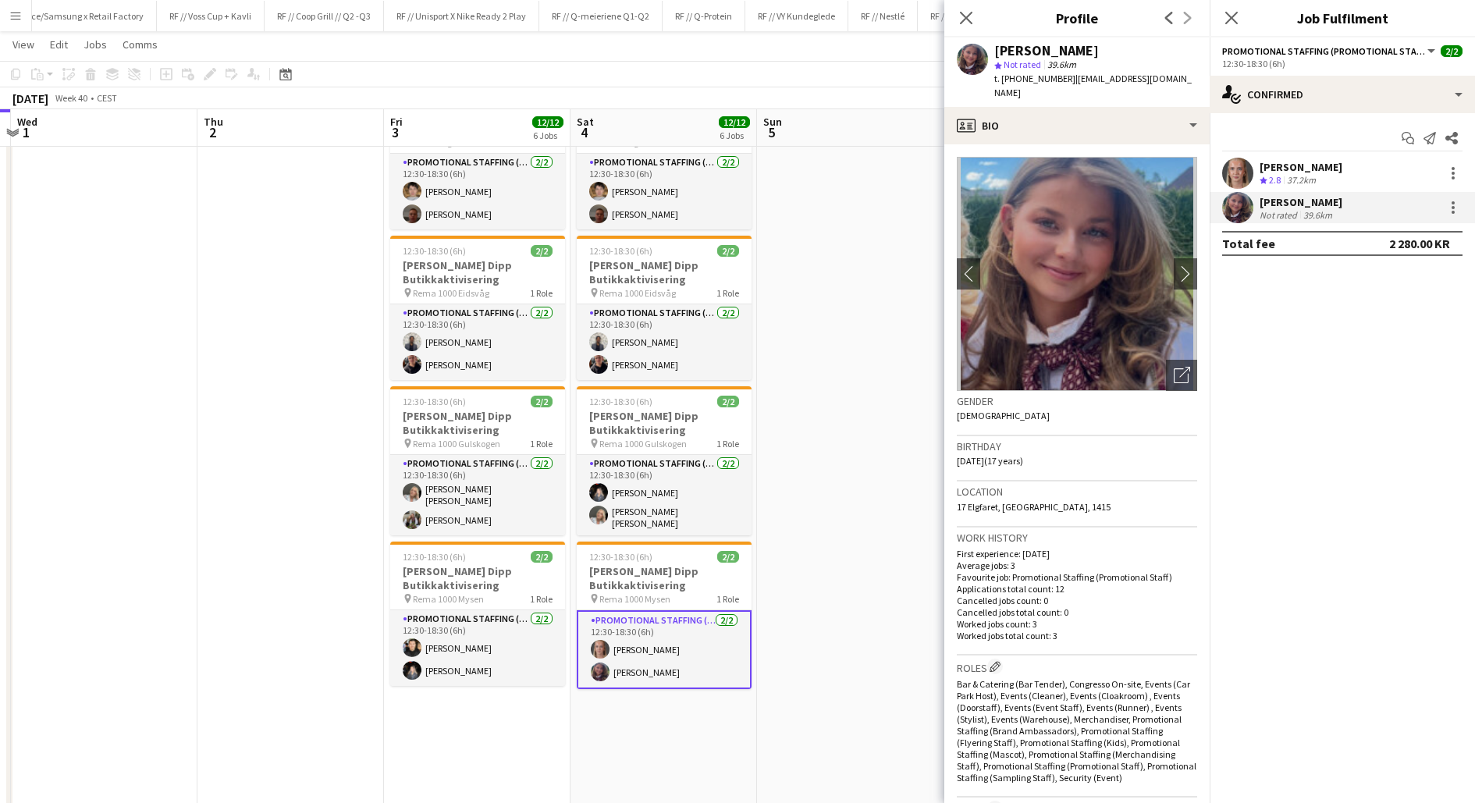
drag, startPoint x: 1184, startPoint y: 76, endPoint x: 1061, endPoint y: 83, distance: 123.5
click at [1061, 83] on div "[PERSON_NAME] star Not rated 39.6km t. [PHONE_NUMBER] | [EMAIL_ADDRESS][DOMAIN_…" at bounding box center [1076, 71] width 265 height 69
copy span "[EMAIL_ADDRESS][DOMAIN_NAME]"
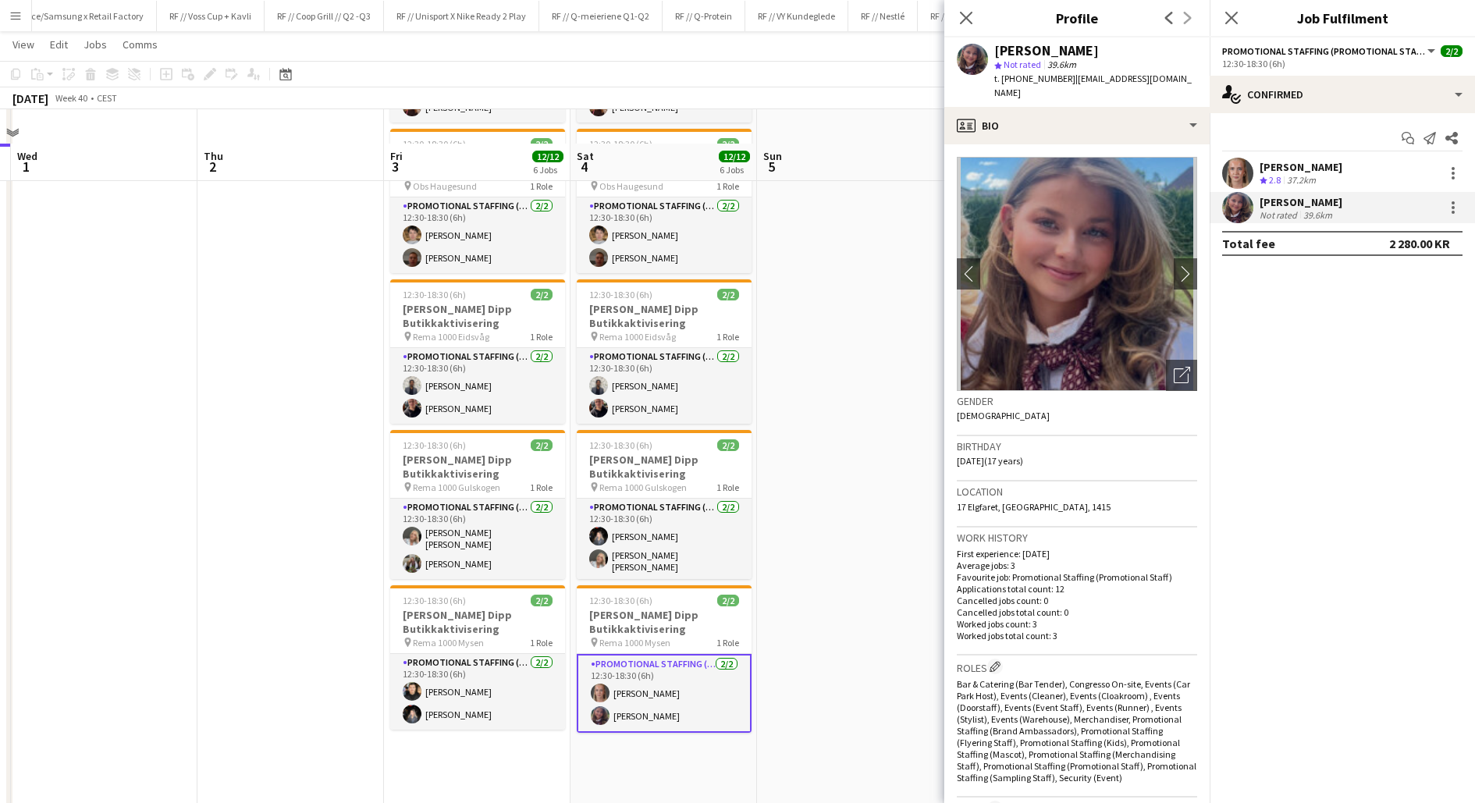
scroll to position [352, 0]
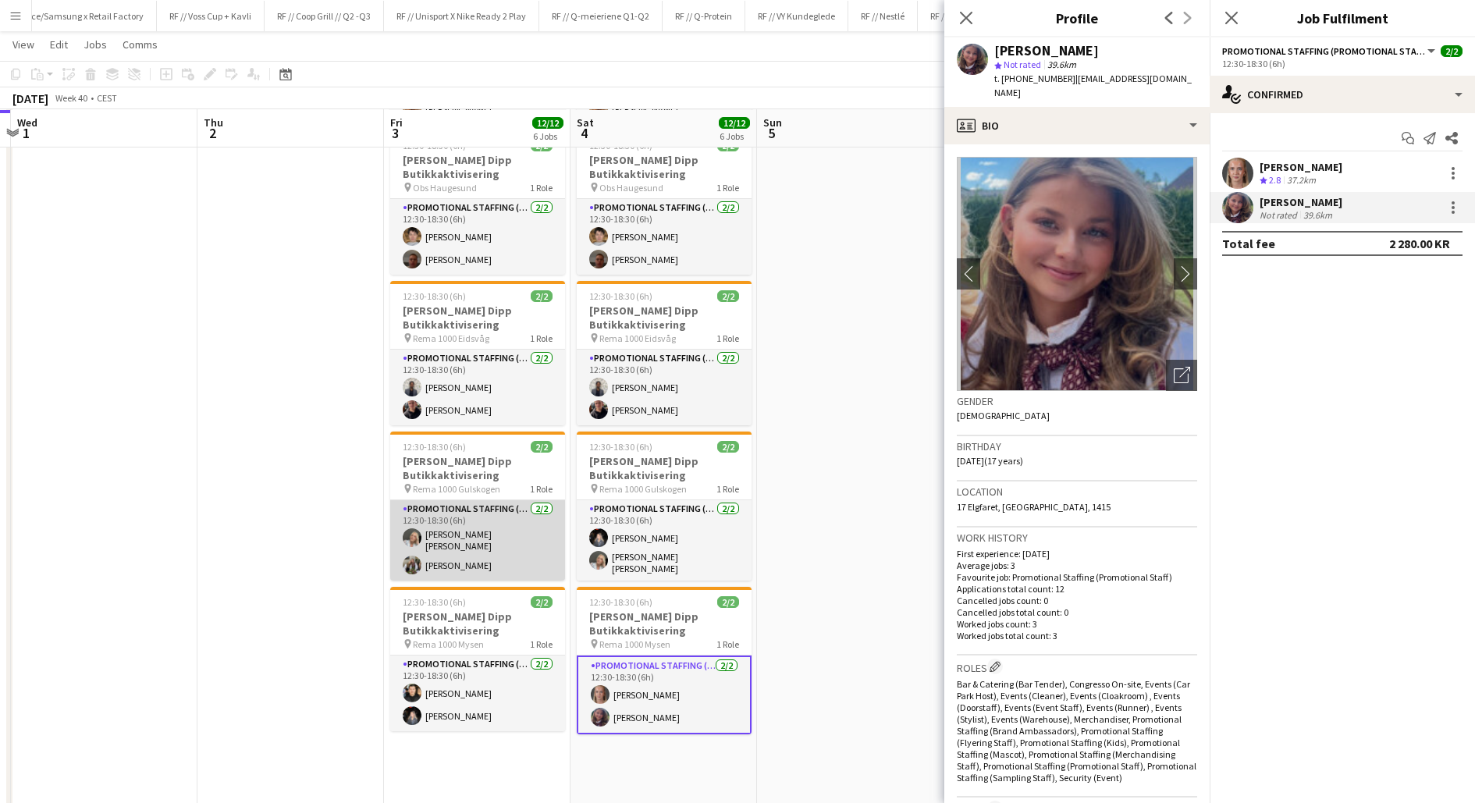
click at [464, 535] on app-card-role "Promotional Staffing (Promotional Staff) [DATE] 12:30-18:30 (6h) [PERSON_NAME] …" at bounding box center [477, 540] width 175 height 80
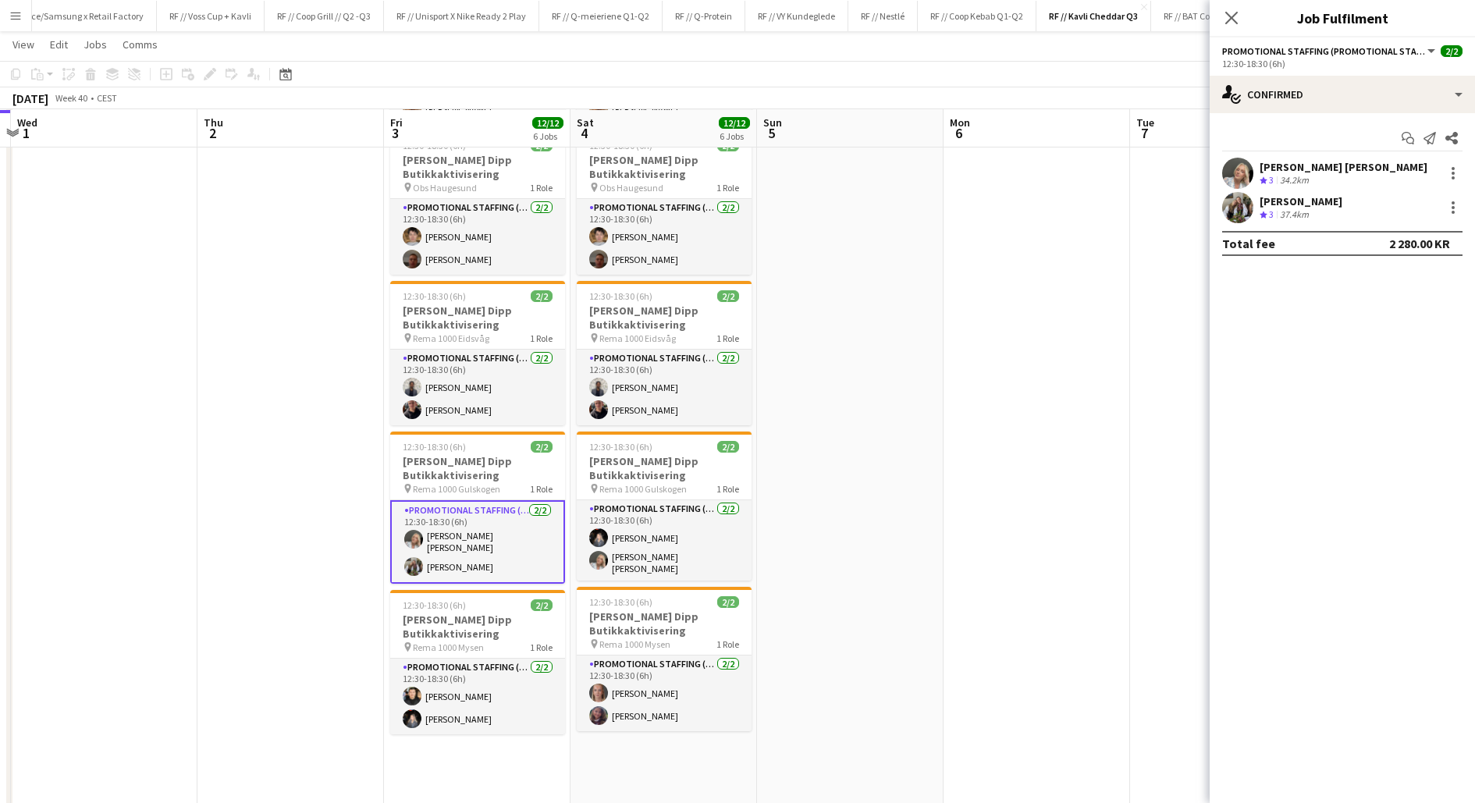
click at [837, 520] on app-date-cell at bounding box center [850, 370] width 187 height 1094
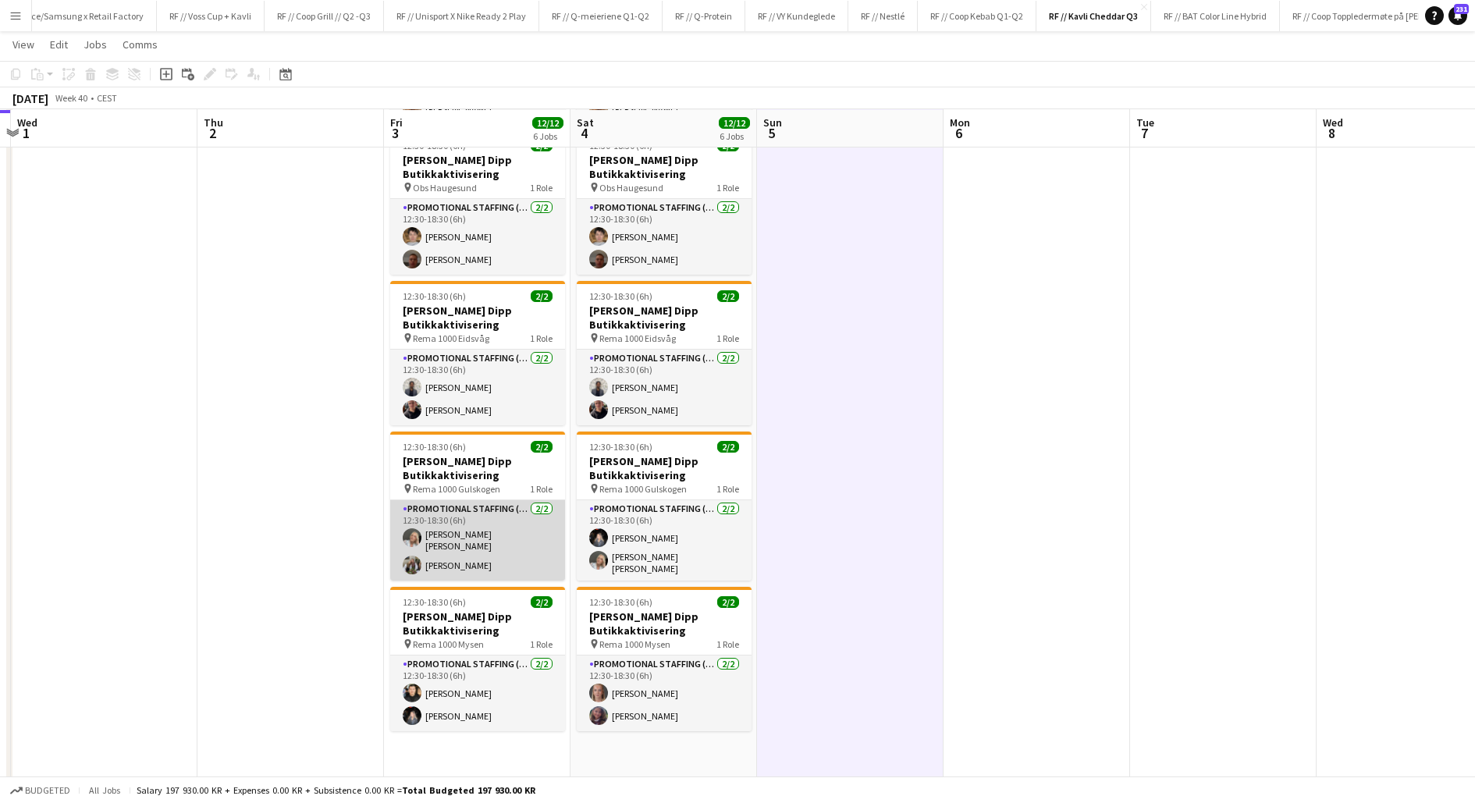
click at [502, 533] on app-card-role "Promotional Staffing (Promotional Staff) [DATE] 12:30-18:30 (6h) [PERSON_NAME] …" at bounding box center [477, 540] width 175 height 80
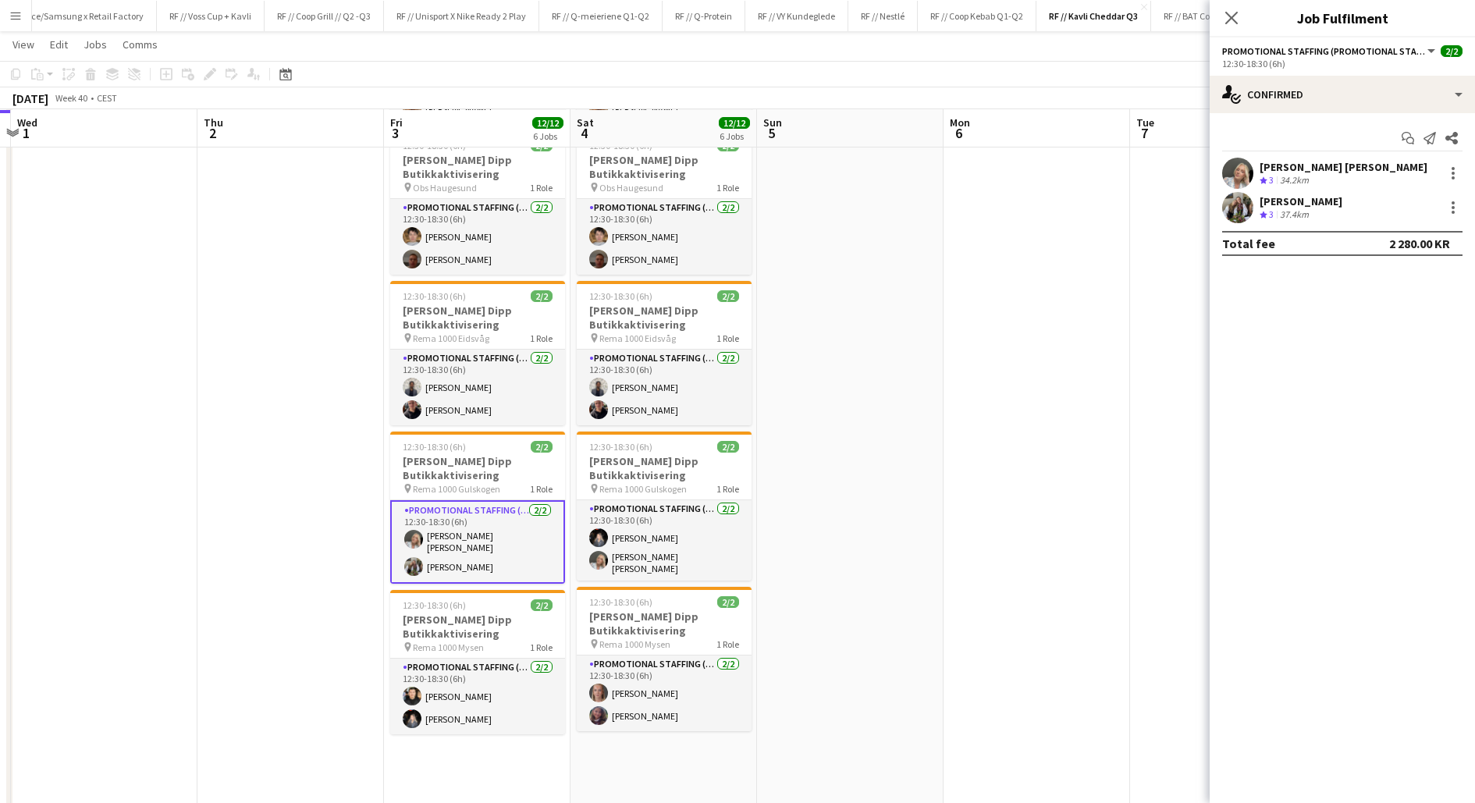
click at [1265, 172] on div "[PERSON_NAME] [PERSON_NAME]" at bounding box center [1344, 167] width 168 height 14
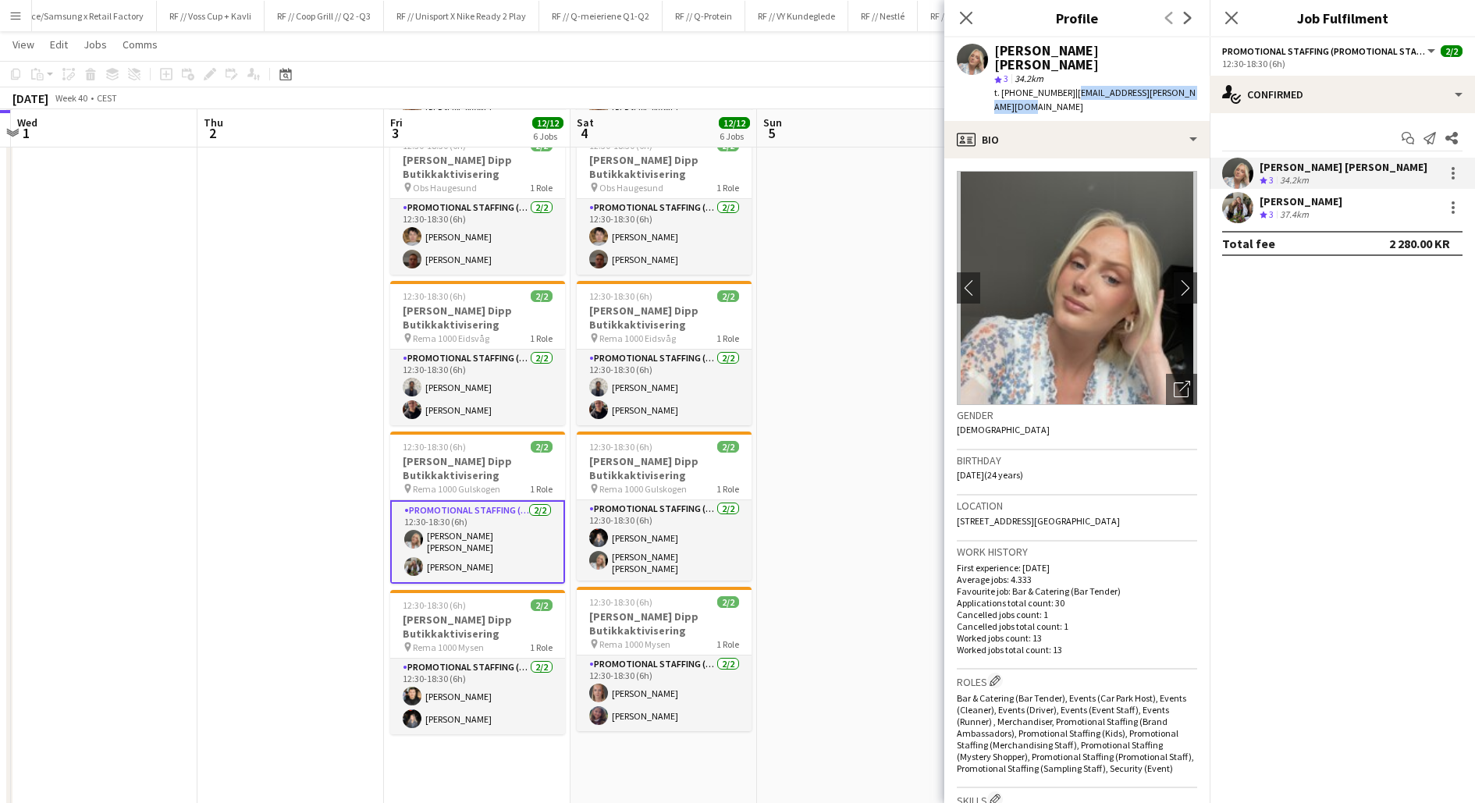
drag, startPoint x: 1102, startPoint y: 97, endPoint x: 1061, endPoint y: 84, distance: 43.4
click at [1061, 86] on div "t. [PHONE_NUMBER] | [EMAIL_ADDRESS][PERSON_NAME][DOMAIN_NAME]" at bounding box center [1095, 100] width 203 height 28
copy span "[EMAIL_ADDRESS][PERSON_NAME][DOMAIN_NAME]"
click at [1248, 204] on app-user-avatar at bounding box center [1237, 207] width 31 height 31
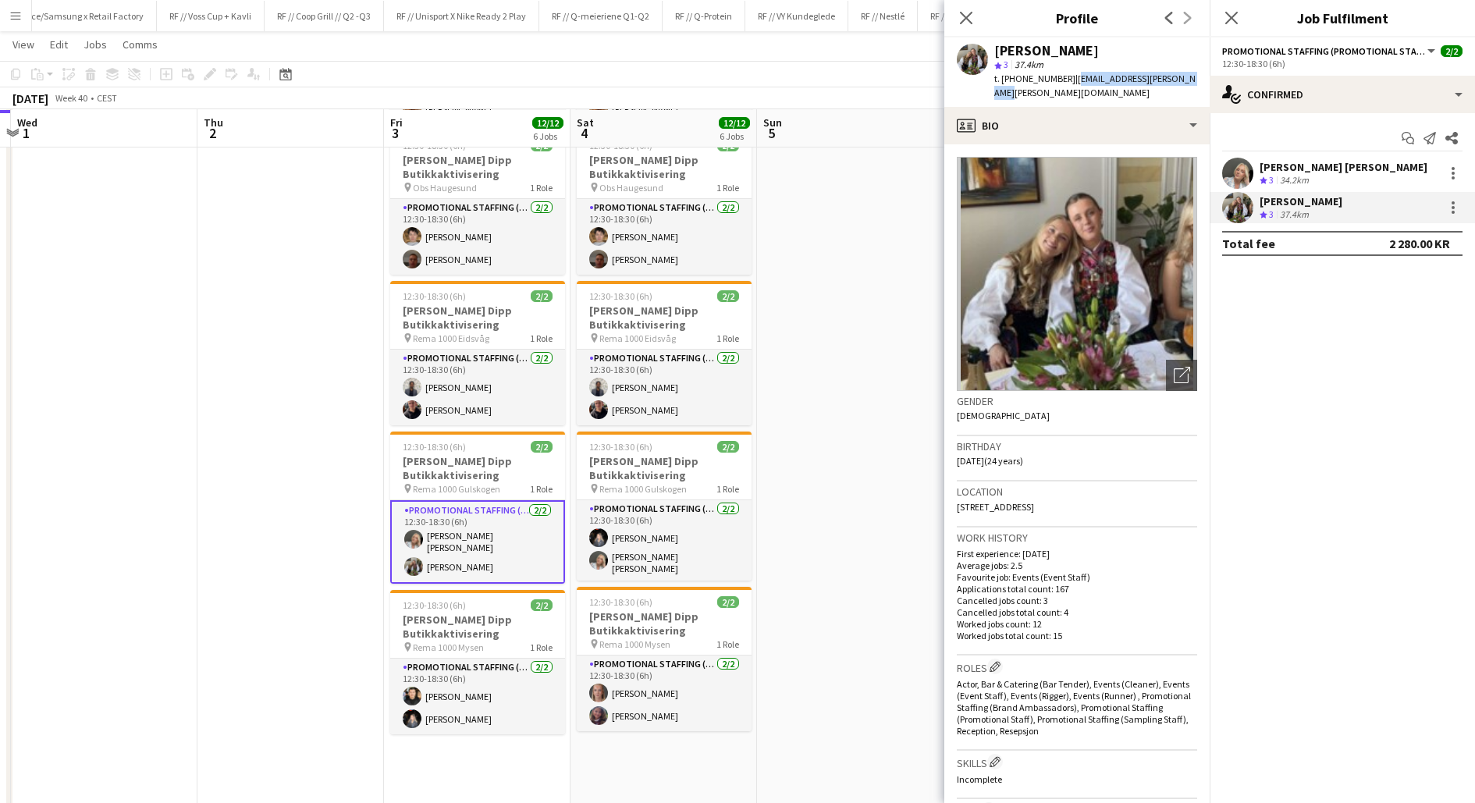
drag, startPoint x: 1177, startPoint y: 82, endPoint x: 1059, endPoint y: 74, distance: 118.1
click at [1059, 74] on span "| [EMAIL_ADDRESS][PERSON_NAME][PERSON_NAME][DOMAIN_NAME]" at bounding box center [1094, 86] width 201 height 26
click at [666, 530] on app-card-role "Promotional Staffing (Promotional Staff) [DATE] 12:30-18:30 (6h) [PERSON_NAME] …" at bounding box center [664, 540] width 175 height 80
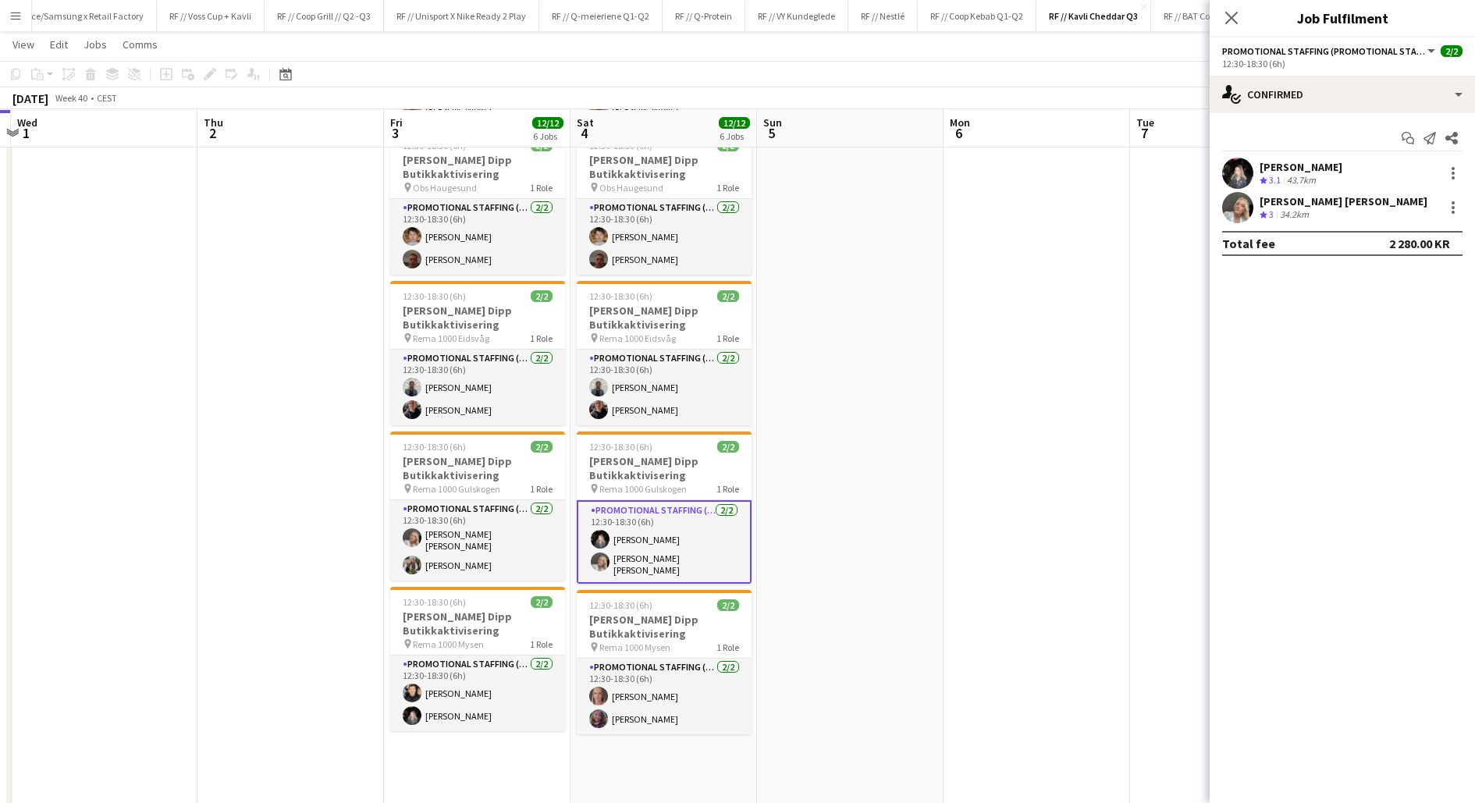
click at [1228, 172] on app-user-avatar at bounding box center [1237, 173] width 31 height 31
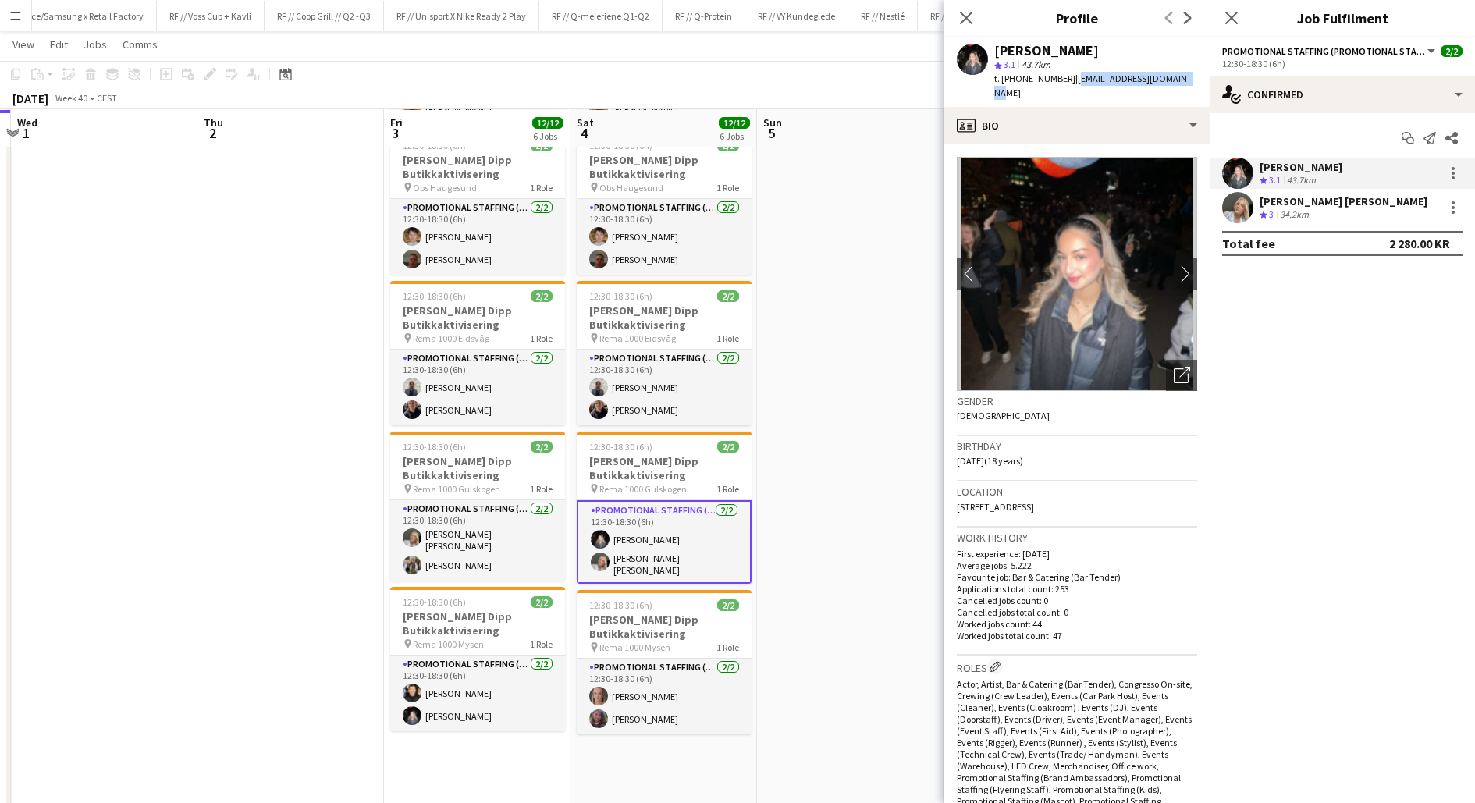
drag, startPoint x: 1182, startPoint y: 83, endPoint x: 1061, endPoint y: 75, distance: 121.2
click at [1061, 75] on div "[PERSON_NAME] star 3.1 43.7km t. [PHONE_NUMBER] | [EMAIL_ADDRESS][DOMAIN_NAME]" at bounding box center [1076, 71] width 265 height 69
click at [1246, 217] on app-user-avatar at bounding box center [1237, 207] width 31 height 31
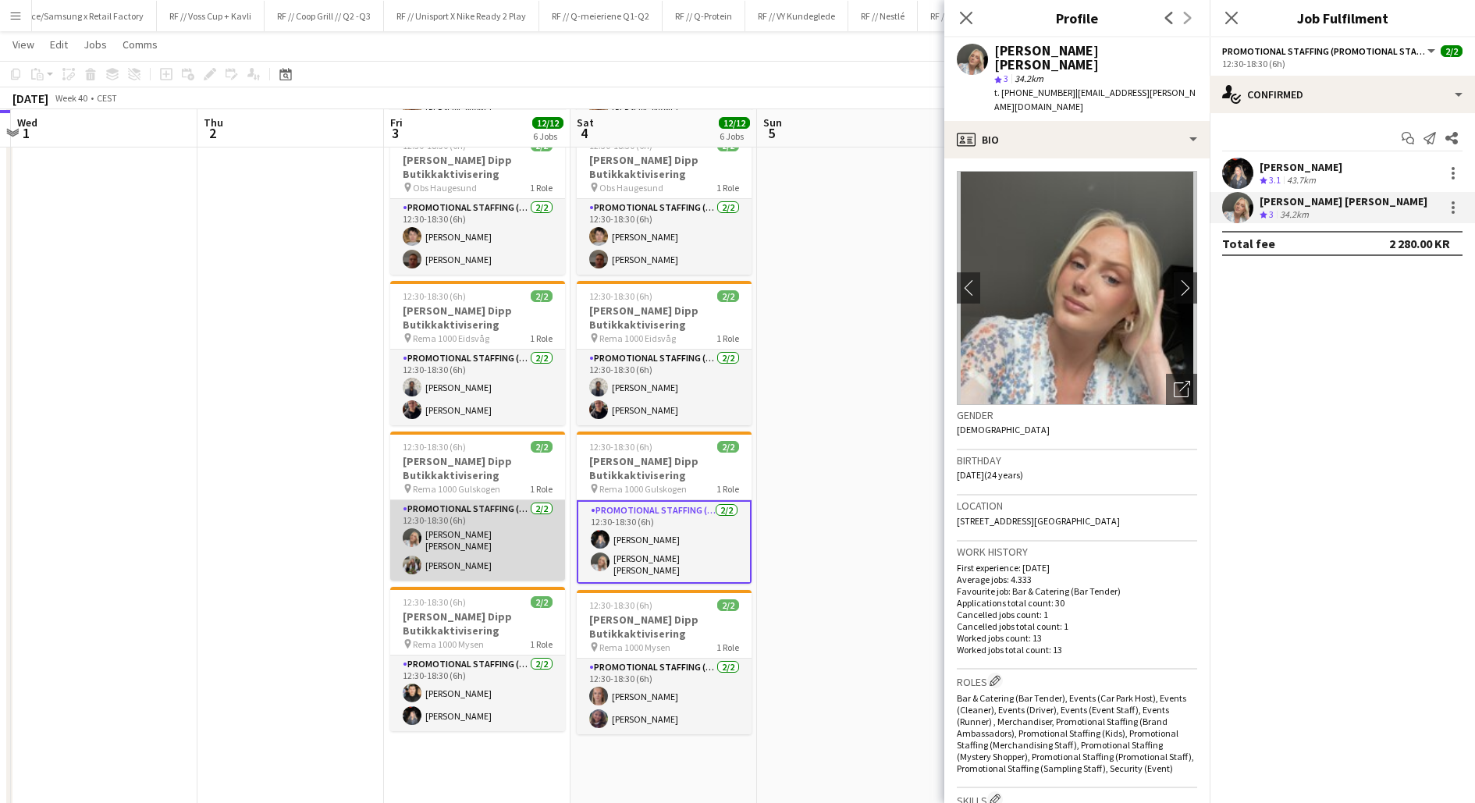
click at [440, 541] on app-card-role "Promotional Staffing (Promotional Staff) [DATE] 12:30-18:30 (6h) [PERSON_NAME] …" at bounding box center [477, 540] width 175 height 80
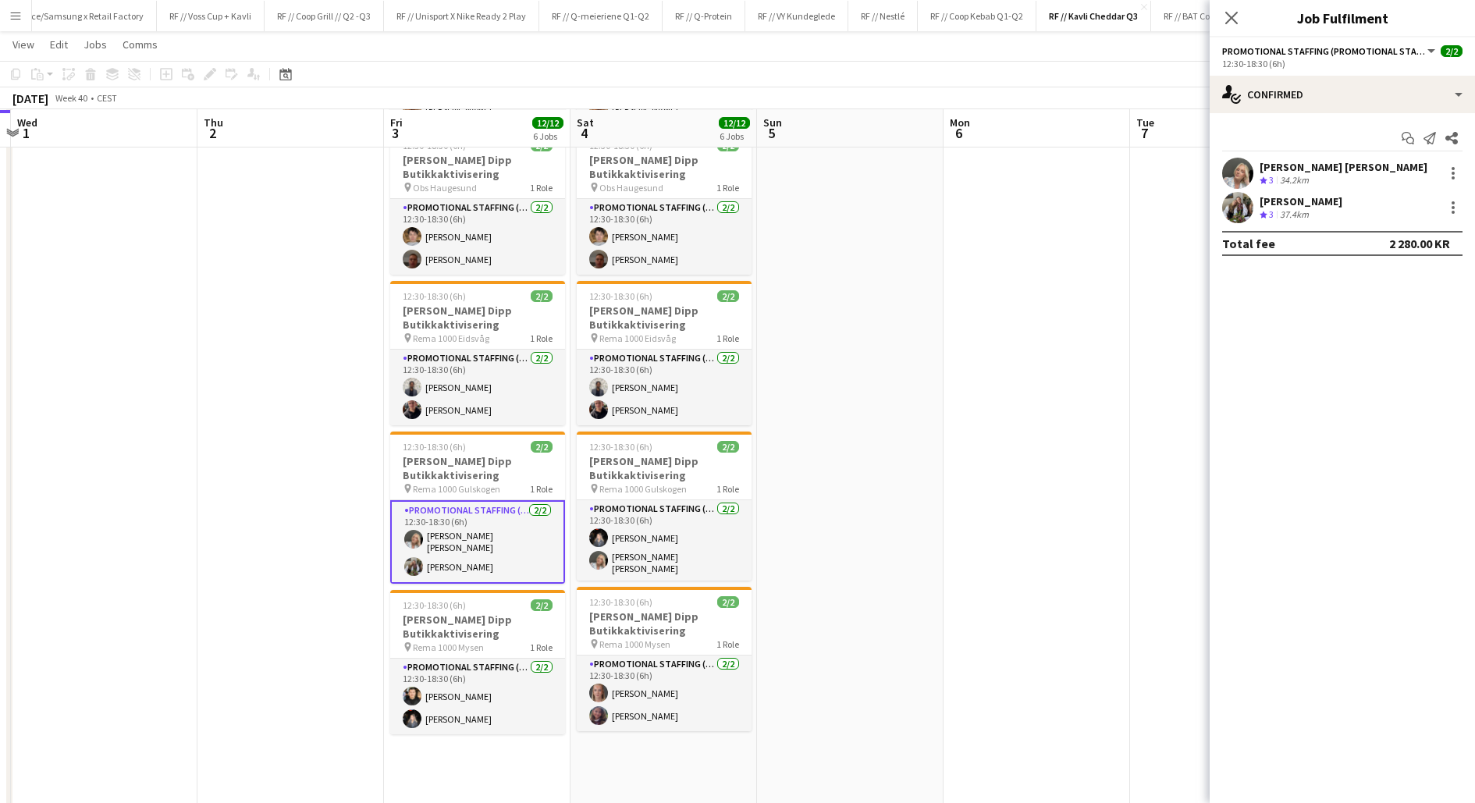
click at [1228, 176] on app-user-avatar at bounding box center [1237, 173] width 31 height 31
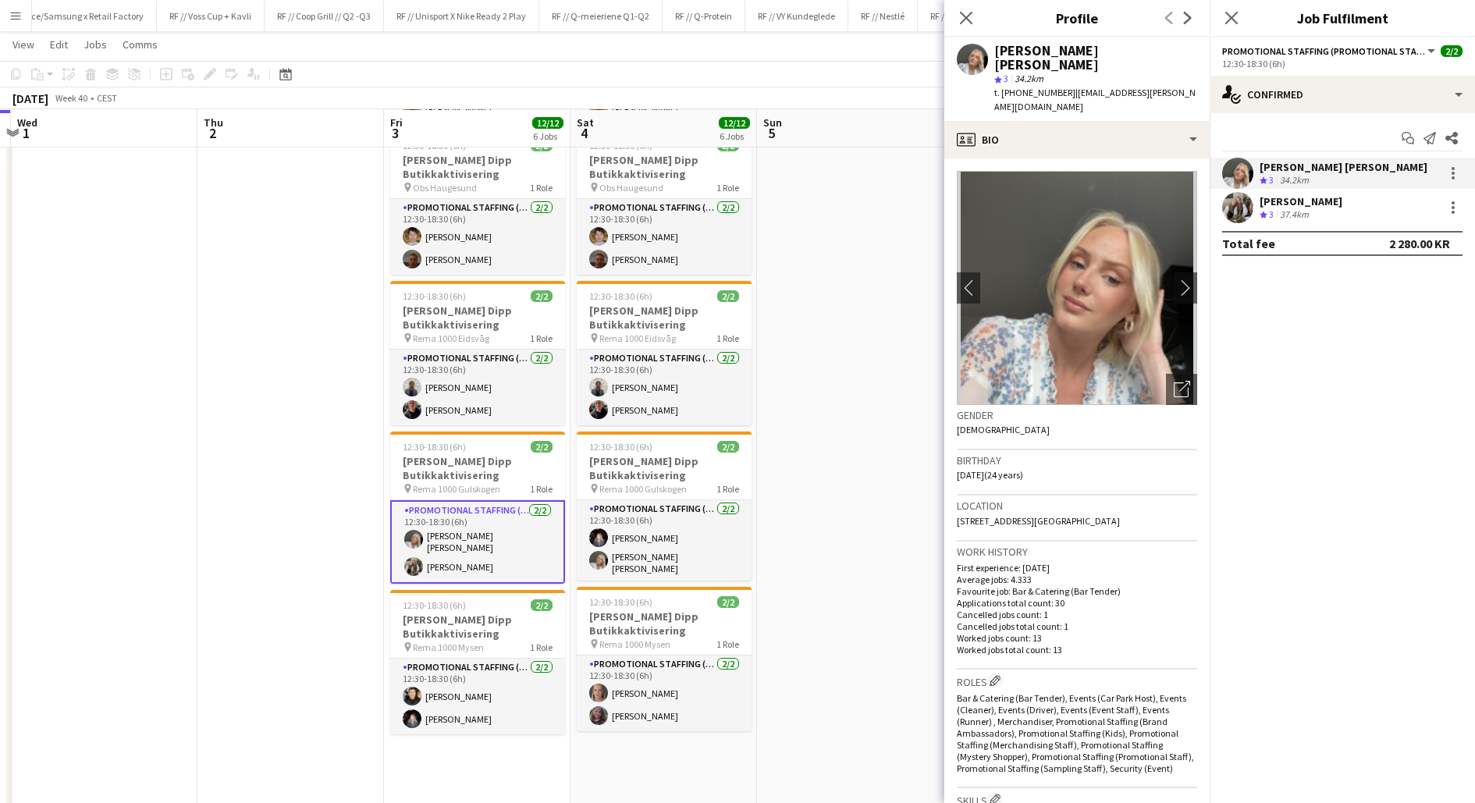
click at [453, 553] on app-card-role "Promotional Staffing (Promotional Staff) [DATE] 12:30-18:30 (6h) [PERSON_NAME] …" at bounding box center [477, 542] width 175 height 84
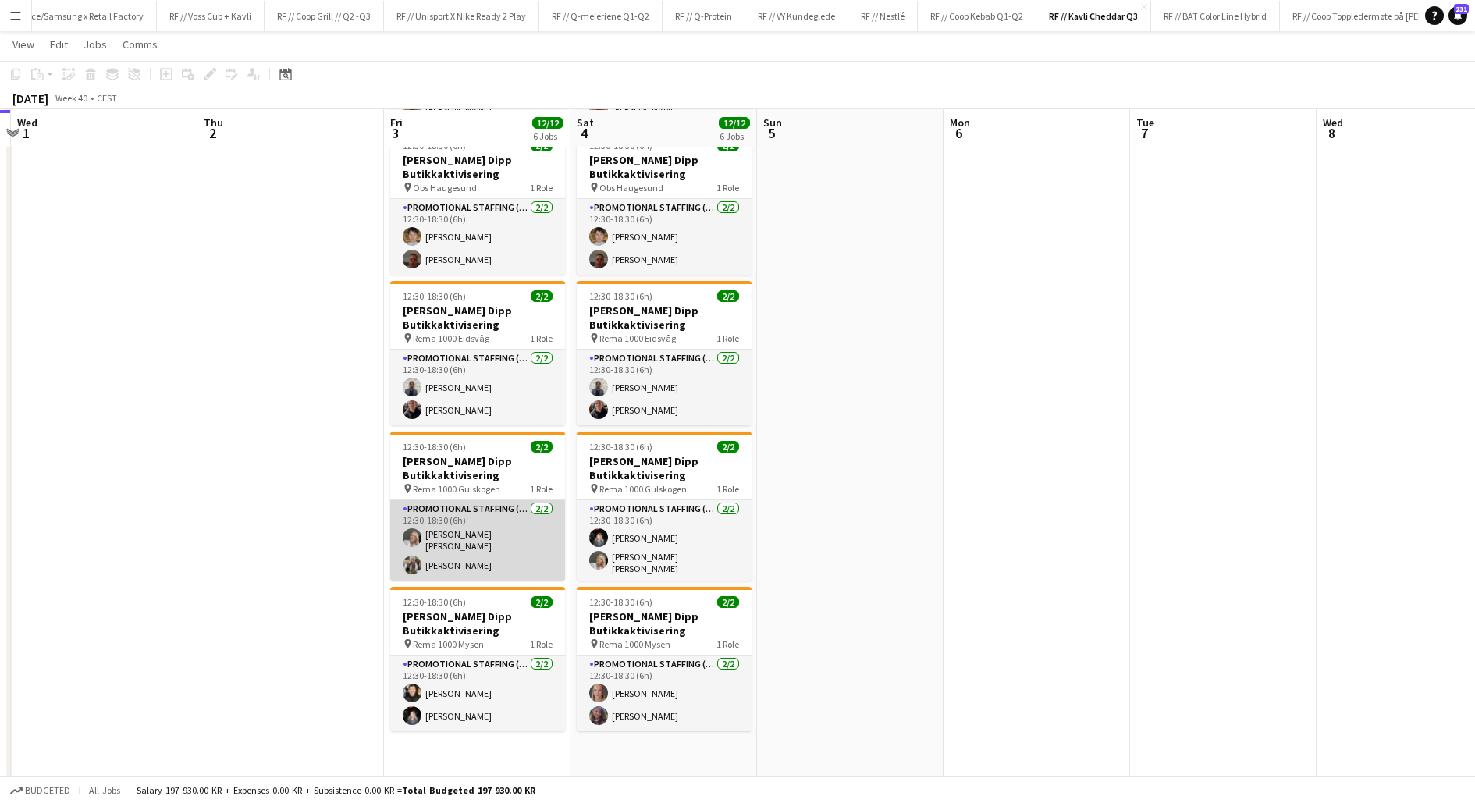
click at [453, 555] on app-card-role "Promotional Staffing (Promotional Staff) [DATE] 12:30-18:30 (6h) [PERSON_NAME] …" at bounding box center [477, 540] width 175 height 80
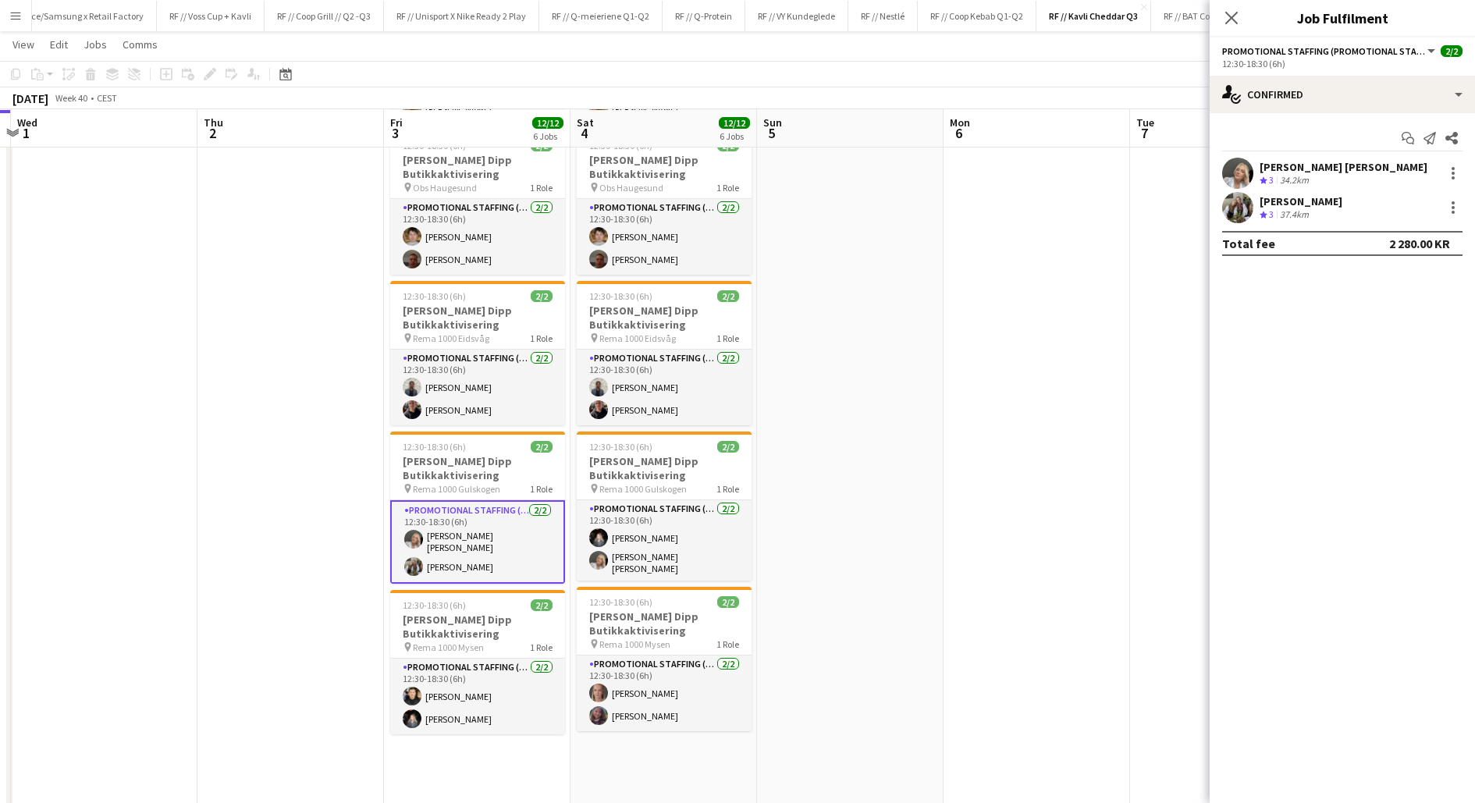
click at [1257, 210] on div "Vilde [PERSON_NAME] Crew rating 3 37.4km" at bounding box center [1342, 207] width 265 height 31
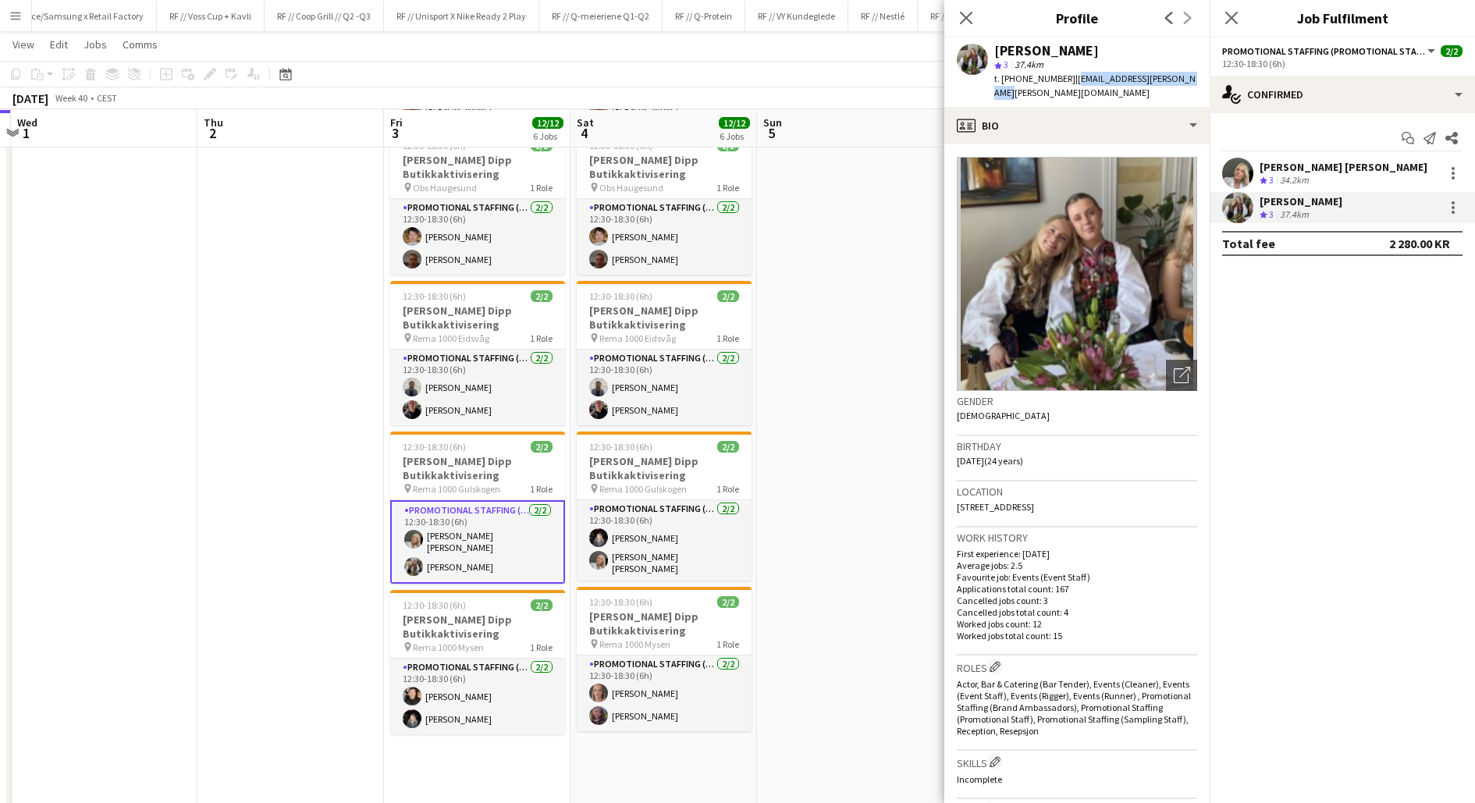
drag, startPoint x: 1179, startPoint y: 79, endPoint x: 1060, endPoint y: 76, distance: 119.4
click at [1060, 76] on div "[PERSON_NAME] star 3 37.4km t. [PHONE_NUMBER] | [EMAIL_ADDRESS][PERSON_NAME][PE…" at bounding box center [1076, 71] width 265 height 69
click at [652, 537] on app-card-role "Promotional Staffing (Promotional Staff) [DATE] 12:30-18:30 (6h) [PERSON_NAME] …" at bounding box center [664, 540] width 175 height 80
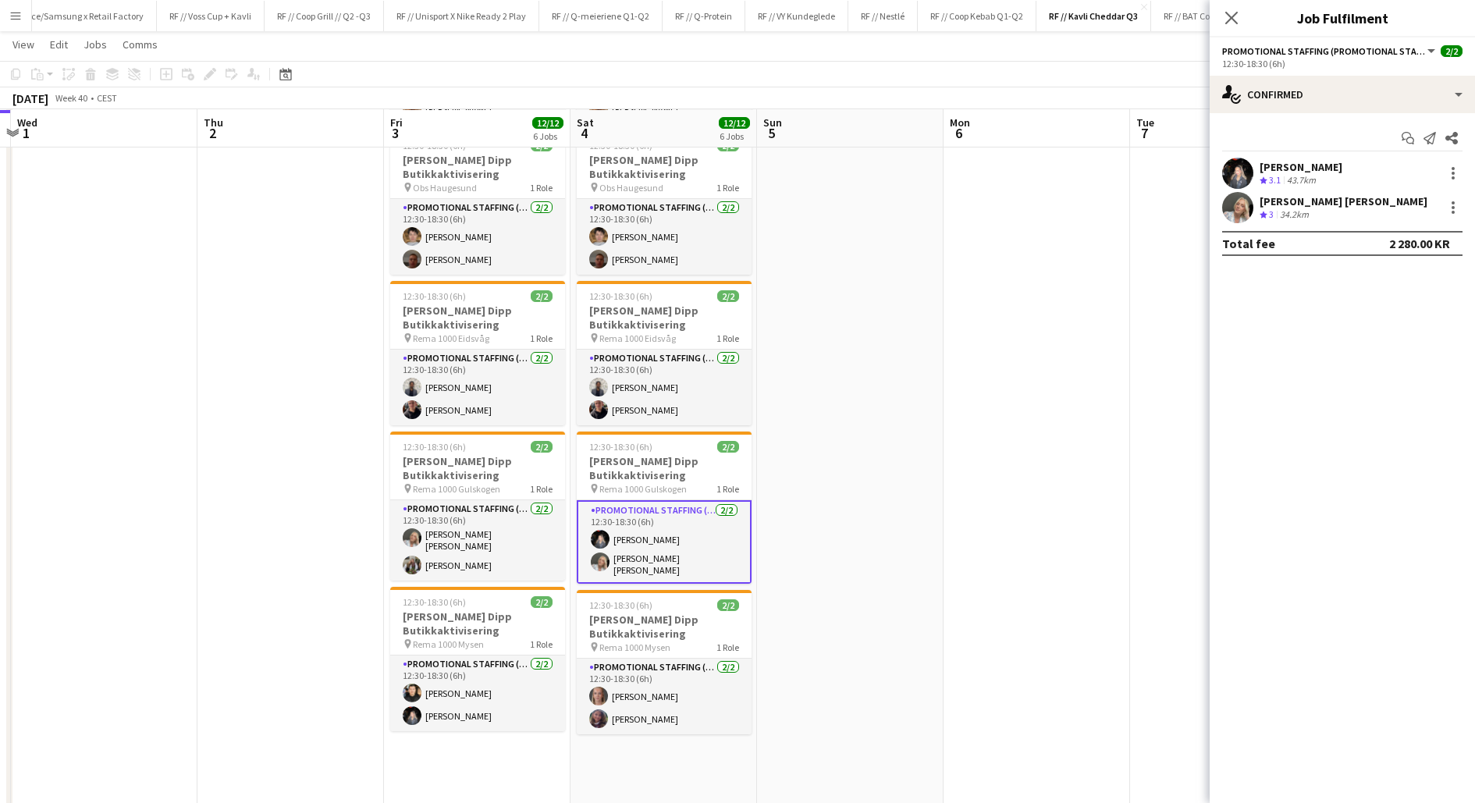
click at [1241, 172] on app-user-avatar at bounding box center [1237, 173] width 31 height 31
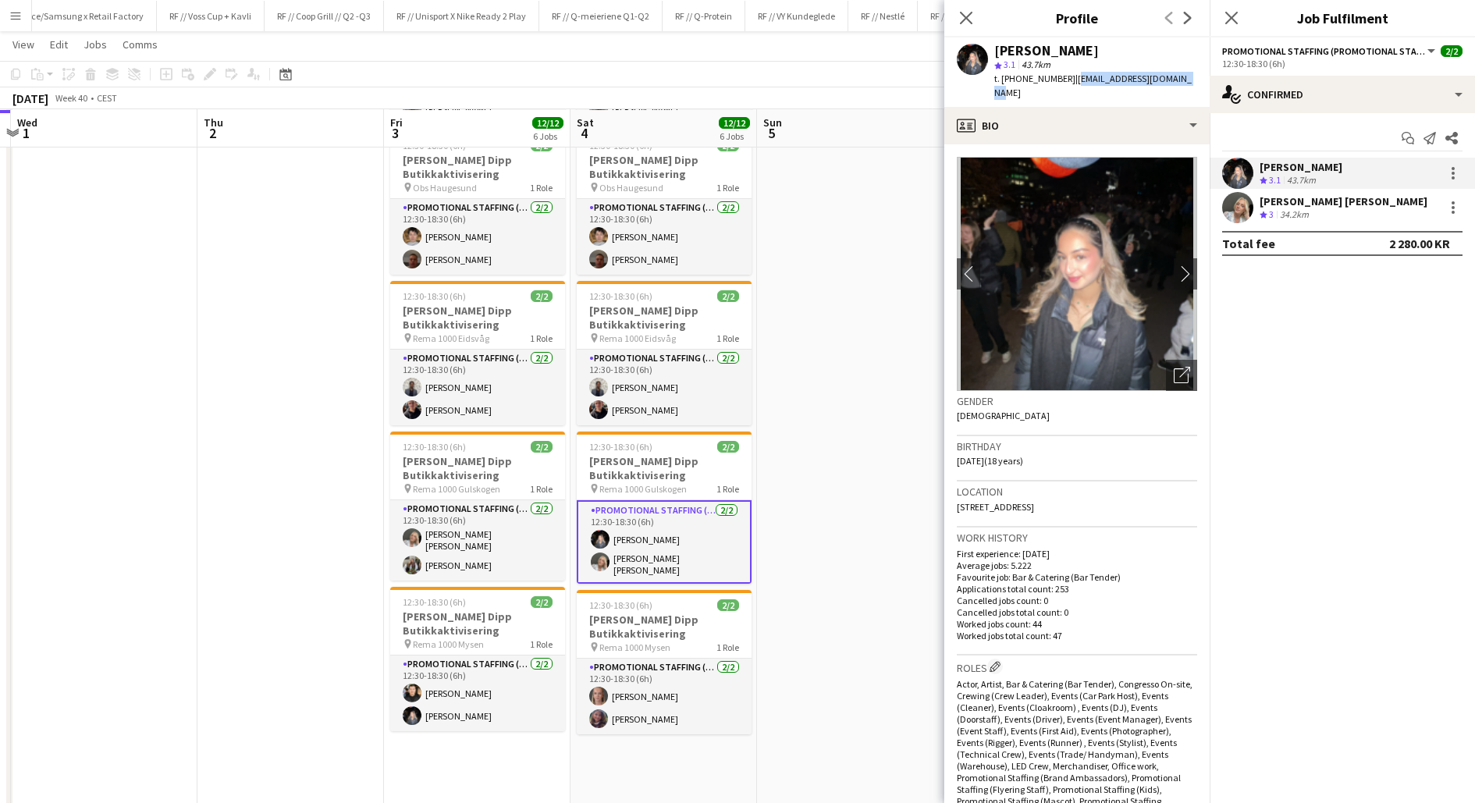
drag, startPoint x: 1181, startPoint y: 78, endPoint x: 1061, endPoint y: 77, distance: 120.2
click at [1061, 77] on div "[PERSON_NAME] star 3.1 43.7km t. [PHONE_NUMBER] | [EMAIL_ADDRESS][DOMAIN_NAME]" at bounding box center [1076, 71] width 265 height 69
click at [460, 542] on app-card-role "Promotional Staffing (Promotional Staff) [DATE] 12:30-18:30 (6h) [PERSON_NAME] …" at bounding box center [477, 540] width 175 height 80
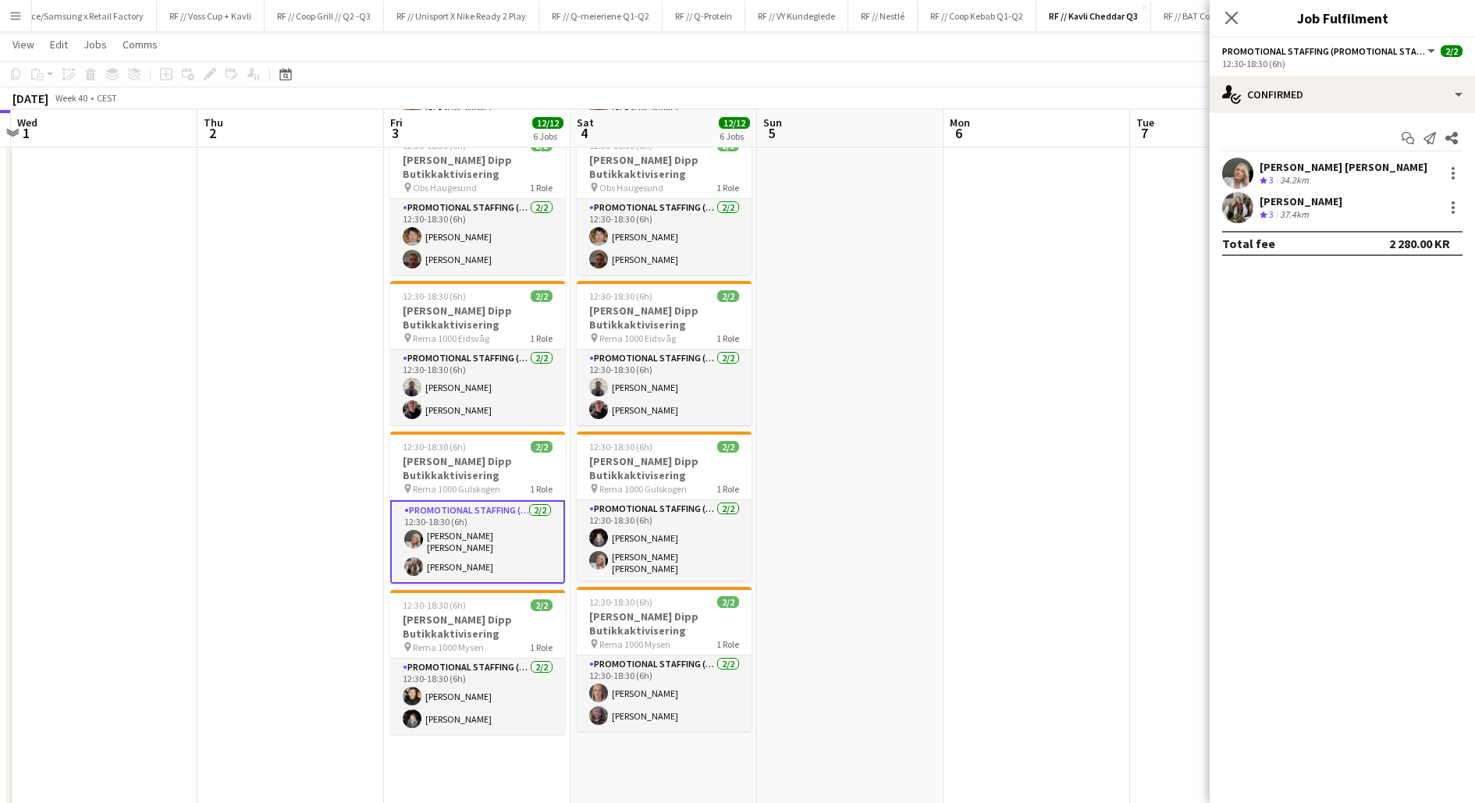
click at [1235, 208] on app-user-avatar at bounding box center [1237, 207] width 31 height 31
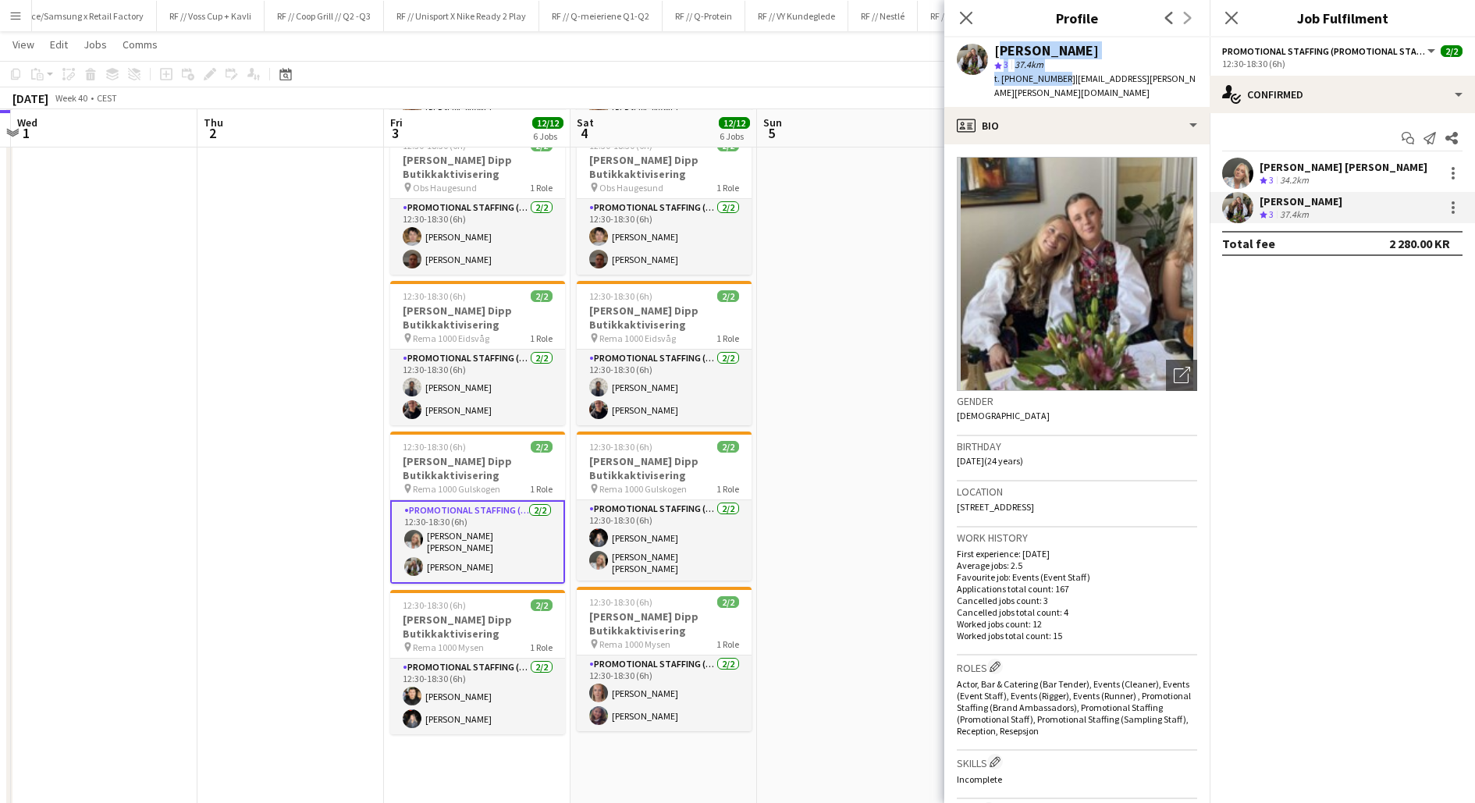
drag, startPoint x: 1054, startPoint y: 78, endPoint x: 993, endPoint y: 52, distance: 66.4
click at [993, 52] on div "[PERSON_NAME] star 3 37.4km t. [PHONE_NUMBER] | [EMAIL_ADDRESS][PERSON_NAME][PE…" at bounding box center [1076, 71] width 265 height 69
click at [1249, 172] on app-user-avatar at bounding box center [1237, 173] width 31 height 31
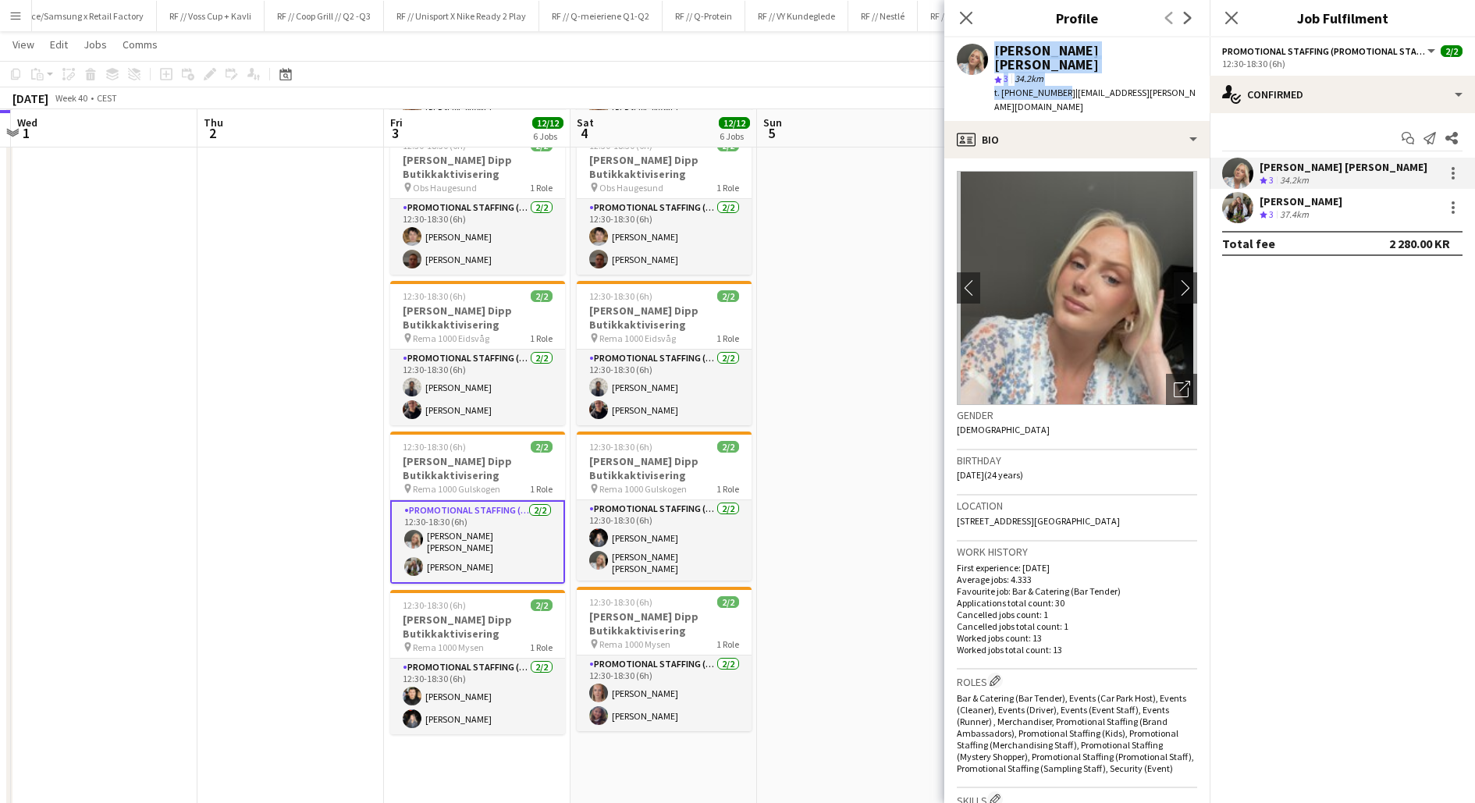
drag, startPoint x: 1054, startPoint y: 76, endPoint x: 990, endPoint y: 44, distance: 71.9
click at [990, 44] on div "[PERSON_NAME] [PERSON_NAME] star 3 34.2km t. [PHONE_NUMBER] | [EMAIL_ADDRESS][P…" at bounding box center [1076, 79] width 265 height 84
click at [684, 534] on app-card-role "Promotional Staffing (Promotional Staff) [DATE] 12:30-18:30 (6h) [PERSON_NAME] …" at bounding box center [664, 540] width 175 height 80
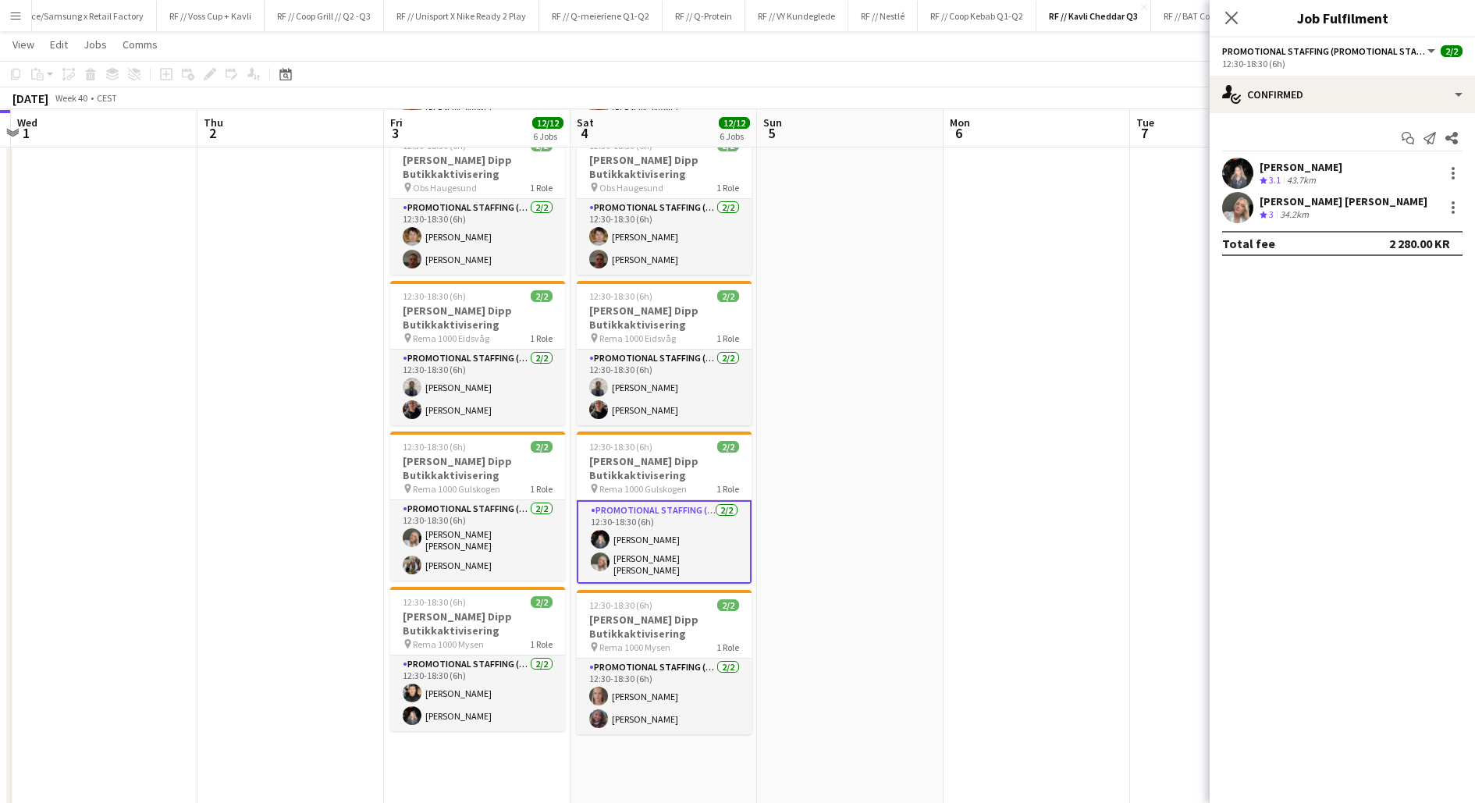
click at [1241, 176] on app-user-avatar at bounding box center [1237, 173] width 31 height 31
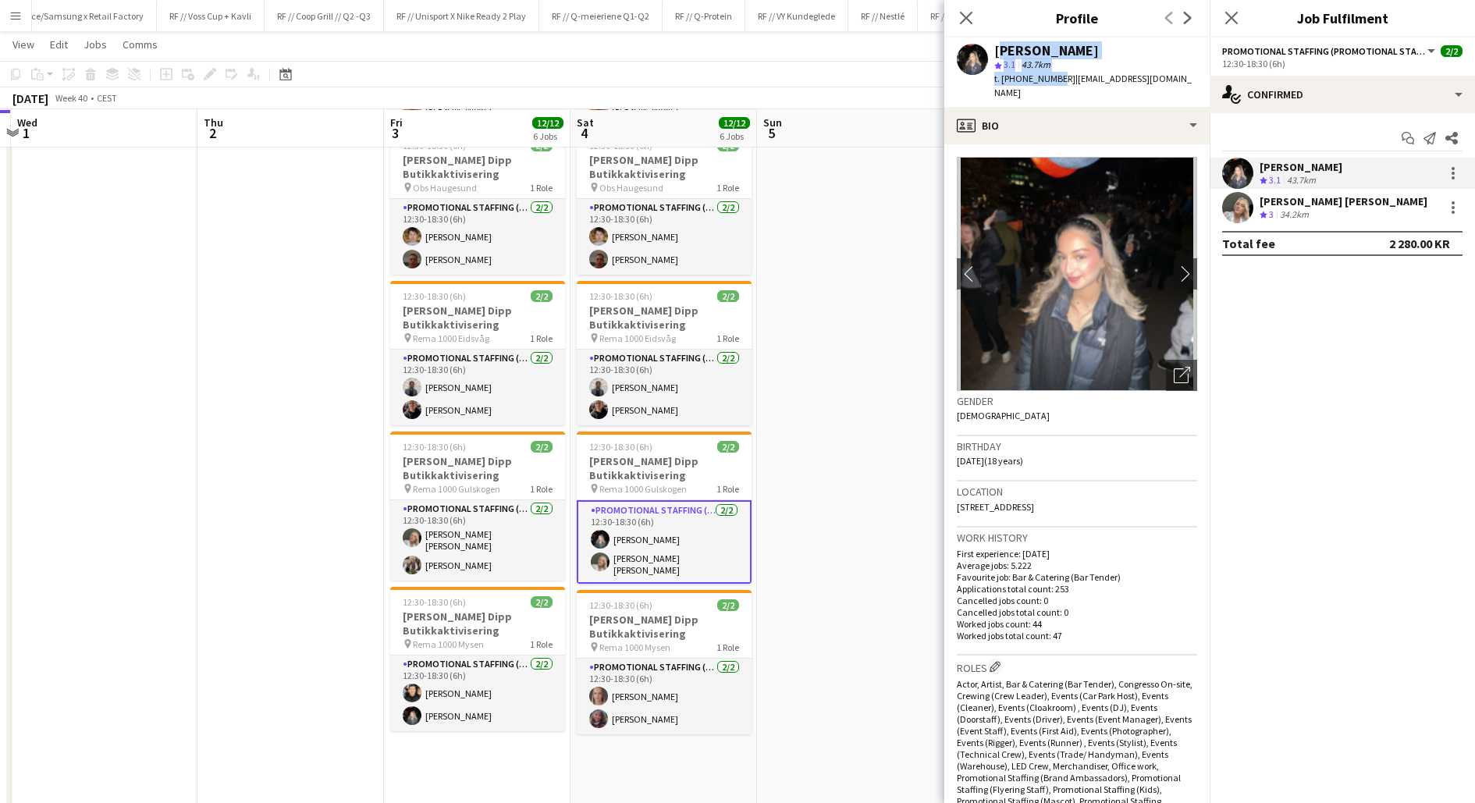
drag, startPoint x: 1053, startPoint y: 80, endPoint x: 992, endPoint y: 52, distance: 67.0
click at [992, 52] on div "[PERSON_NAME] star 3.1 43.7km t. [PHONE_NUMBER] | [EMAIL_ADDRESS][DOMAIN_NAME]" at bounding box center [1076, 71] width 265 height 69
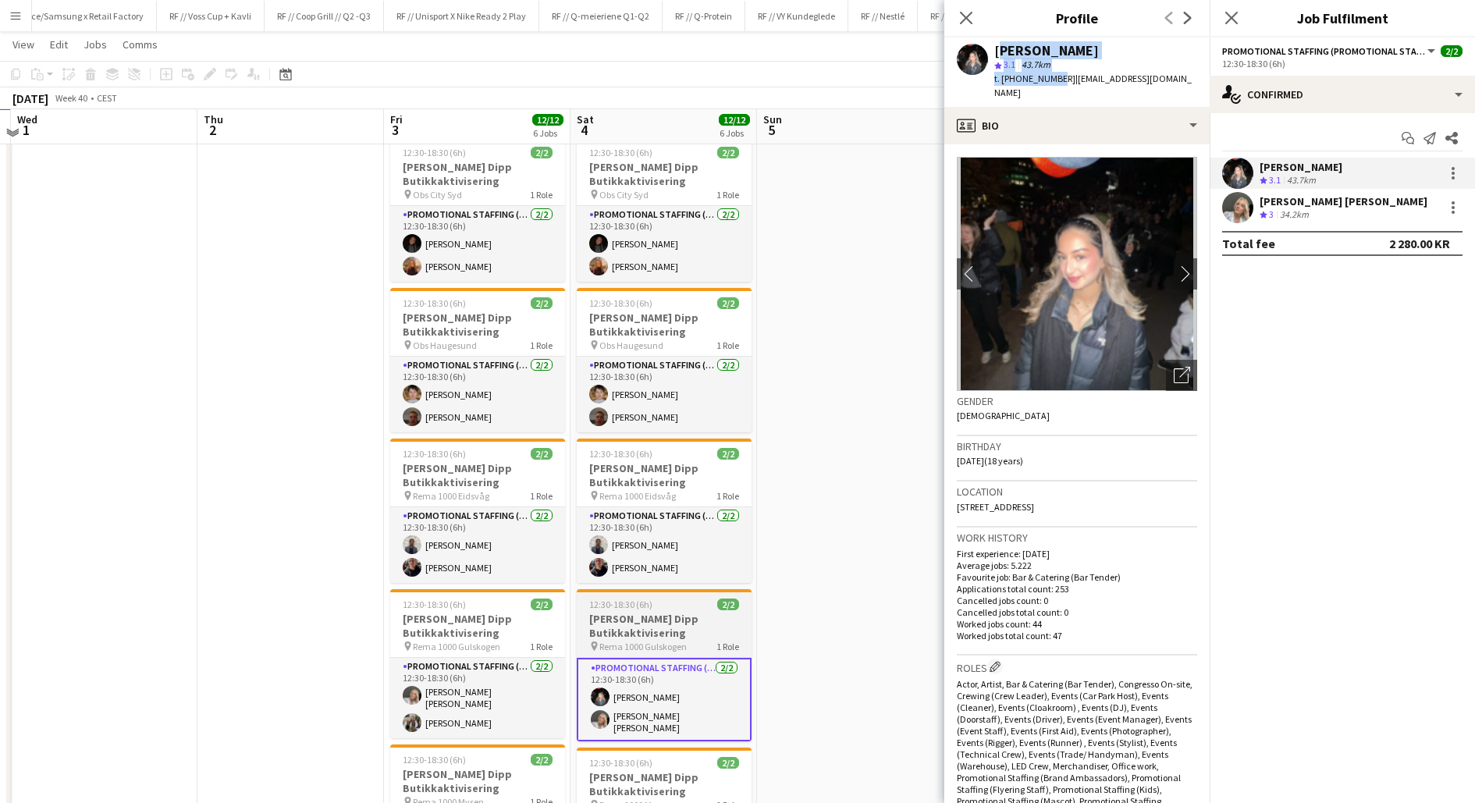
scroll to position [191, 0]
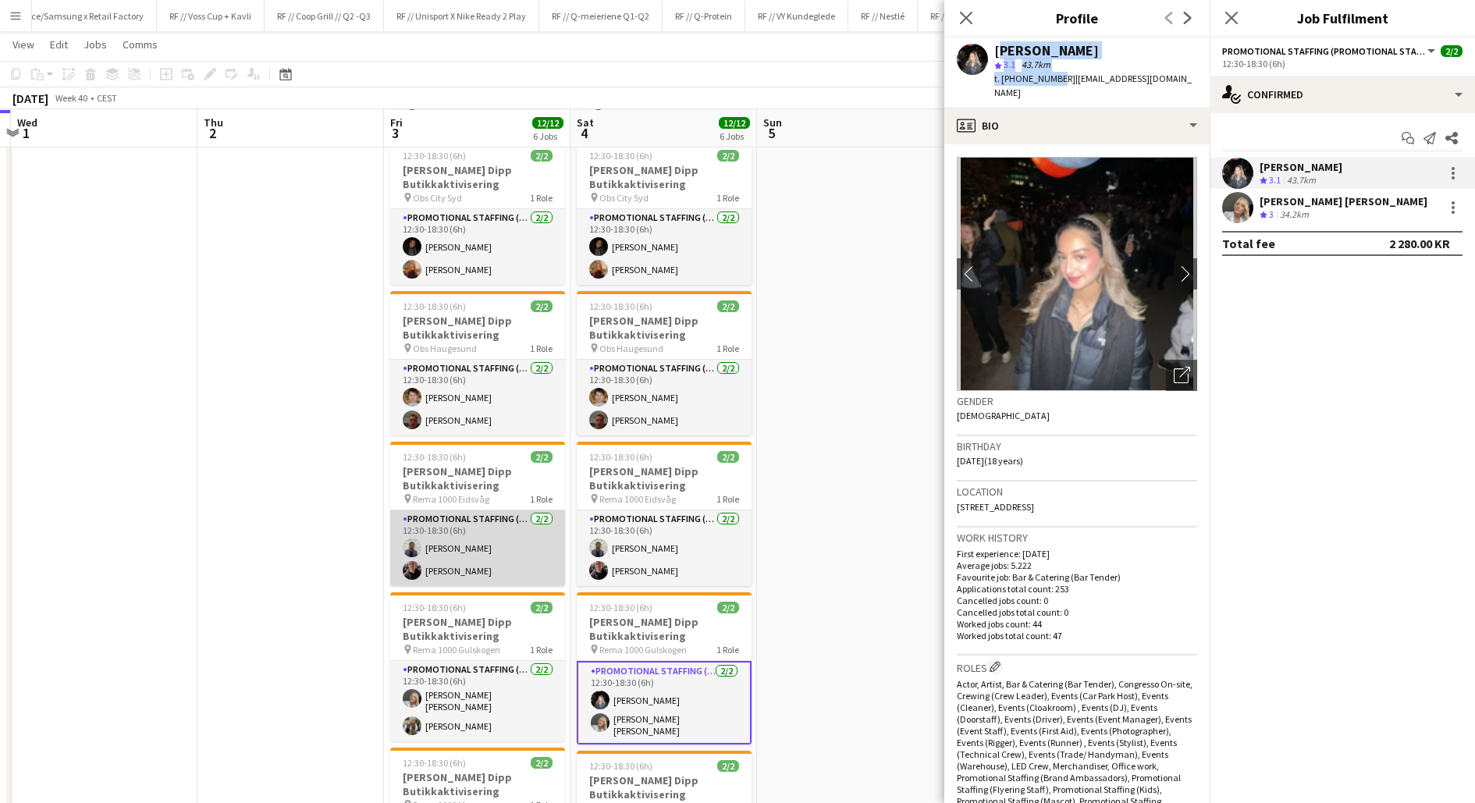
click at [422, 563] on app-card-role "Promotional Staffing (Promotional Staff) [DATE] 12:30-18:30 (6h) [PERSON_NAME] …" at bounding box center [477, 548] width 175 height 76
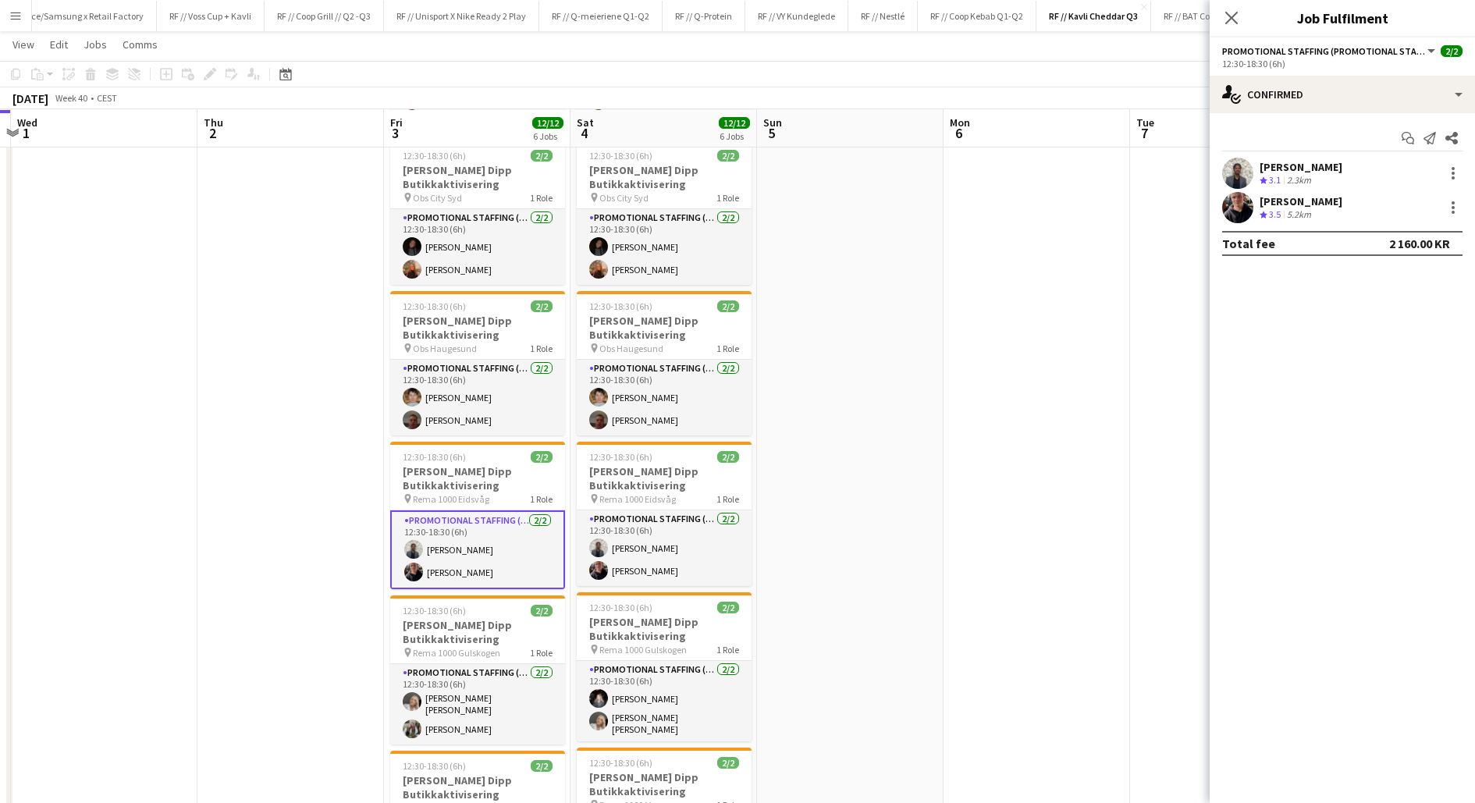
click at [1237, 208] on app-user-avatar at bounding box center [1237, 207] width 31 height 31
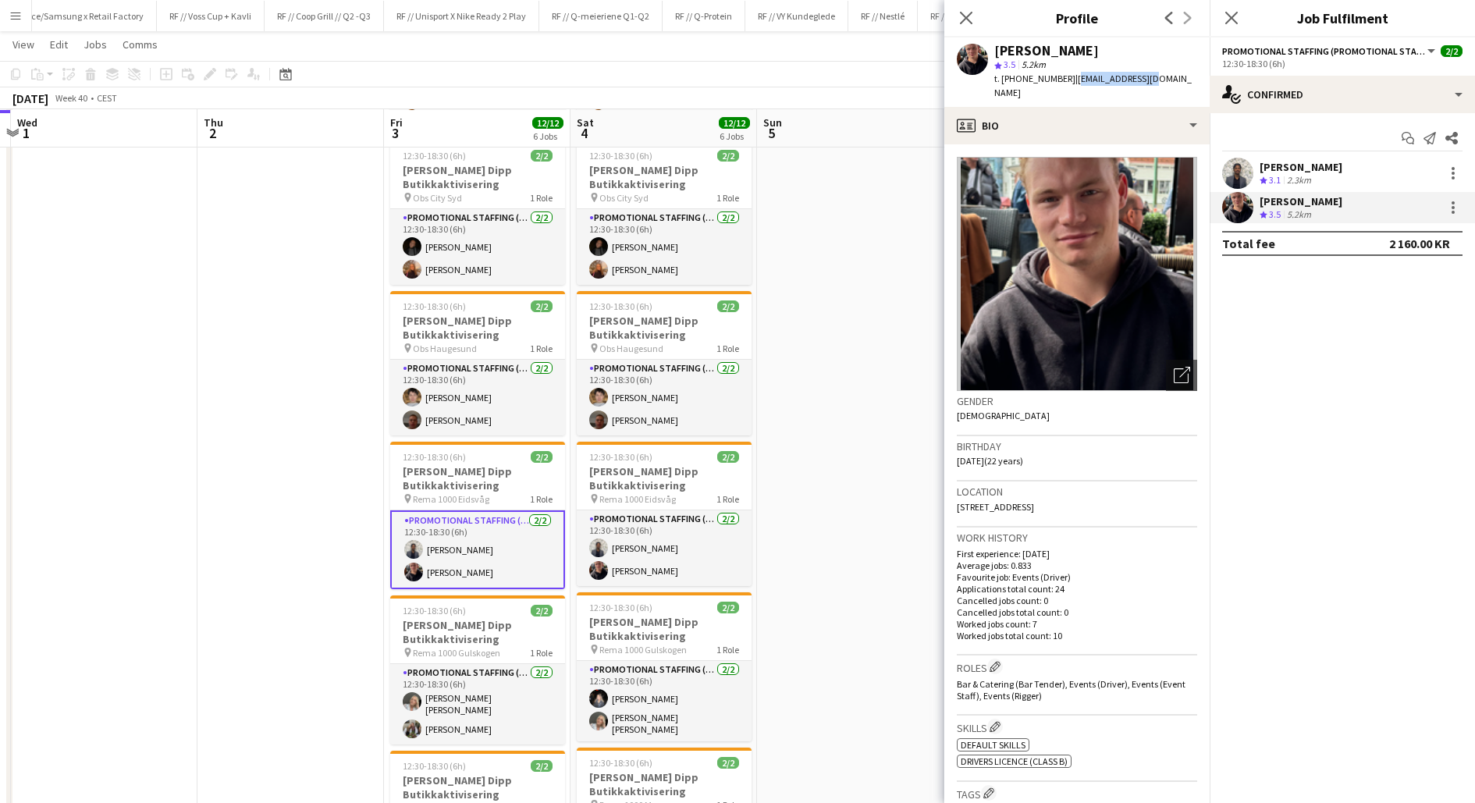
drag, startPoint x: 1088, startPoint y: 79, endPoint x: 1059, endPoint y: 79, distance: 28.9
click at [1059, 79] on div "[PERSON_NAME] star 3.5 5.2km t. [PHONE_NUMBER] | [EMAIL_ADDRESS][DOMAIN_NAME]" at bounding box center [1076, 71] width 265 height 69
click at [1226, 177] on app-user-avatar at bounding box center [1237, 173] width 31 height 31
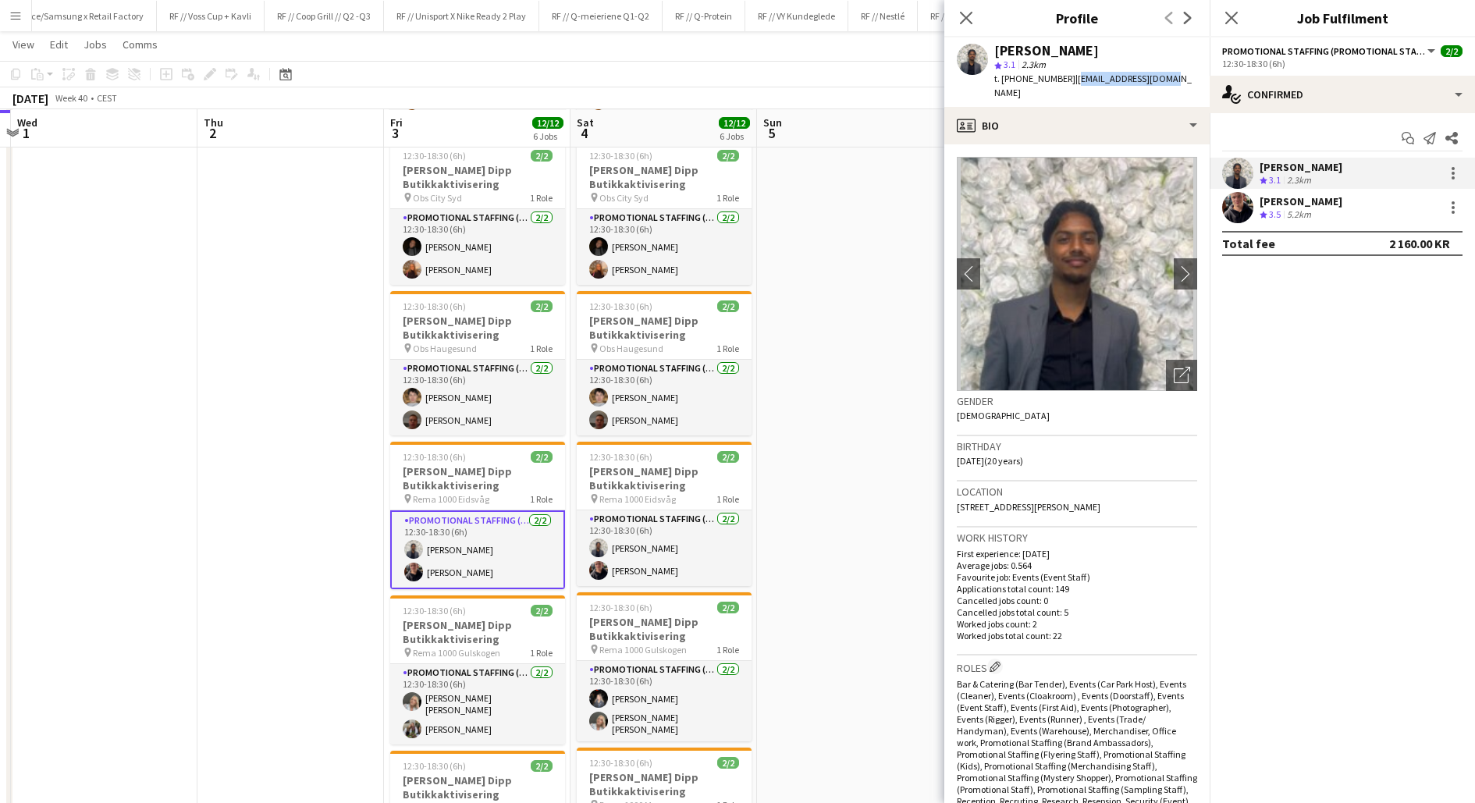
drag, startPoint x: 1151, startPoint y: 79, endPoint x: 1059, endPoint y: 74, distance: 92.2
click at [1059, 74] on div "[PERSON_NAME] Umaipalan star 3.1 2.3km t. [PHONE_NUMBER] | [EMAIL_ADDRESS][DOMA…" at bounding box center [1076, 71] width 265 height 69
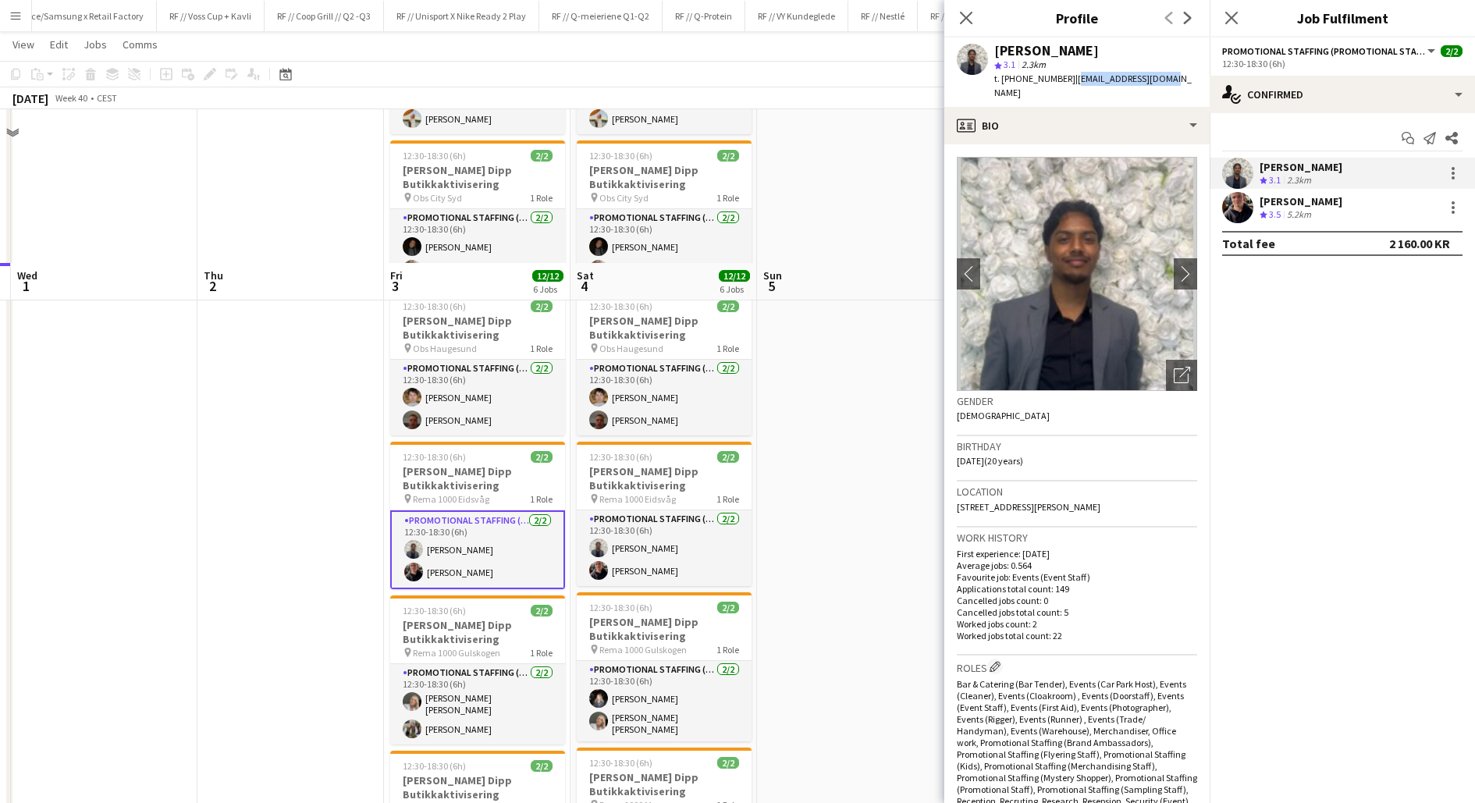
scroll to position [492, 0]
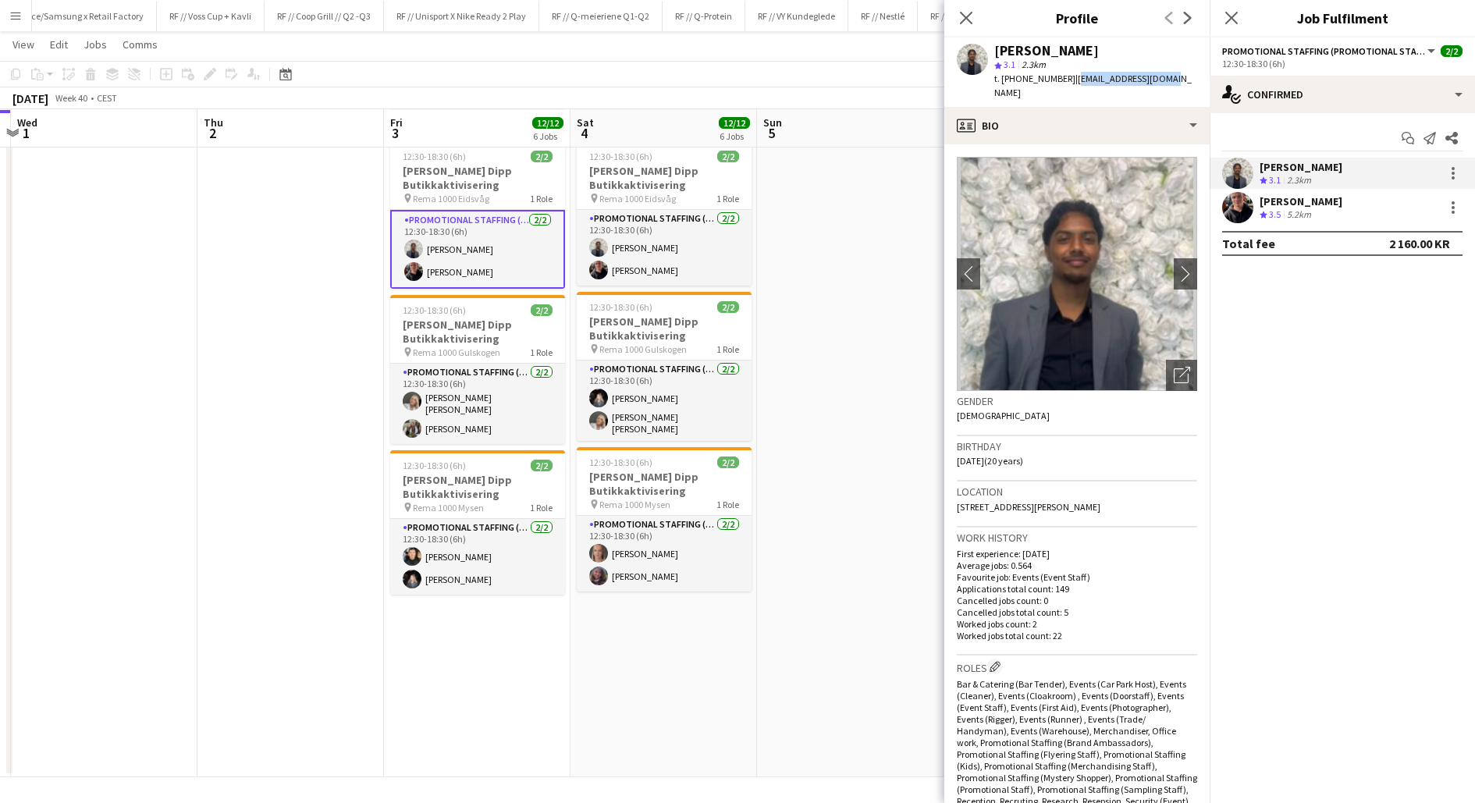
click at [820, 575] on app-date-cell at bounding box center [850, 230] width 187 height 1094
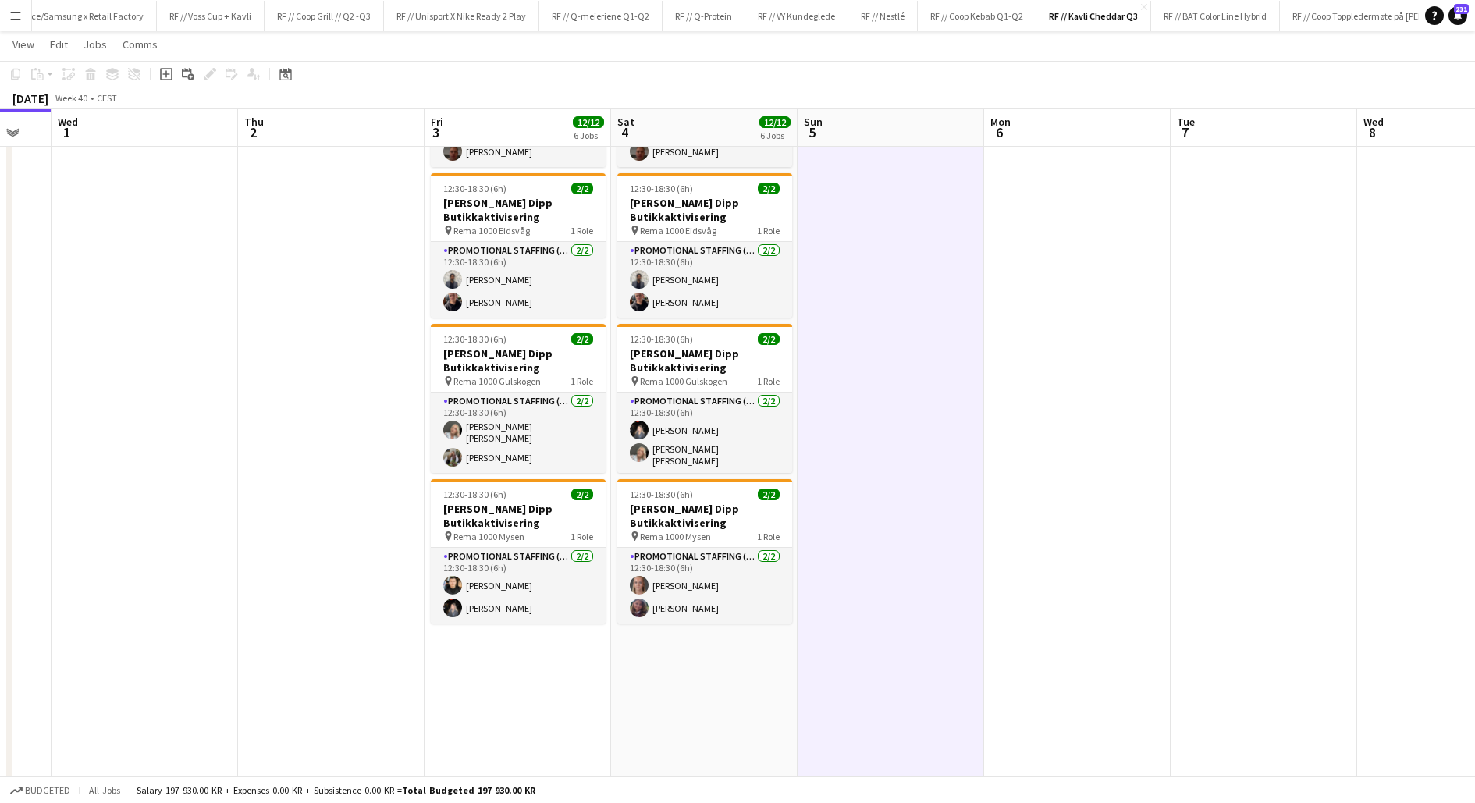
scroll to position [0, 502]
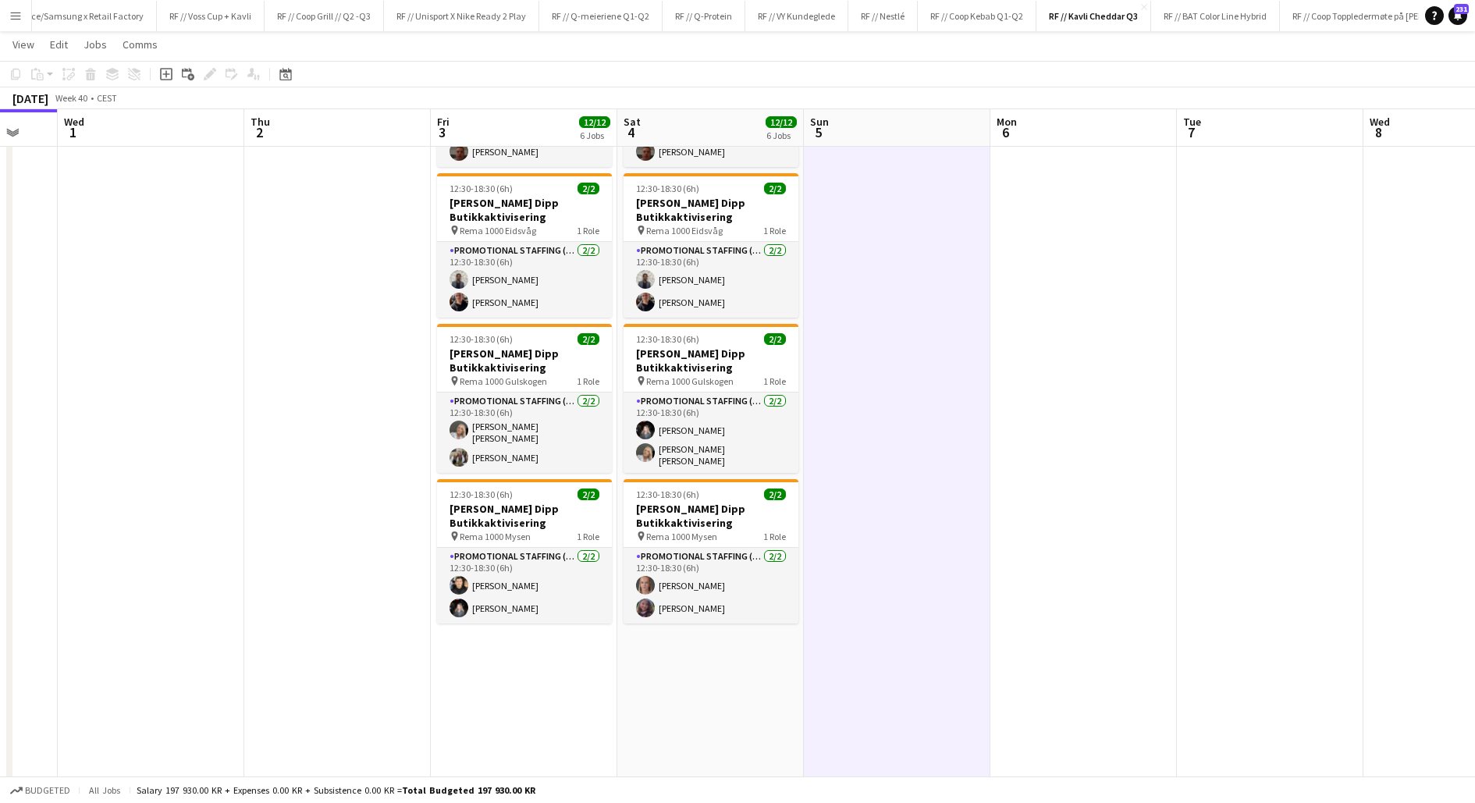
click at [844, 572] on app-date-cell at bounding box center [897, 262] width 187 height 1094
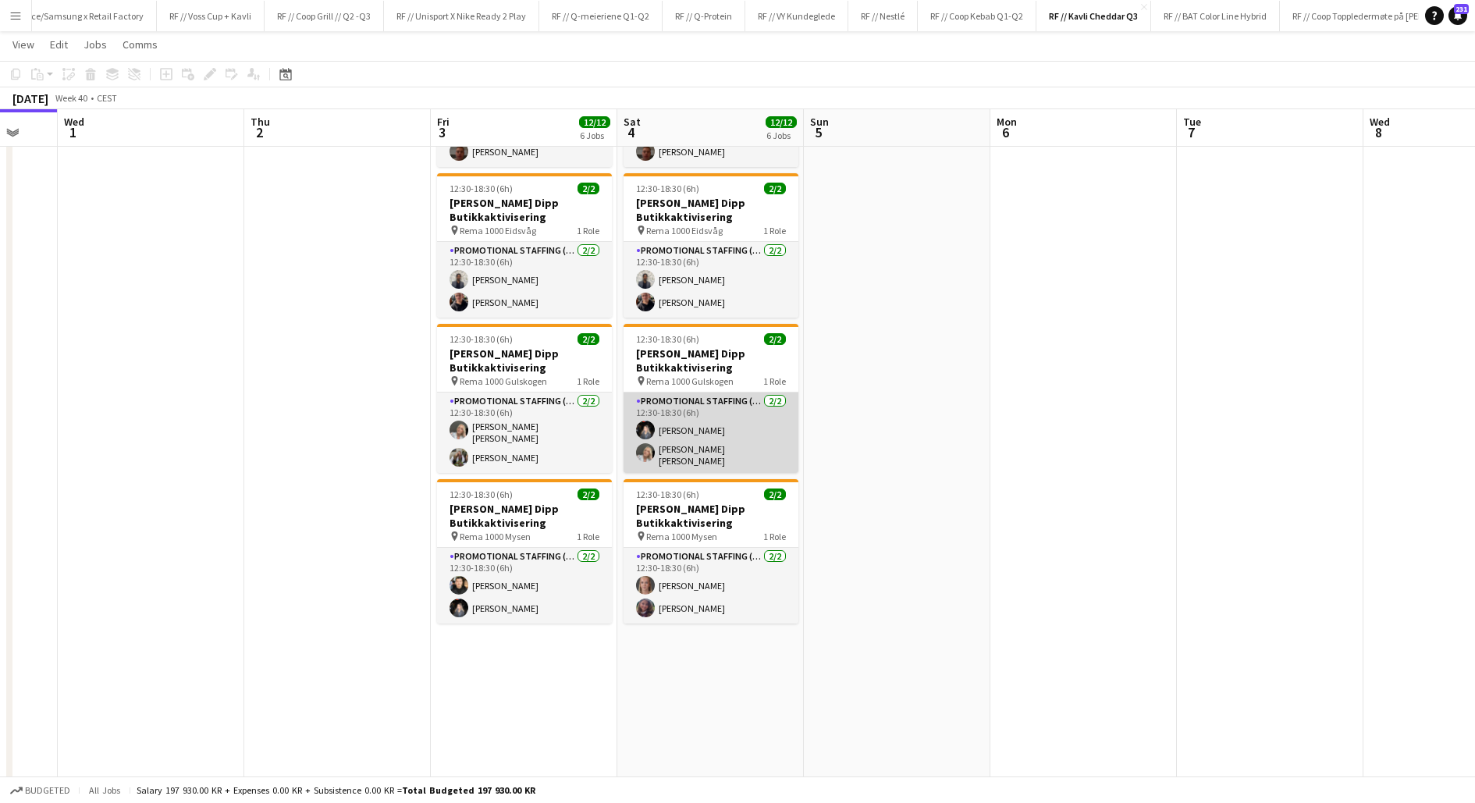
click at [713, 443] on app-card-role "Promotional Staffing (Promotional Staff) [DATE] 12:30-18:30 (6h) [PERSON_NAME] …" at bounding box center [711, 433] width 175 height 80
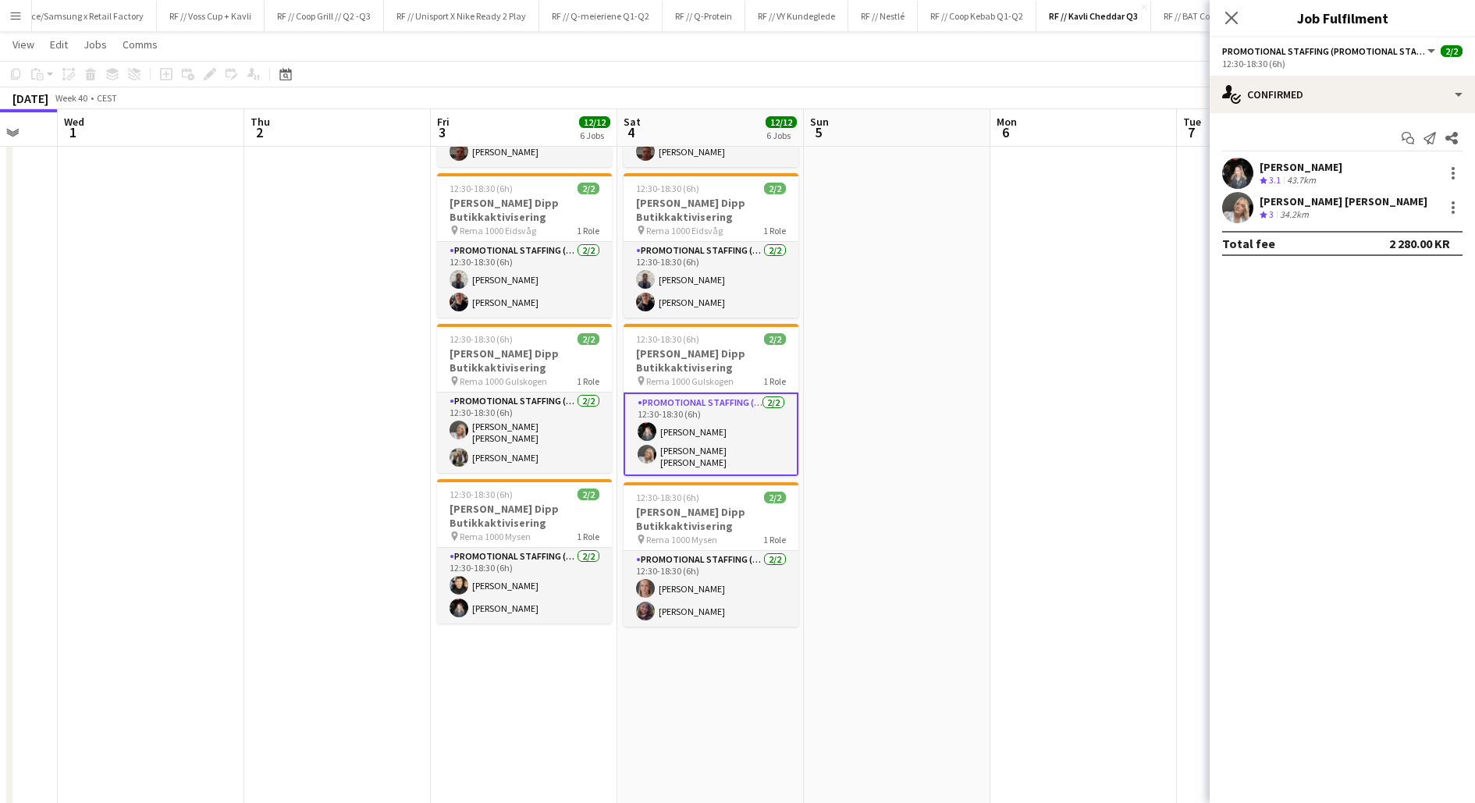
click at [1239, 170] on app-user-avatar at bounding box center [1237, 173] width 31 height 31
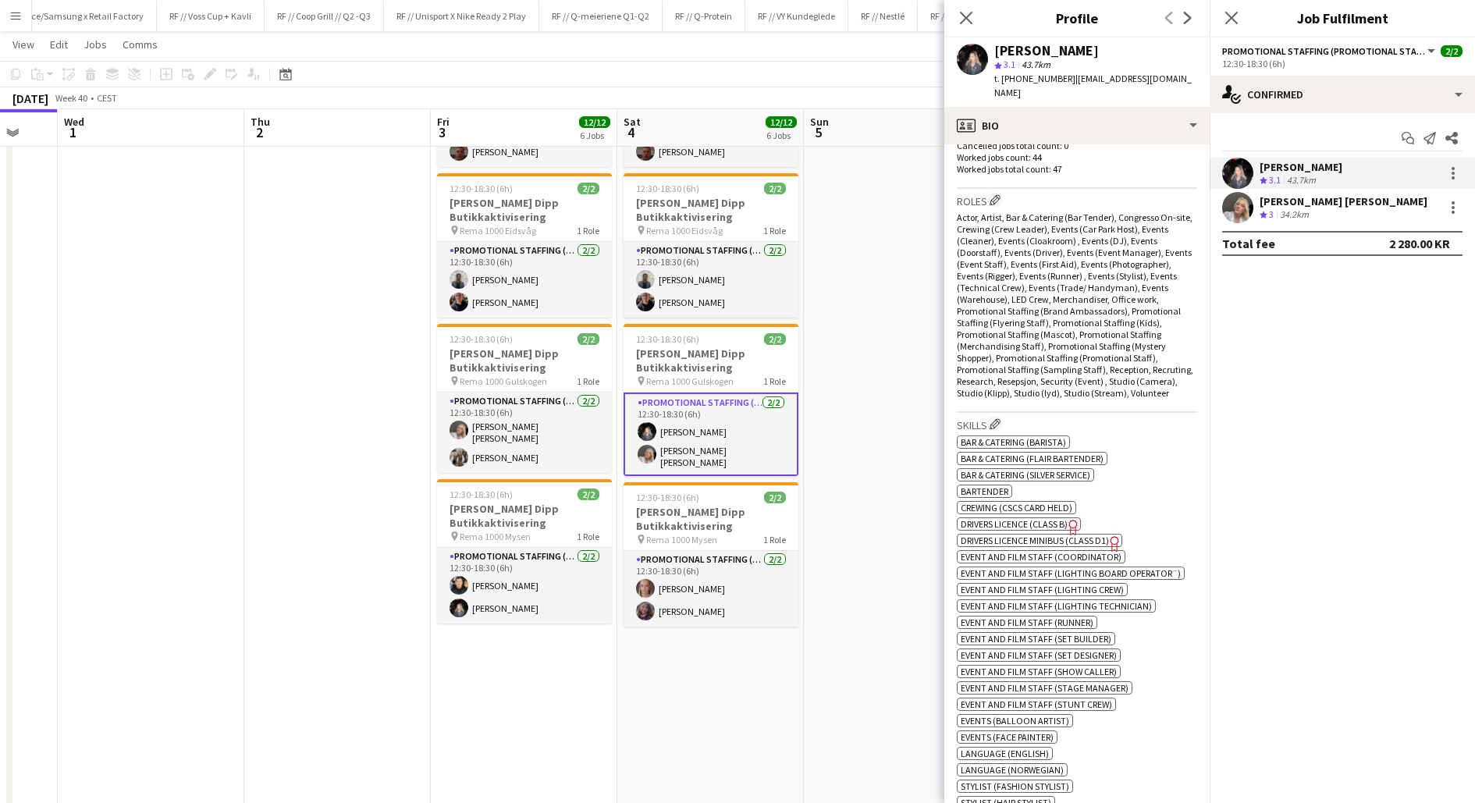
scroll to position [475, 0]
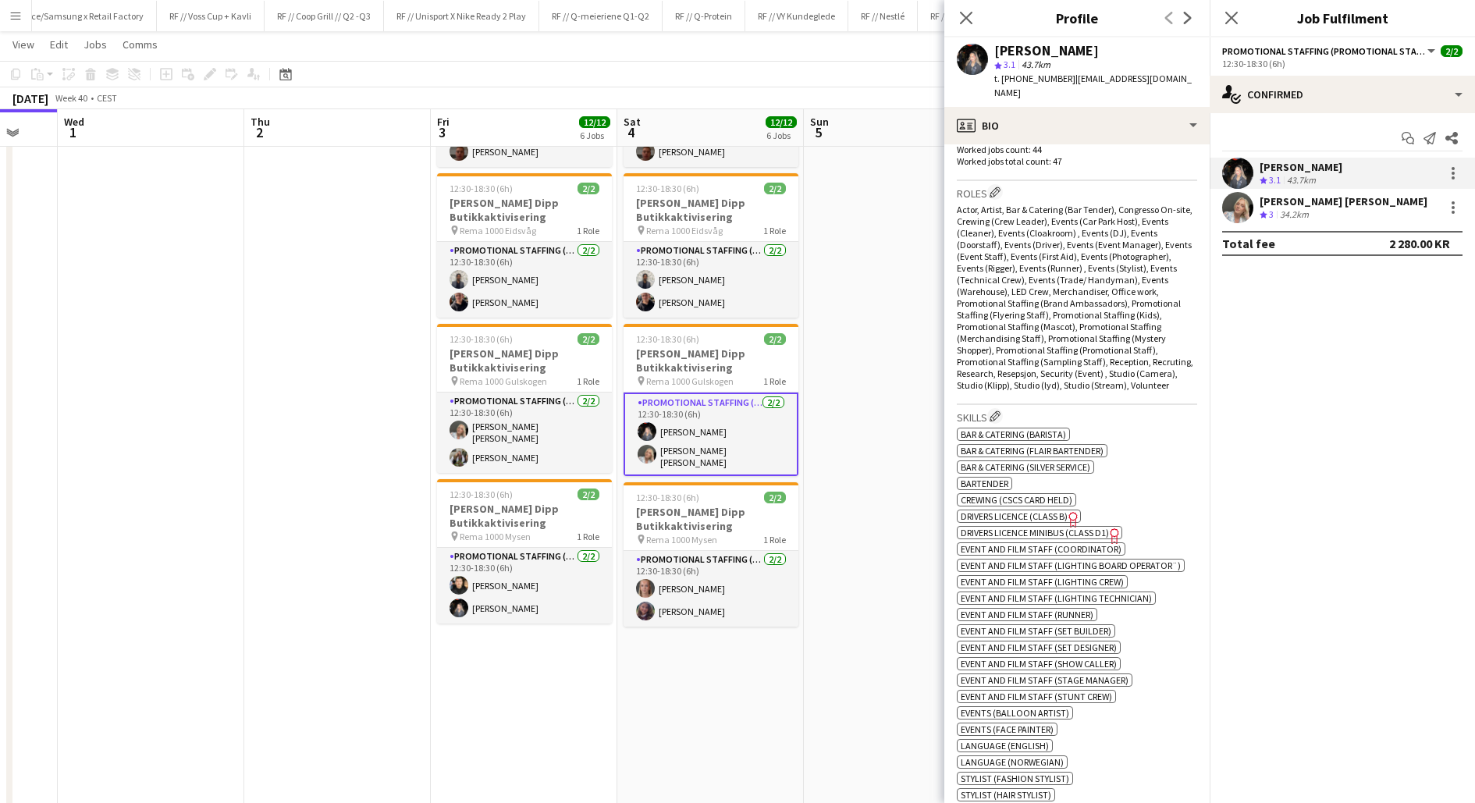
click at [671, 684] on app-date-cell "12:30-18:30 (6h) 2/2 Kavli Cheddar Dipp Butikkaktivisering pin Meny Vågsbygd 1 …" at bounding box center [710, 262] width 187 height 1094
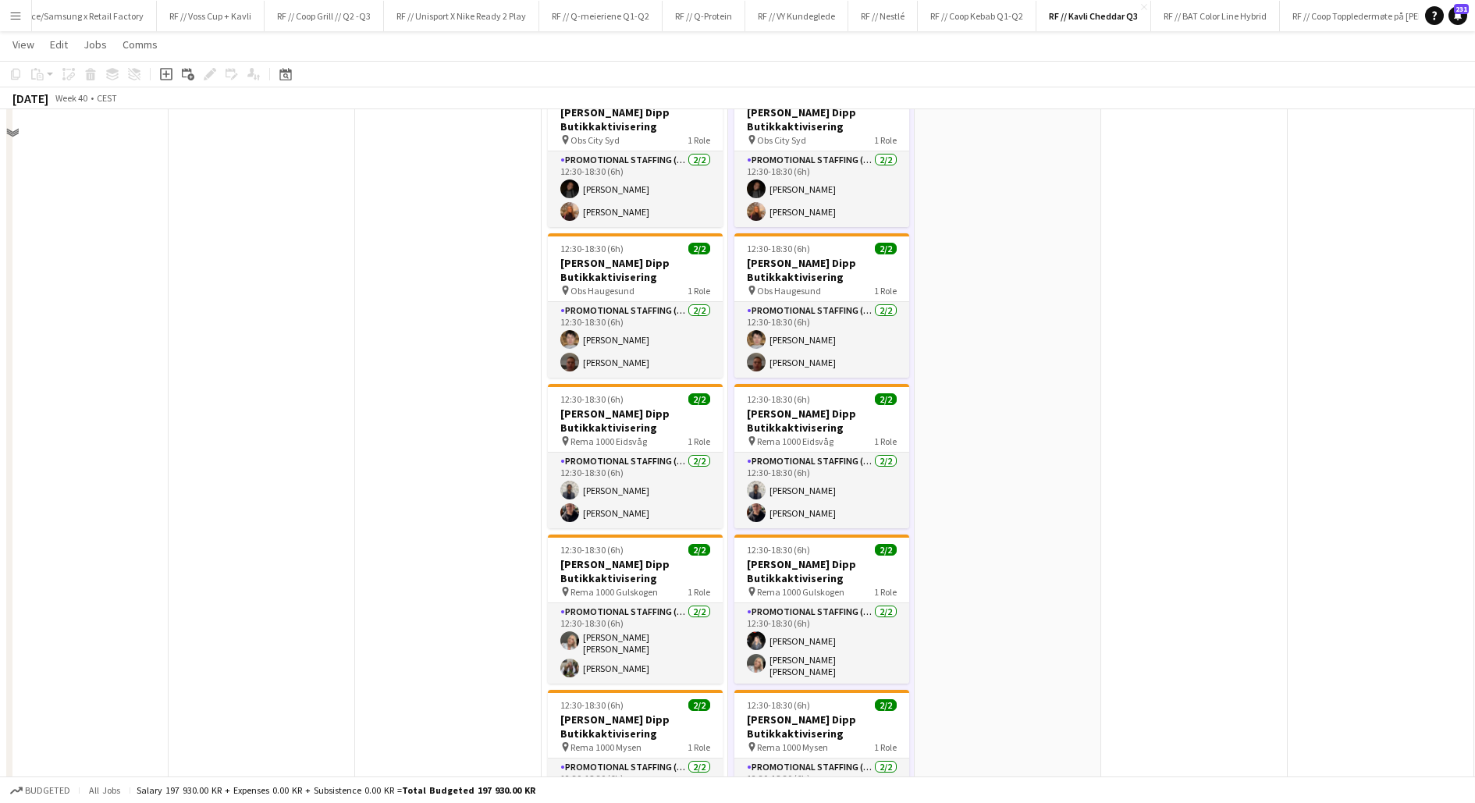
scroll to position [492, 0]
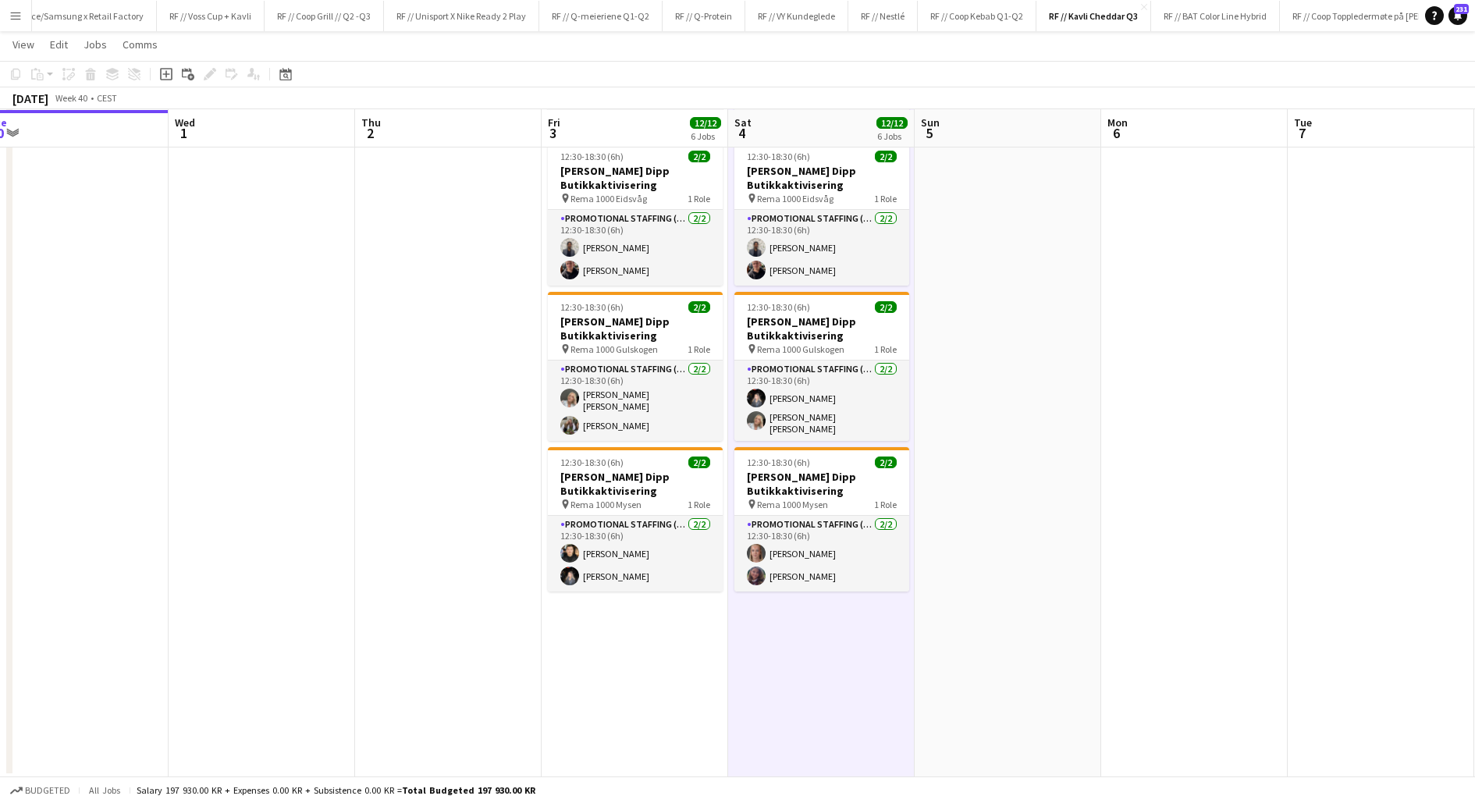
click at [471, 651] on app-date-cell at bounding box center [448, 230] width 187 height 1094
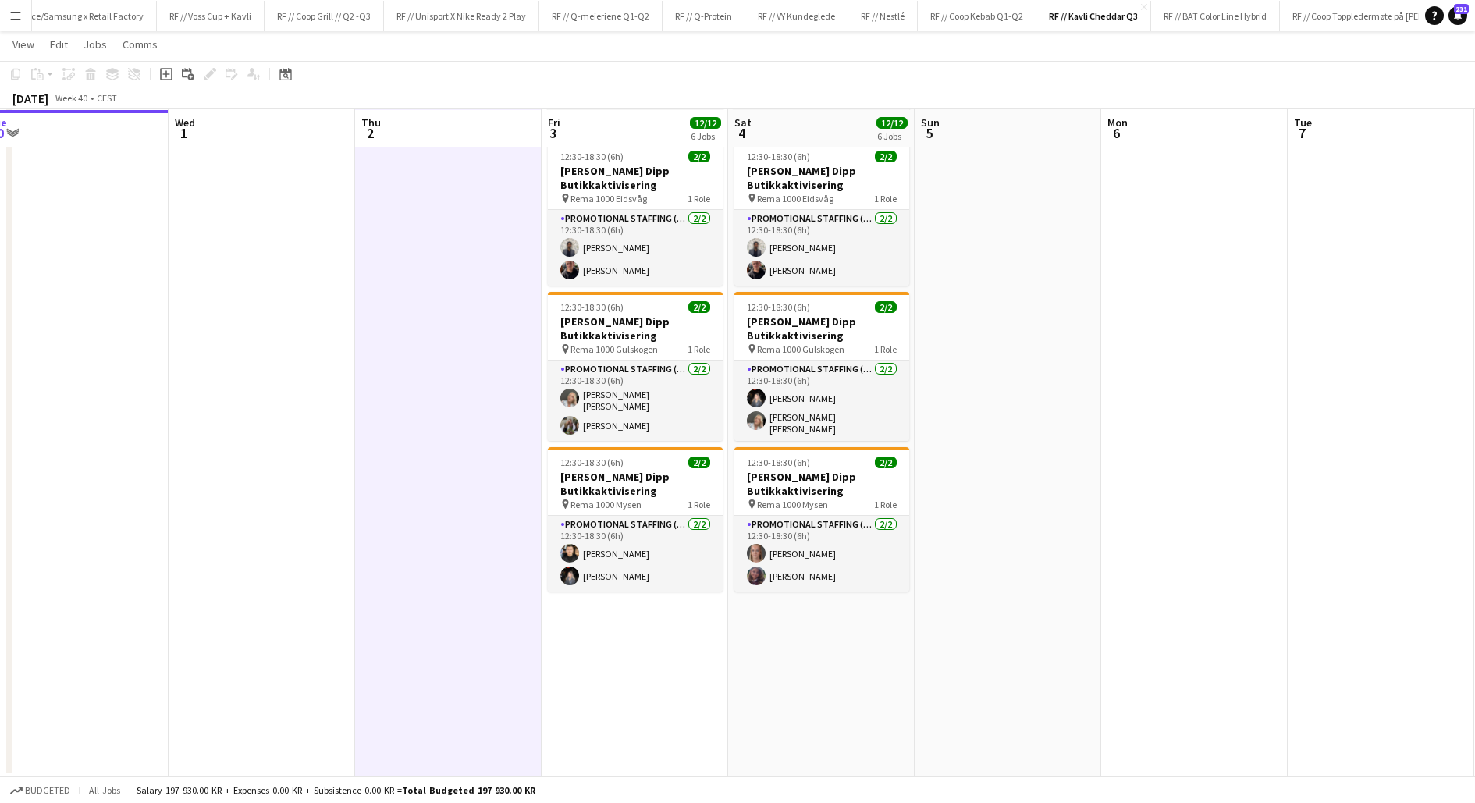
click at [471, 651] on app-date-cell at bounding box center [448, 230] width 187 height 1094
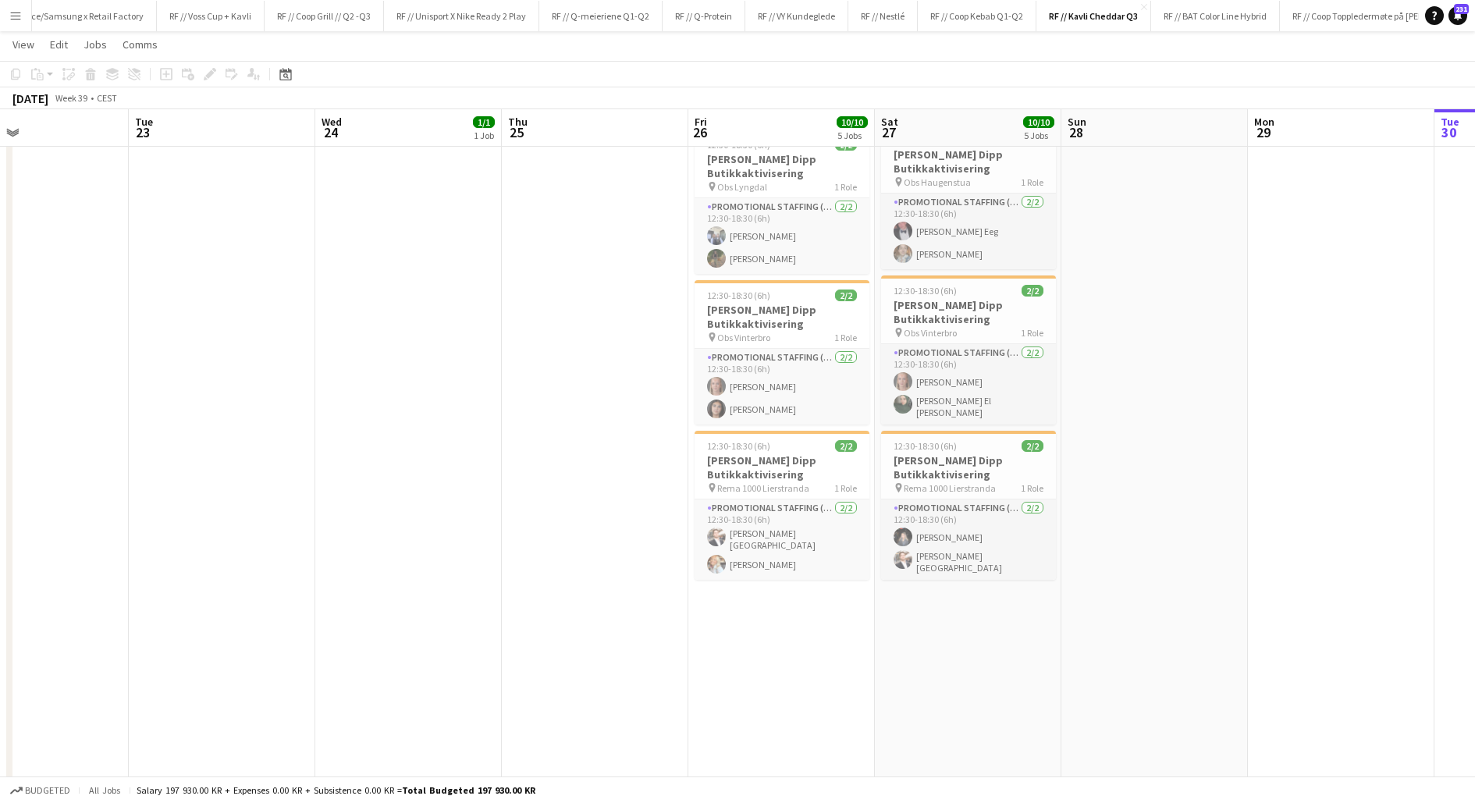
scroll to position [350, 0]
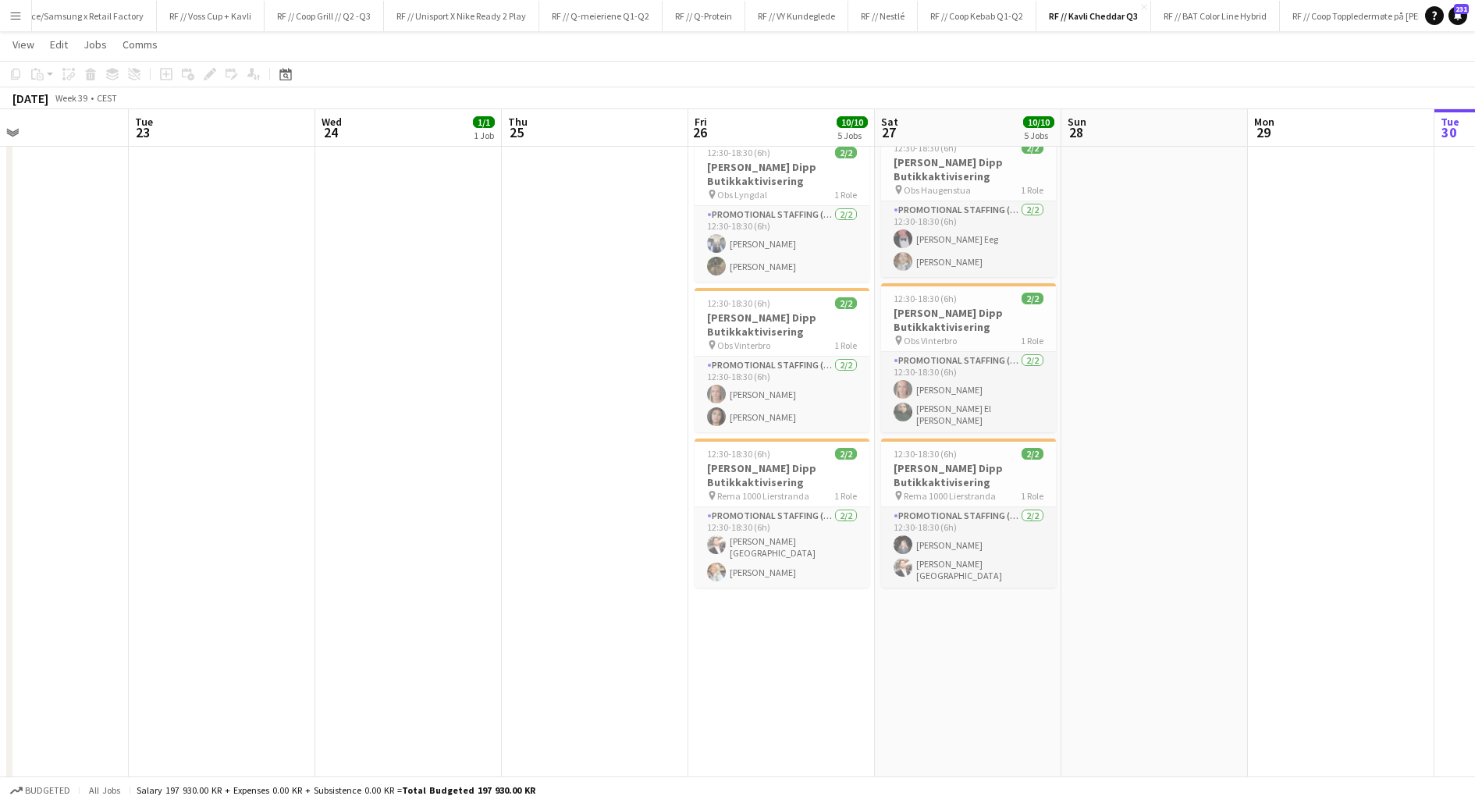
click at [745, 649] on app-date-cell "12:30-18:30 (6h) 2/2 Kavli Cheddar Dipp Butikkaktivisering pin Meny Lambertsete…" at bounding box center [781, 372] width 187 height 1094
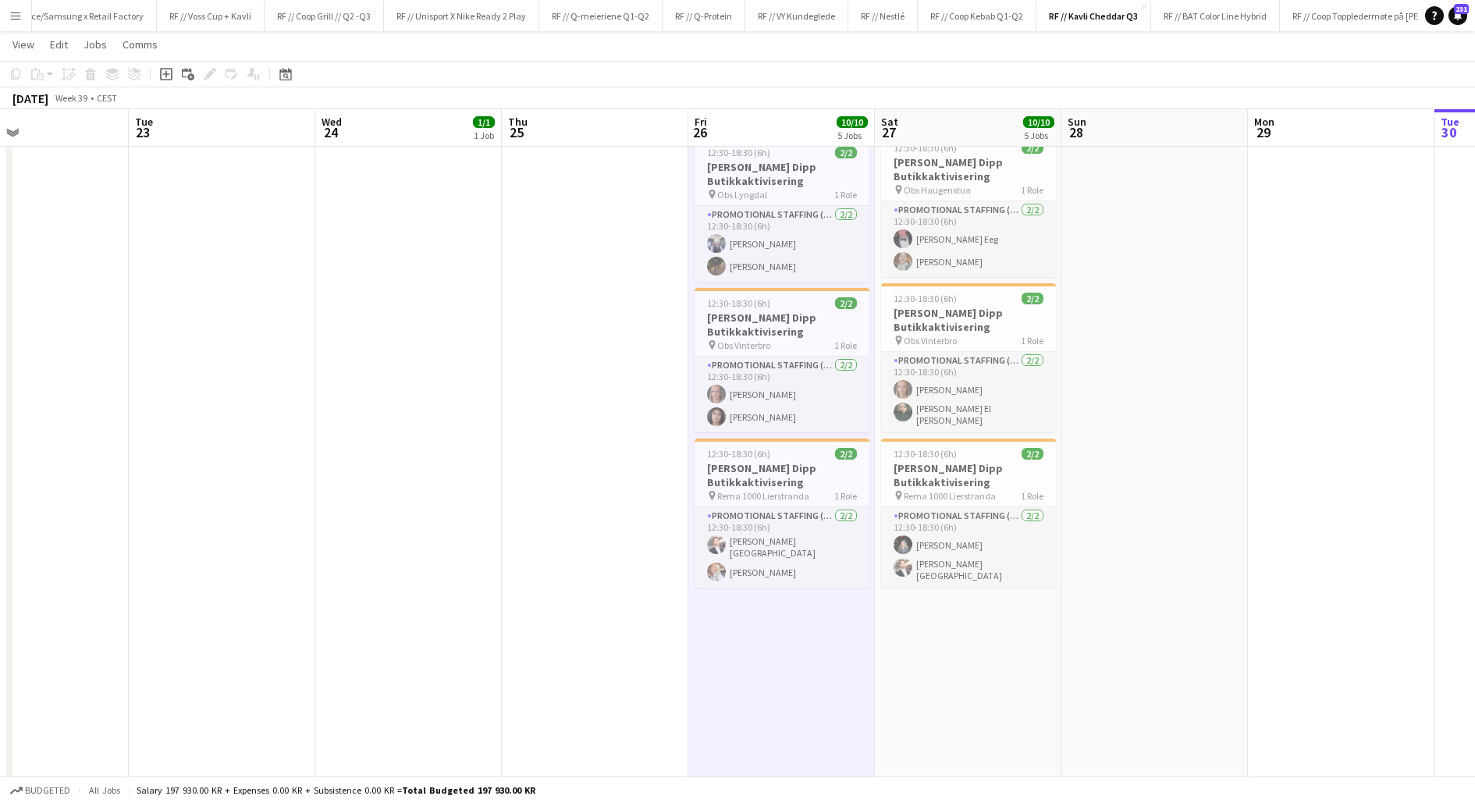
click at [745, 649] on app-date-cell "12:30-18:30 (6h) 2/2 Kavli Cheddar Dipp Butikkaktivisering pin Meny Lambertsete…" at bounding box center [781, 372] width 187 height 1094
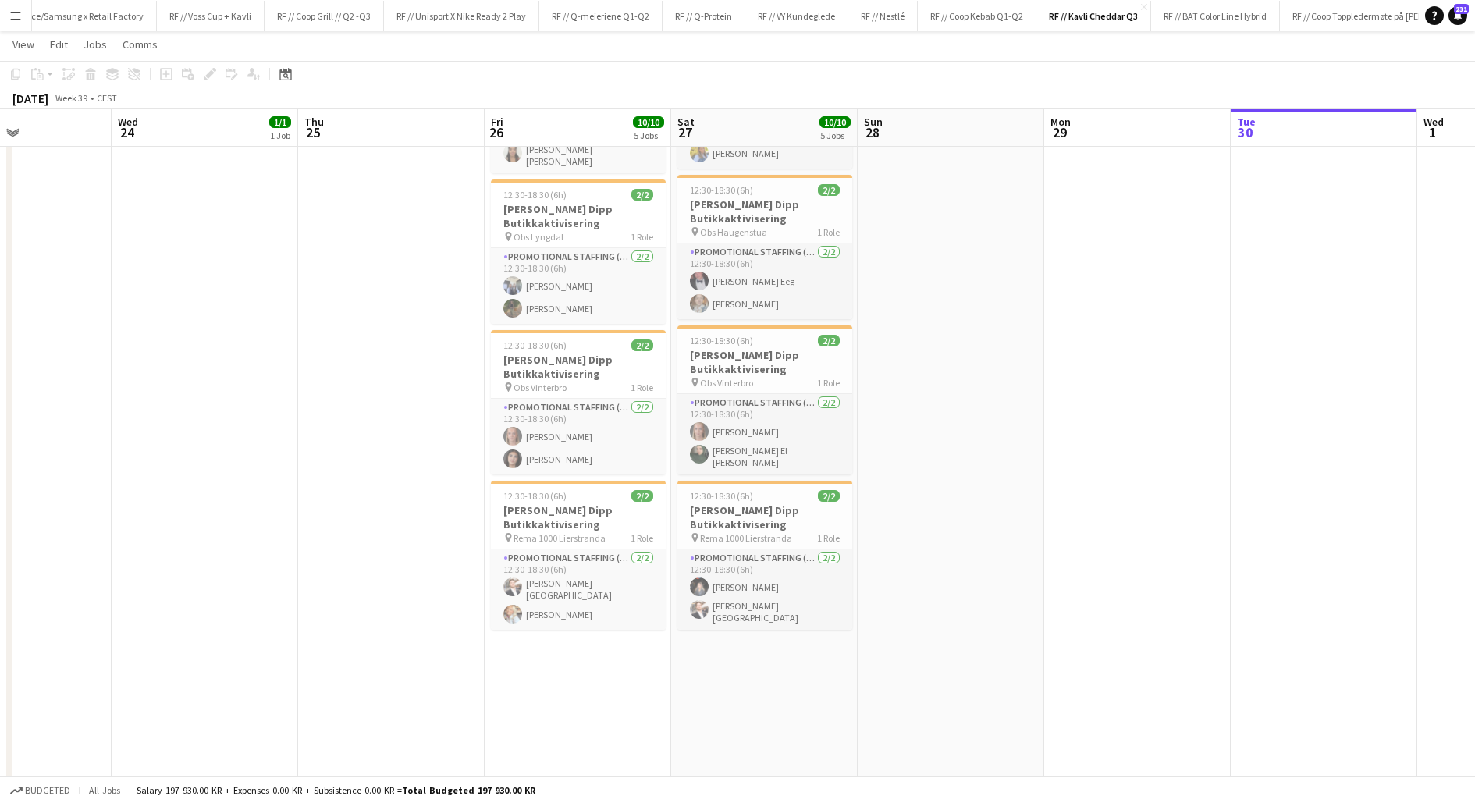
scroll to position [0, 637]
click at [708, 684] on app-date-cell "10:00-16:00 (6h) 2/2 Kavli Cheddar Dipp Butikkaktivisering pin Obs Lyngdal 1 Ro…" at bounding box center [762, 414] width 187 height 1094
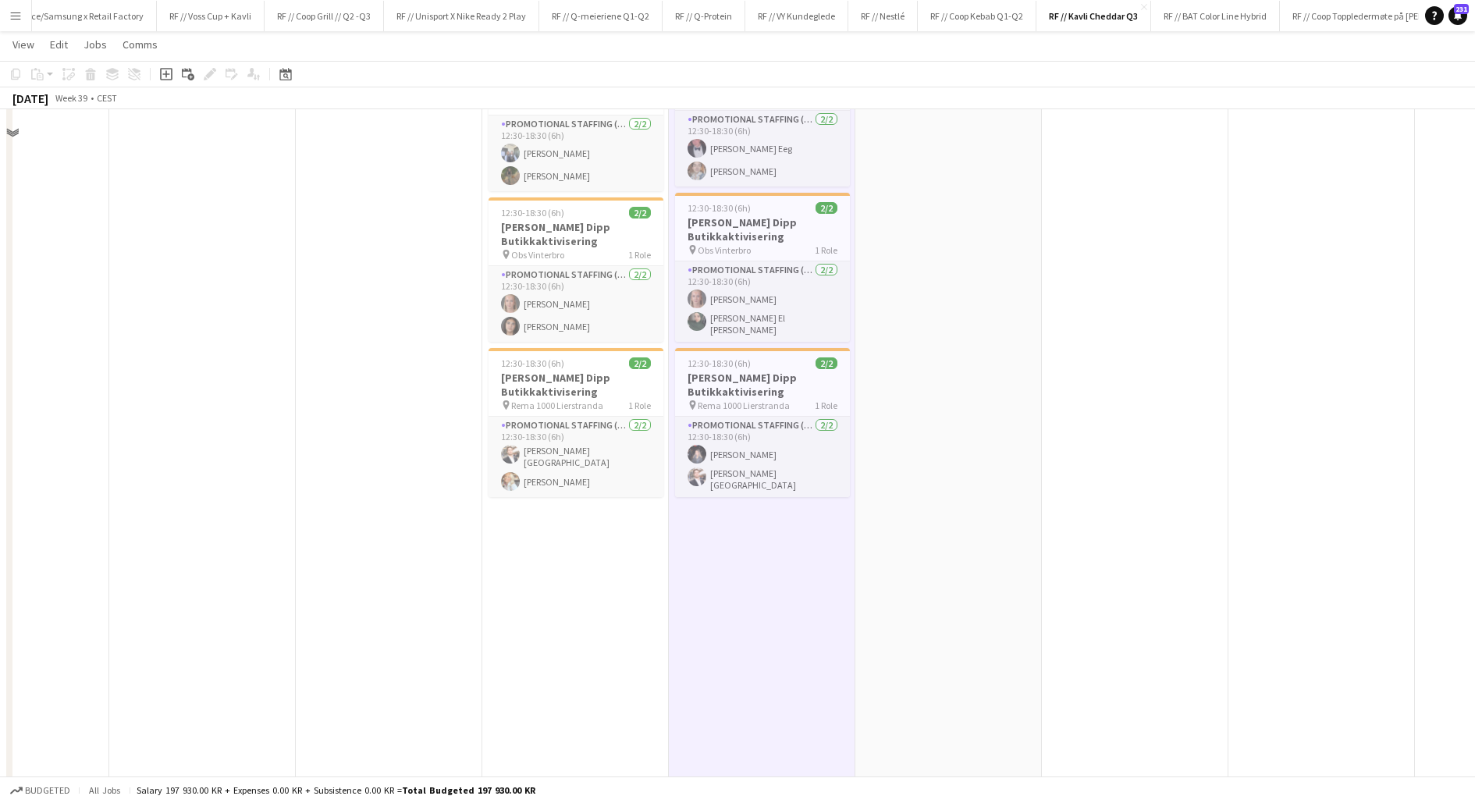
scroll to position [446, 0]
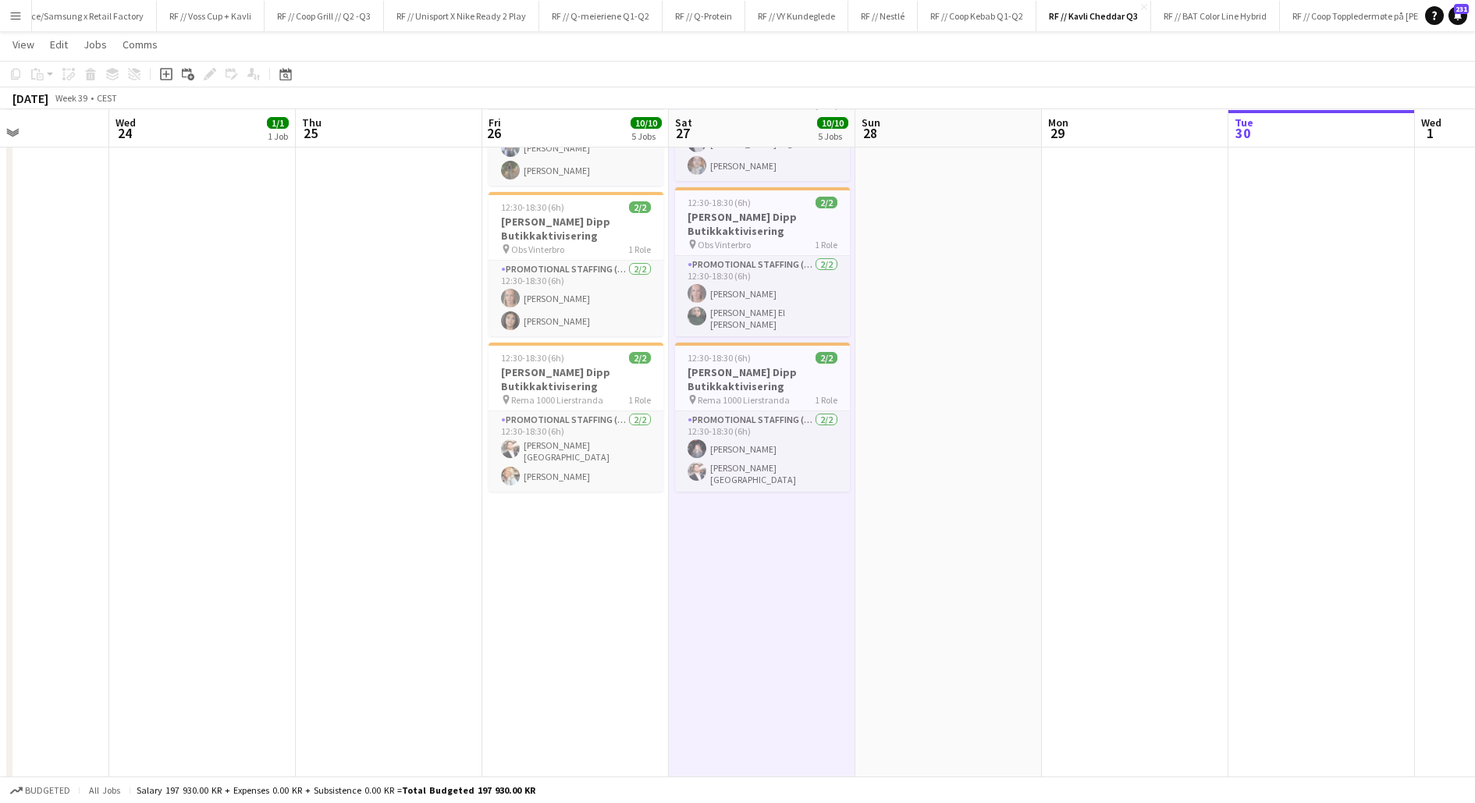
click at [897, 617] on app-date-cell at bounding box center [948, 276] width 187 height 1094
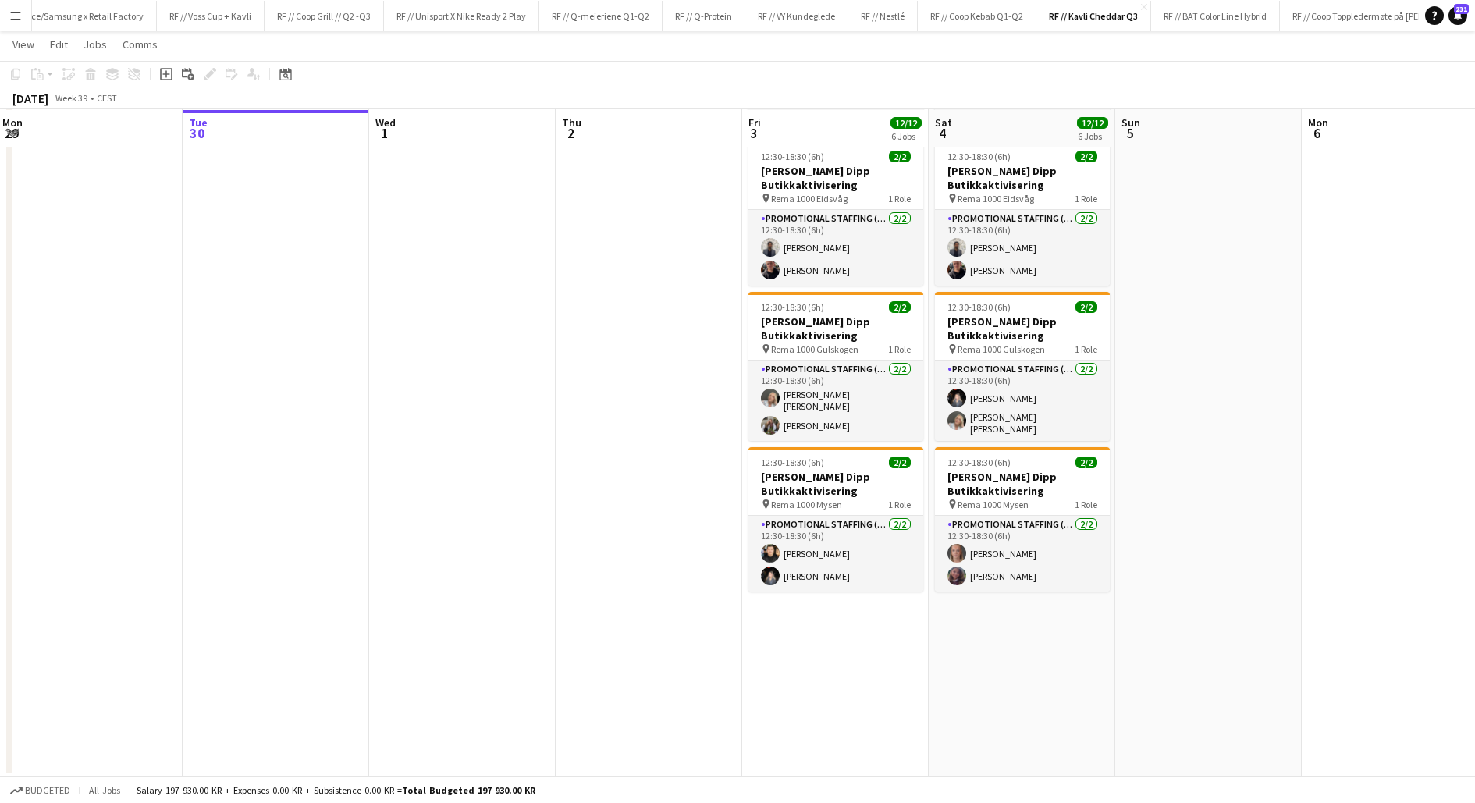
scroll to position [0, 313]
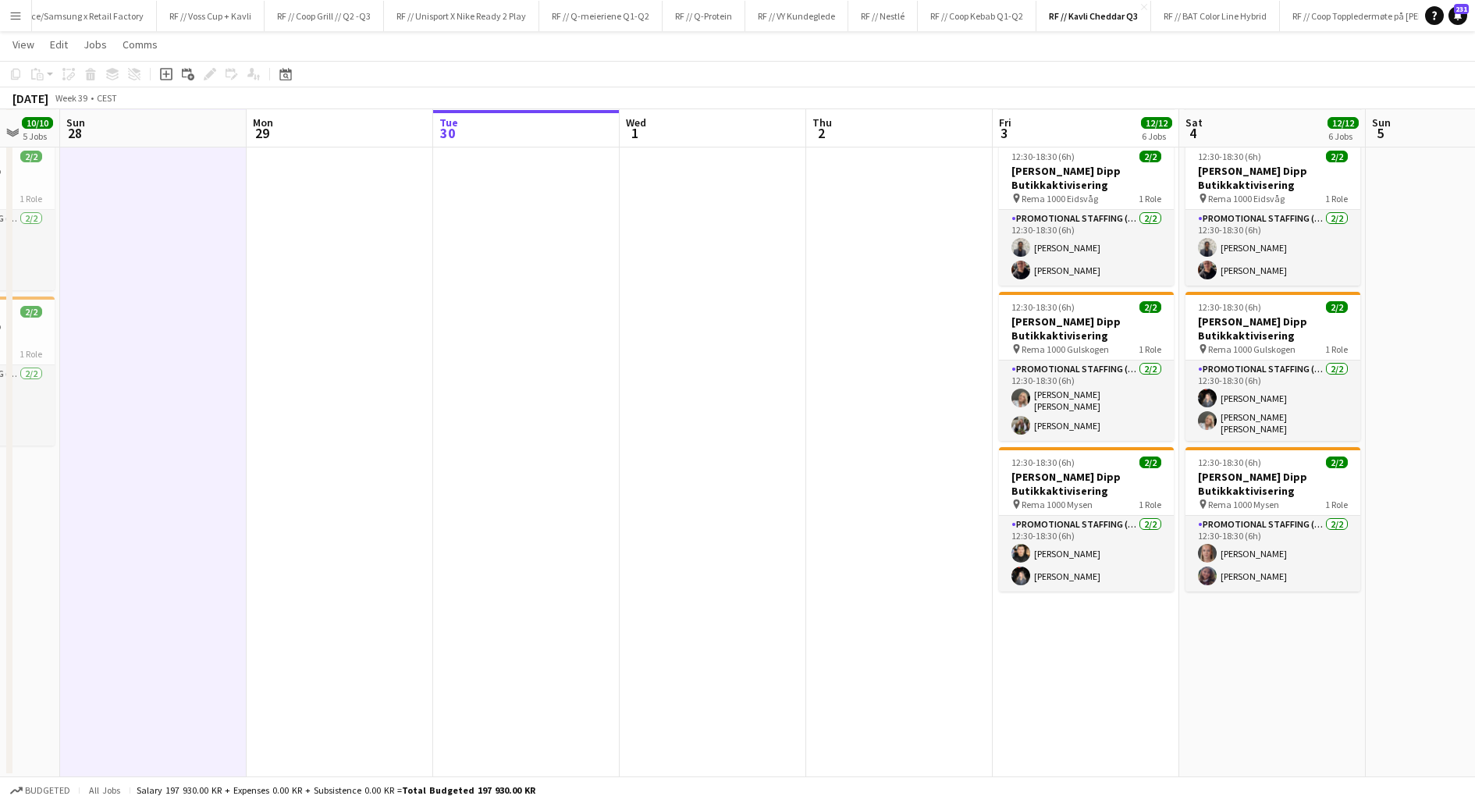
click at [1072, 659] on app-date-cell "12:30-18:30 (6h) 2/2 Kavli Cheddar Dipp Butikkaktivisering pin Meny Vågsbygd 1 …" at bounding box center [1086, 230] width 187 height 1094
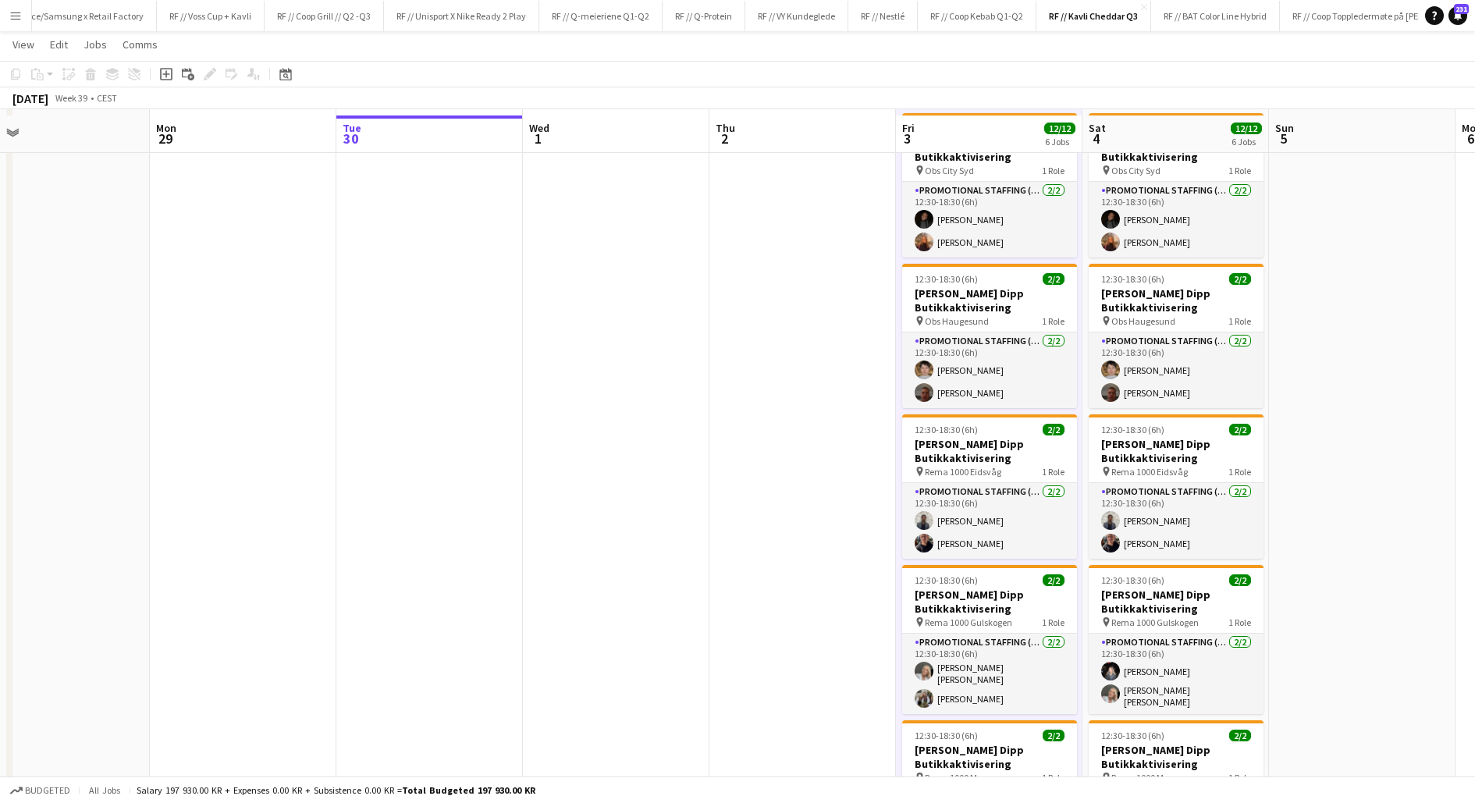
scroll to position [213, 0]
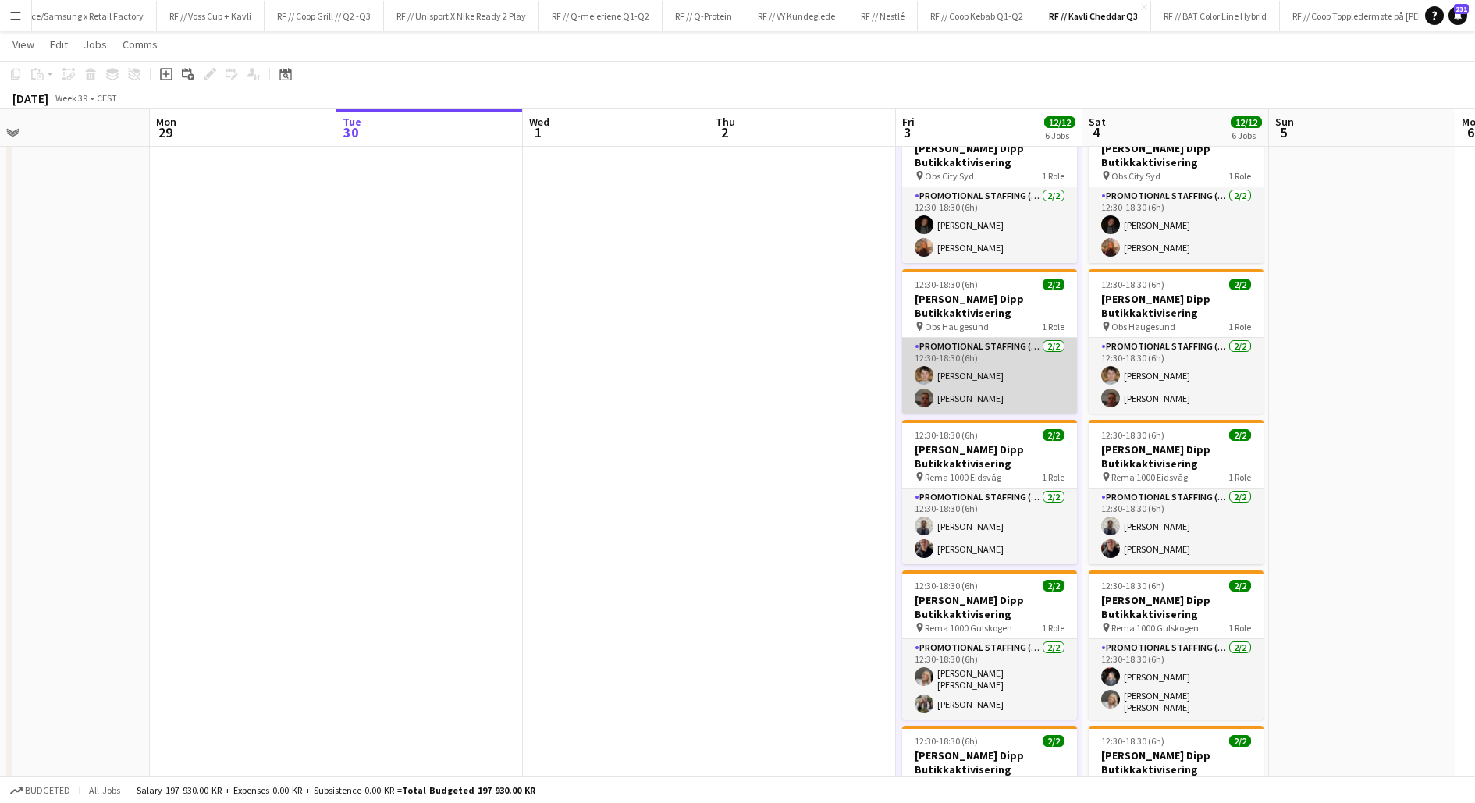
click at [963, 389] on app-card-role "Promotional Staffing (Promotional Staff) [DATE] 12:30-18:30 (6h) [PERSON_NAME] …" at bounding box center [989, 376] width 175 height 76
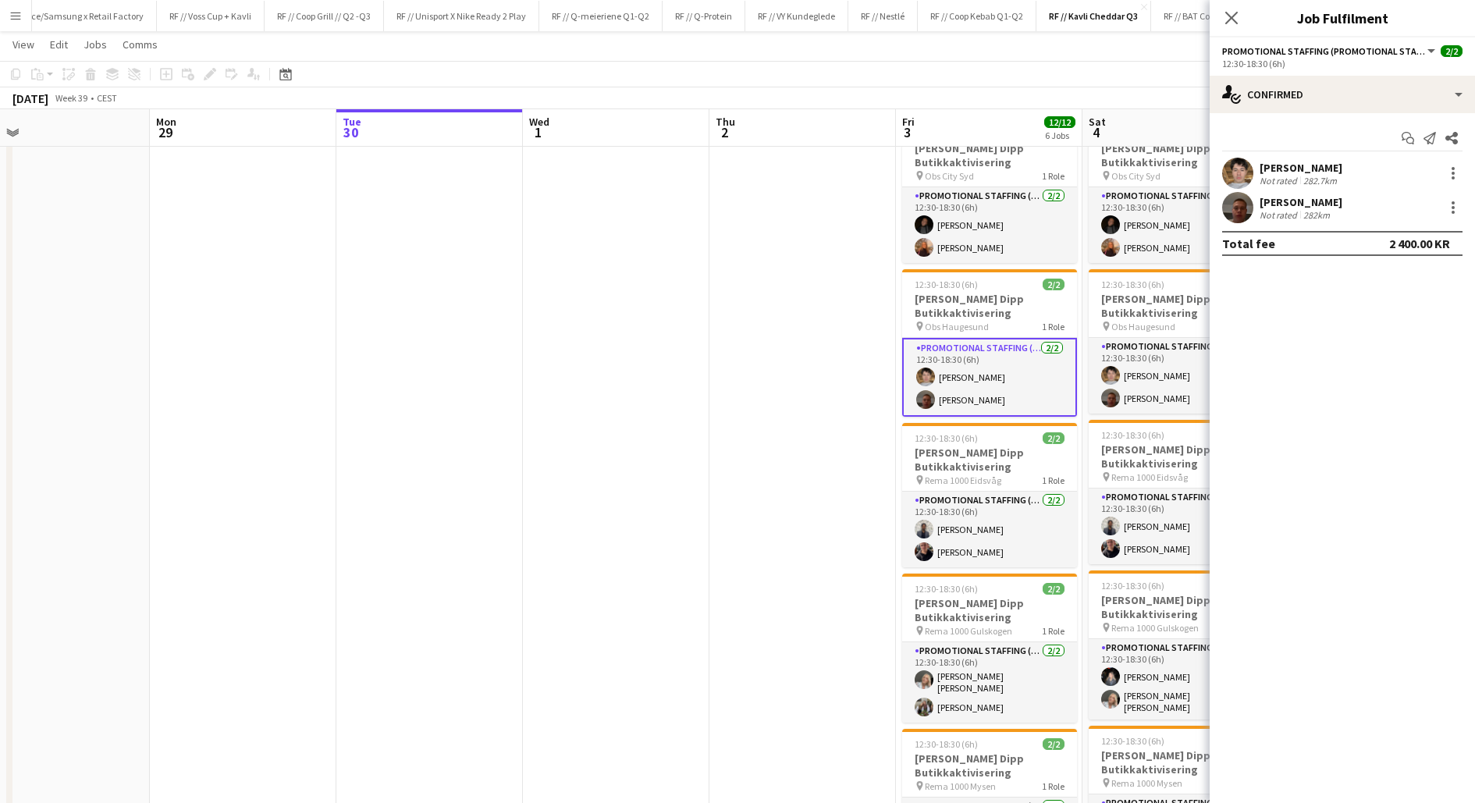
click at [830, 278] on app-date-cell at bounding box center [802, 509] width 187 height 1094
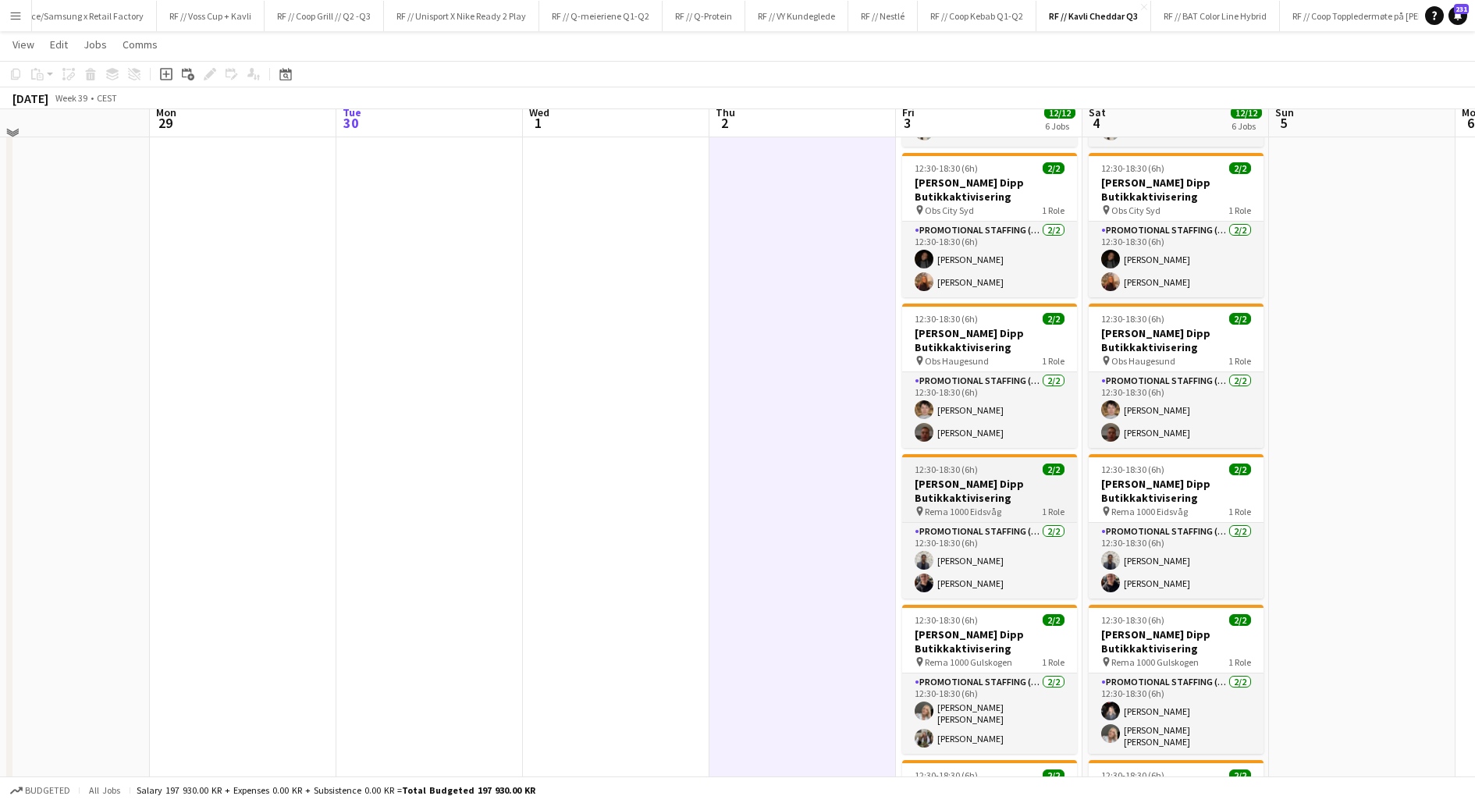
scroll to position [166, 0]
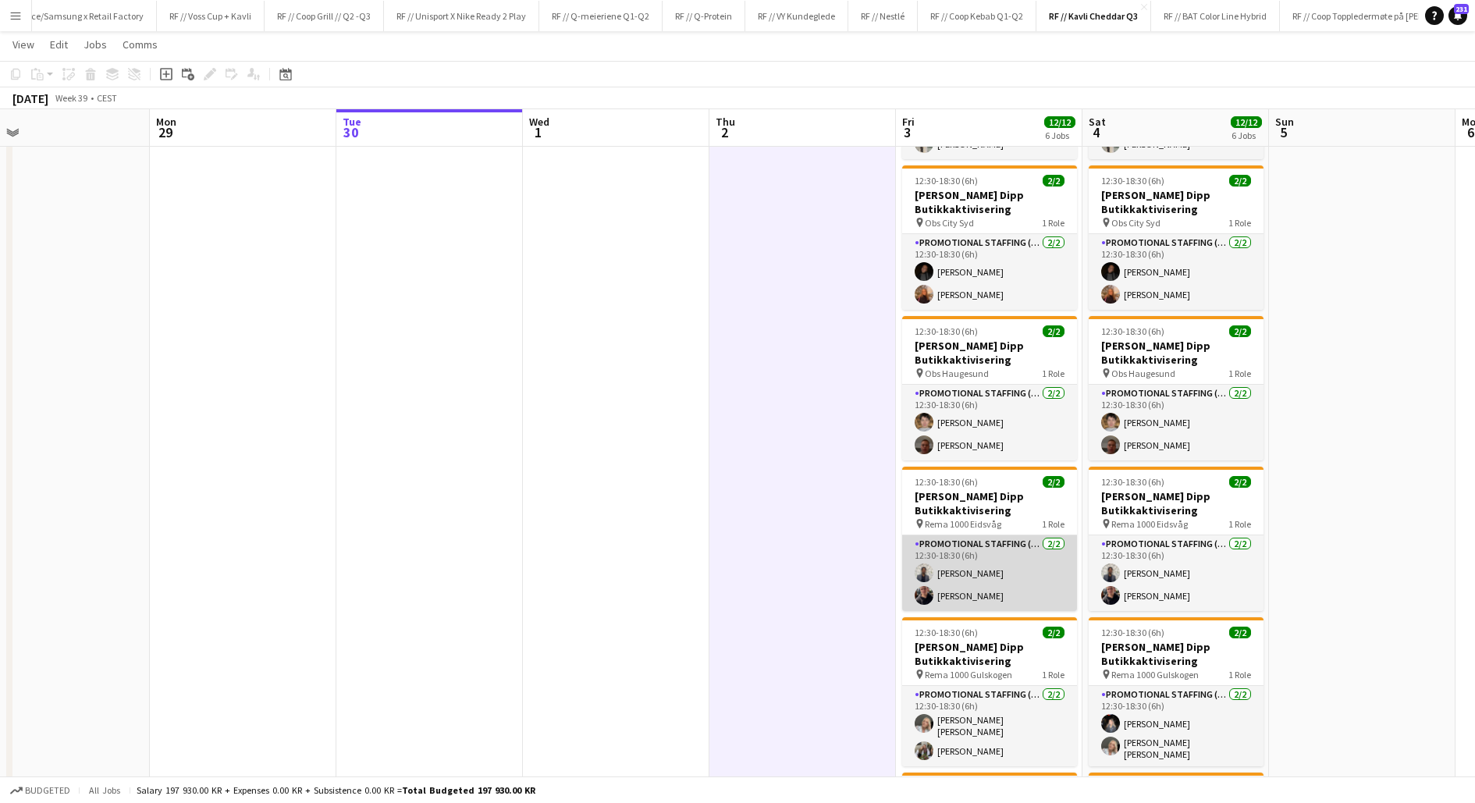
click at [980, 580] on app-card-role "Promotional Staffing (Promotional Staff) [DATE] 12:30-18:30 (6h) [PERSON_NAME] …" at bounding box center [989, 573] width 175 height 76
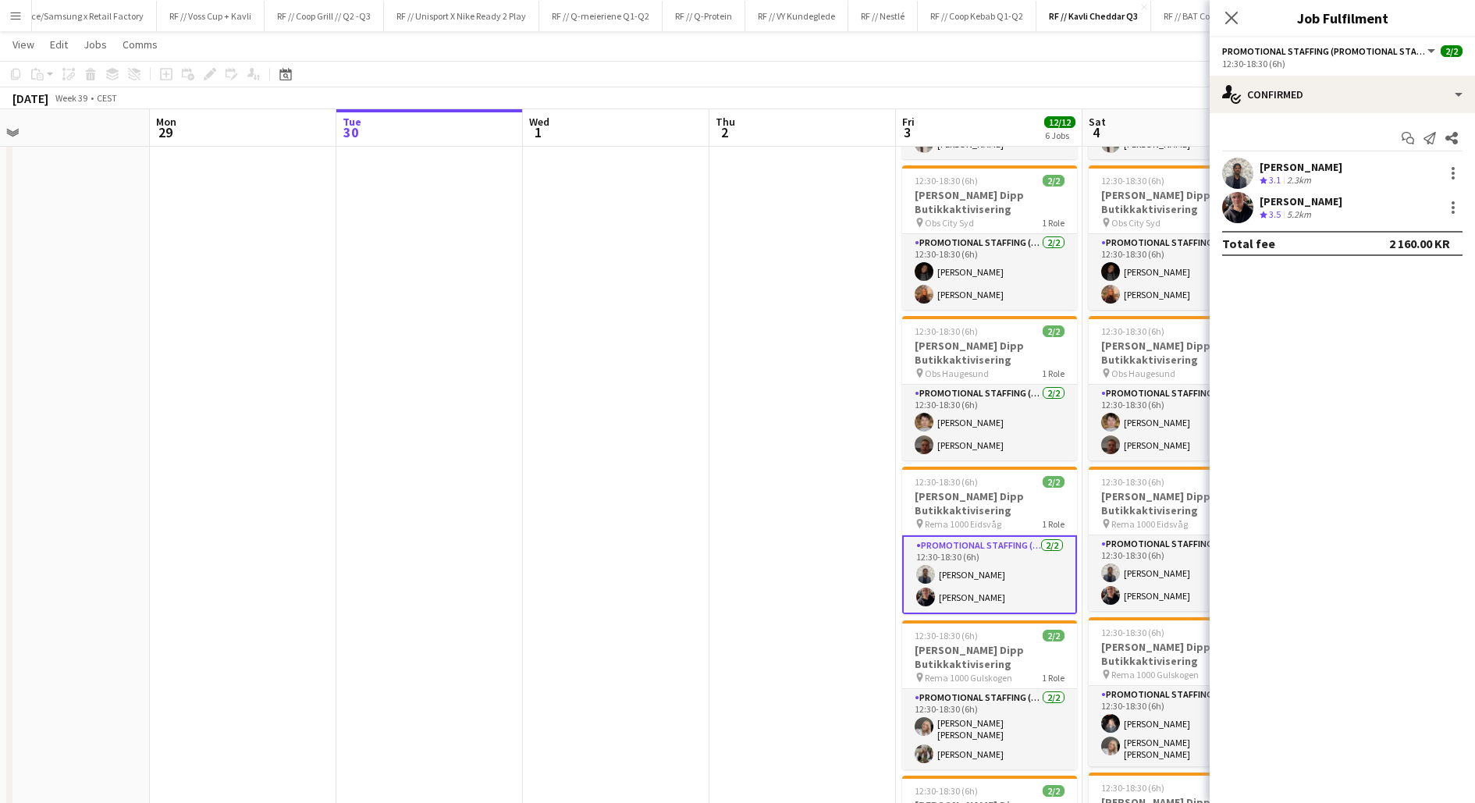
click at [1242, 206] on app-user-avatar at bounding box center [1237, 207] width 31 height 31
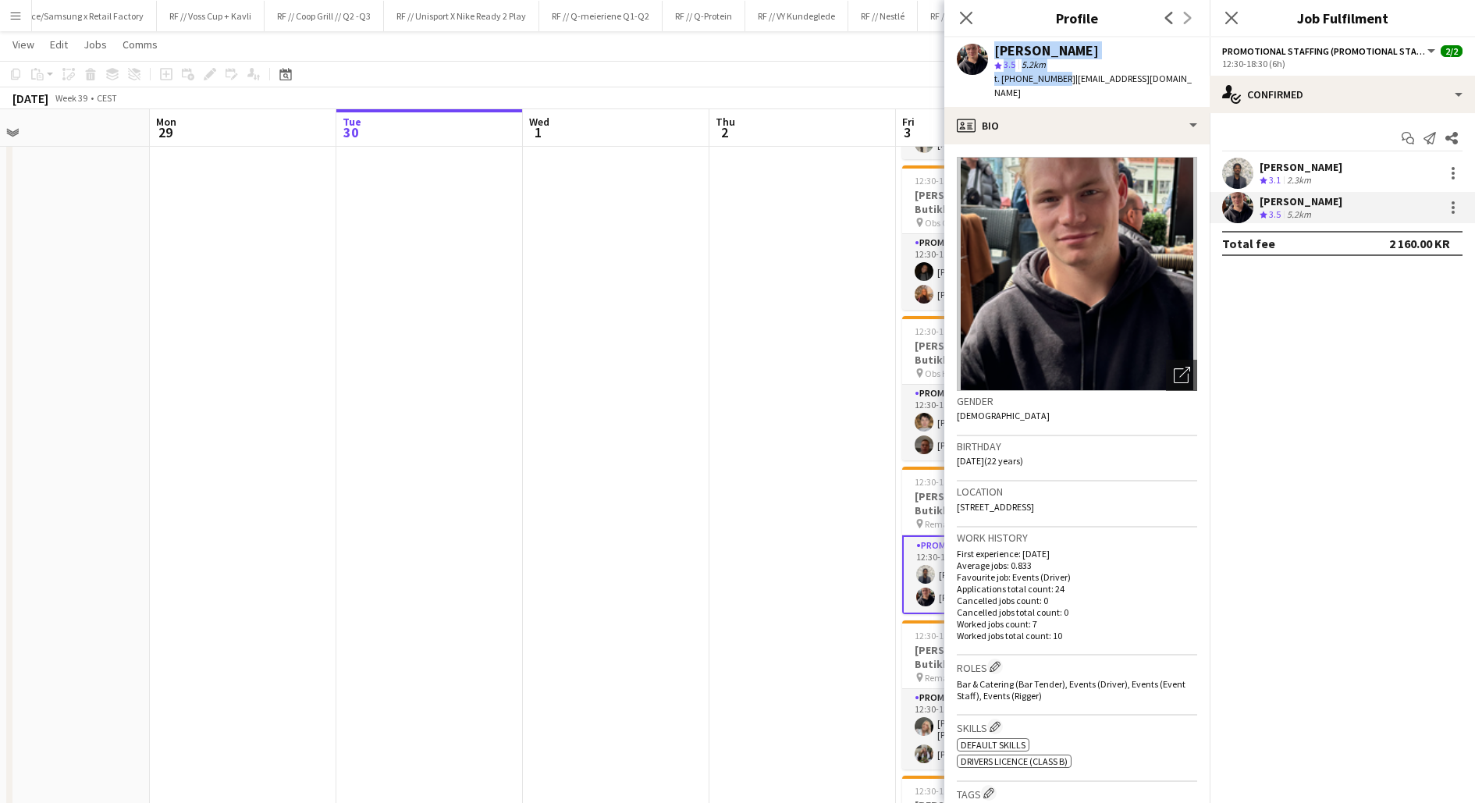
drag, startPoint x: 1054, startPoint y: 79, endPoint x: 976, endPoint y: 47, distance: 85.1
click at [976, 47] on div "[PERSON_NAME] star 3.5 5.2km t. [PHONE_NUMBER] | [EMAIL_ADDRESS][DOMAIN_NAME]" at bounding box center [1076, 71] width 265 height 69
click at [1238, 172] on app-user-avatar at bounding box center [1237, 173] width 31 height 31
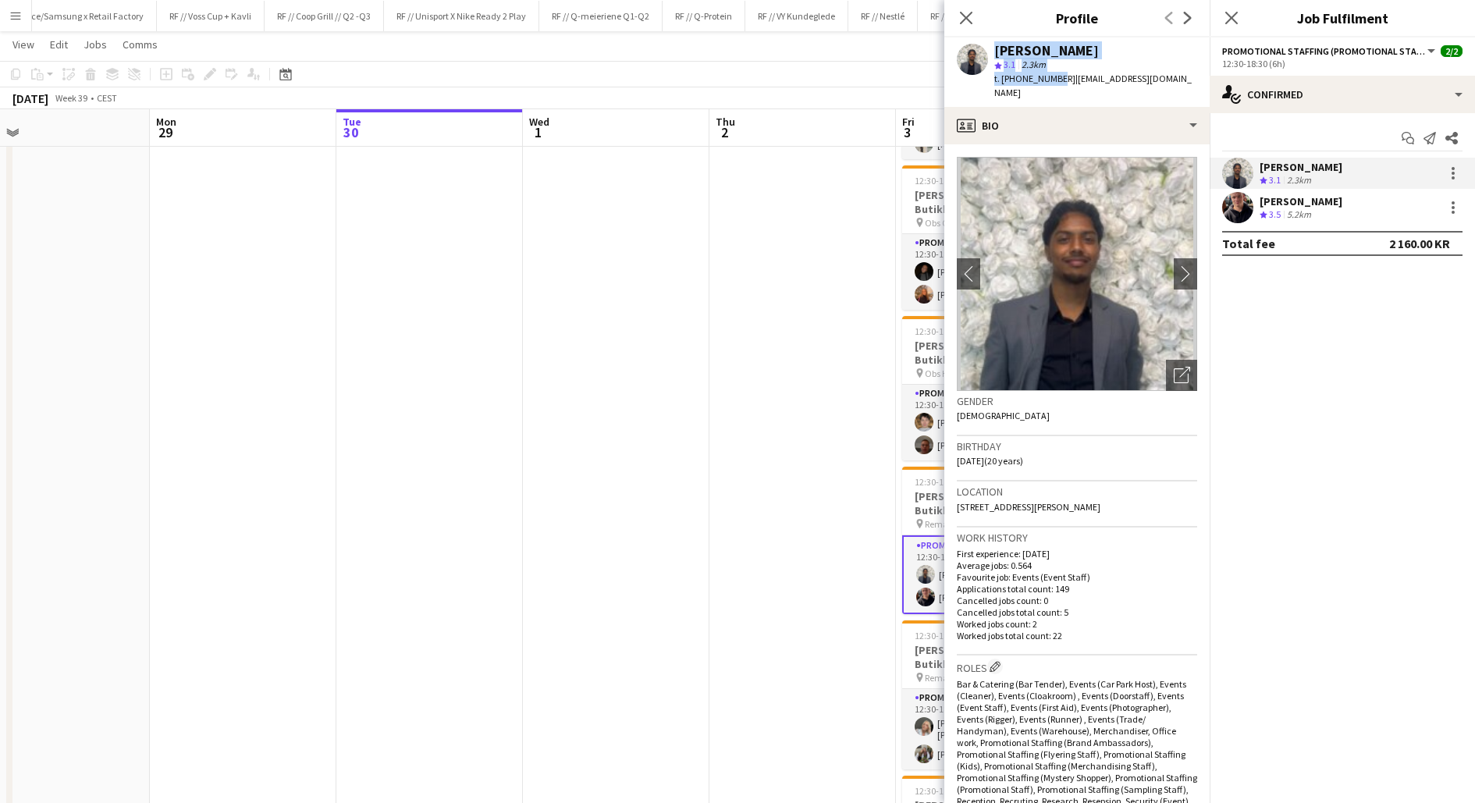
drag, startPoint x: 1053, startPoint y: 80, endPoint x: 990, endPoint y: 53, distance: 67.8
click at [990, 53] on div "[PERSON_NAME] Umaipalan star 3.1 2.3km t. [PHONE_NUMBER] | [EMAIL_ADDRESS][DOMA…" at bounding box center [1076, 71] width 265 height 69
click at [830, 446] on app-date-cell at bounding box center [802, 556] width 187 height 1094
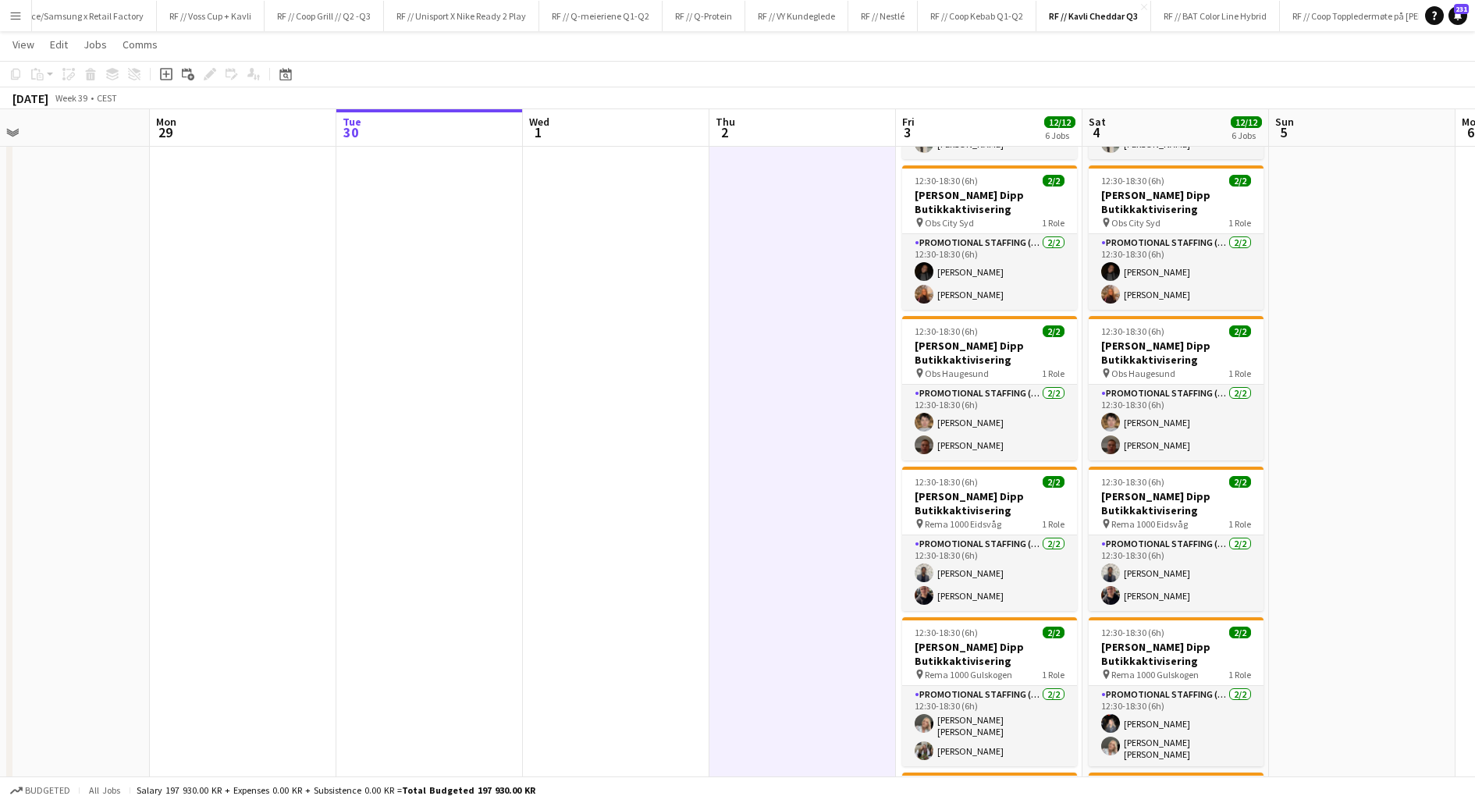
click at [825, 366] on app-date-cell at bounding box center [802, 556] width 187 height 1094
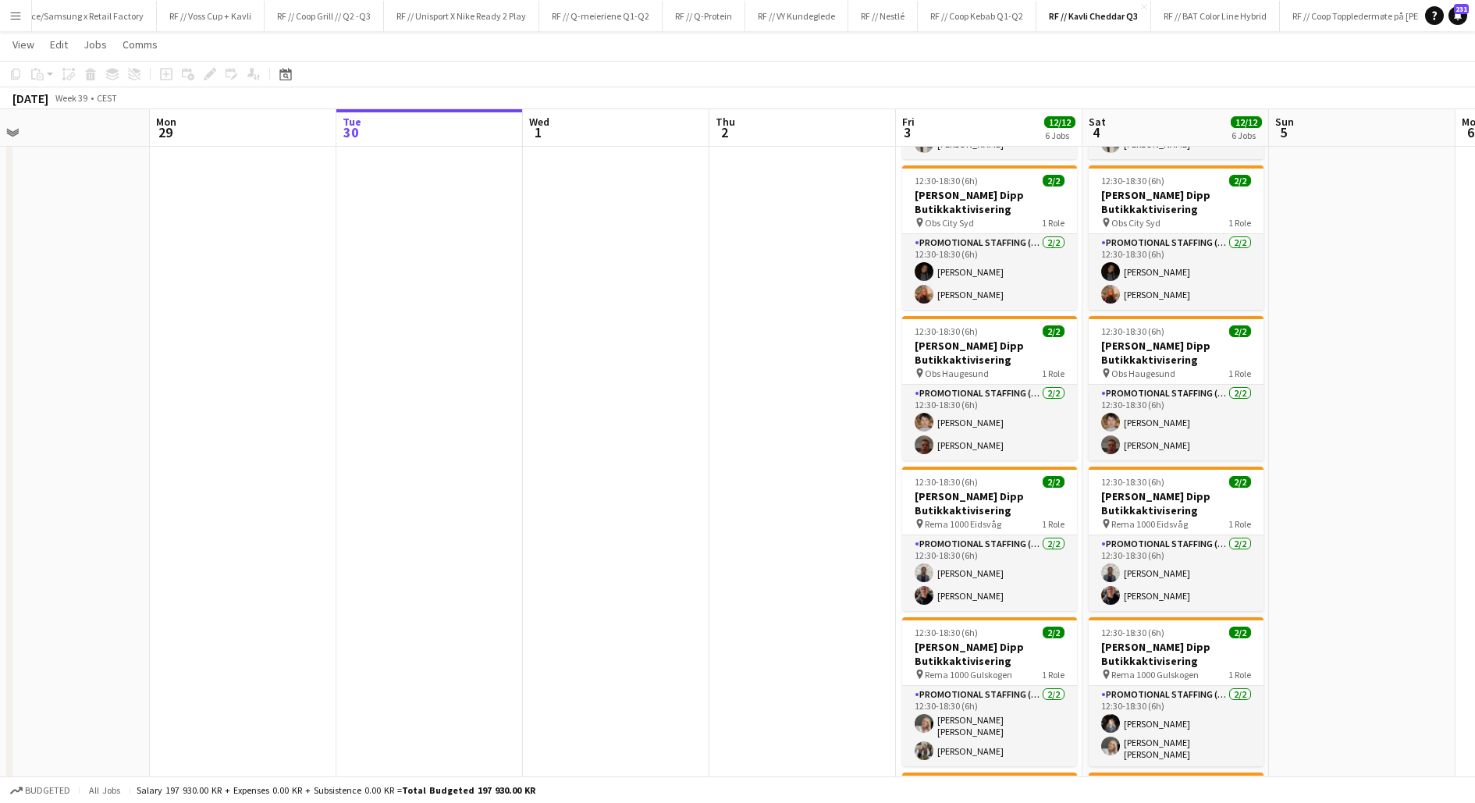
click at [855, 528] on app-date-cell at bounding box center [802, 556] width 187 height 1094
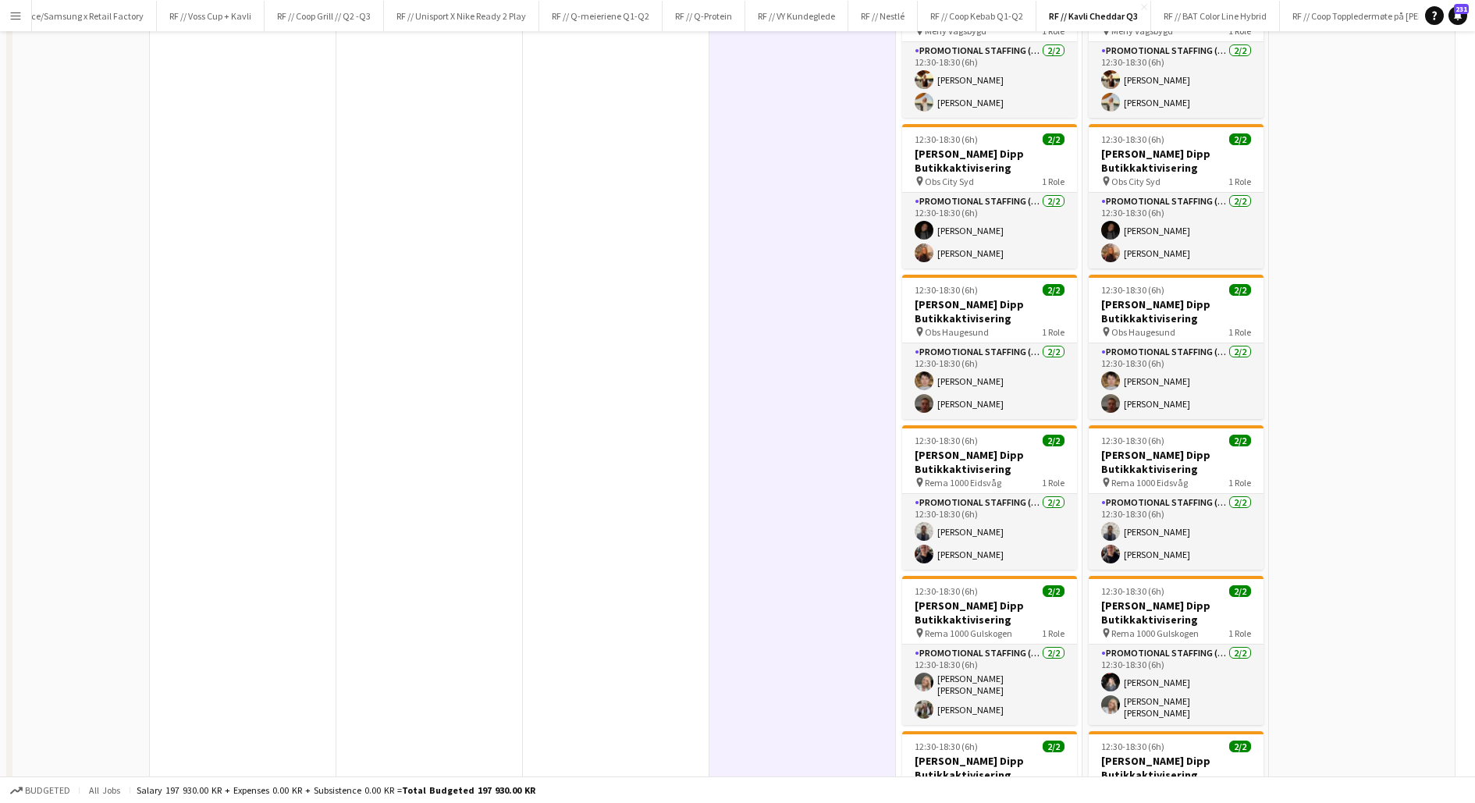
scroll to position [492, 0]
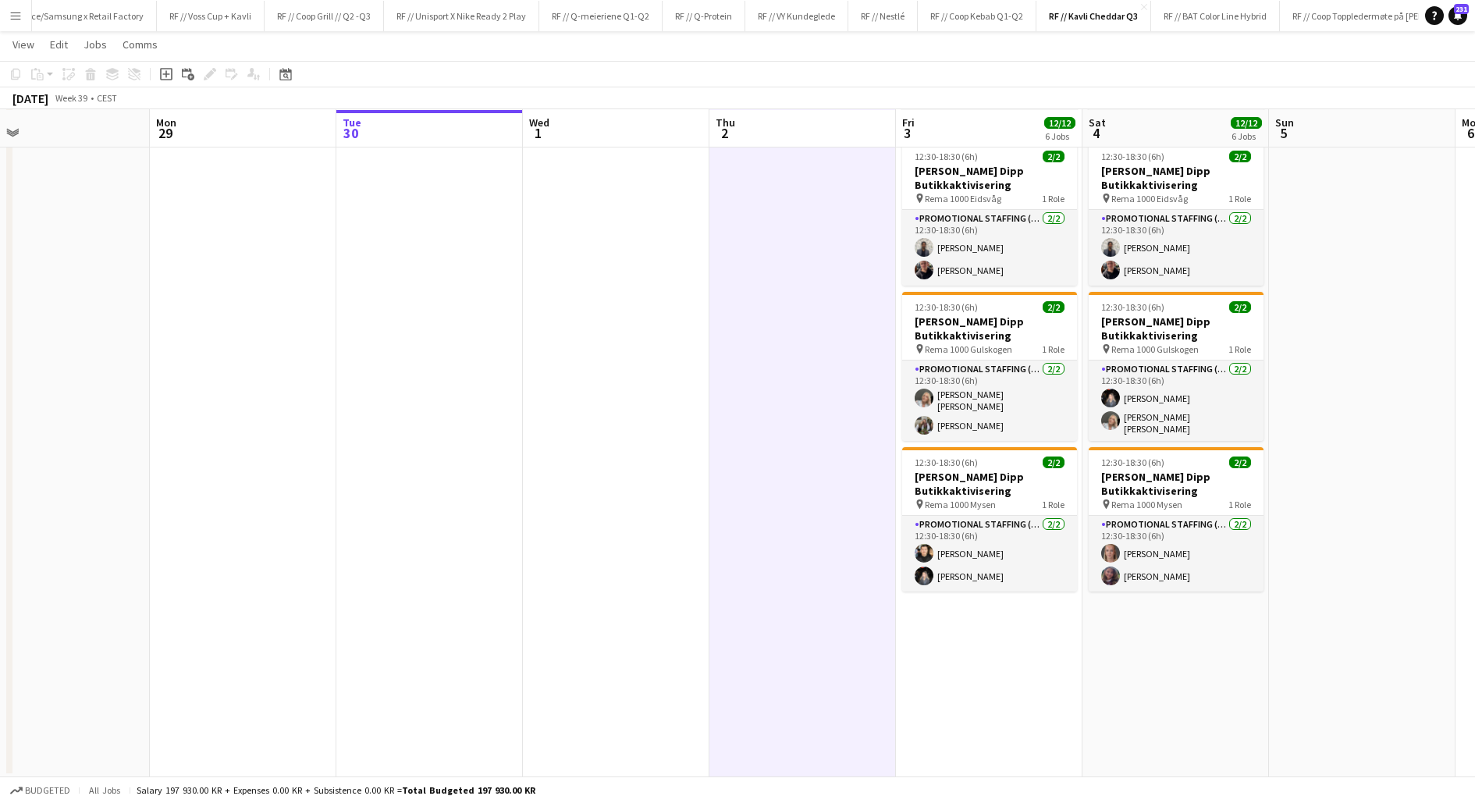
click at [789, 532] on app-date-cell at bounding box center [802, 230] width 187 height 1094
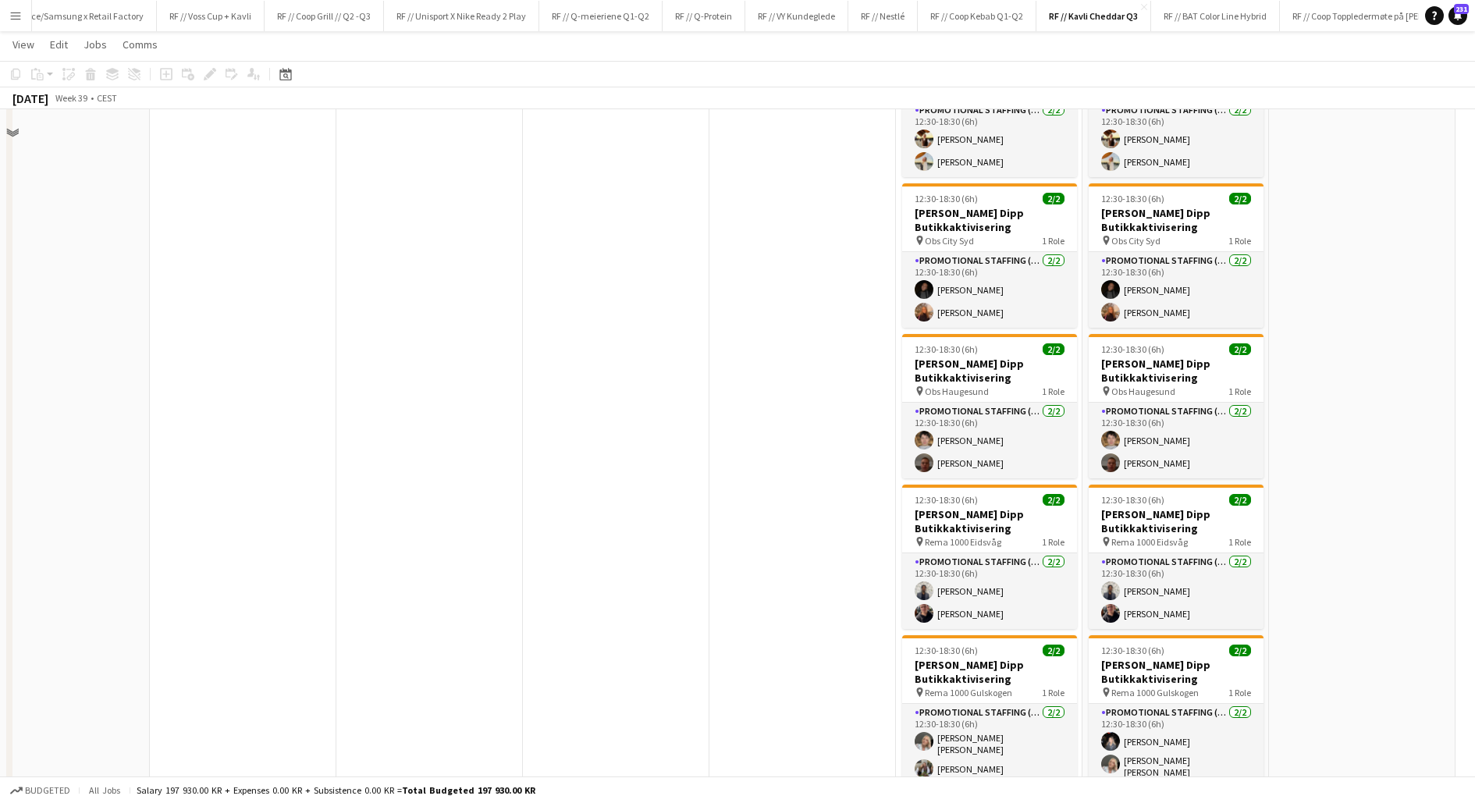
scroll to position [0, 0]
